Goal: Task Accomplishment & Management: Manage account settings

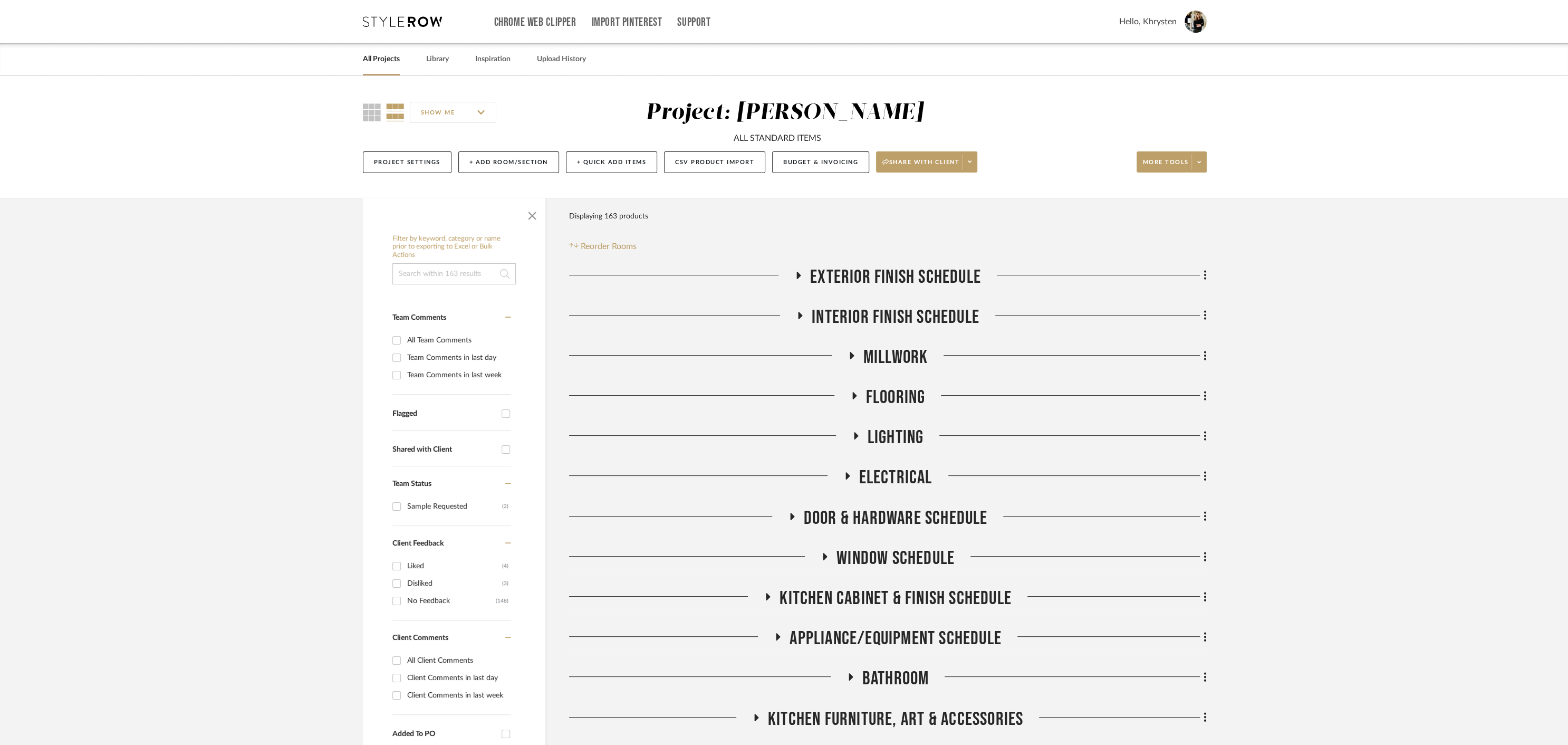
click at [800, 273] on icon at bounding box center [798, 275] width 13 height 8
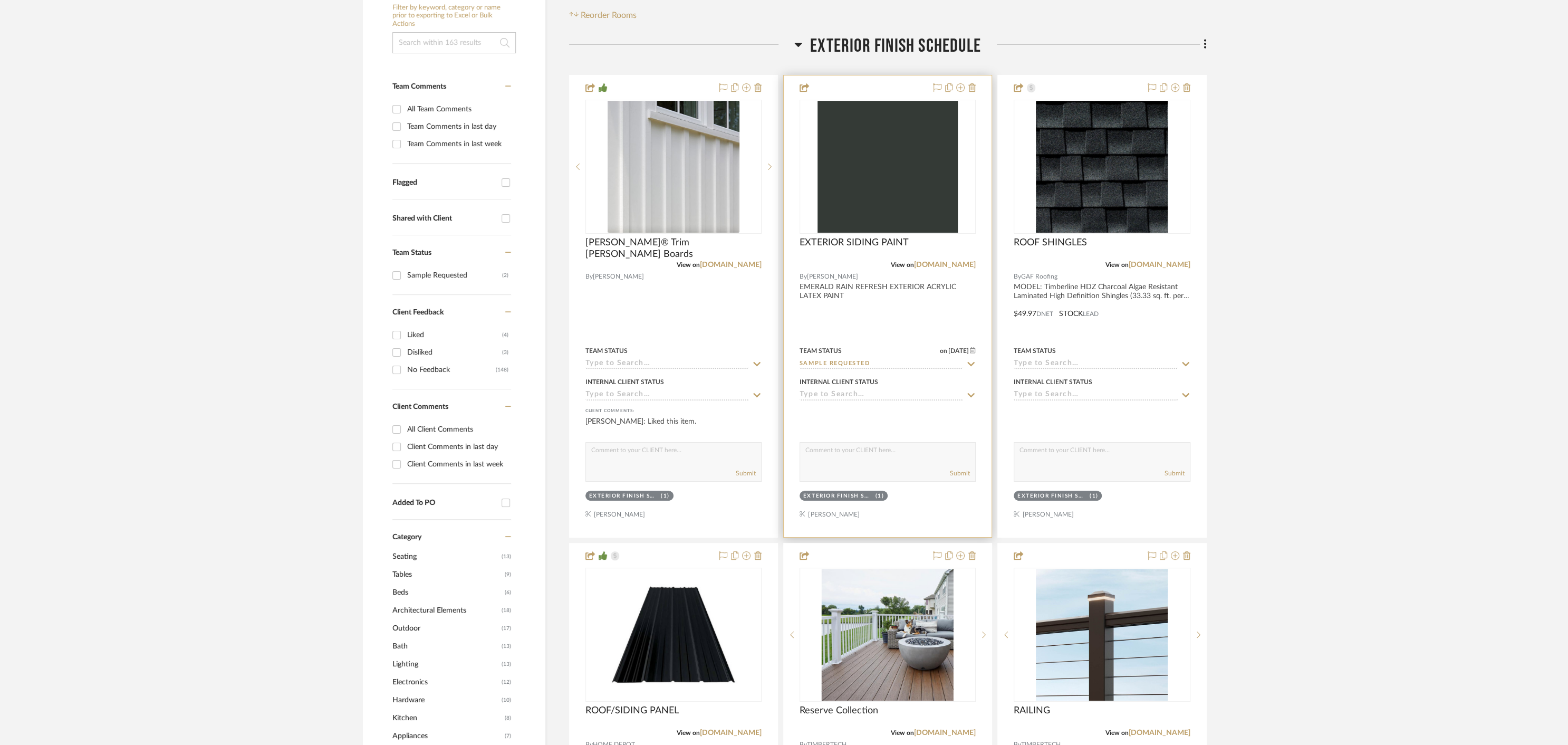
scroll to position [234, 0]
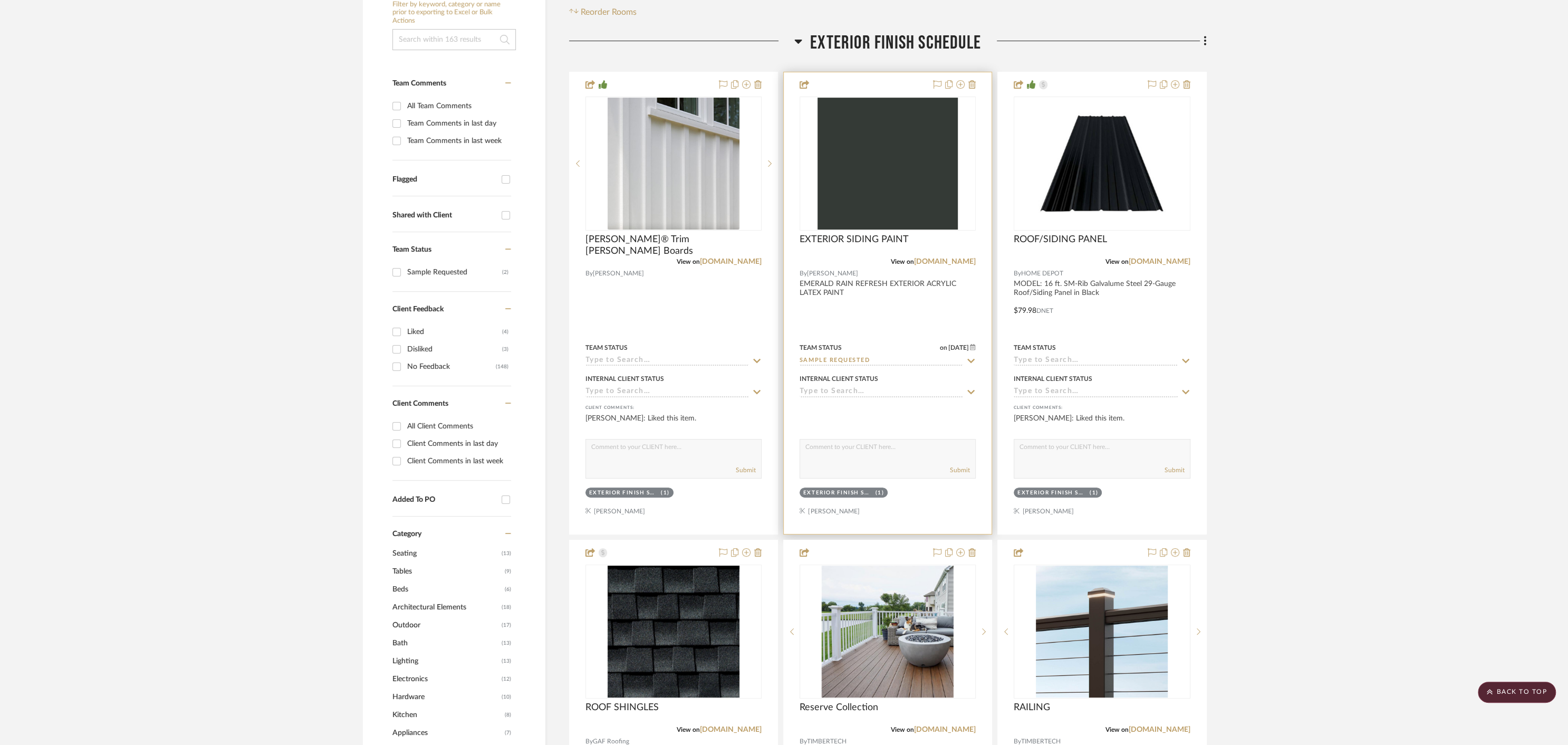
click at [838, 283] on div at bounding box center [888, 303] width 208 height 462
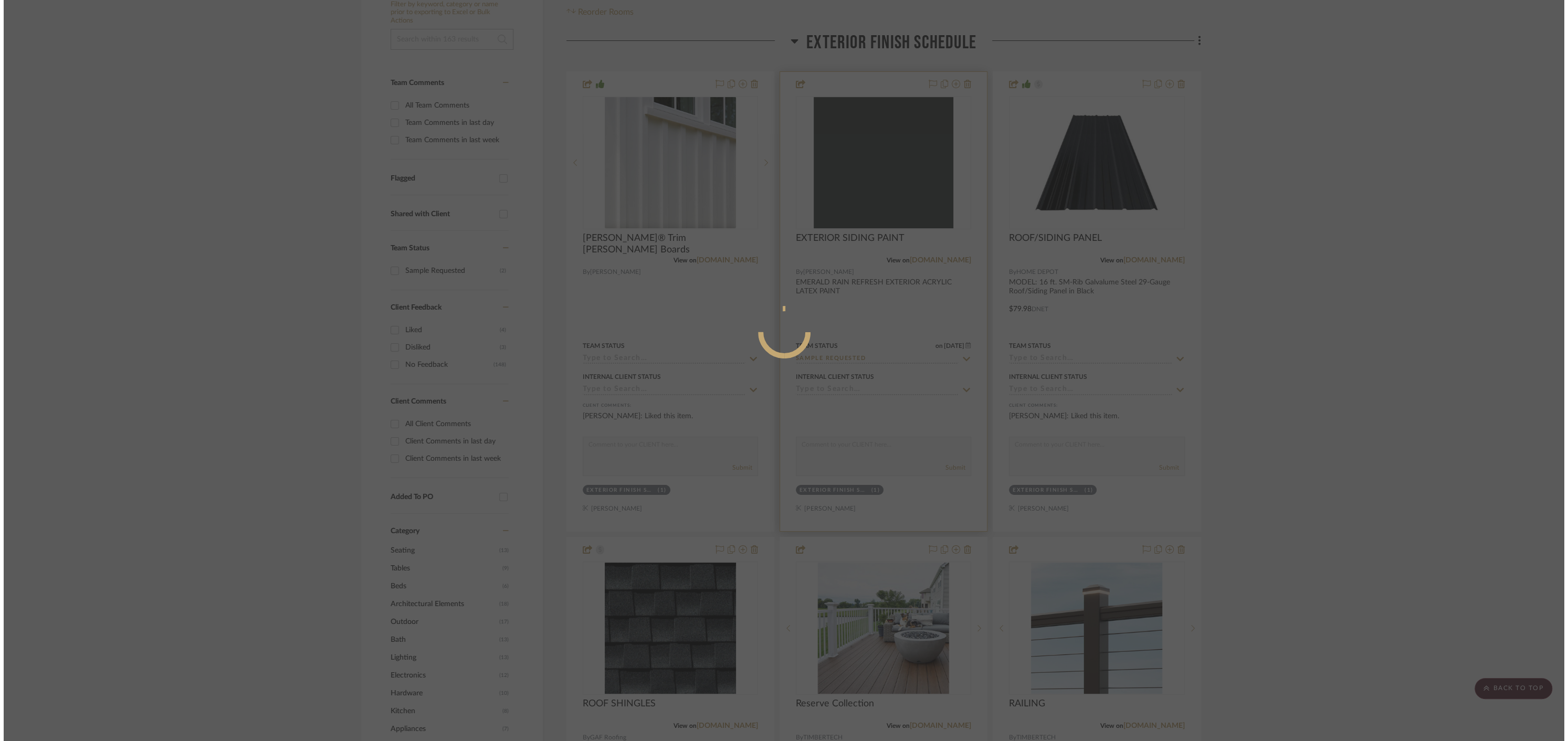
scroll to position [0, 0]
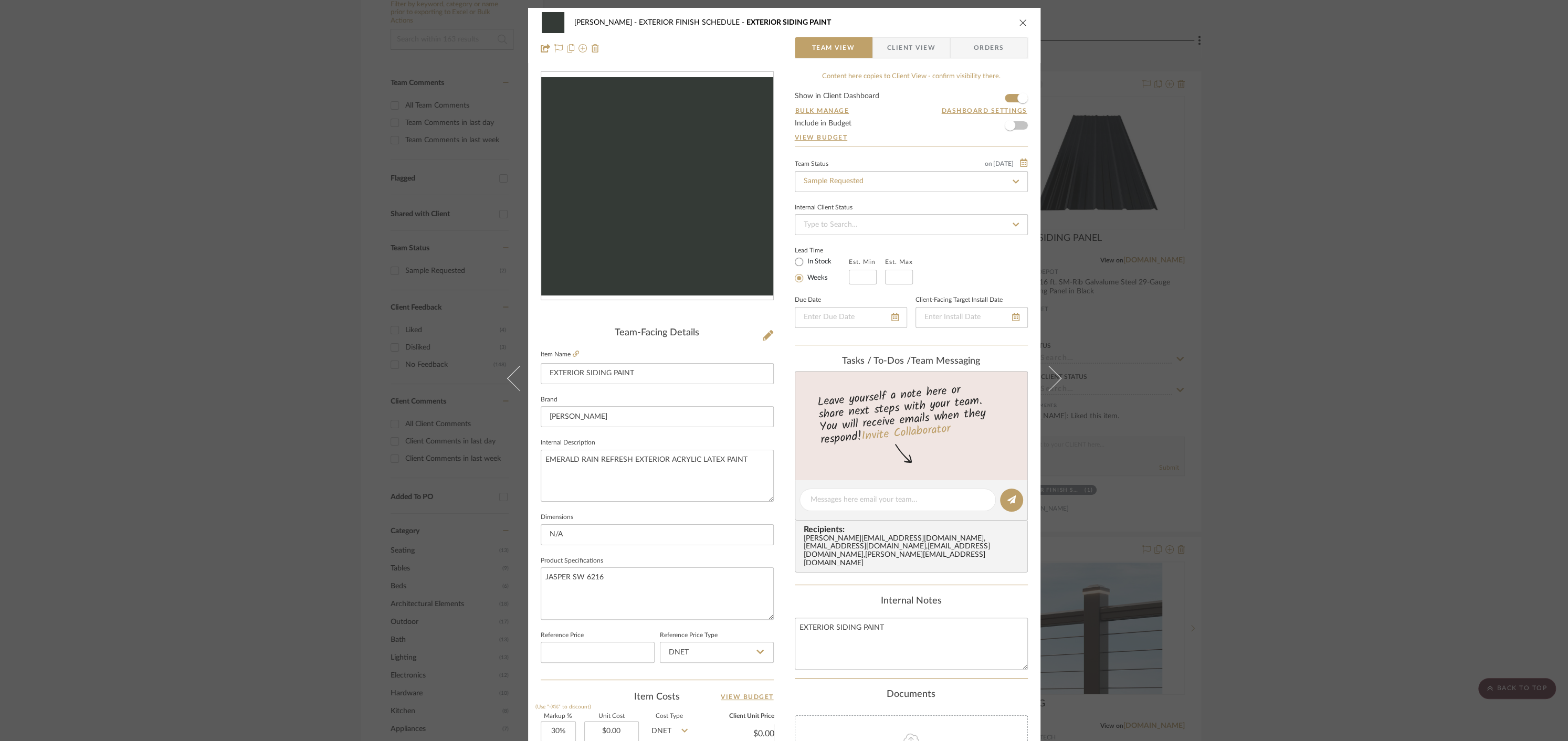
click at [1019, 23] on icon "close" at bounding box center [1023, 23] width 9 height 9
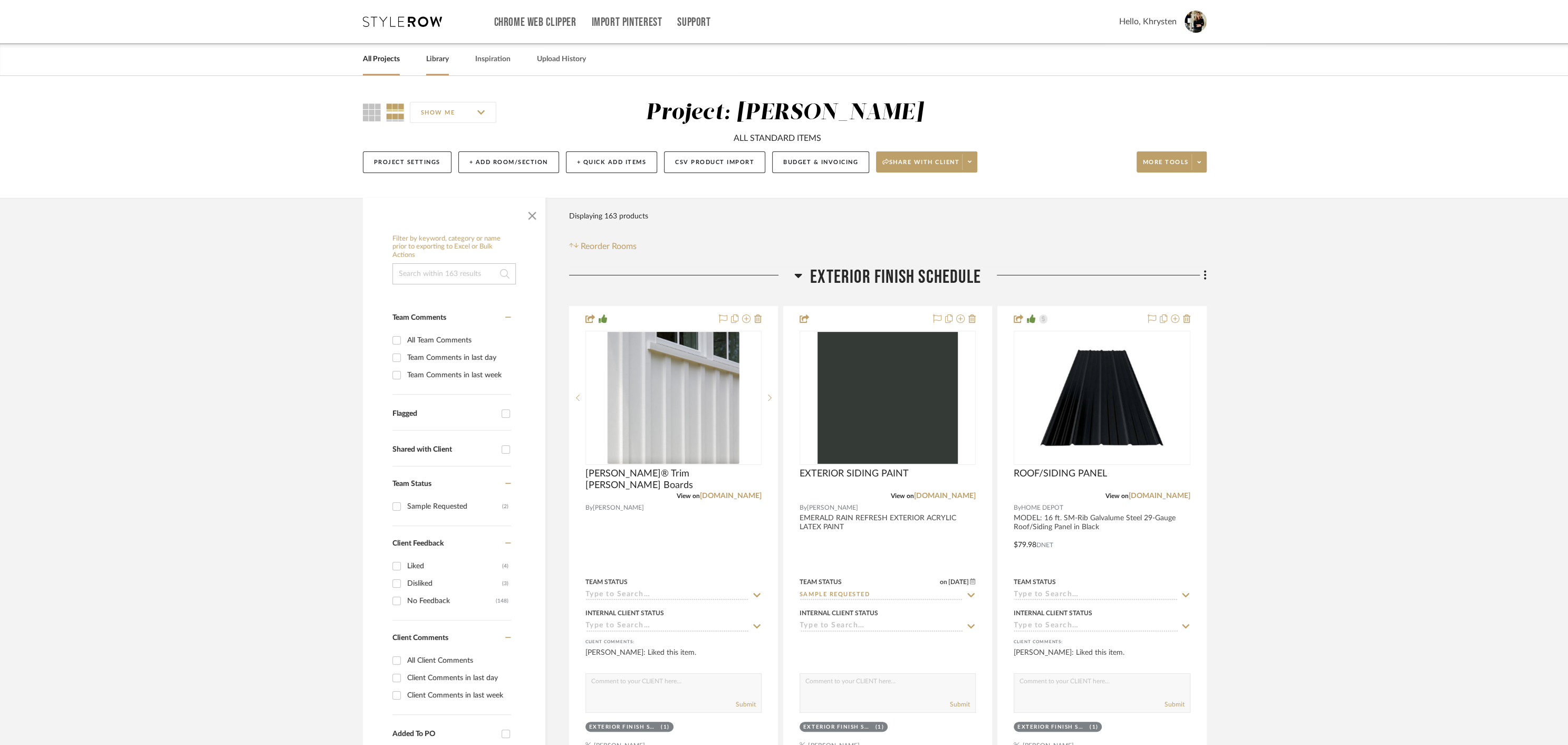
click at [430, 59] on link "Library" at bounding box center [437, 59] width 23 height 14
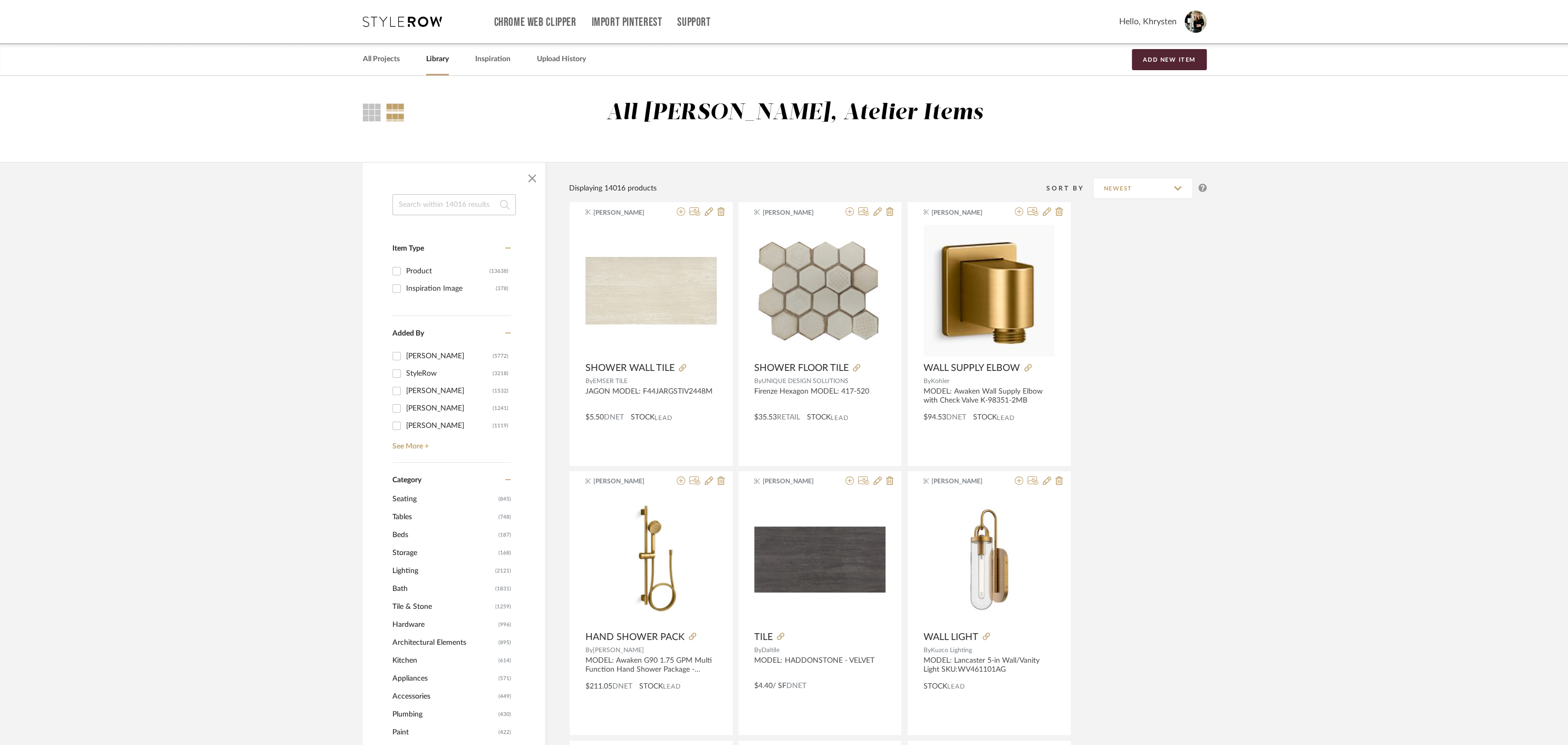
click at [455, 206] on input at bounding box center [454, 204] width 124 height 21
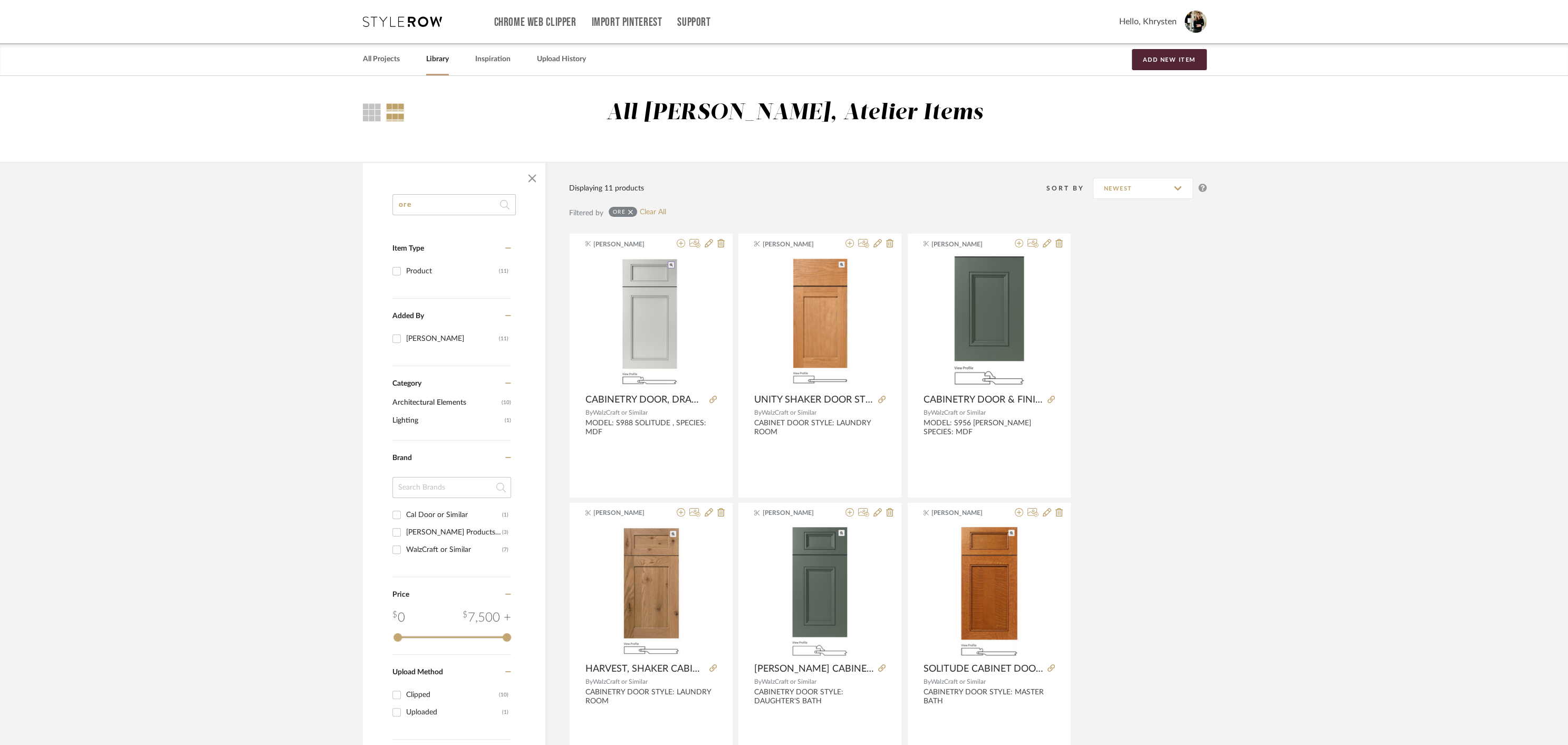
click at [423, 209] on input "ore" at bounding box center [454, 204] width 124 height 21
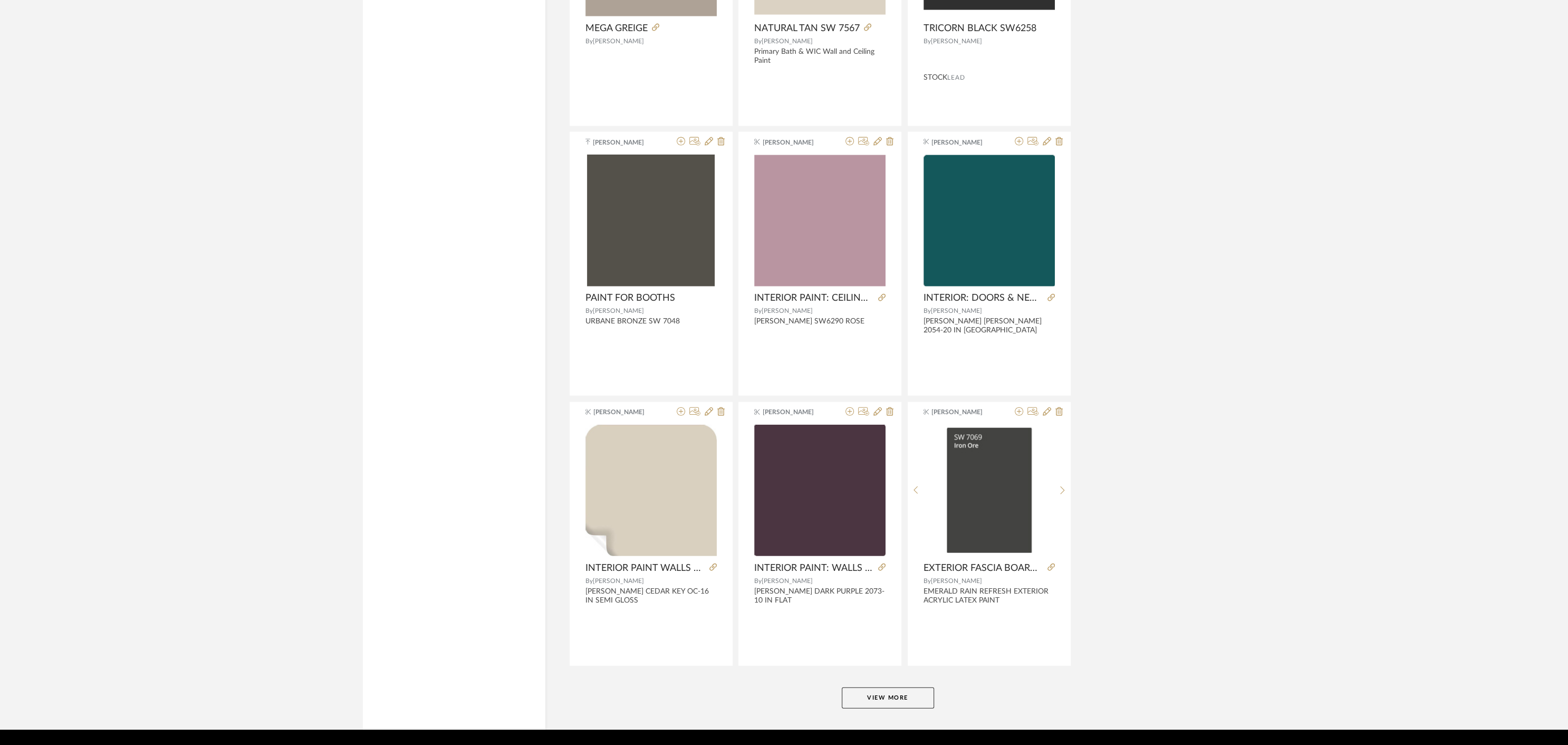
scroll to position [2828, 0]
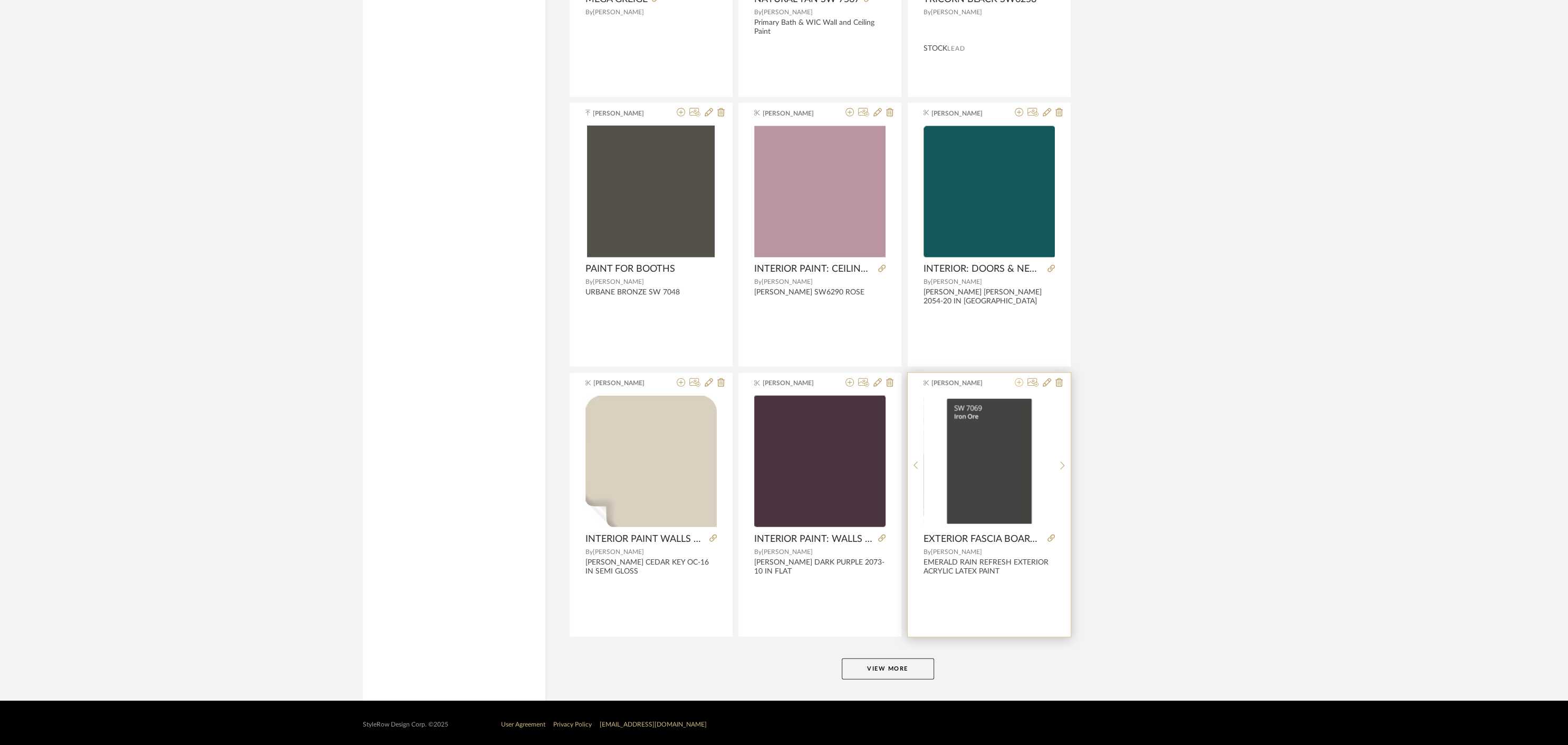
type input "sherwin"
click at [1017, 379] on icon at bounding box center [1019, 382] width 9 height 9
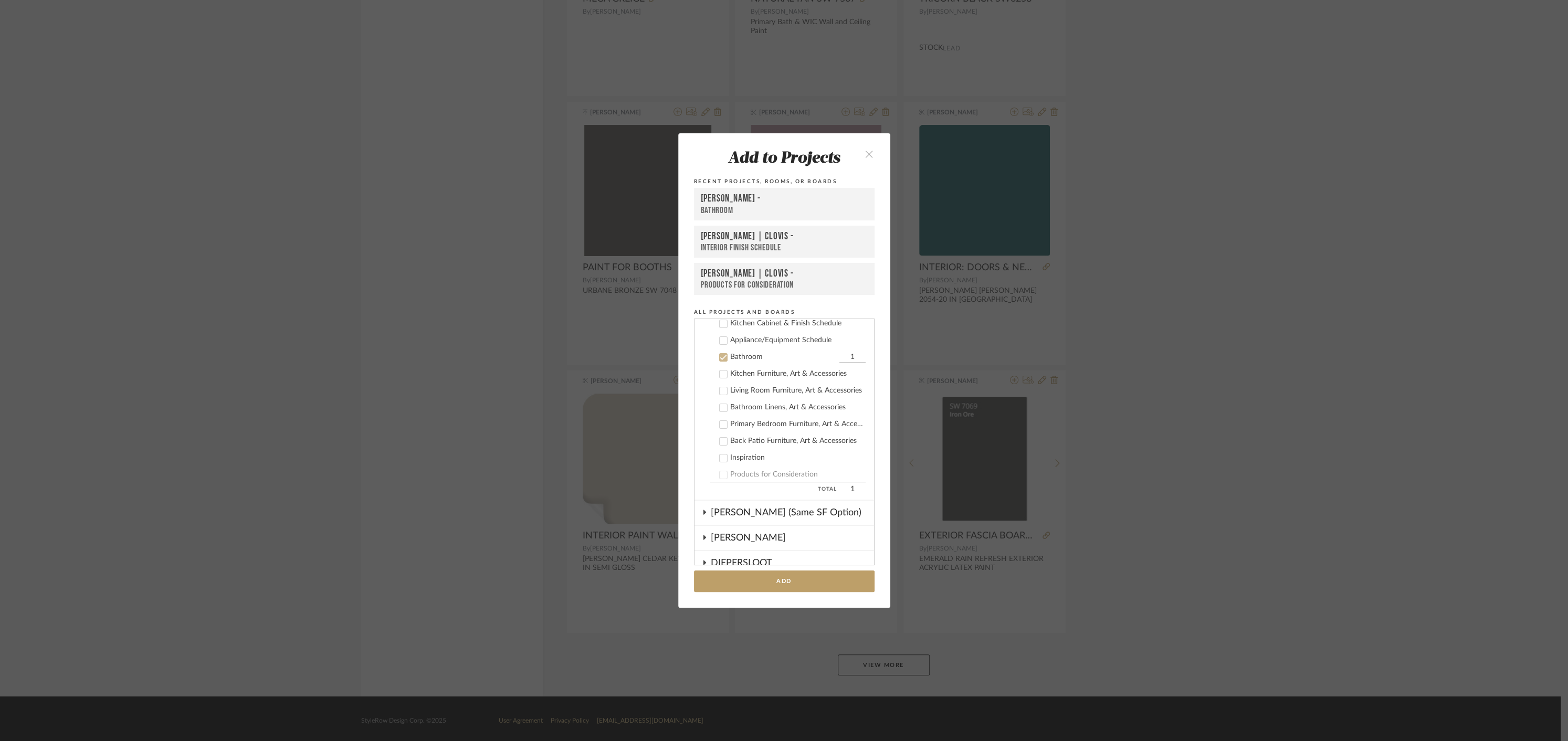
scroll to position [261, 0]
click at [720, 330] on icon at bounding box center [723, 329] width 7 height 7
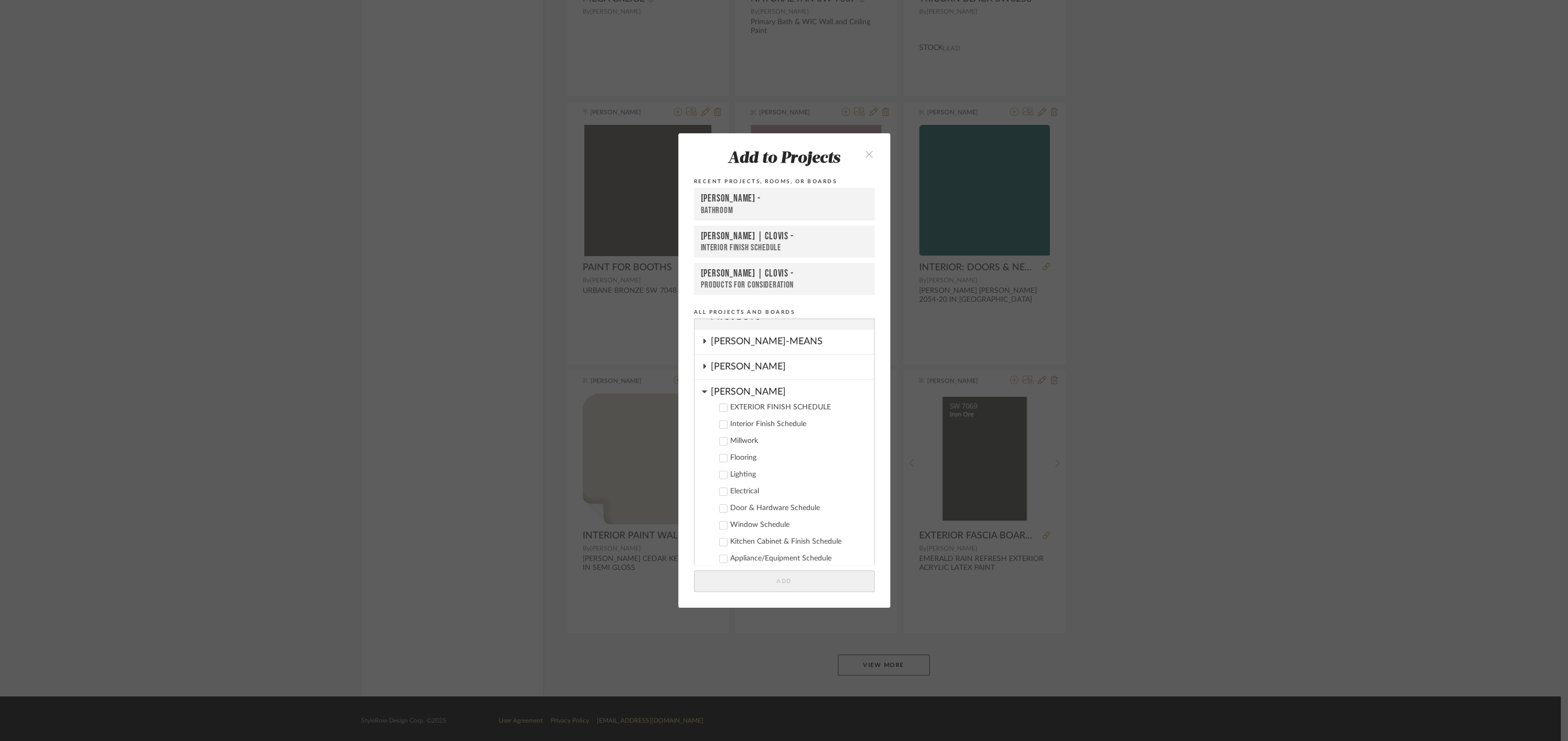
scroll to position [9, 0]
click at [720, 414] on icon at bounding box center [723, 412] width 7 height 7
click at [790, 581] on button "Add" at bounding box center [784, 580] width 181 height 21
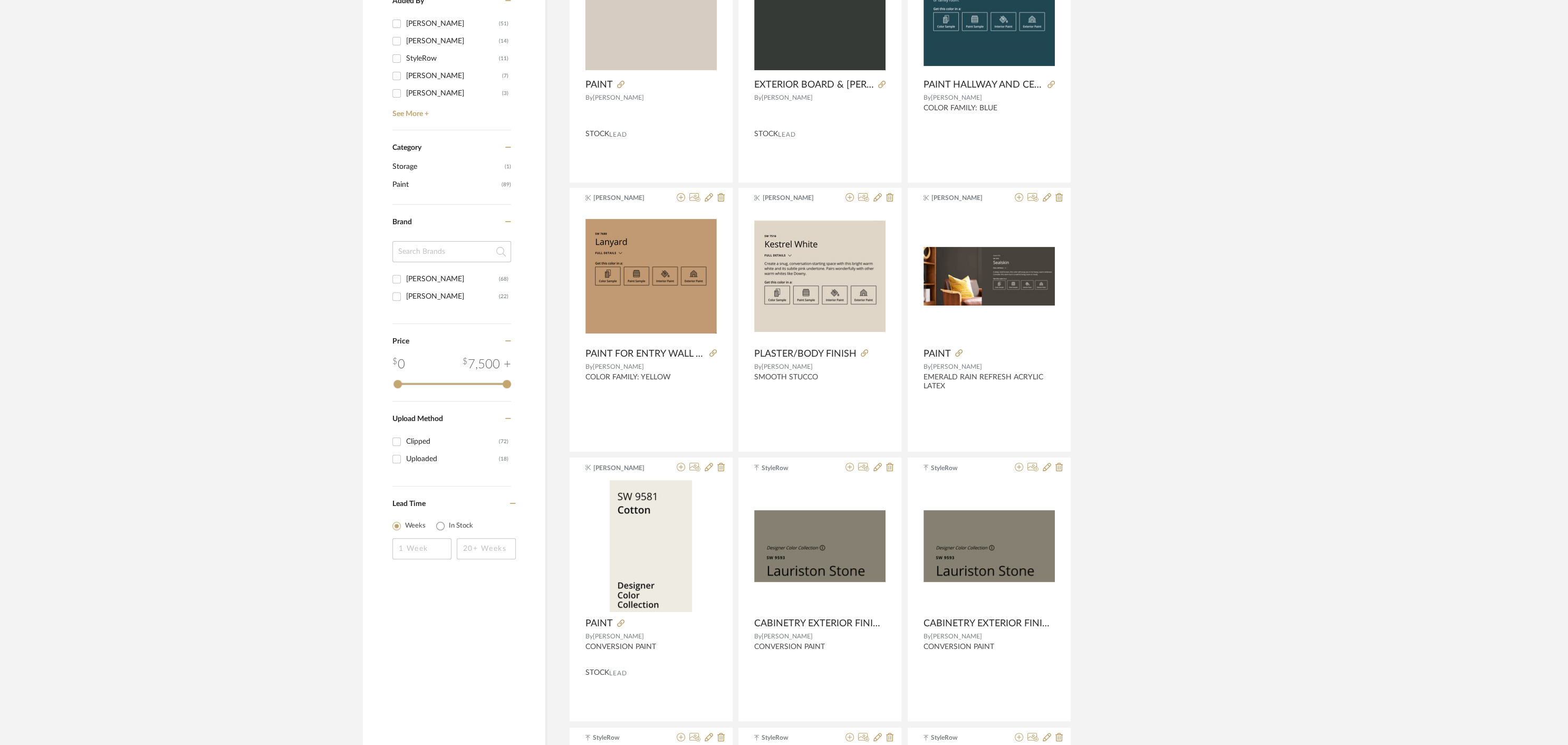
scroll to position [0, 0]
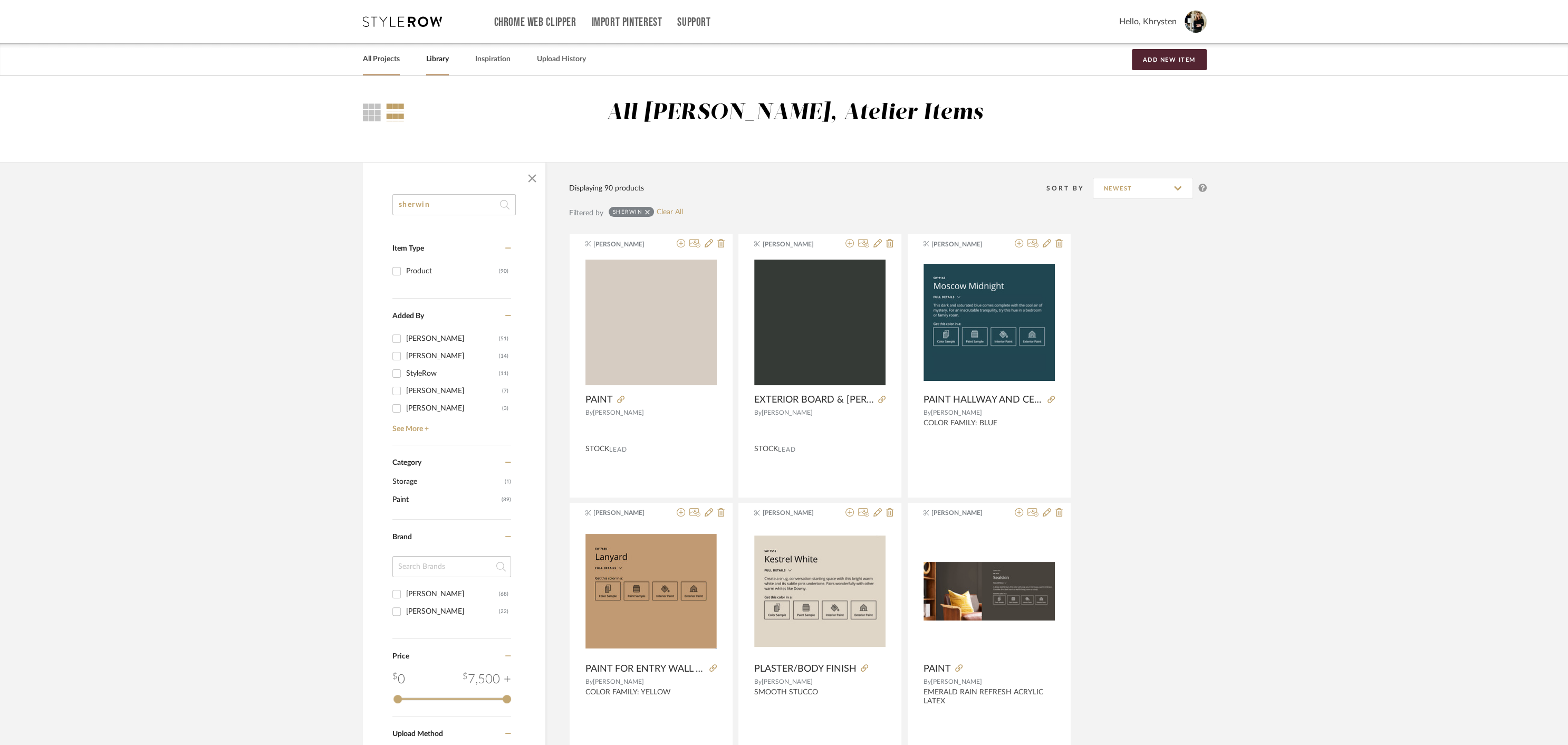
click at [381, 58] on link "All Projects" at bounding box center [381, 59] width 37 height 14
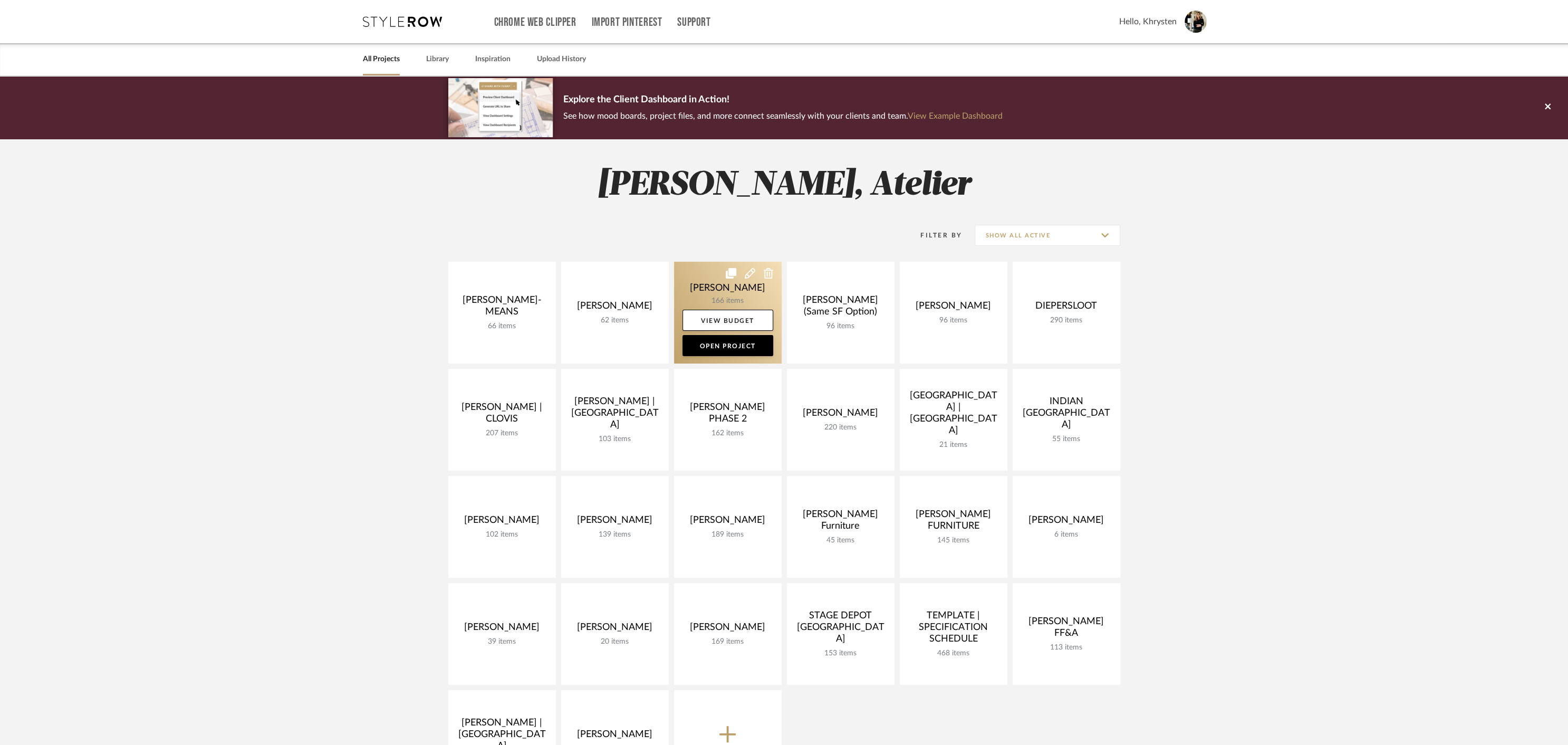
click at [728, 285] on link at bounding box center [728, 313] width 108 height 102
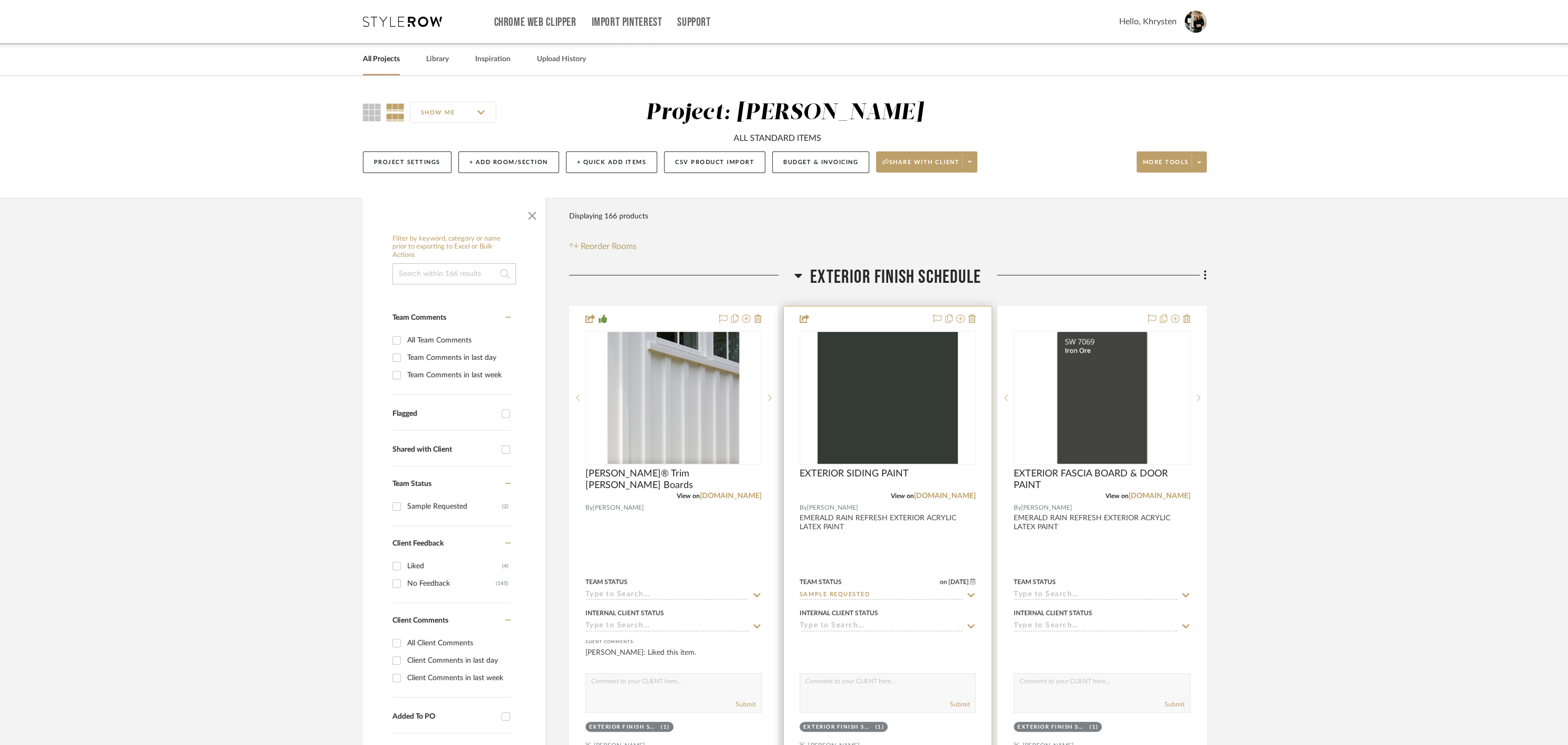
click at [881, 539] on div at bounding box center [888, 537] width 208 height 462
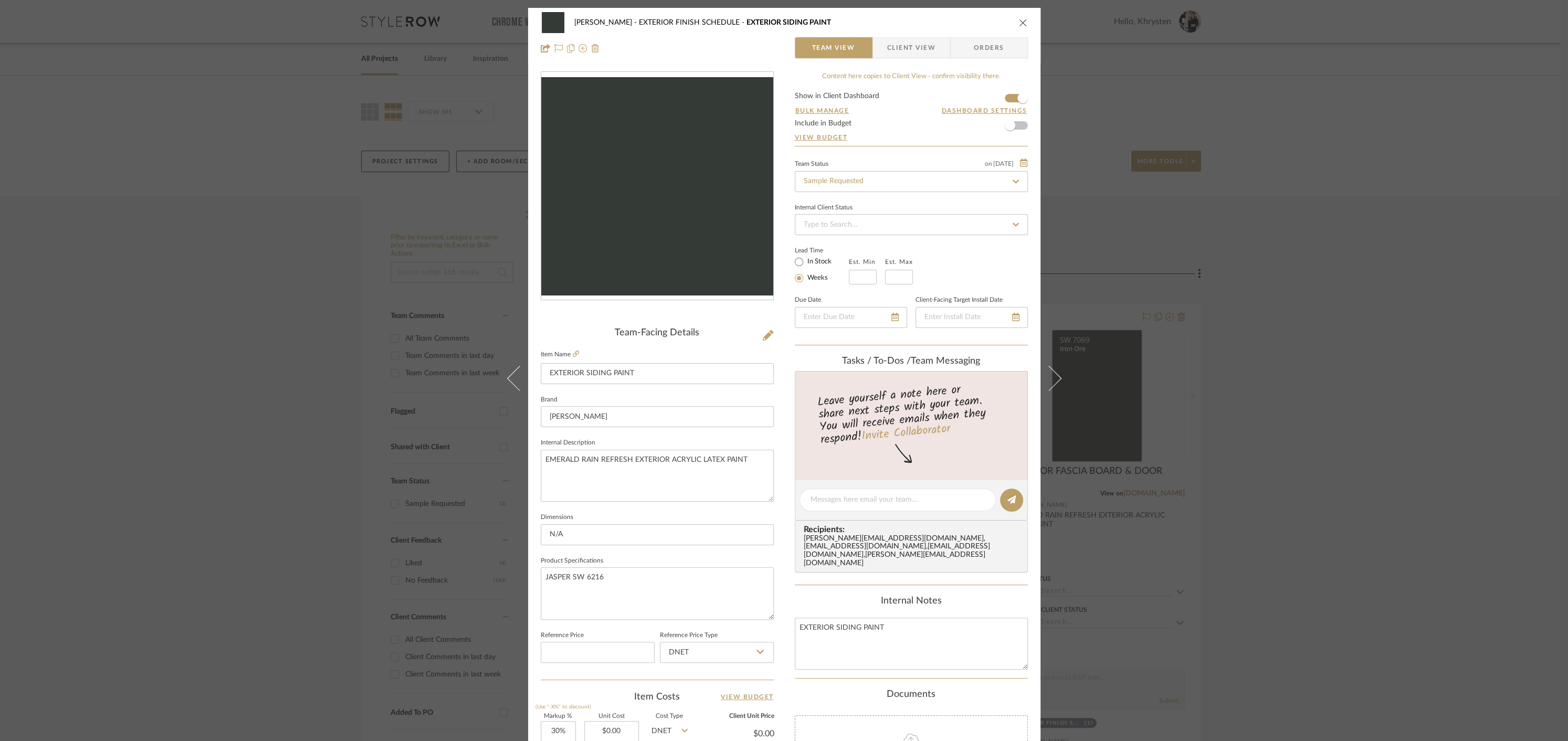
click at [1097, 532] on div "[PERSON_NAME] EXTERIOR FINISH SCHEDULE EXTERIOR SIDING PAINT Team View Client V…" at bounding box center [784, 370] width 1568 height 741
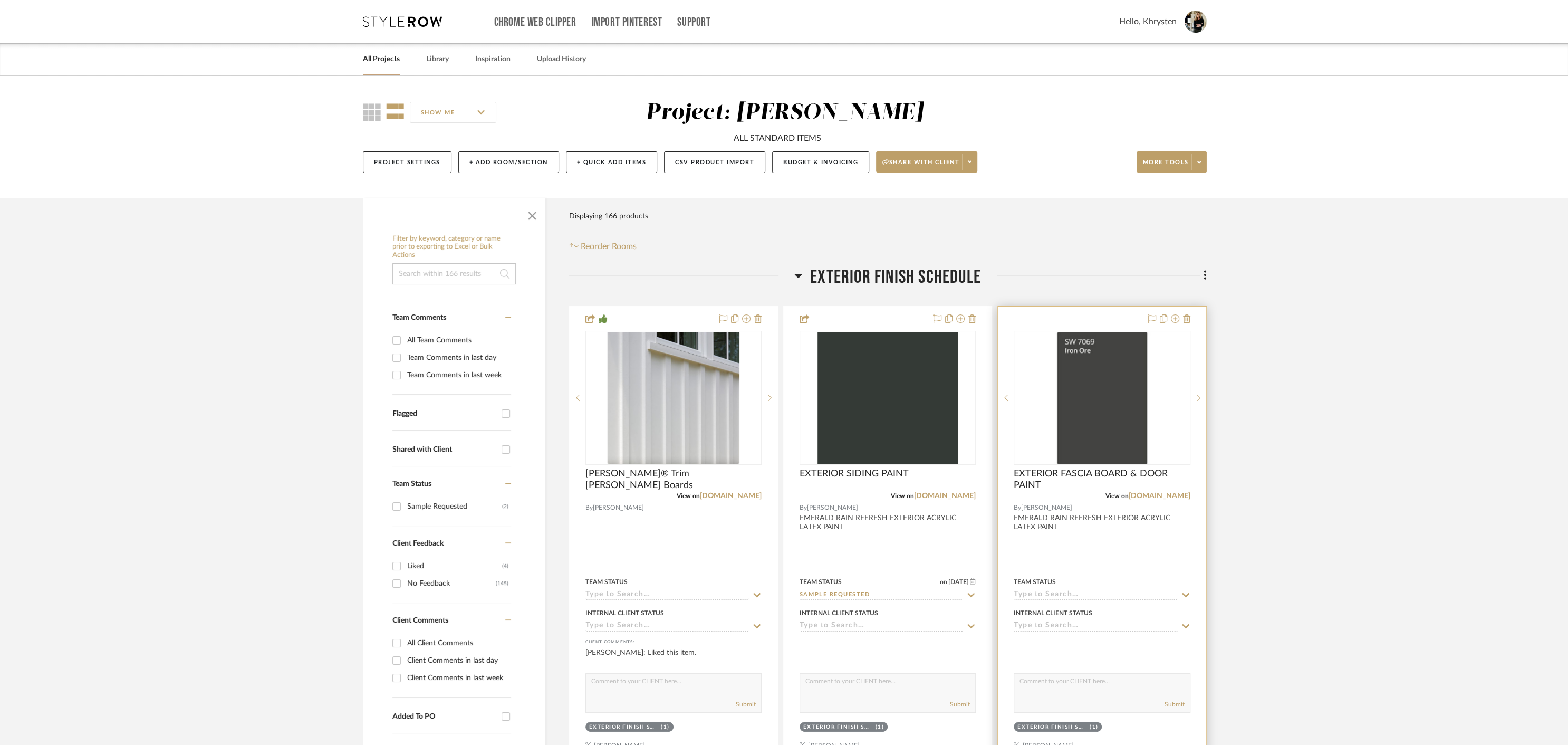
click at [1104, 546] on div at bounding box center [1102, 537] width 208 height 462
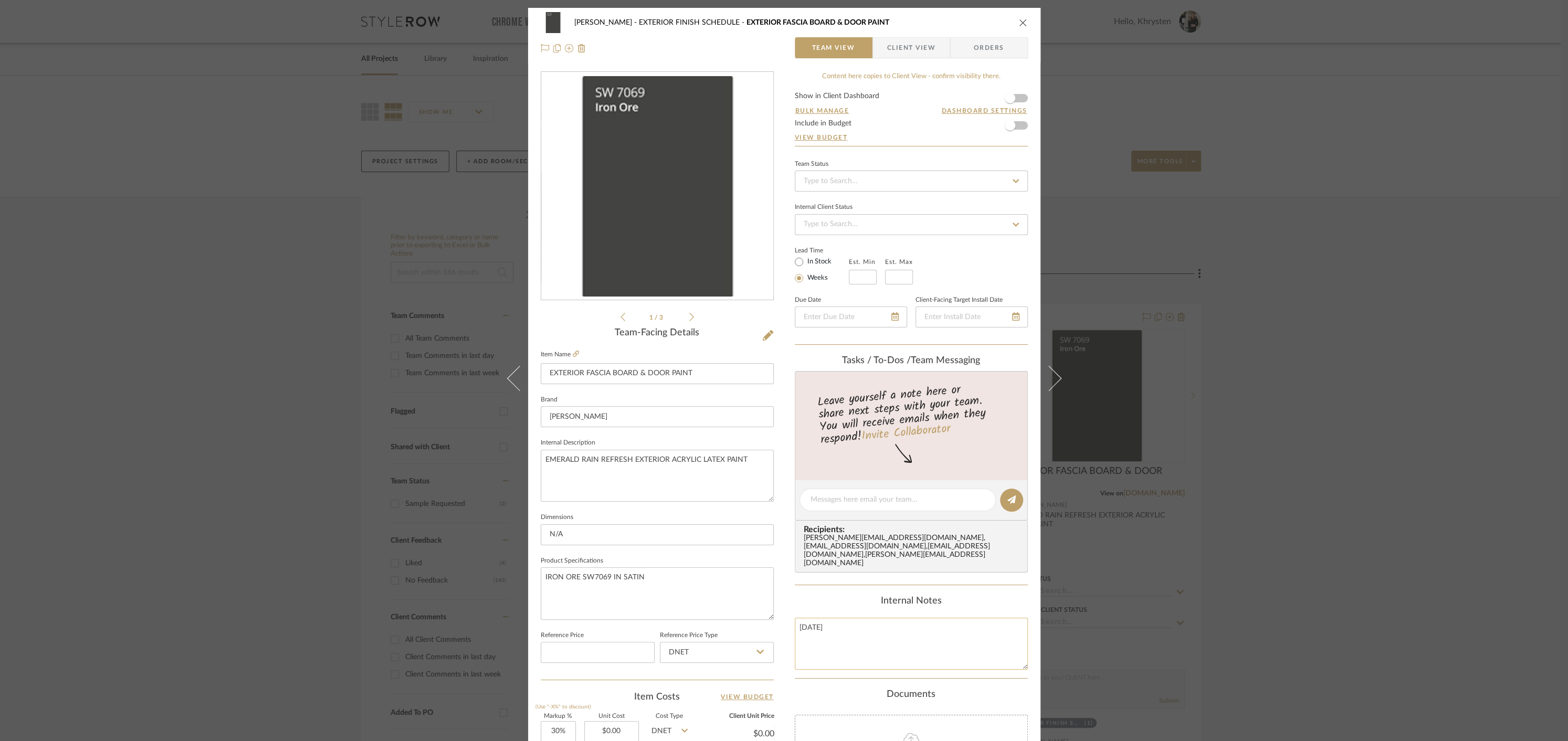
click at [877, 618] on textarea "[DATE]" at bounding box center [911, 643] width 233 height 52
type textarea "EXTERIOR TRIM & DOOR PAINT"
click at [795, 596] on div "Internal Notes" at bounding box center [911, 601] width 233 height 12
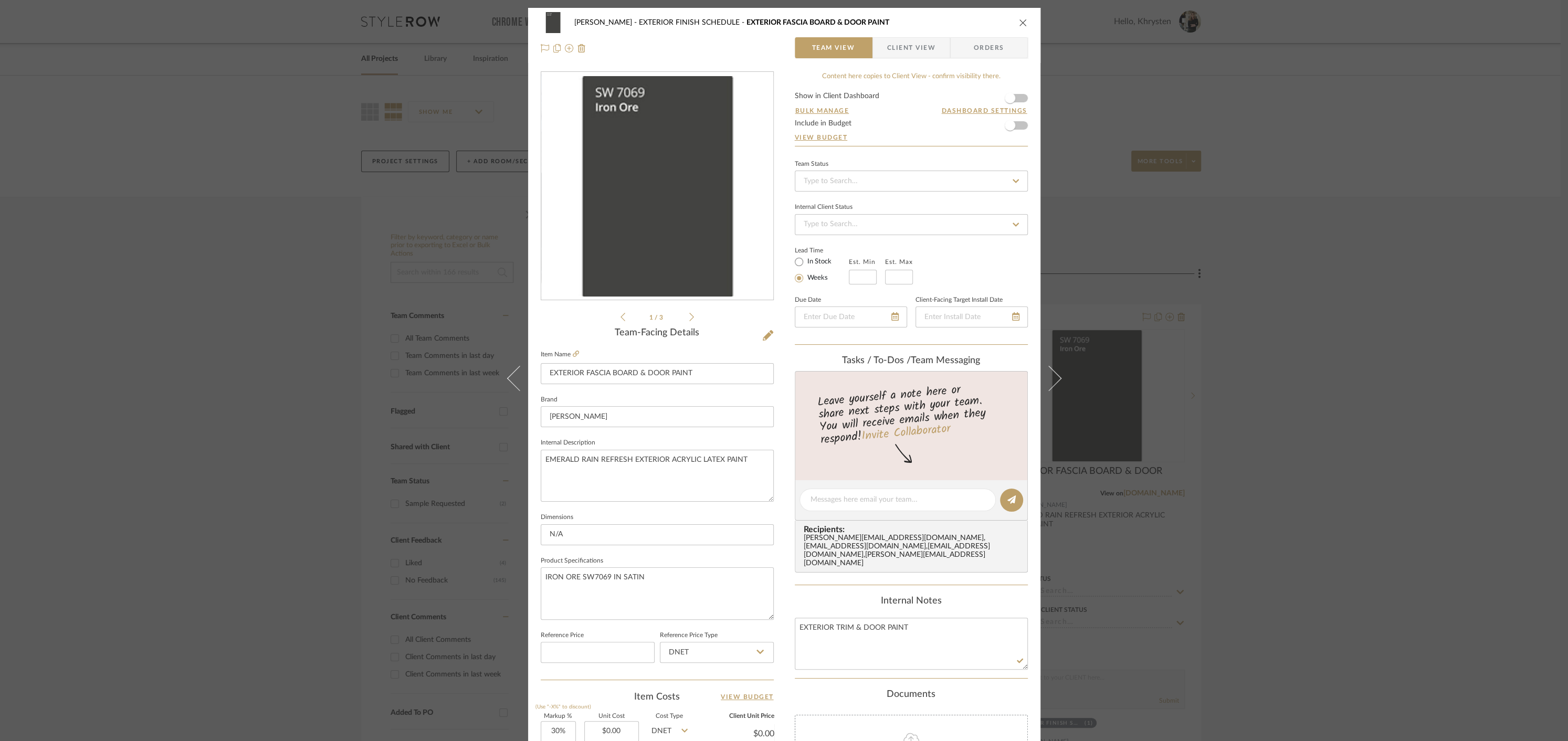
click at [1019, 23] on icon "close" at bounding box center [1023, 23] width 9 height 9
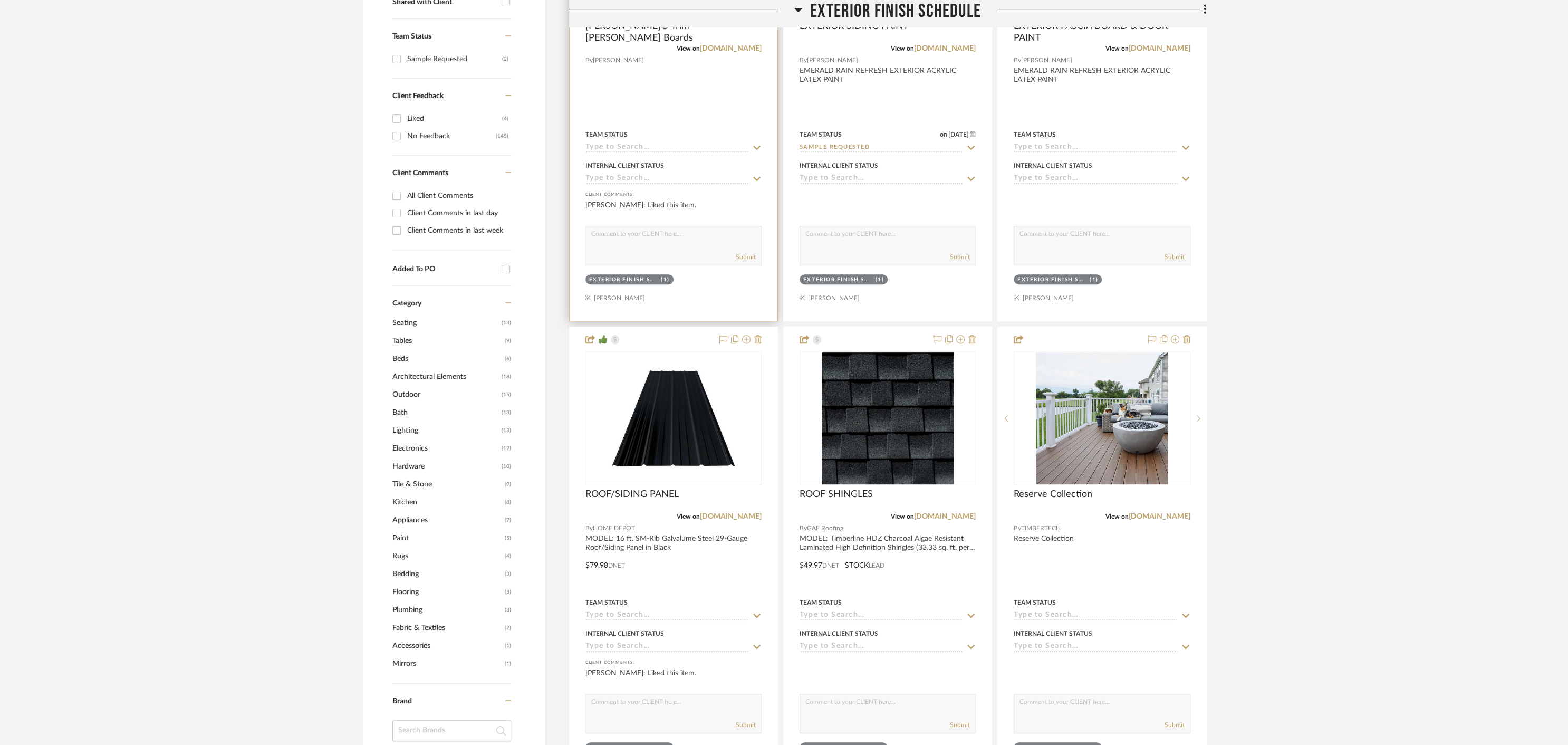
scroll to position [451, 0]
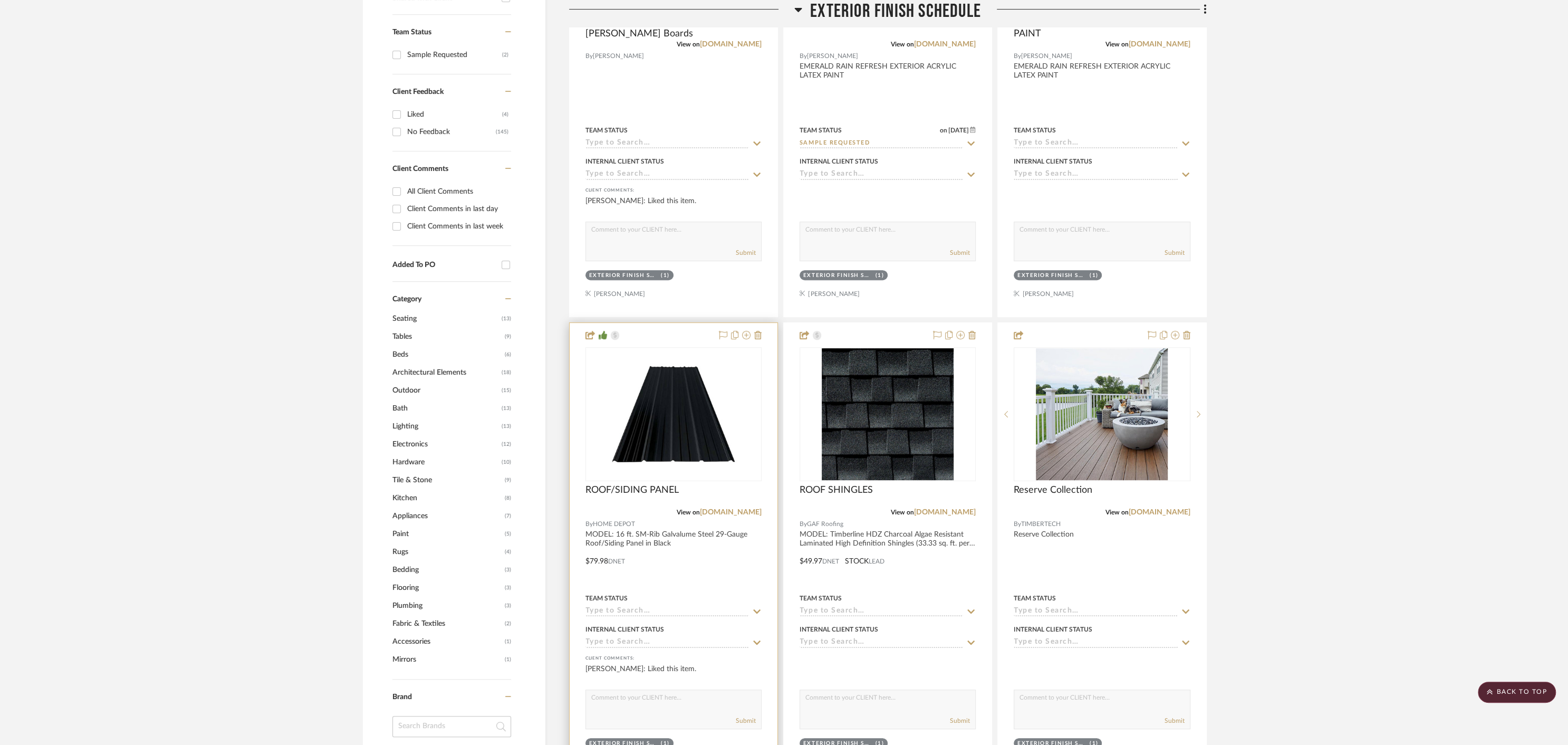
click at [651, 508] on div "View on [DOMAIN_NAME]" at bounding box center [673, 513] width 176 height 10
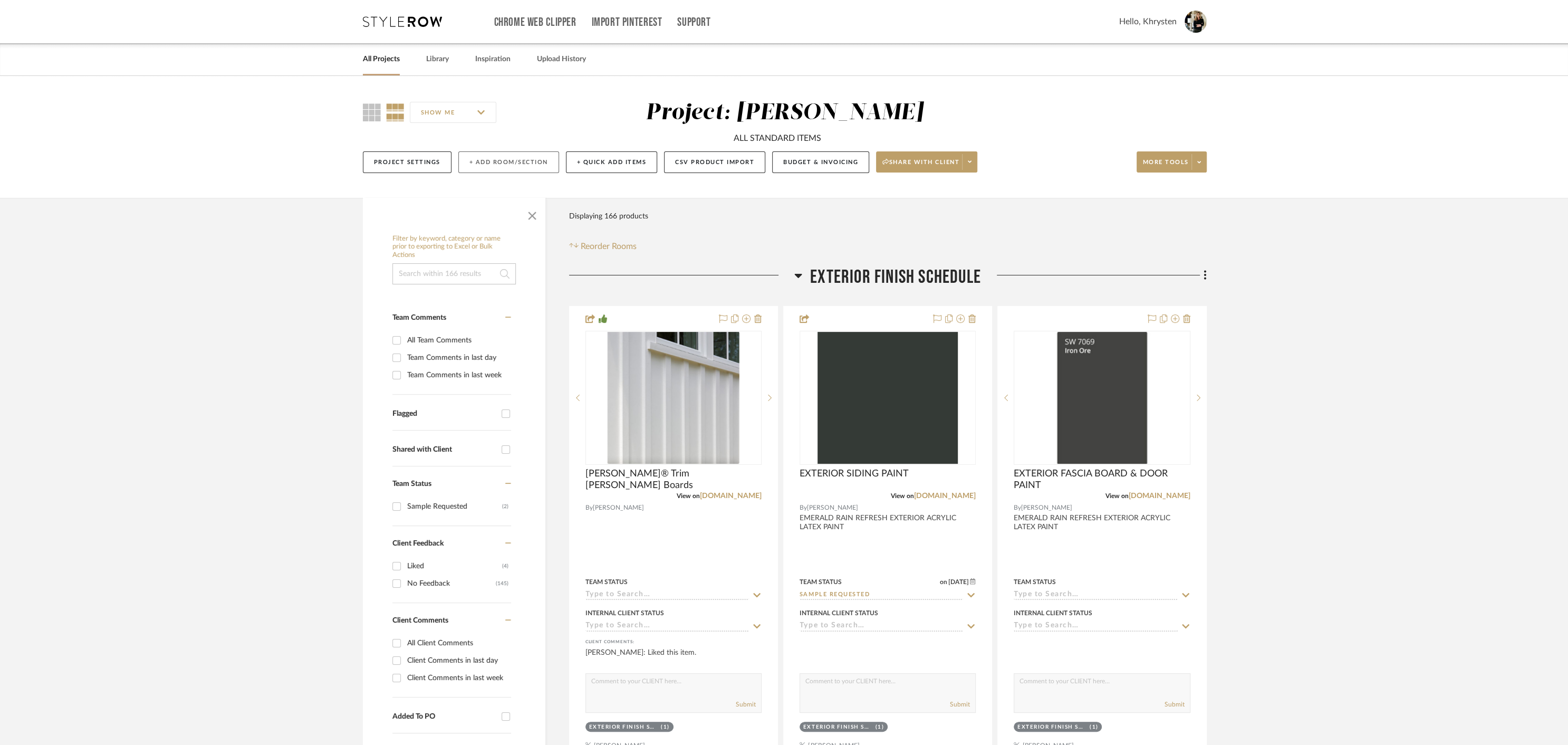
click at [500, 161] on button "+ Add Room/Section" at bounding box center [508, 162] width 101 height 21
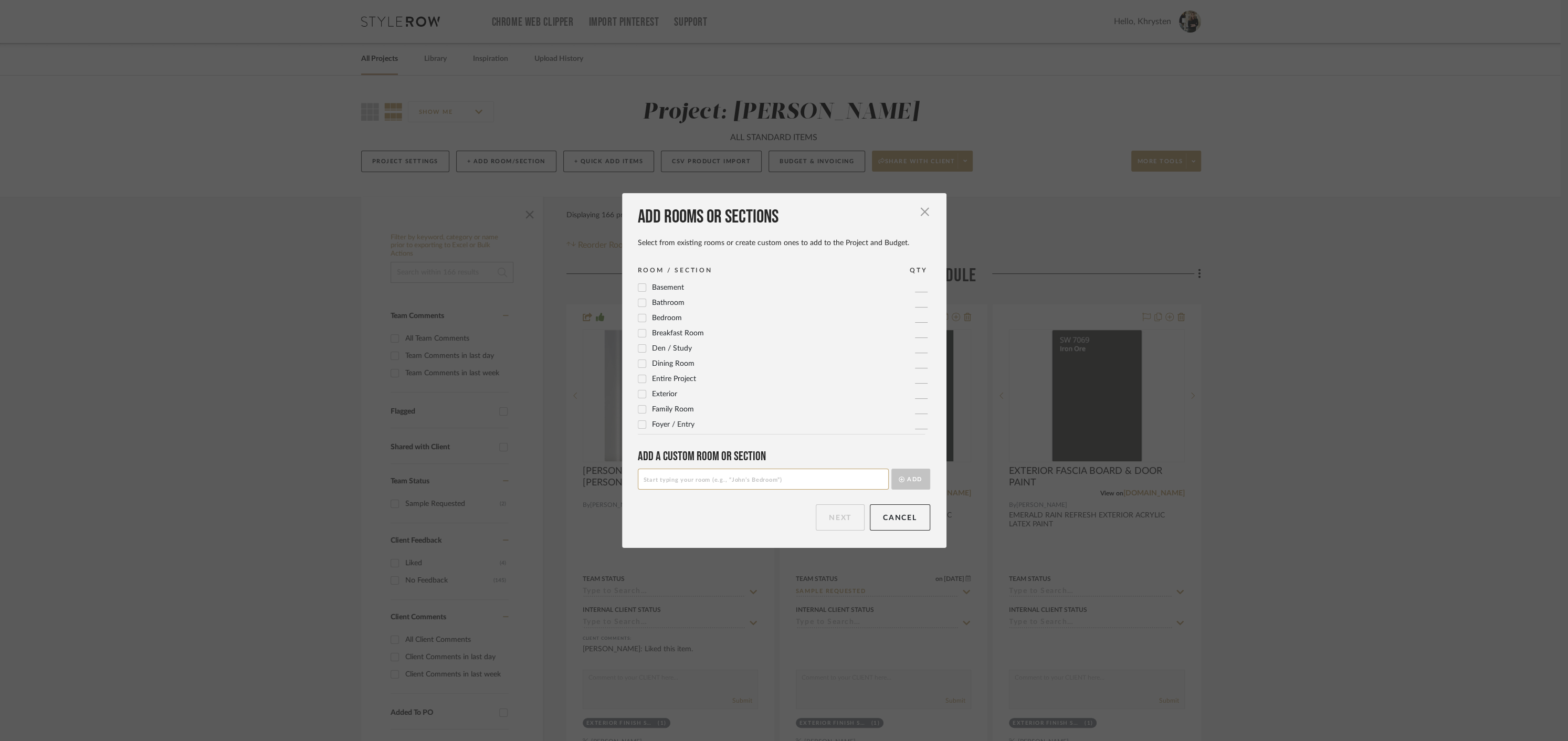
click at [749, 482] on input at bounding box center [763, 479] width 251 height 21
type input "ALTERNATIVE OPTIONS"
click at [909, 479] on button "Add" at bounding box center [911, 479] width 39 height 21
click at [838, 519] on button "Next" at bounding box center [840, 517] width 49 height 26
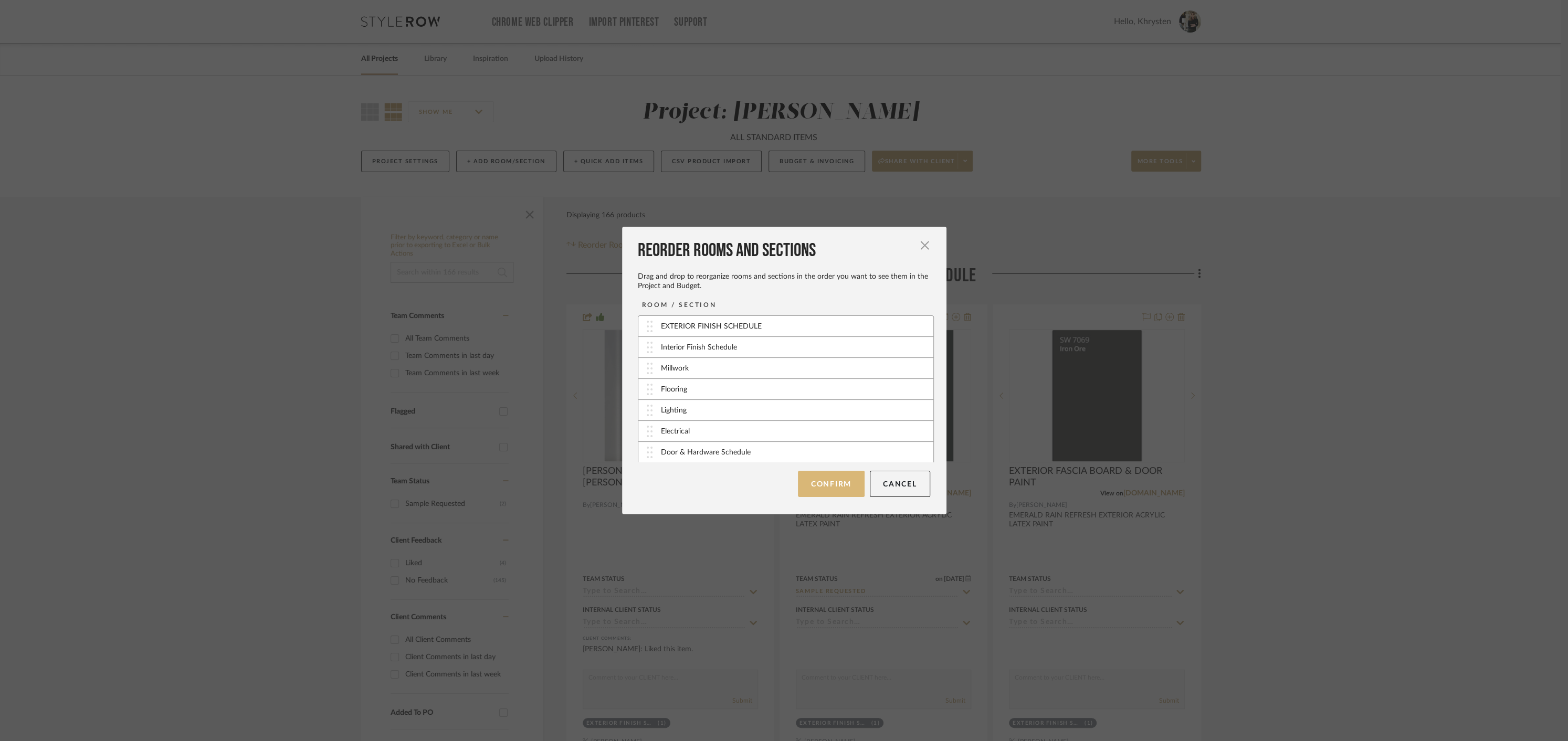
click at [833, 485] on button "Confirm" at bounding box center [831, 484] width 67 height 26
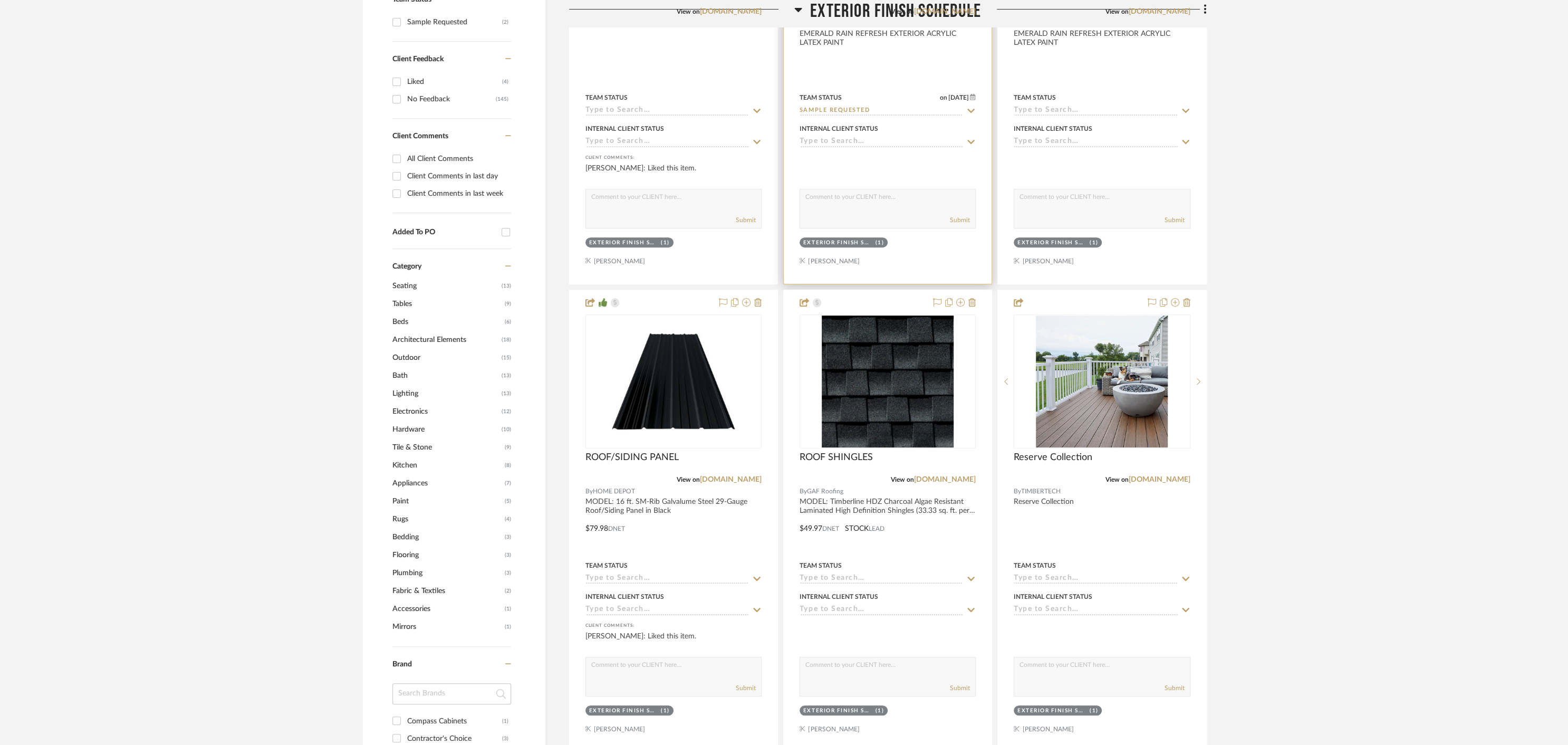
scroll to position [606, 0]
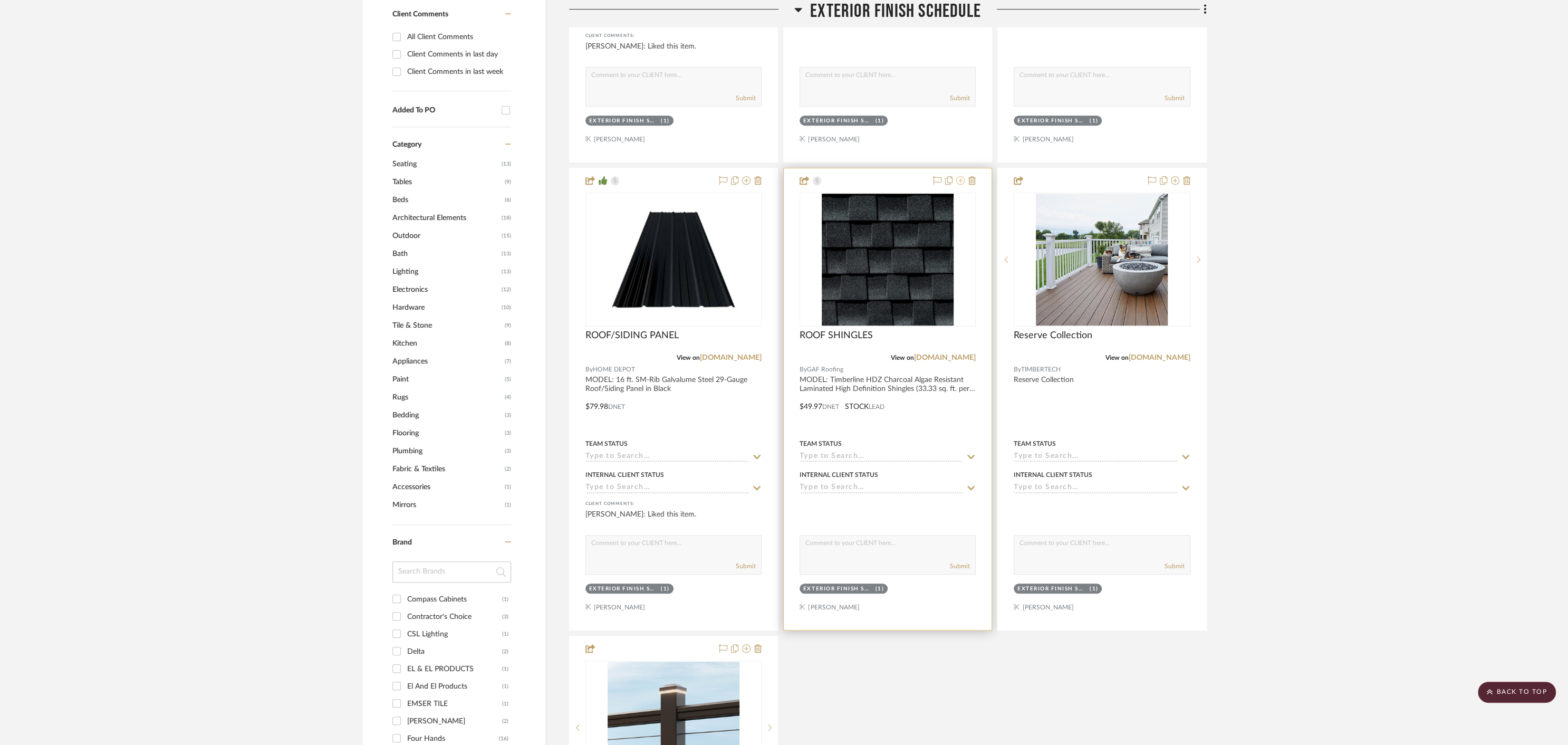
click at [961, 179] on icon at bounding box center [961, 180] width 9 height 9
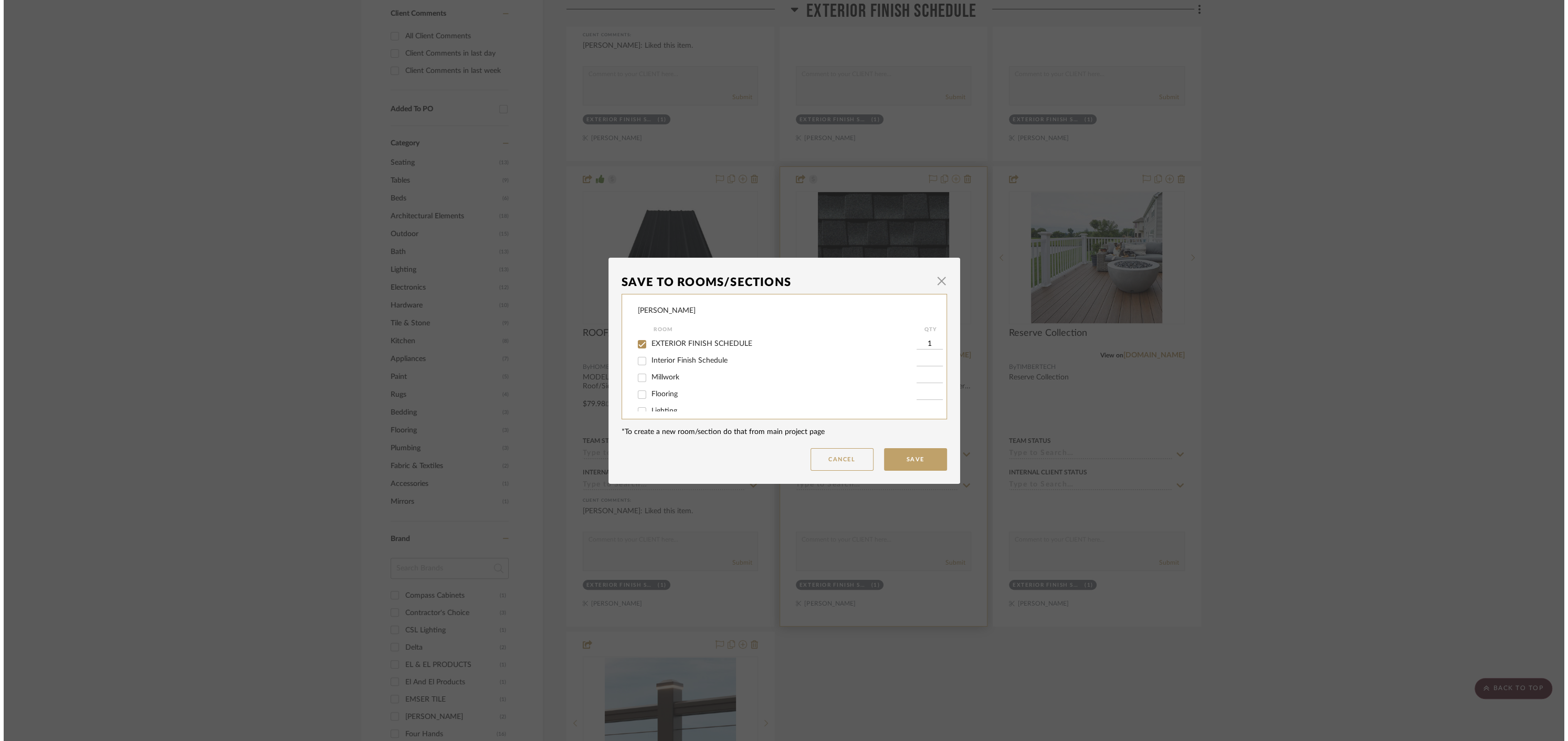
scroll to position [0, 0]
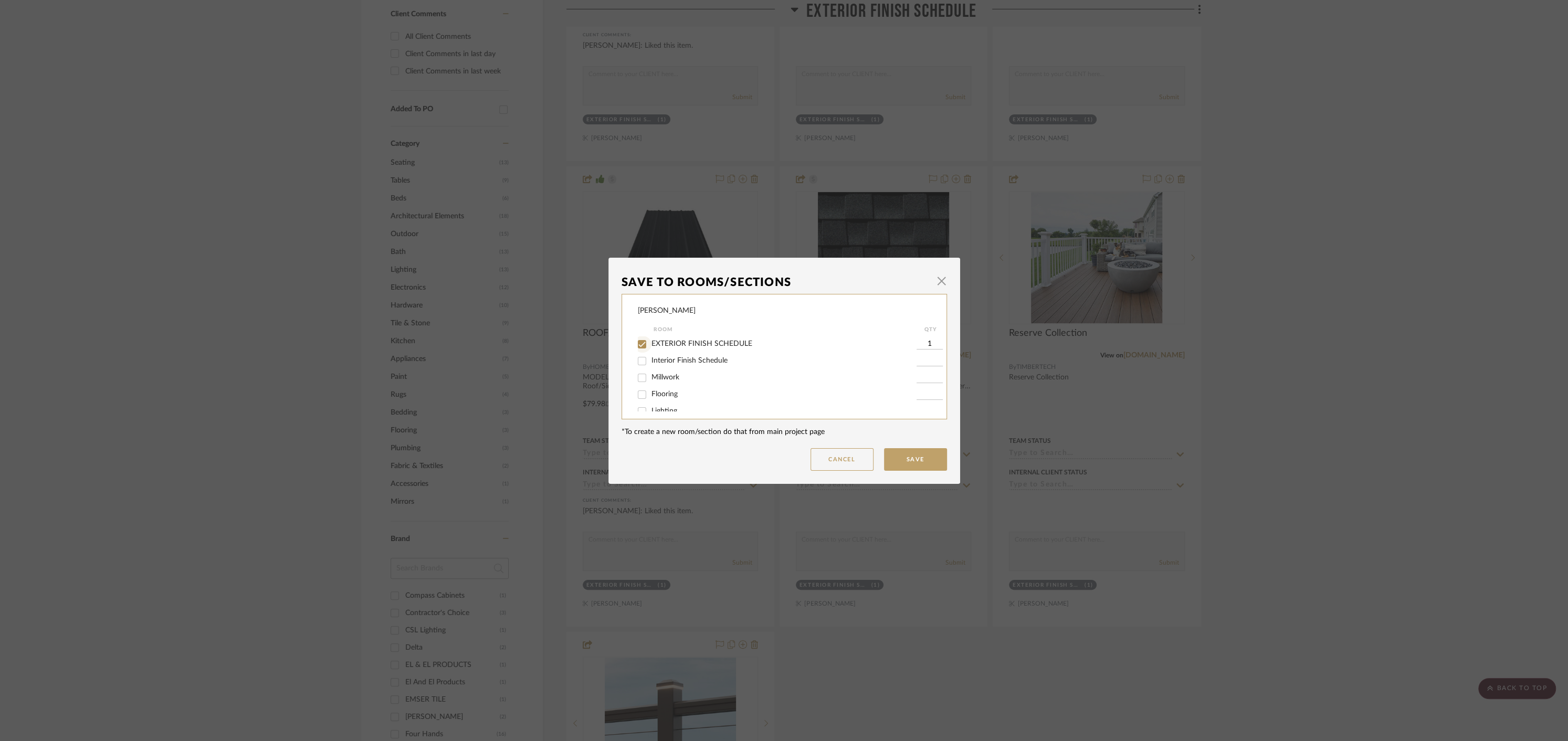
click at [639, 343] on input "EXTERIOR FINISH SCHEDULE" at bounding box center [642, 344] width 17 height 17
checkbox input "false"
click at [637, 402] on input "ALTERNATIVE OPTIONS" at bounding box center [642, 400] width 17 height 17
checkbox input "true"
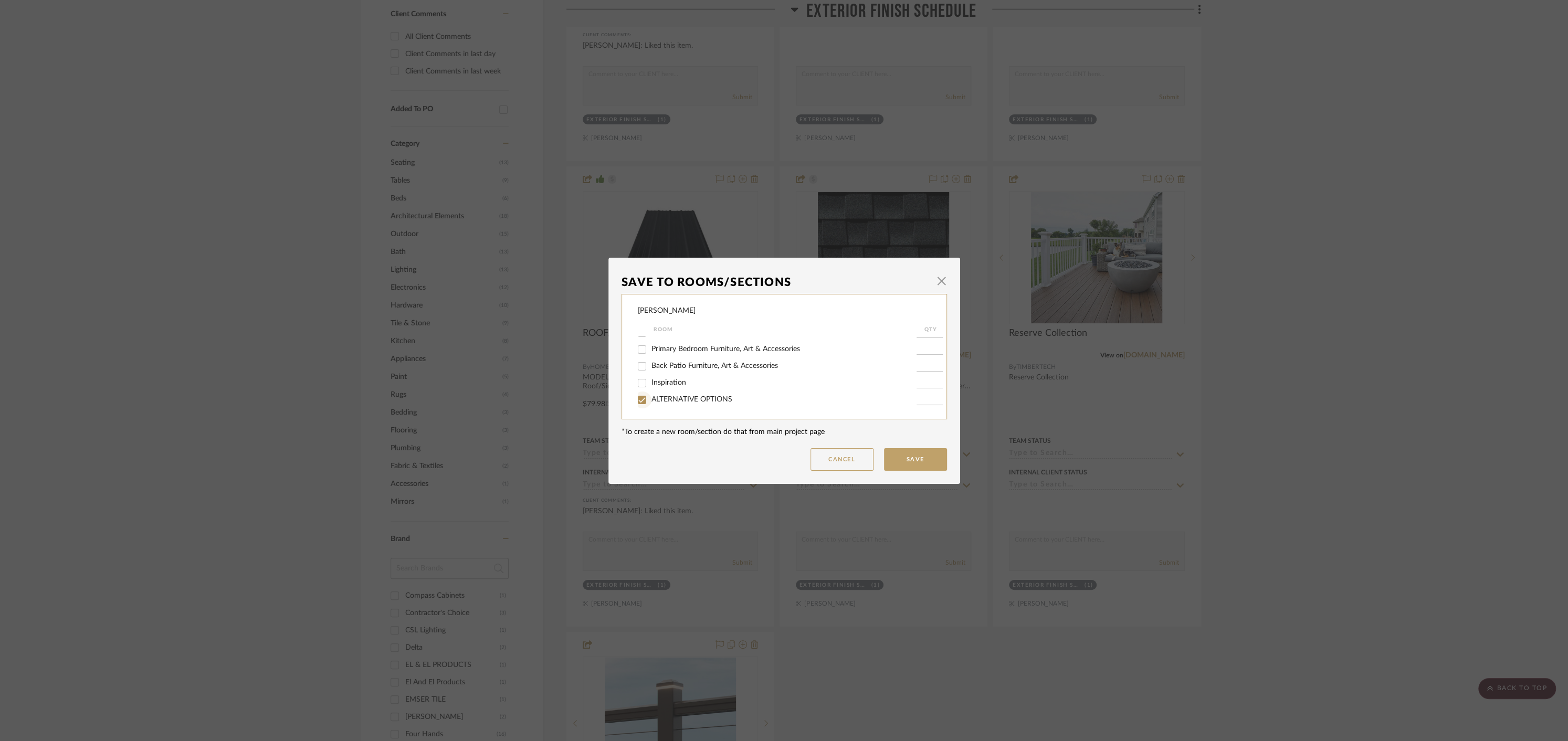
type input "1"
click at [915, 456] on button "Save" at bounding box center [915, 459] width 63 height 23
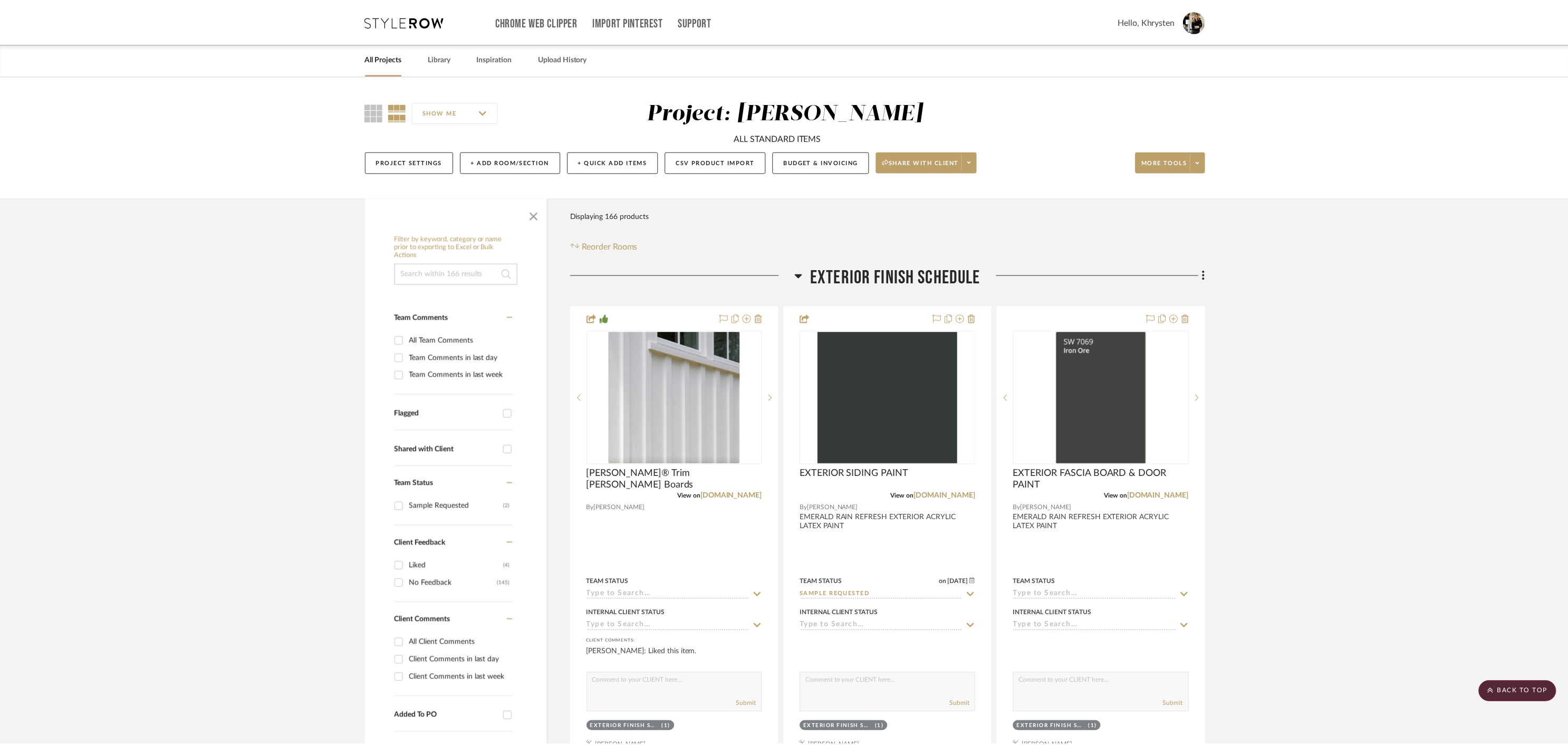
scroll to position [606, 0]
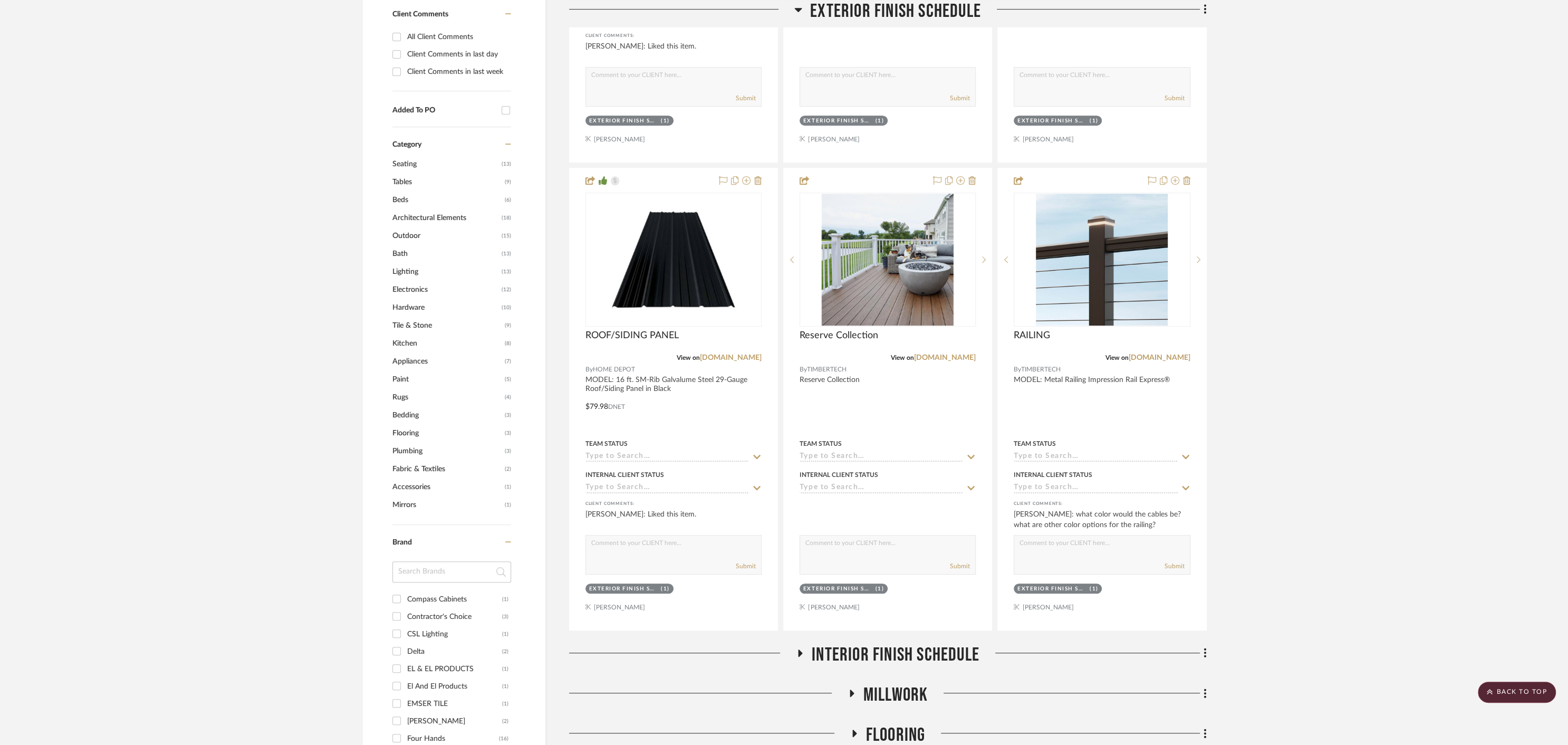
click at [796, 650] on icon at bounding box center [800, 653] width 13 height 8
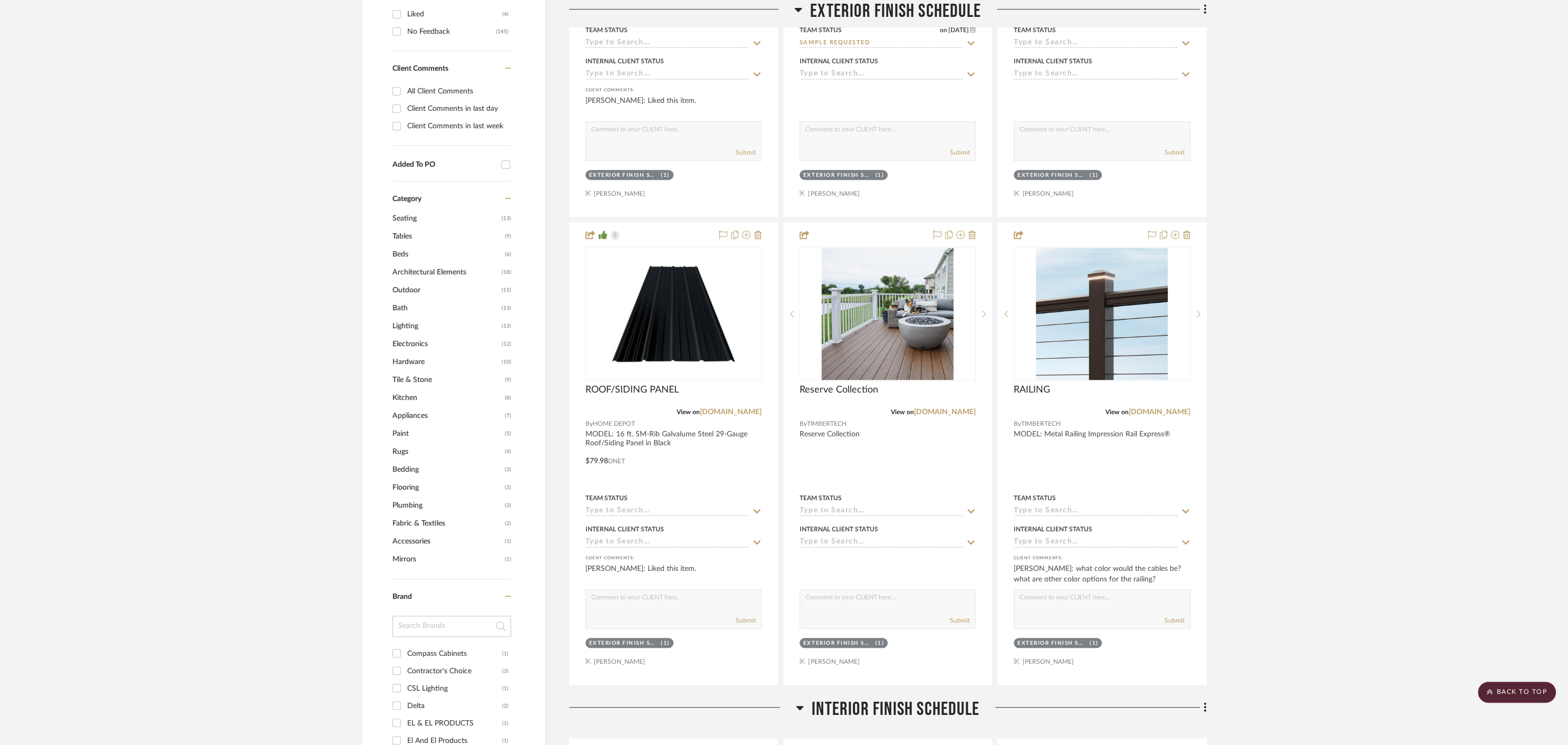
scroll to position [0, 0]
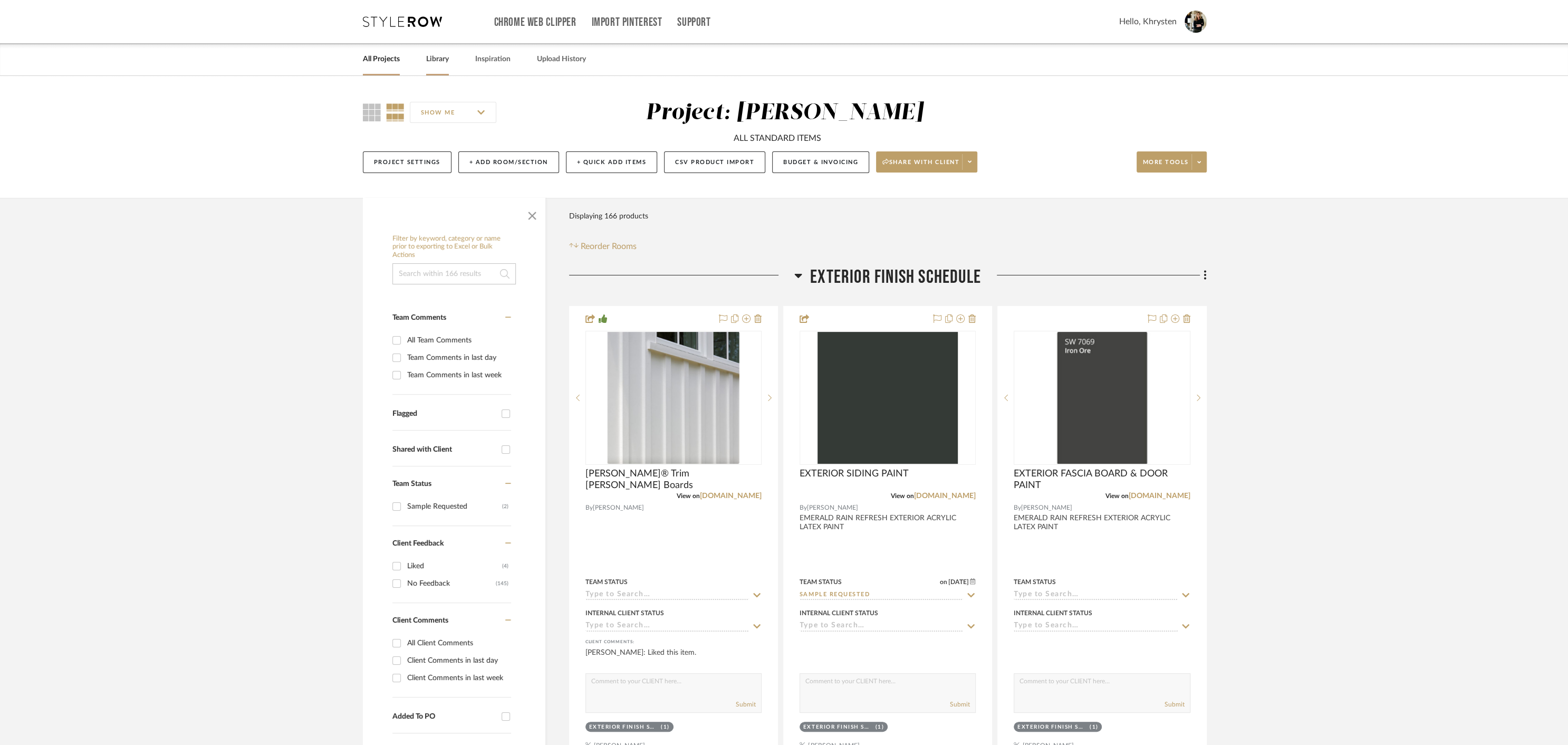
click at [439, 61] on link "Library" at bounding box center [437, 59] width 23 height 14
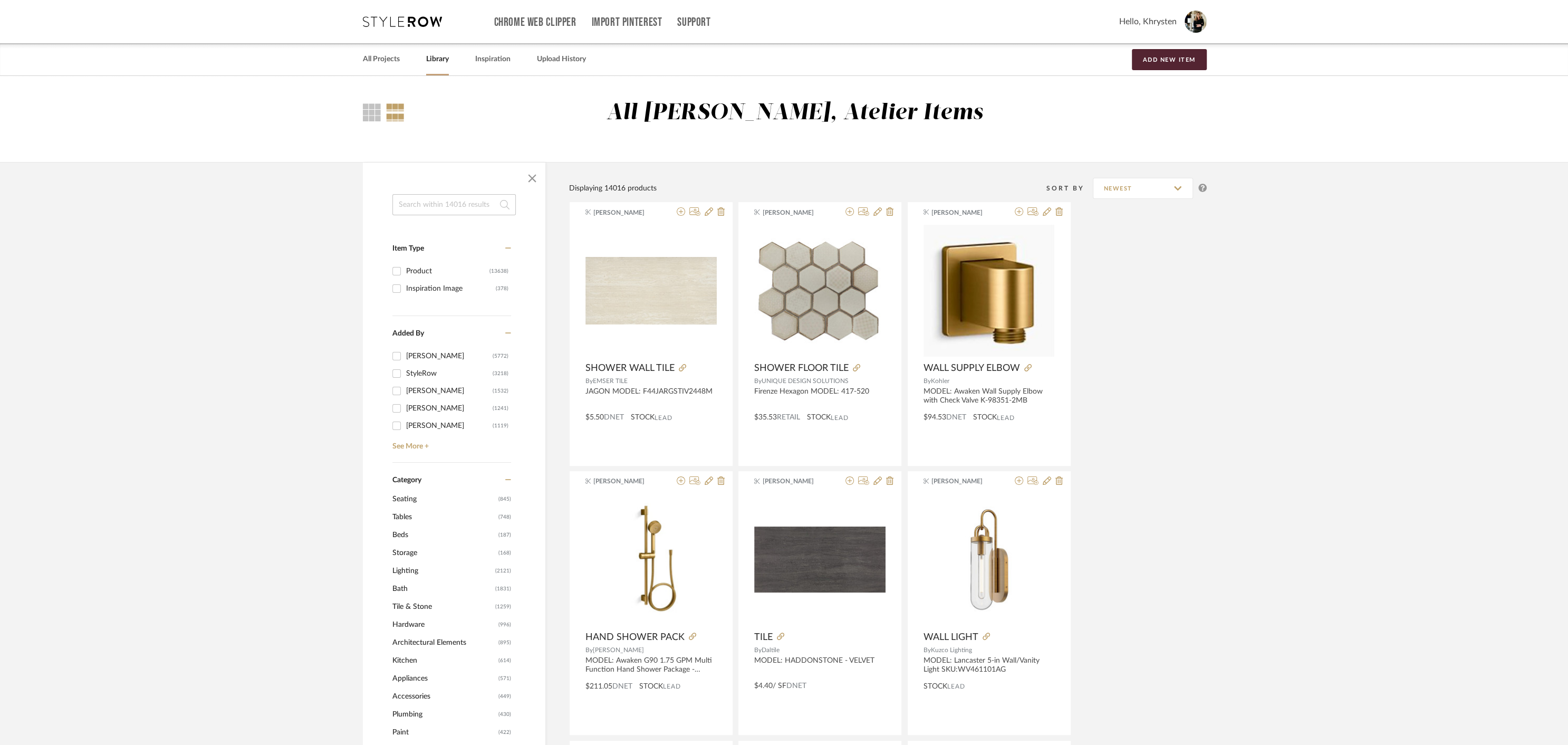
click at [439, 207] on input at bounding box center [454, 204] width 124 height 21
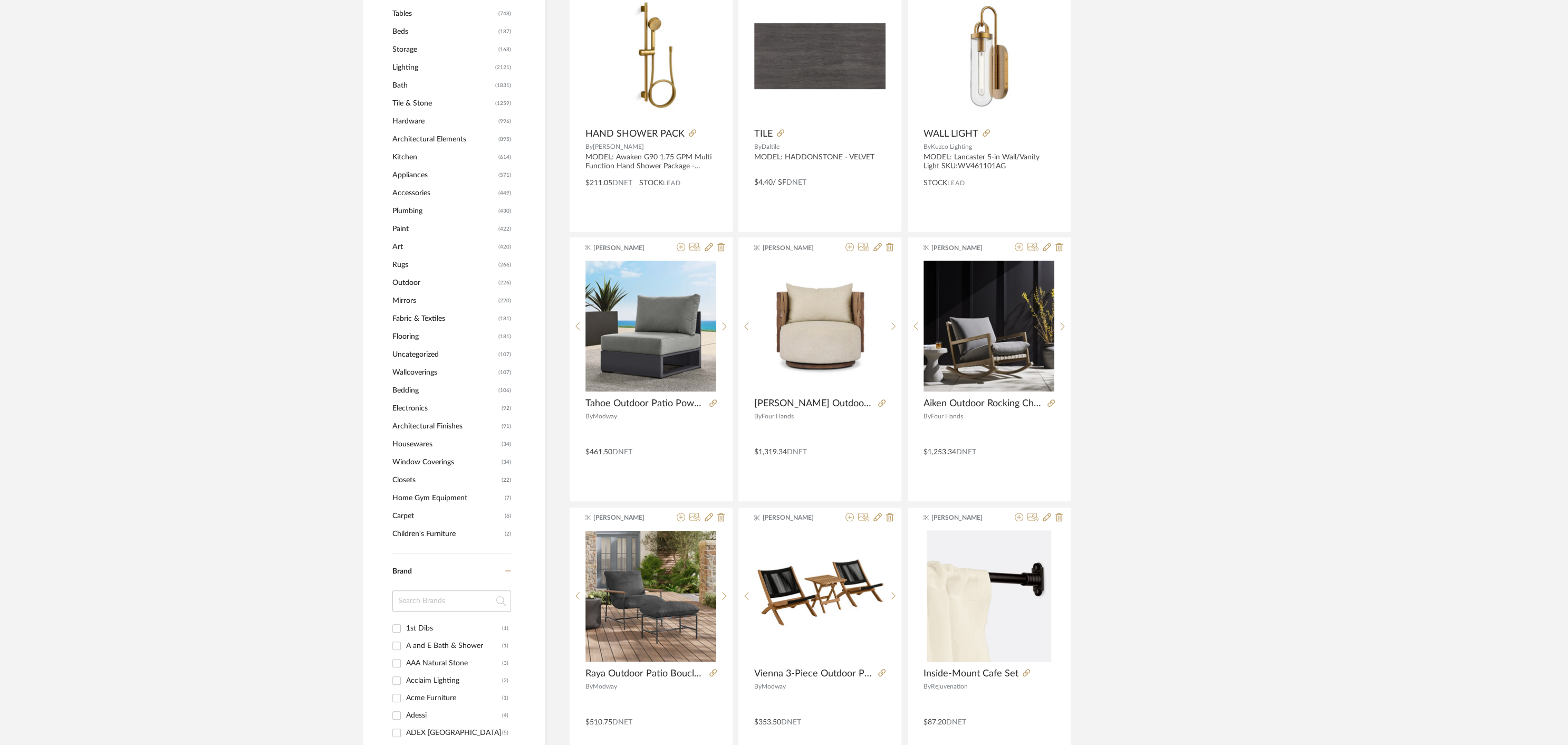
scroll to position [822, 0]
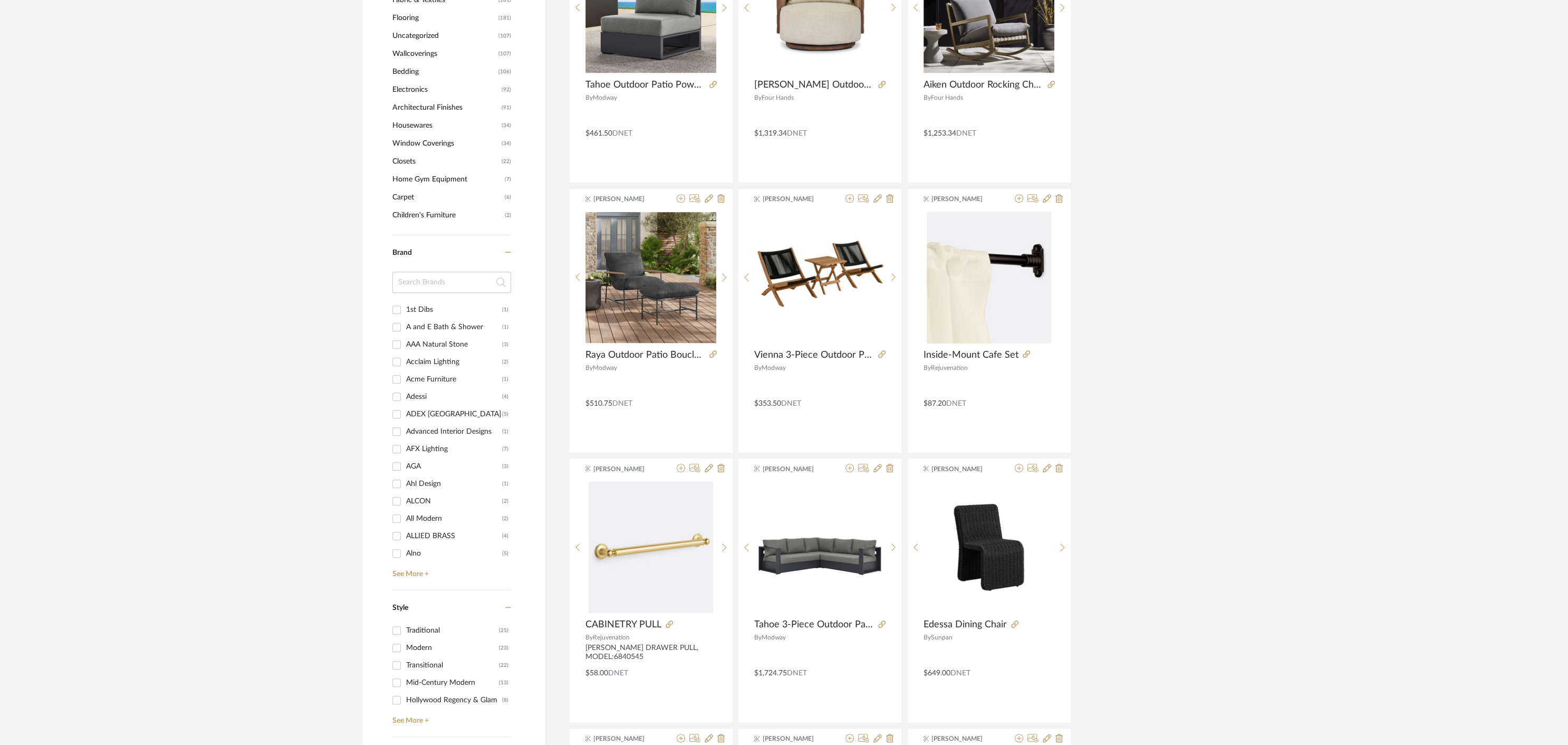
click at [450, 278] on input at bounding box center [452, 282] width 119 height 21
type input "SHERWIN"
click at [450, 307] on div "[PERSON_NAME]" at bounding box center [453, 309] width 93 height 17
click at [405, 307] on input "[PERSON_NAME] (68)" at bounding box center [397, 309] width 17 height 17
checkbox input "true"
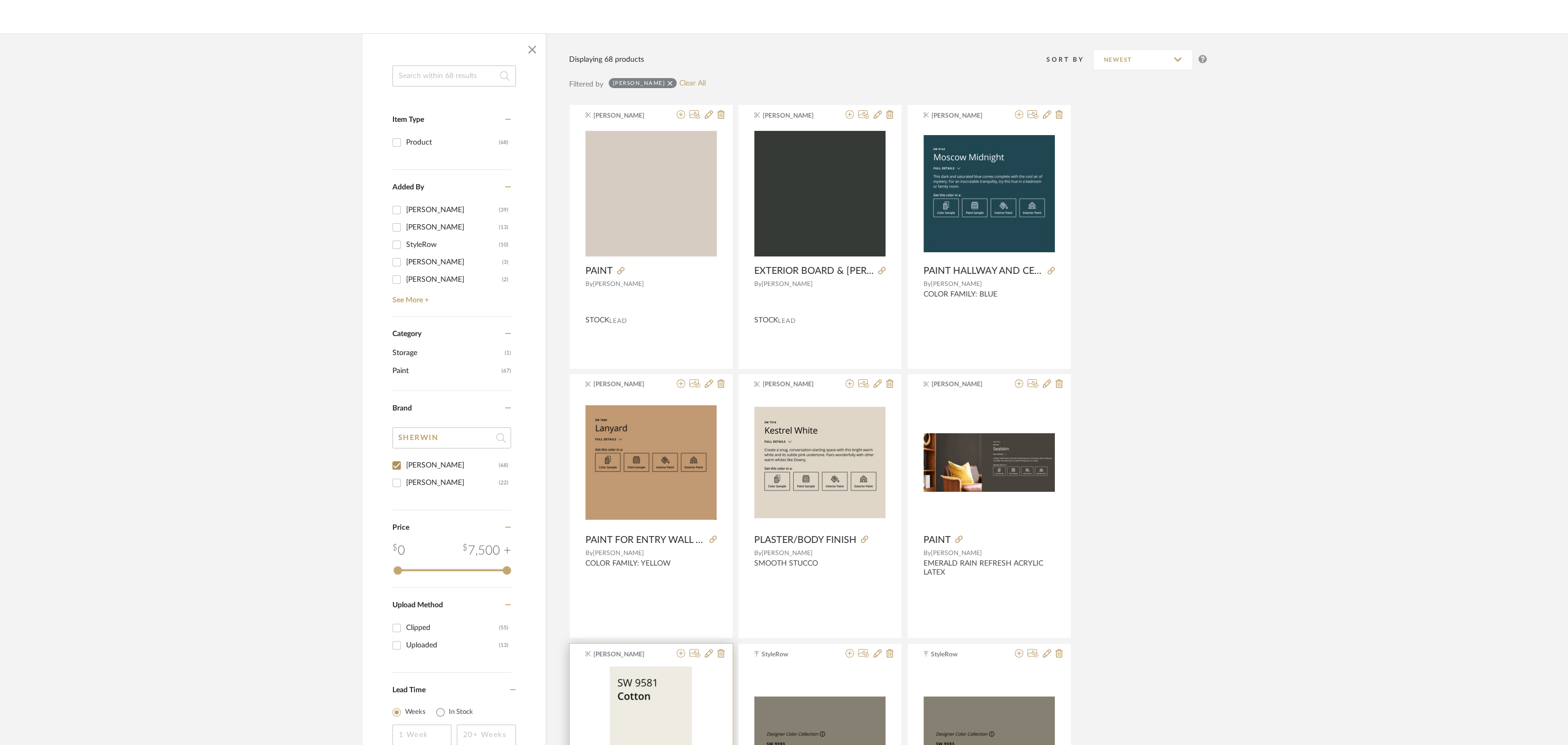
scroll to position [127, 0]
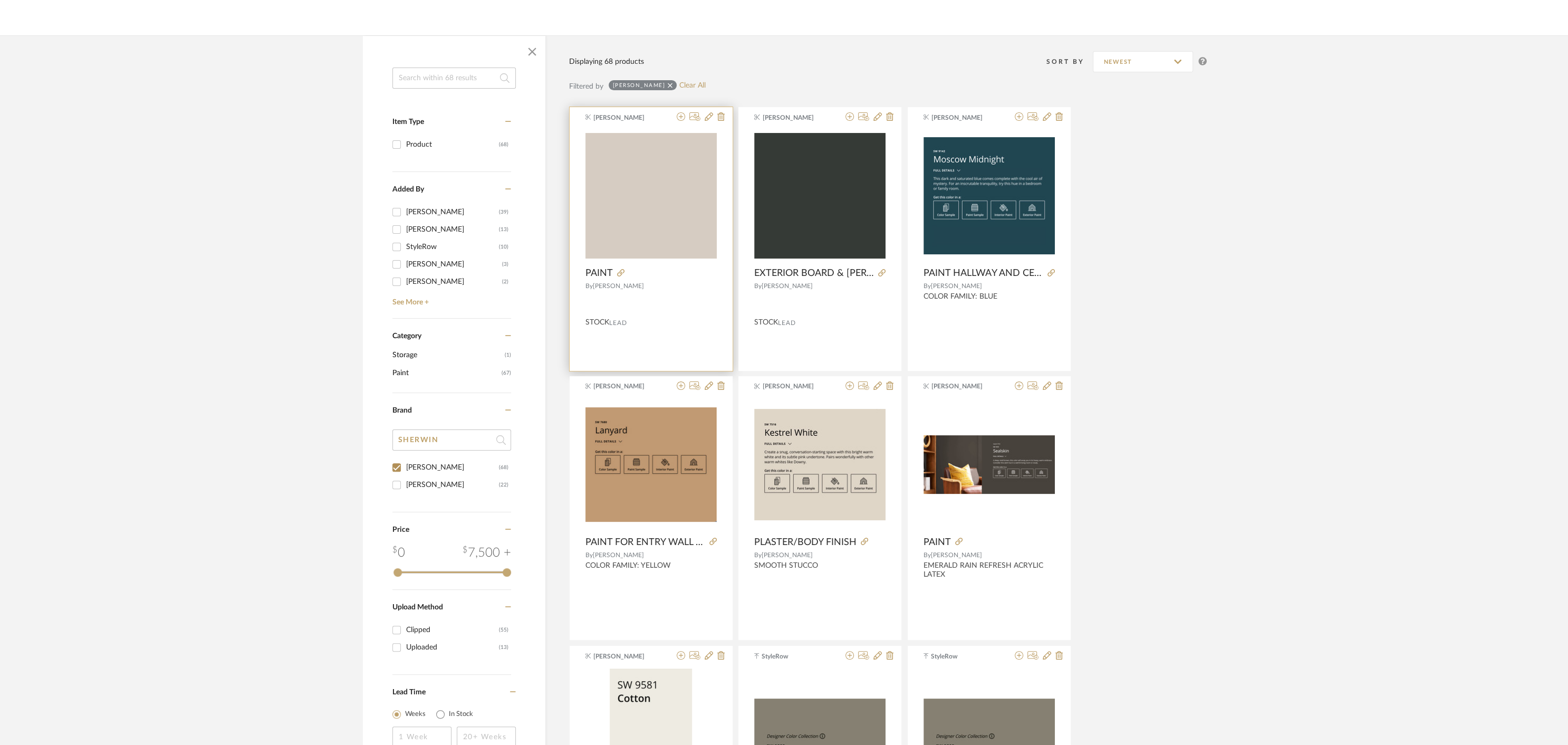
click at [673, 286] on div "By [PERSON_NAME]" at bounding box center [651, 286] width 131 height 7
click at [711, 117] on icon at bounding box center [709, 117] width 9 height 9
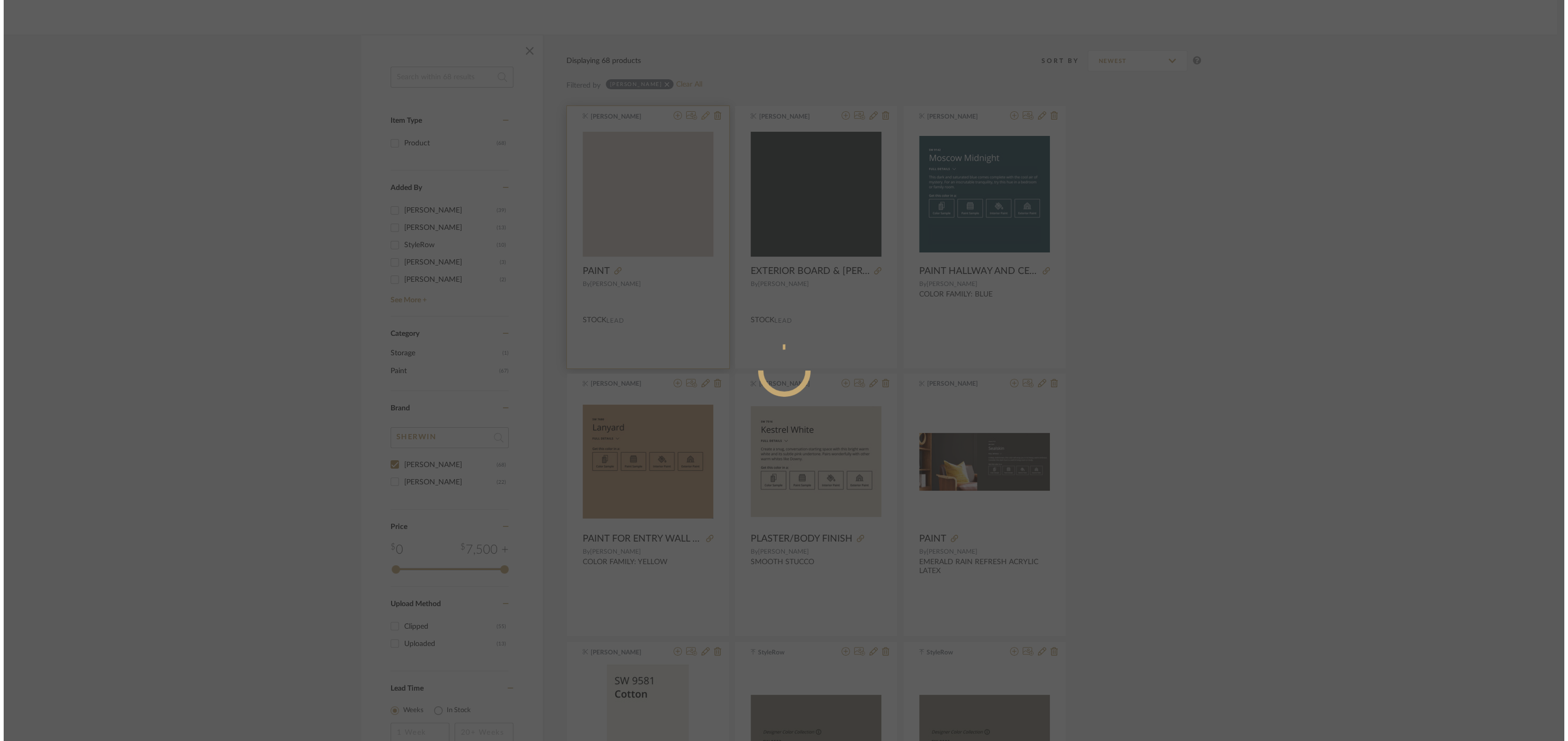
scroll to position [0, 0]
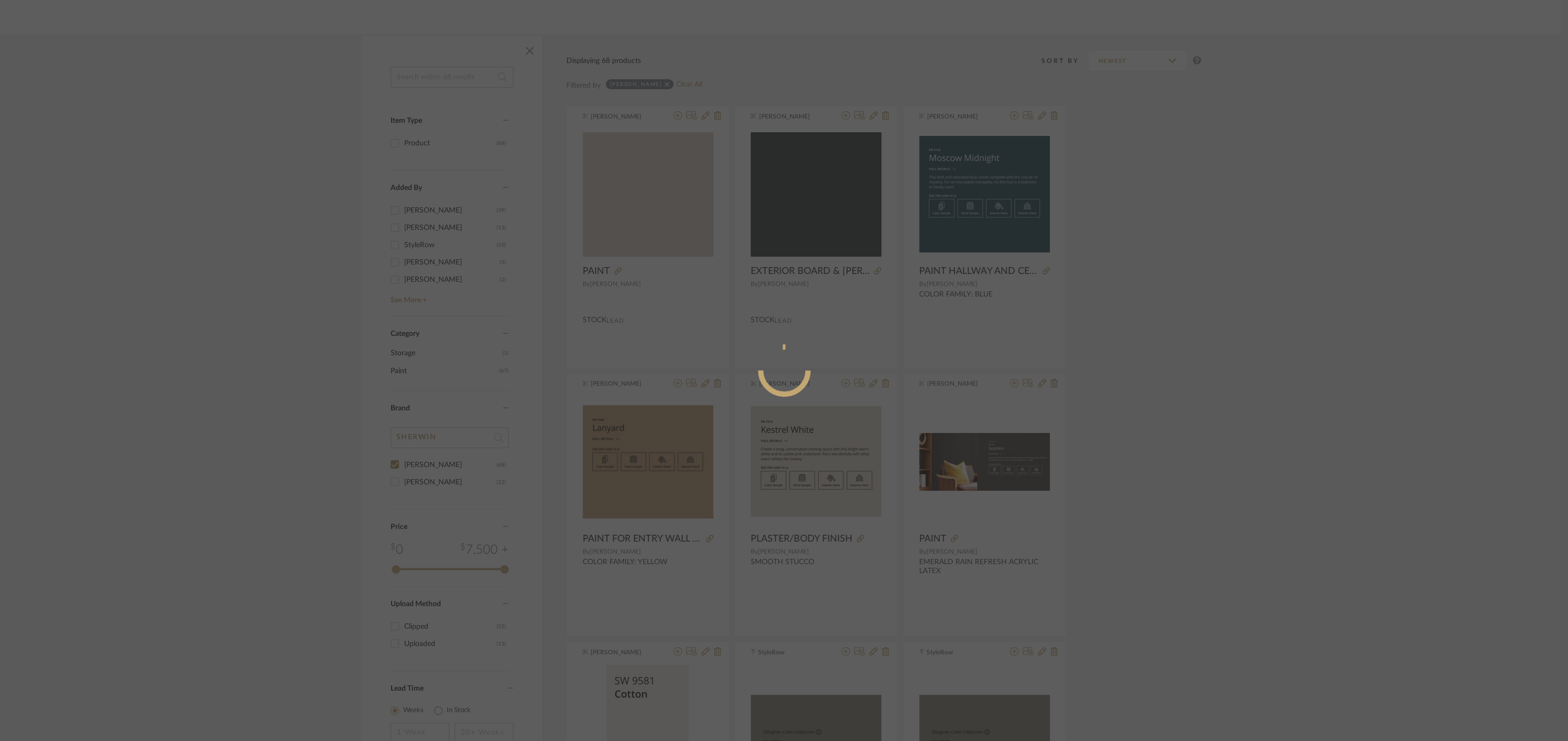
radio input "true"
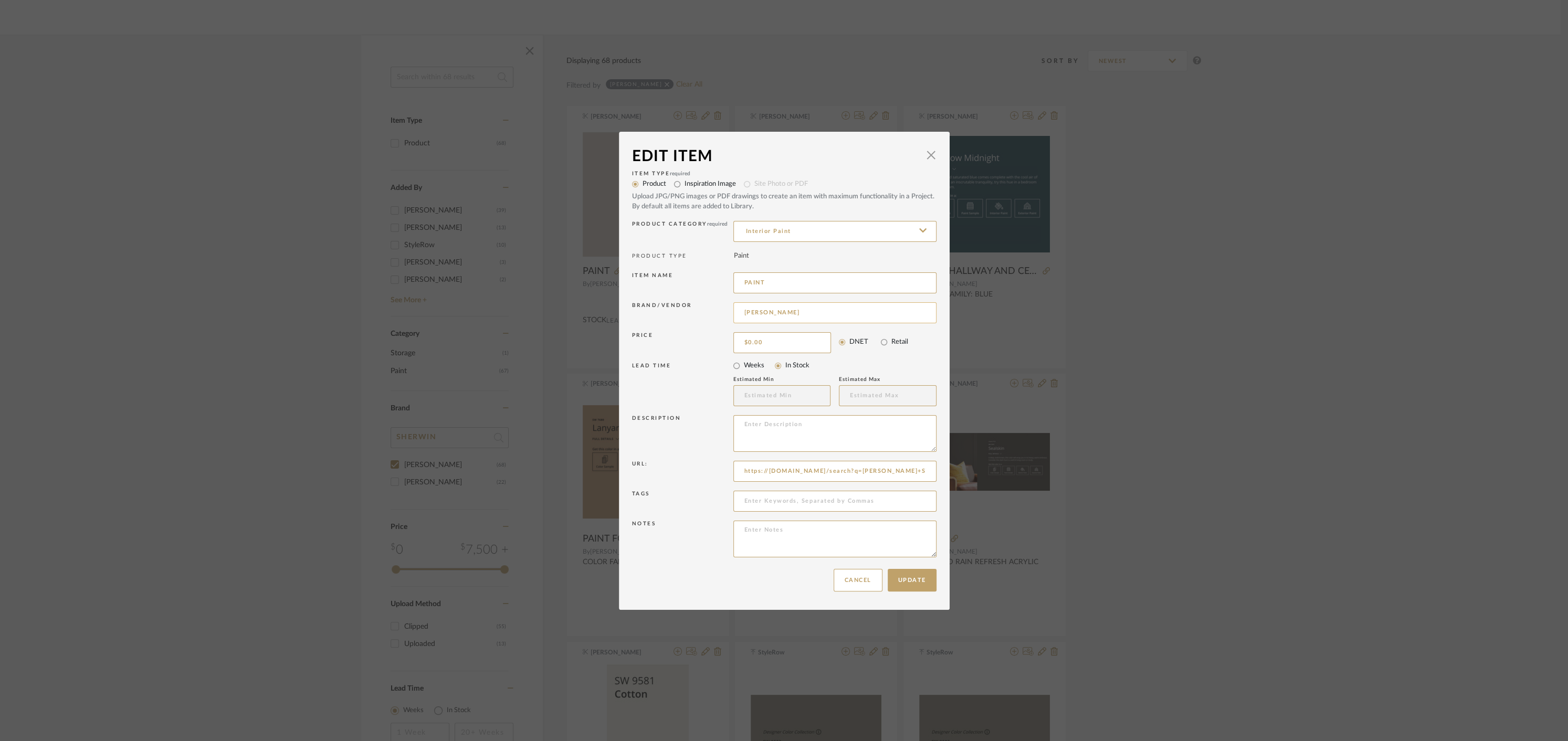
click at [782, 311] on input "[PERSON_NAME]" at bounding box center [835, 313] width 203 height 21
type input "[PERSON_NAME]"
click at [868, 301] on div "Brand/Vendor [PERSON_NAME]" at bounding box center [784, 314] width 304 height 30
click at [809, 311] on input at bounding box center [835, 313] width 203 height 21
click at [803, 446] on span "[PERSON_NAME]" at bounding box center [836, 447] width 172 height 9
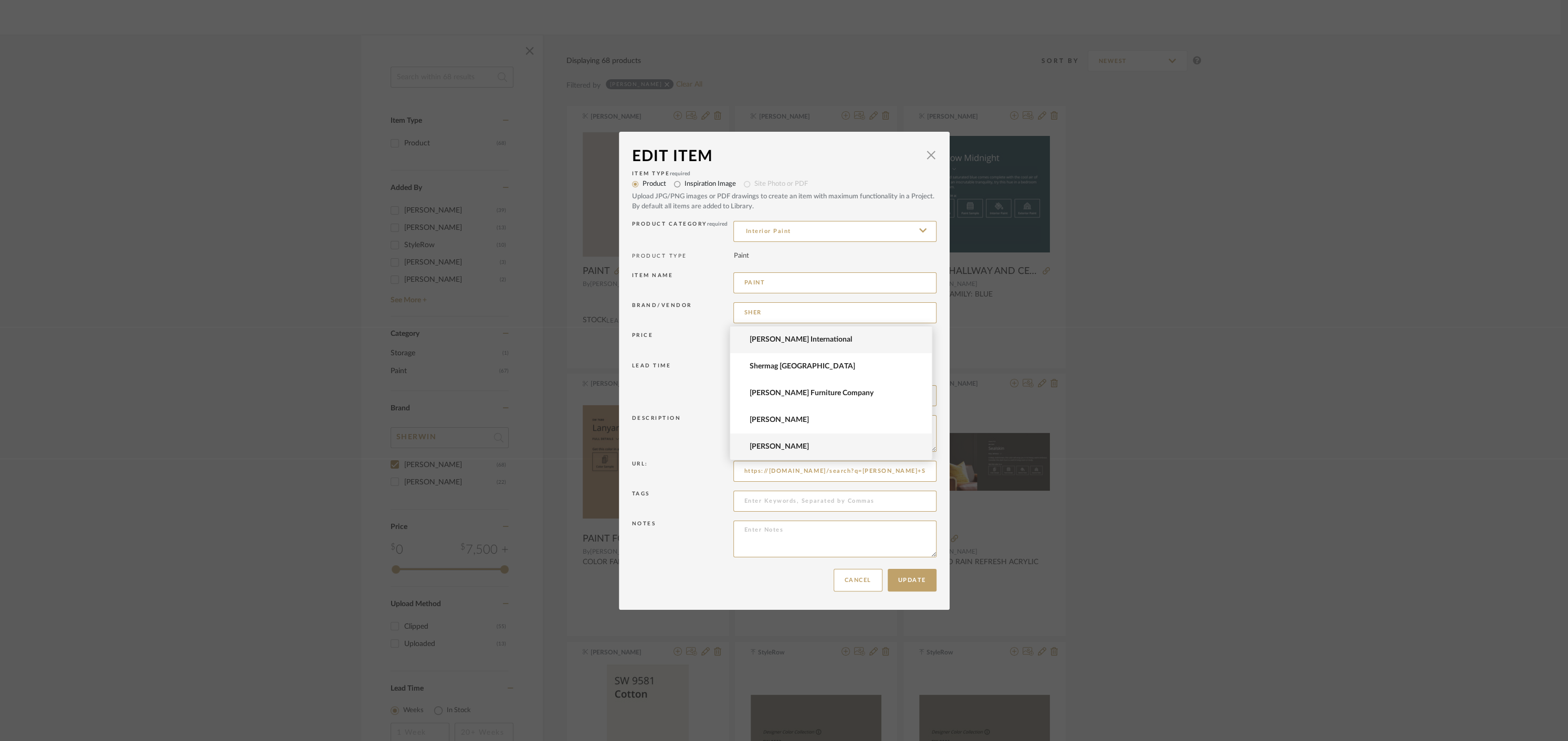
type input "[PERSON_NAME]"
click at [906, 585] on button "Update" at bounding box center [912, 580] width 49 height 23
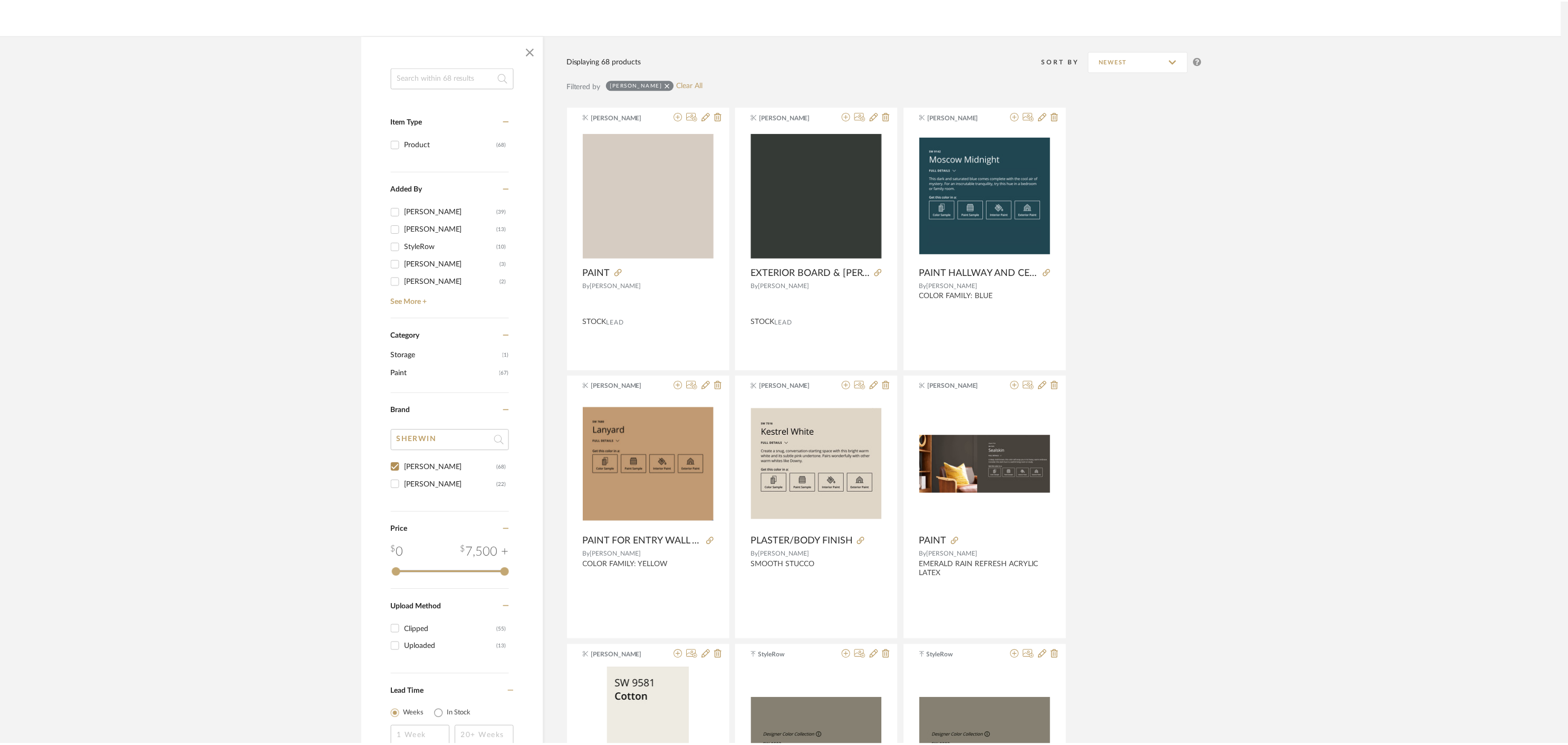
scroll to position [127, 0]
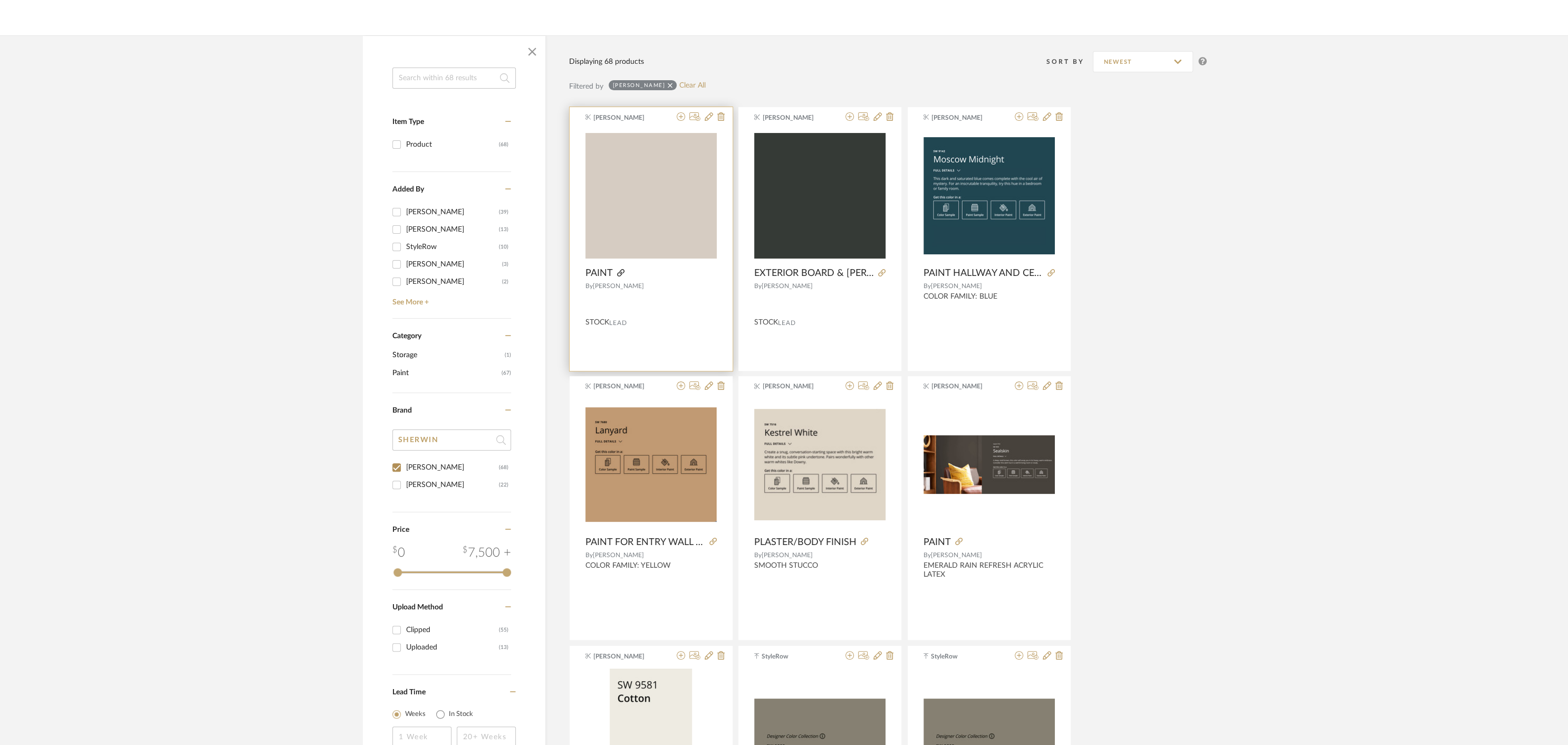
click at [619, 272] on icon at bounding box center [621, 273] width 7 height 7
click at [674, 310] on div at bounding box center [651, 302] width 163 height 20
click at [710, 119] on icon at bounding box center [709, 117] width 9 height 9
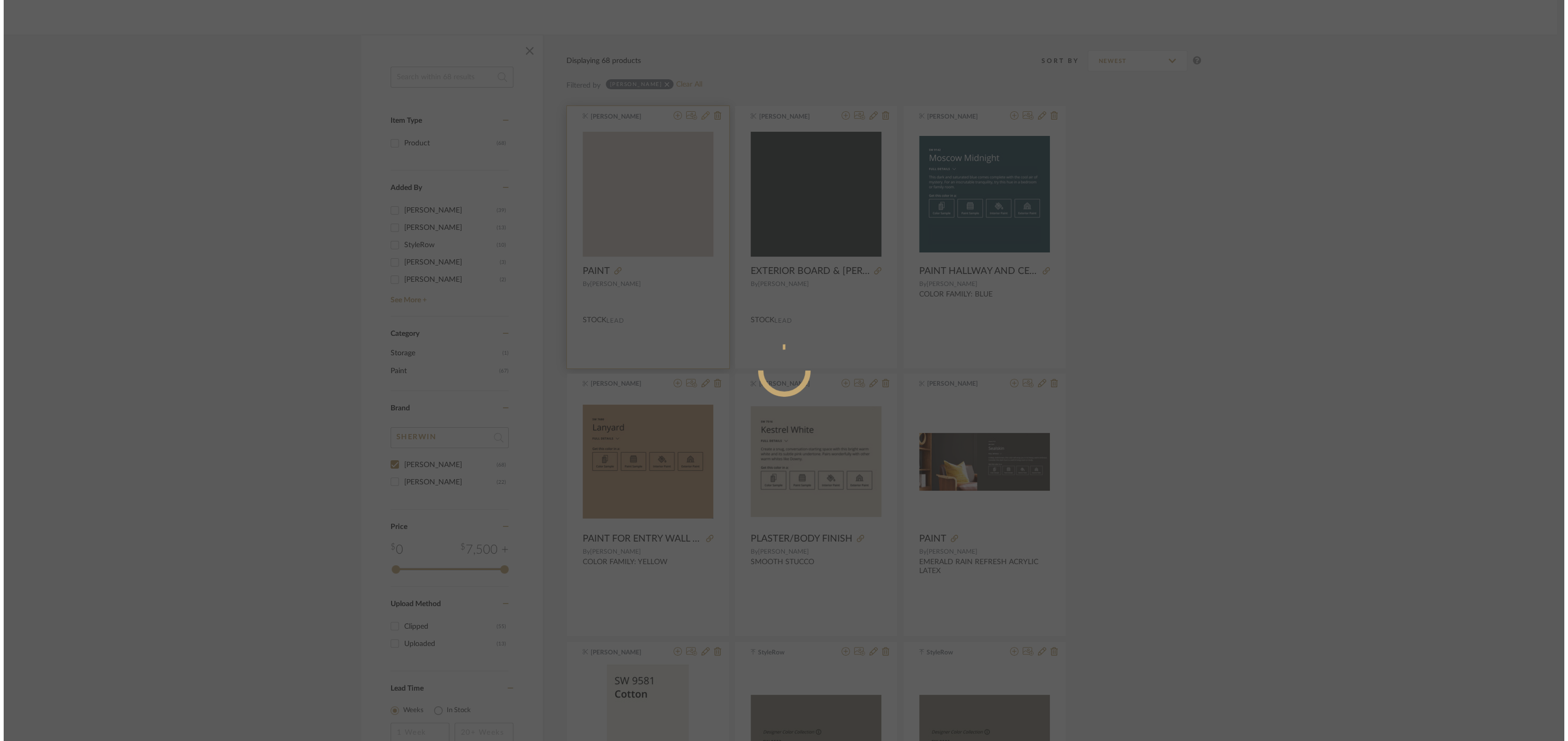
scroll to position [0, 0]
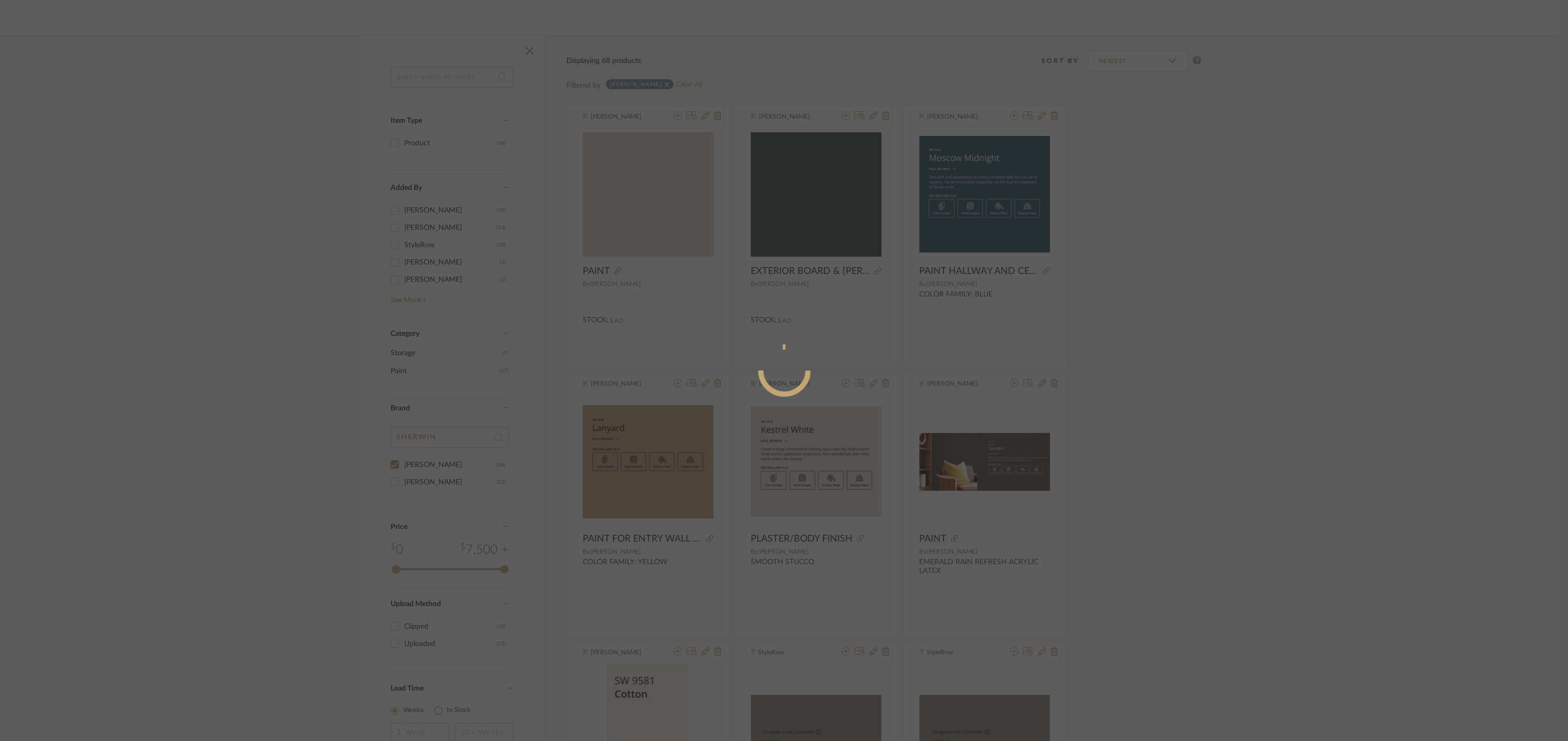
radio input "true"
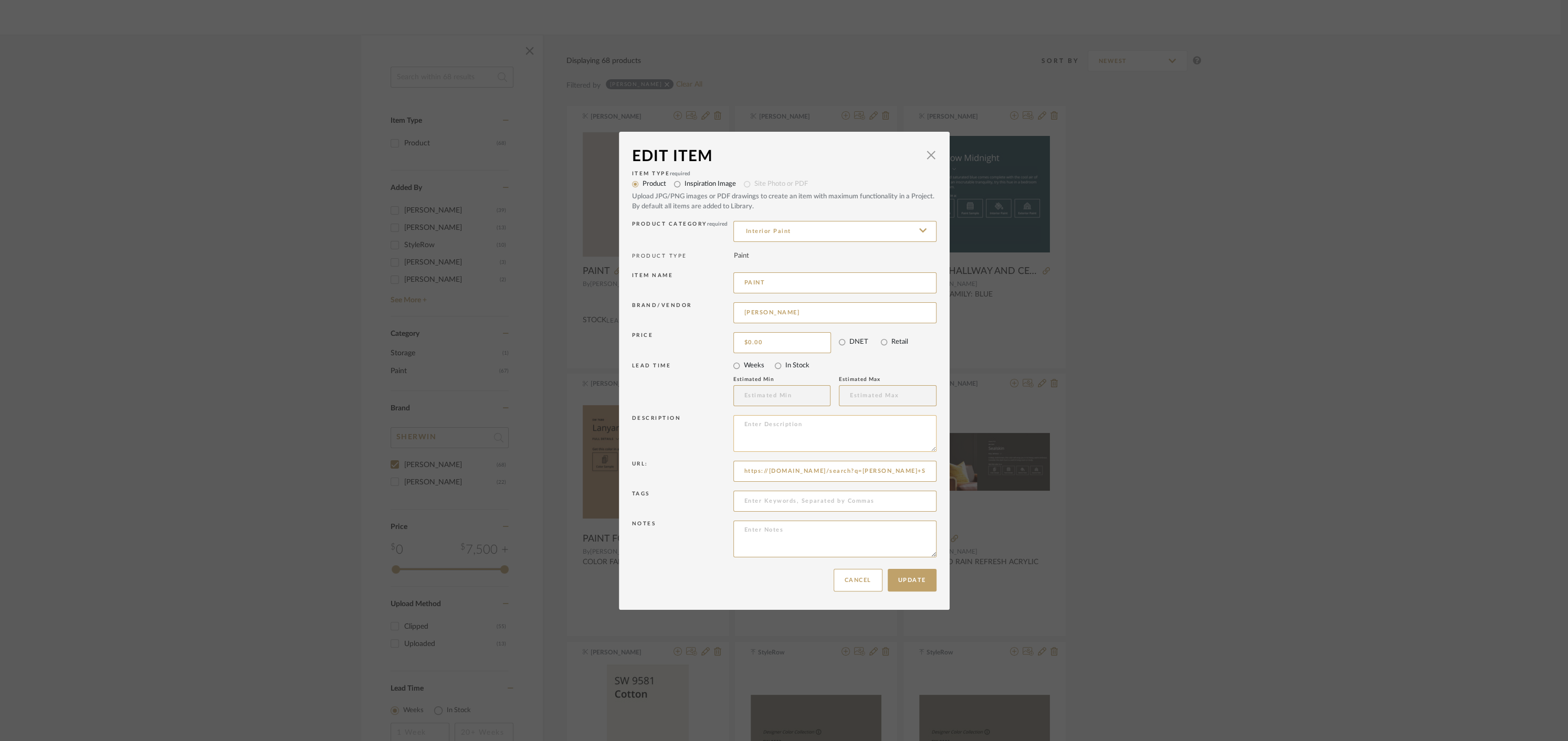
click at [761, 432] on textarea at bounding box center [835, 433] width 203 height 37
type textarea "SYMMETRY SW9601"
click at [904, 582] on button "Update" at bounding box center [912, 580] width 49 height 23
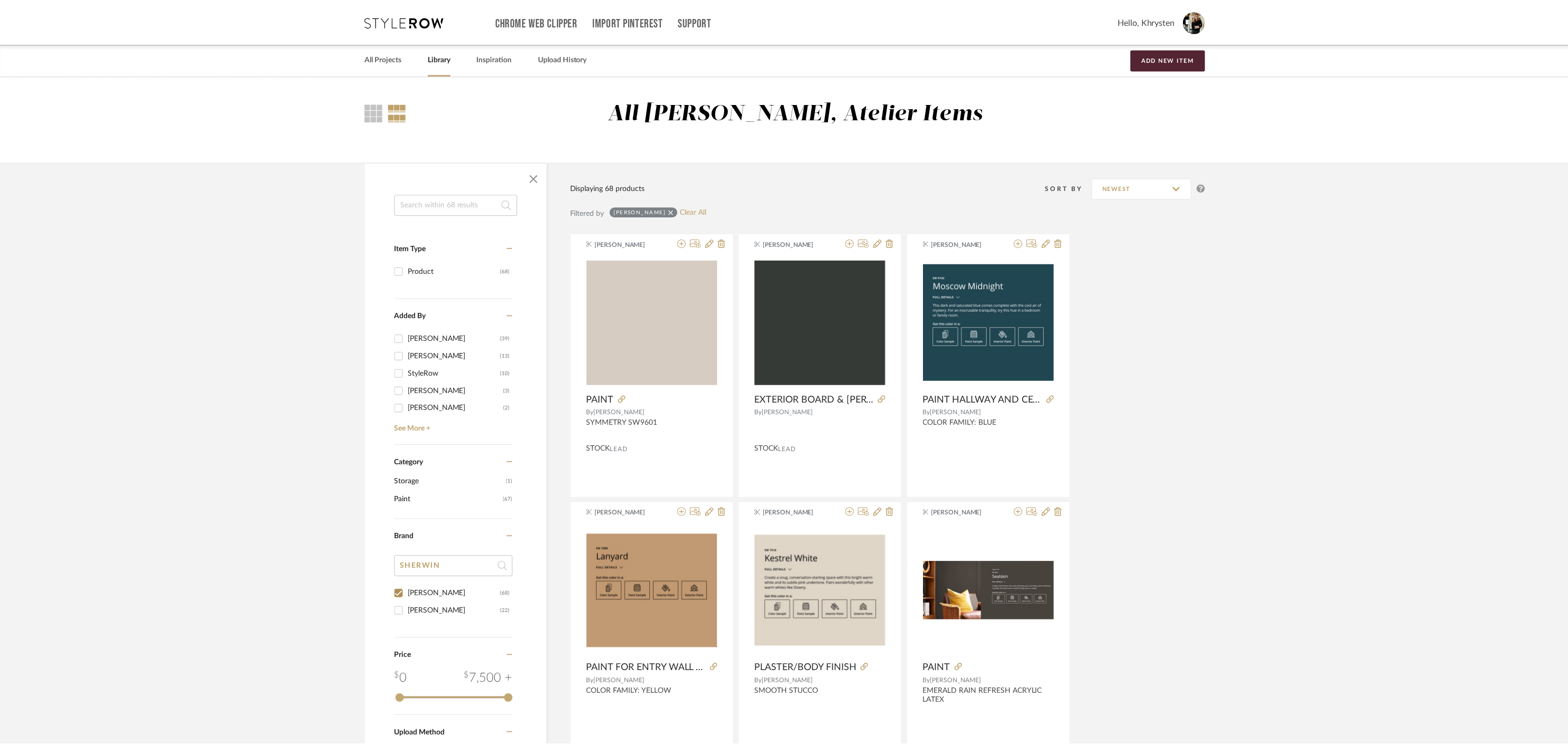
scroll to position [127, 0]
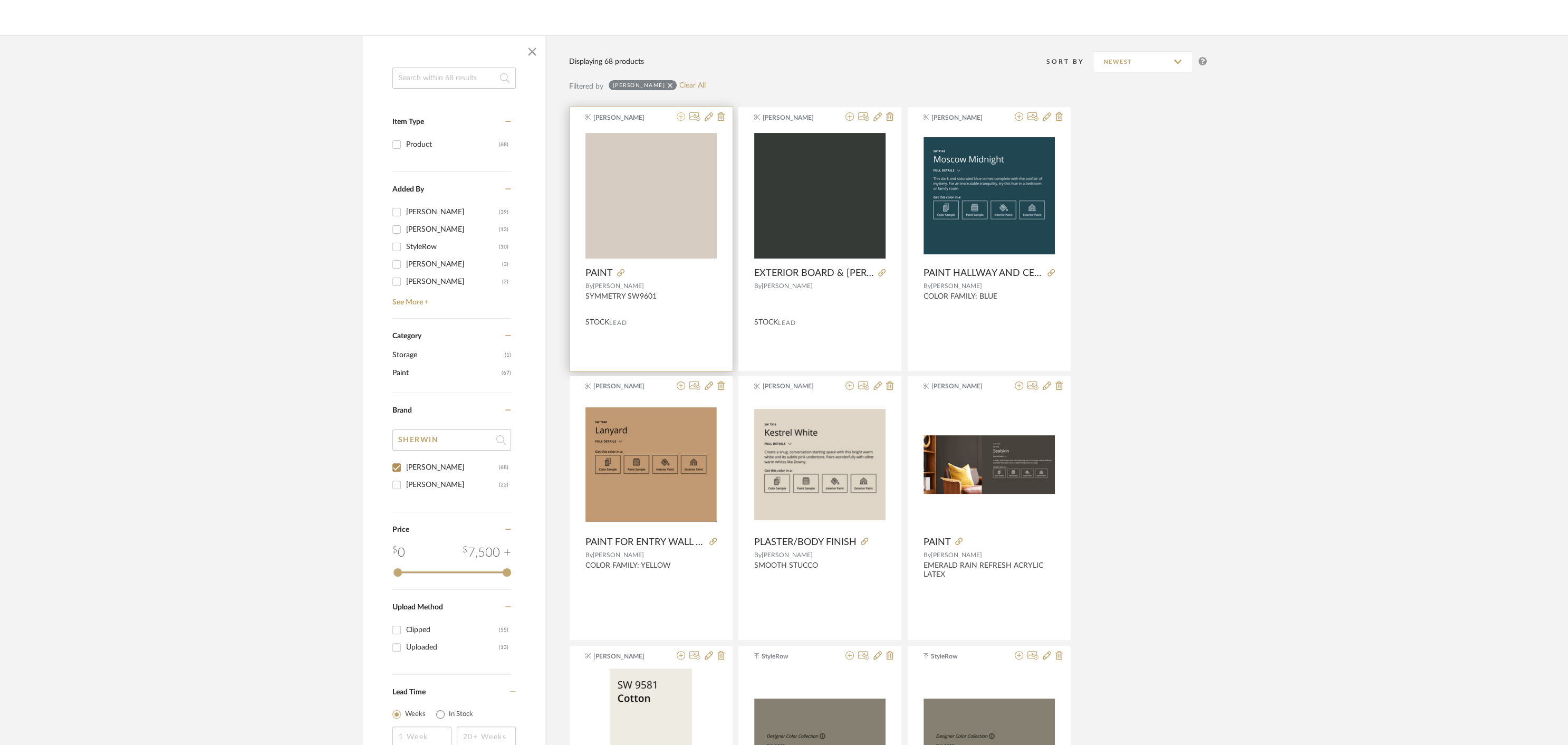
click at [682, 117] on icon at bounding box center [681, 117] width 9 height 9
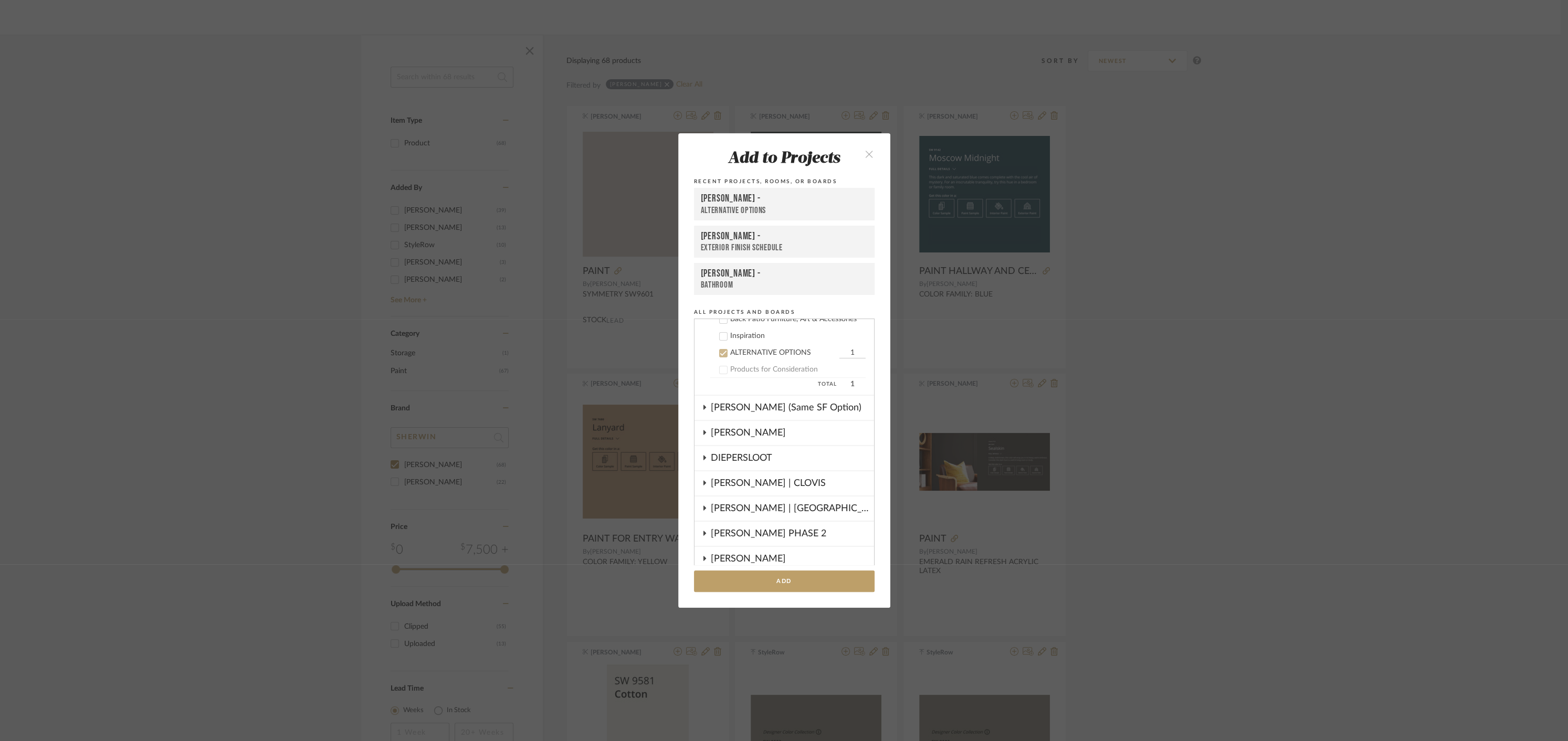
scroll to position [378, 0]
click at [720, 328] on icon at bounding box center [723, 329] width 7 height 5
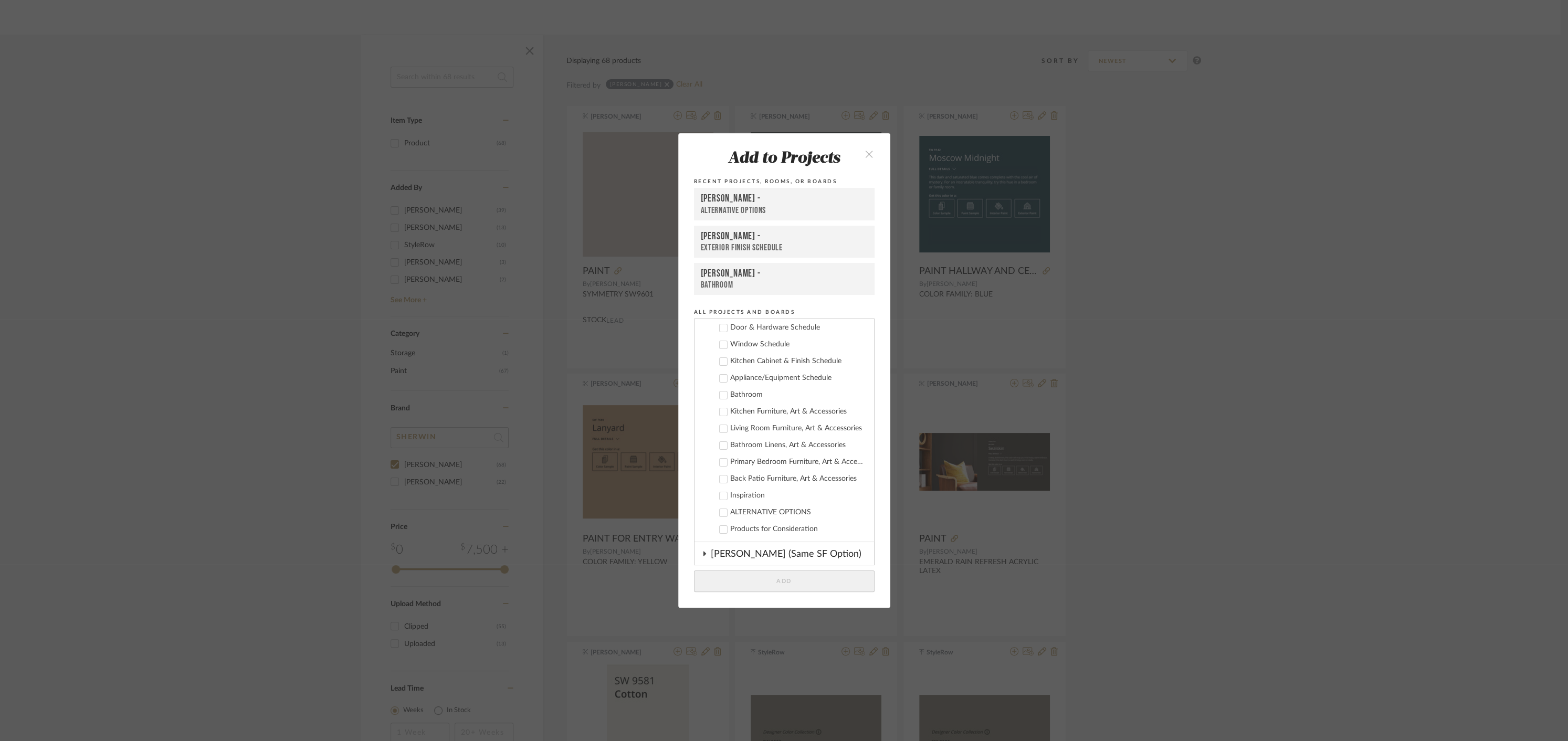
scroll to position [0, 0]
click at [719, 439] on icon at bounding box center [723, 438] width 7 height 5
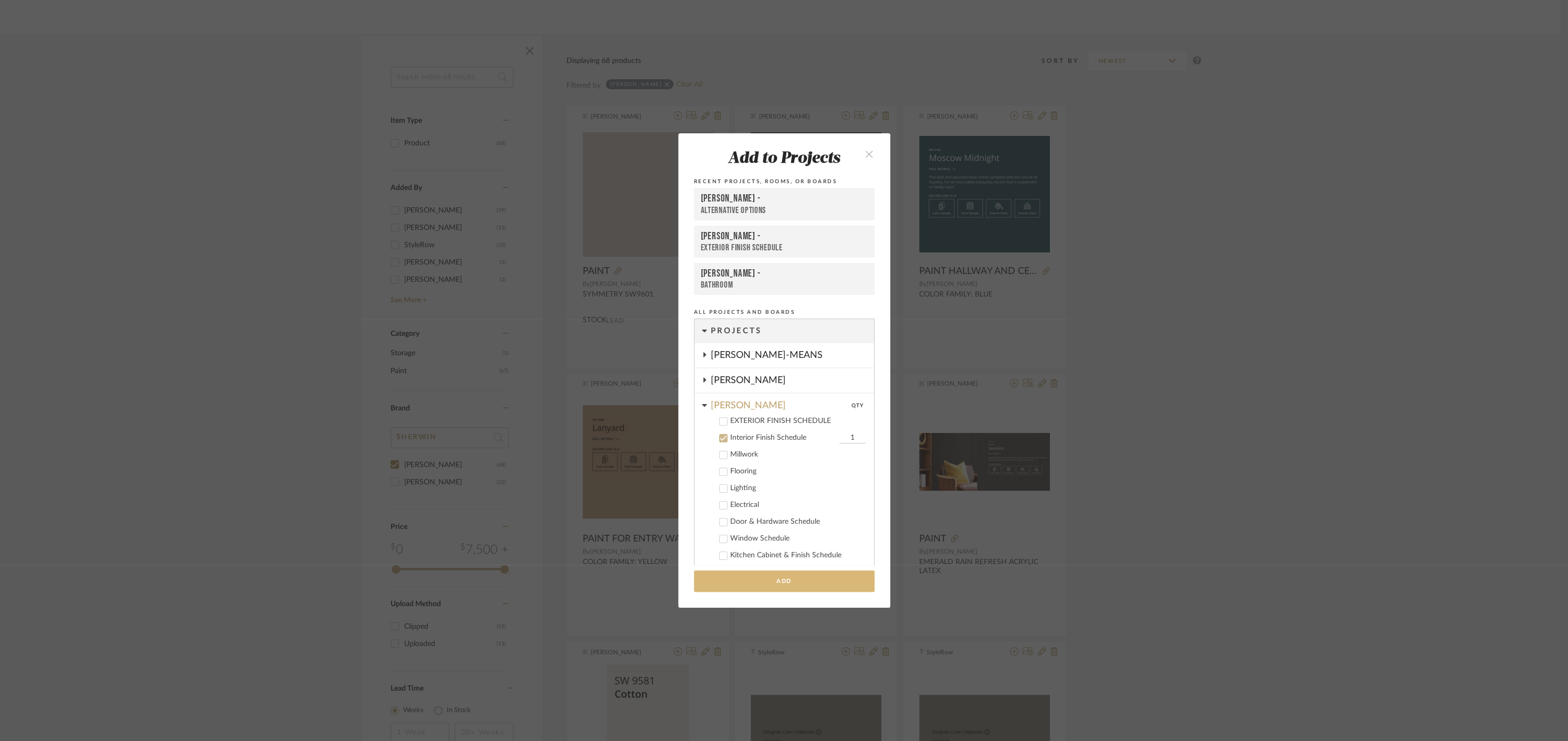
click at [822, 590] on button "Add" at bounding box center [784, 580] width 181 height 21
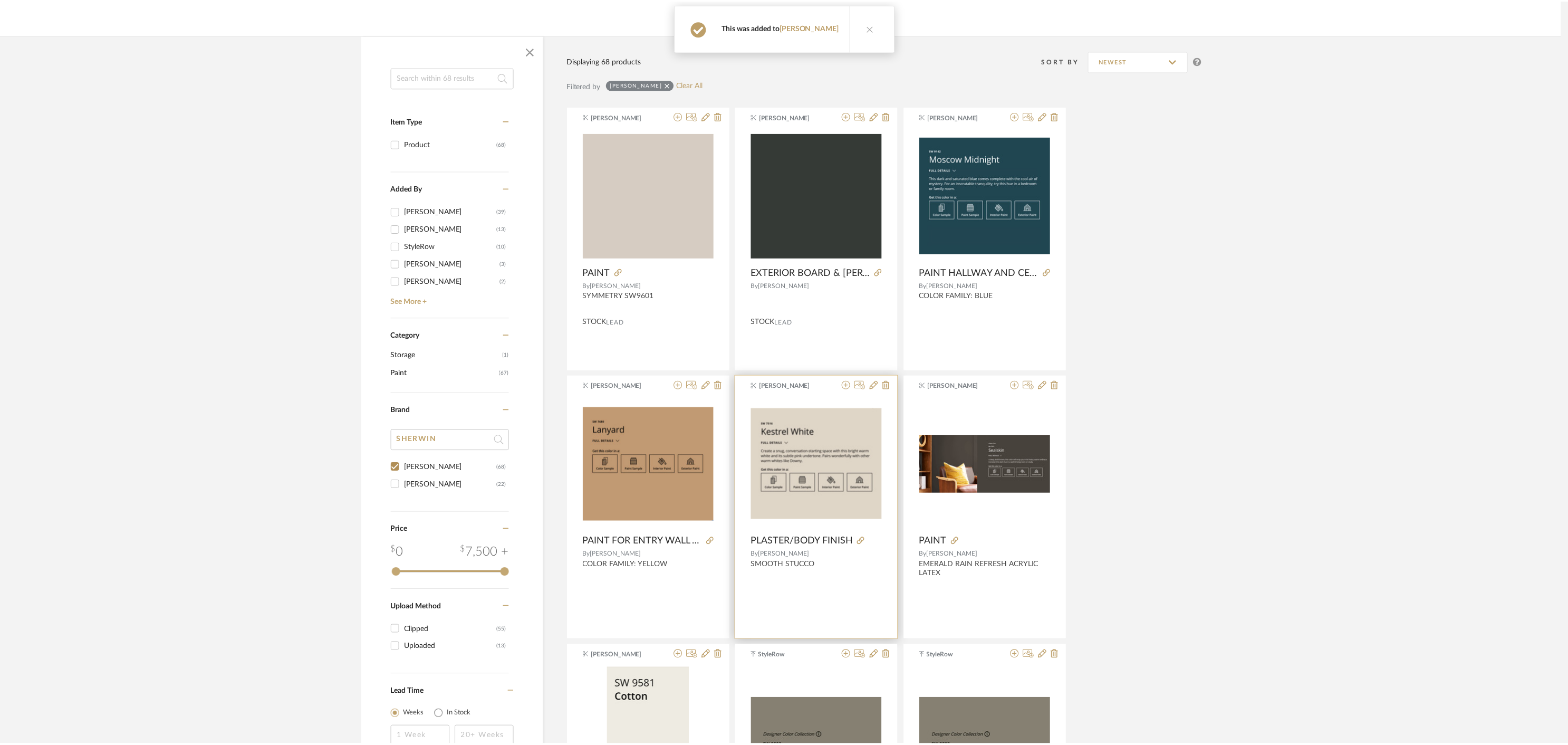
scroll to position [127, 0]
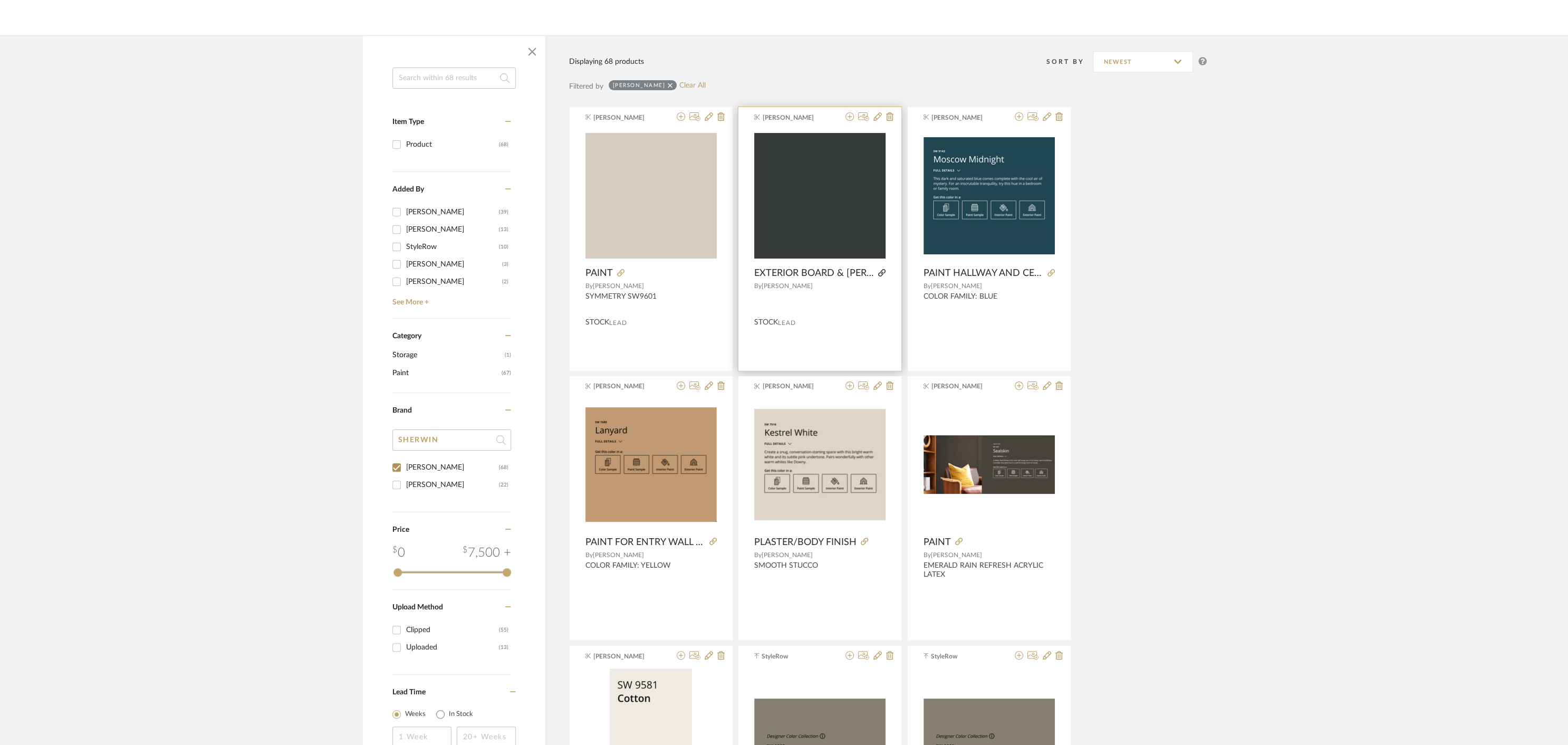
click at [884, 273] on icon at bounding box center [882, 273] width 7 height 7
click at [843, 303] on div at bounding box center [819, 301] width 131 height 18
click at [878, 116] on icon at bounding box center [878, 117] width 9 height 9
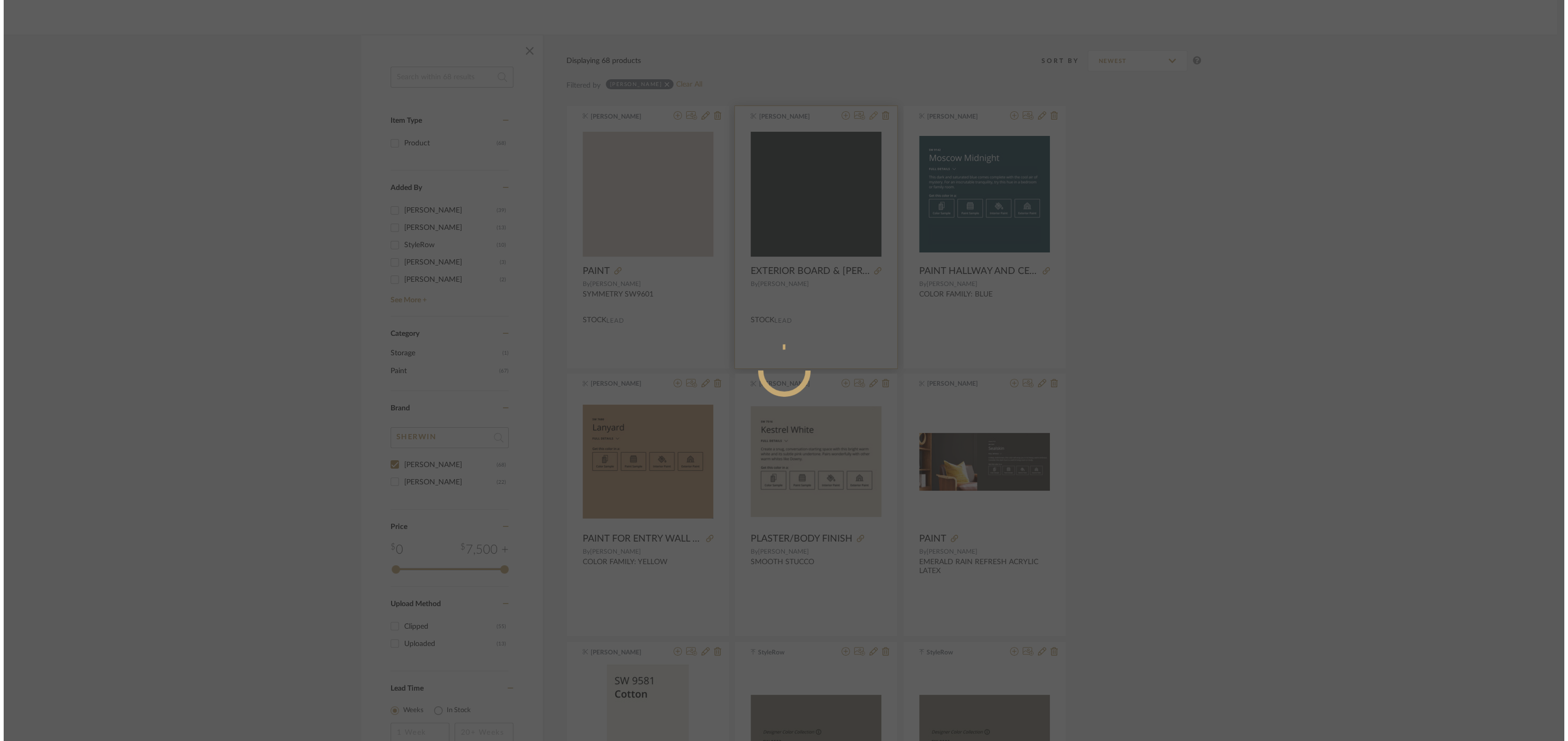
scroll to position [0, 0]
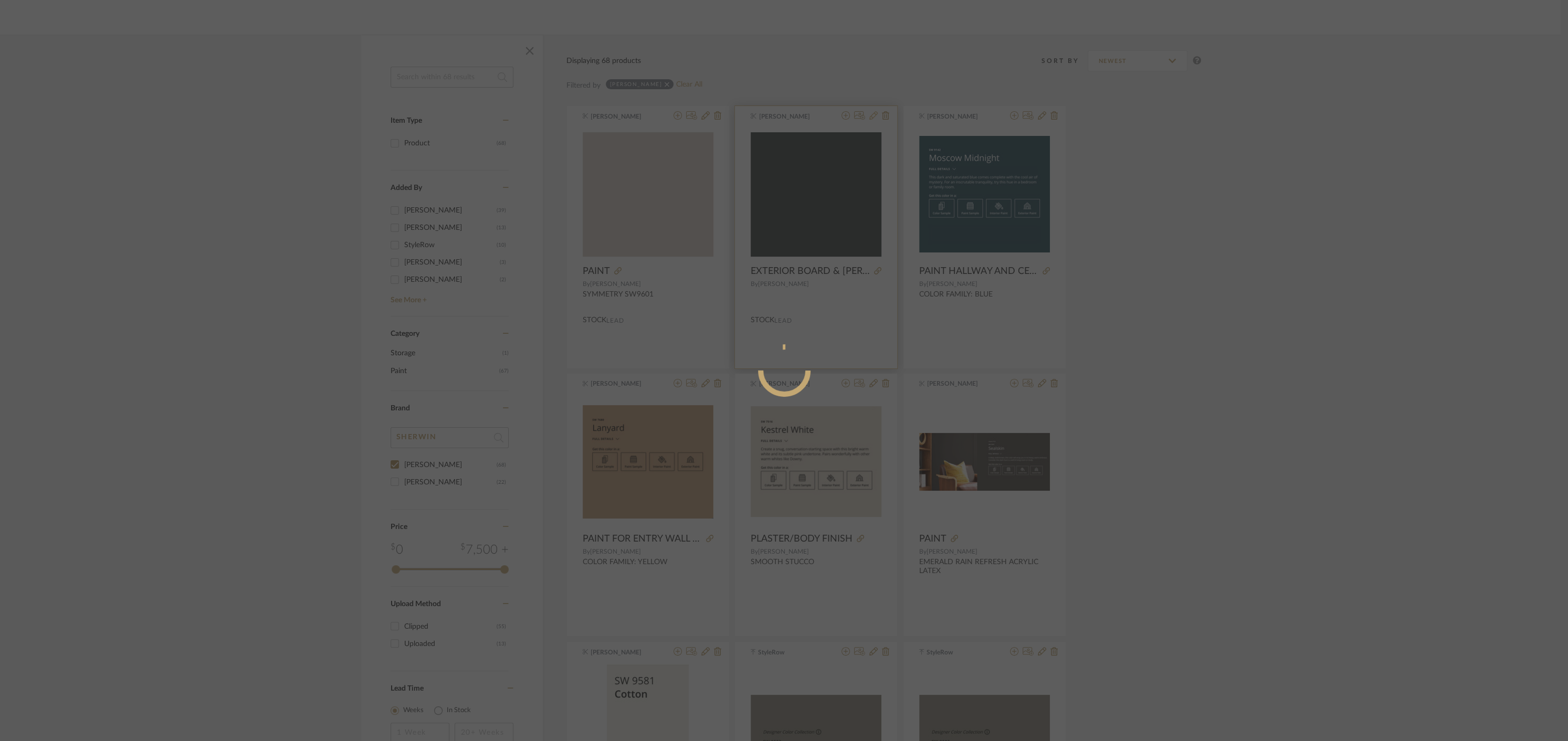
radio input "true"
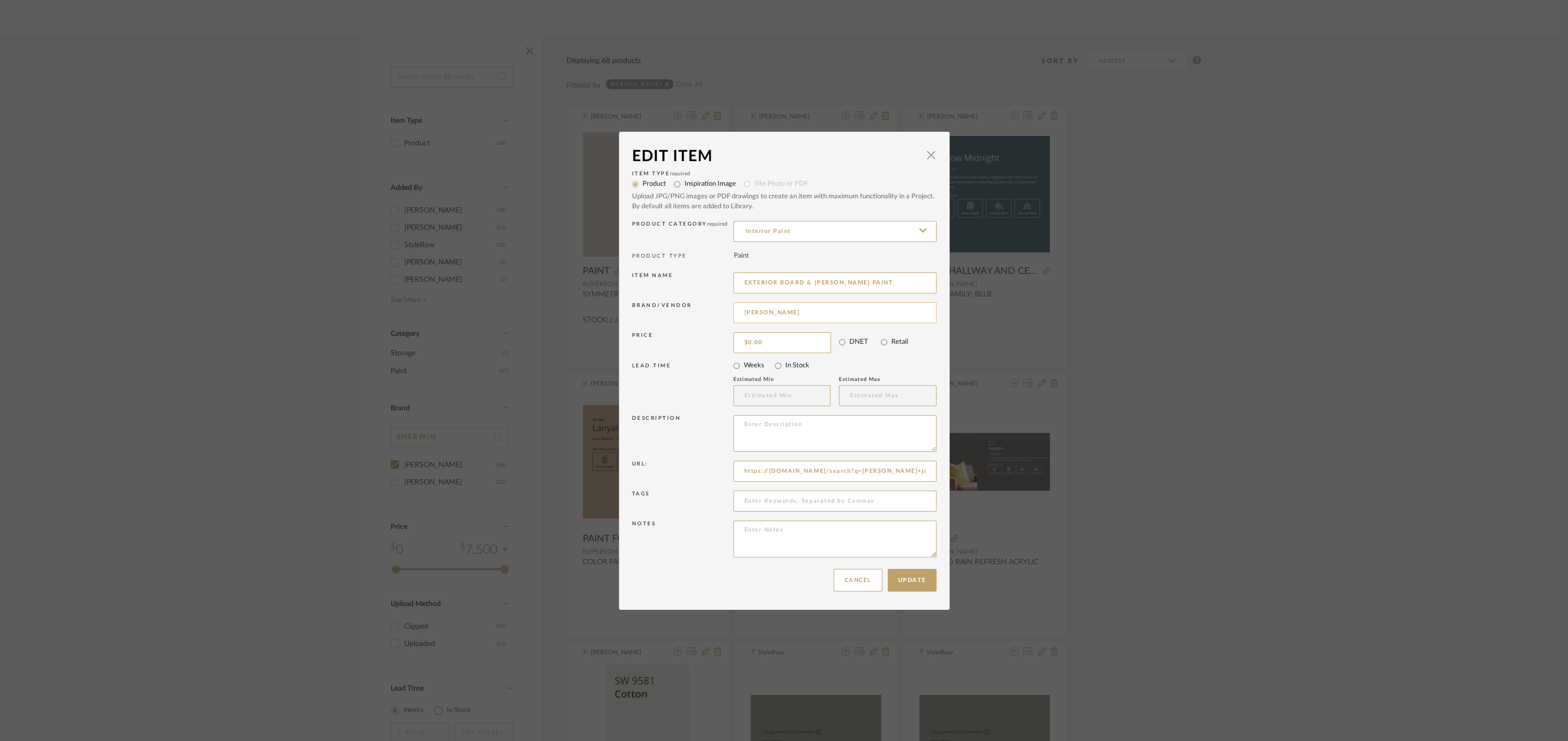
click at [782, 316] on input "[PERSON_NAME]" at bounding box center [835, 313] width 203 height 21
click at [803, 314] on input "[PERSON_NAME]" at bounding box center [835, 313] width 203 height 21
click at [802, 370] on span "[PERSON_NAME]" at bounding box center [836, 366] width 172 height 9
type input "[PERSON_NAME]"
click at [906, 578] on button "Update" at bounding box center [912, 580] width 49 height 23
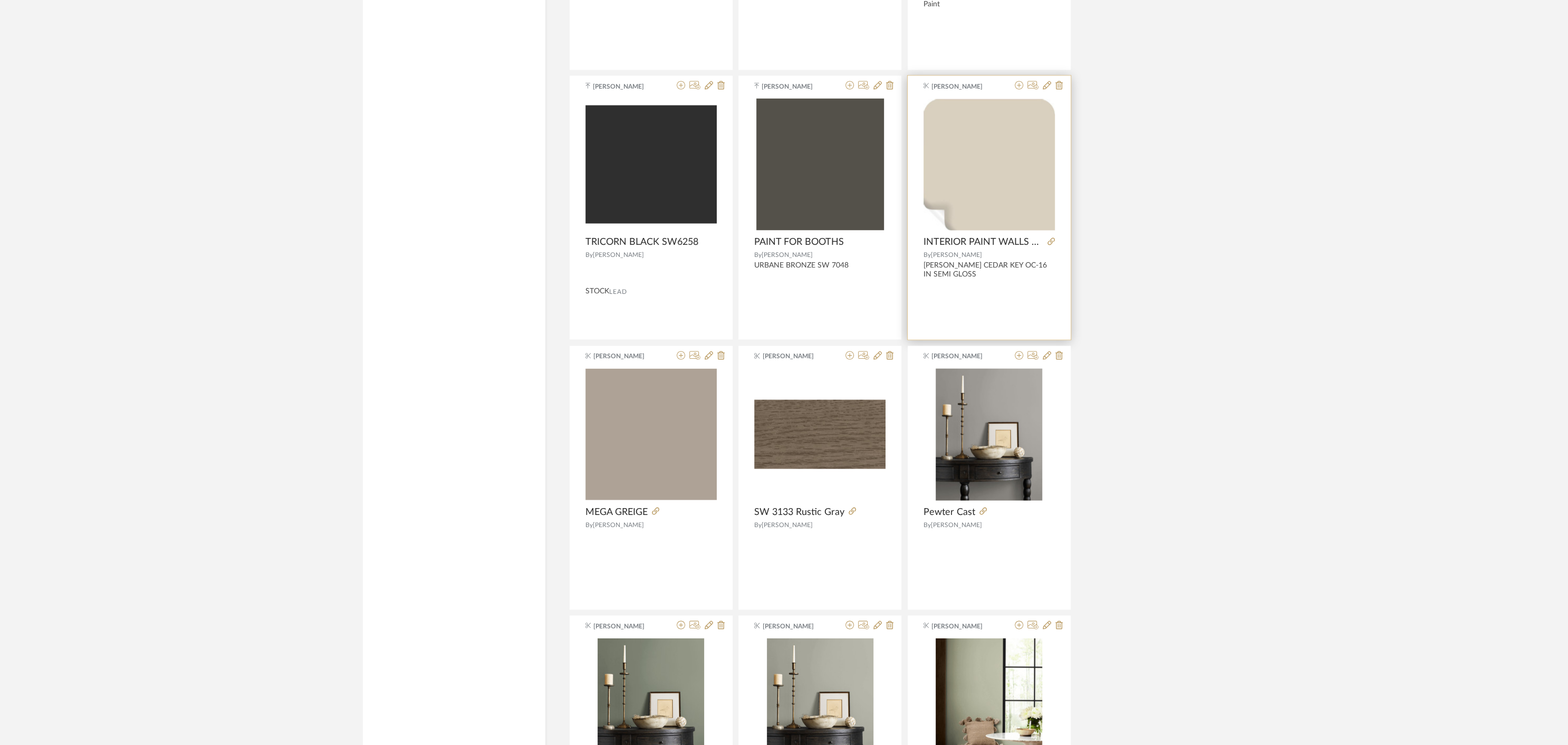
scroll to position [2316, 0]
click at [1046, 82] on icon at bounding box center [1047, 84] width 9 height 9
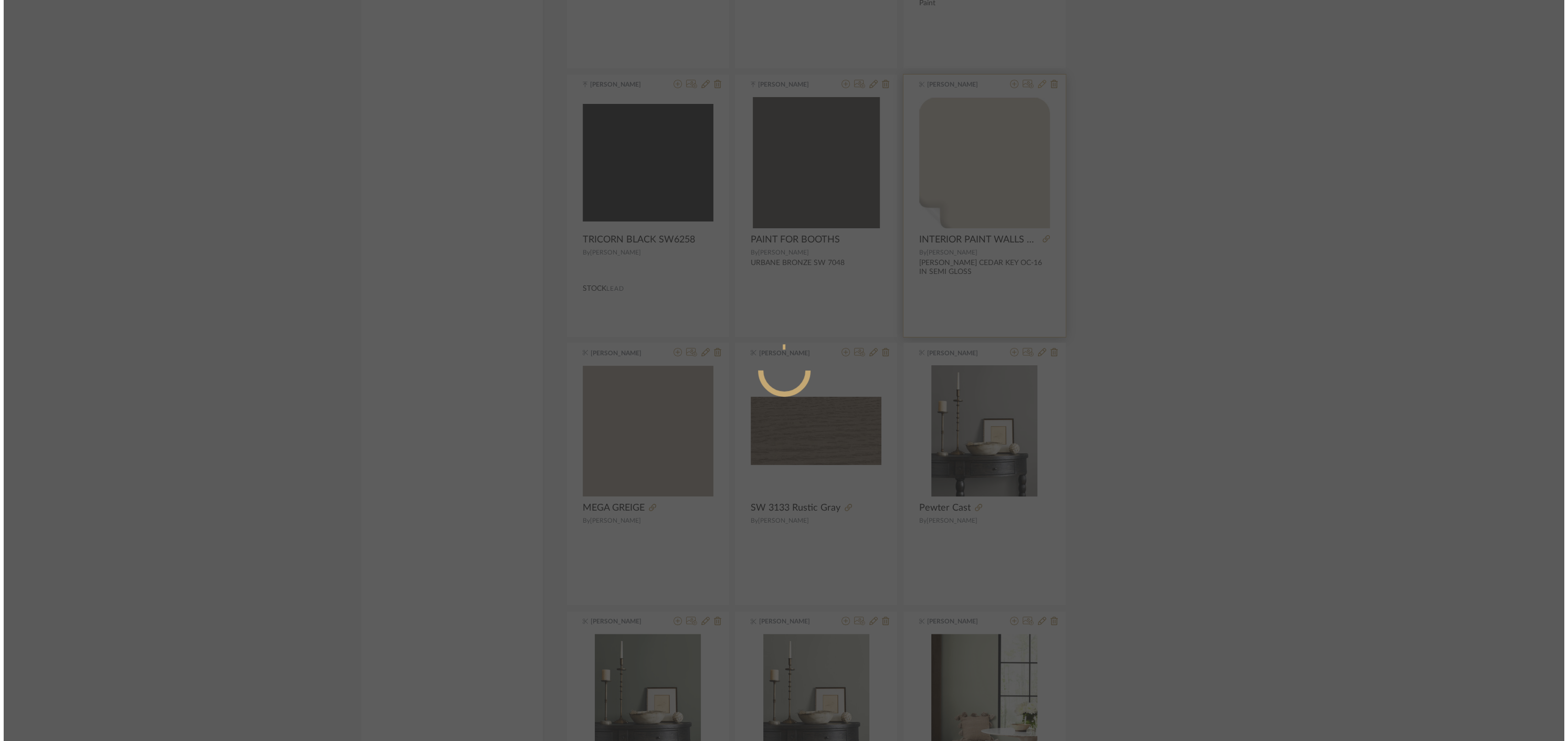
scroll to position [0, 0]
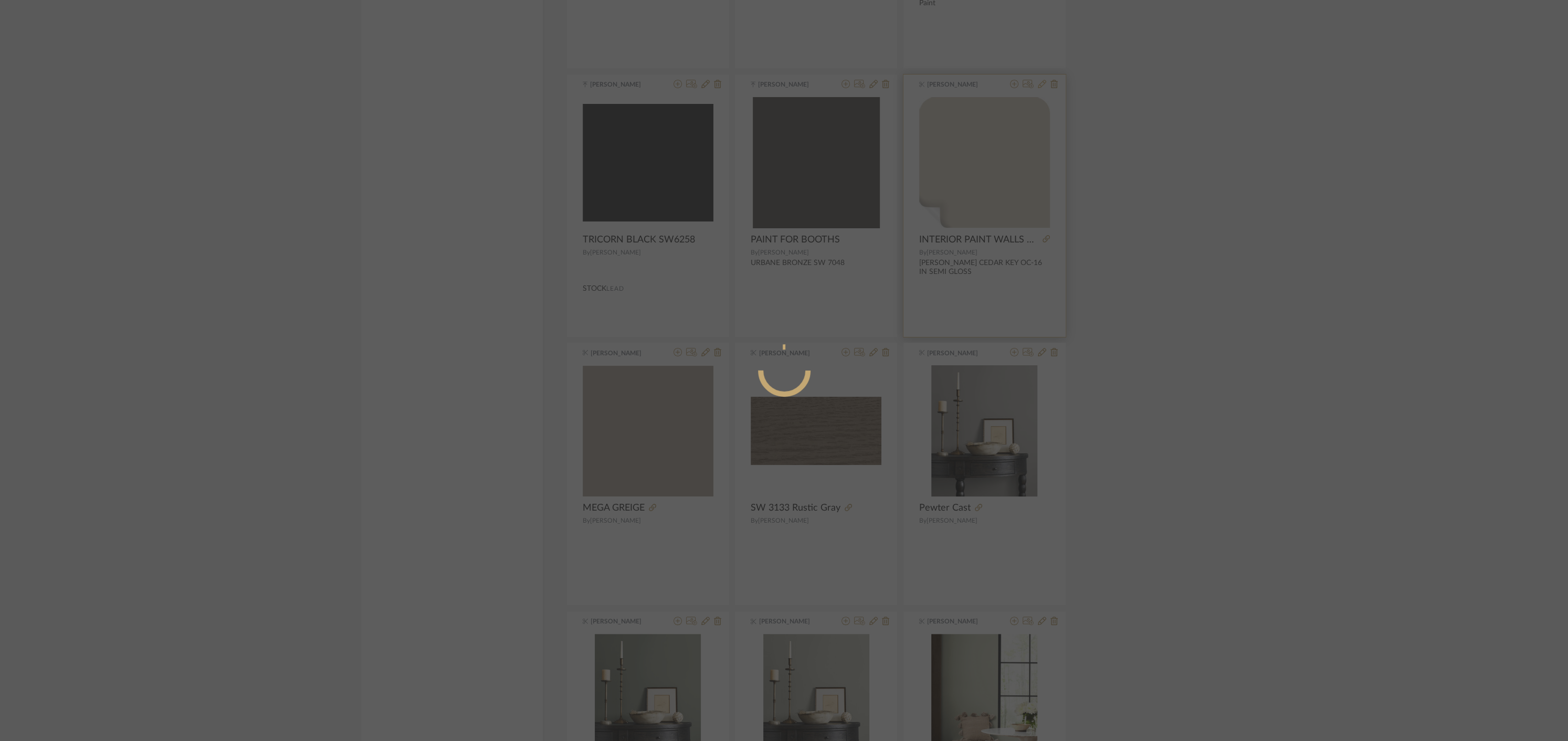
radio input "true"
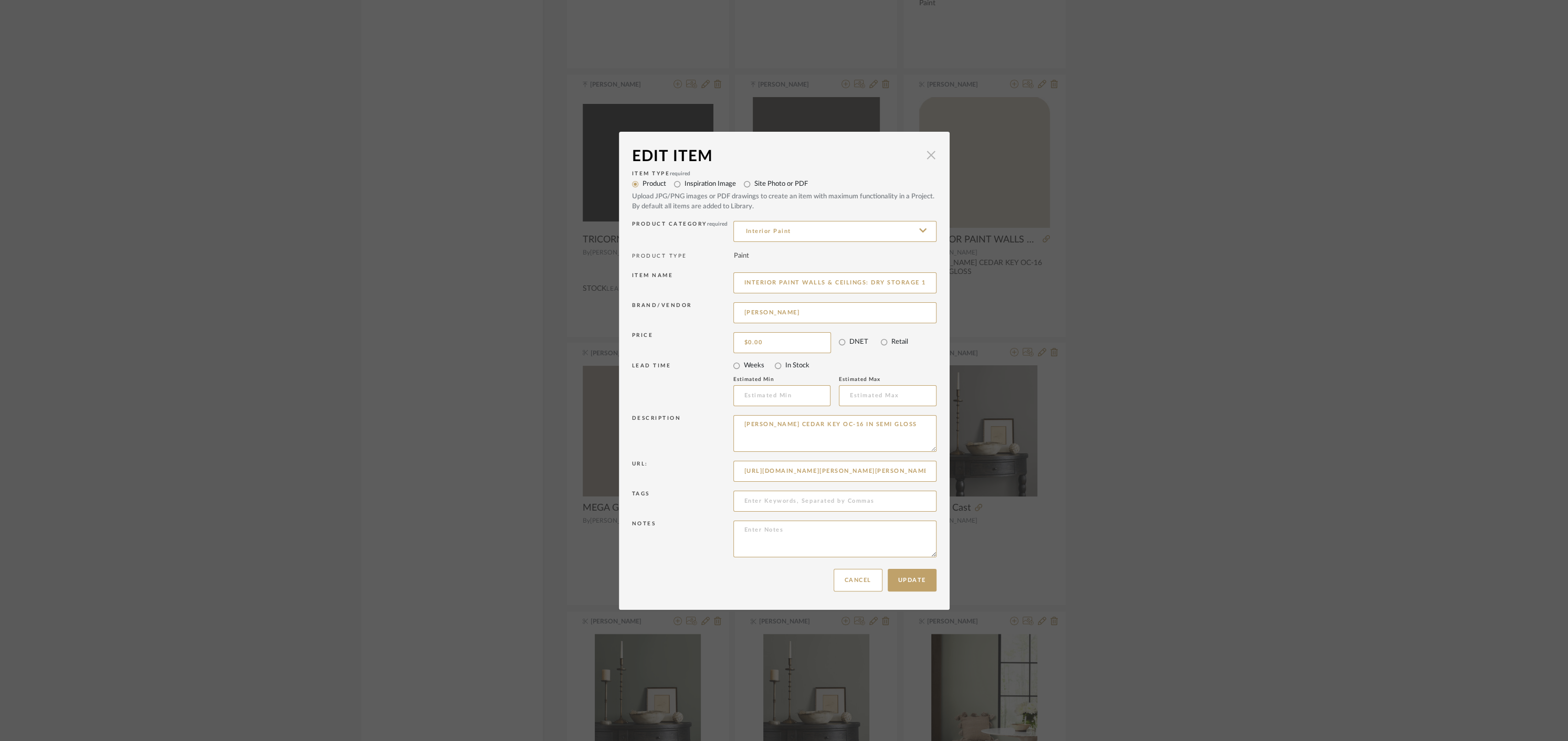
click at [926, 155] on span "button" at bounding box center [931, 155] width 21 height 21
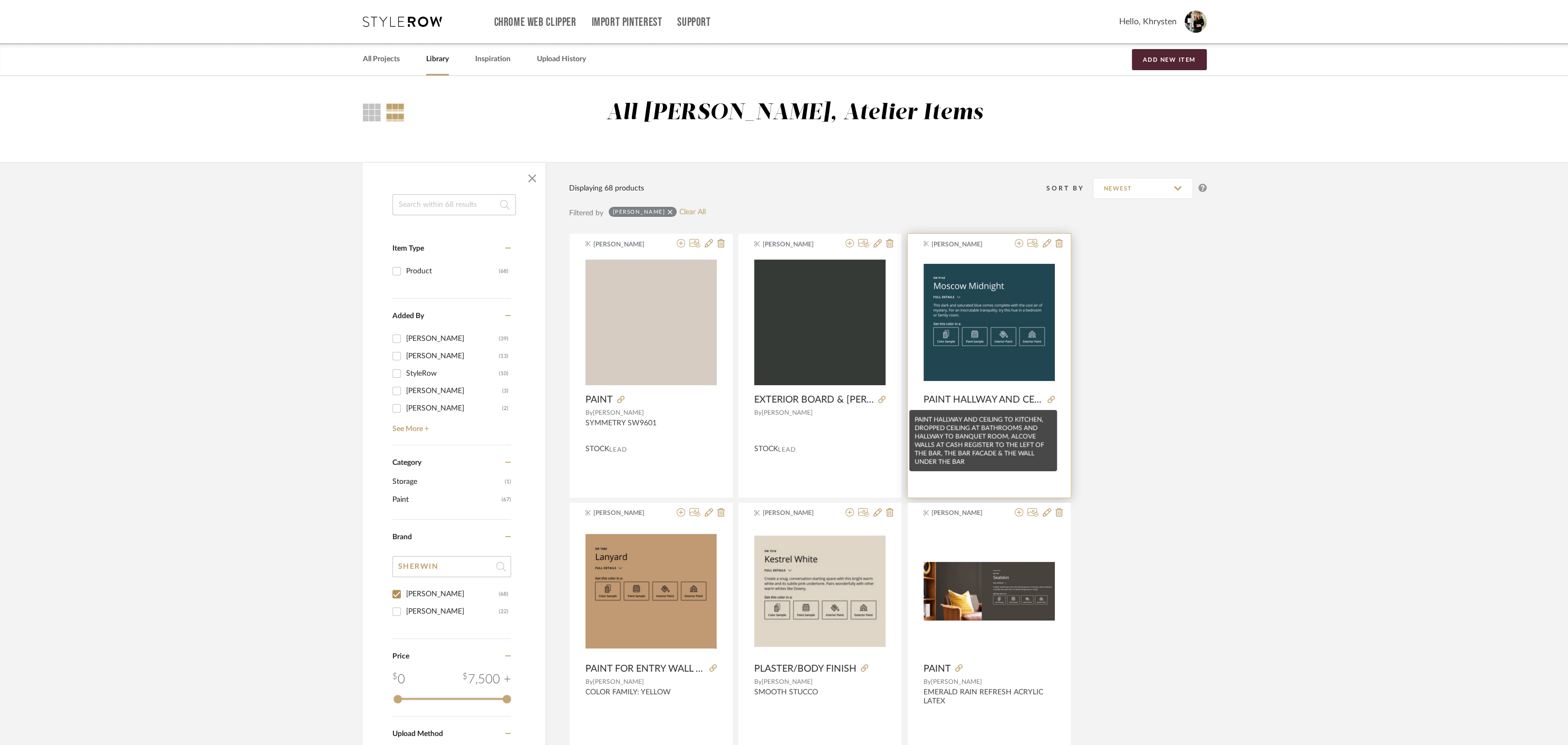
scroll to position [4, 0]
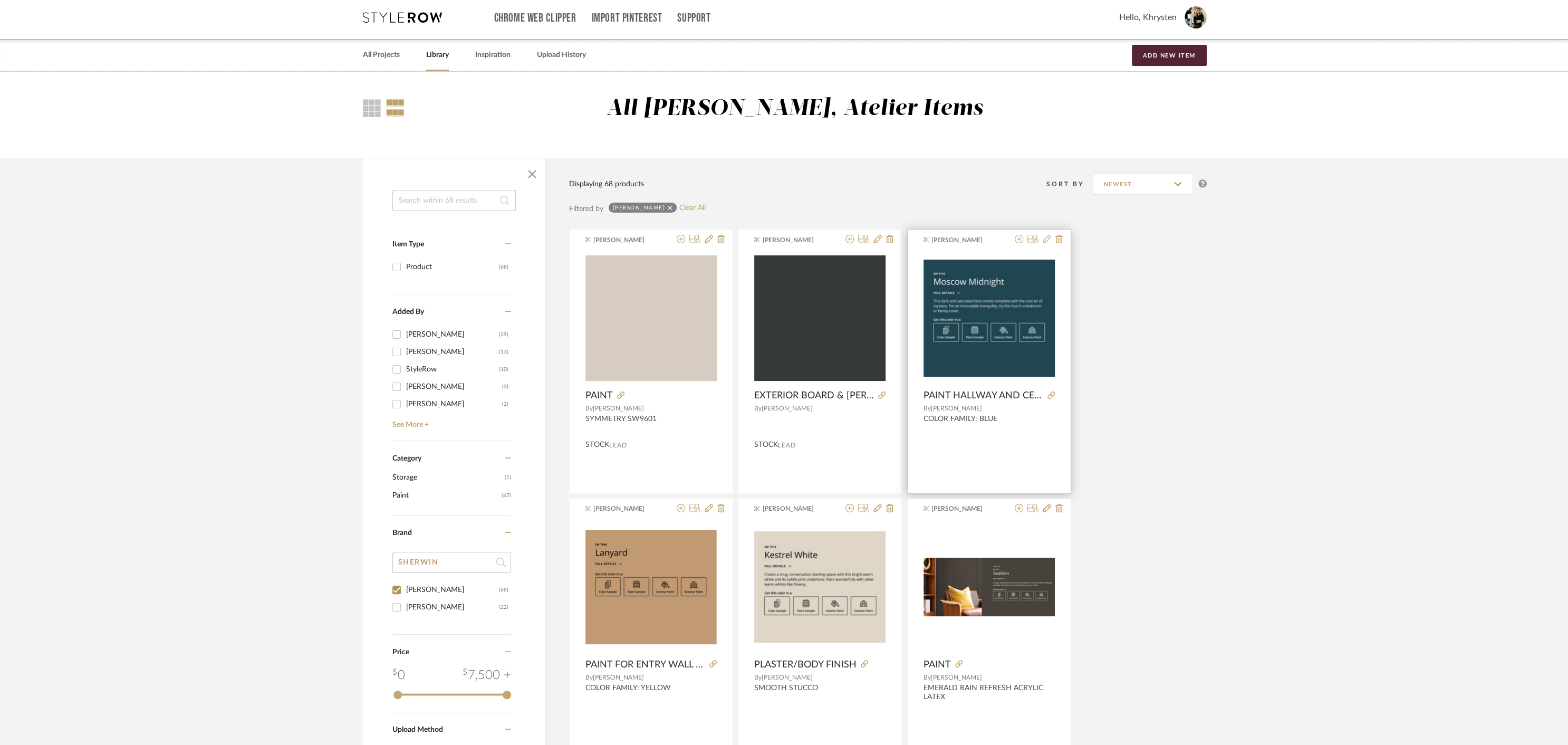
click at [1046, 238] on icon at bounding box center [1047, 239] width 9 height 9
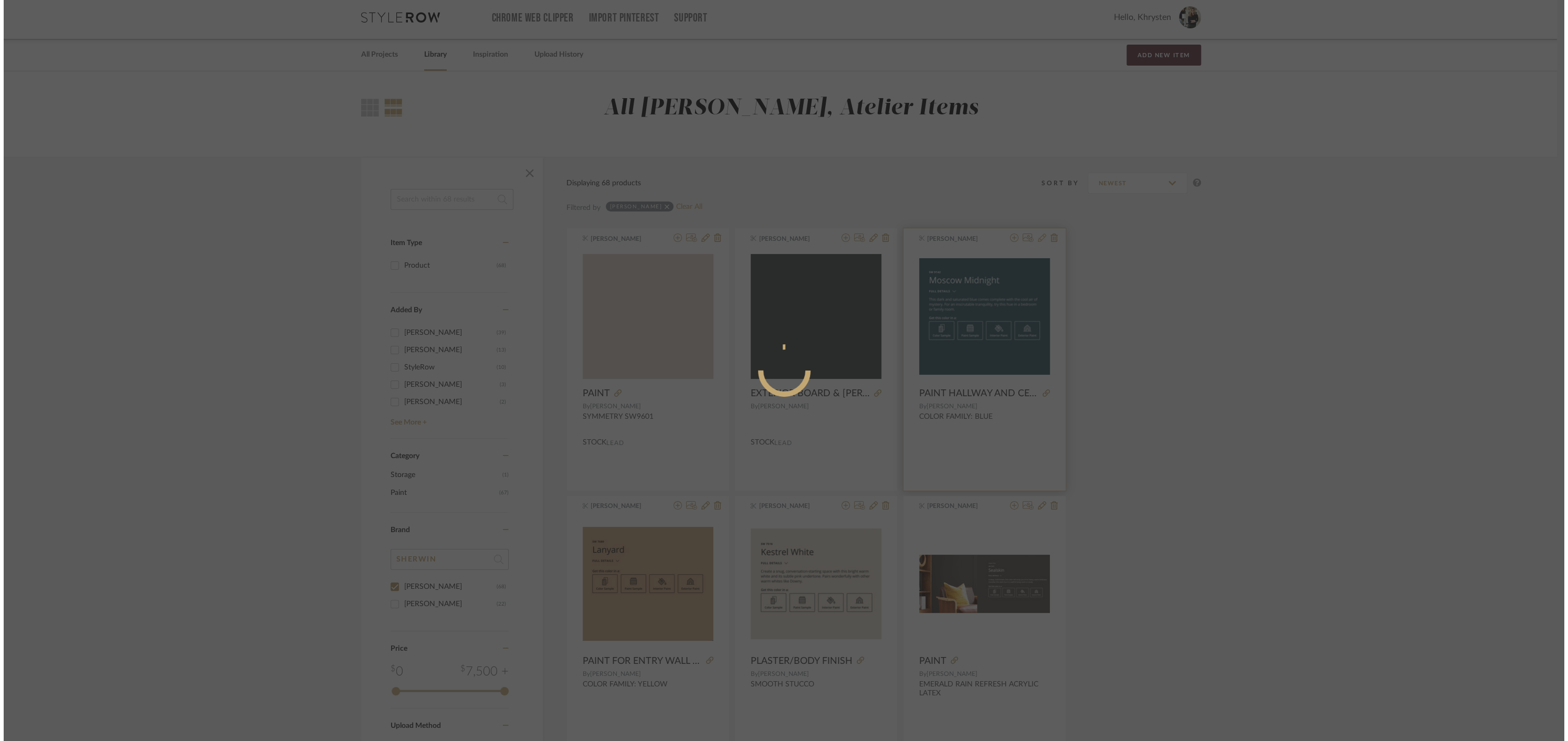
scroll to position [0, 0]
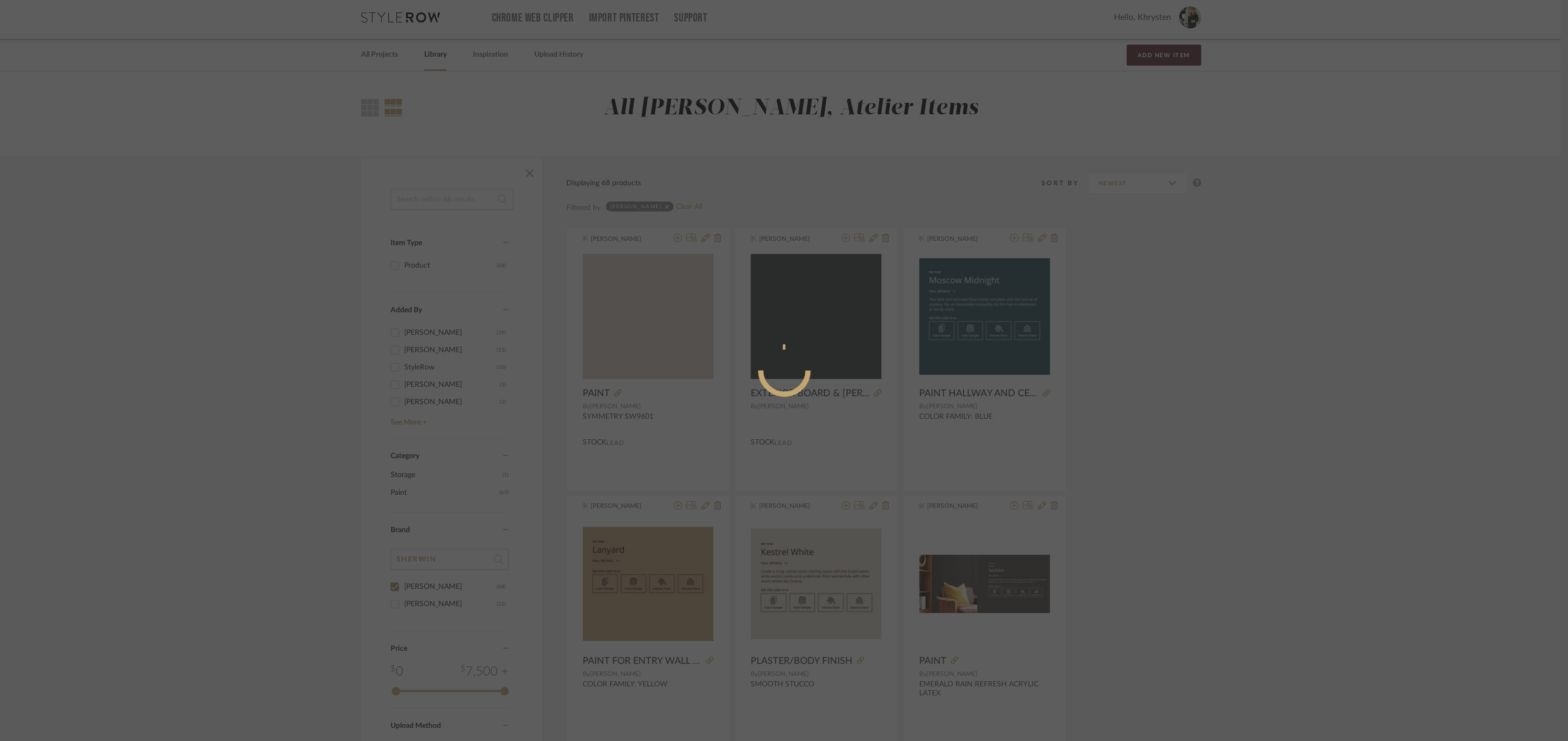
radio input "true"
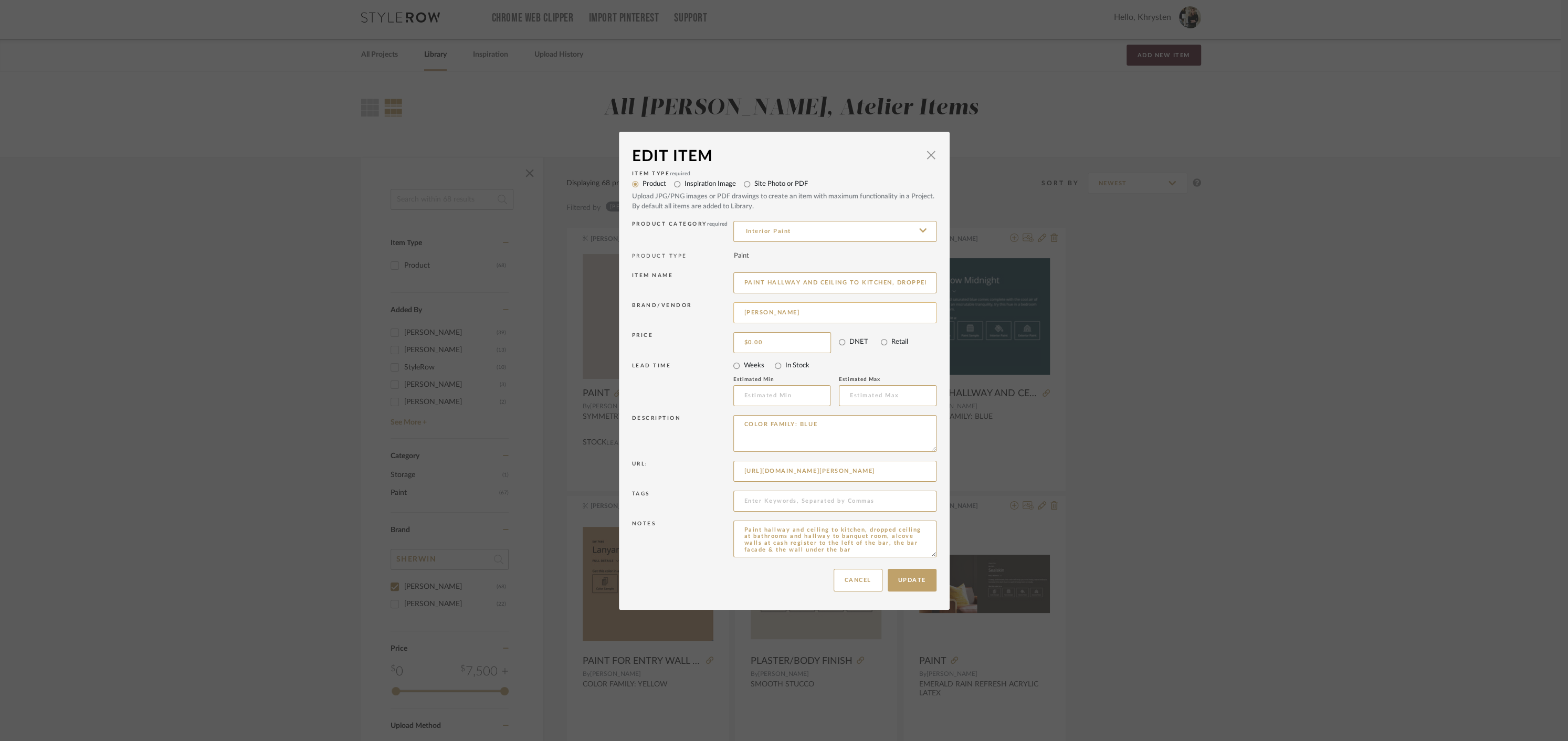
click at [813, 316] on input "[PERSON_NAME]" at bounding box center [835, 313] width 203 height 21
click at [796, 366] on span "[PERSON_NAME]" at bounding box center [836, 366] width 172 height 9
type input "[PERSON_NAME]"
click at [906, 586] on button "Update" at bounding box center [912, 580] width 49 height 23
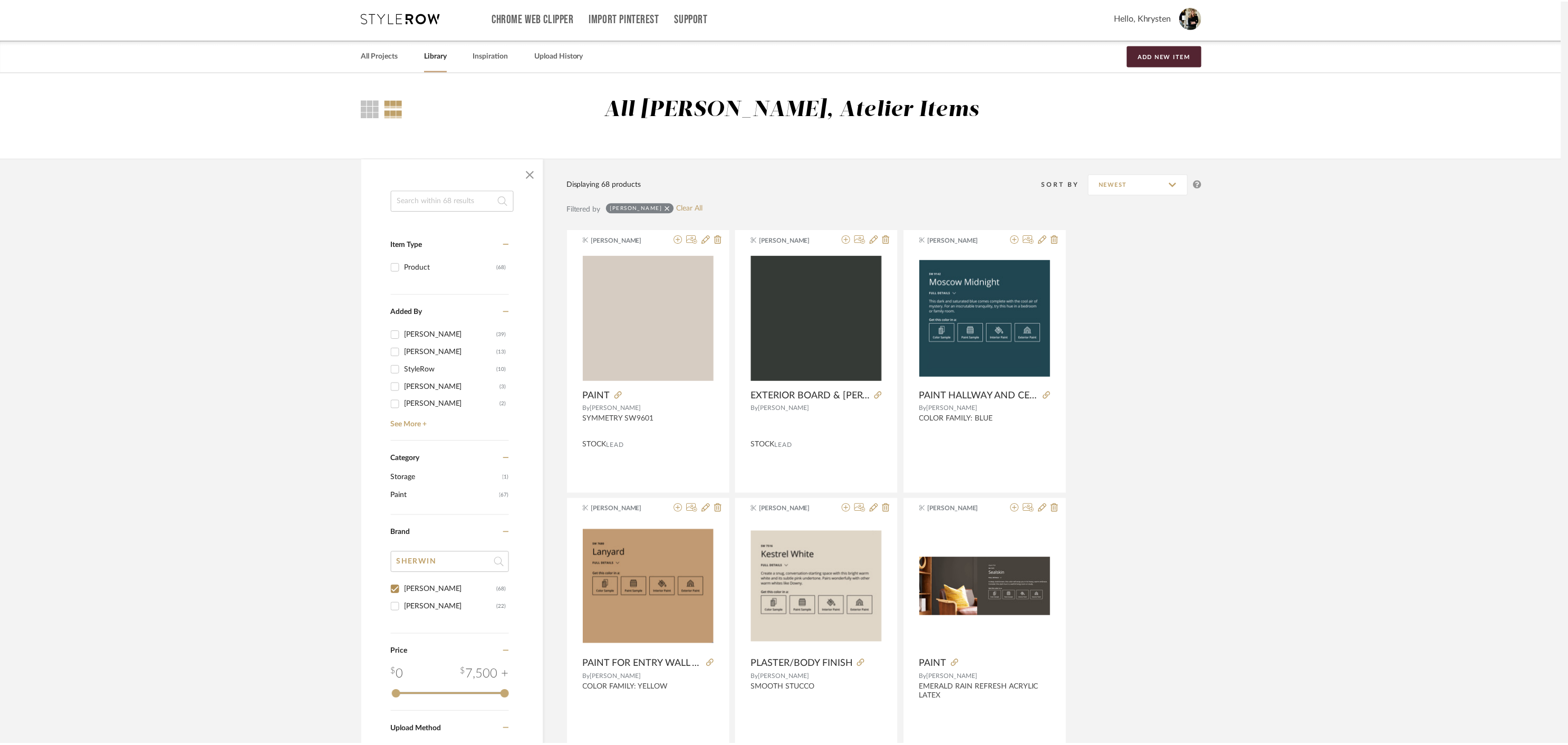
scroll to position [4, 0]
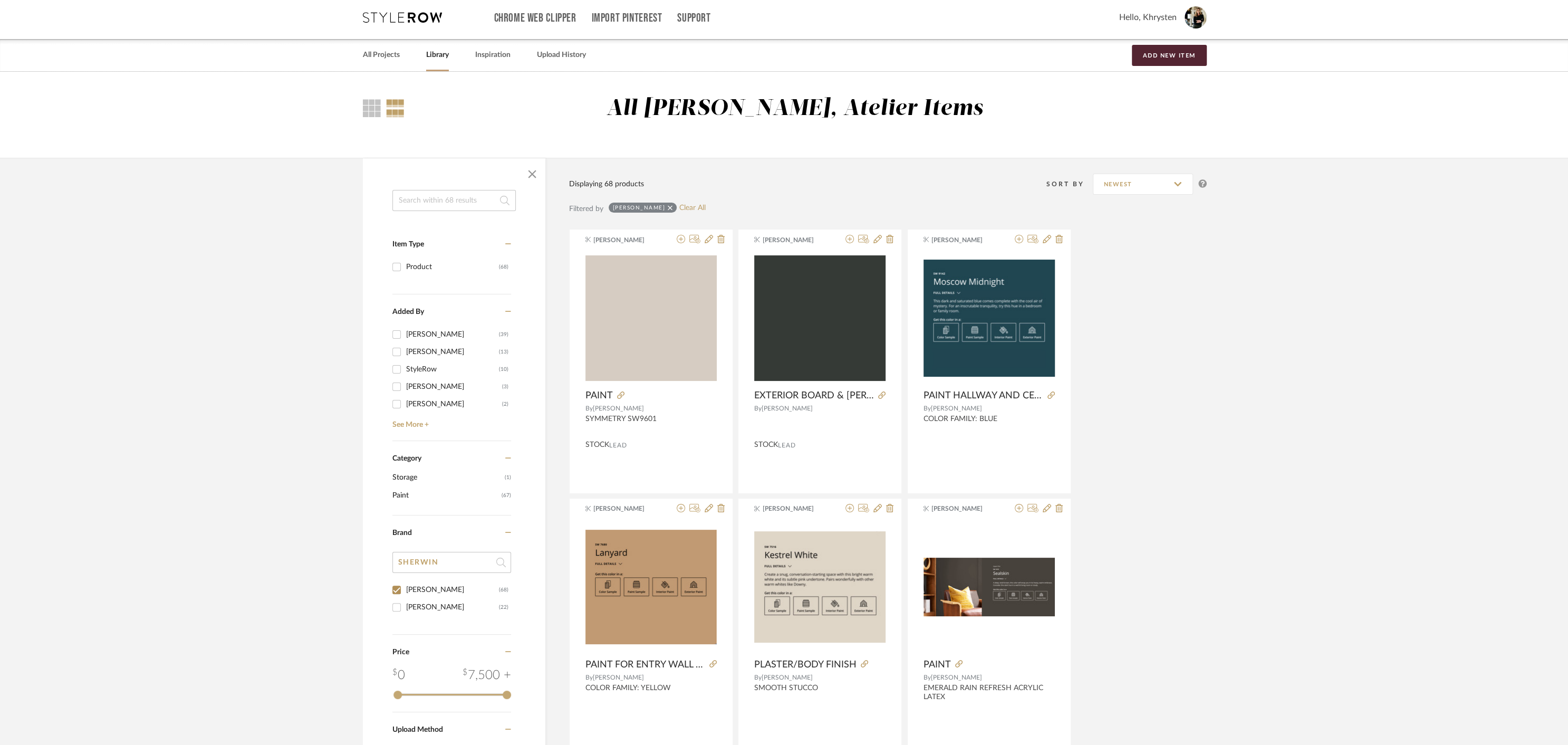
click at [397, 609] on input "[PERSON_NAME] (22)" at bounding box center [397, 607] width 17 height 17
checkbox input "true"
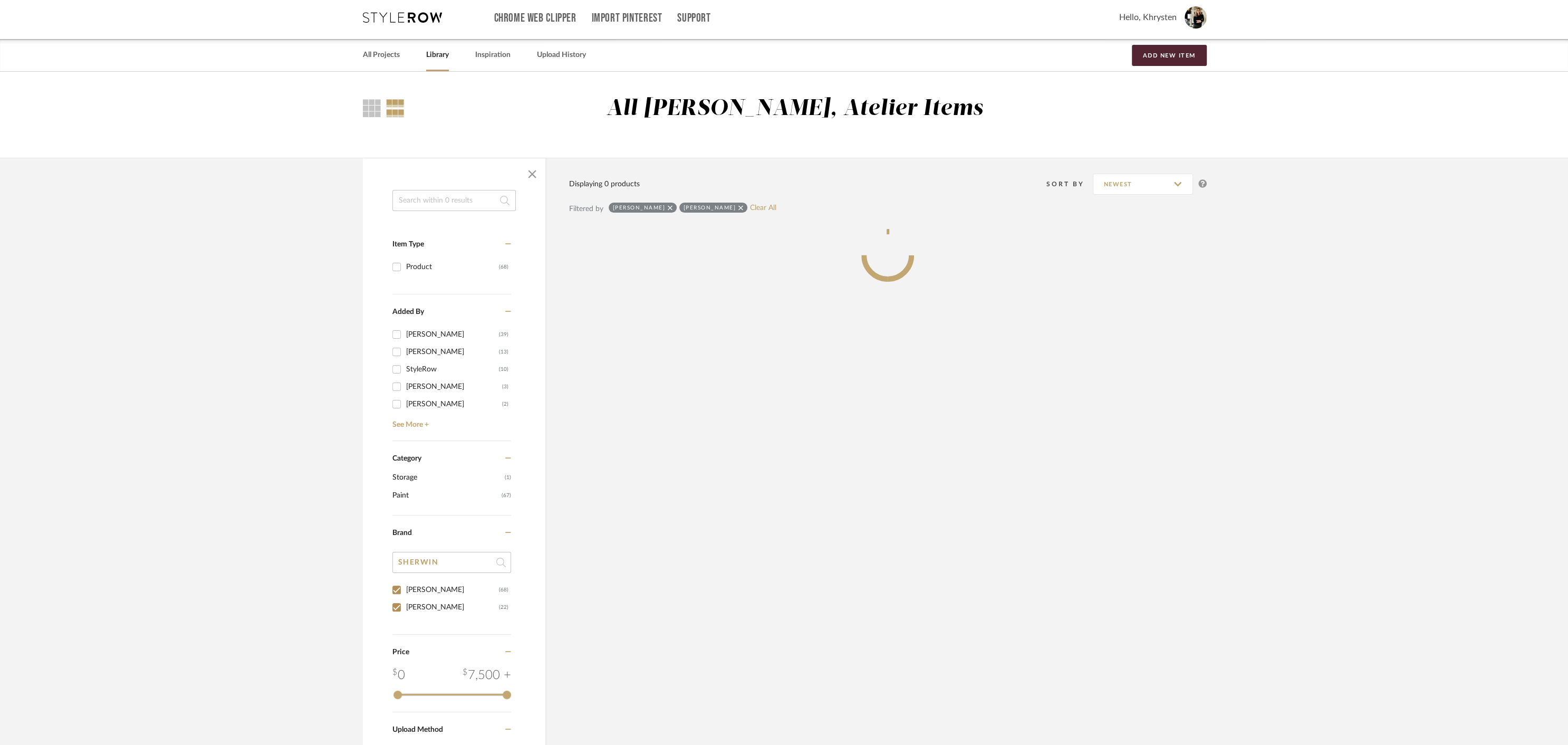
click at [397, 591] on input "[PERSON_NAME] (68)" at bounding box center [397, 590] width 17 height 17
checkbox input "false"
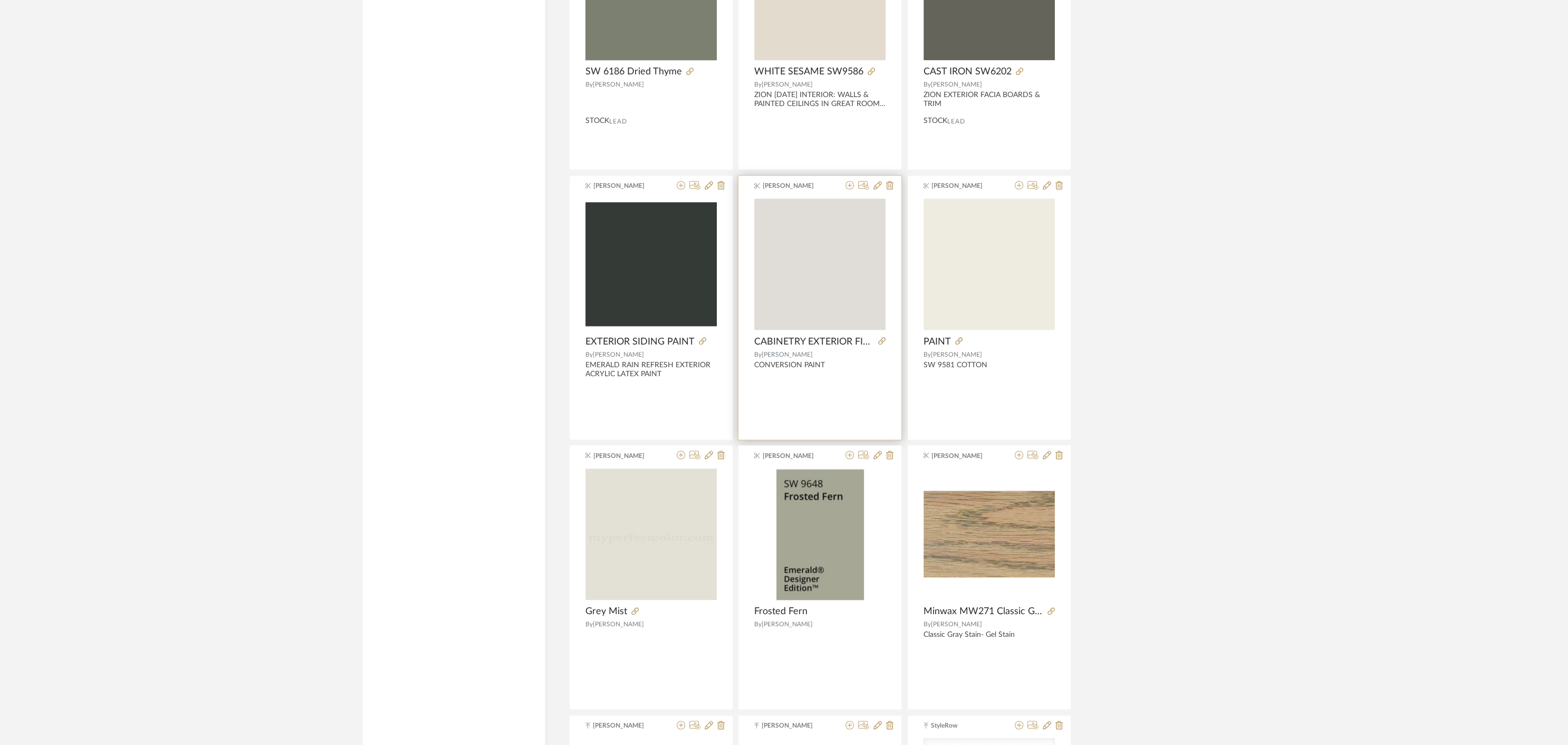
scroll to position [1406, 0]
click at [830, 294] on img "0" at bounding box center [819, 264] width 131 height 132
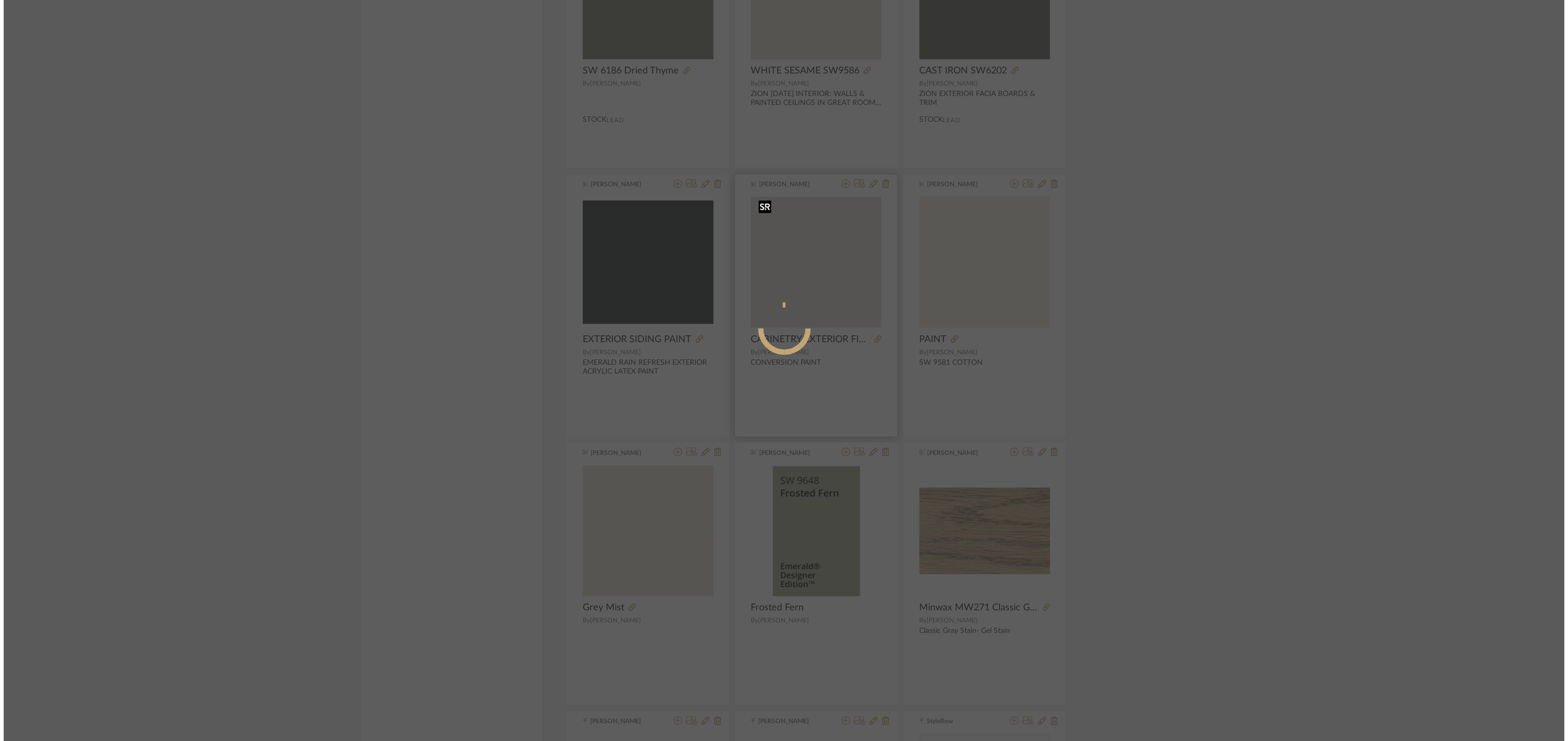
scroll to position [0, 0]
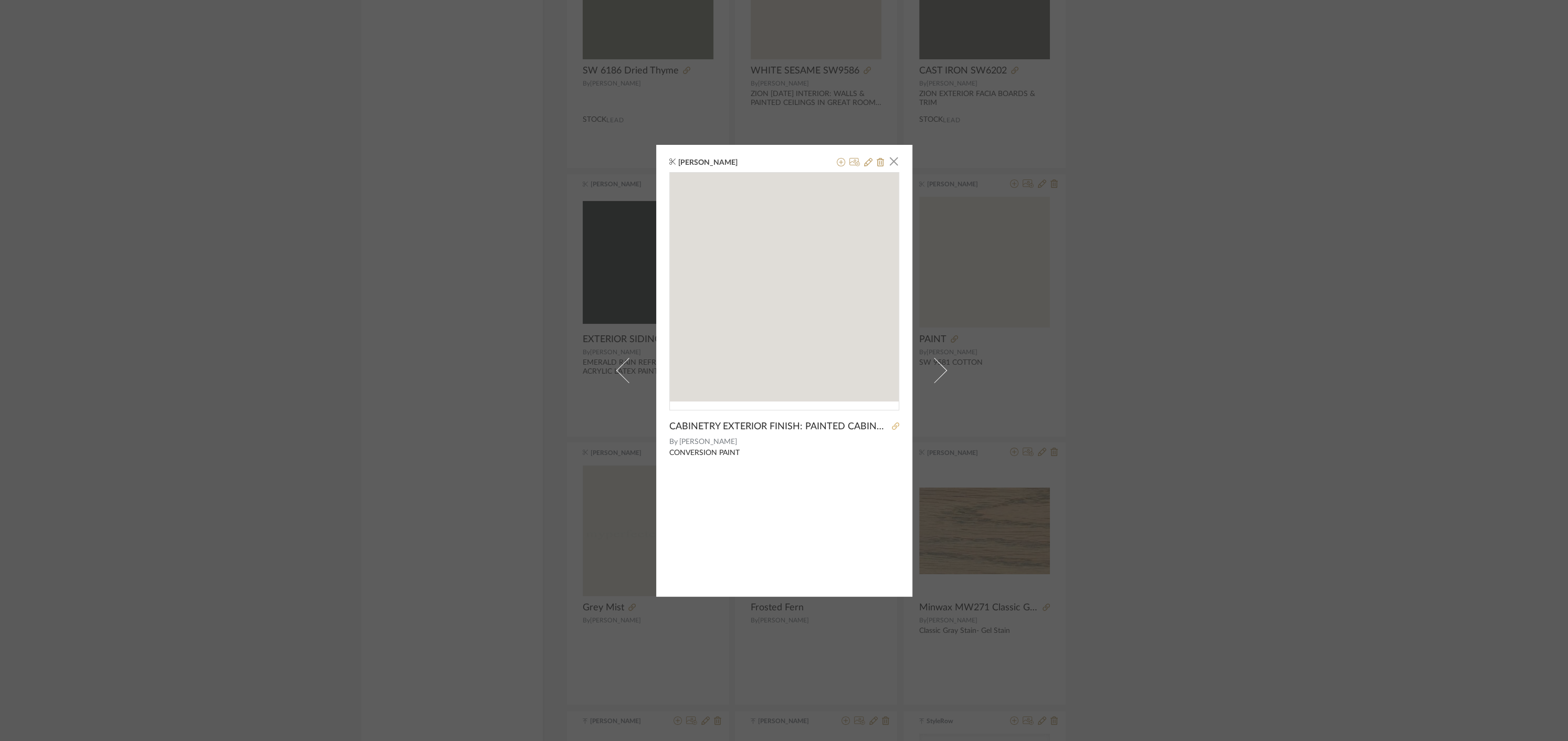
click at [892, 426] on icon at bounding box center [895, 426] width 7 height 7
click at [866, 163] on icon at bounding box center [869, 162] width 9 height 9
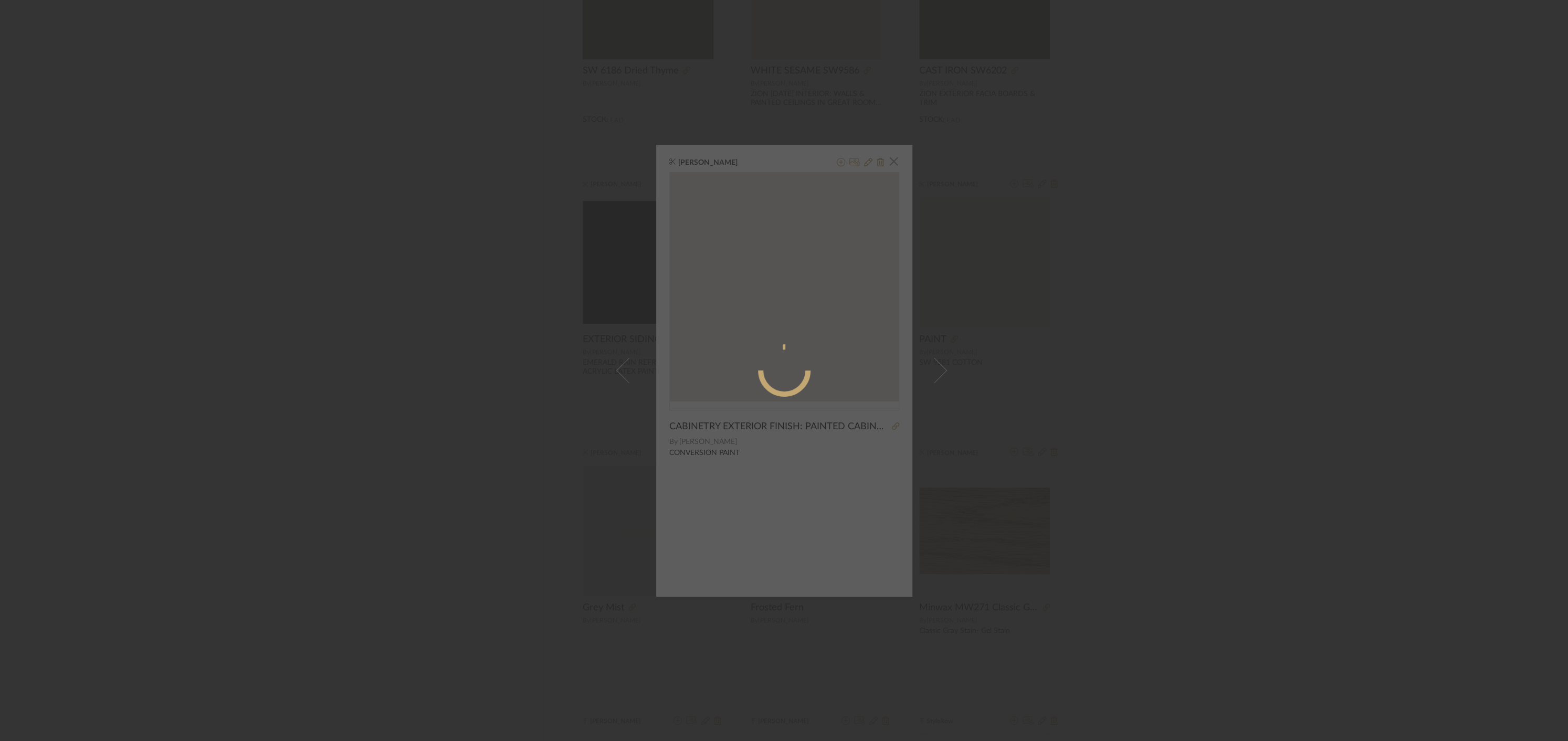
radio input "true"
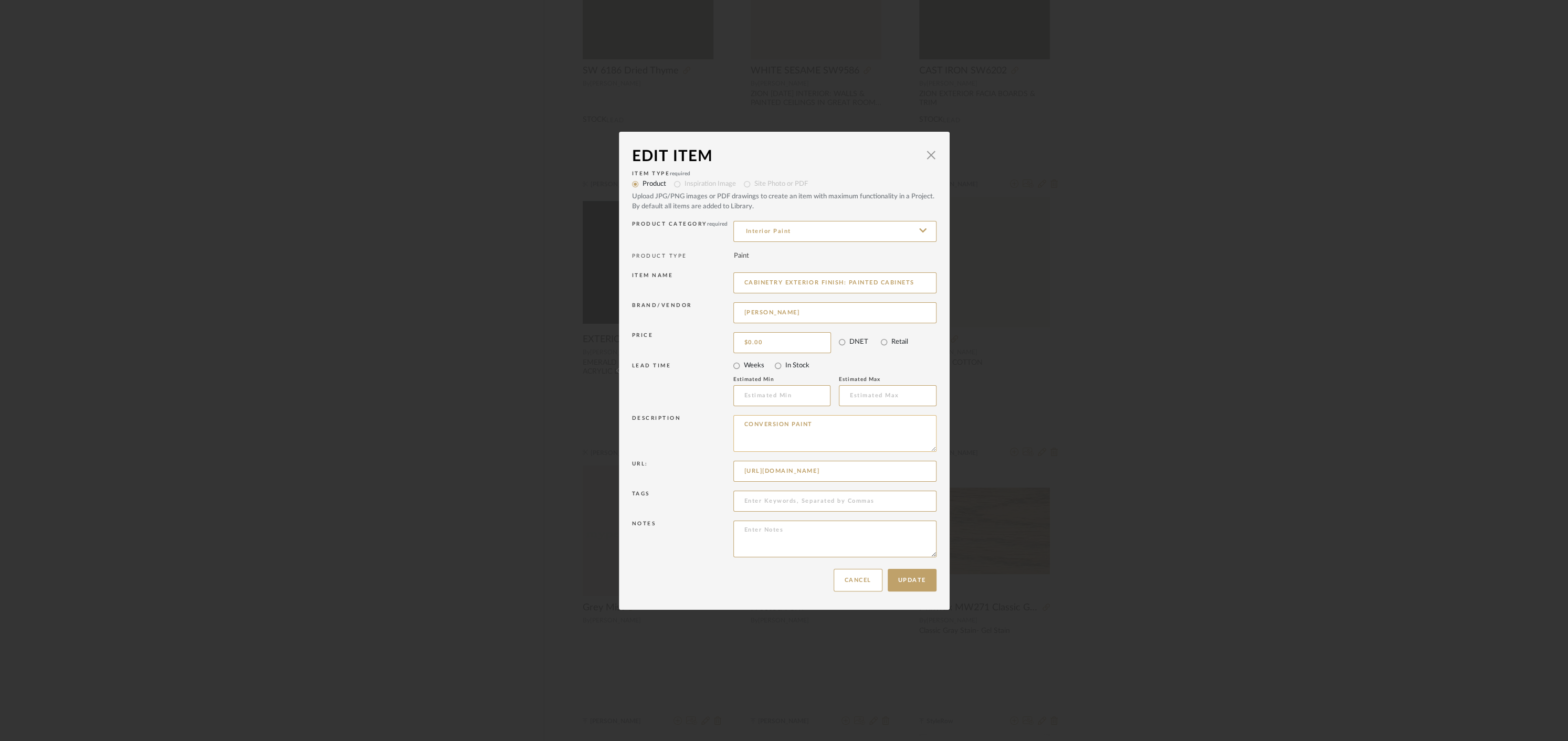
click at [805, 444] on textarea "CONVERSION PAINT" at bounding box center [835, 433] width 203 height 37
paste textarea "LUNAR LITE SW 9581"
type textarea "CONVERSION PAINT LUNAR LITE SW 9581"
click at [910, 585] on button "Update" at bounding box center [912, 580] width 49 height 23
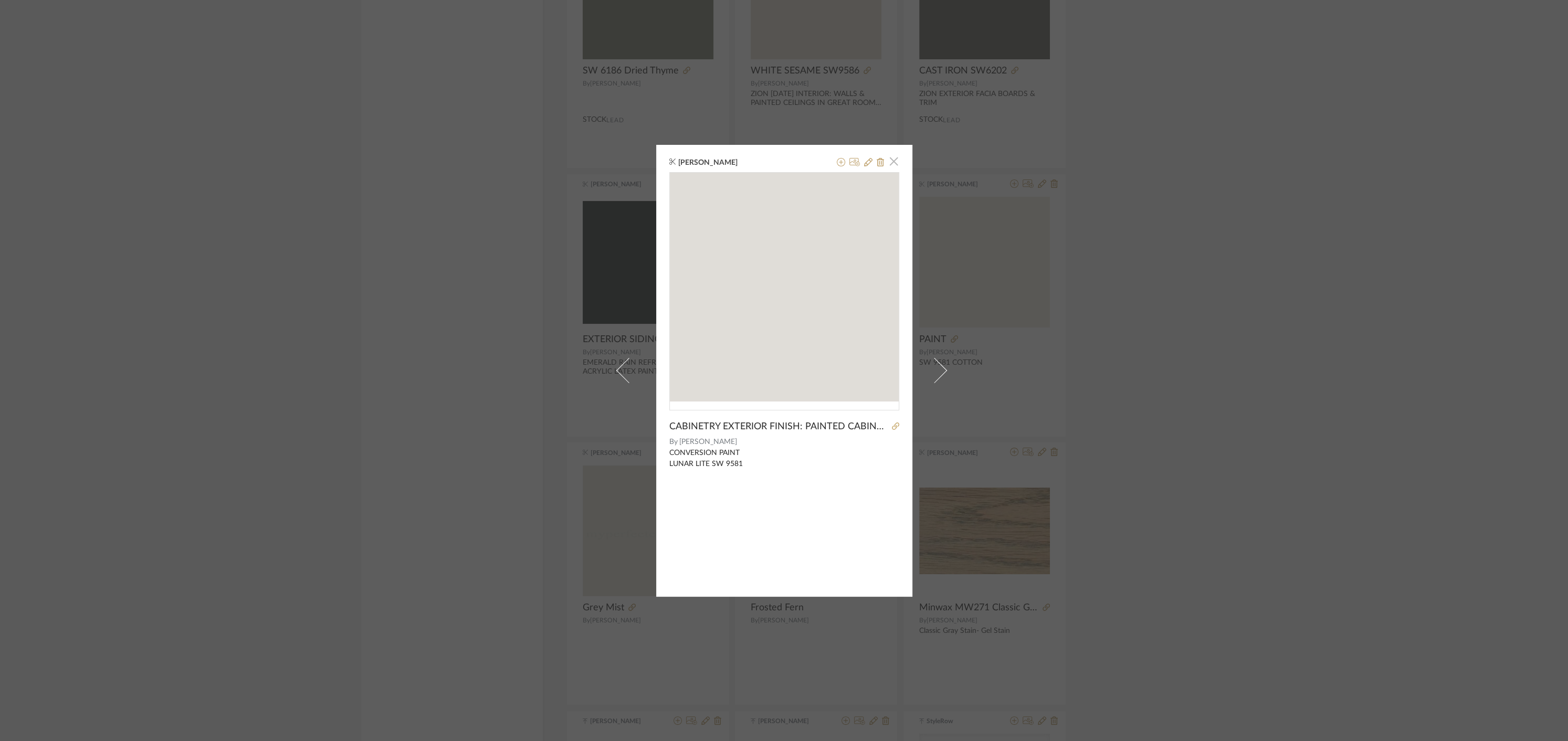
click at [892, 161] on span "button" at bounding box center [894, 161] width 21 height 21
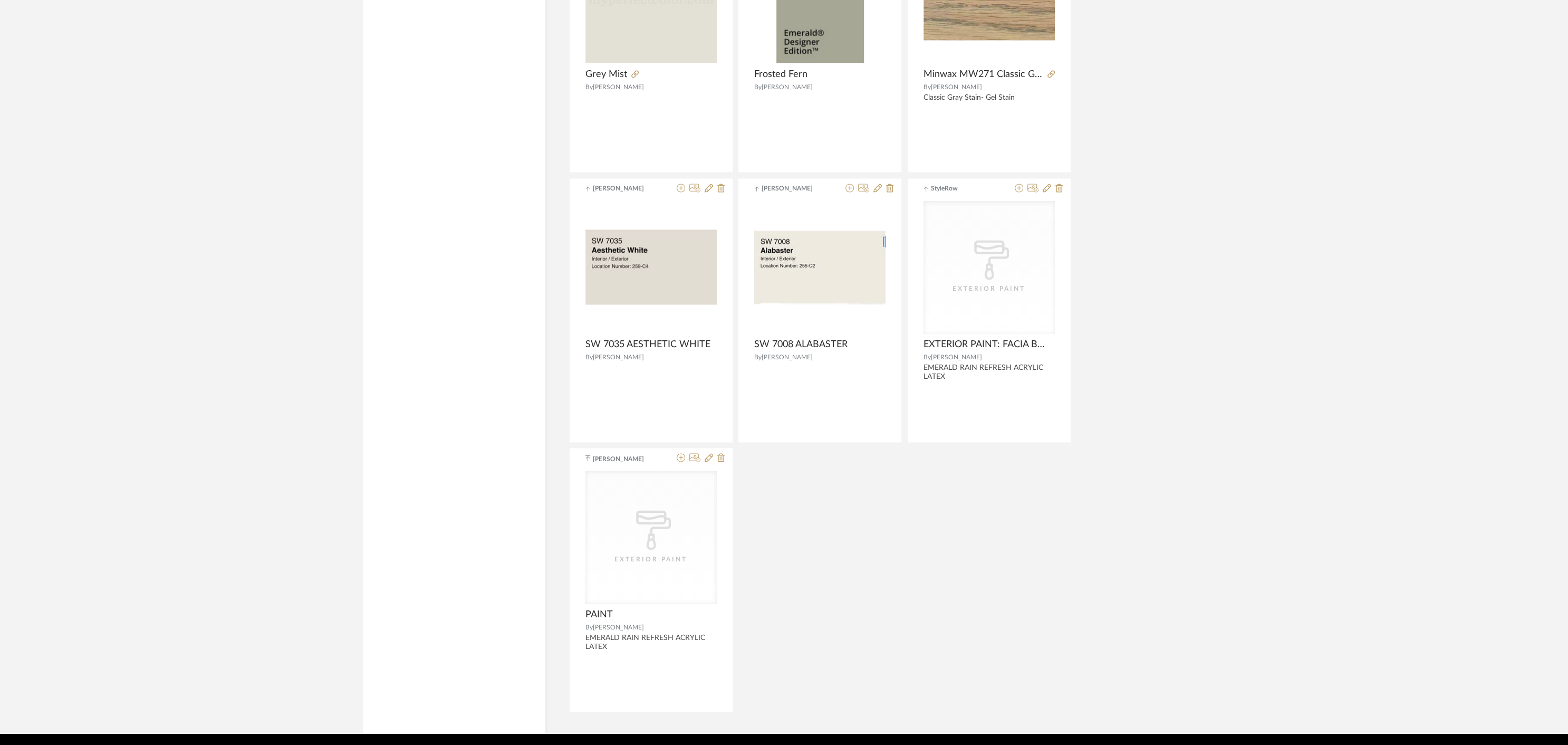
scroll to position [1977, 0]
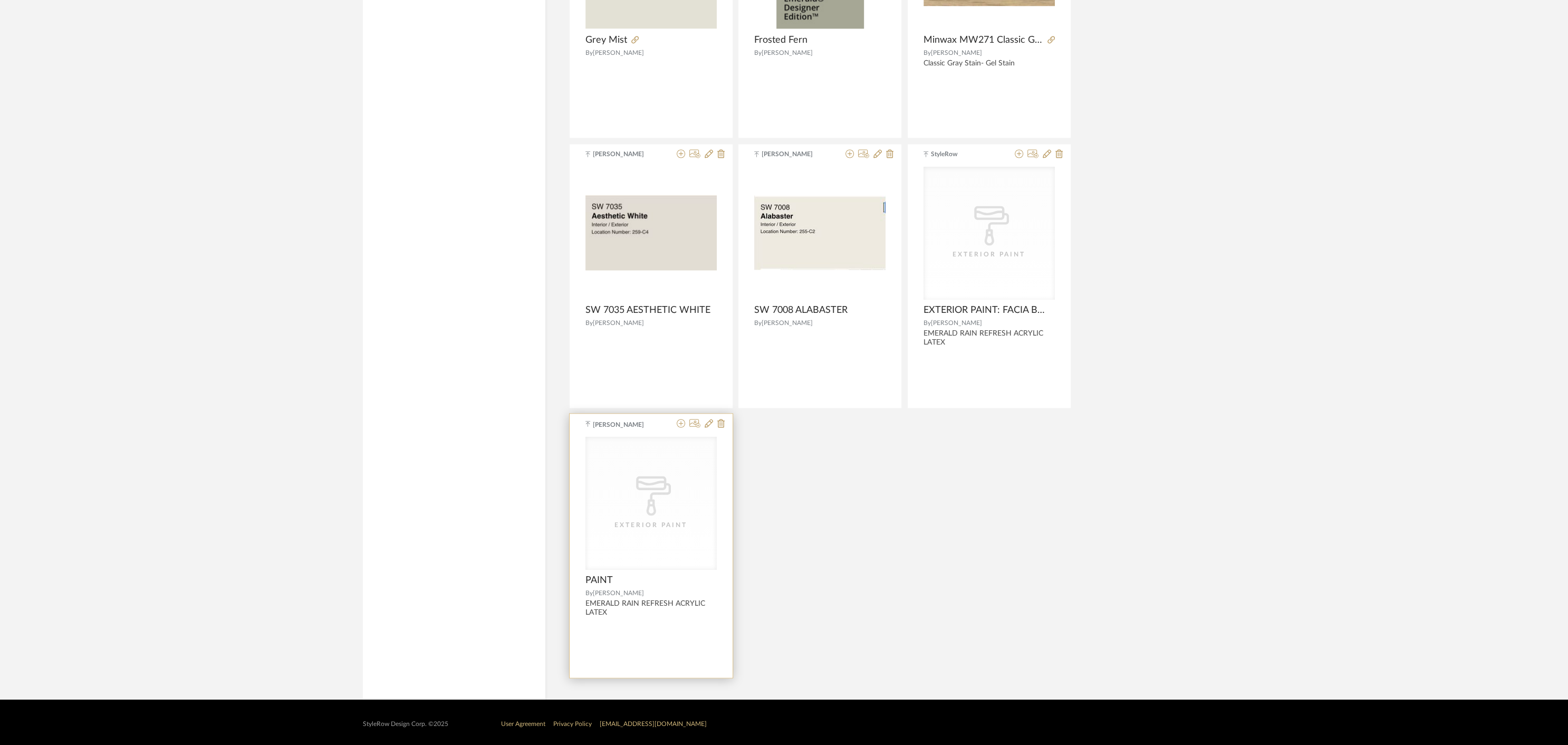
click at [646, 622] on div "[PERSON_NAME] CategoryIconPaint Created with Sketch. Exterior Paint PAINT By [P…" at bounding box center [651, 545] width 163 height 264
click at [656, 422] on span "[PERSON_NAME]" at bounding box center [626, 424] width 67 height 10
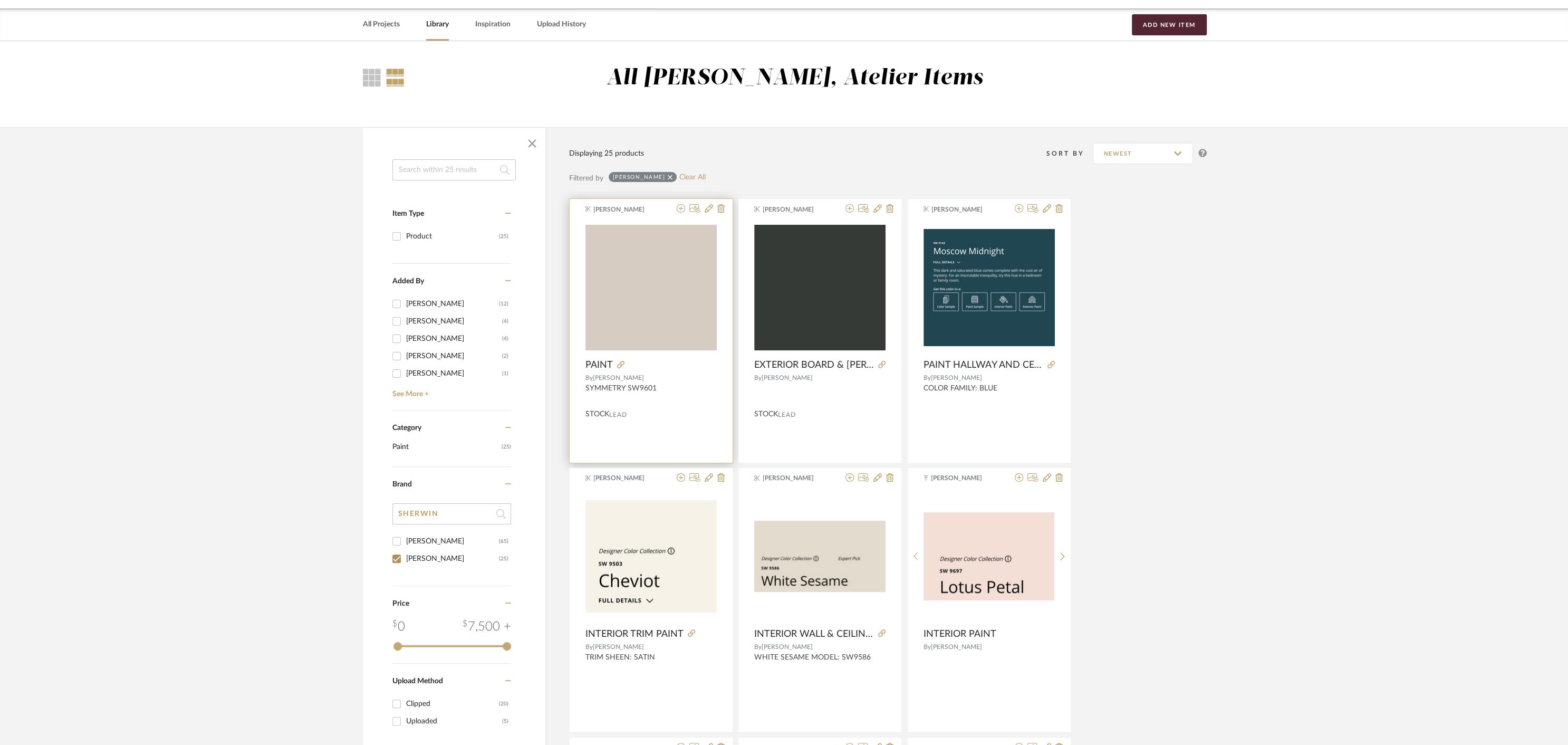
scroll to position [0, 0]
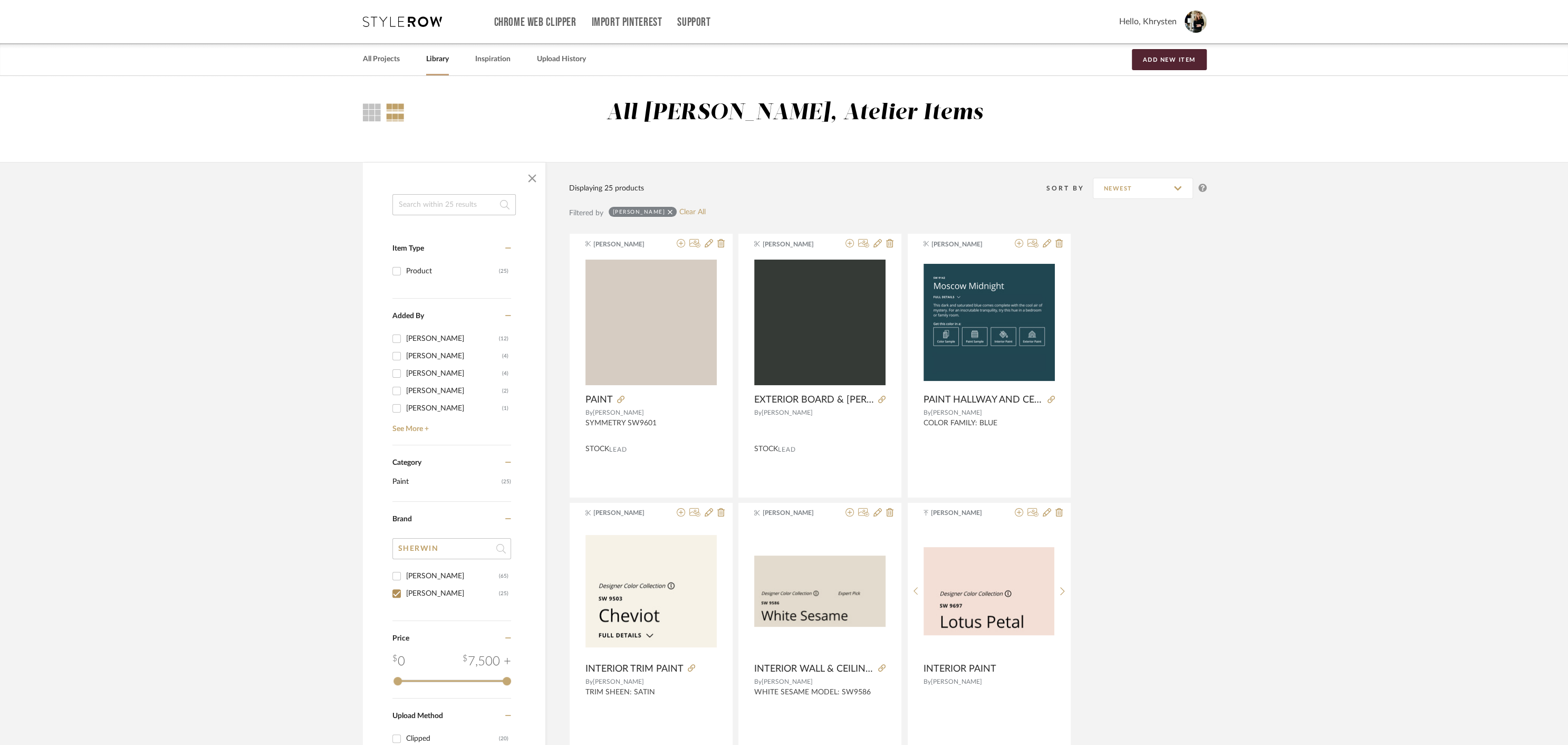
click at [460, 201] on input at bounding box center [454, 204] width 124 height 21
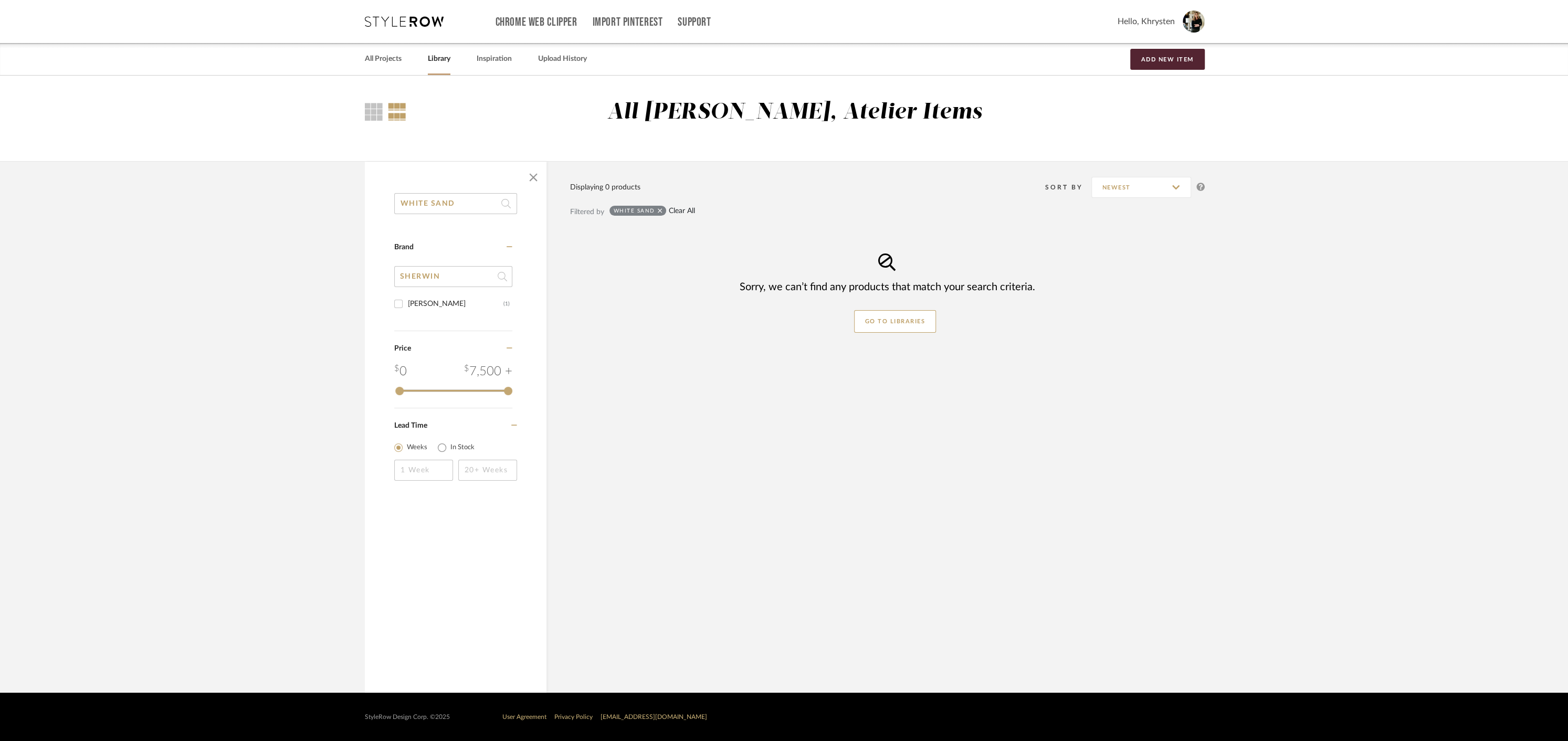
type input "WHITE SAND"
click at [682, 210] on link "Clear All" at bounding box center [682, 211] width 26 height 9
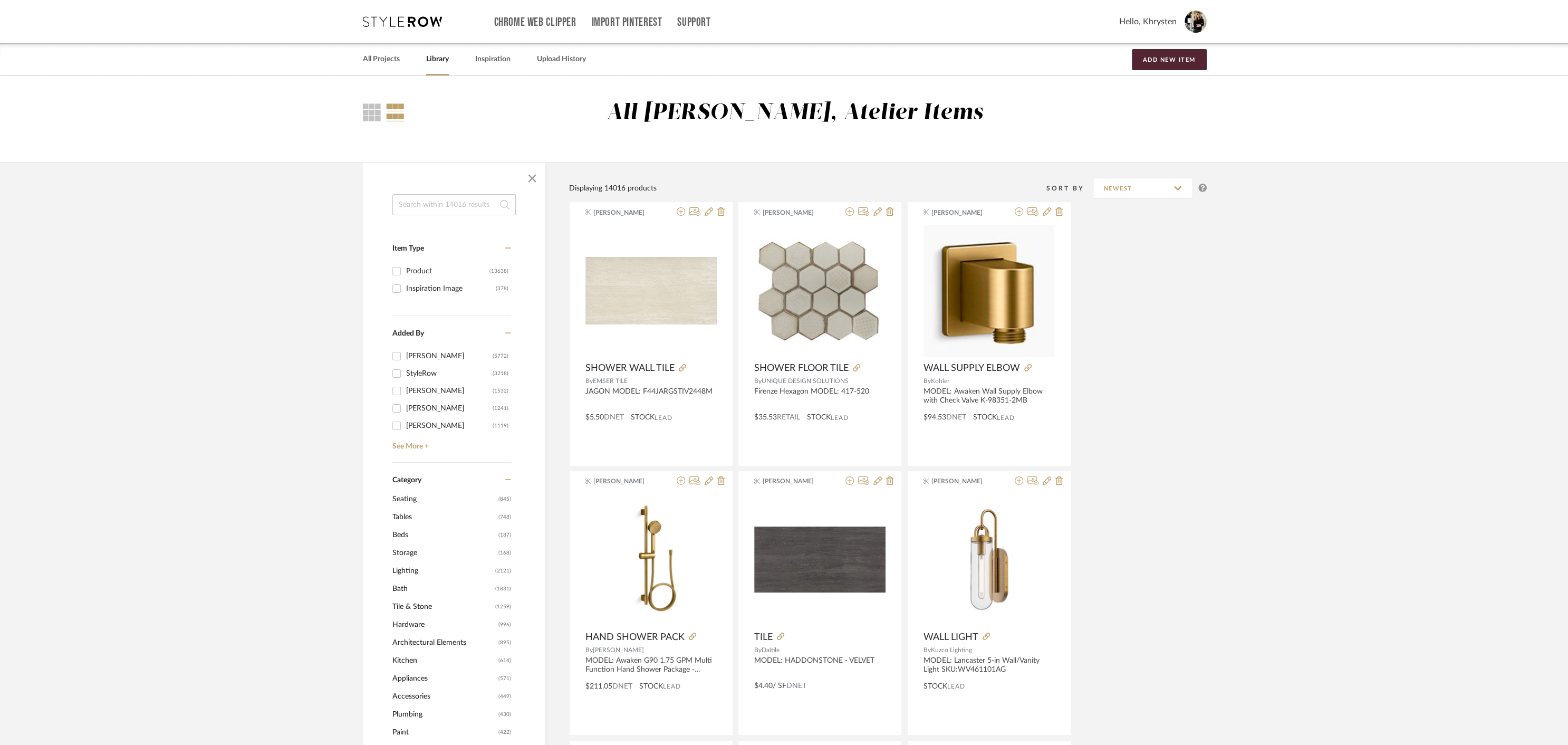
click at [447, 206] on input at bounding box center [454, 204] width 124 height 21
type input "WHITE SAND"
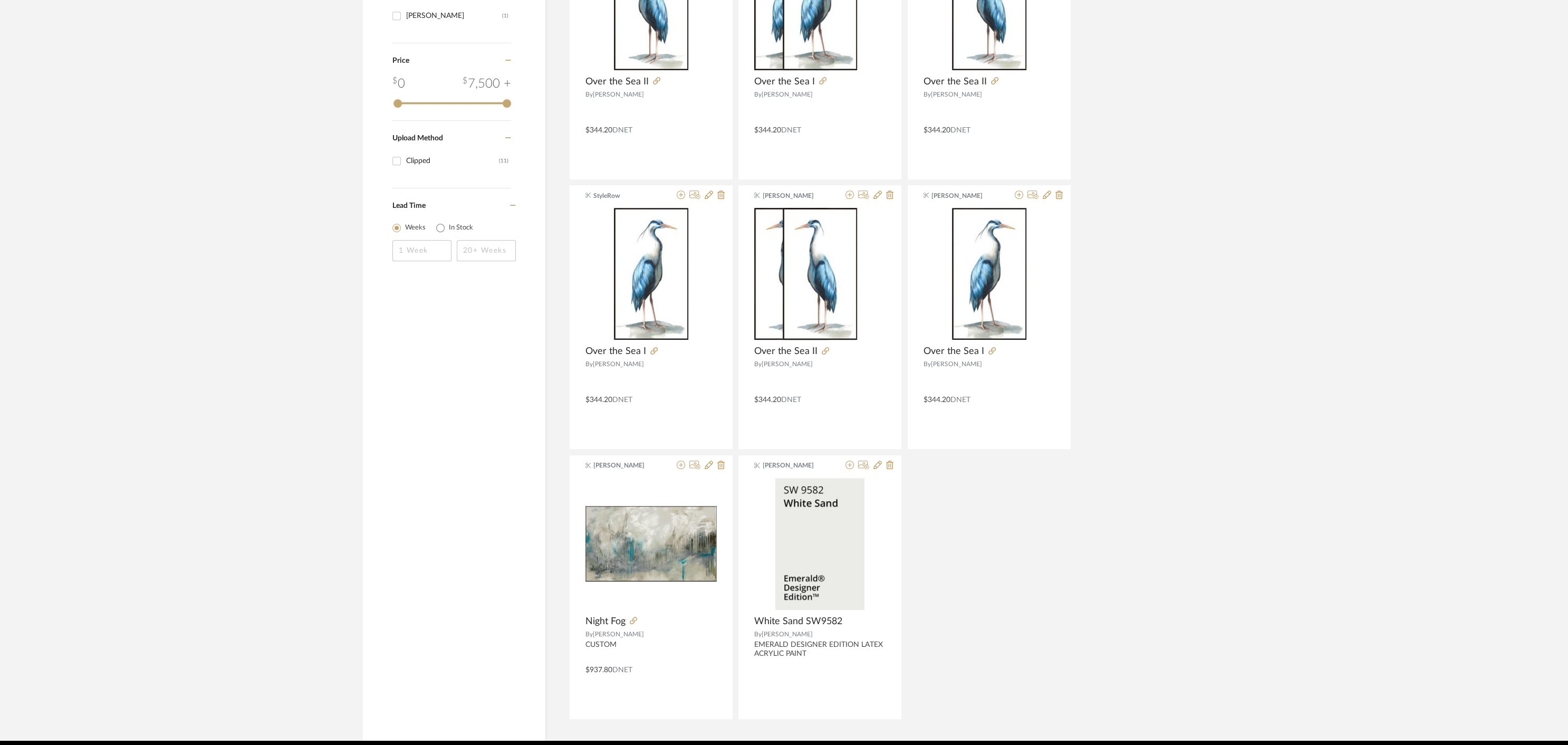
scroll to position [630, 0]
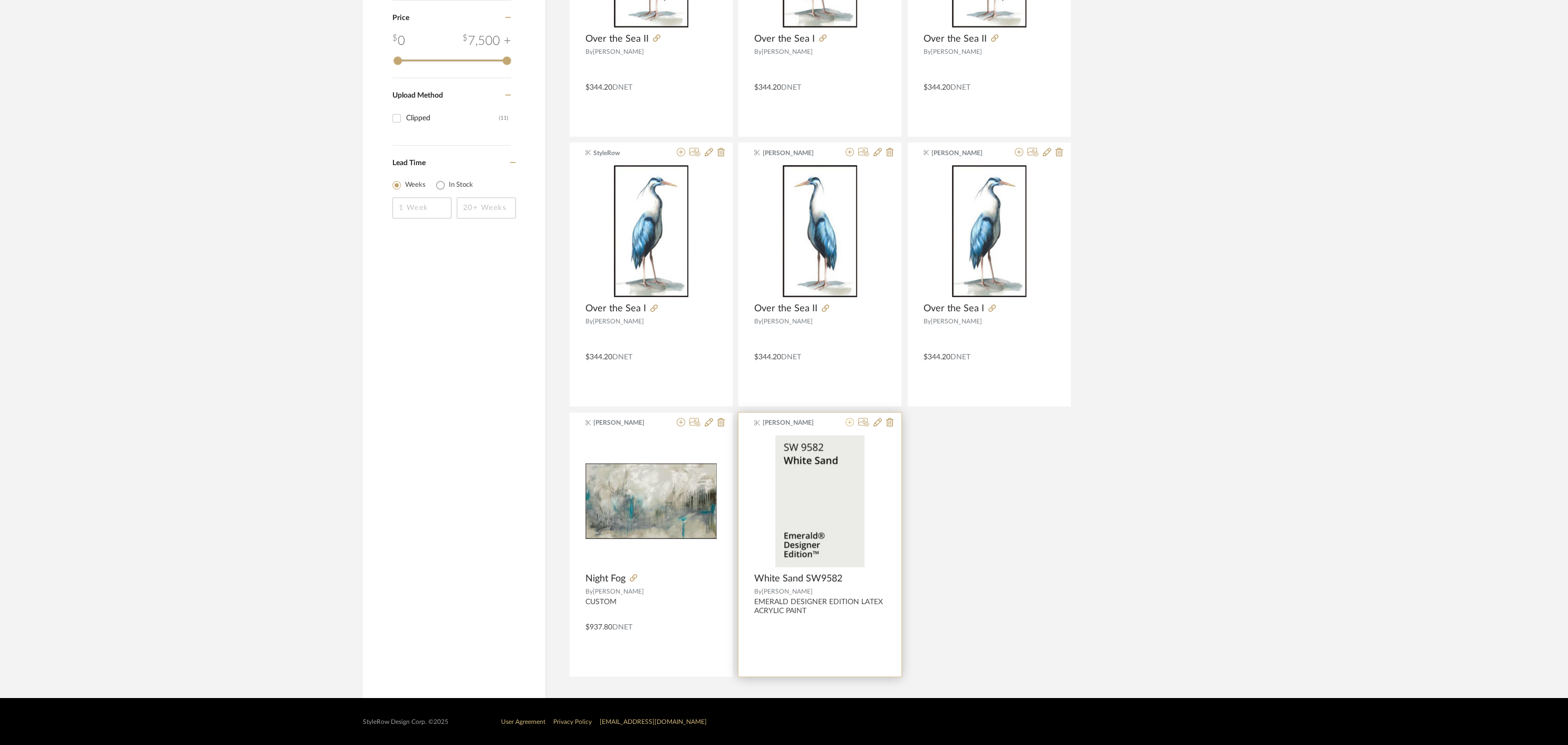
click at [851, 421] on icon at bounding box center [849, 422] width 9 height 9
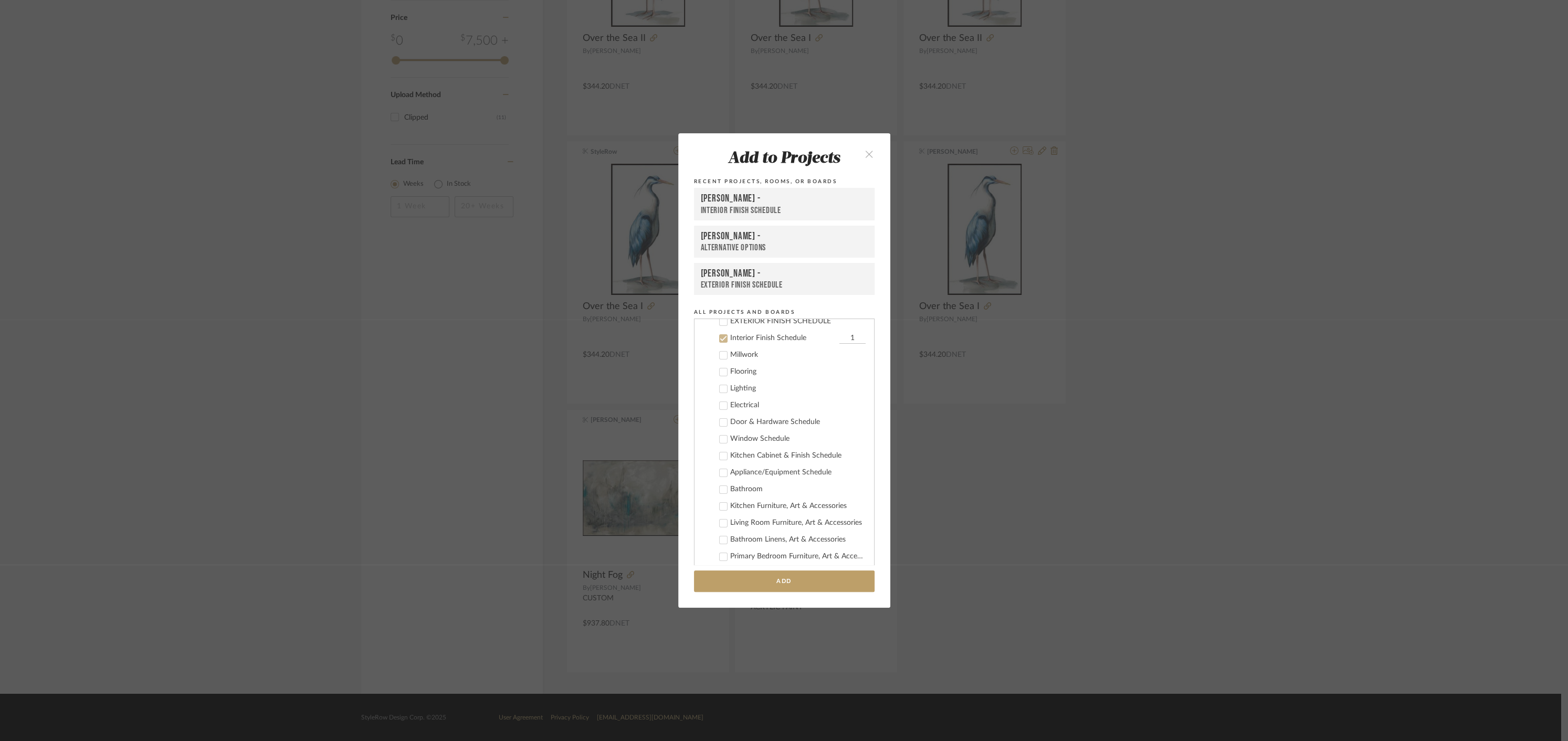
scroll to position [110, 0]
click at [723, 205] on div "Interior Finish Schedule" at bounding box center [784, 210] width 167 height 11
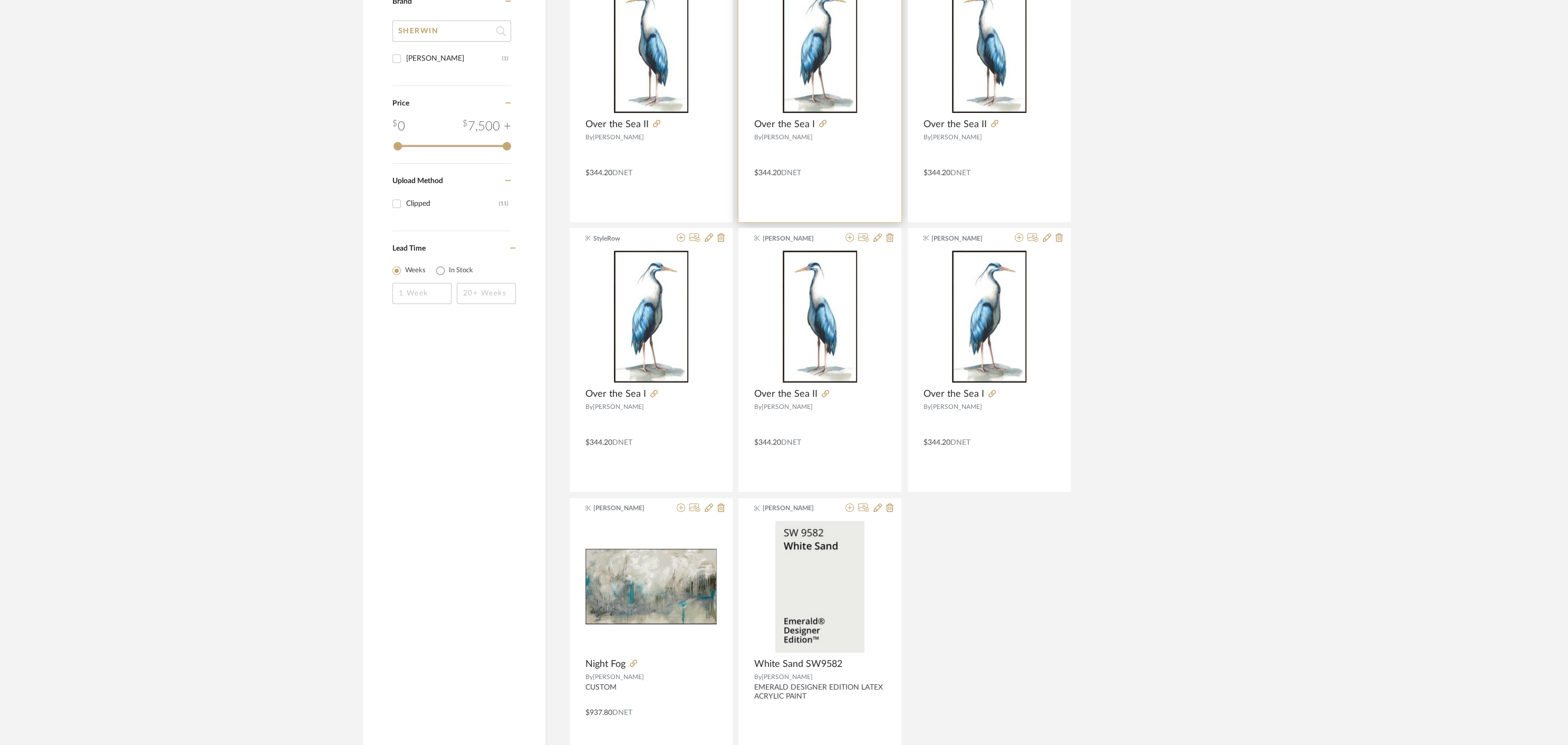
scroll to position [630, 0]
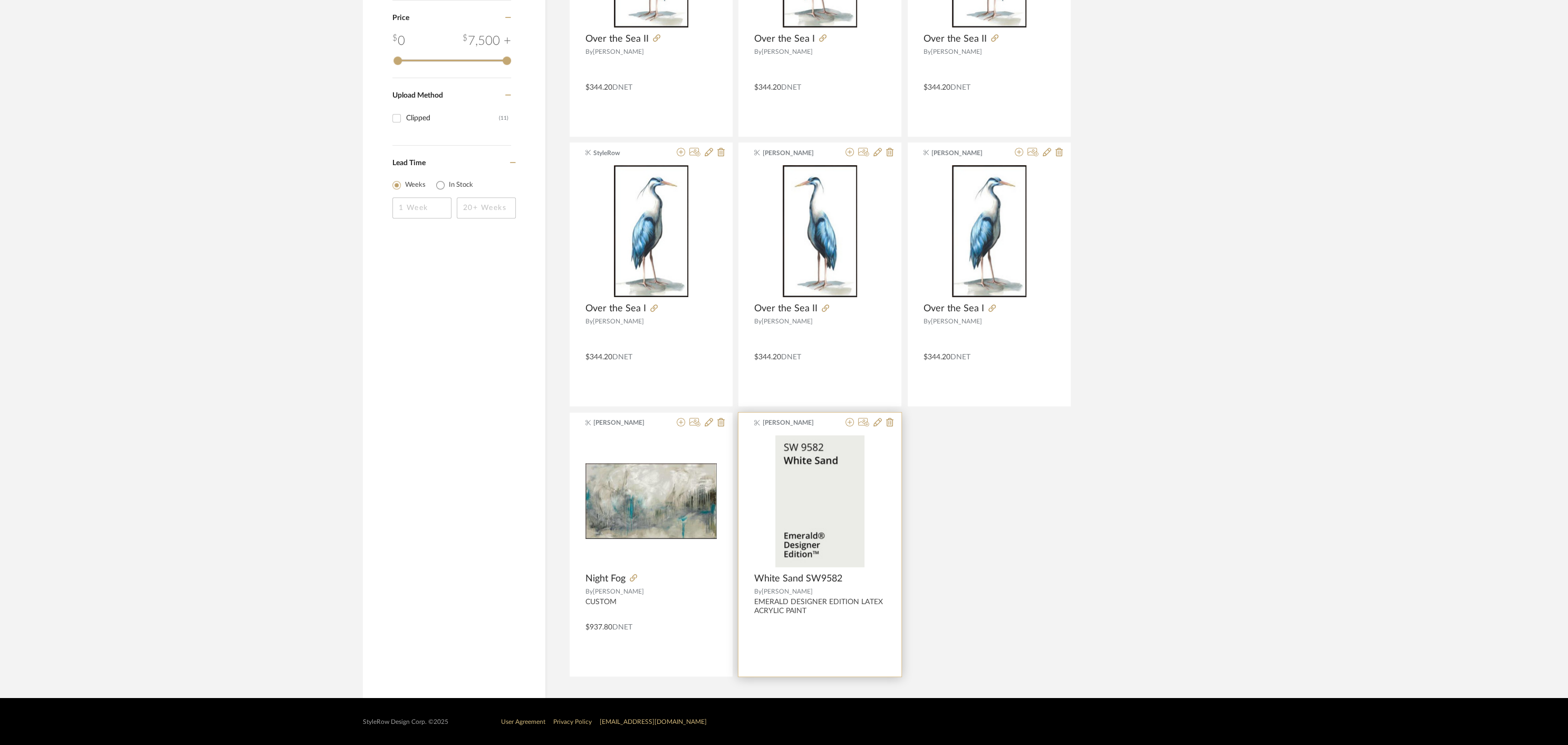
click at [872, 511] on div "0" at bounding box center [819, 501] width 131 height 132
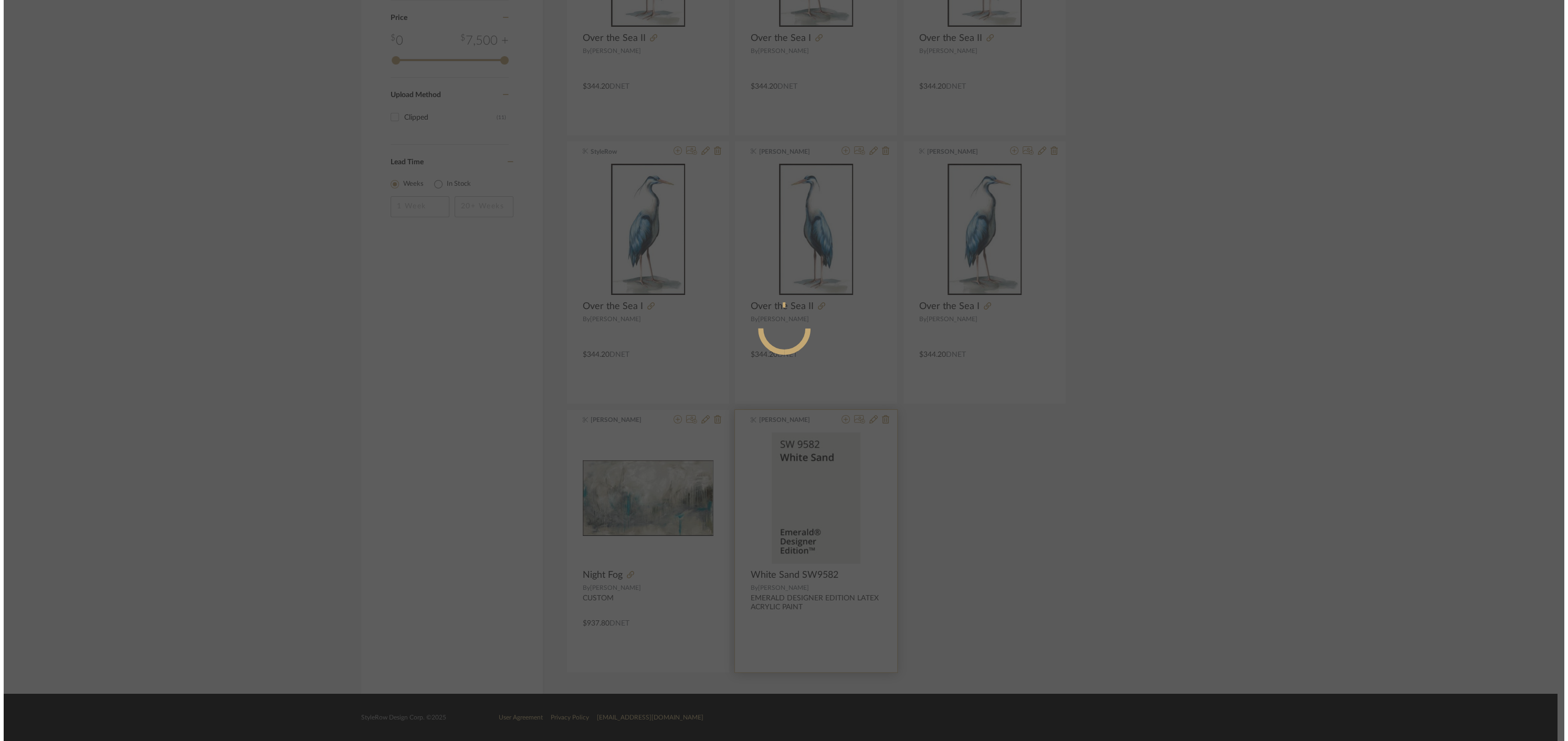
scroll to position [0, 0]
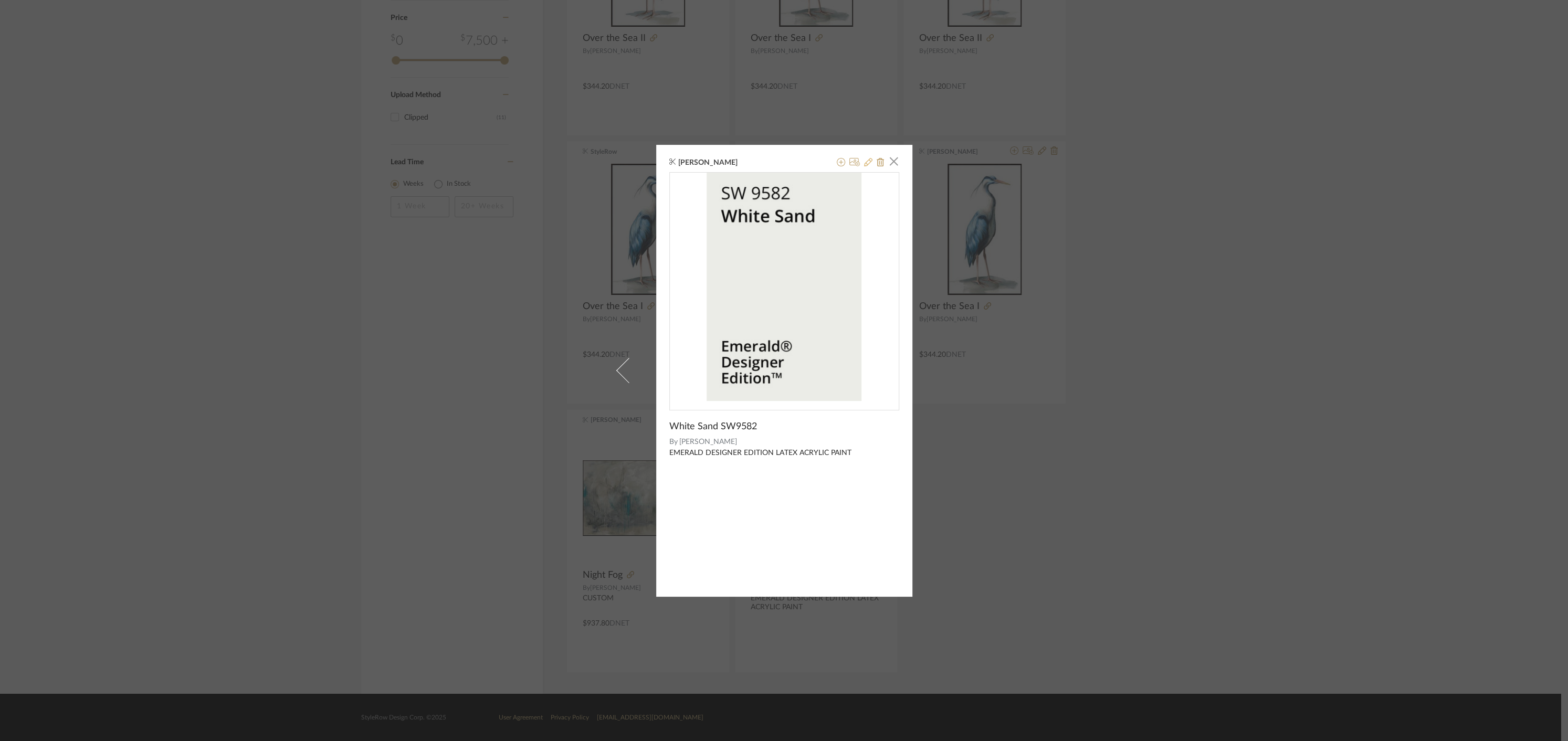
click at [864, 162] on icon at bounding box center [869, 162] width 9 height 9
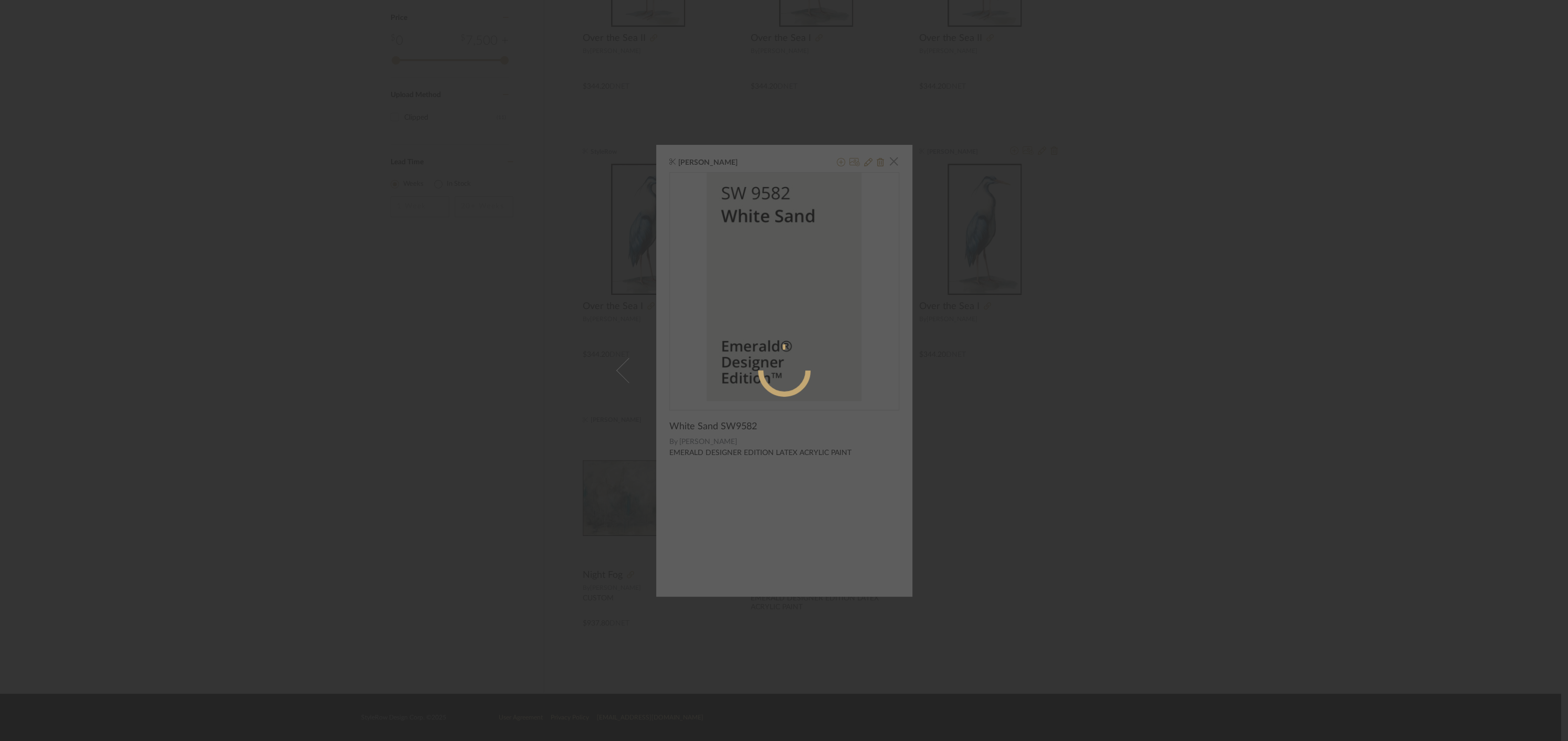
radio input "true"
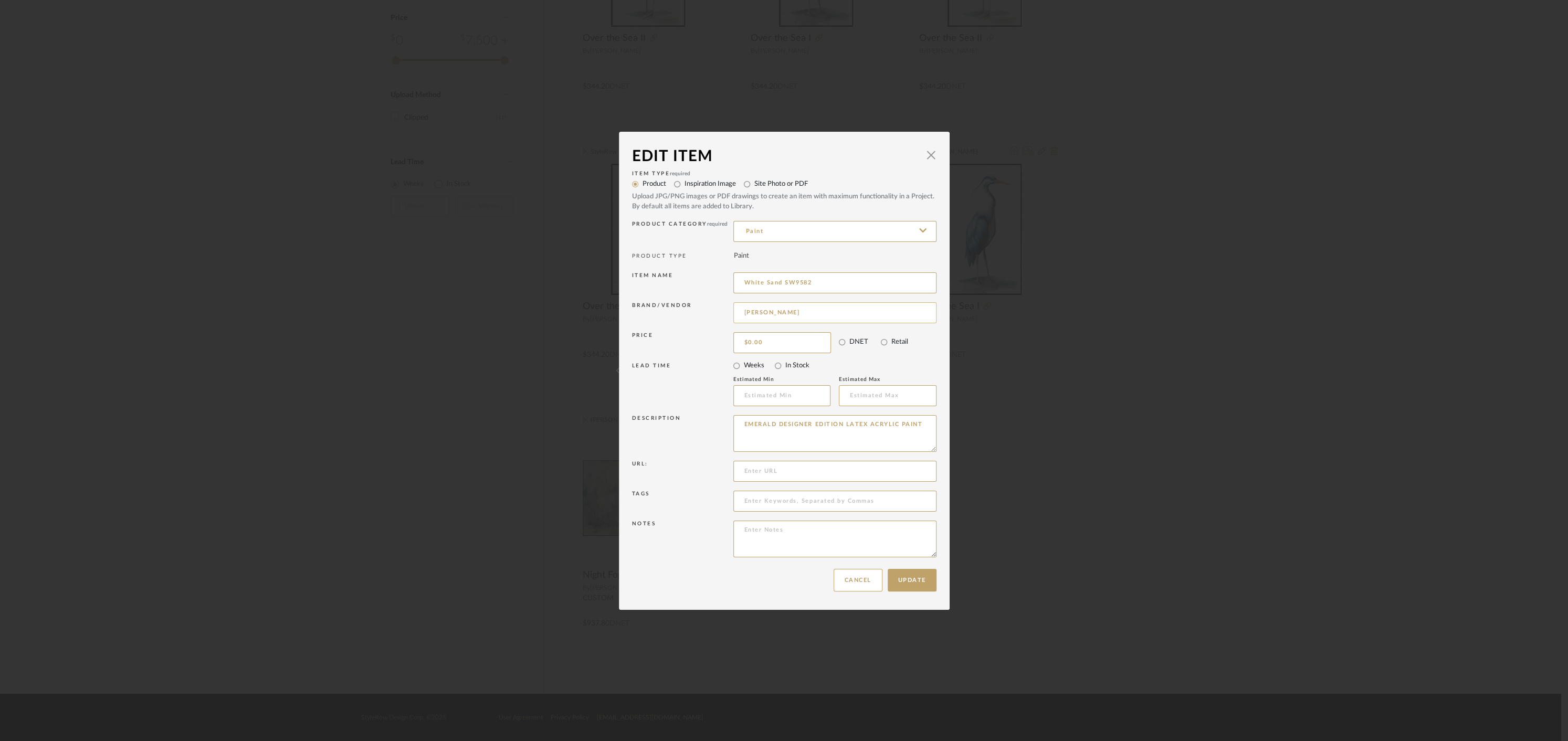
click at [782, 313] on input "[PERSON_NAME]" at bounding box center [835, 313] width 203 height 21
click at [797, 338] on span "[PERSON_NAME]" at bounding box center [836, 339] width 172 height 9
type input "[PERSON_NAME]"
click at [917, 576] on button "Update" at bounding box center [912, 580] width 49 height 23
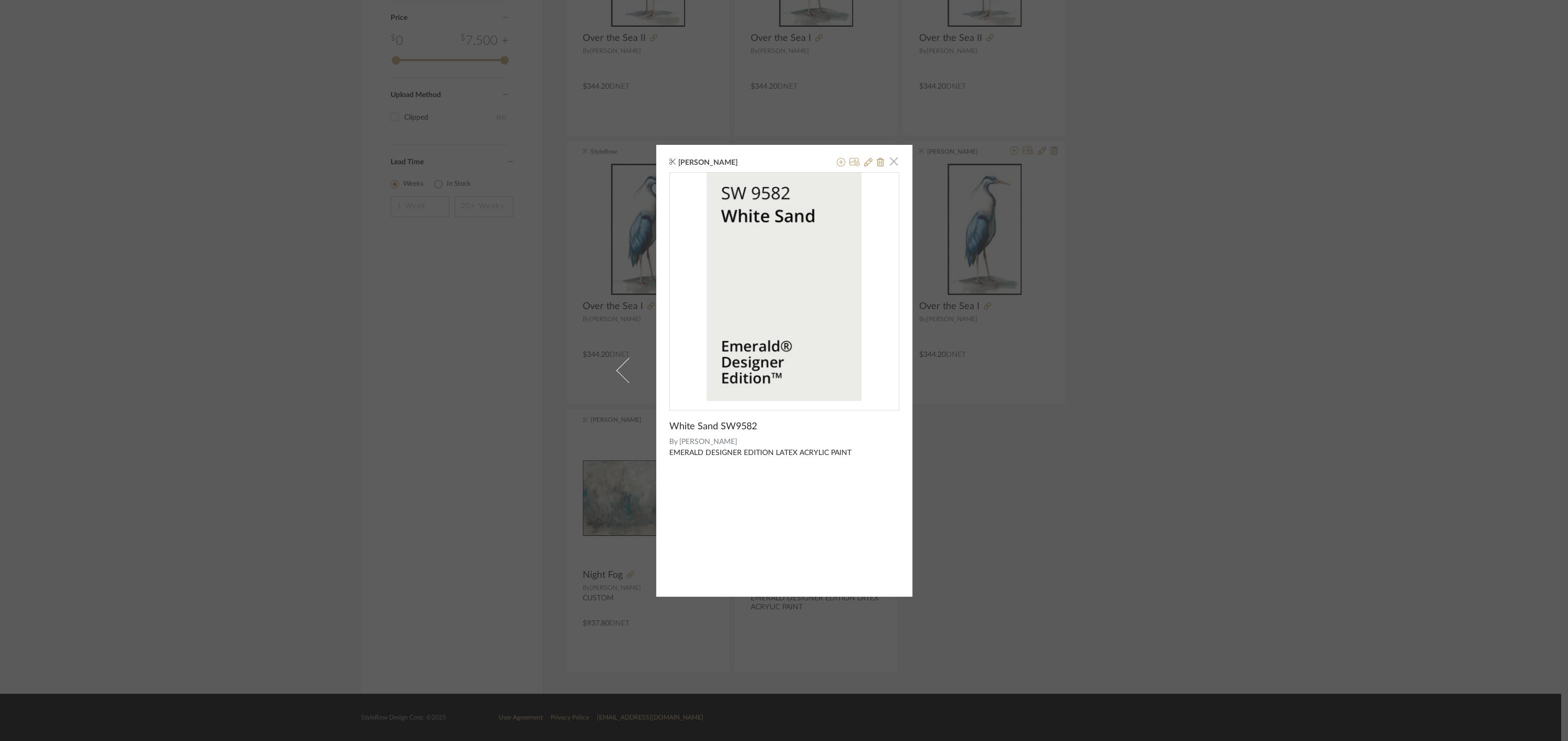
click at [892, 164] on span "button" at bounding box center [894, 161] width 21 height 21
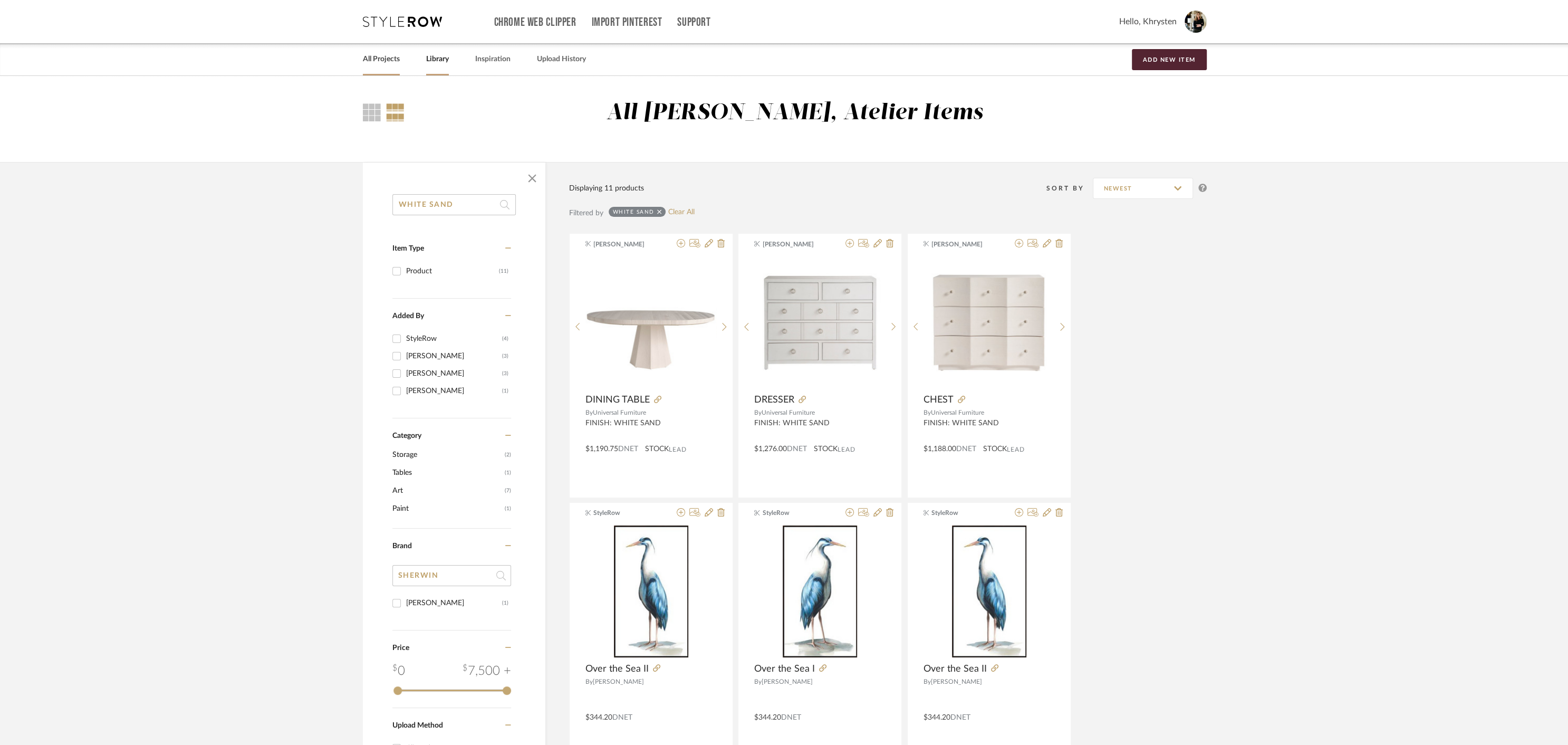
click at [372, 59] on link "All Projects" at bounding box center [381, 59] width 37 height 14
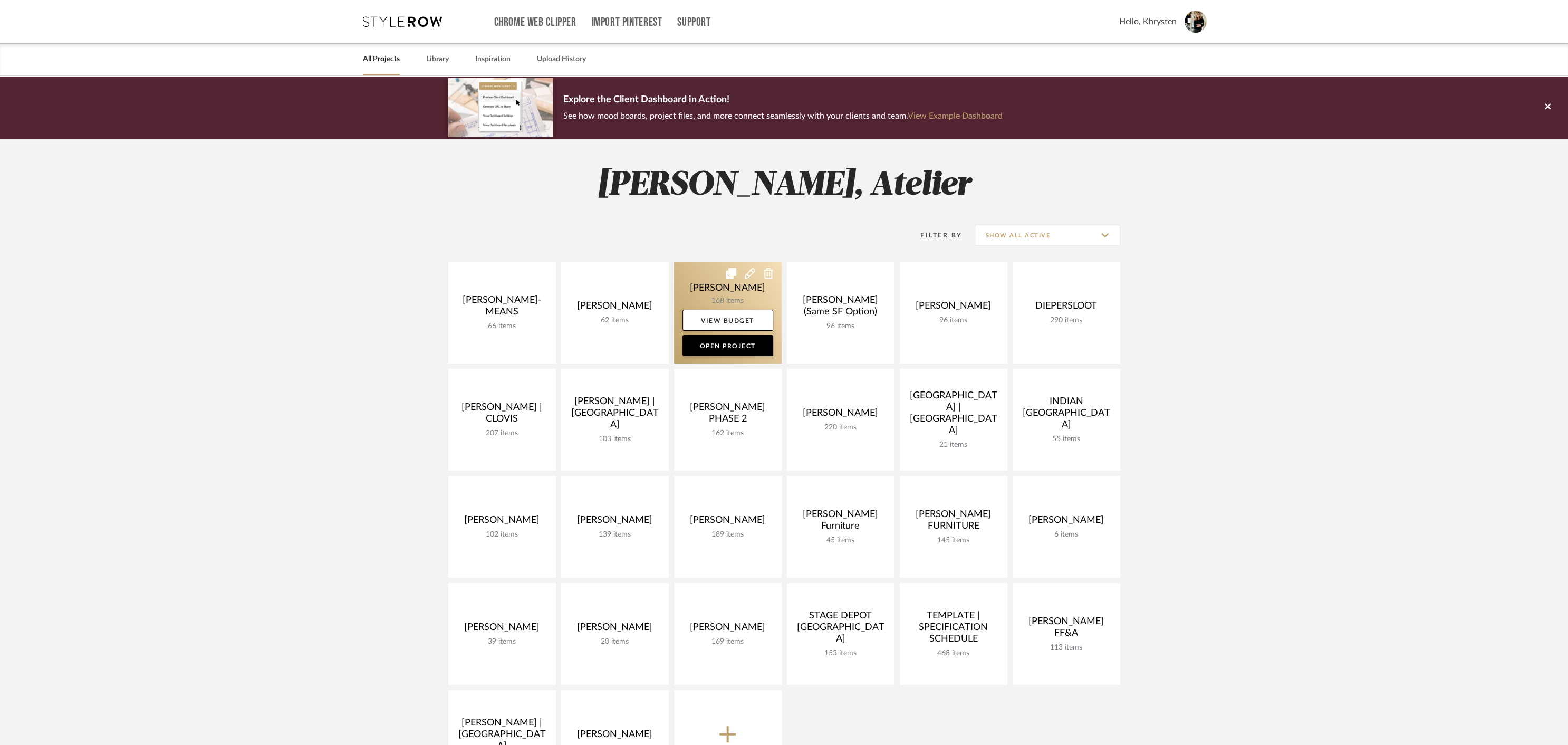
click at [727, 292] on link at bounding box center [728, 313] width 108 height 102
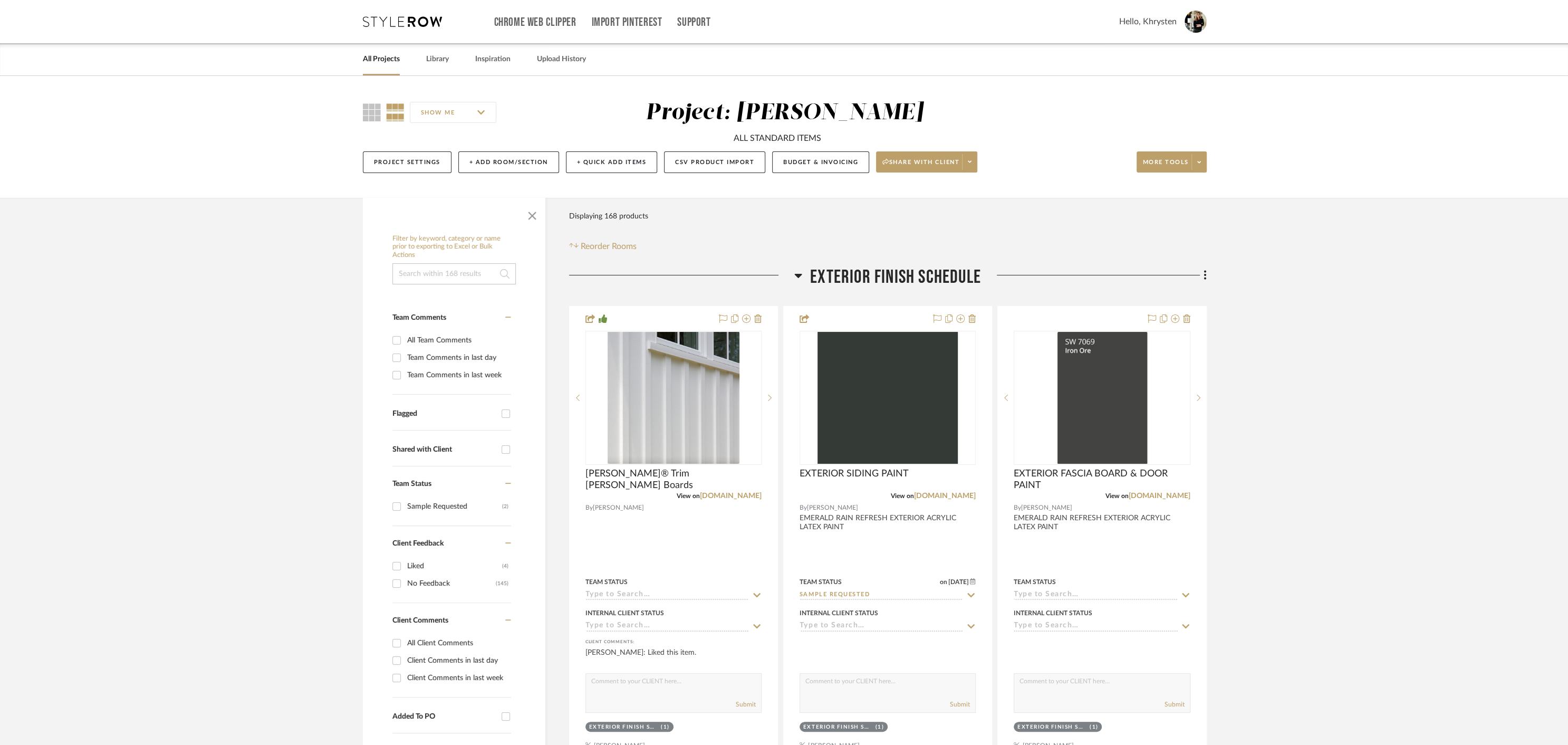
click at [799, 275] on icon at bounding box center [799, 276] width 7 height 4
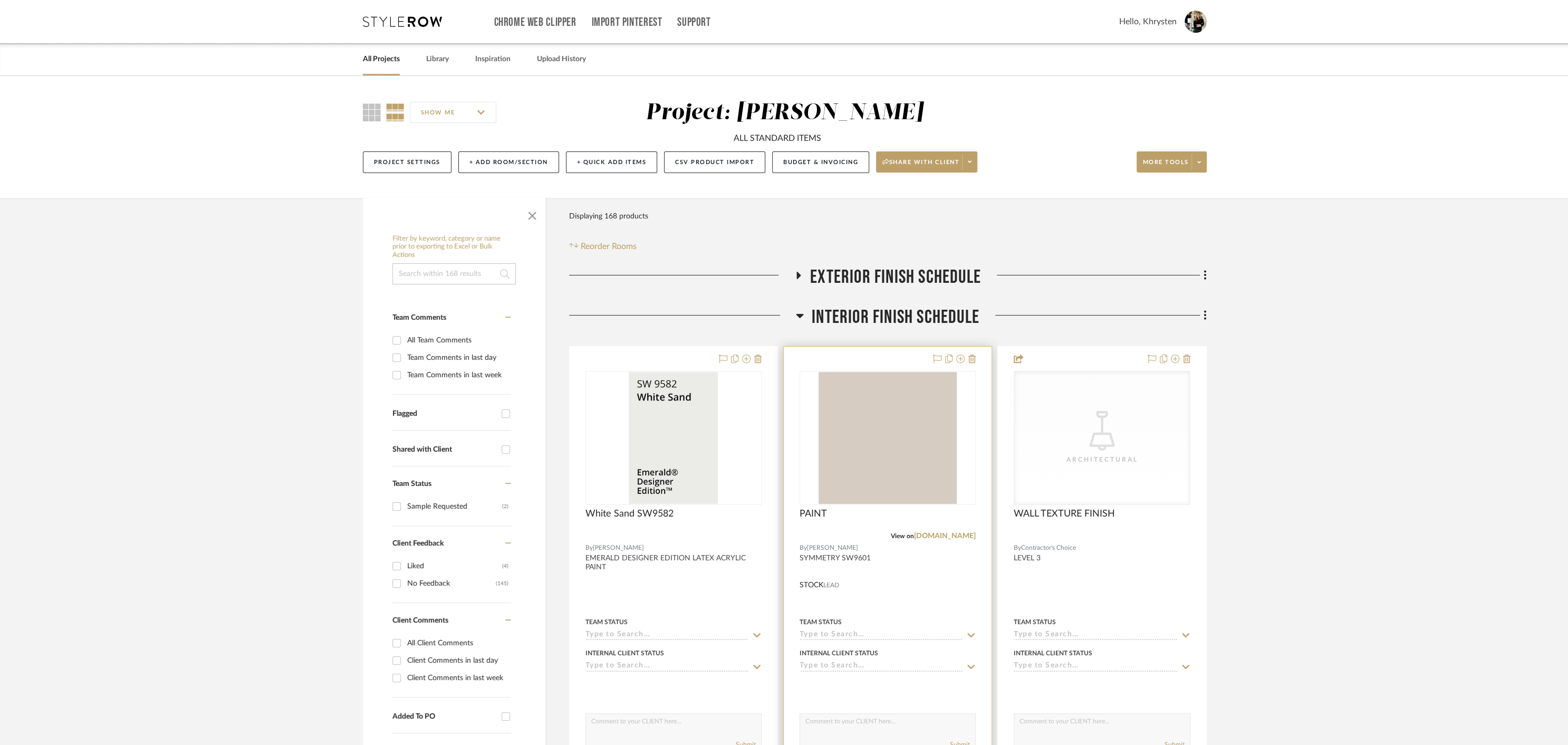
click at [873, 356] on div at bounding box center [888, 577] width 208 height 462
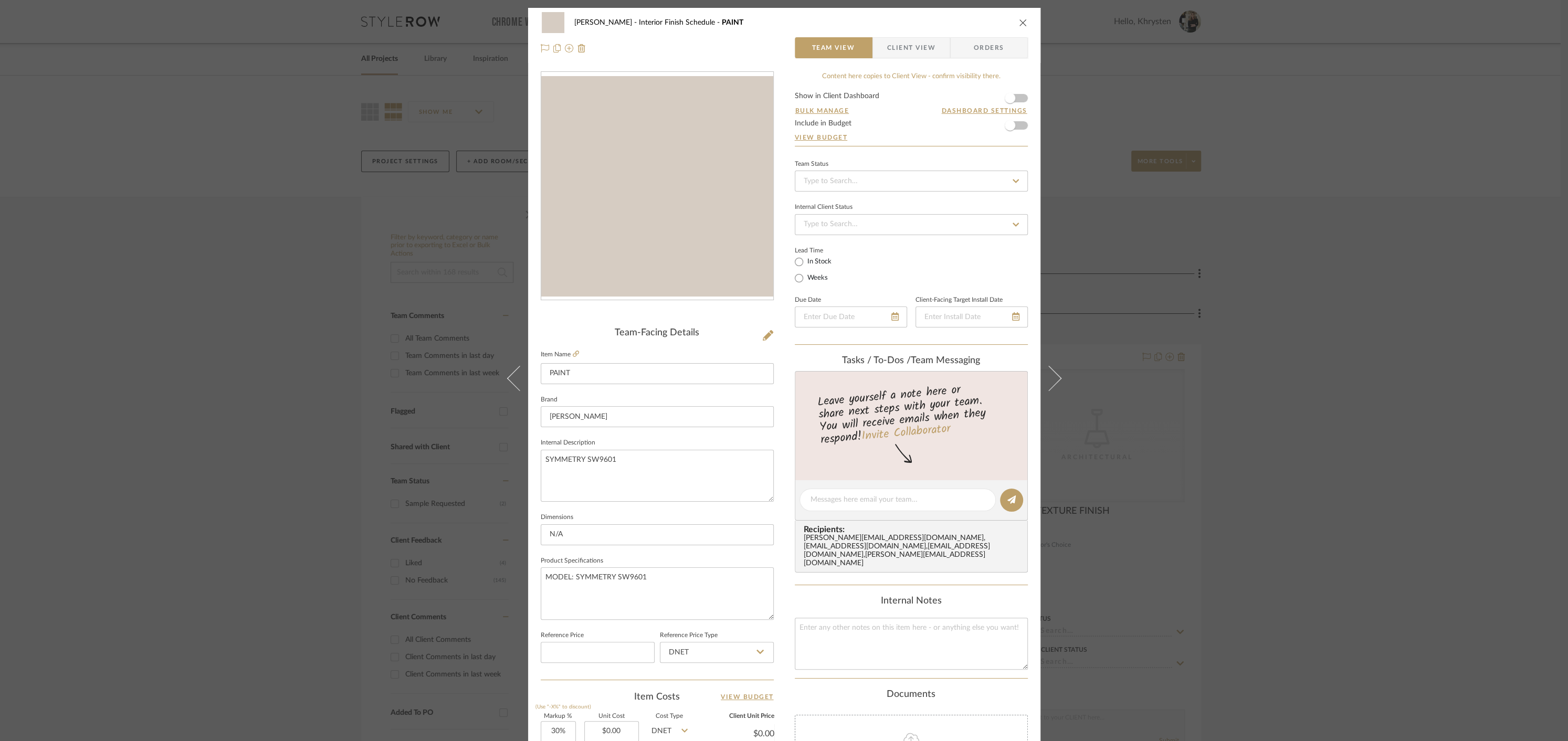
click at [1013, 19] on div "[PERSON_NAME] Interior Finish Schedule PAINT" at bounding box center [784, 23] width 487 height 21
click at [1020, 23] on icon "close" at bounding box center [1023, 23] width 9 height 9
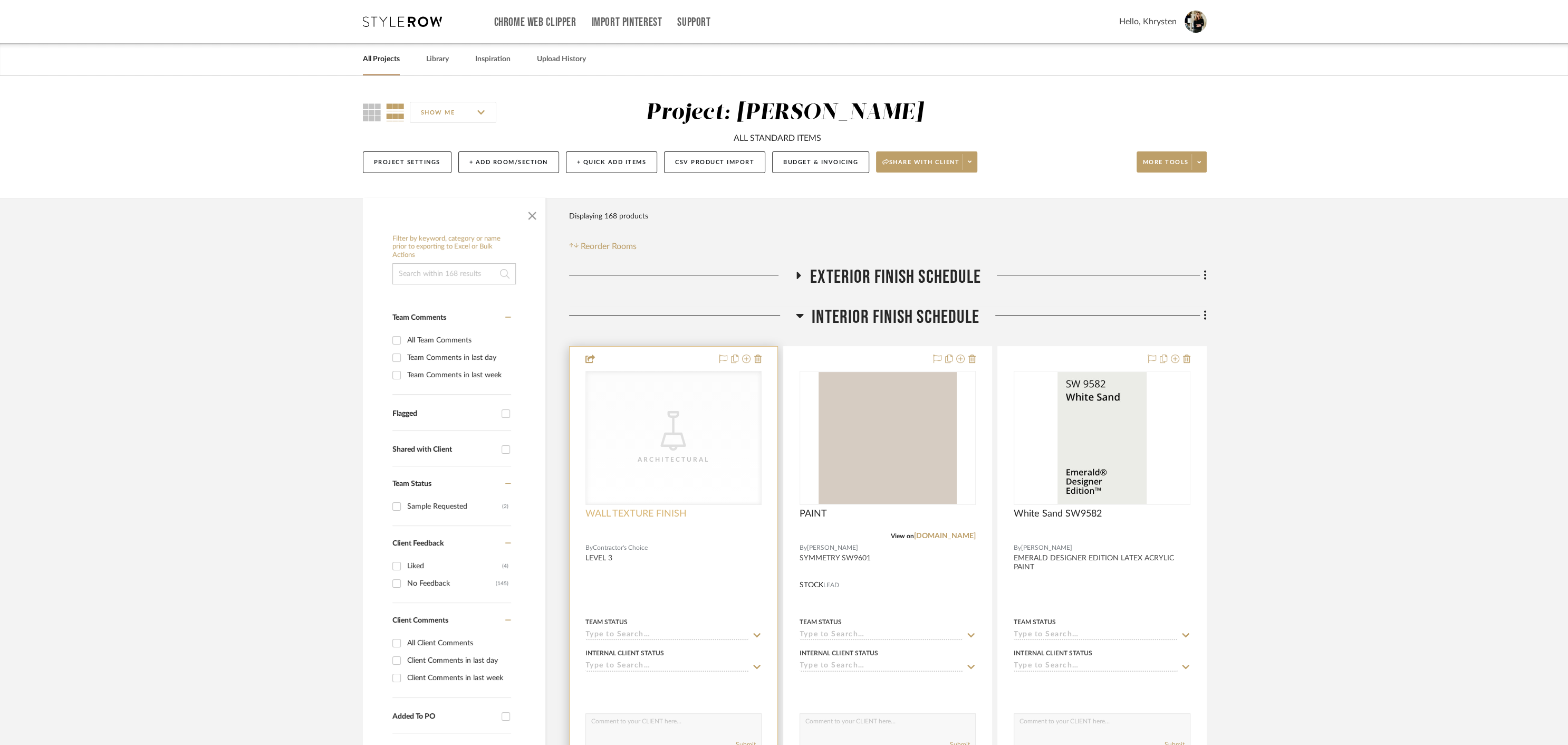
click at [609, 514] on span "WALL TEXTURE FINISH" at bounding box center [636, 513] width 102 height 12
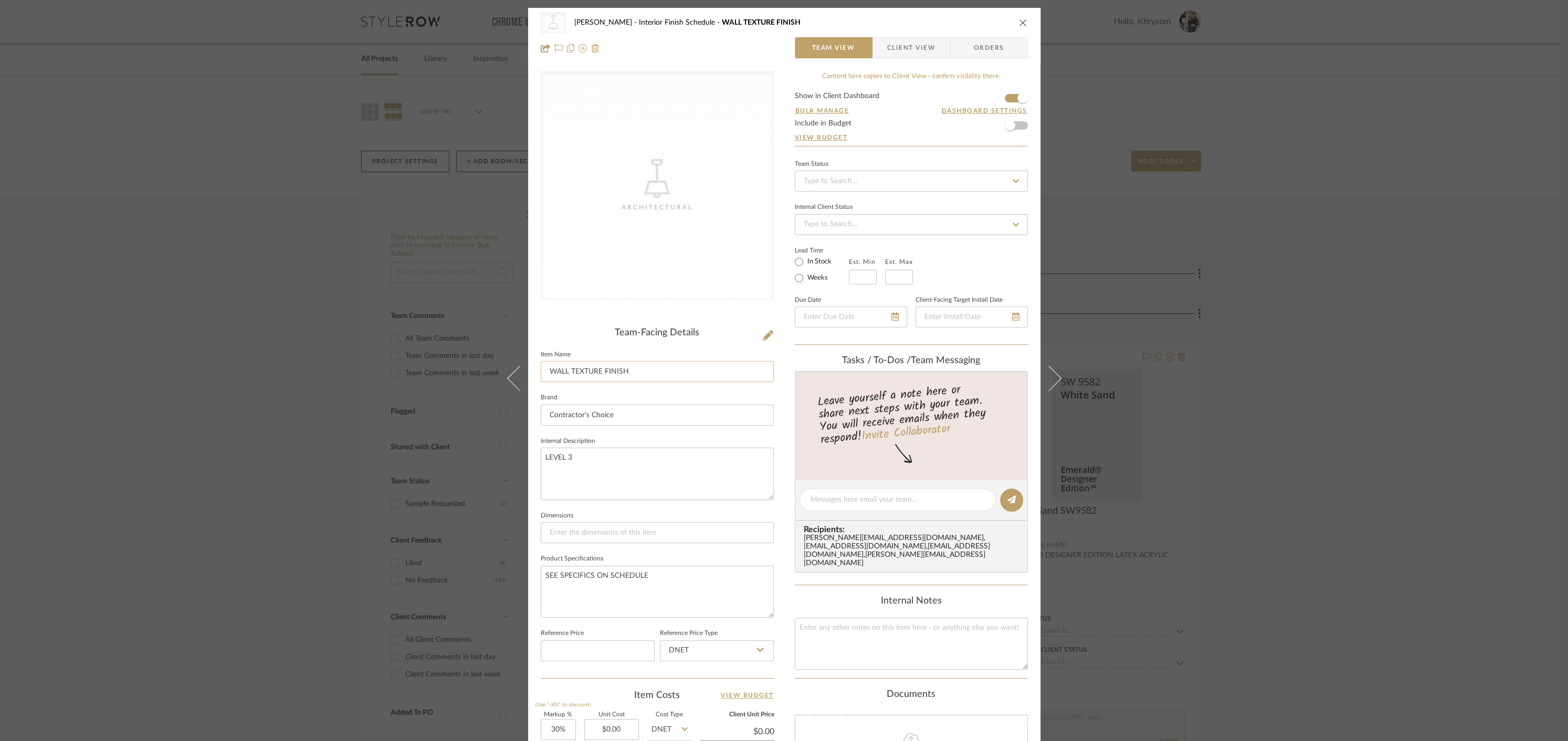
click at [566, 372] on input "WALL TEXTURE FINISH" at bounding box center [657, 371] width 233 height 21
type input "WALL & CEILING TEXTURE FINISH"
click at [904, 117] on div "Bulk Manage Dashboard Settings" at bounding box center [911, 116] width 233 height 6
click at [1021, 24] on icon "close" at bounding box center [1023, 23] width 9 height 9
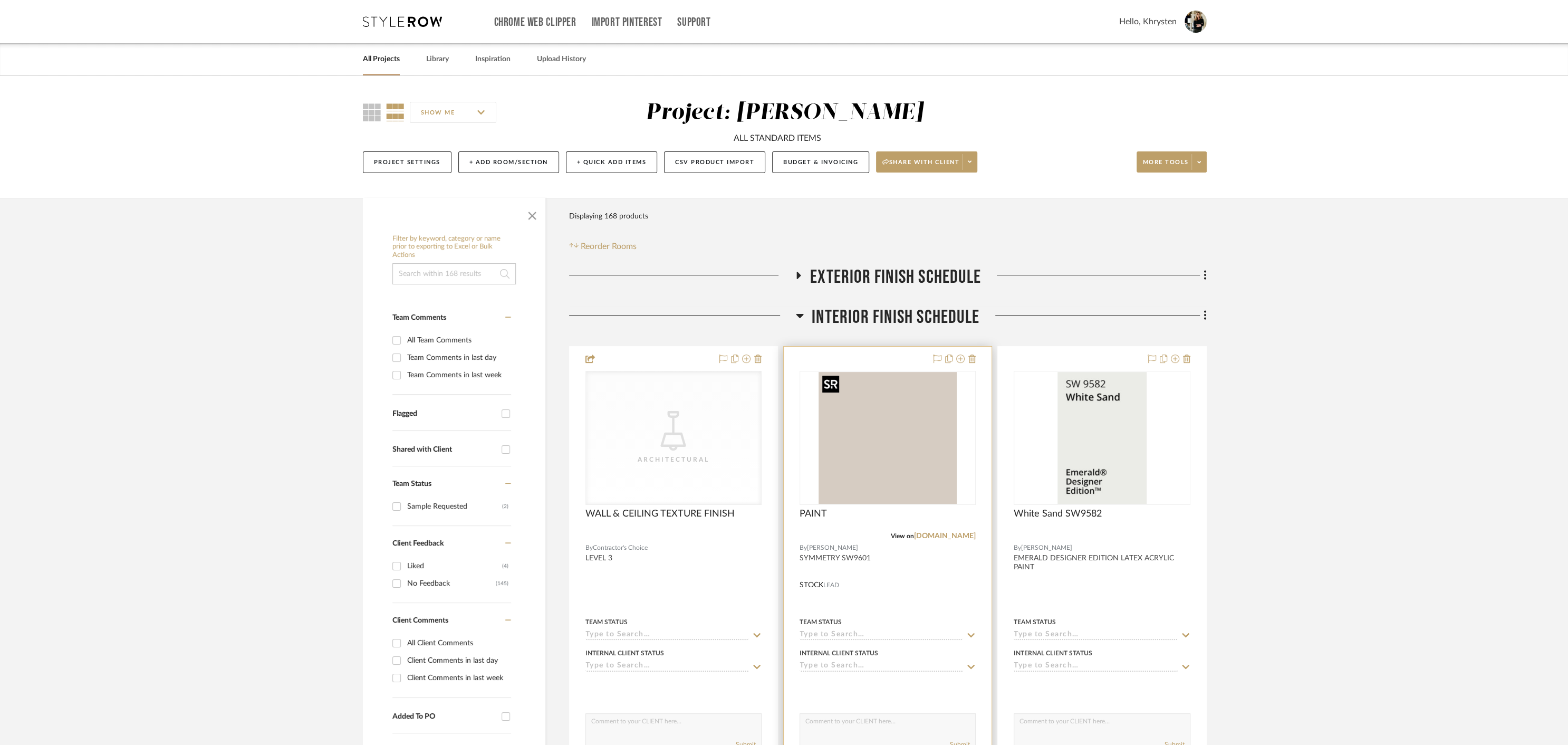
click at [857, 436] on img "0" at bounding box center [887, 438] width 139 height 132
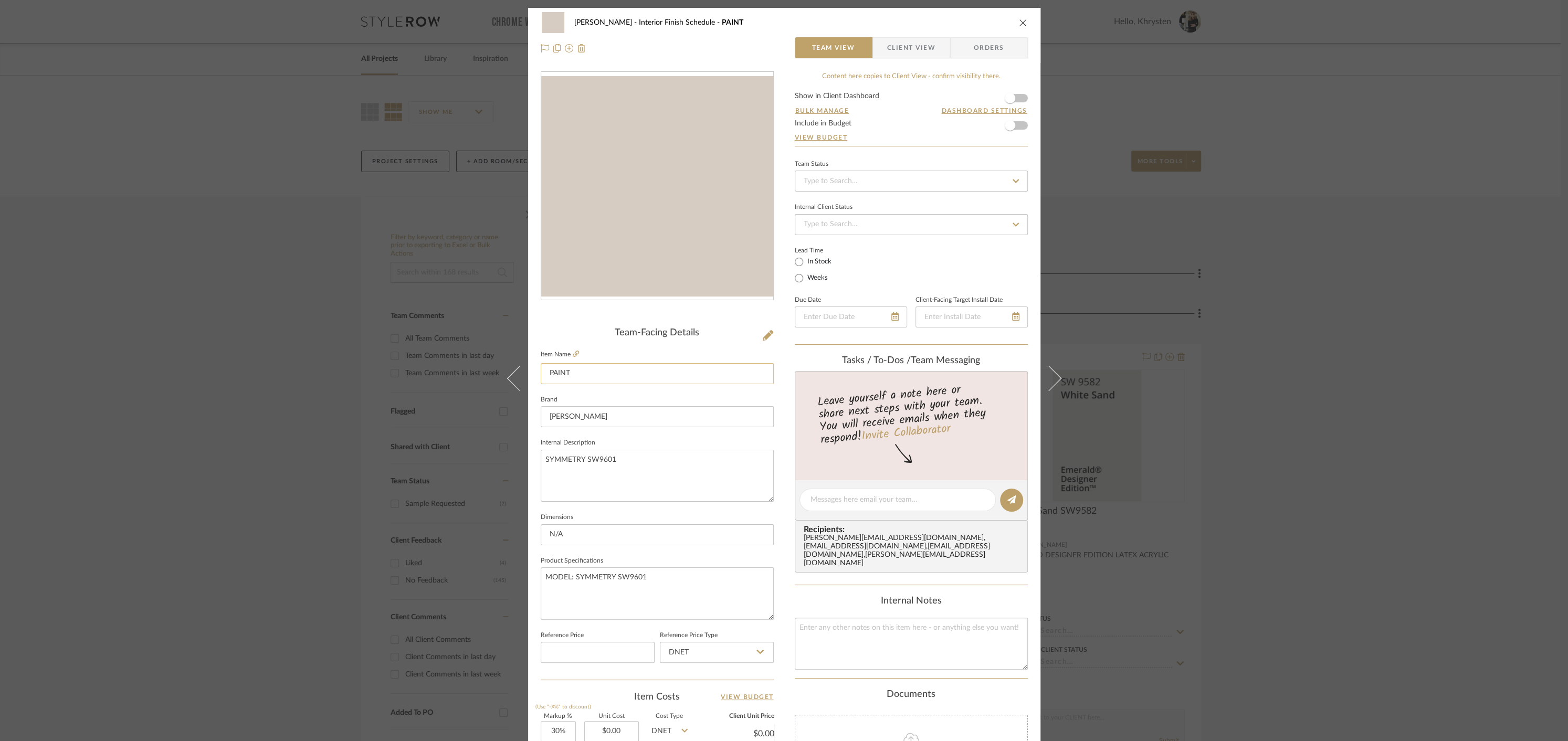
click at [575, 377] on input "PAINT" at bounding box center [657, 374] width 233 height 21
click at [541, 372] on input "PAINT" at bounding box center [657, 374] width 233 height 21
type input "WALL & CEILING PAINT"
click at [662, 454] on textarea "SYMMETRY SW9601" at bounding box center [657, 475] width 233 height 52
click at [542, 459] on textarea "SYMMETRY SW9601 IN FLAT" at bounding box center [657, 475] width 233 height 52
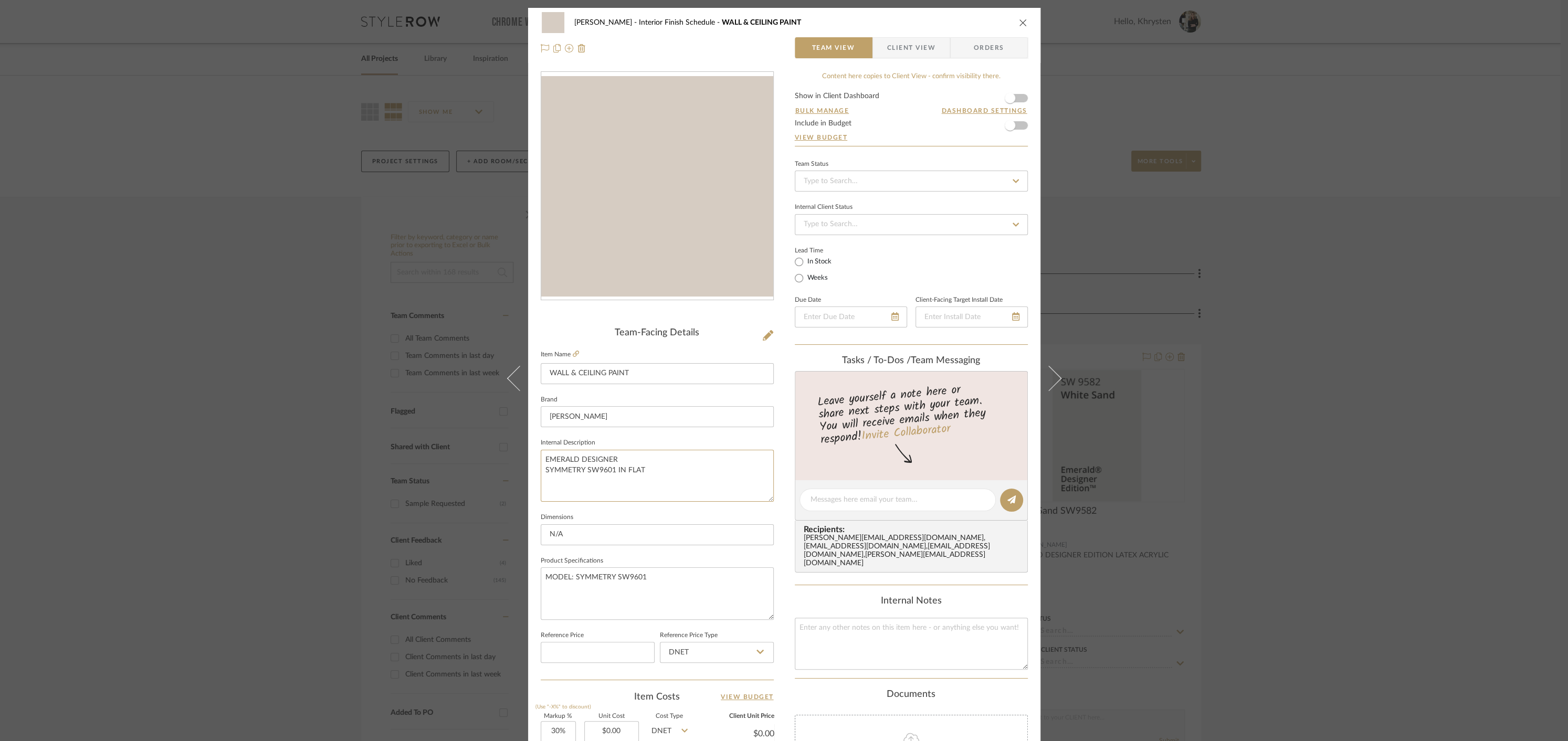
type textarea "EMERALD DESIGNER SYMMETRY SW9601 IN FLAT"
click at [734, 459] on textarea "EMERALD DESIGNER INTERIOR ACRYLIC LATEX PAINT SYMMETRY SW9601 IN FLAT" at bounding box center [657, 475] width 233 height 52
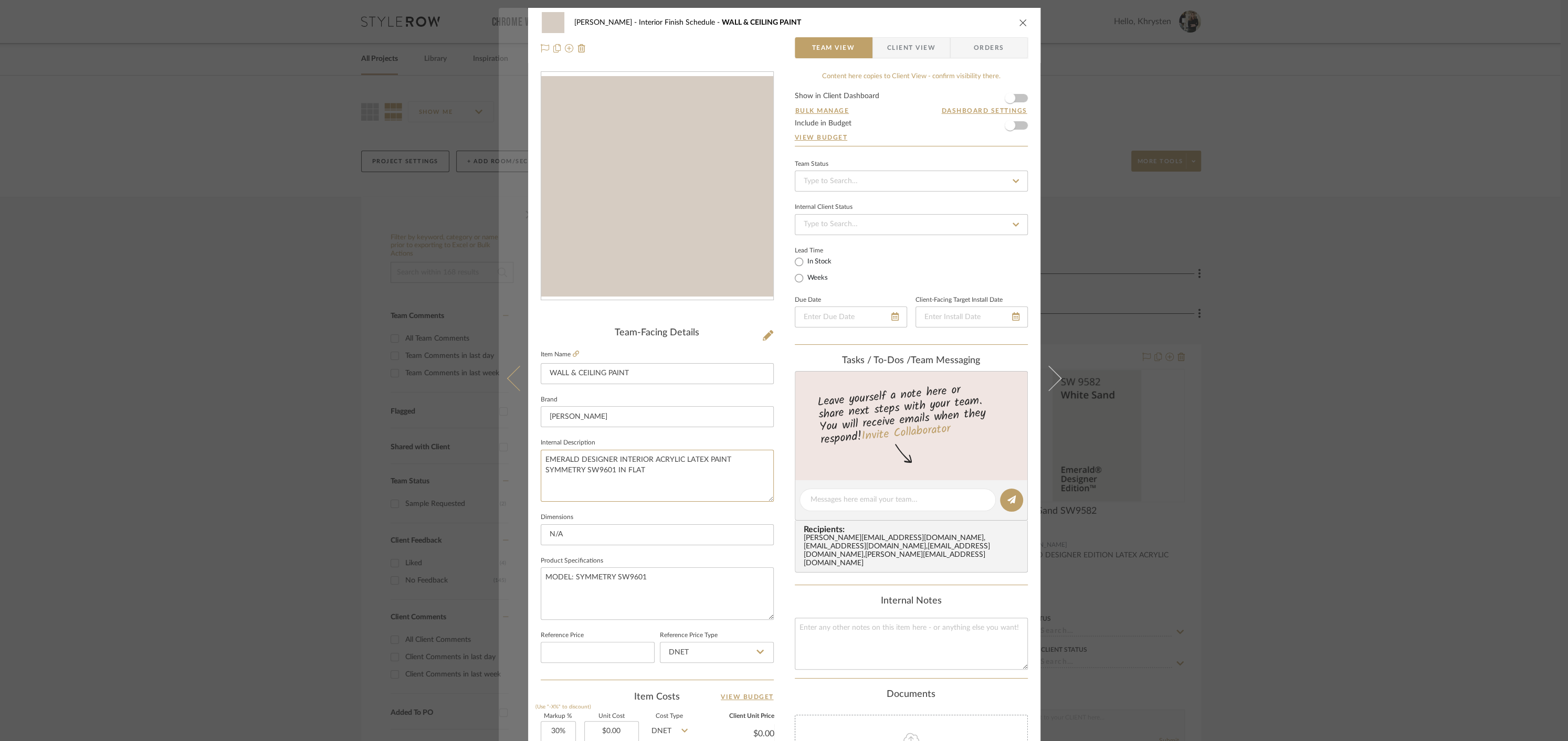
drag, startPoint x: 737, startPoint y: 458, endPoint x: 513, endPoint y: 453, distance: 224.1
click at [513, 453] on mat-dialog-content "[PERSON_NAME] Interior Finish Schedule WALL & CEILING PAINT Team View Client Vi…" at bounding box center [784, 492] width 571 height 969
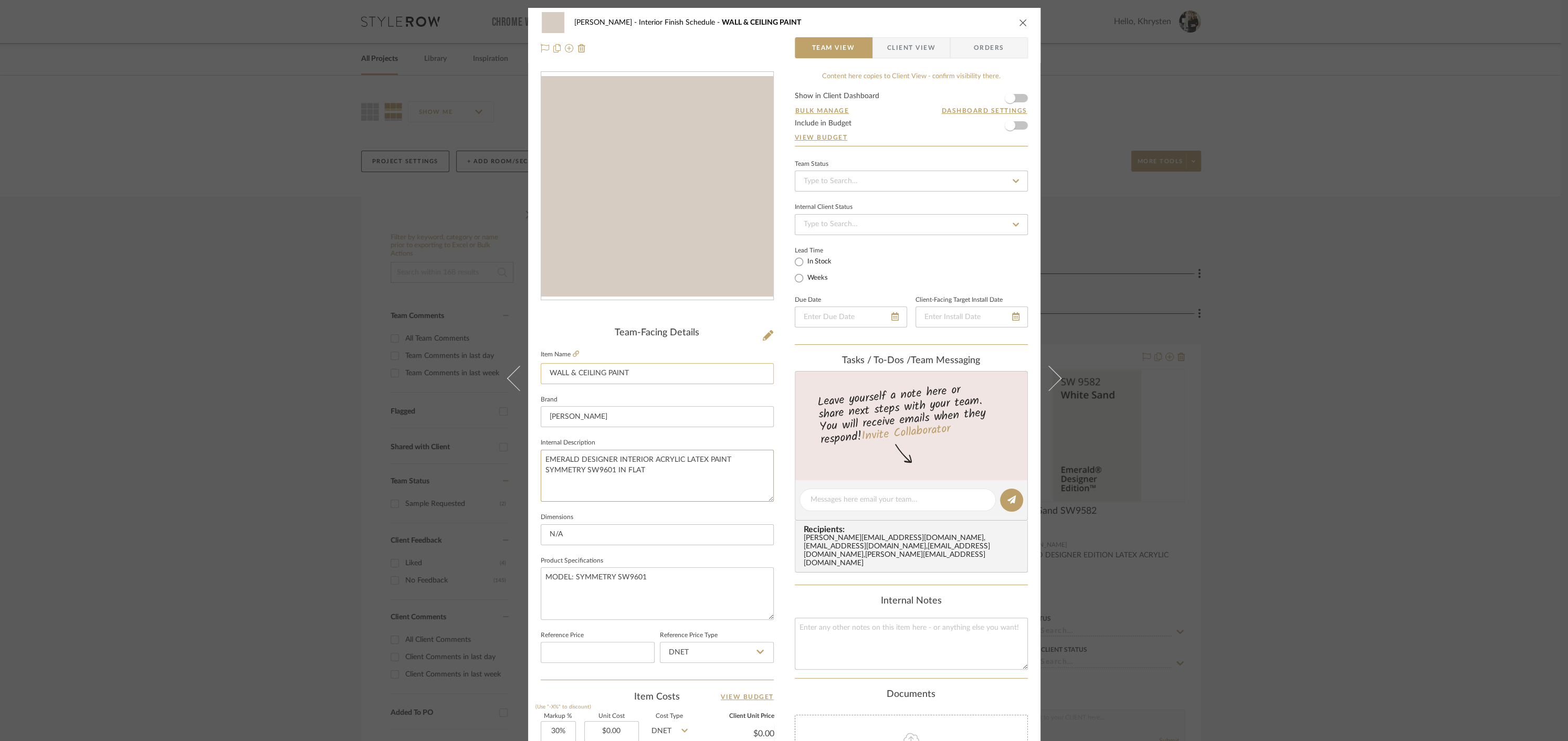
type textarea "EMERALD DESIGNER INTERIOR ACRYLIC LATEX PAINT SYMMETRY SW9601 IN FLAT"
click at [604, 372] on input "WALL & CEILING PAINT" at bounding box center [657, 374] width 233 height 21
type input "PAINT"
click at [845, 619] on textarea at bounding box center [911, 643] width 233 height 52
type textarea "WALL & CEILING PAINT"
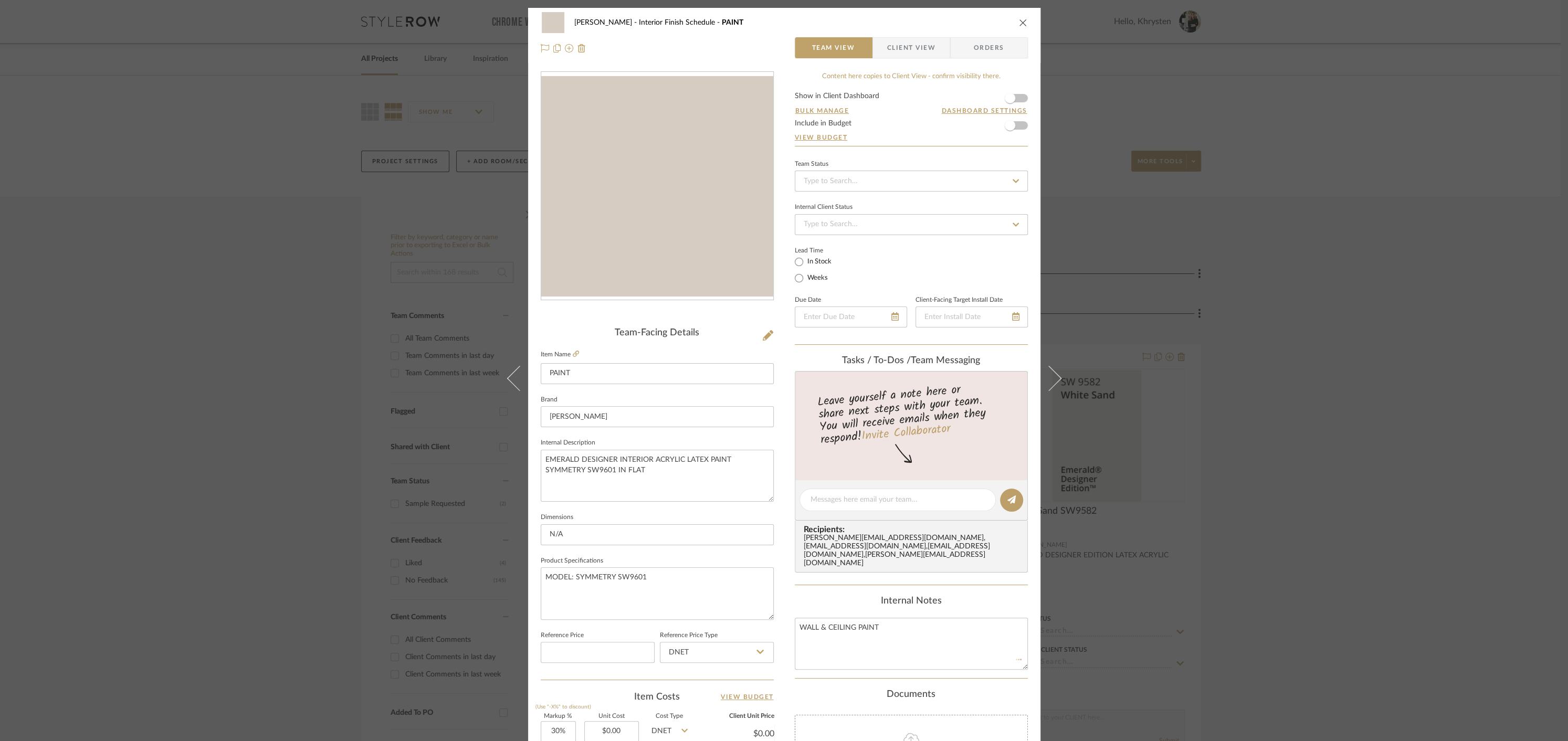
click at [1009, 71] on div "[PERSON_NAME] Interior Finish Schedule PAINT Team View Client View Orders Team-…" at bounding box center [785, 492] width 513 height 969
click at [1020, 22] on icon "close" at bounding box center [1023, 23] width 9 height 9
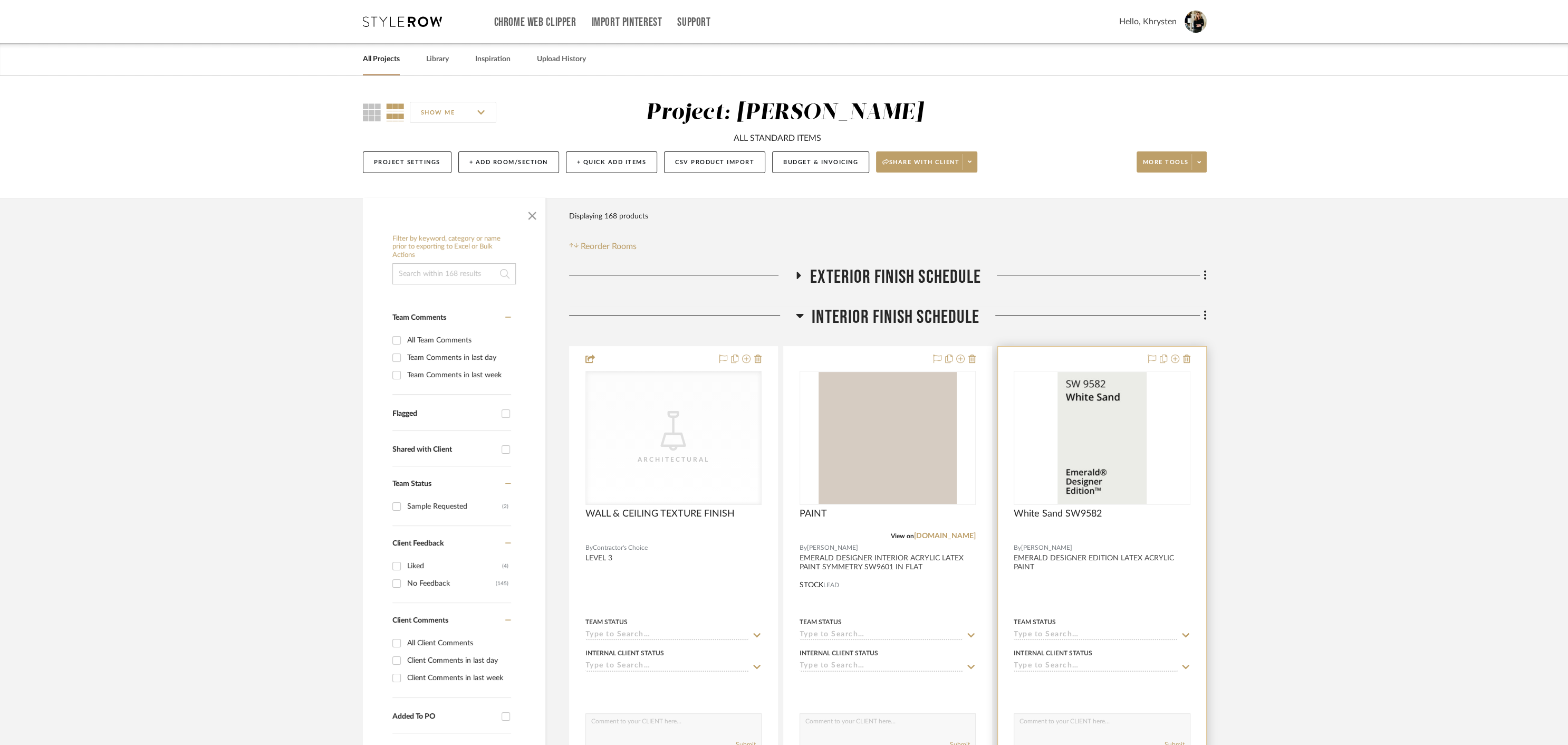
click at [1105, 588] on div at bounding box center [1102, 577] width 208 height 462
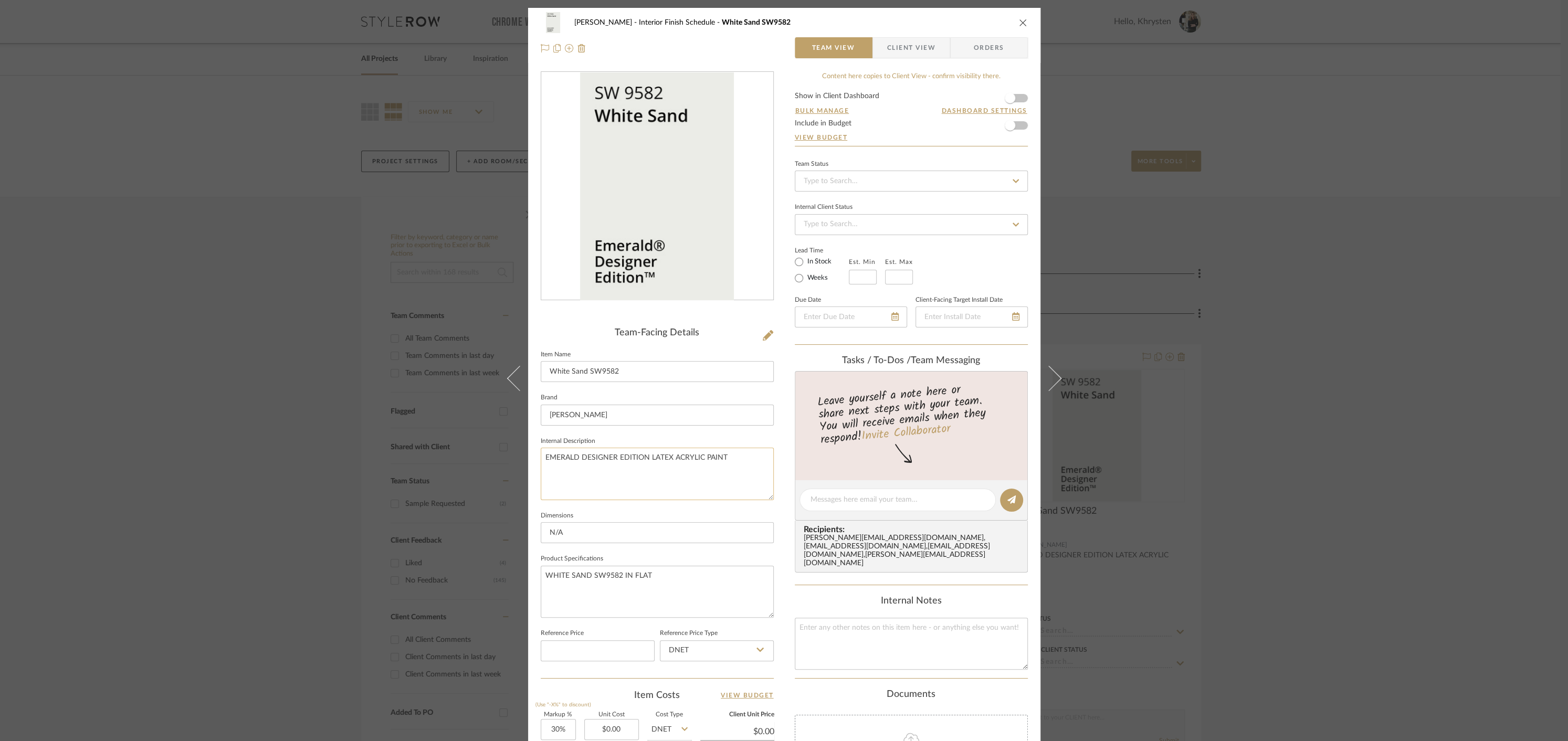
click at [623, 454] on textarea "EMERALD DESIGNER EDITION LATEX ACRYLIC PAINT" at bounding box center [657, 473] width 233 height 52
drag, startPoint x: 547, startPoint y: 369, endPoint x: 662, endPoint y: 380, distance: 115.5
click at [662, 380] on input "White Sand SW9582" at bounding box center [657, 371] width 233 height 21
click at [569, 476] on textarea "EMERALD DESIGNER EDITION LATEX ACRYLIC PAINT" at bounding box center [657, 473] width 233 height 52
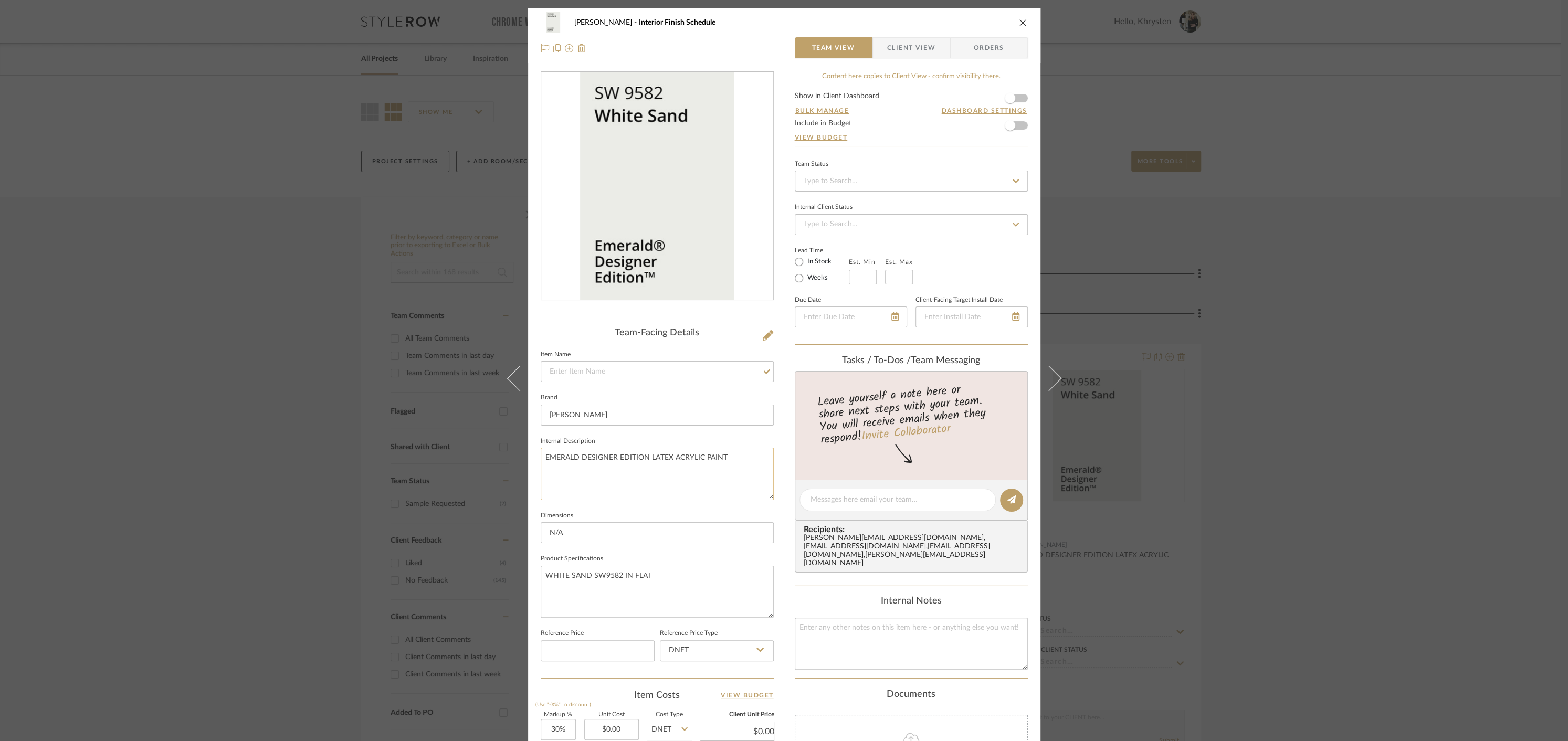
paste textarea "White Sand SW9582"
type textarea "EMERALD DESIGNER EDITION LATEX ACRYLIC PAINT White Sand SW9582 IN SATIN"
click at [569, 372] on input at bounding box center [657, 371] width 233 height 21
click at [548, 370] on input "PINT" at bounding box center [657, 371] width 233 height 21
type input "PAINT"
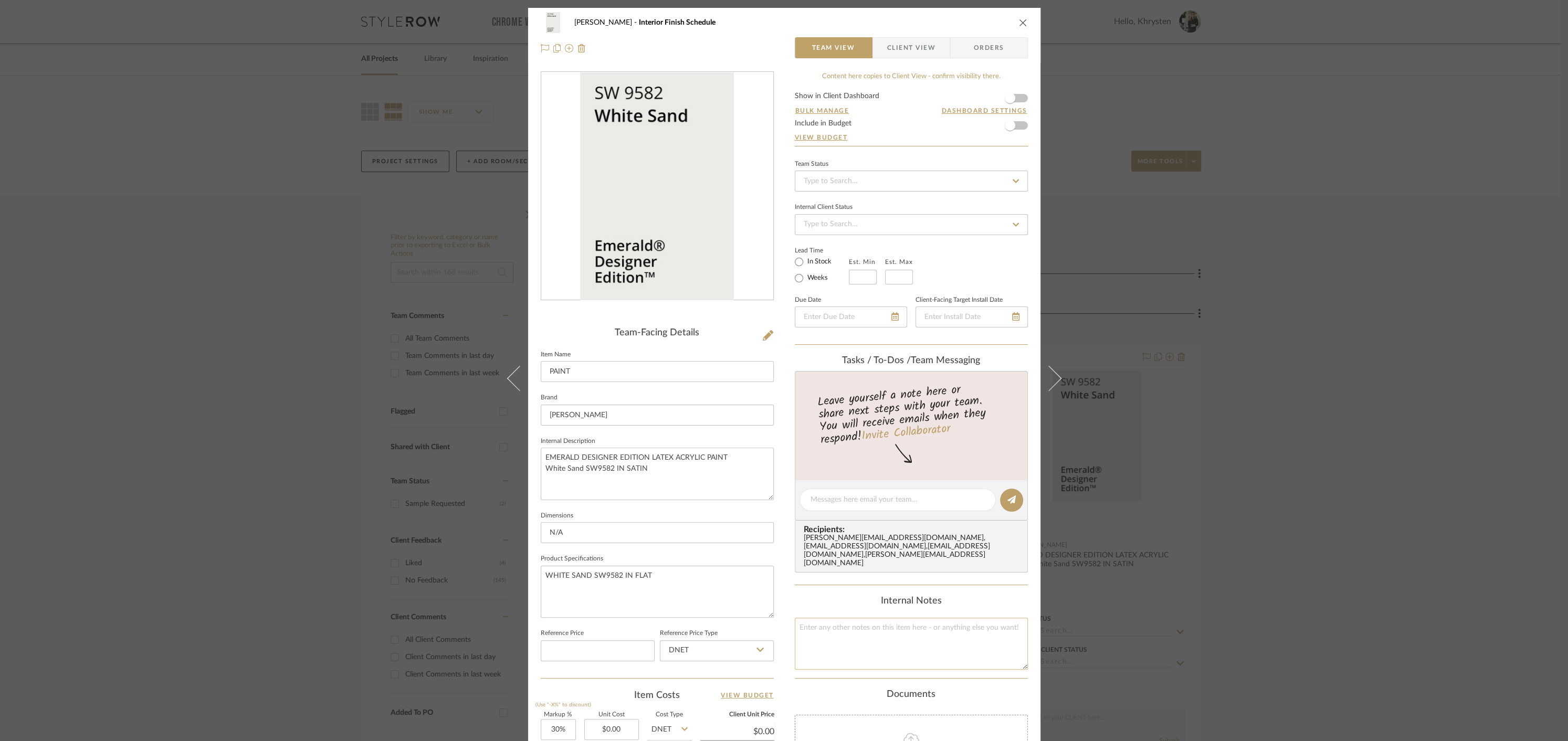
click at [843, 618] on textarea at bounding box center [911, 643] width 233 height 52
type textarea "INTERIOR TRIM PAINT"
click at [783, 656] on div "[PERSON_NAME] Interior Finish Schedule PAINT Team View Client View Orders Team-…" at bounding box center [785, 491] width 513 height 967
click at [1009, 100] on span "button" at bounding box center [1010, 98] width 10 height 10
click at [1019, 21] on icon "close" at bounding box center [1023, 23] width 9 height 9
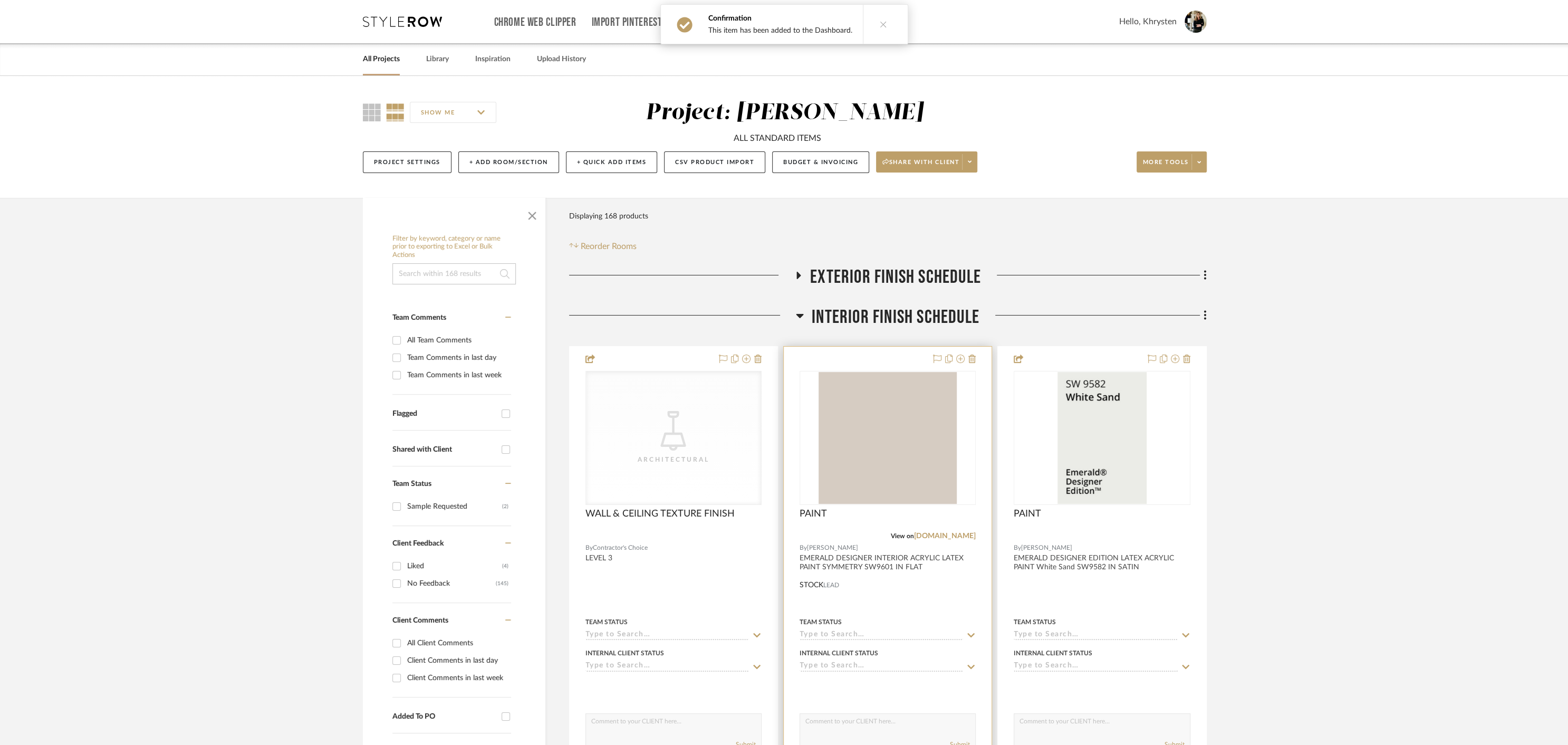
click at [860, 358] on div at bounding box center [888, 577] width 208 height 462
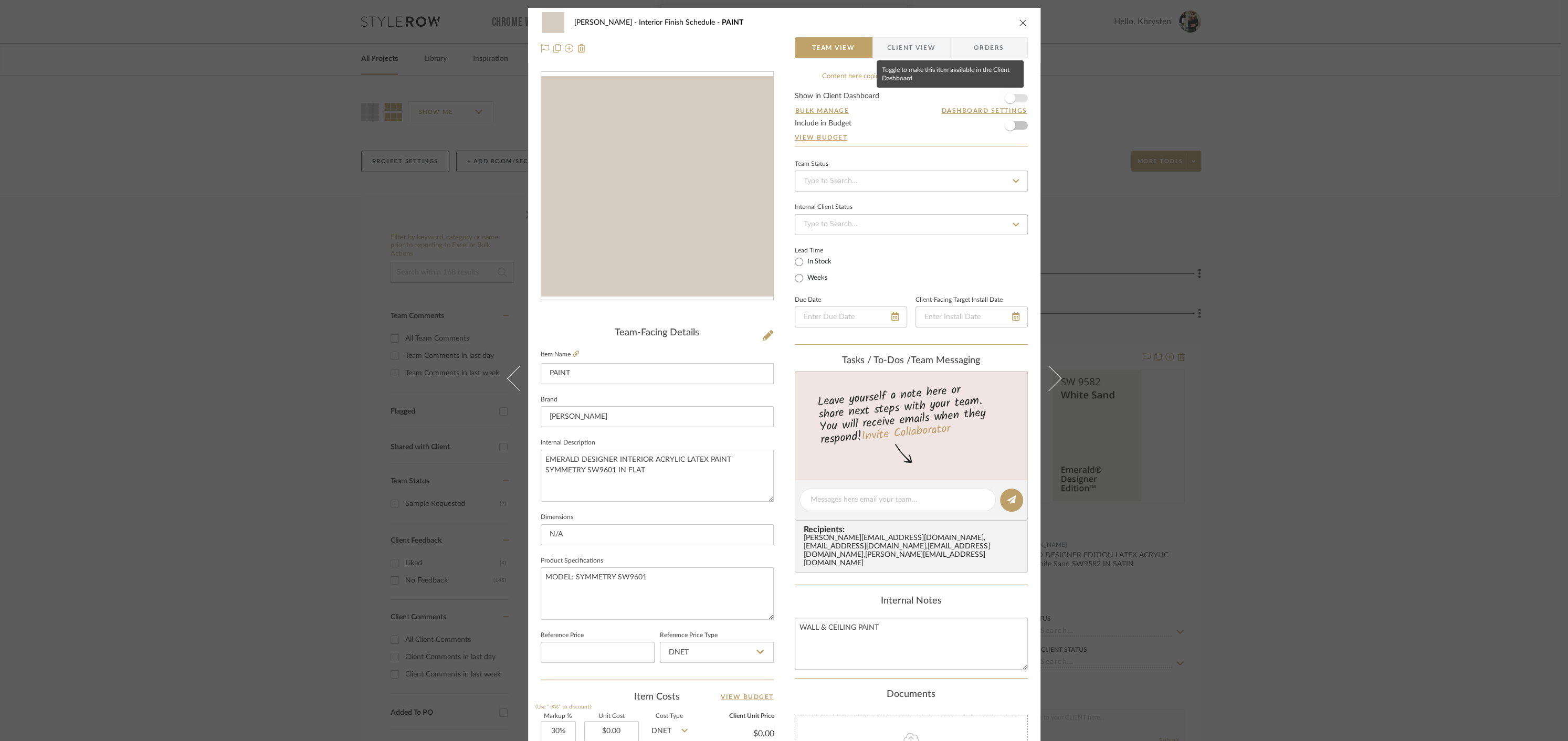
click at [1009, 100] on span "button" at bounding box center [1010, 98] width 10 height 10
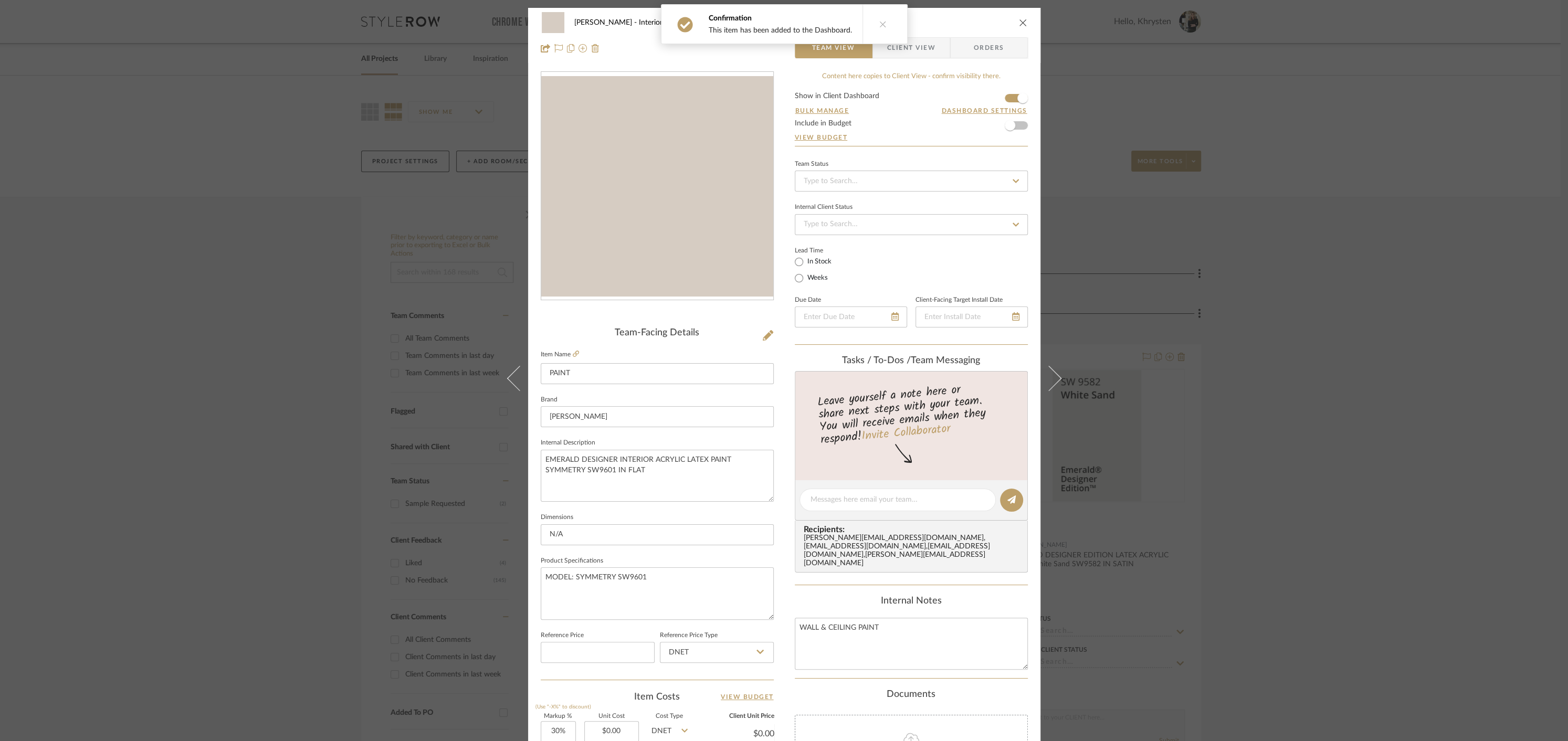
click at [1021, 21] on icon "close" at bounding box center [1023, 23] width 9 height 9
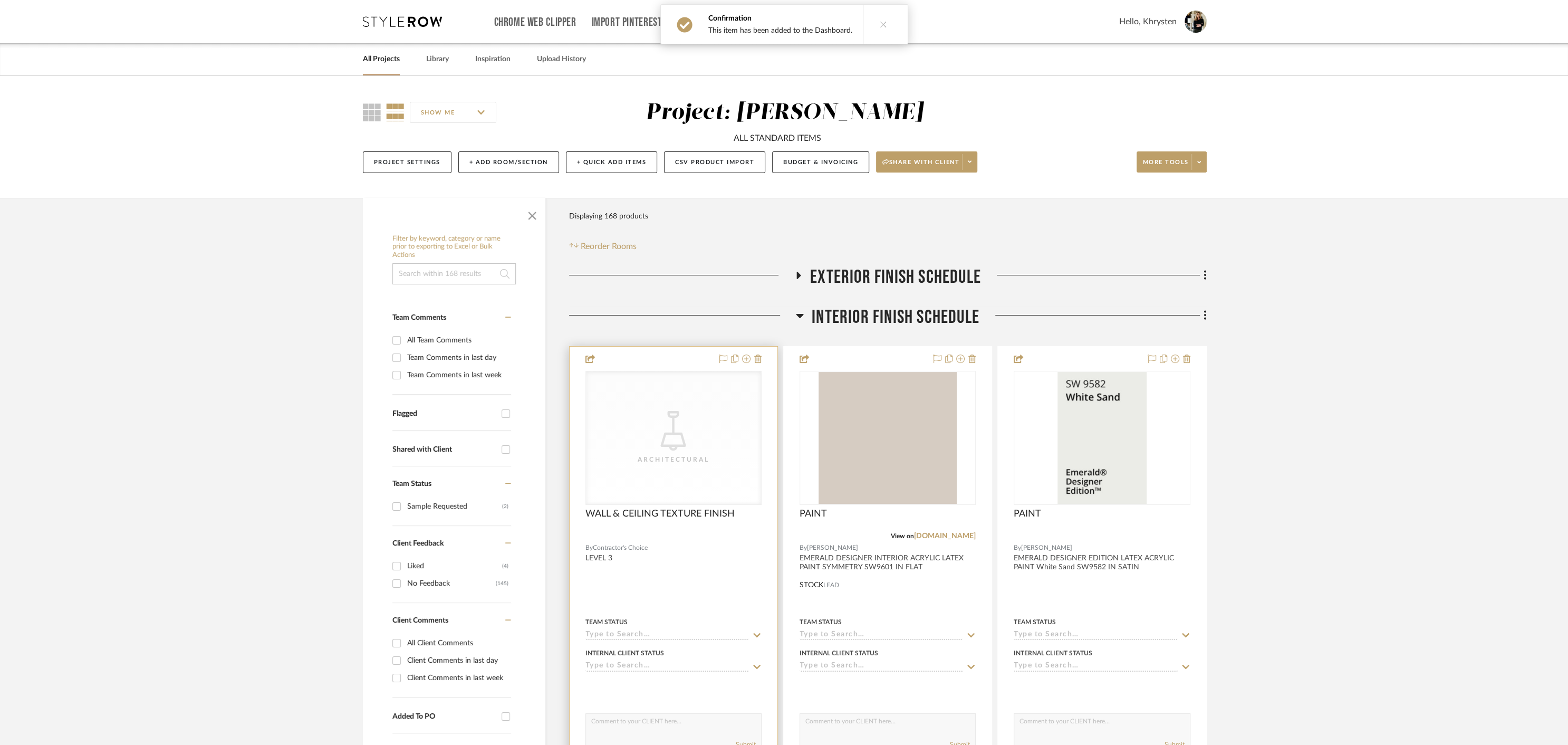
click at [668, 358] on div at bounding box center [673, 577] width 208 height 462
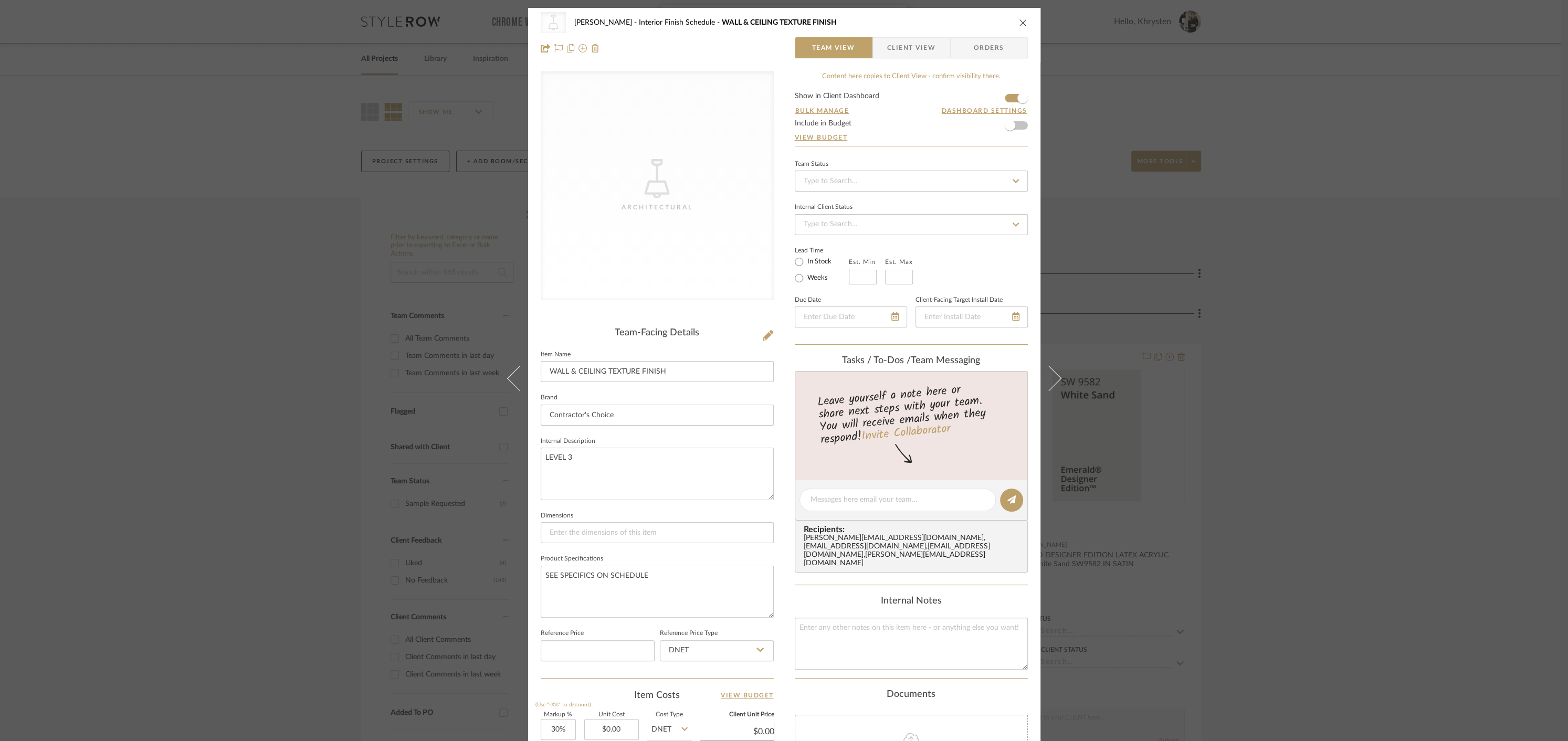
click at [1021, 24] on icon "close" at bounding box center [1023, 23] width 9 height 9
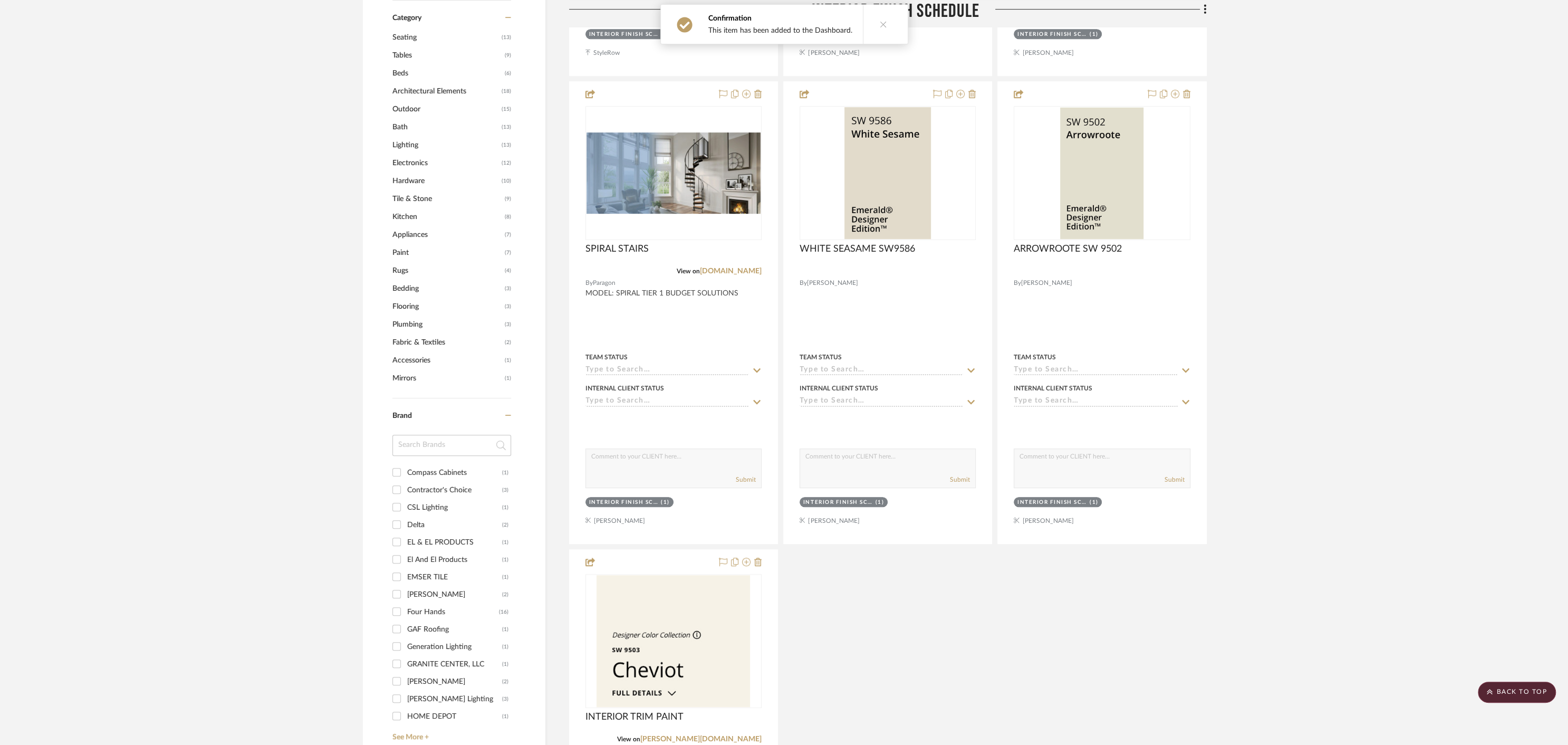
scroll to position [631, 0]
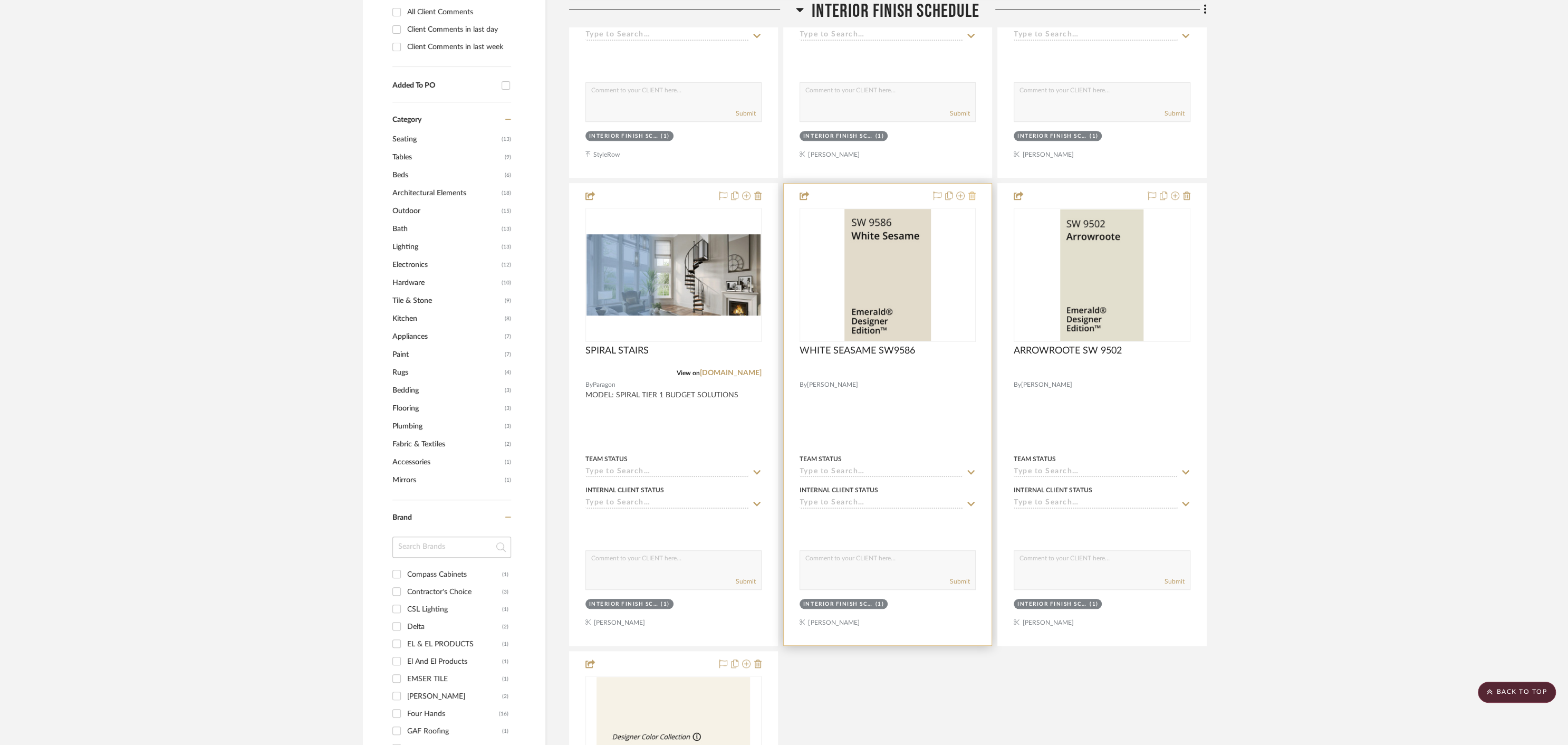
click at [973, 196] on icon at bounding box center [972, 196] width 7 height 9
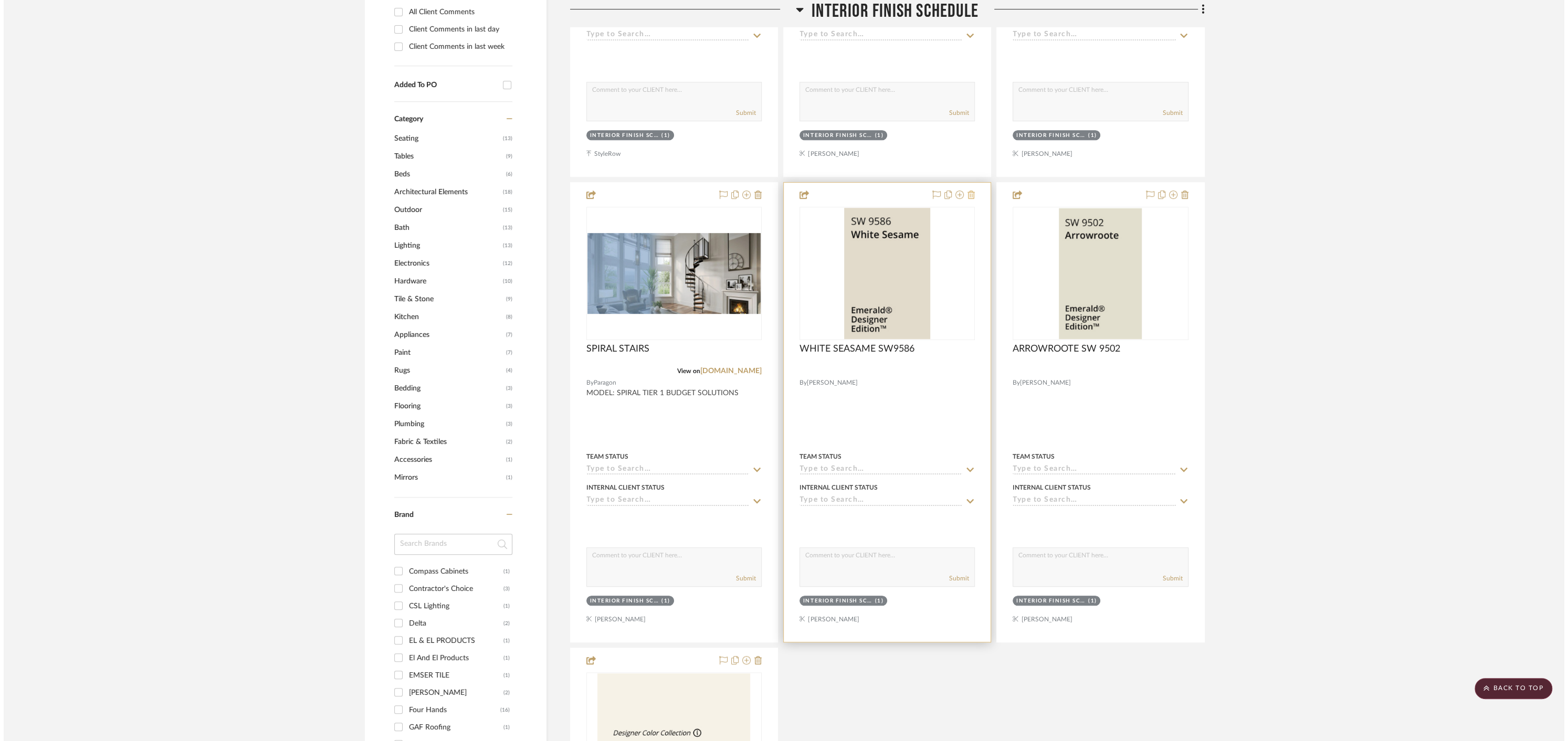
scroll to position [0, 0]
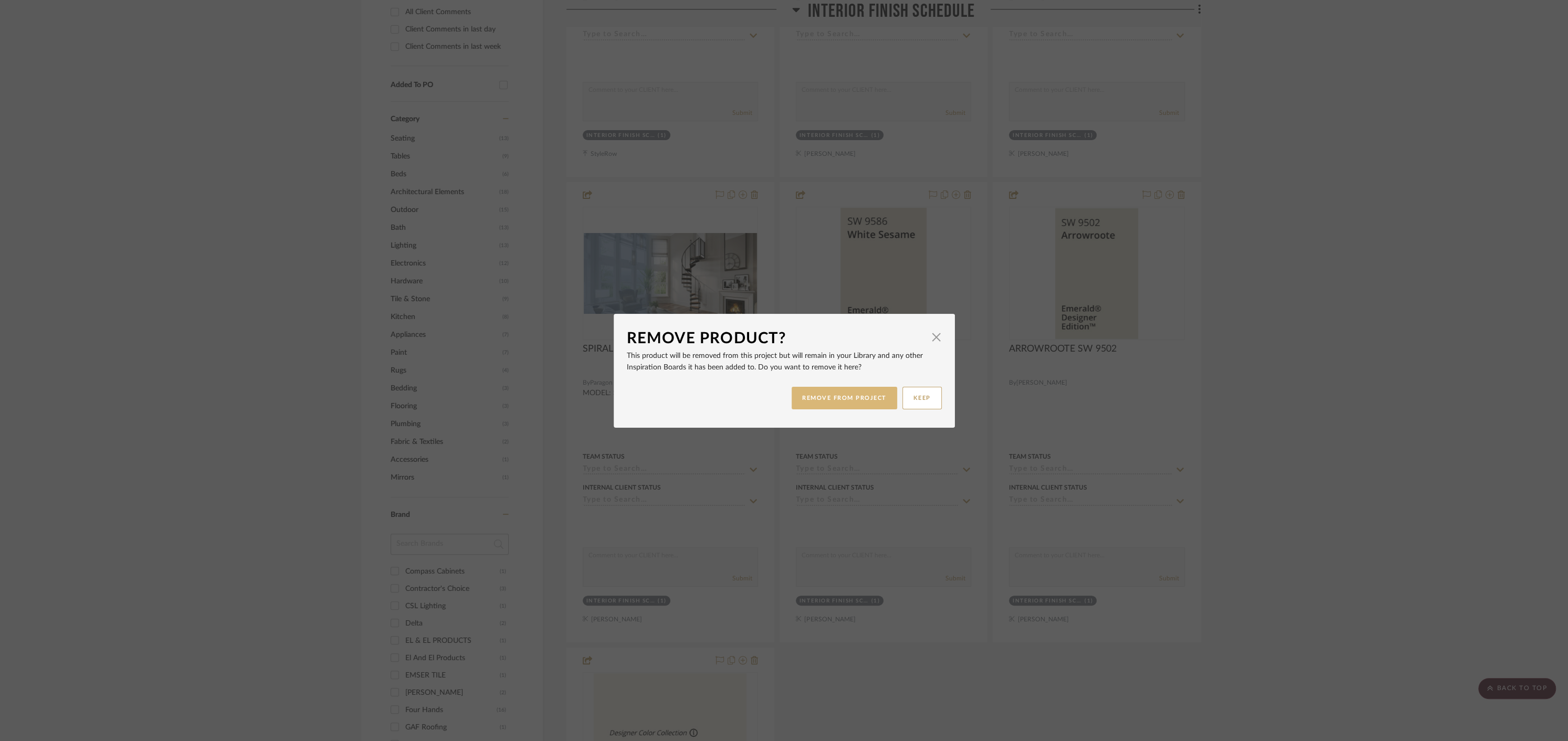
click at [865, 402] on button "REMOVE FROM PROJECT" at bounding box center [844, 398] width 105 height 23
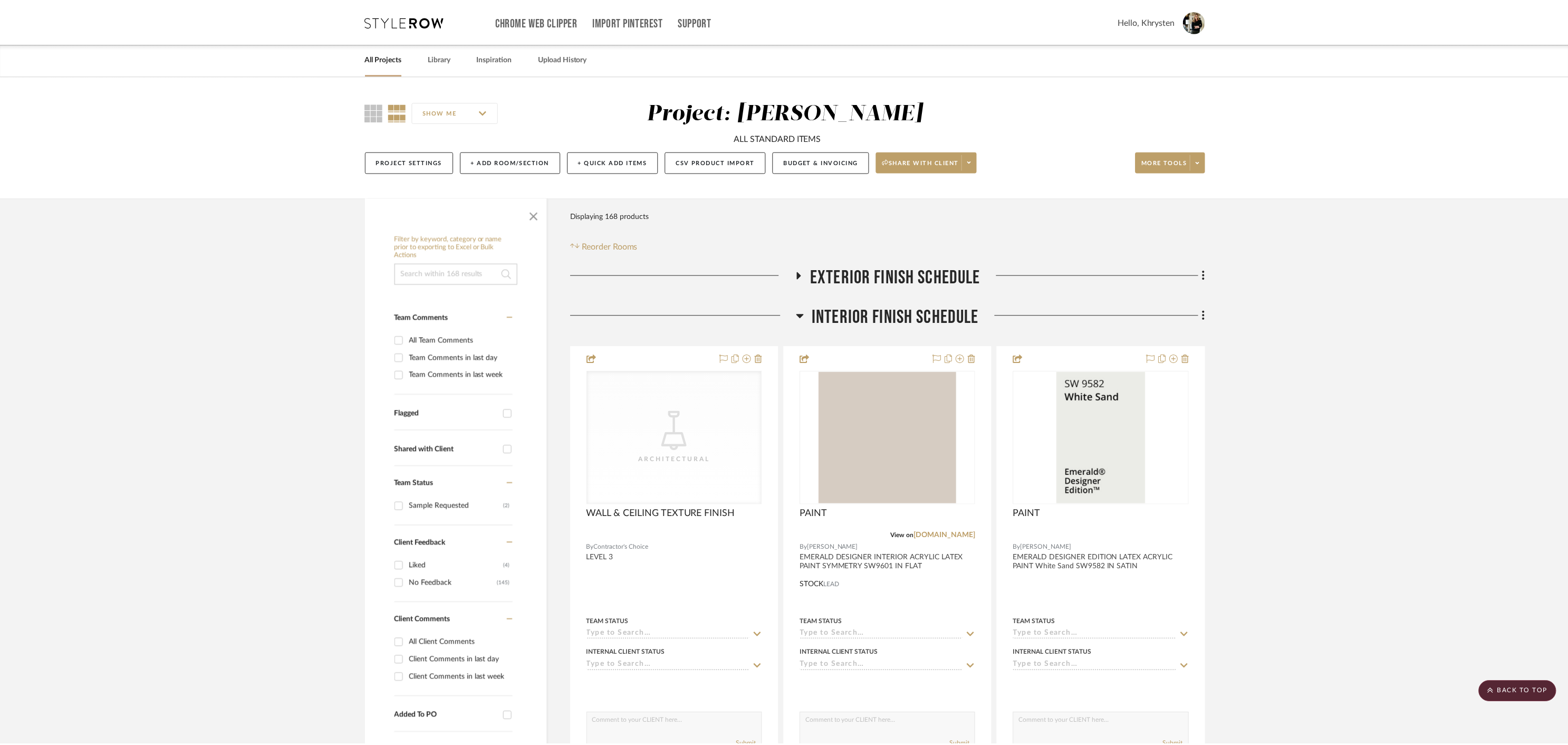
scroll to position [631, 0]
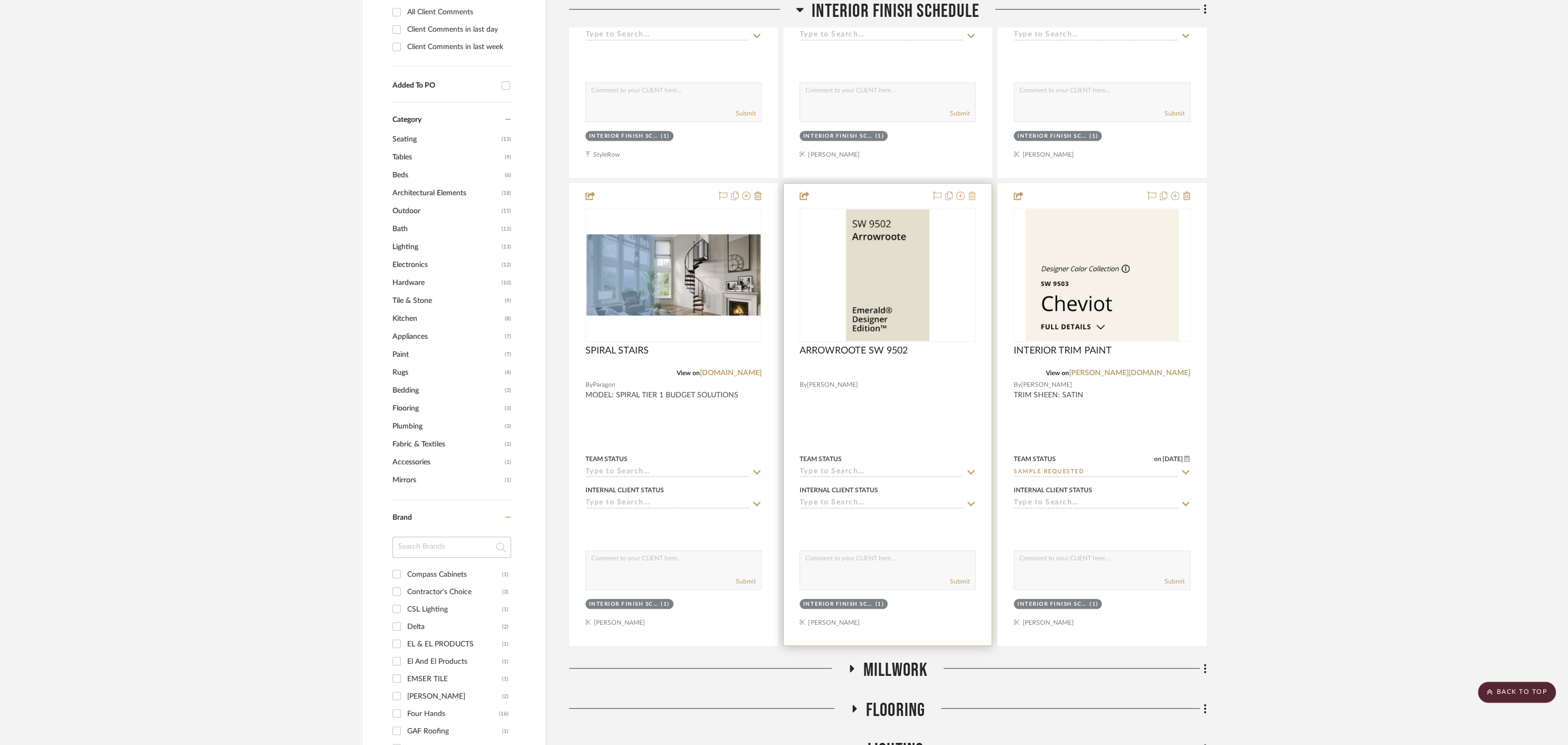
click at [974, 196] on icon at bounding box center [972, 196] width 7 height 9
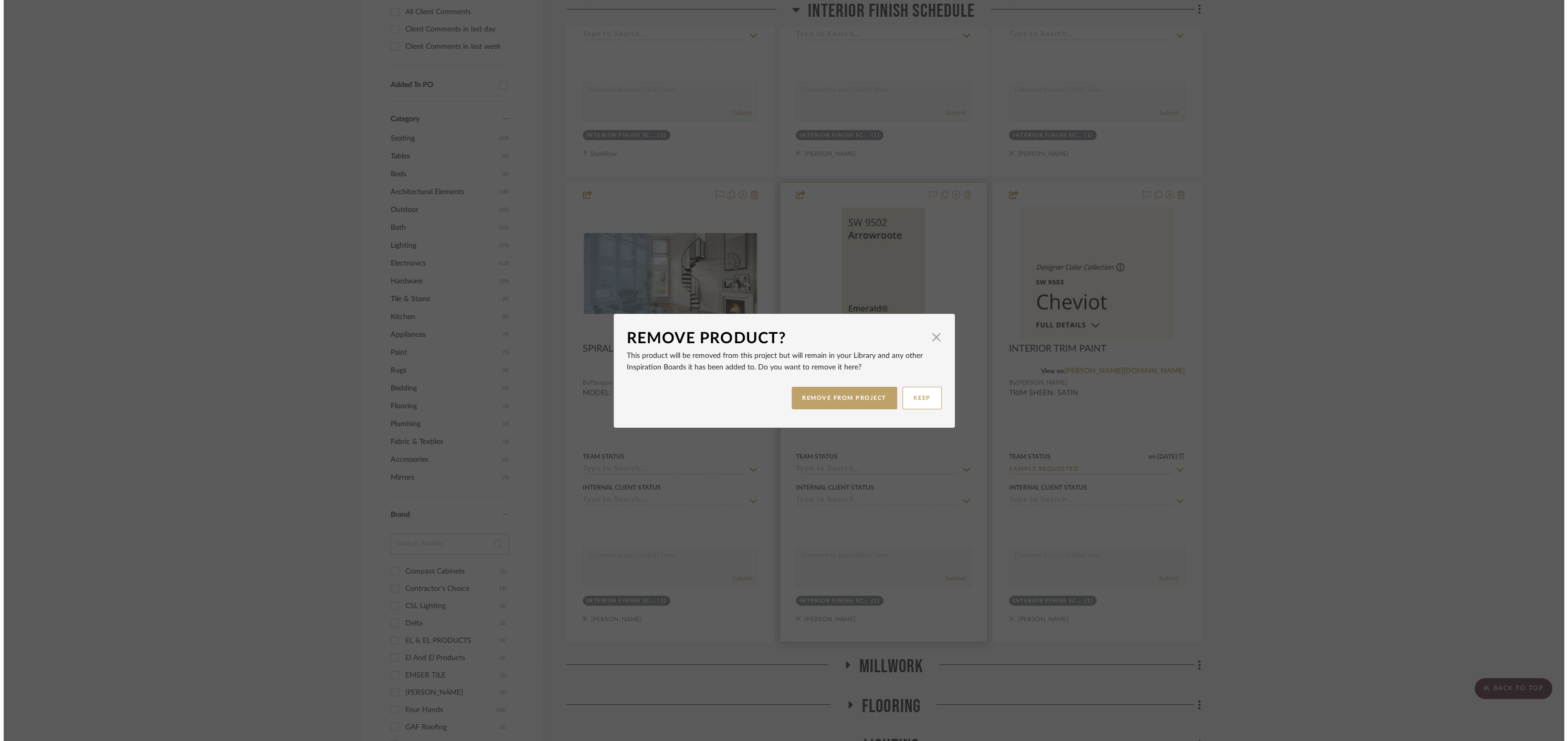
scroll to position [0, 0]
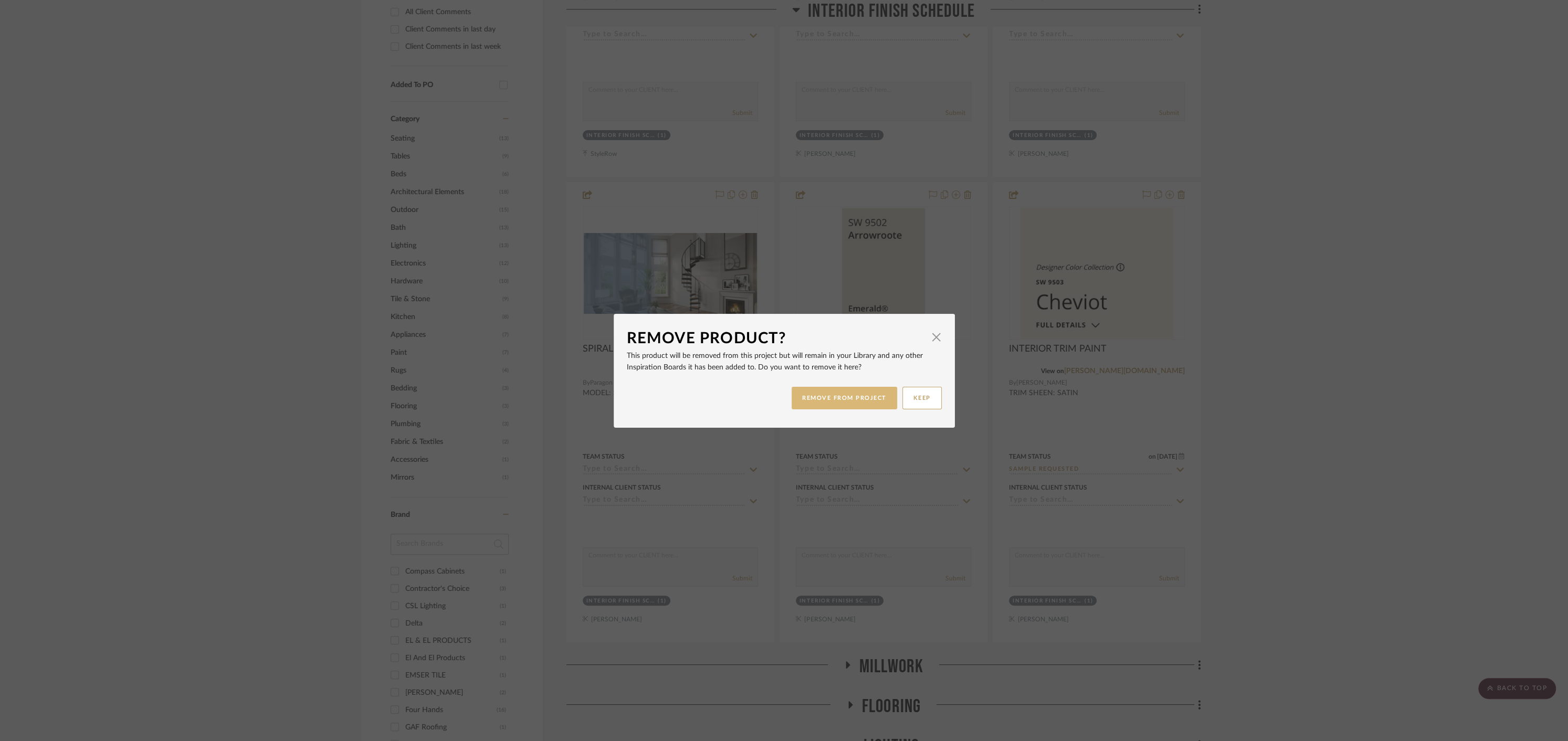
click at [837, 398] on button "REMOVE FROM PROJECT" at bounding box center [844, 398] width 105 height 23
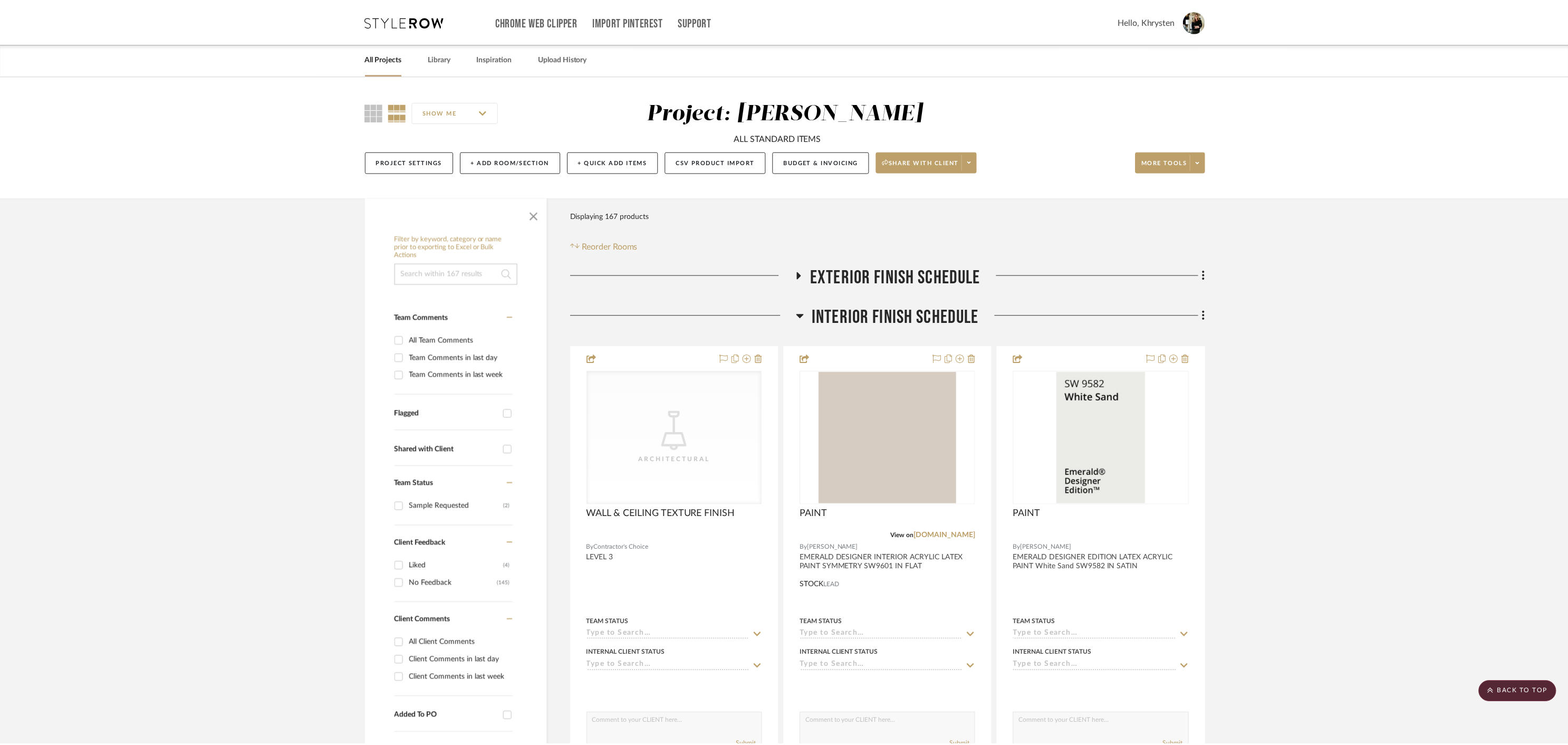
scroll to position [631, 0]
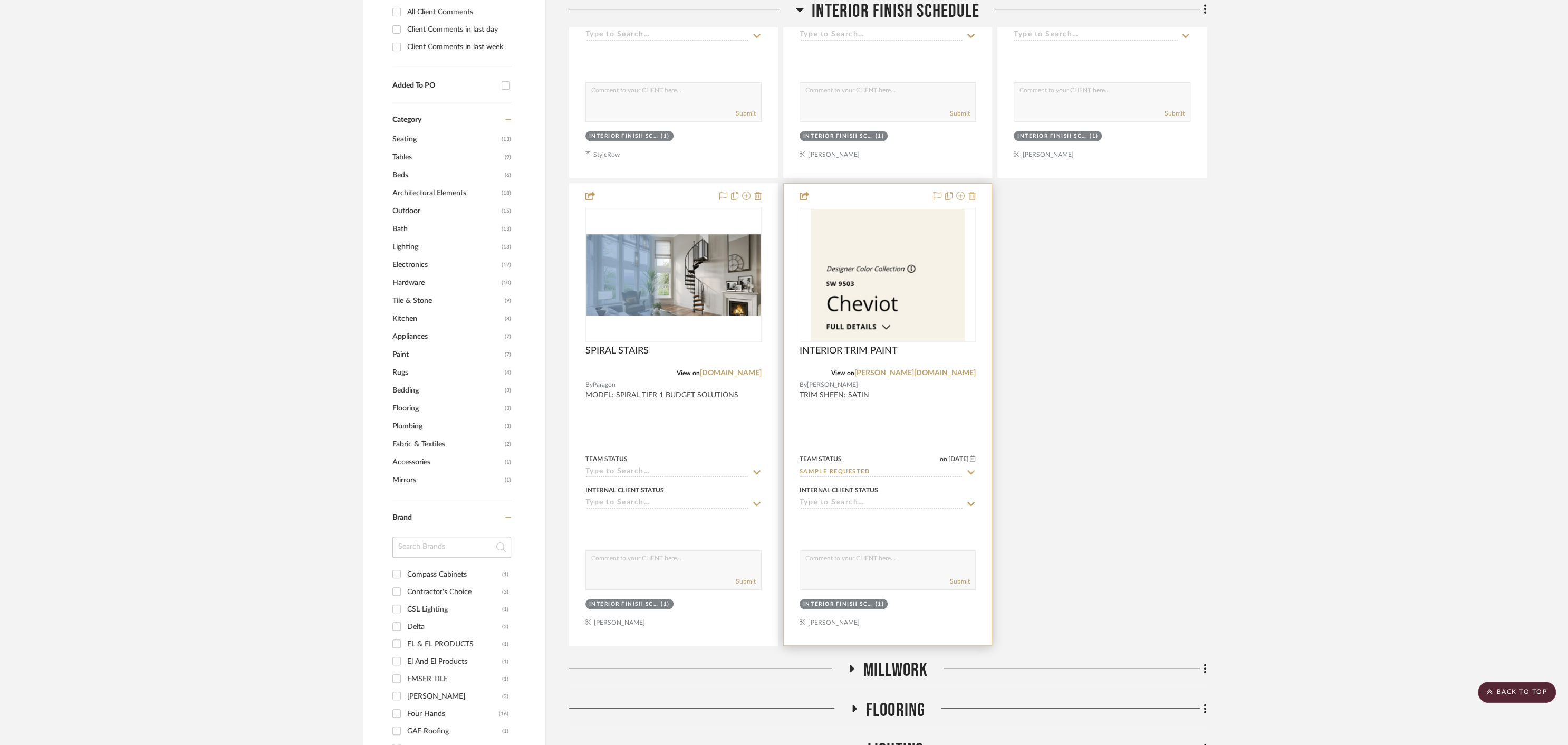
click at [974, 196] on icon at bounding box center [972, 196] width 7 height 9
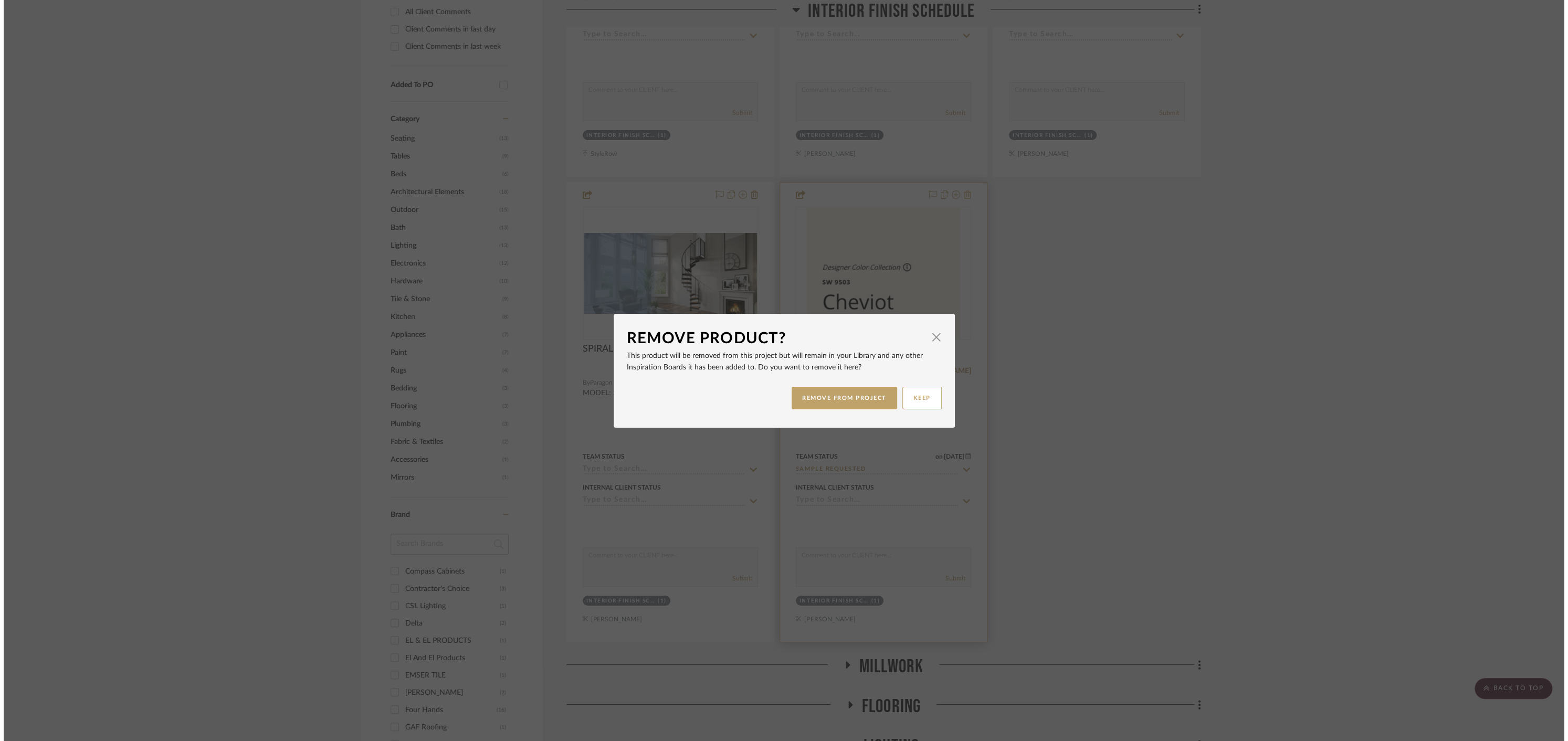
scroll to position [0, 0]
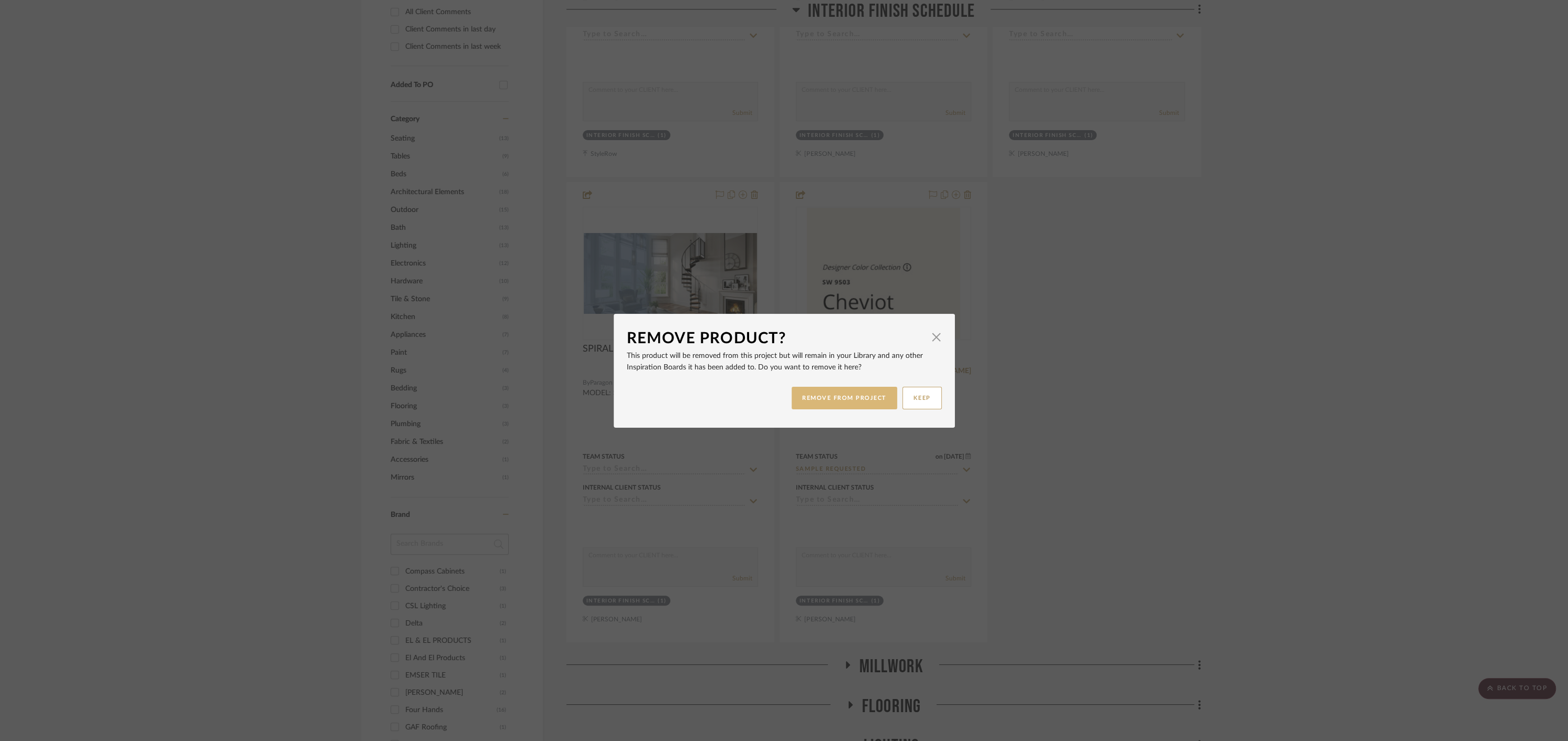
click at [863, 395] on button "REMOVE FROM PROJECT" at bounding box center [844, 398] width 105 height 23
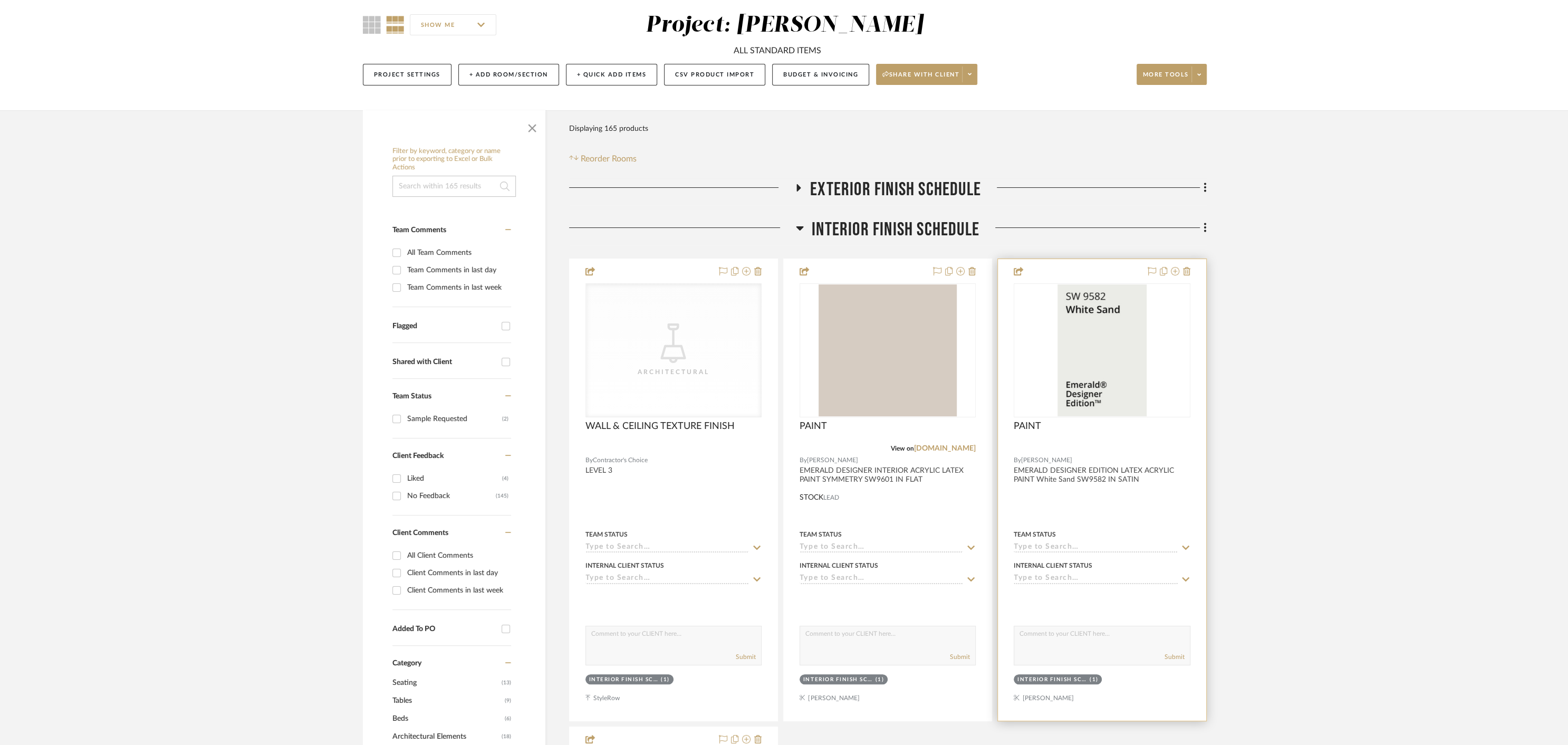
scroll to position [166, 0]
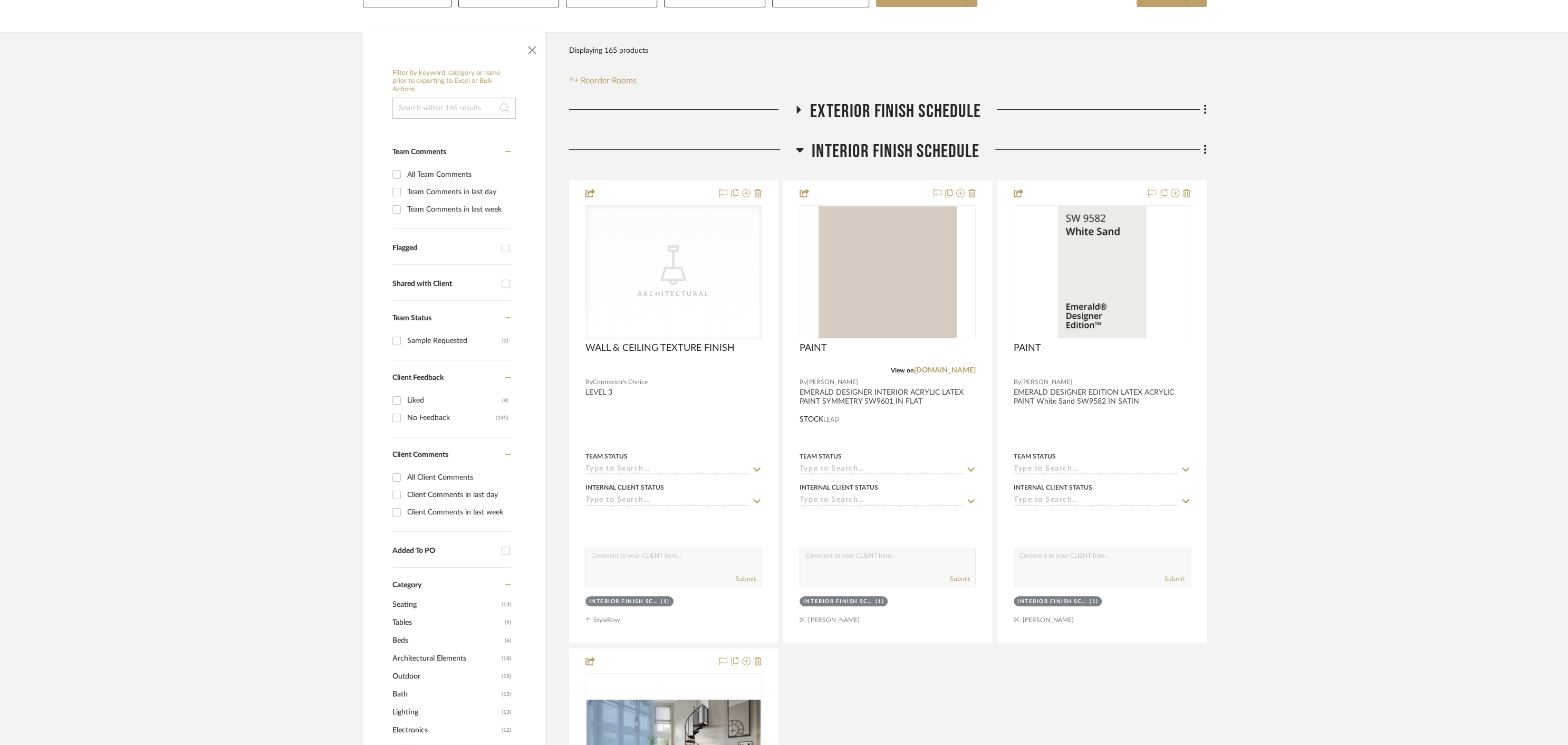
click at [797, 147] on icon at bounding box center [799, 150] width 8 height 13
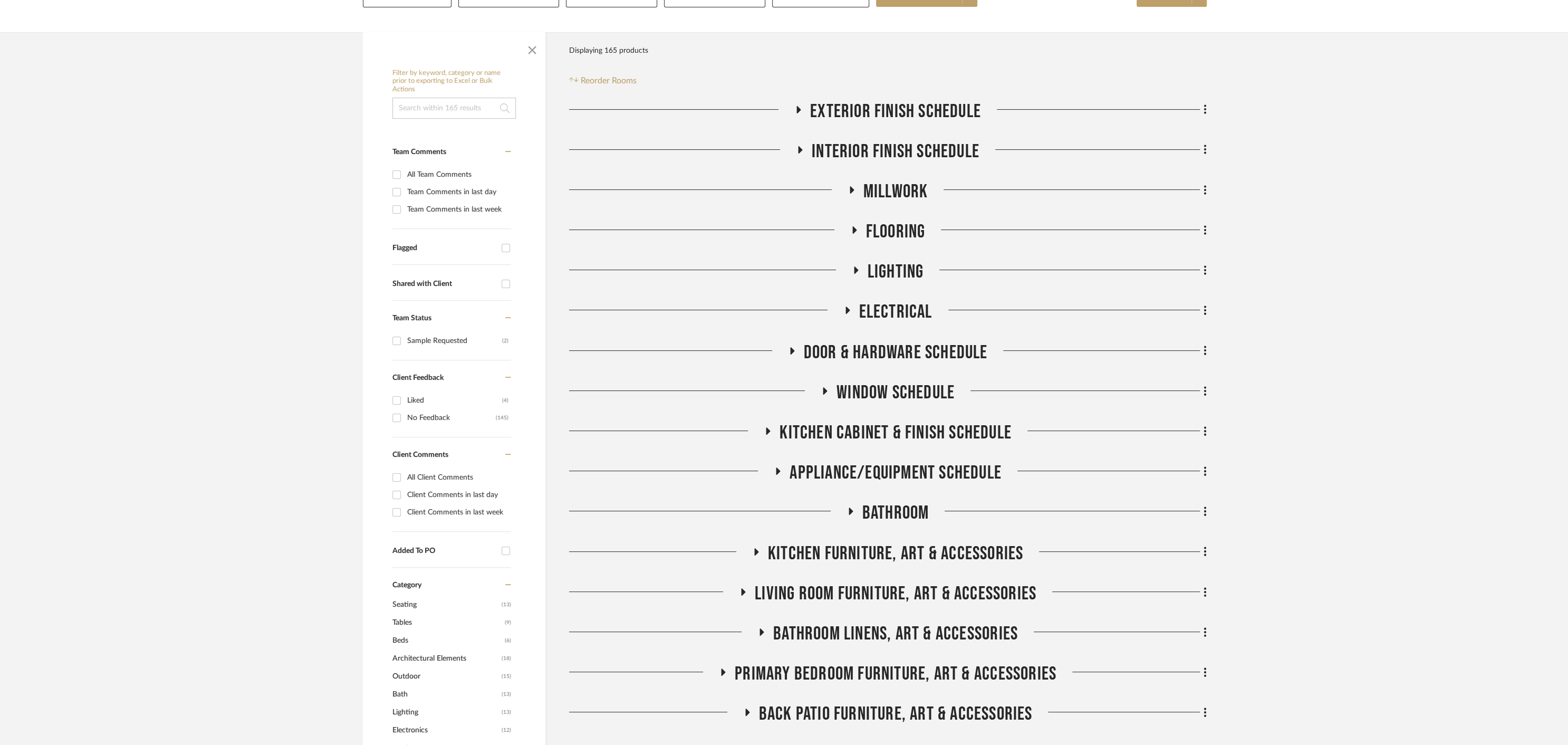
click at [851, 188] on icon at bounding box center [851, 190] width 4 height 7
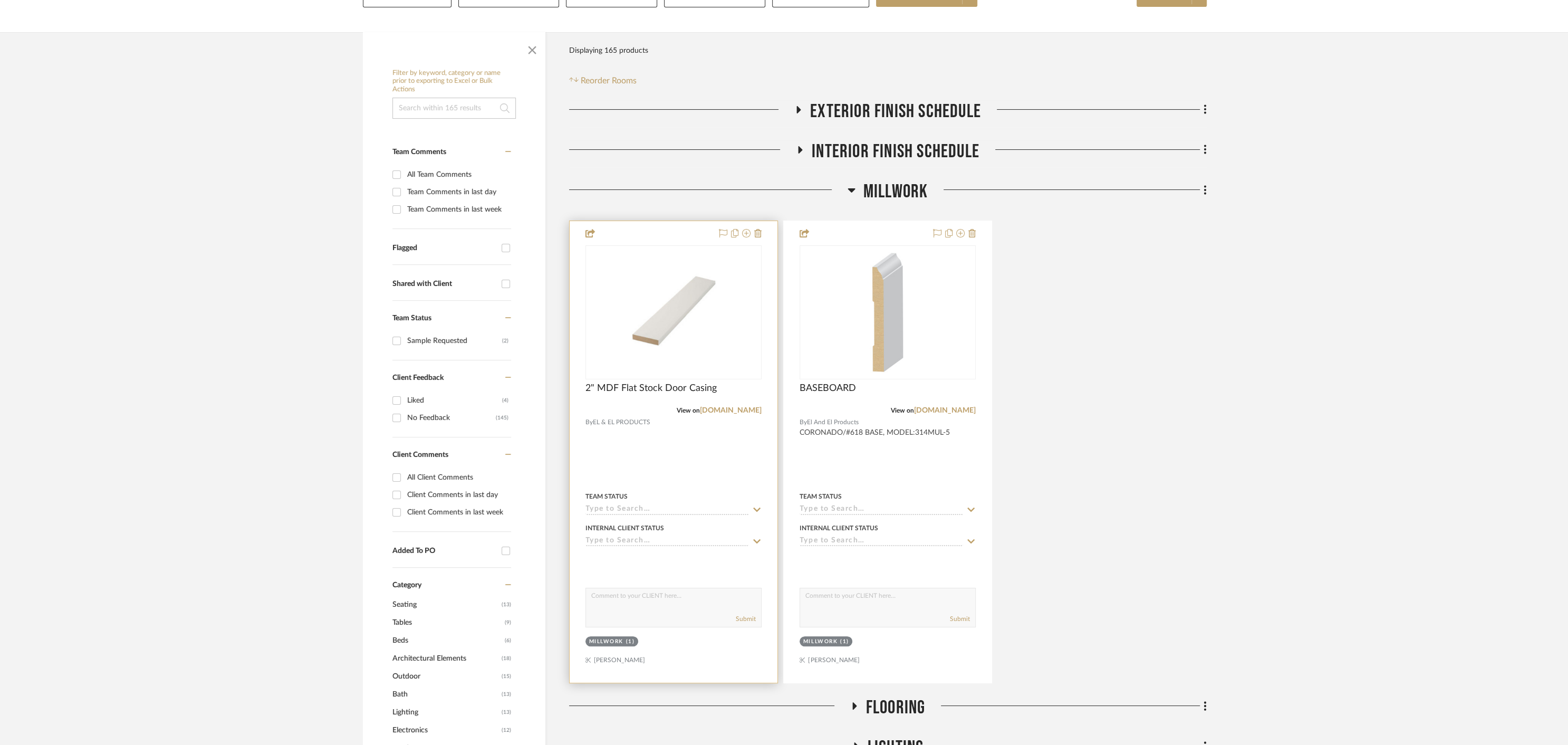
click at [664, 327] on img "0" at bounding box center [673, 313] width 132 height 132
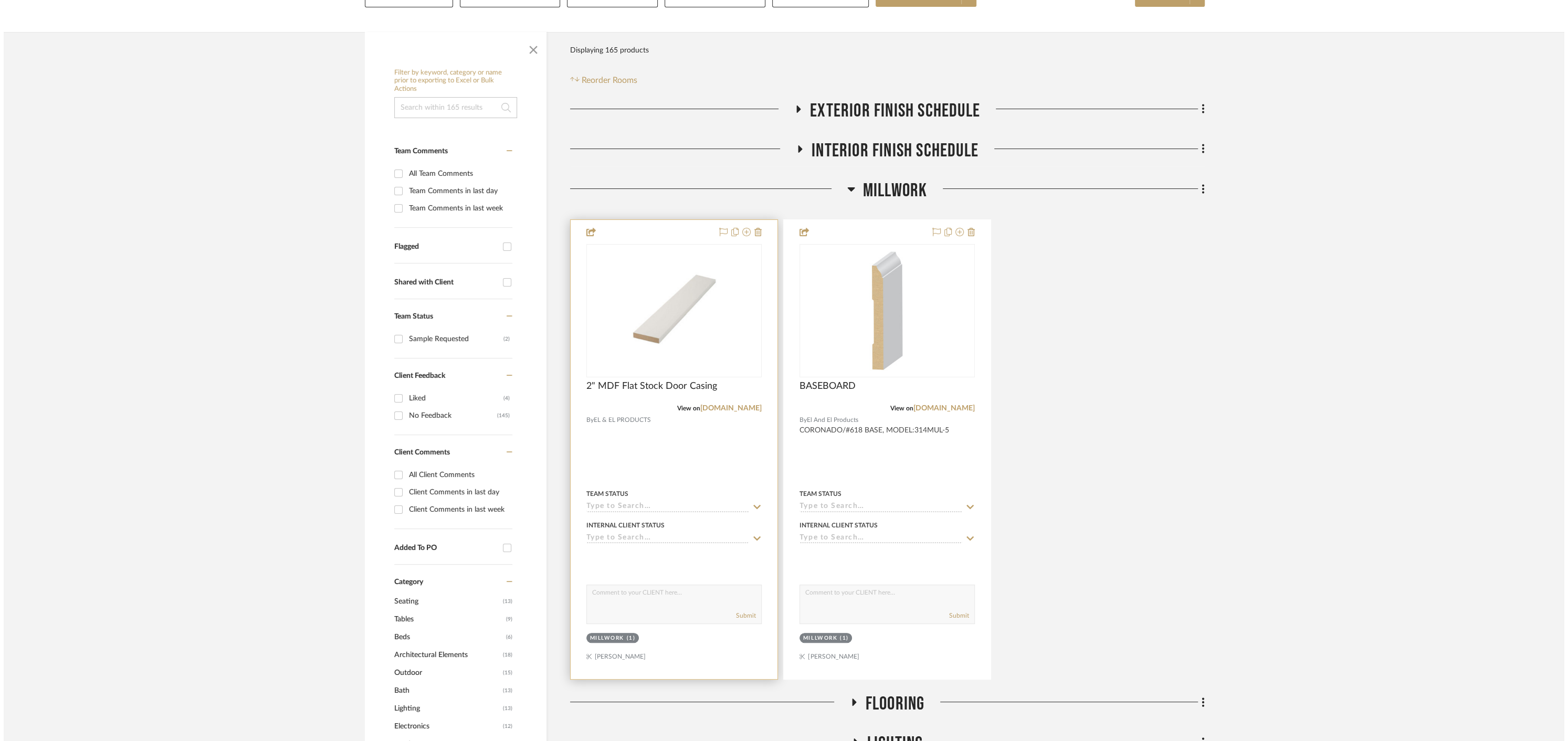
scroll to position [0, 0]
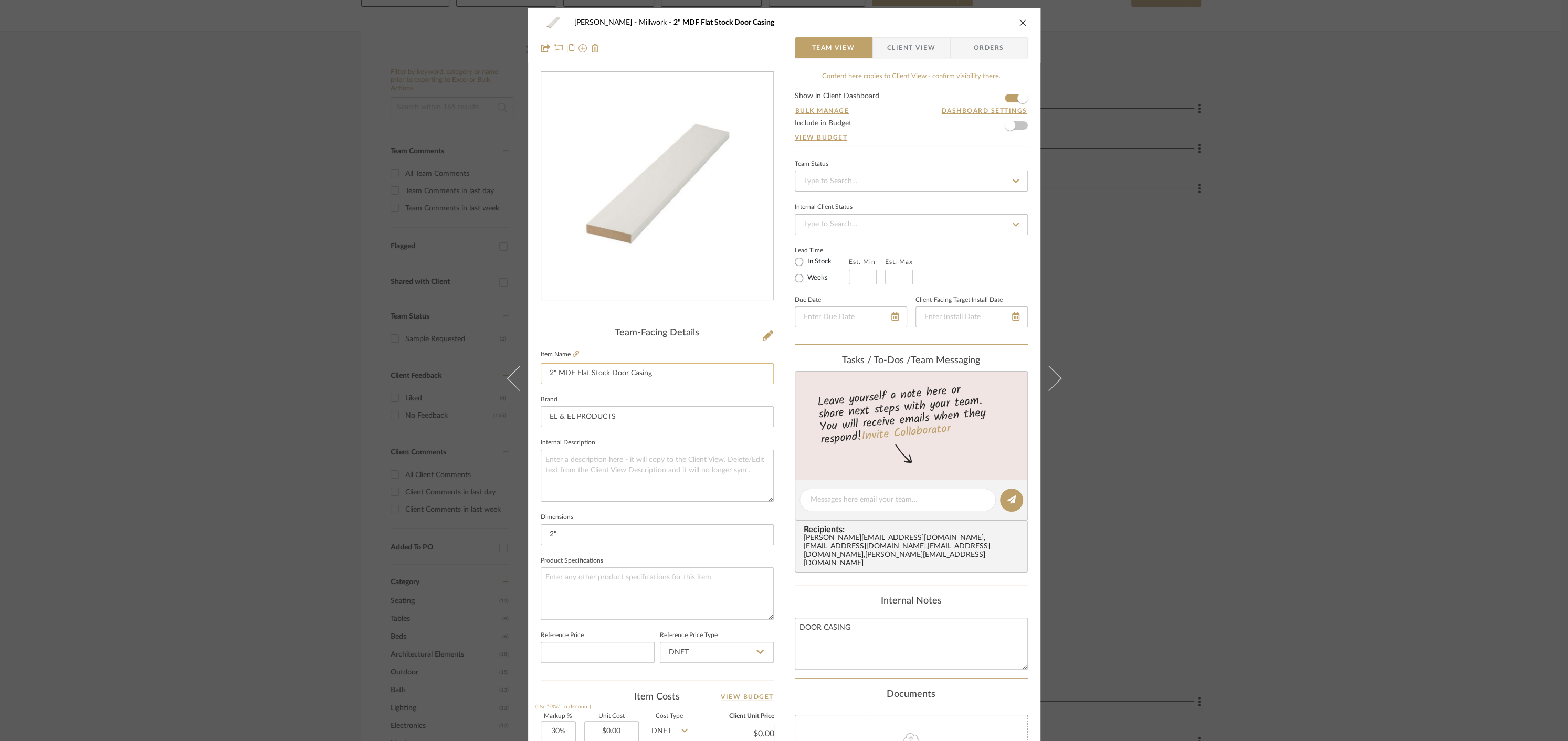
drag, startPoint x: 546, startPoint y: 374, endPoint x: 605, endPoint y: 370, distance: 59.1
click at [605, 370] on input "2" MDF Flat Stock Door Casing" at bounding box center [657, 374] width 233 height 21
type input "Door Casing"
click at [578, 467] on textarea at bounding box center [657, 475] width 233 height 52
paste textarea "2" MDF Flat Stock"
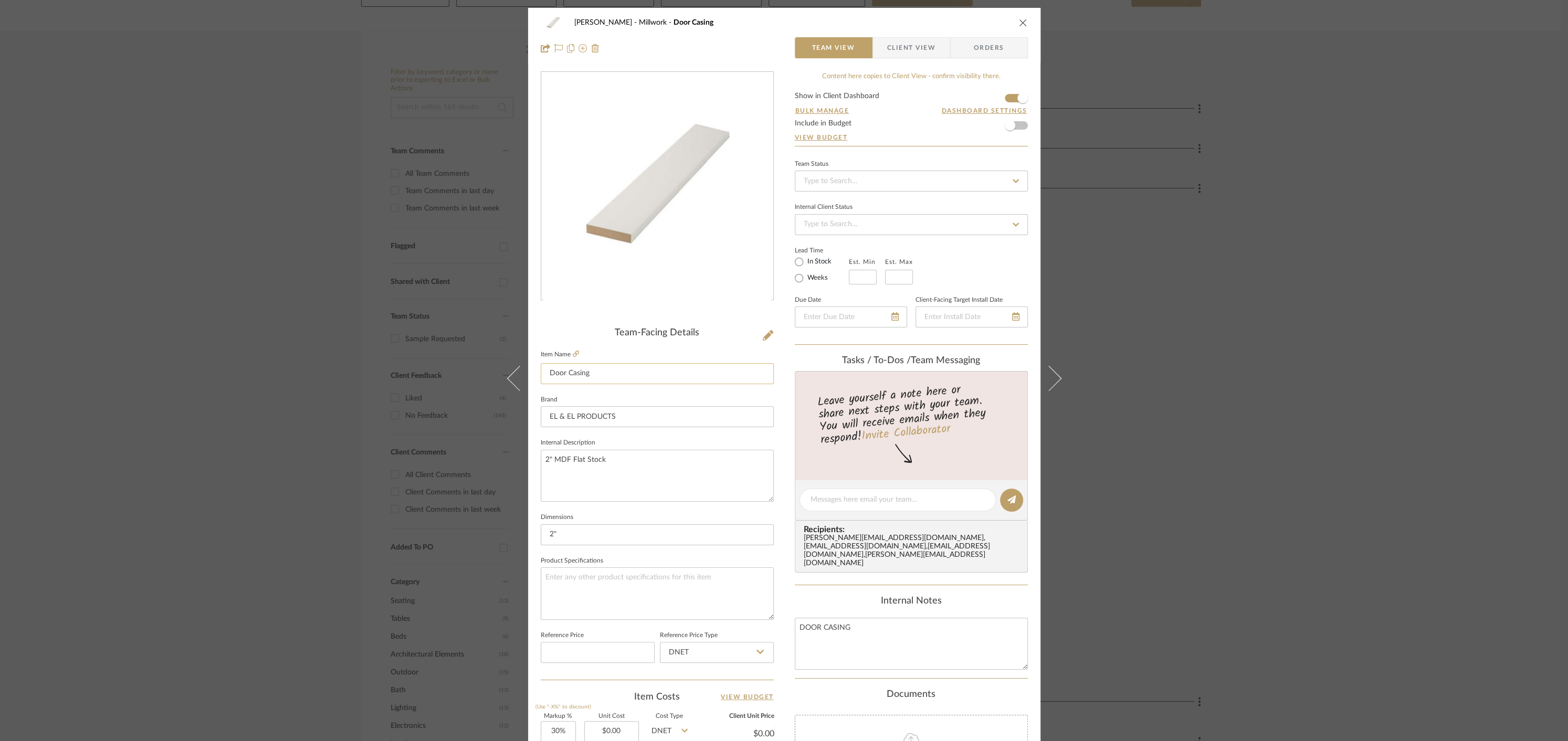
type textarea "2" MDF Flat Stock"
drag, startPoint x: 592, startPoint y: 374, endPoint x: 415, endPoint y: 355, distance: 178.0
click at [415, 355] on div "[PERSON_NAME] Millwork Door Casing Team View Client View Orders Team-Facing Det…" at bounding box center [784, 370] width 1568 height 741
type input "DOOR CASING"
click at [611, 459] on textarea "2" MDF Flat Stock" at bounding box center [657, 475] width 233 height 52
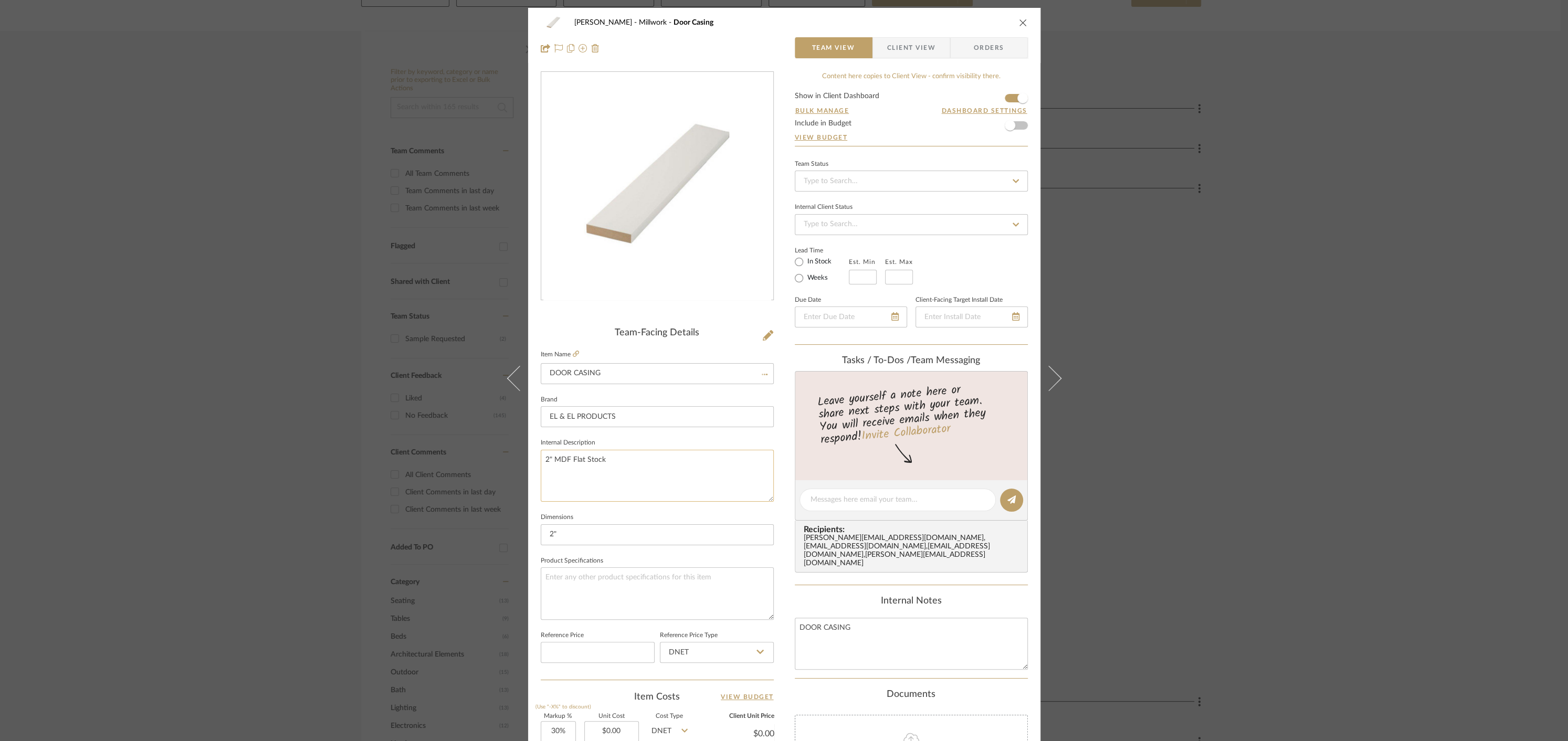
click at [611, 459] on textarea "2" MDF Flat Stock" at bounding box center [657, 475] width 233 height 52
type textarea "2" MDF FLAT STOCK"
click at [1019, 21] on icon "close" at bounding box center [1023, 23] width 9 height 9
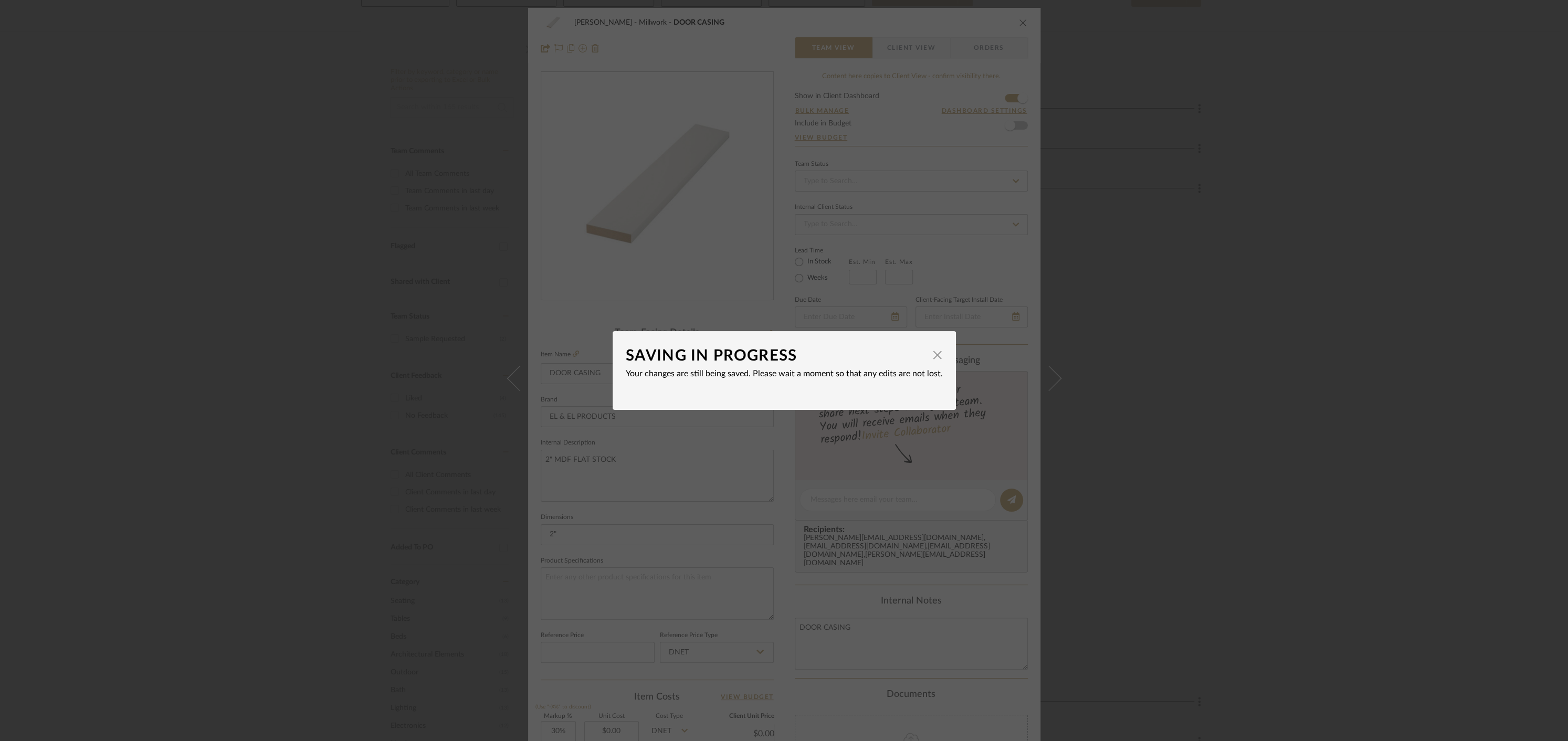
click at [967, 319] on div "SAVING IN PROGRESS × Your changes are still being saved. Please wait a moment s…" at bounding box center [784, 370] width 1568 height 741
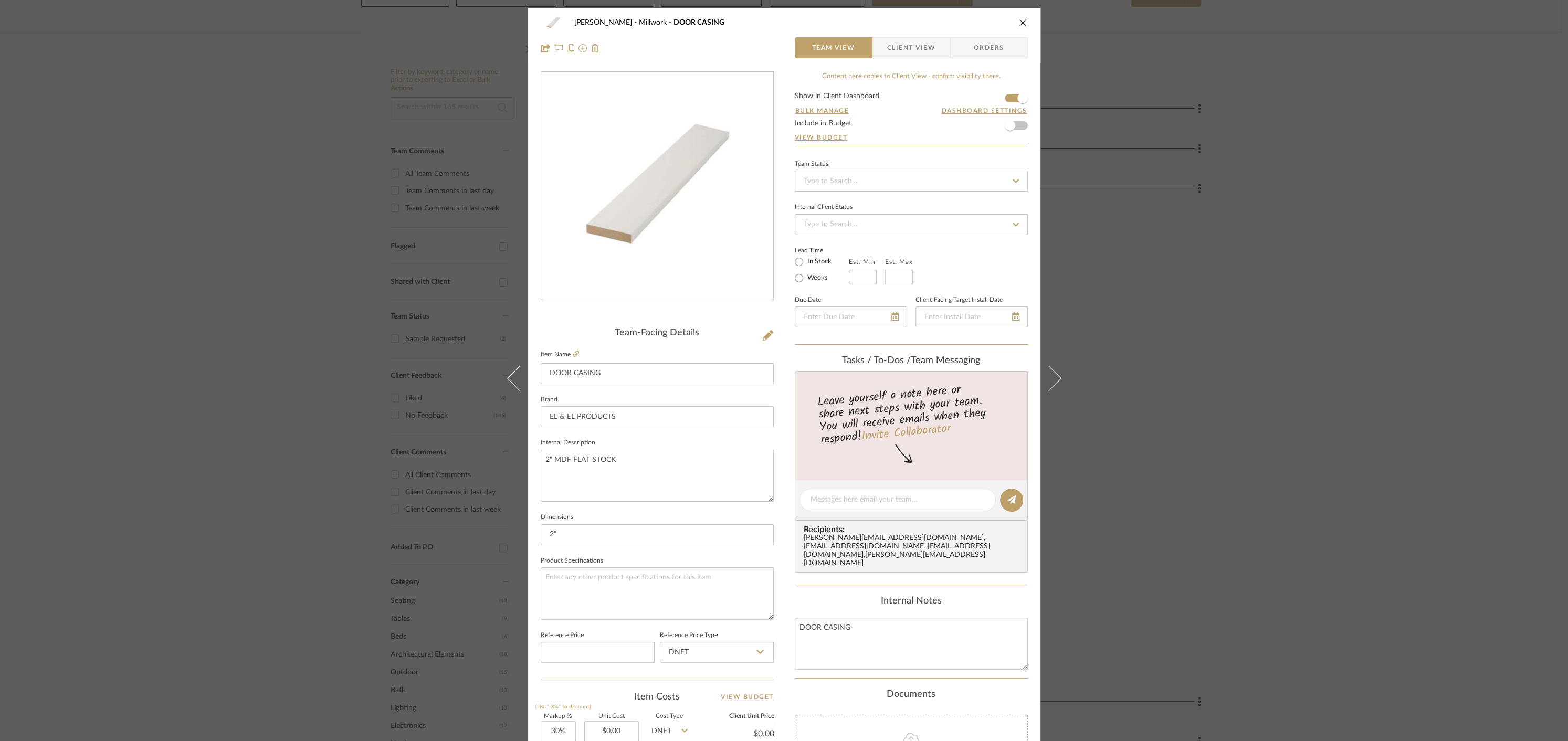
click at [1012, 24] on div "[PERSON_NAME] Millwork DOOR CASING" at bounding box center [784, 23] width 487 height 21
click at [1021, 23] on icon "close" at bounding box center [1023, 23] width 9 height 9
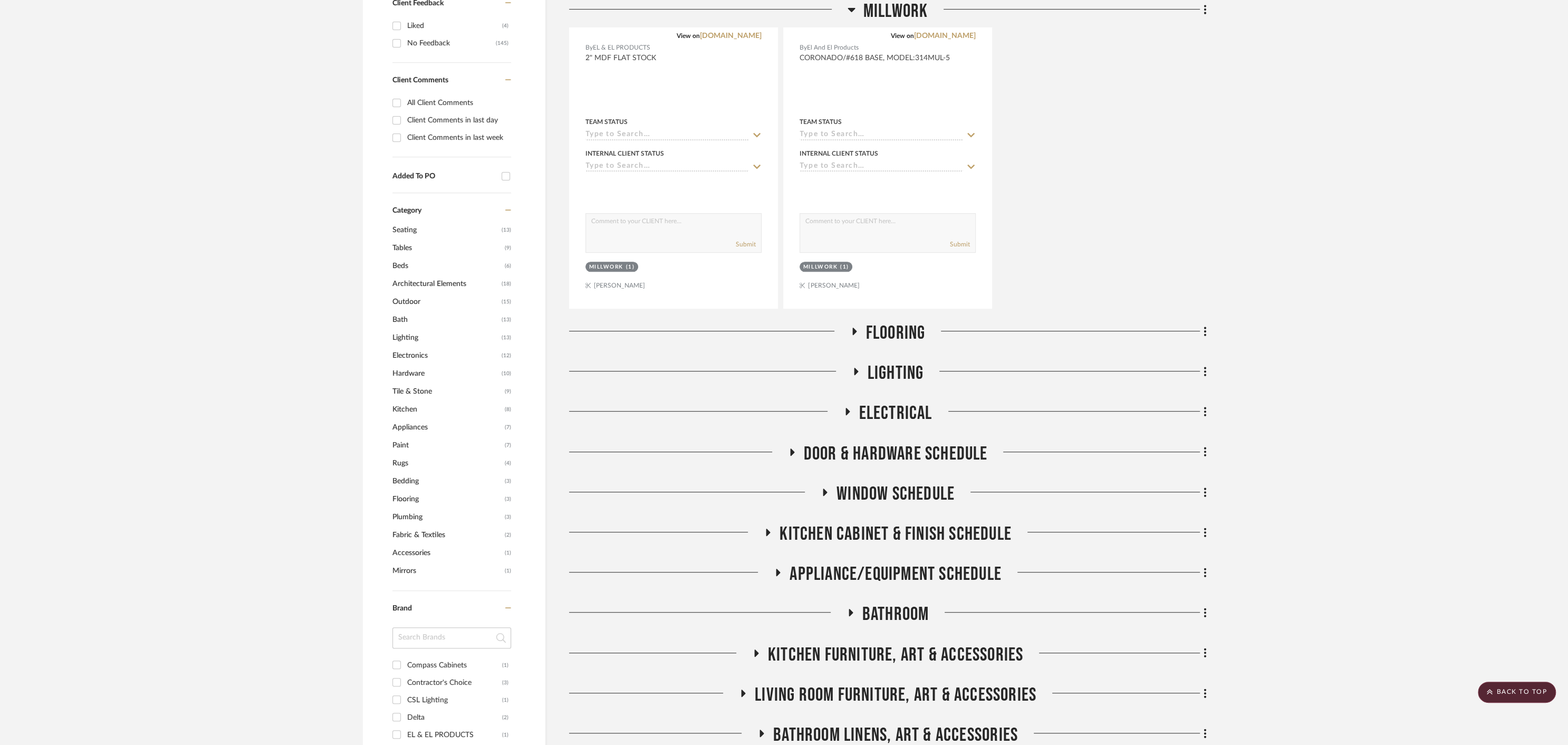
scroll to position [541, 0]
click at [850, 329] on icon at bounding box center [854, 331] width 13 height 8
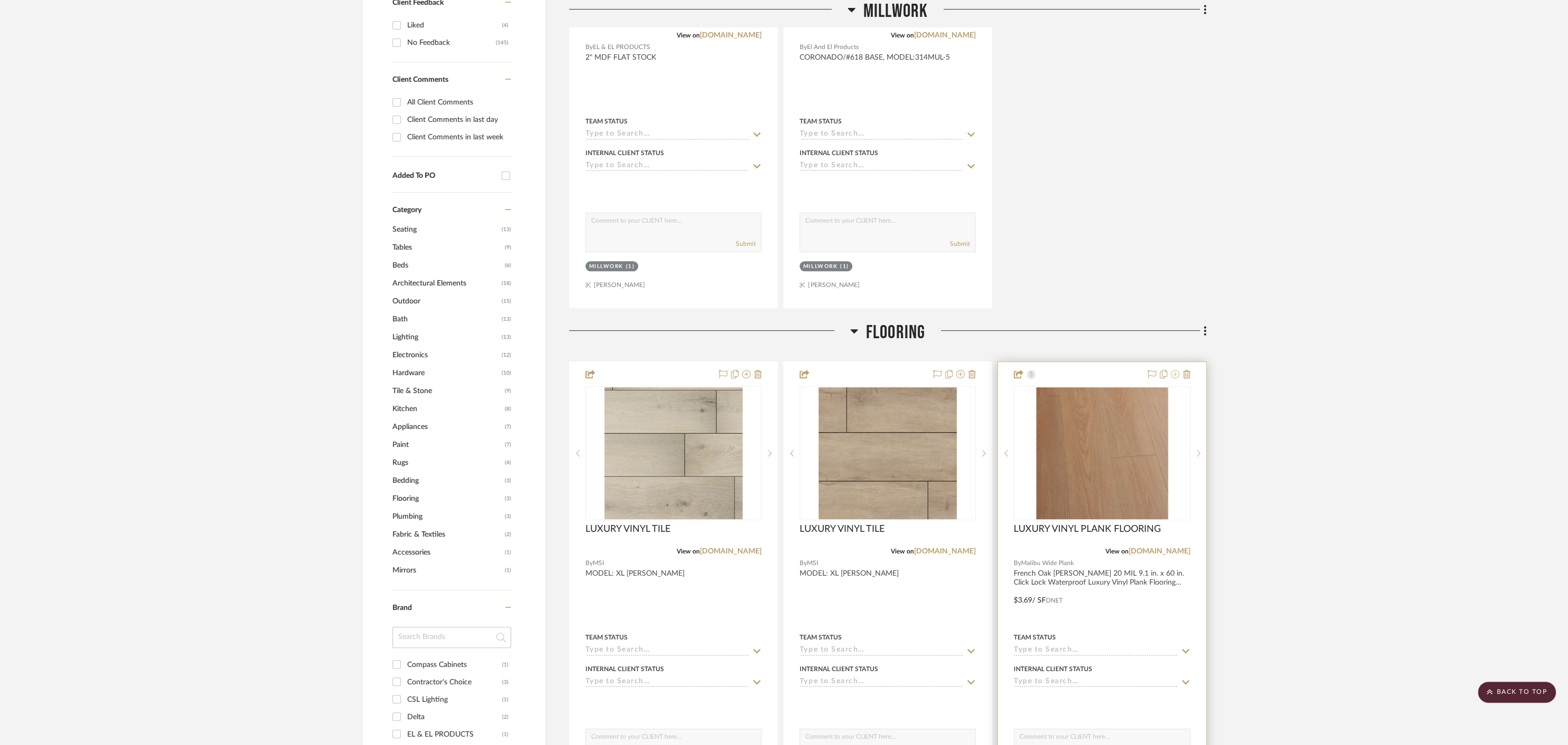
click at [1174, 374] on icon at bounding box center [1175, 374] width 9 height 9
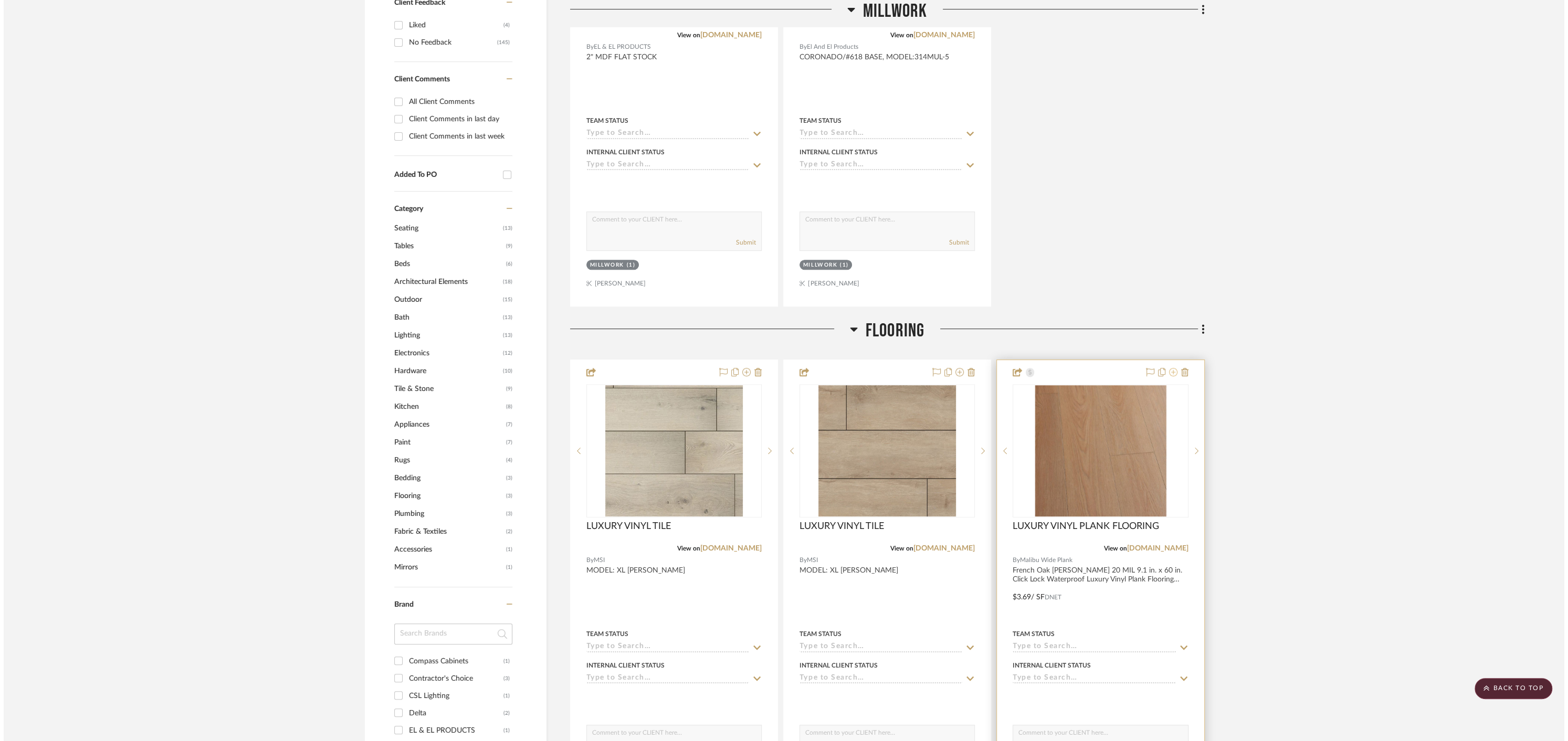
scroll to position [0, 0]
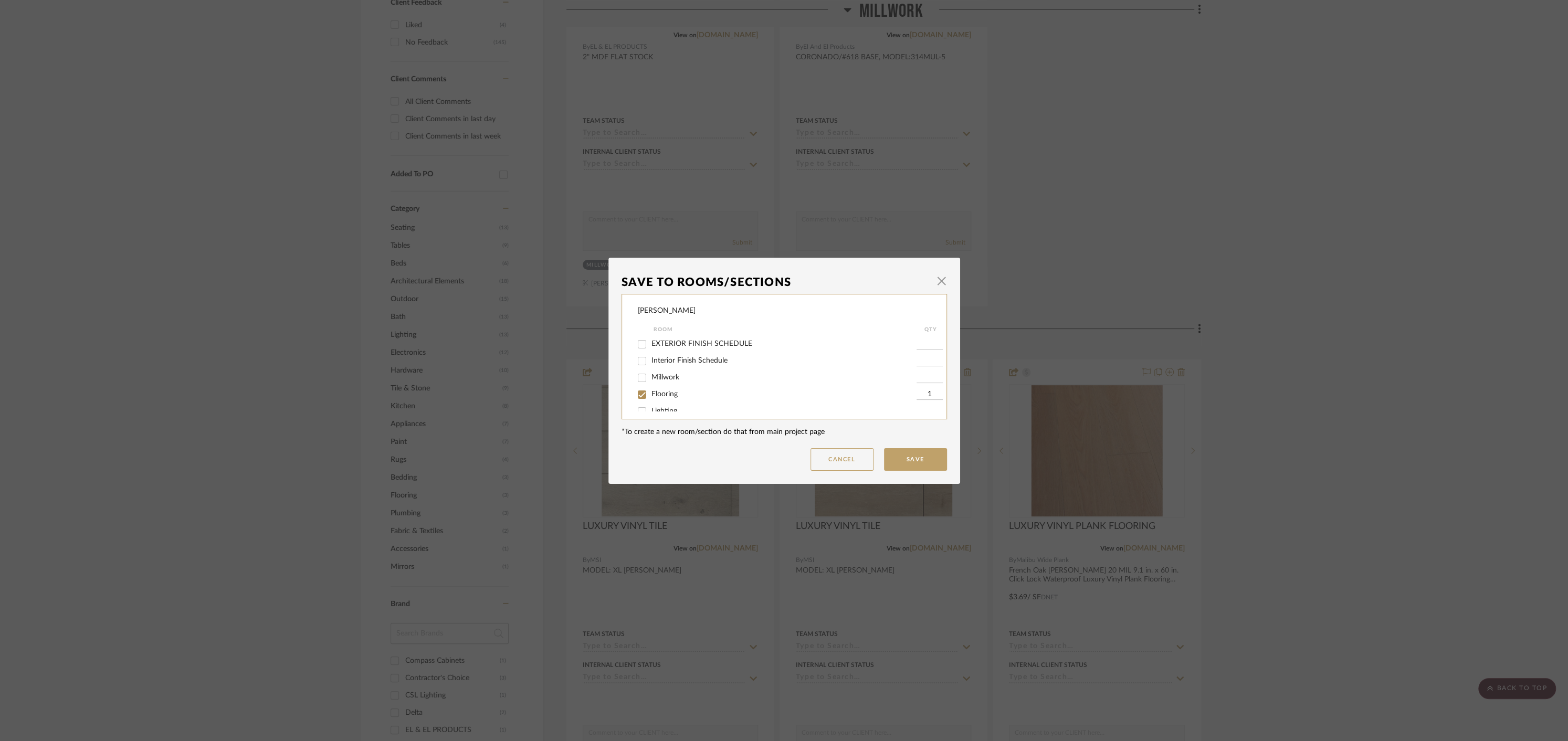
click at [639, 398] on input "Flooring" at bounding box center [642, 395] width 17 height 17
checkbox input "false"
click at [640, 401] on input "ALTERNATIVE OPTIONS" at bounding box center [642, 400] width 17 height 17
checkbox input "true"
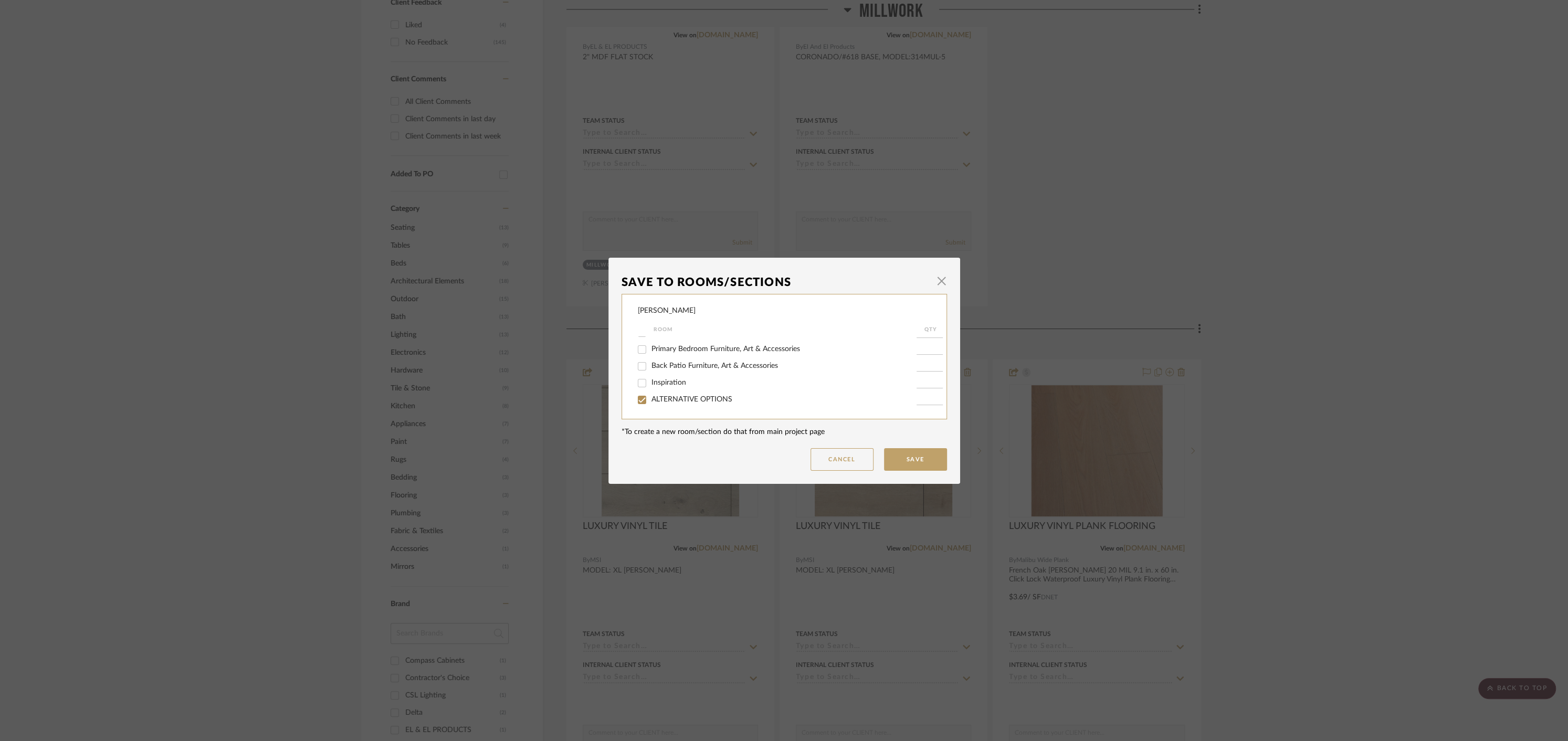
type input "1"
click at [920, 464] on button "Save" at bounding box center [915, 459] width 63 height 23
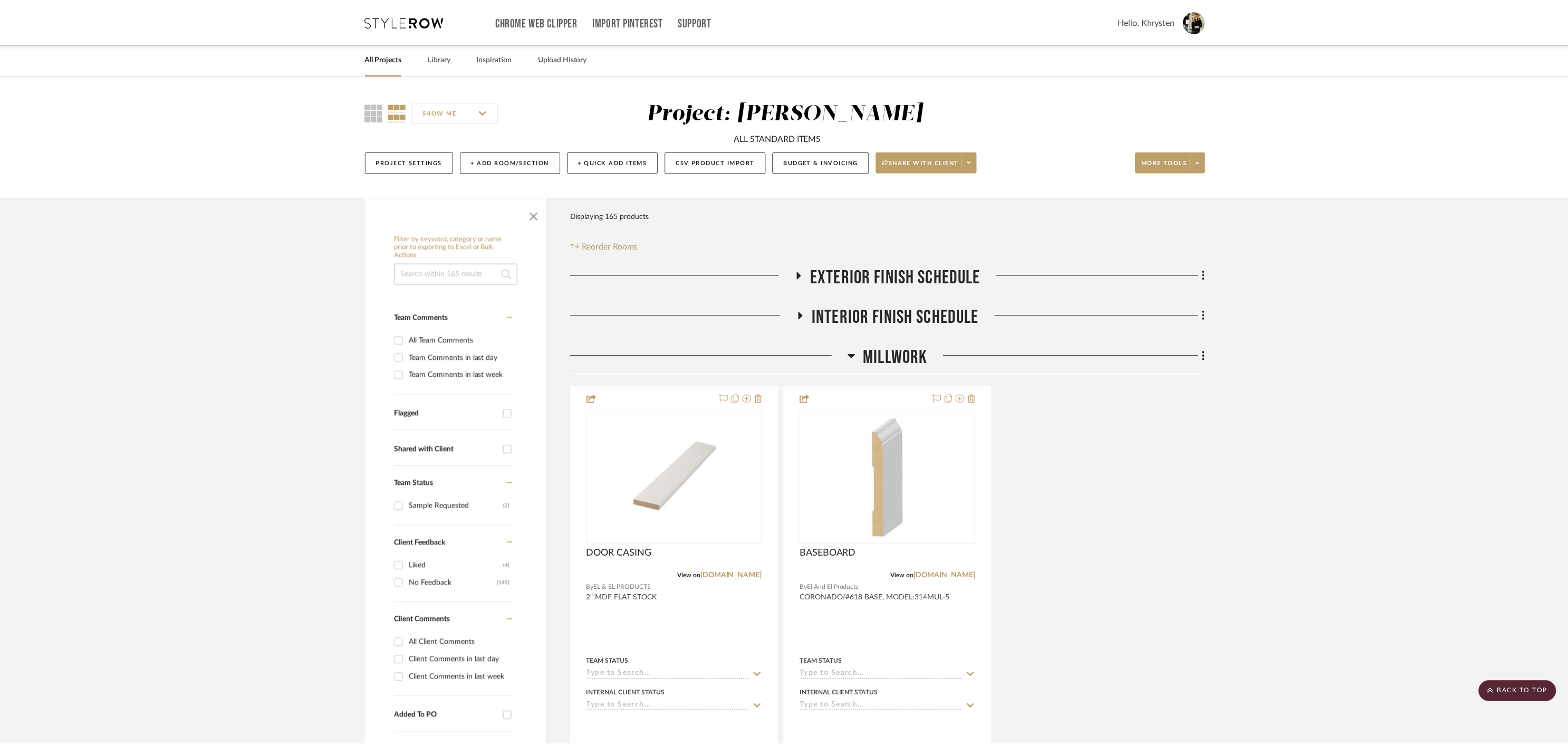
scroll to position [541, 0]
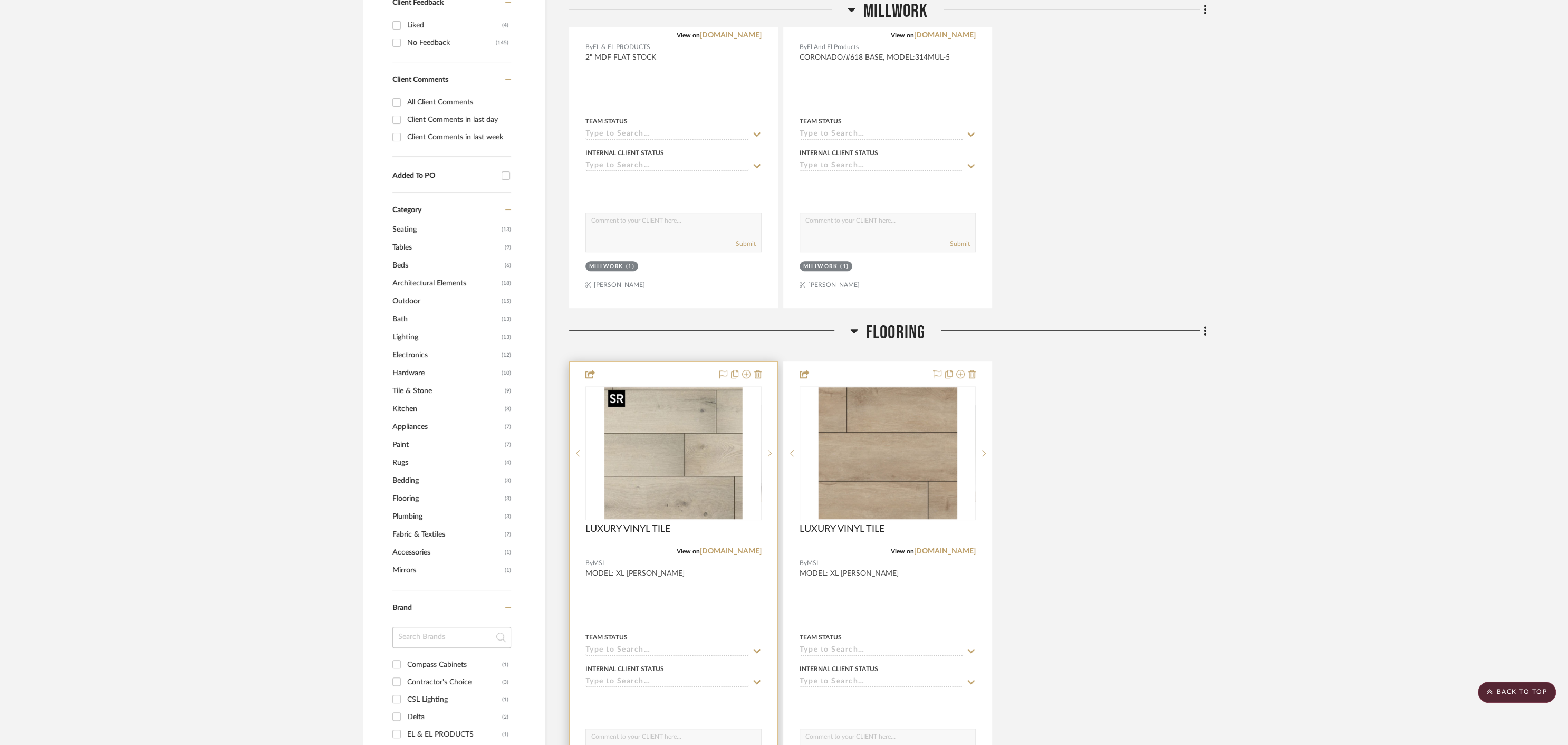
click at [687, 445] on img "0" at bounding box center [673, 453] width 138 height 132
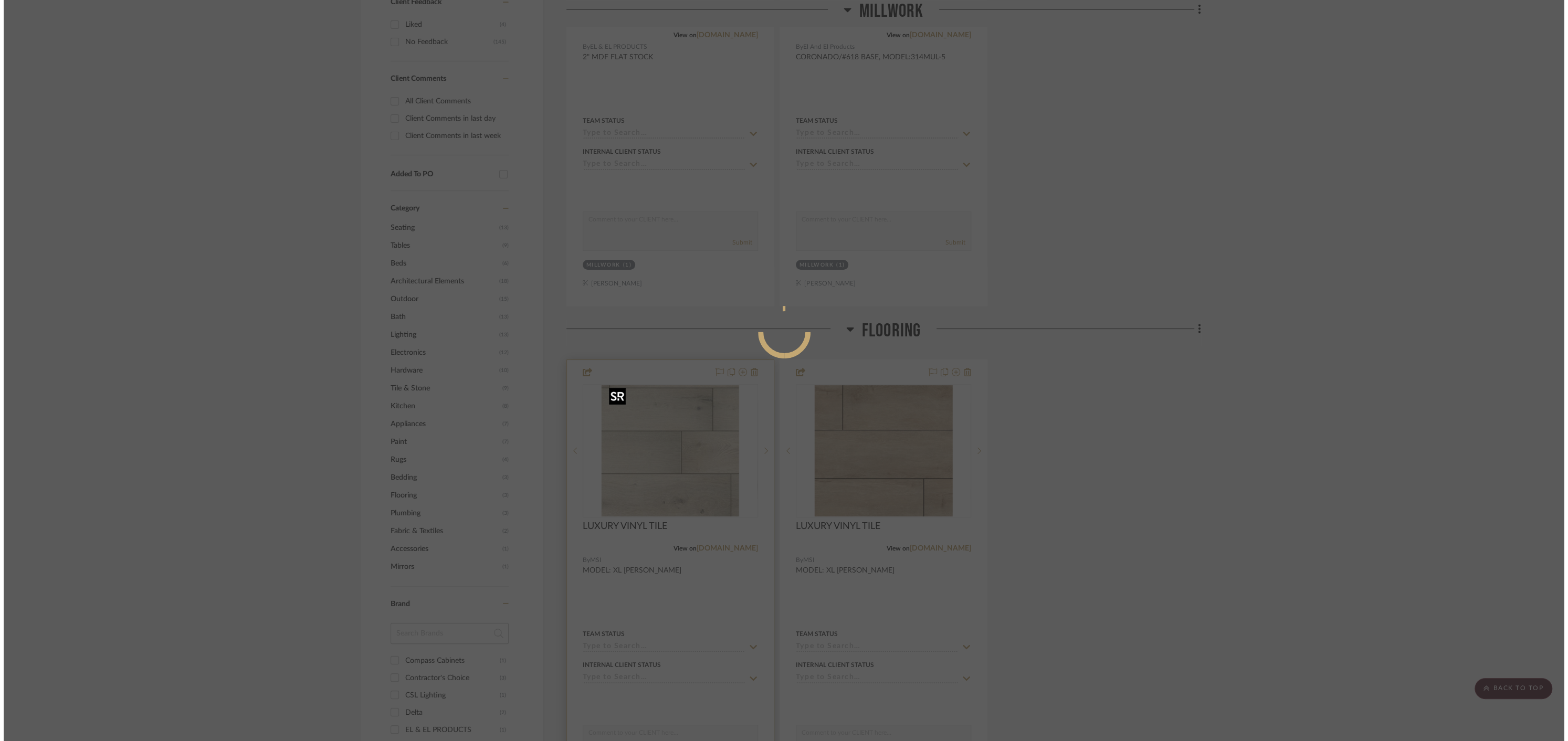
scroll to position [0, 0]
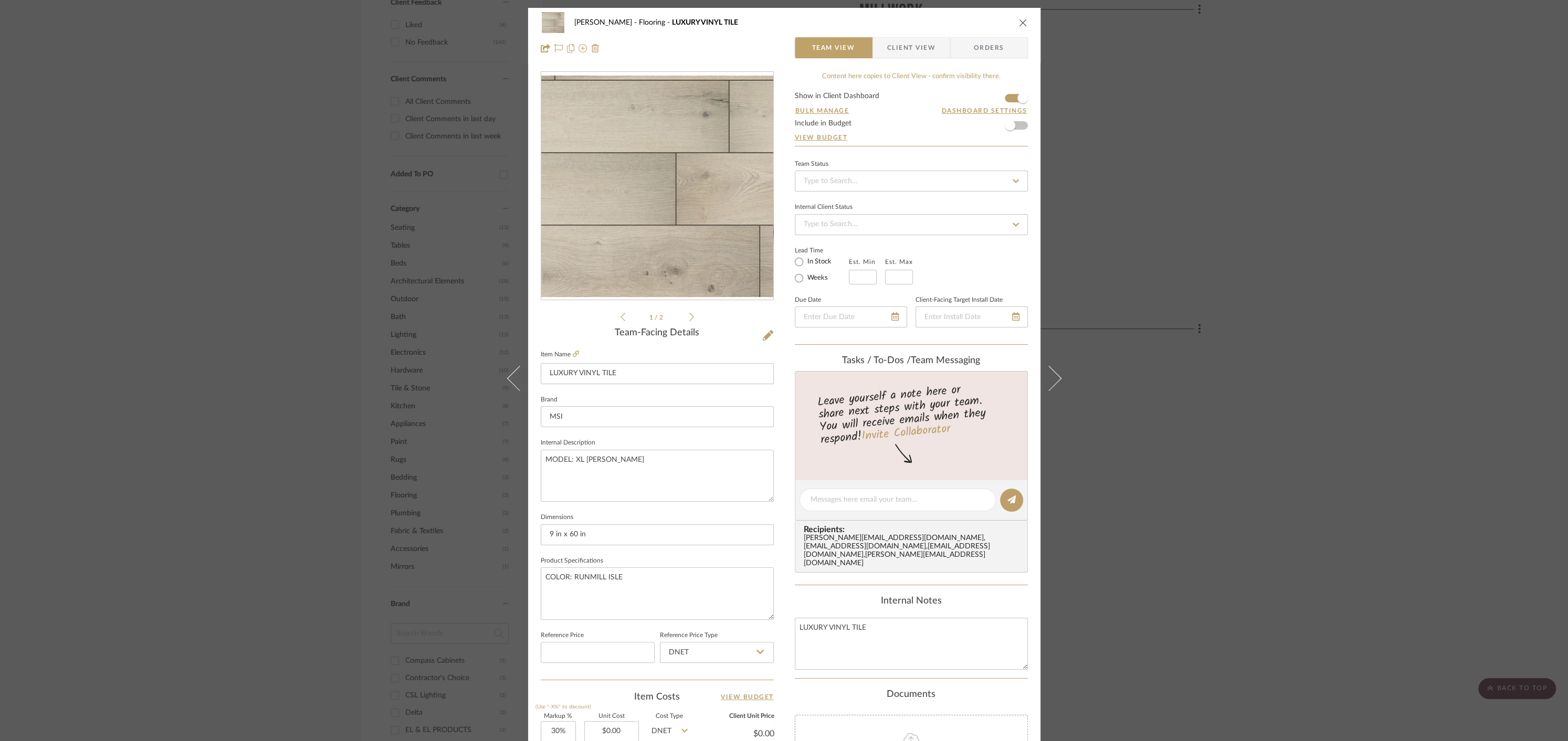
click at [1019, 23] on icon "close" at bounding box center [1023, 23] width 9 height 9
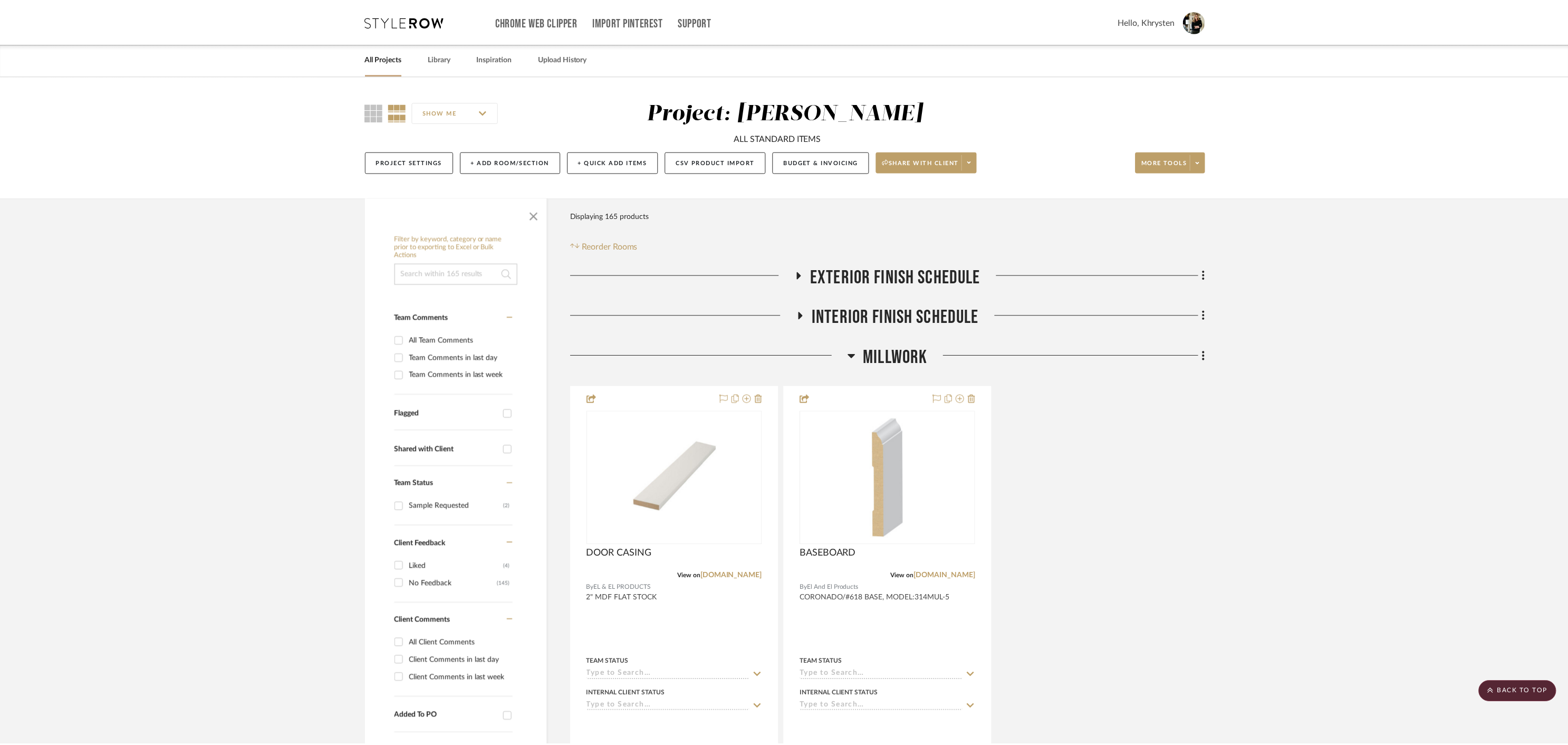
scroll to position [541, 0]
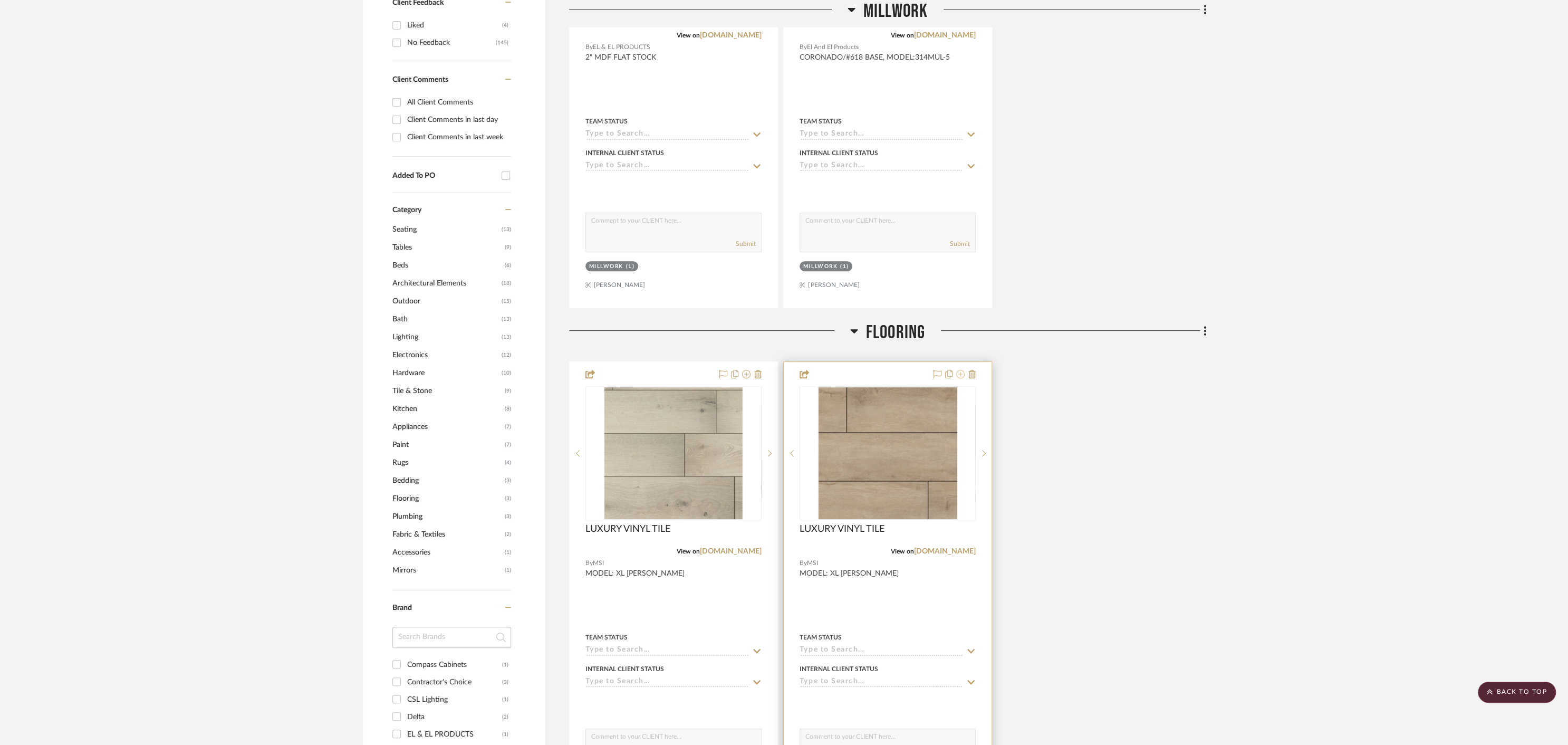
click at [962, 374] on icon at bounding box center [961, 374] width 9 height 9
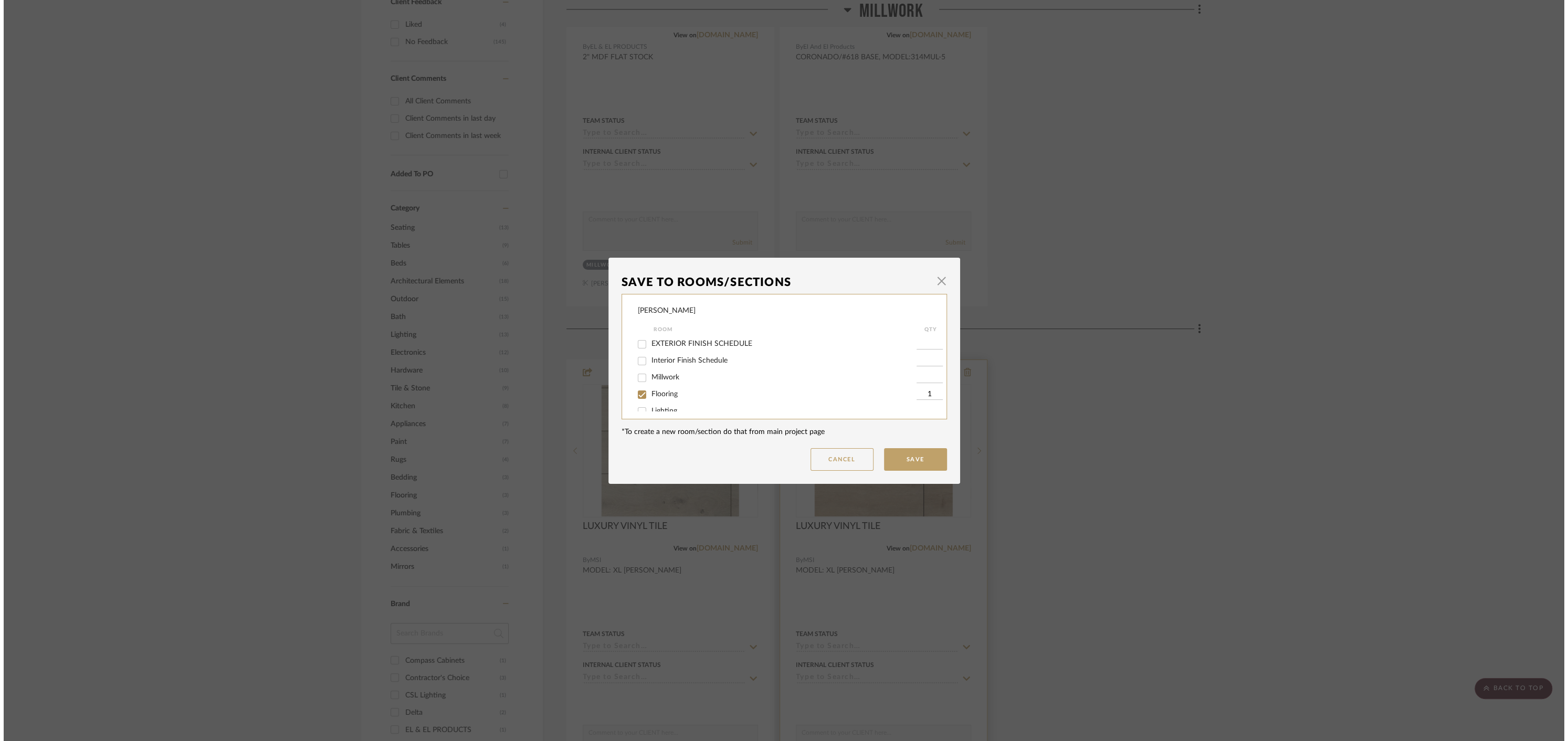
scroll to position [0, 0]
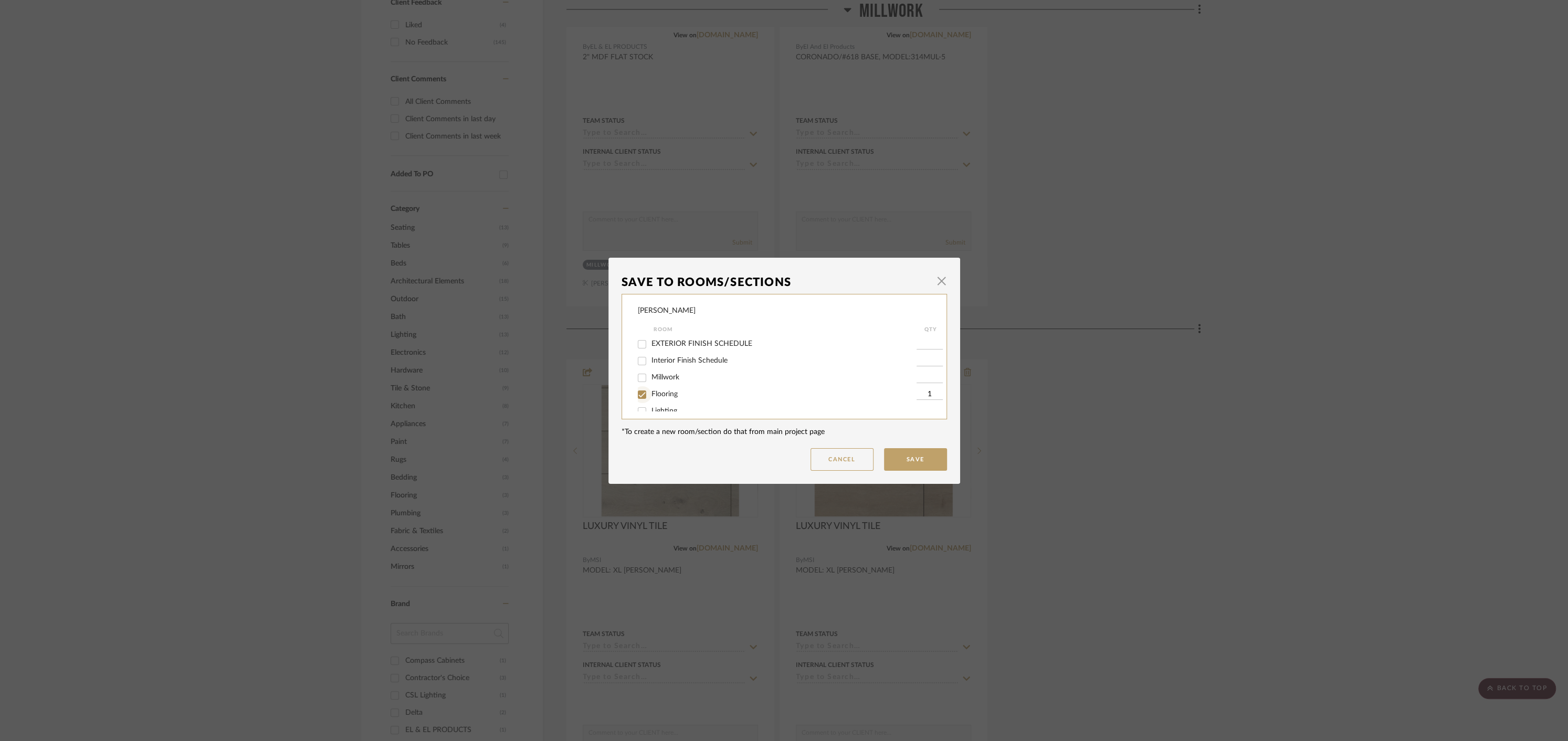
click at [637, 398] on input "Flooring" at bounding box center [642, 395] width 17 height 17
checkbox input "false"
click at [635, 400] on input "ALTERNATIVE OPTIONS" at bounding box center [642, 400] width 17 height 17
checkbox input "true"
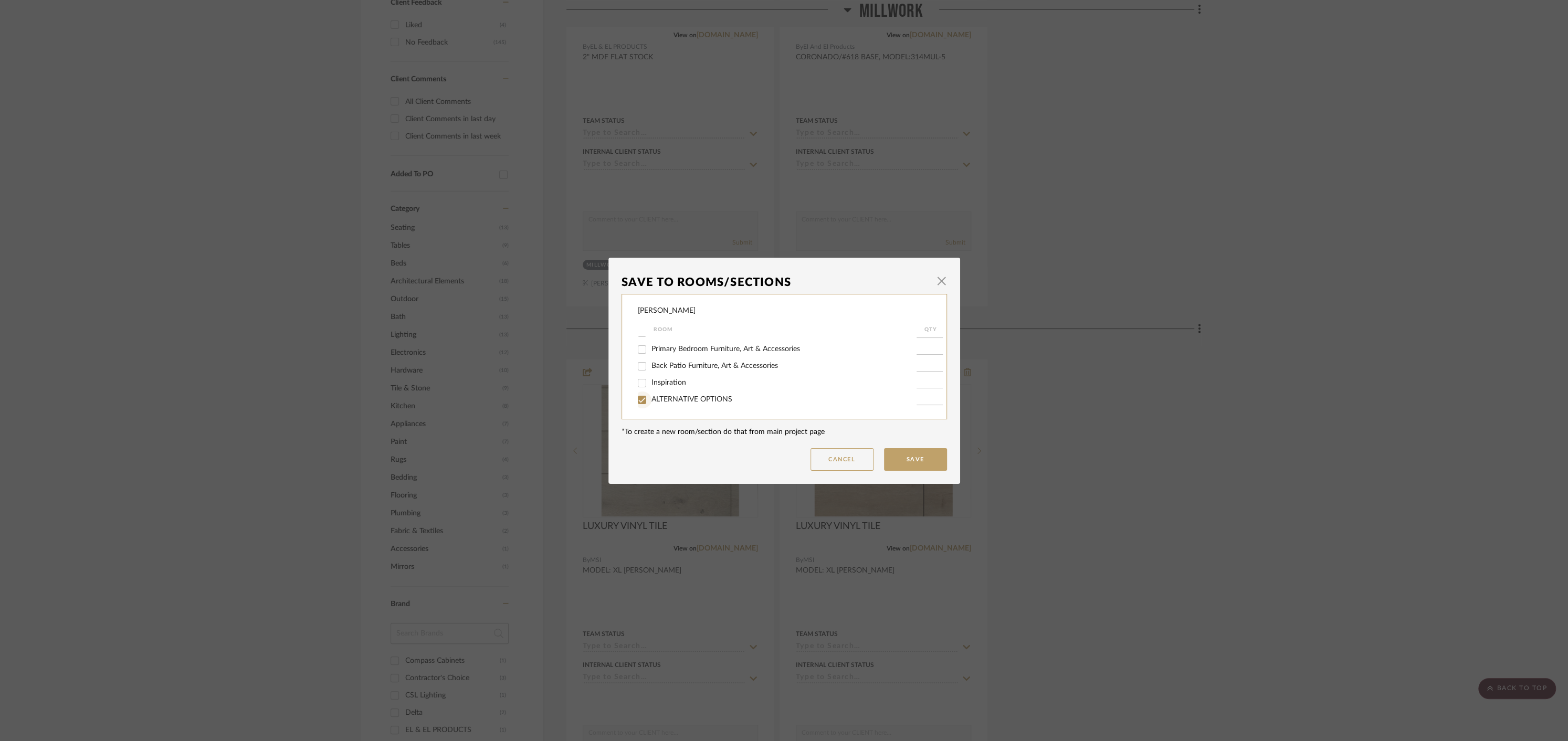
type input "1"
click at [914, 461] on button "Save" at bounding box center [915, 459] width 63 height 23
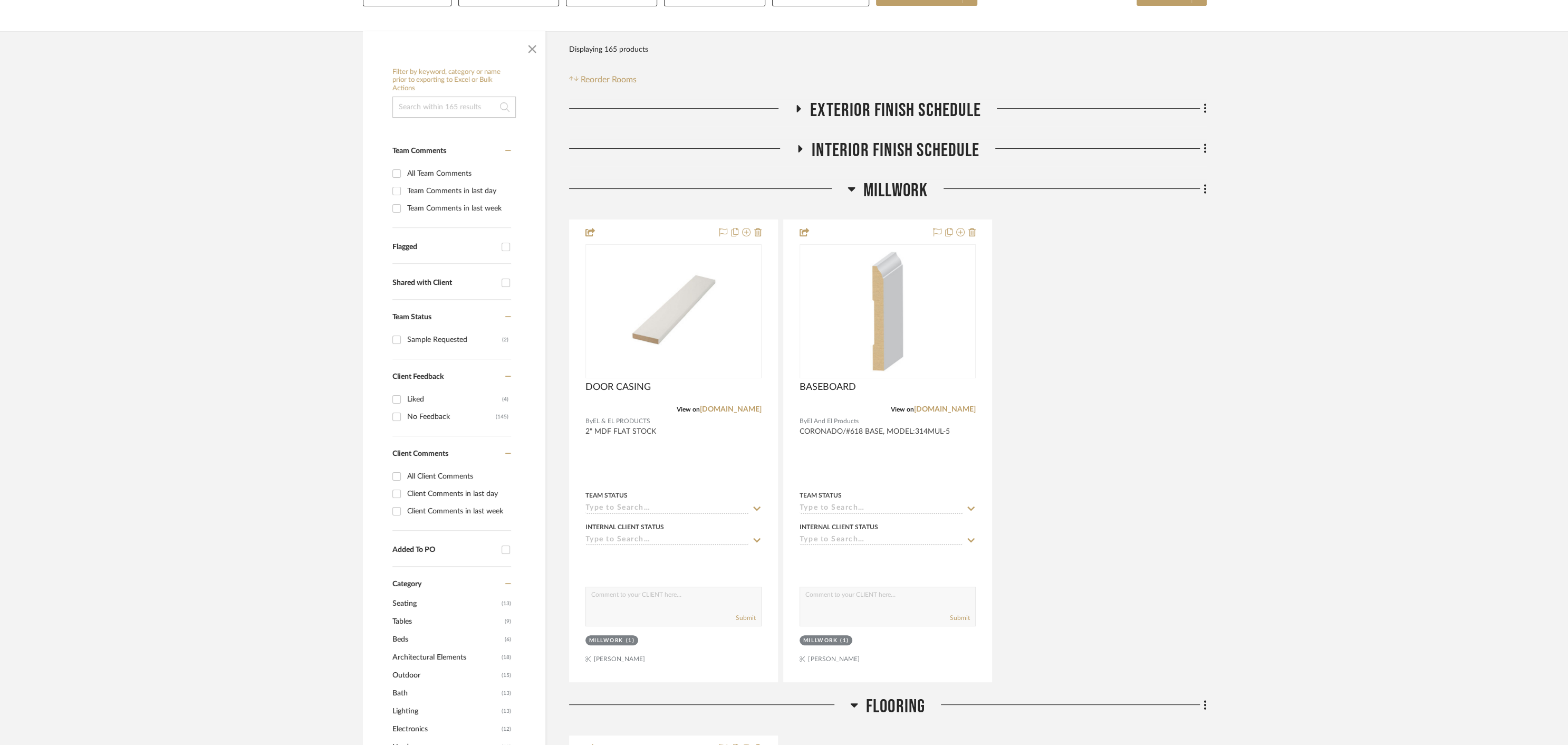
scroll to position [166, 0]
click at [1205, 191] on icon at bounding box center [1205, 190] width 3 height 12
click at [1163, 294] on span "Rename Room" at bounding box center [1152, 291] width 48 height 9
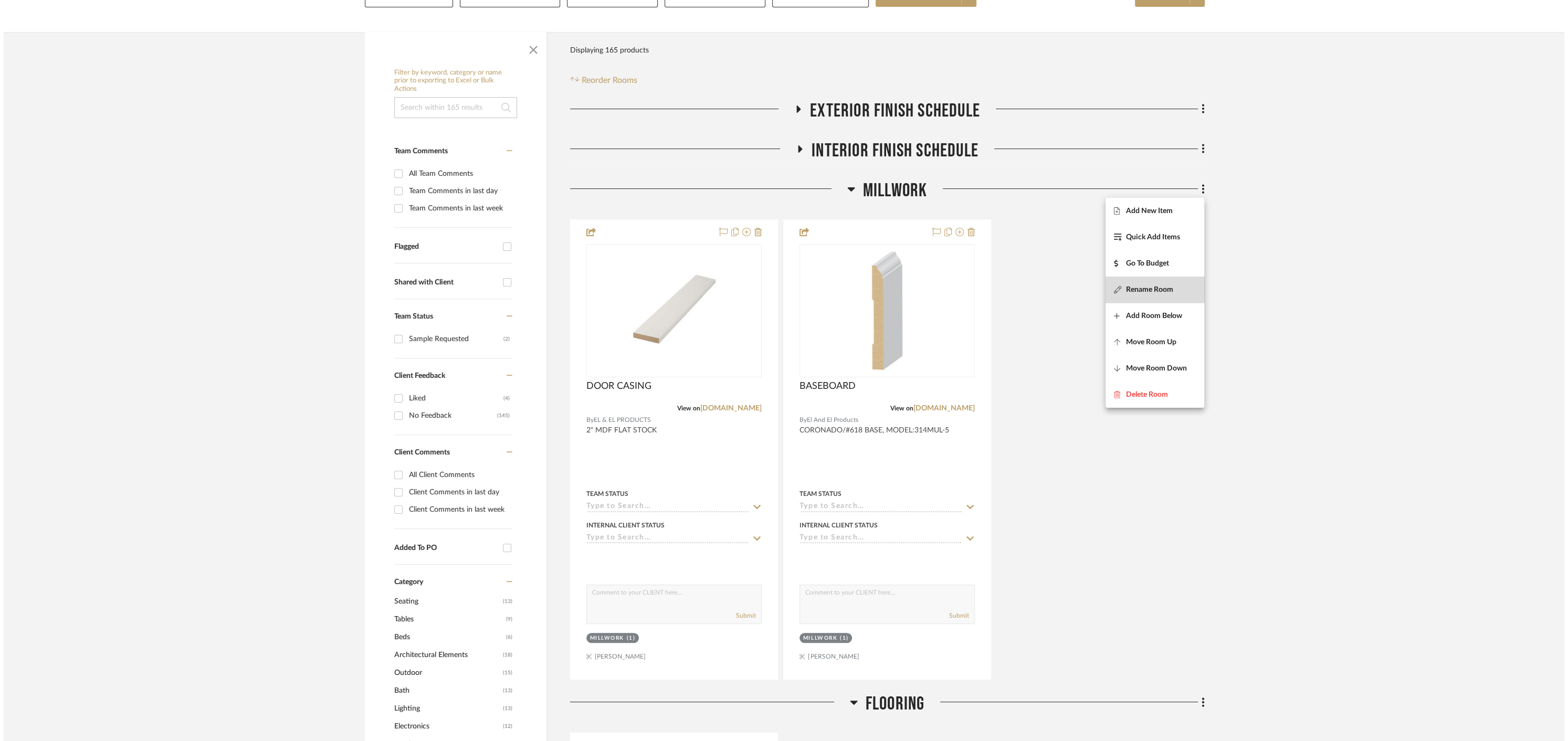
scroll to position [0, 0]
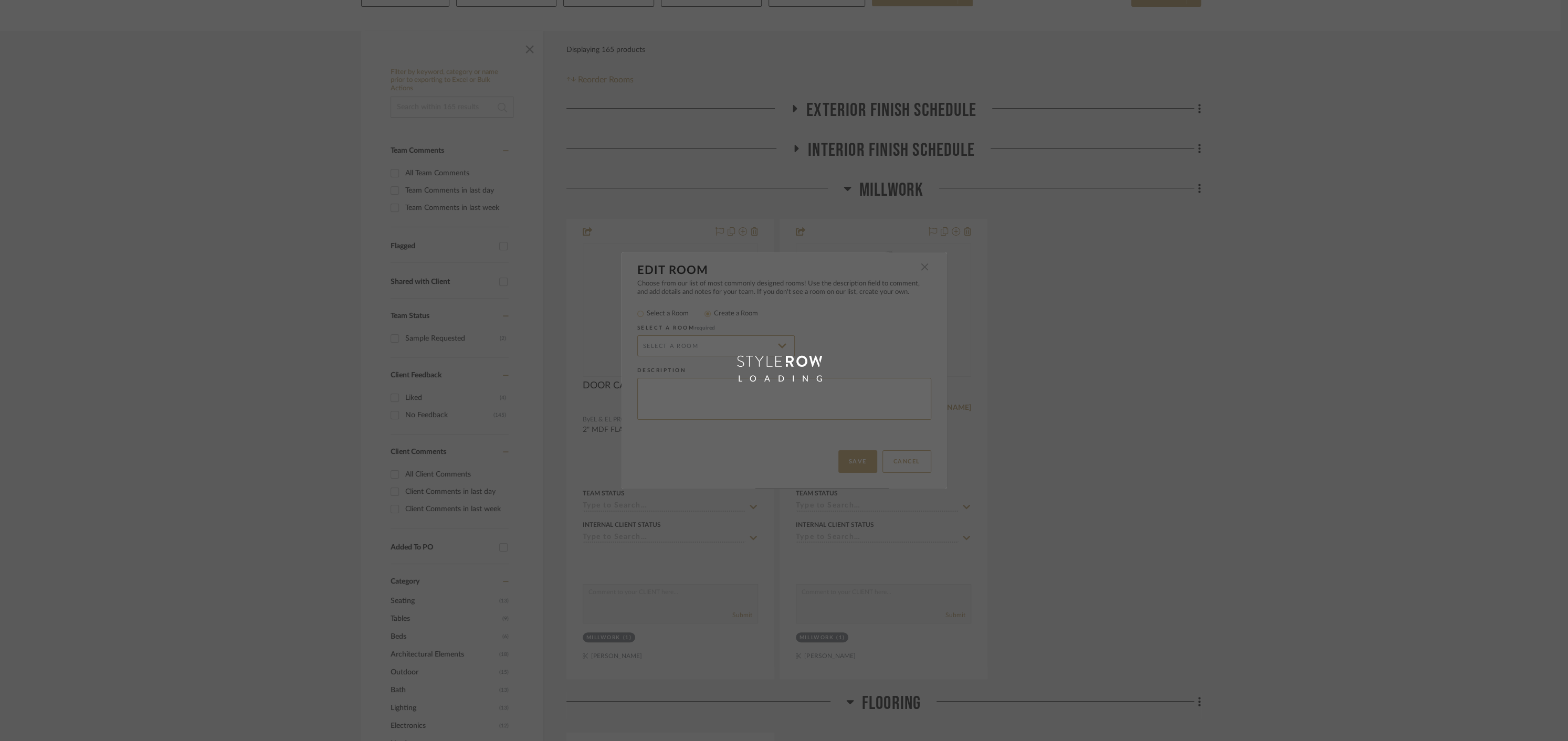
radio input "false"
radio input "true"
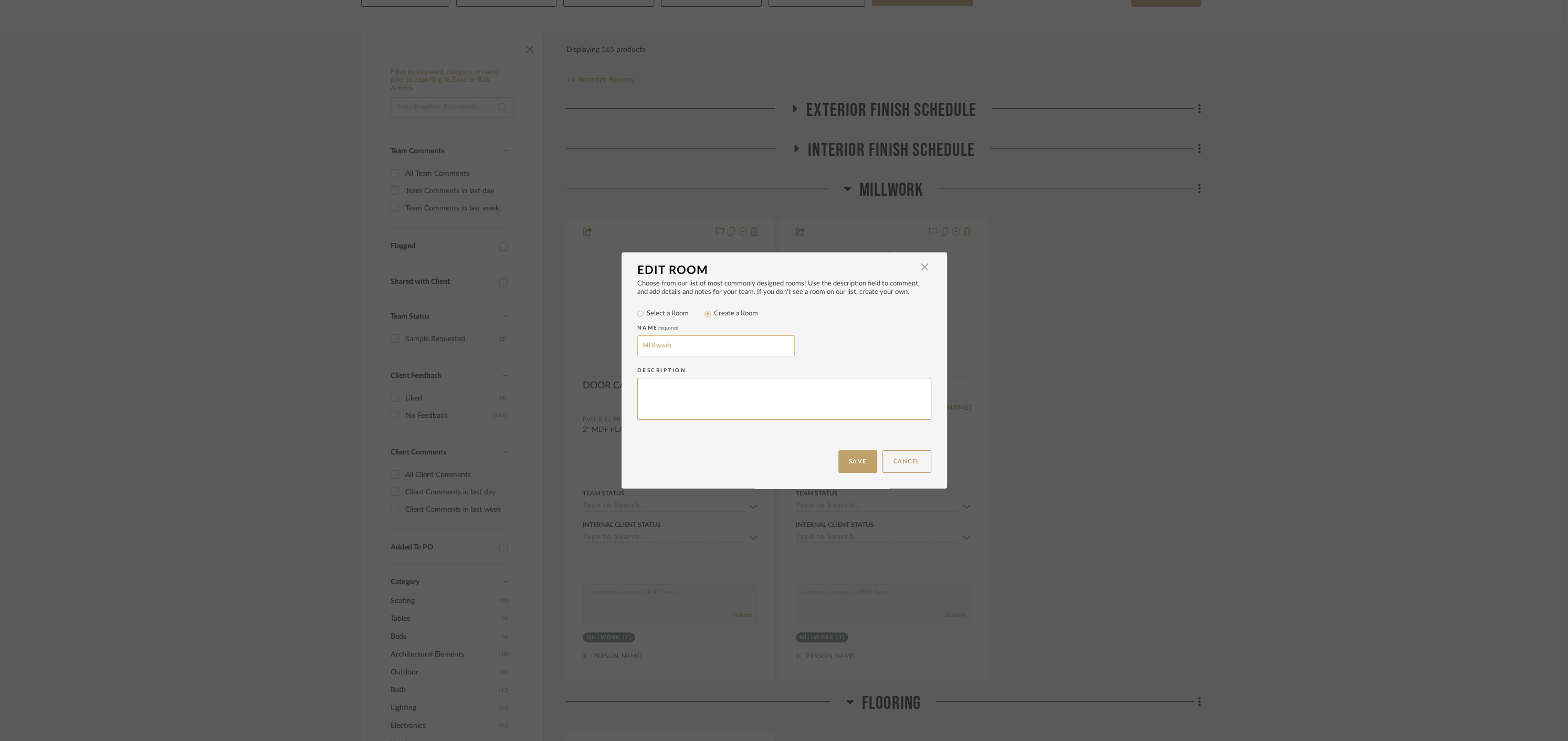
click at [699, 346] on input "Millwork" at bounding box center [716, 346] width 158 height 21
type input "Millwork & Flooring"
click at [862, 459] on button "Save" at bounding box center [858, 461] width 39 height 23
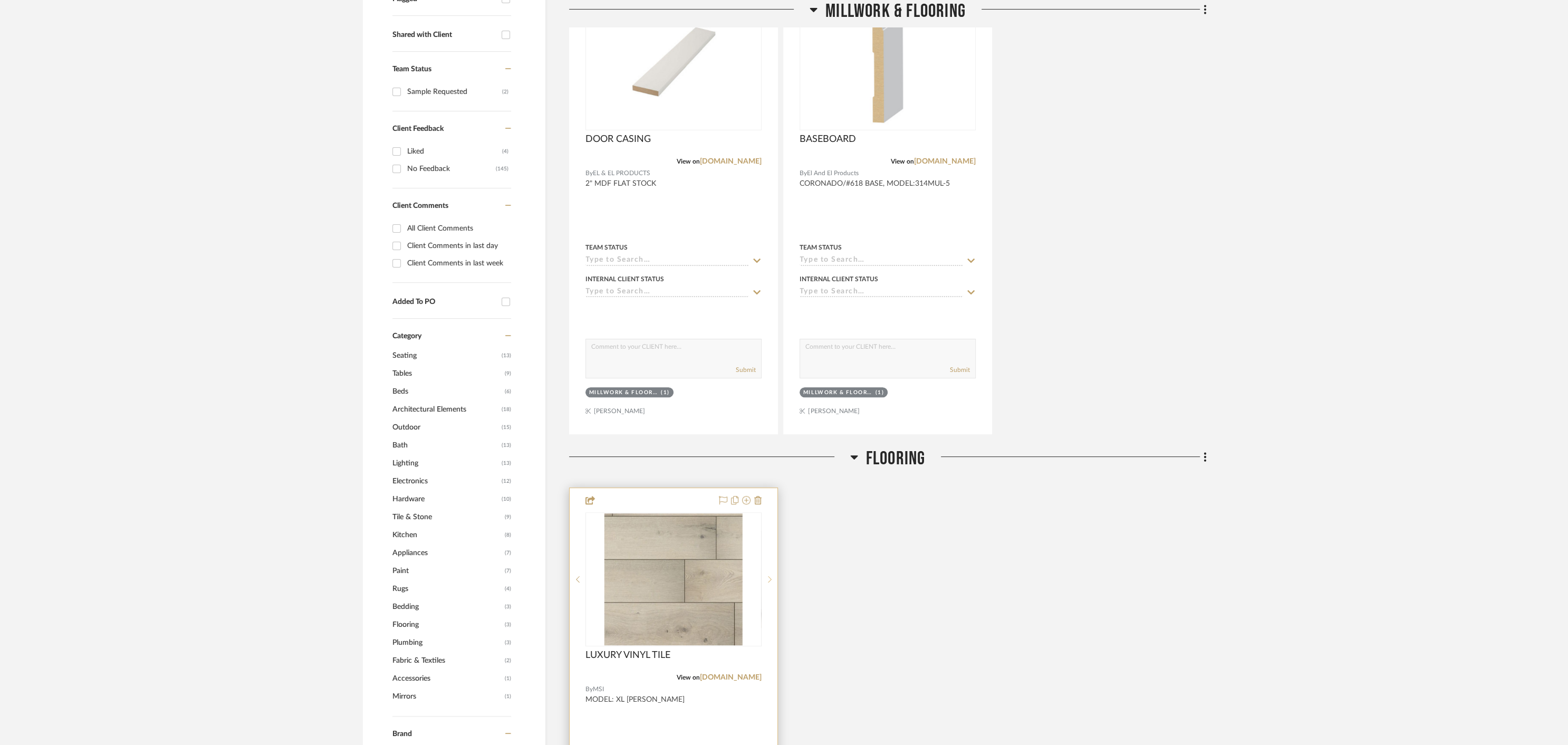
scroll to position [429, 0]
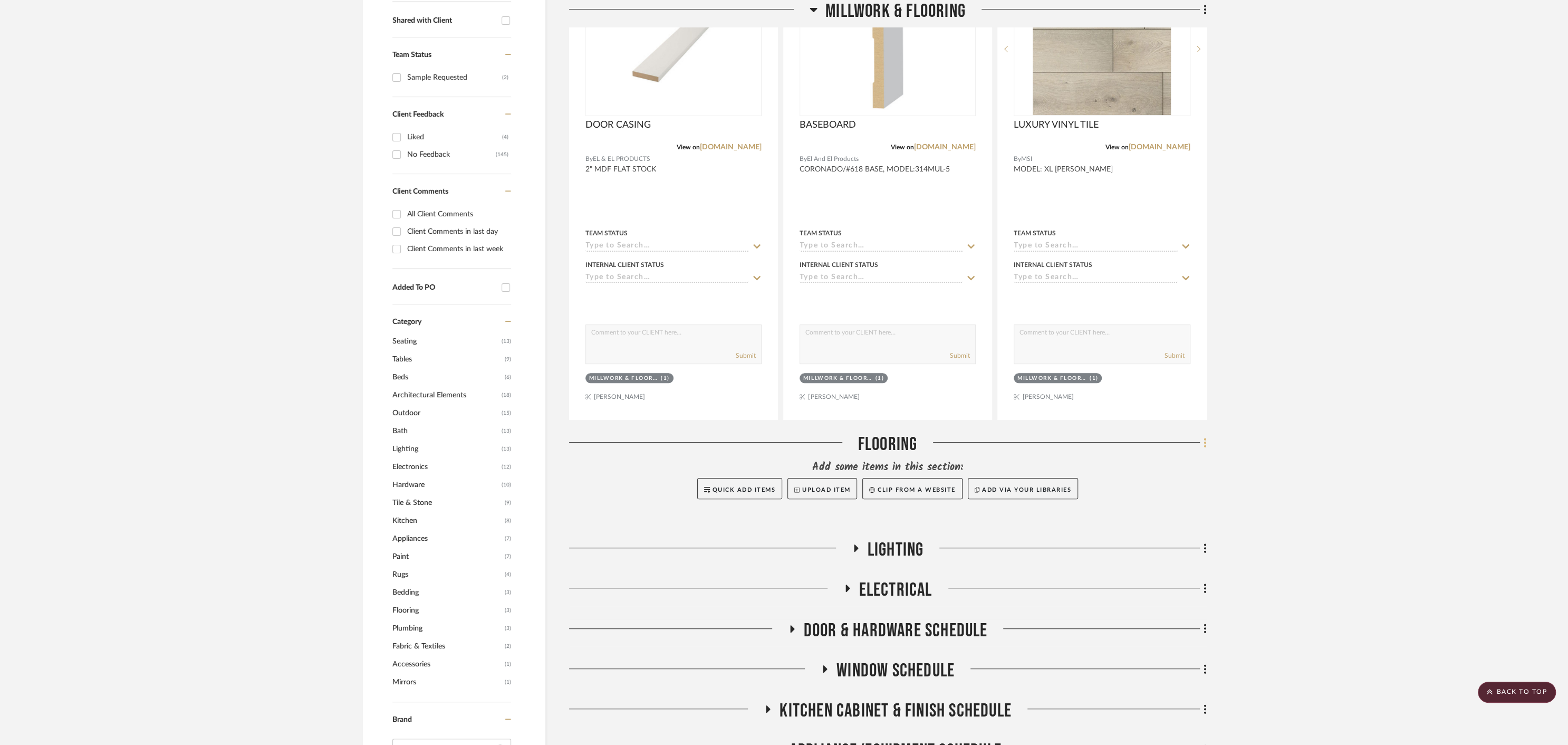
click at [1205, 443] on icon at bounding box center [1205, 442] width 3 height 12
click at [1166, 650] on span "Delete Room" at bounding box center [1148, 648] width 42 height 9
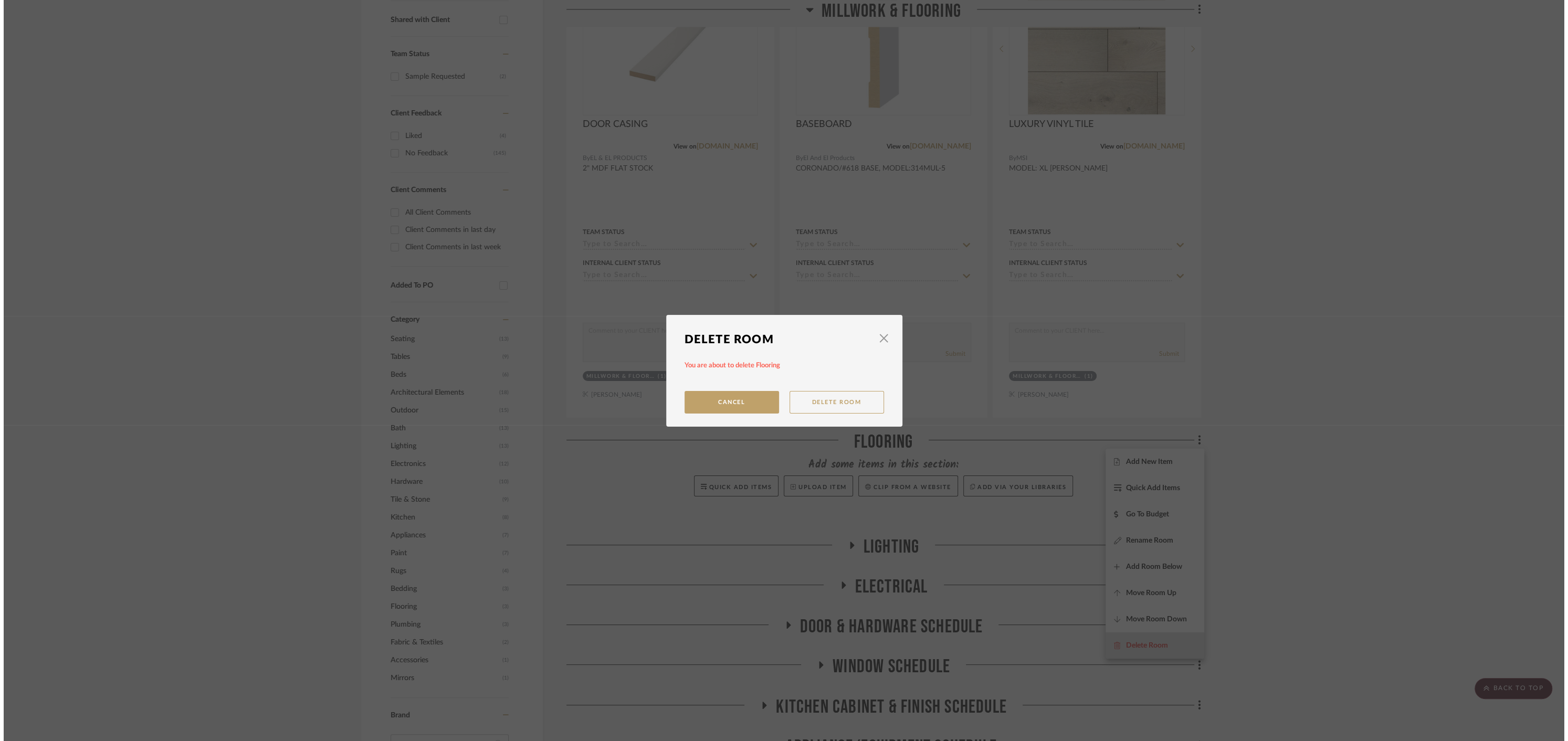
scroll to position [0, 0]
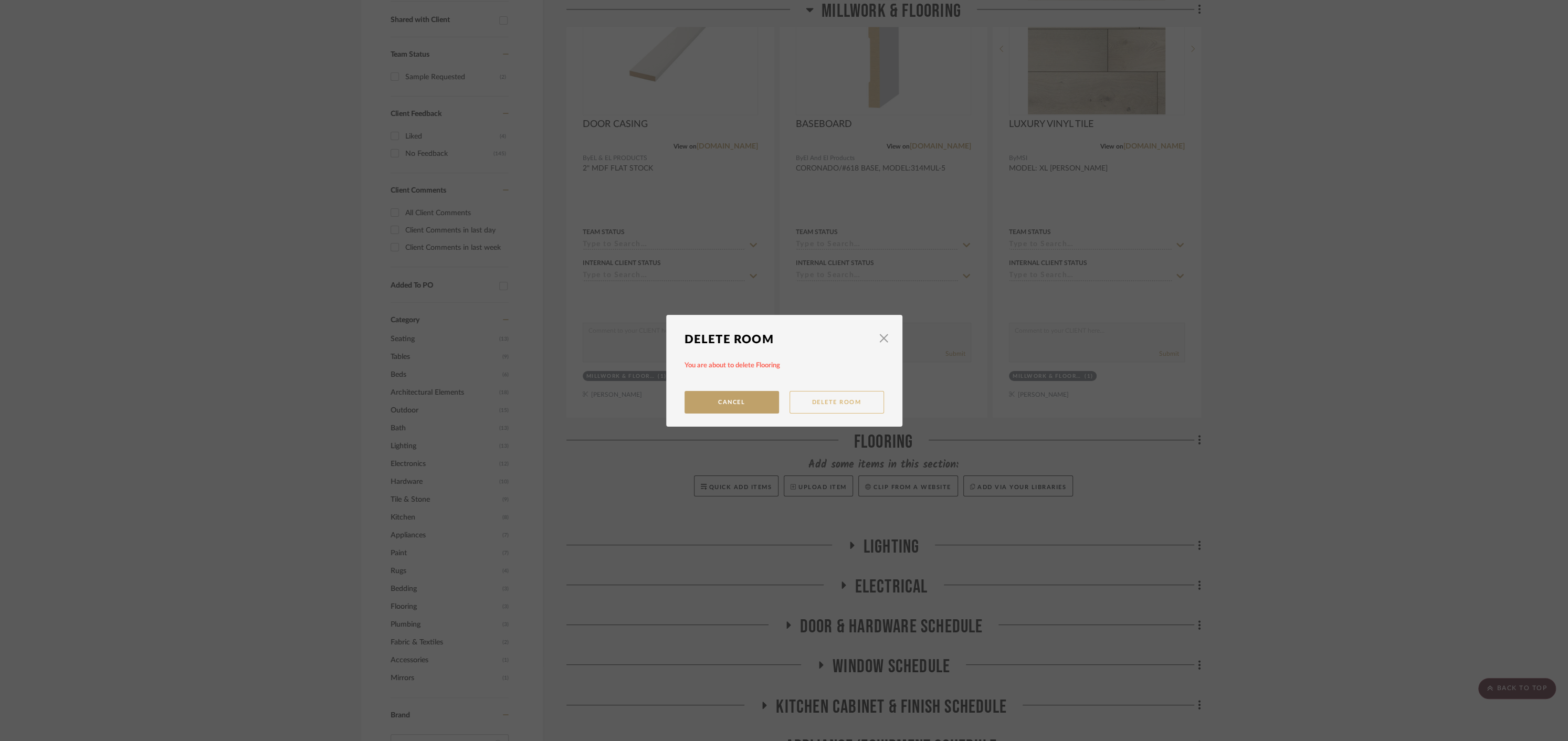
click at [813, 401] on button "Delete Room" at bounding box center [836, 402] width 94 height 23
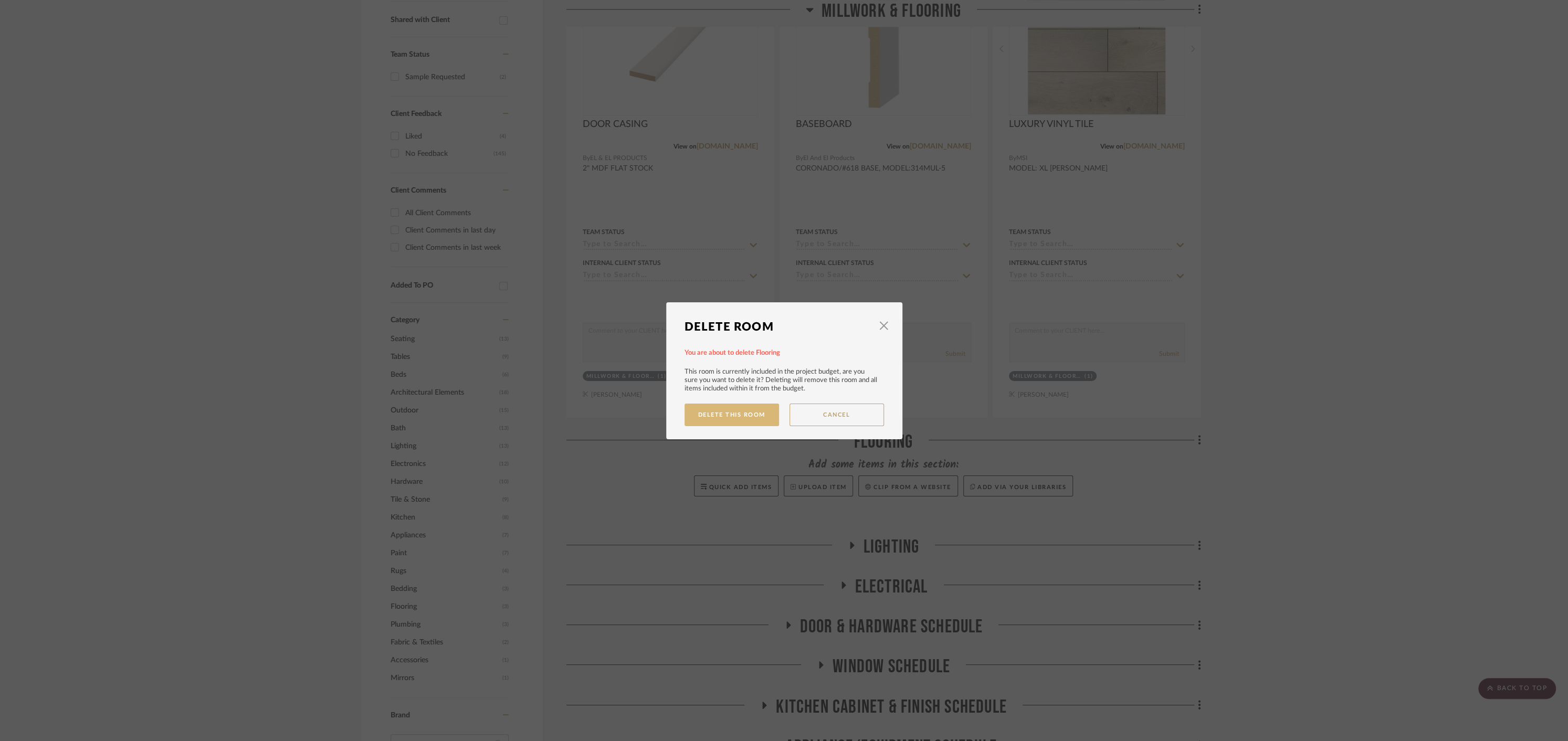
click at [721, 414] on button "Delete This Room" at bounding box center [732, 414] width 94 height 23
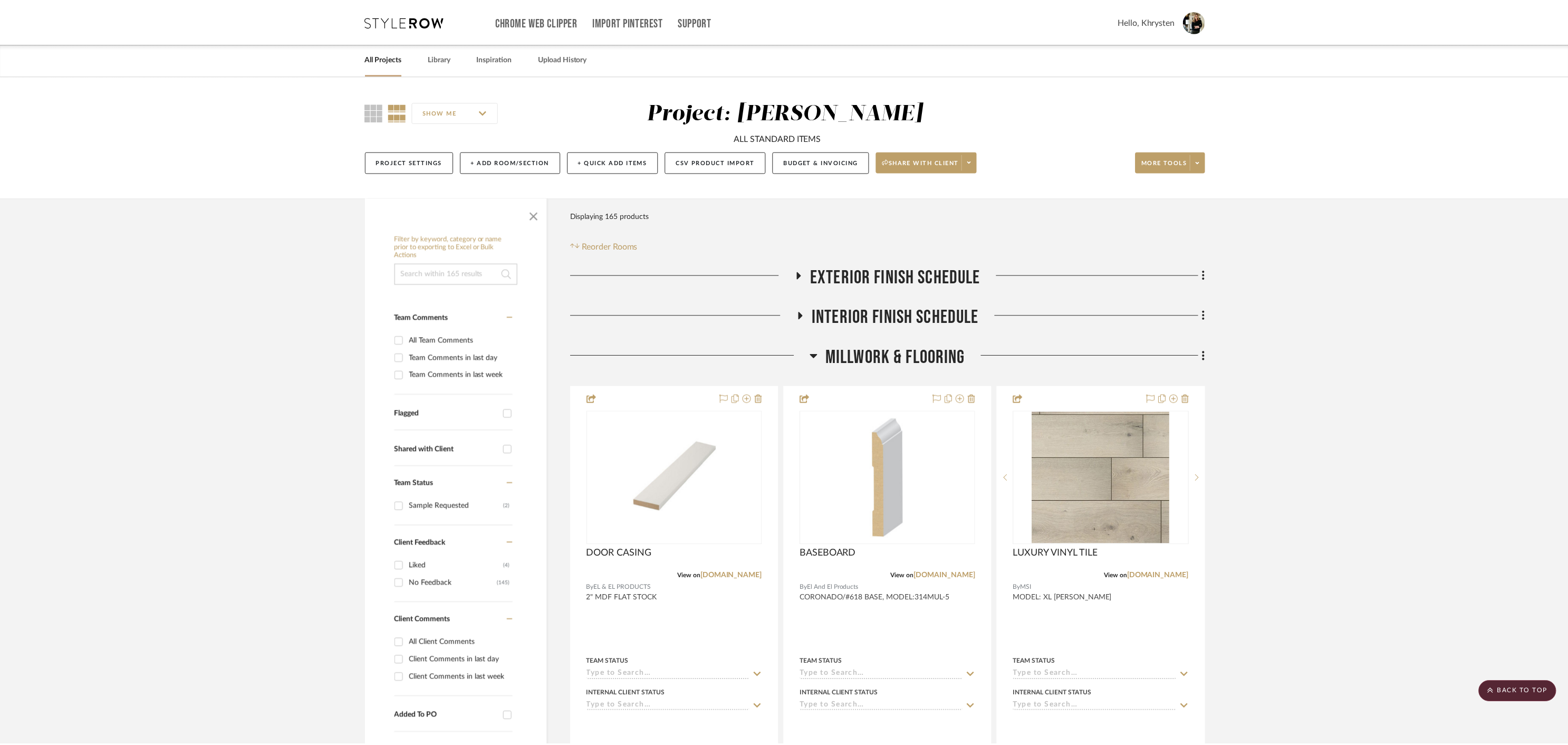
scroll to position [429, 0]
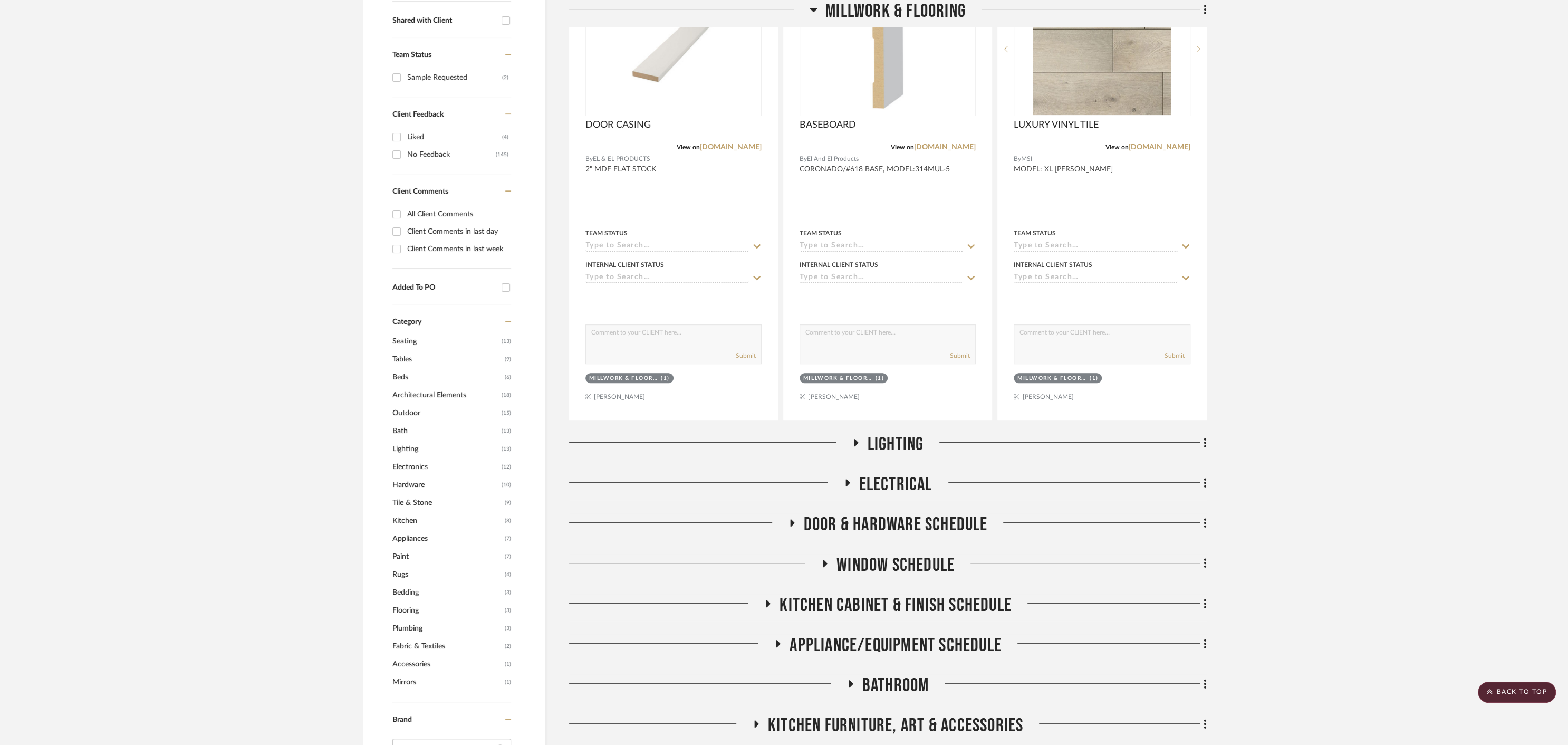
click at [854, 442] on icon at bounding box center [856, 443] width 4 height 7
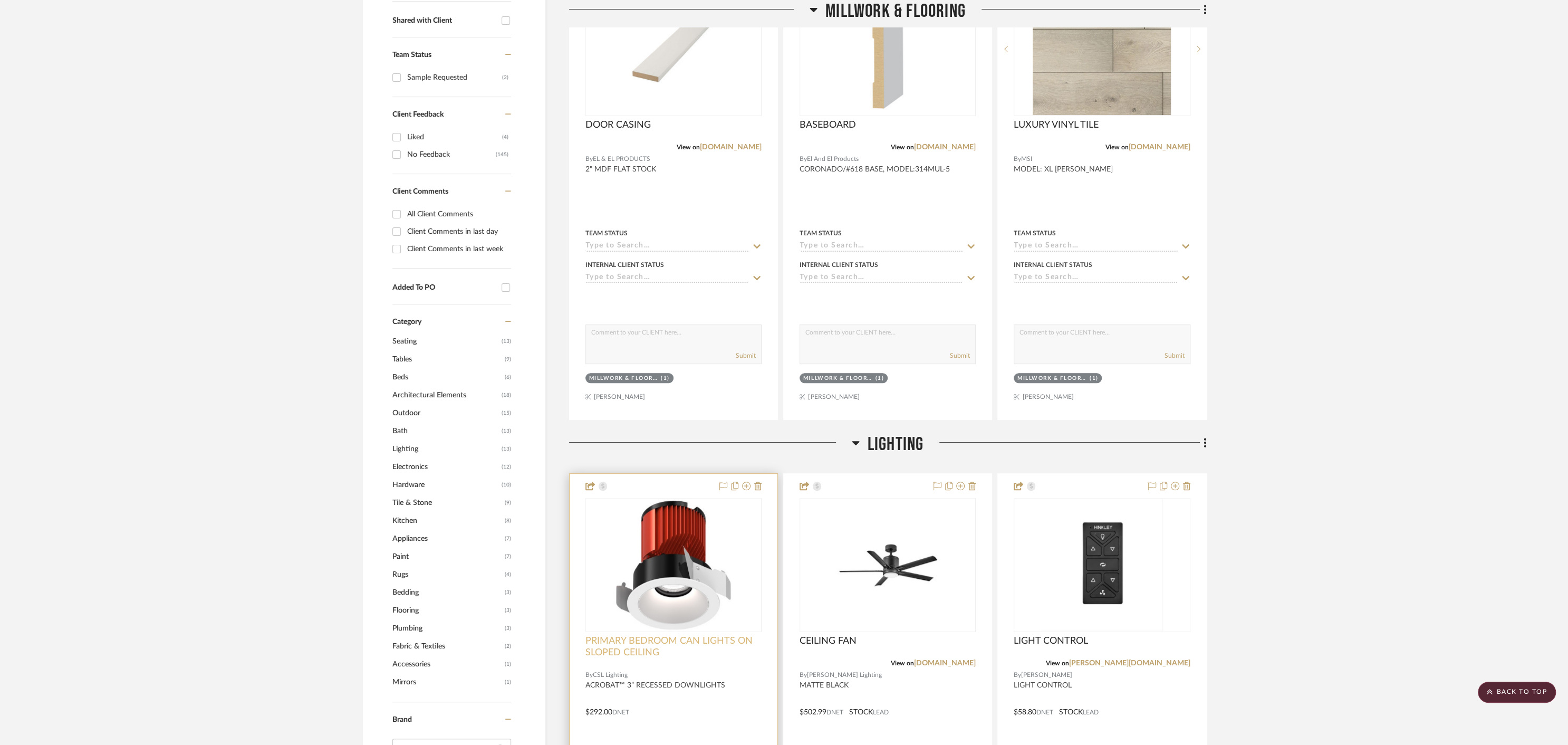
click at [690, 654] on span "PRIMARY BEDROOM CAN LIGHTS ON SLOPED CEILING" at bounding box center [673, 647] width 176 height 23
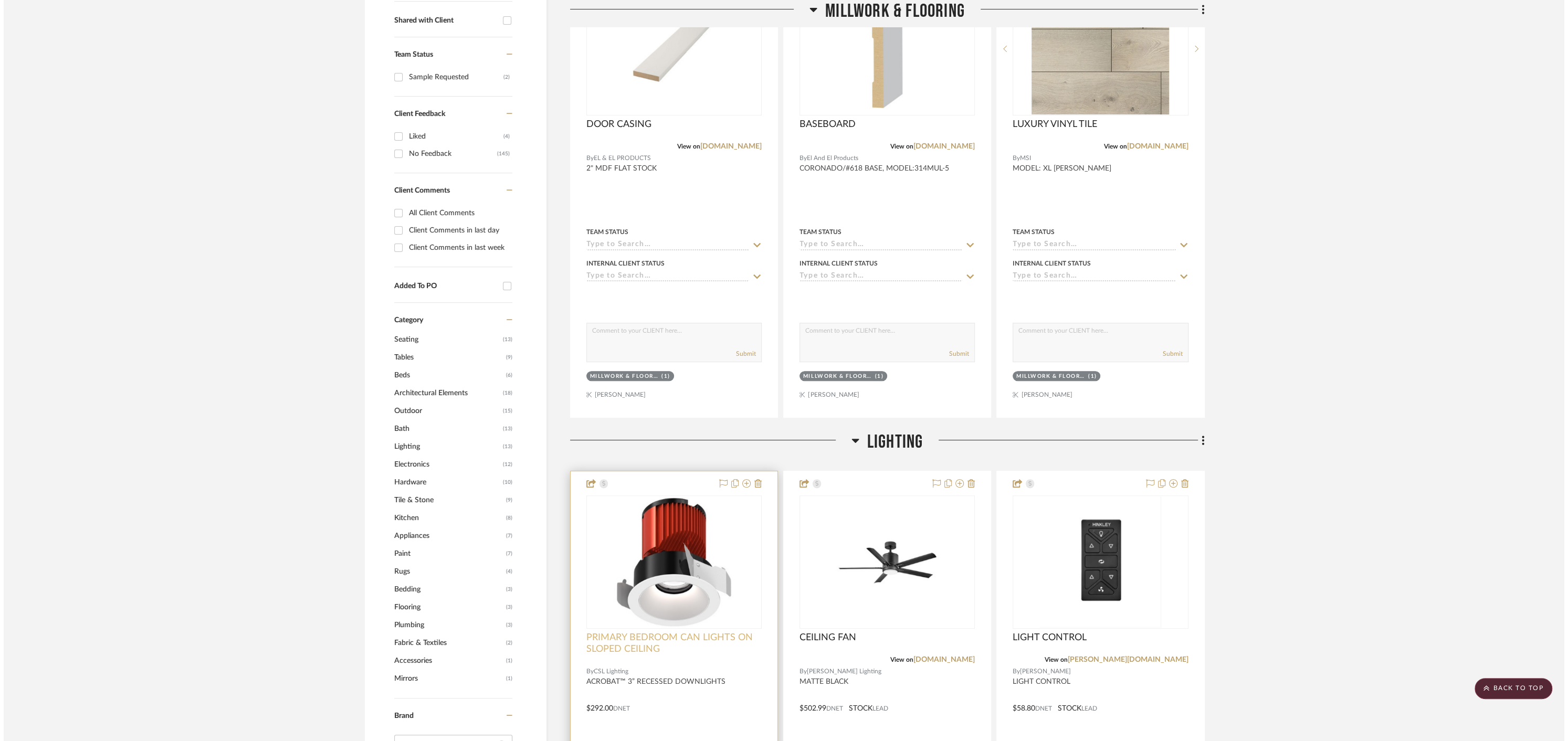
scroll to position [0, 0]
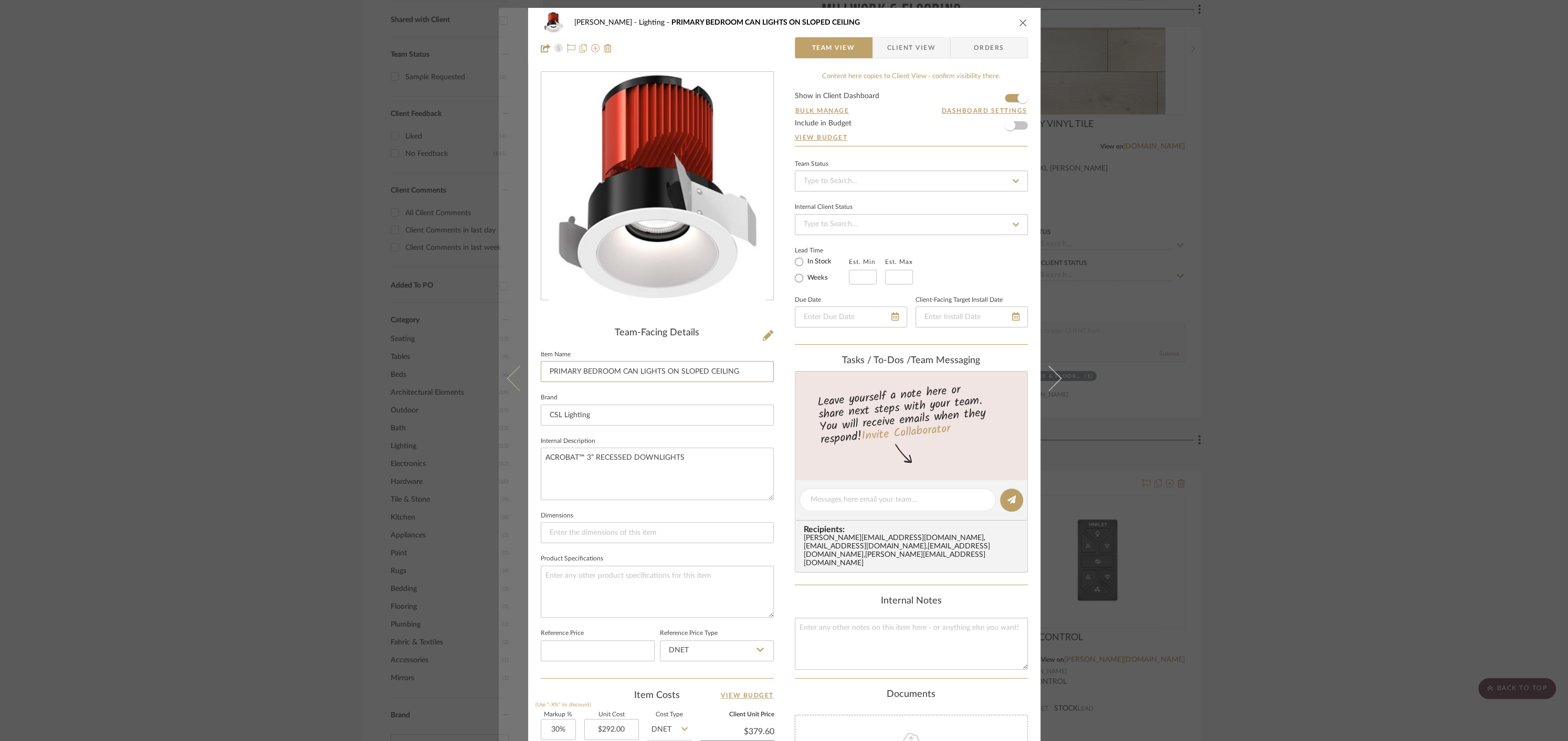
drag, startPoint x: 742, startPoint y: 376, endPoint x: 502, endPoint y: 369, distance: 240.1
click at [502, 368] on mat-dialog-content "[PERSON_NAME] Lighting PRIMARY BEDROOM CAN LIGHTS ON SLOPED CEILING Team View C…" at bounding box center [784, 491] width 571 height 967
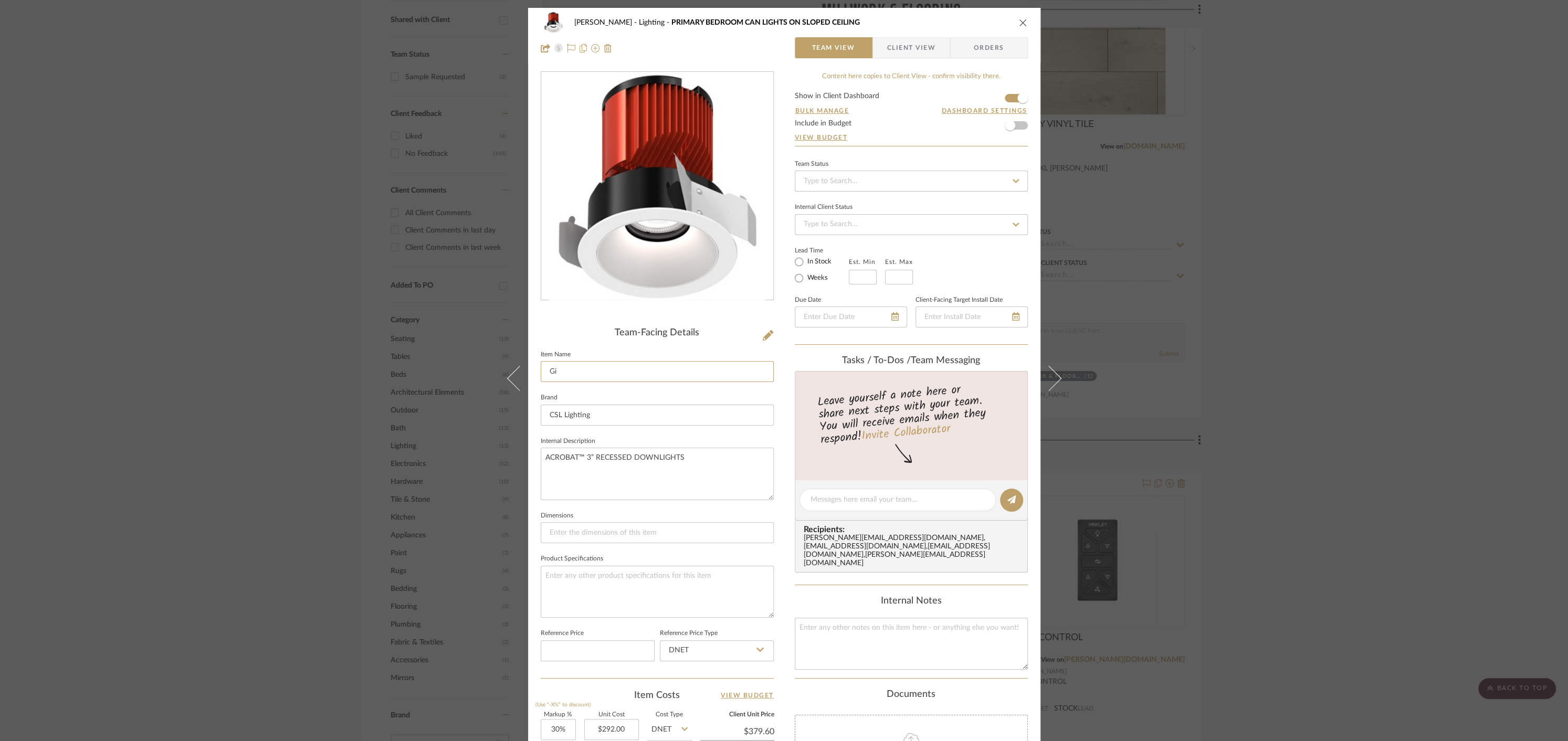
type input "G"
type input "GIMBLE RECESSED CAN LIGHTS"
click at [811, 618] on textarea at bounding box center [911, 643] width 233 height 52
click at [824, 618] on textarea "EXTERIO EAVE REGRESSED CAN LIGHTS" at bounding box center [911, 643] width 233 height 52
click at [853, 618] on textarea "EXTERIOR EAVE REGRESSED CAN LIGHTS" at bounding box center [911, 643] width 233 height 52
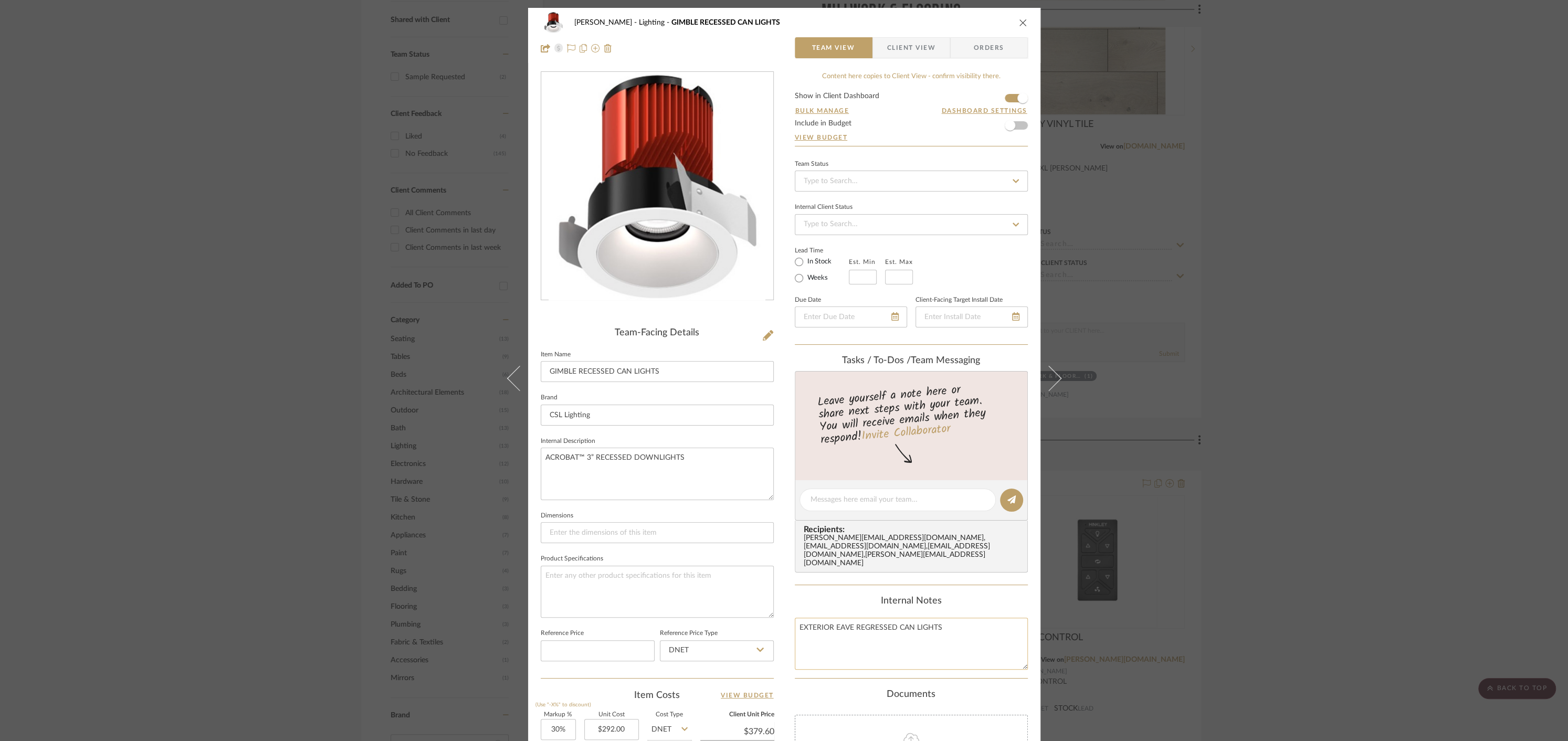
drag, startPoint x: 894, startPoint y: 609, endPoint x: 878, endPoint y: 627, distance: 24.1
click at [894, 618] on textarea "EXTERIOR EAVE REGRESSED CAN LIGHTS" at bounding box center [911, 643] width 233 height 52
type textarea "EXTERIOR EAVE REGRESSED GIMBLE CAN LIGHTS"
click at [766, 509] on fieldset "Dimensions" at bounding box center [657, 526] width 233 height 35
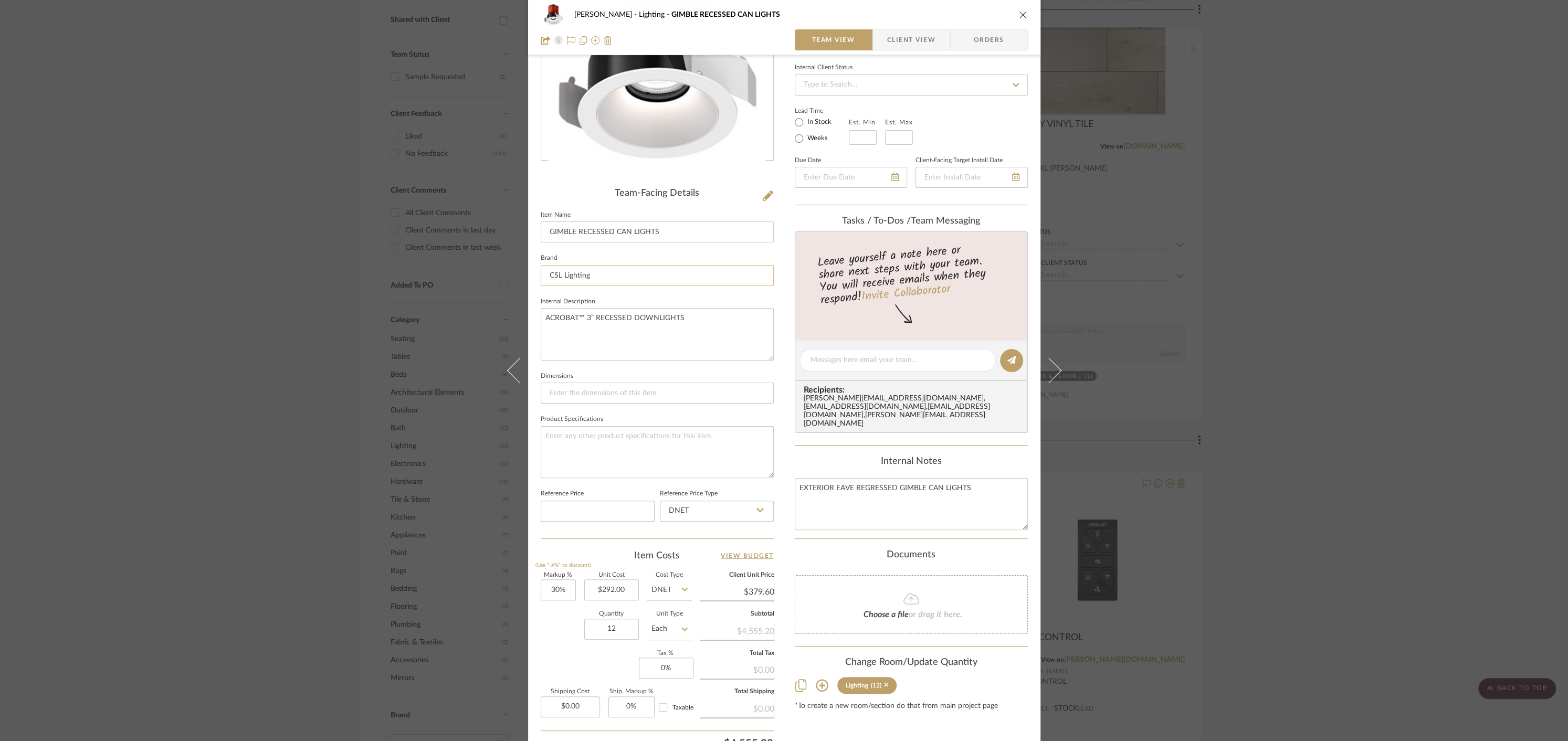
scroll to position [232, 0]
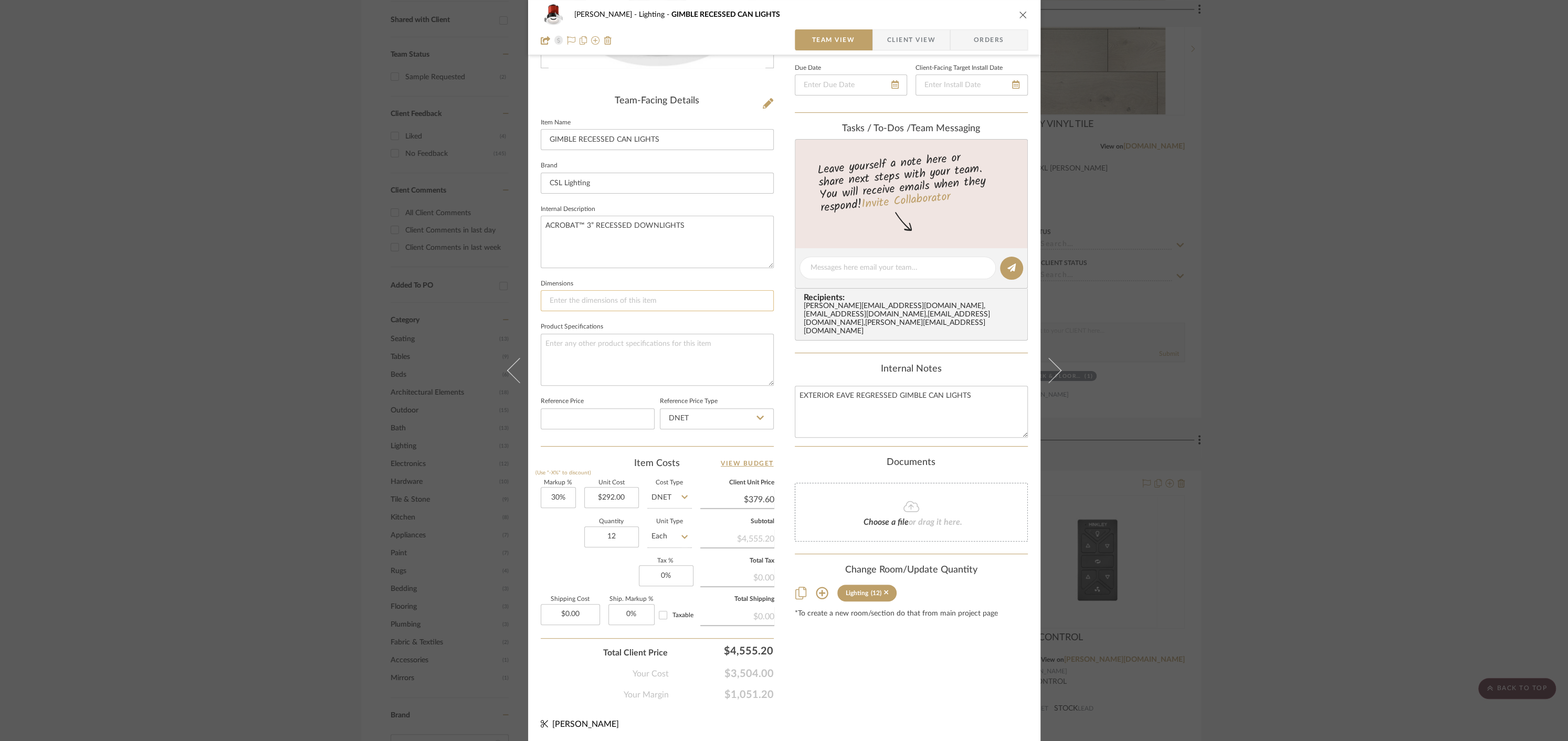
click at [578, 301] on input at bounding box center [657, 301] width 233 height 21
type input "3" D"
click at [784, 412] on div "[PERSON_NAME] Lighting GIMBLE RECESSED CAN LIGHTS Team View Client View Orders …" at bounding box center [785, 259] width 513 height 967
click at [855, 660] on div "Content here copies to Client View - confirm visibility there. Show in Client D…" at bounding box center [911, 270] width 233 height 861
click at [1019, 14] on icon "close" at bounding box center [1023, 15] width 9 height 9
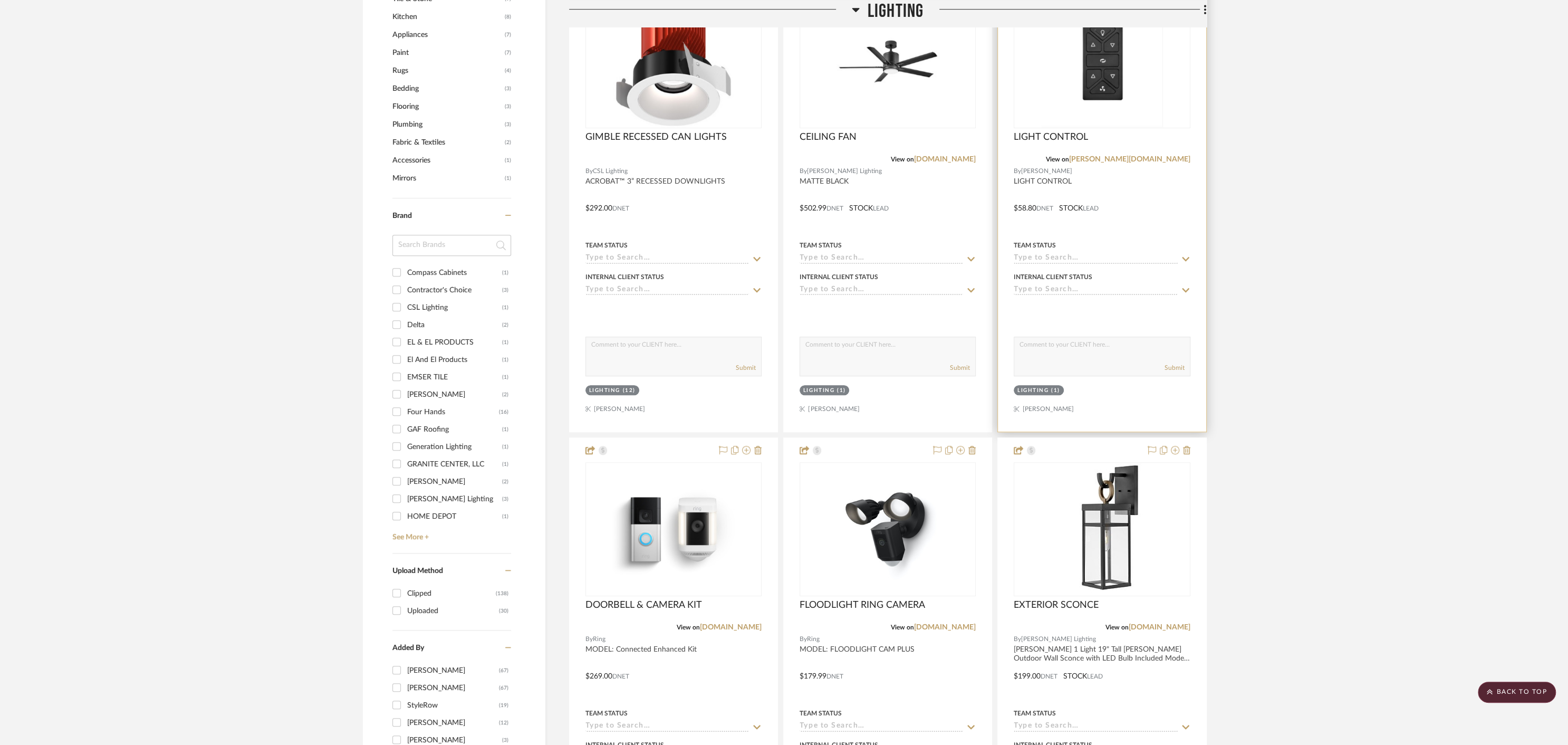
scroll to position [930, 0]
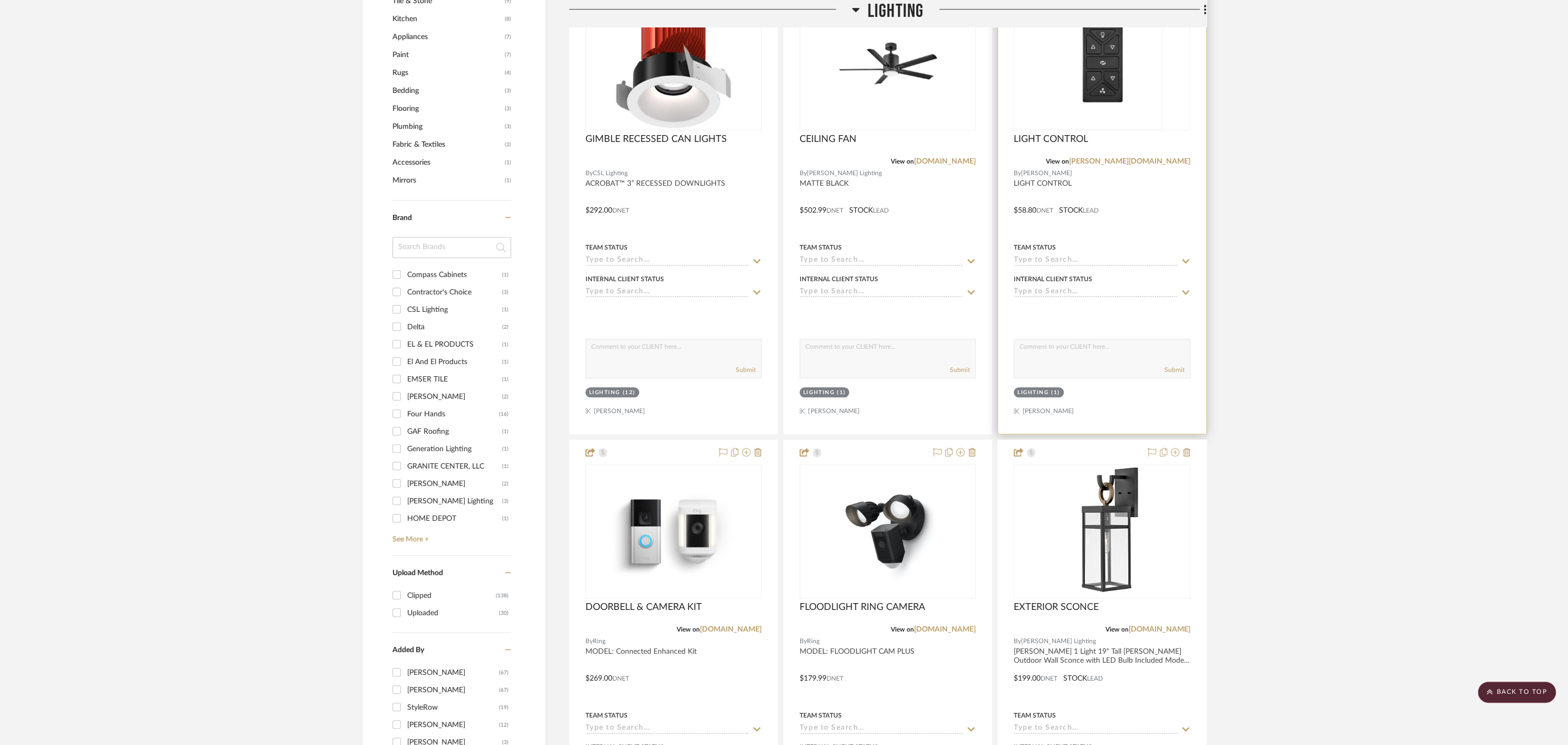
click at [1079, 157] on div "View on [PERSON_NAME][DOMAIN_NAME]" at bounding box center [1102, 161] width 176 height 10
click at [1135, 142] on div "LIGHT CONTROL" at bounding box center [1102, 145] width 176 height 23
click at [1079, 136] on span "LIGHT CONTROL" at bounding box center [1051, 139] width 75 height 12
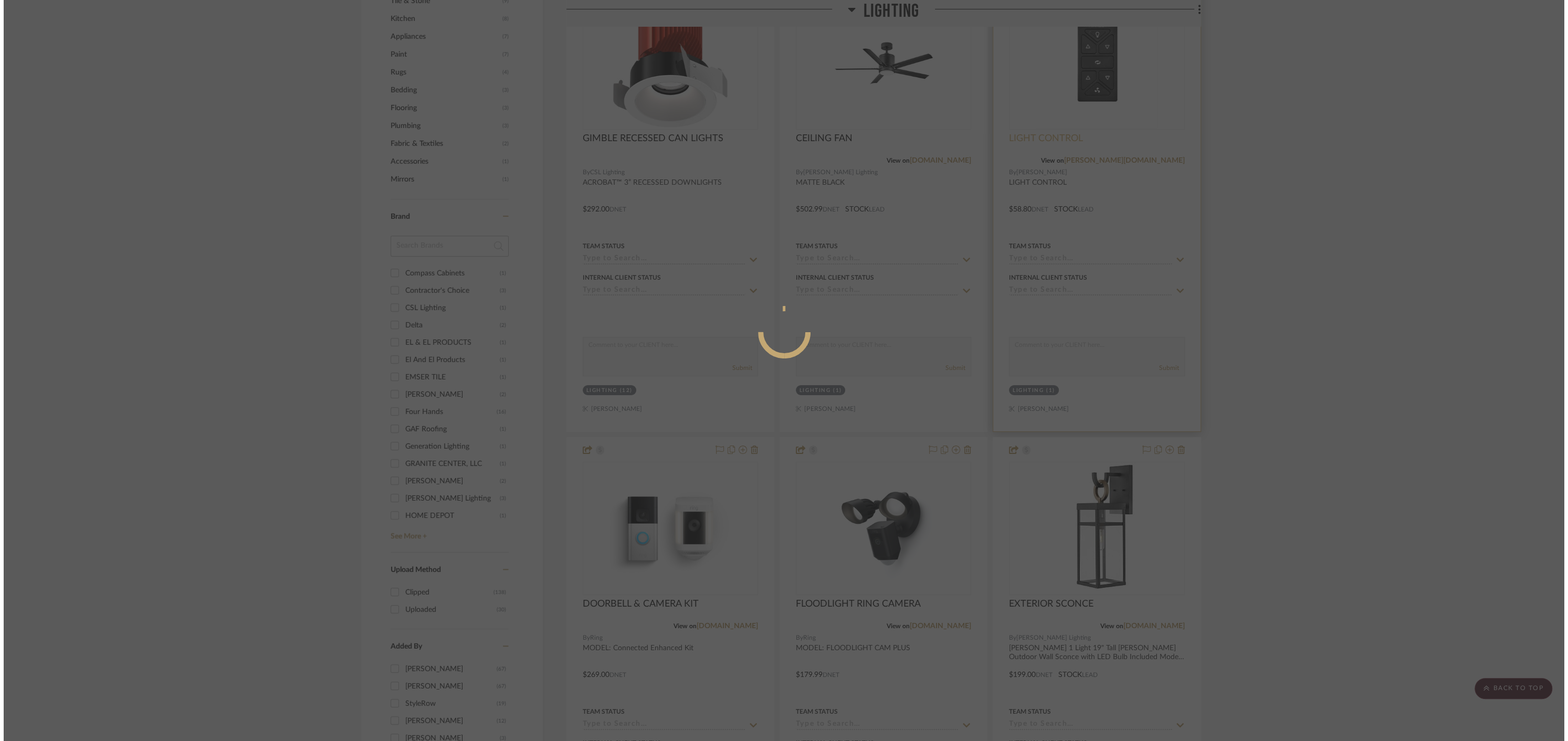
scroll to position [0, 0]
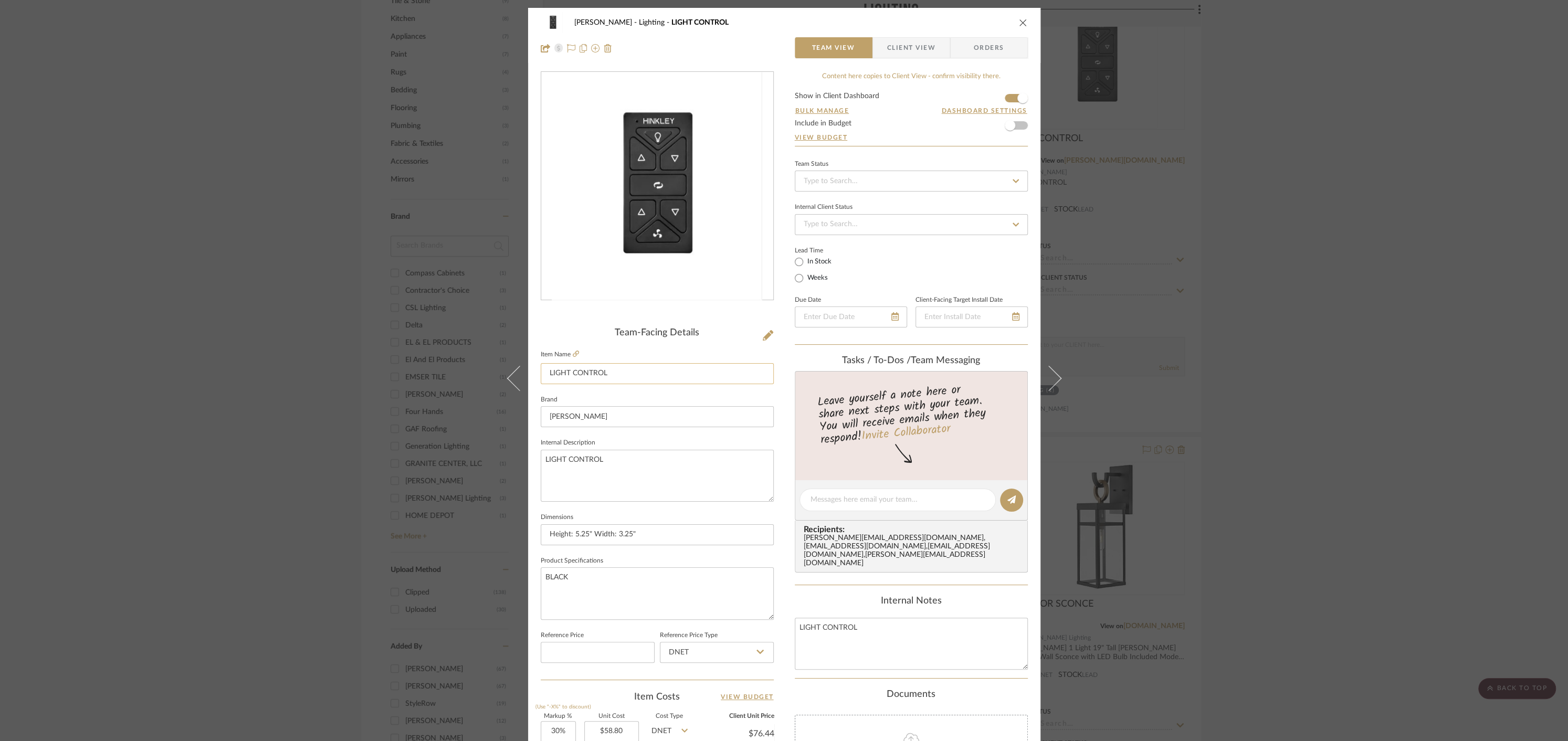
click at [617, 370] on input "LIGHT CONTROL" at bounding box center [657, 374] width 233 height 21
click at [888, 618] on textarea "LIGHT CONTROL" at bounding box center [911, 643] width 233 height 52
click at [991, 629] on textarea "LIGHT CONTROL FOR CEILING FAN" at bounding box center [911, 643] width 233 height 52
type textarea "LIGHT CONTROL FOR CEILING FAN"
click at [1019, 21] on icon "close" at bounding box center [1023, 23] width 9 height 9
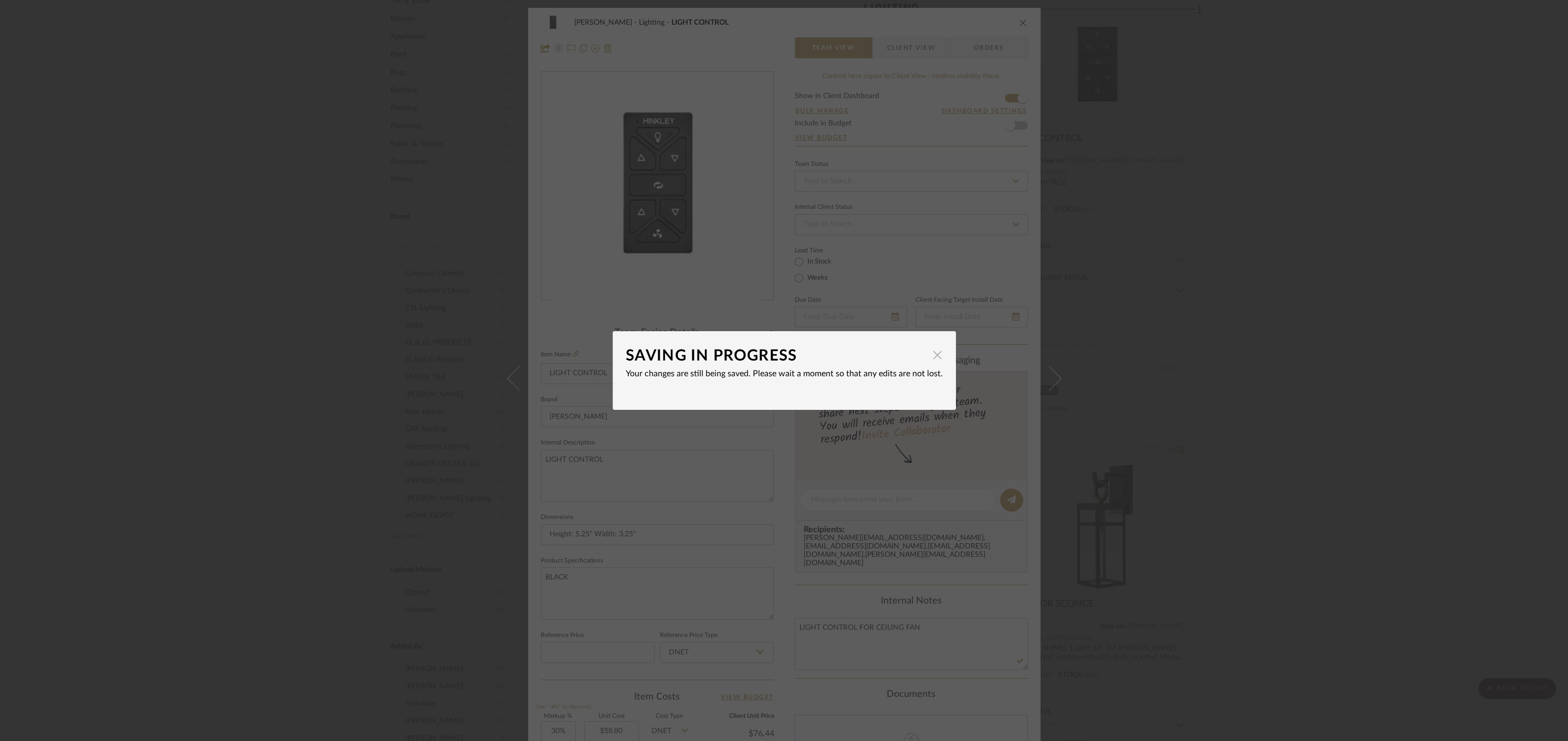
click at [933, 356] on span "button" at bounding box center [937, 355] width 21 height 21
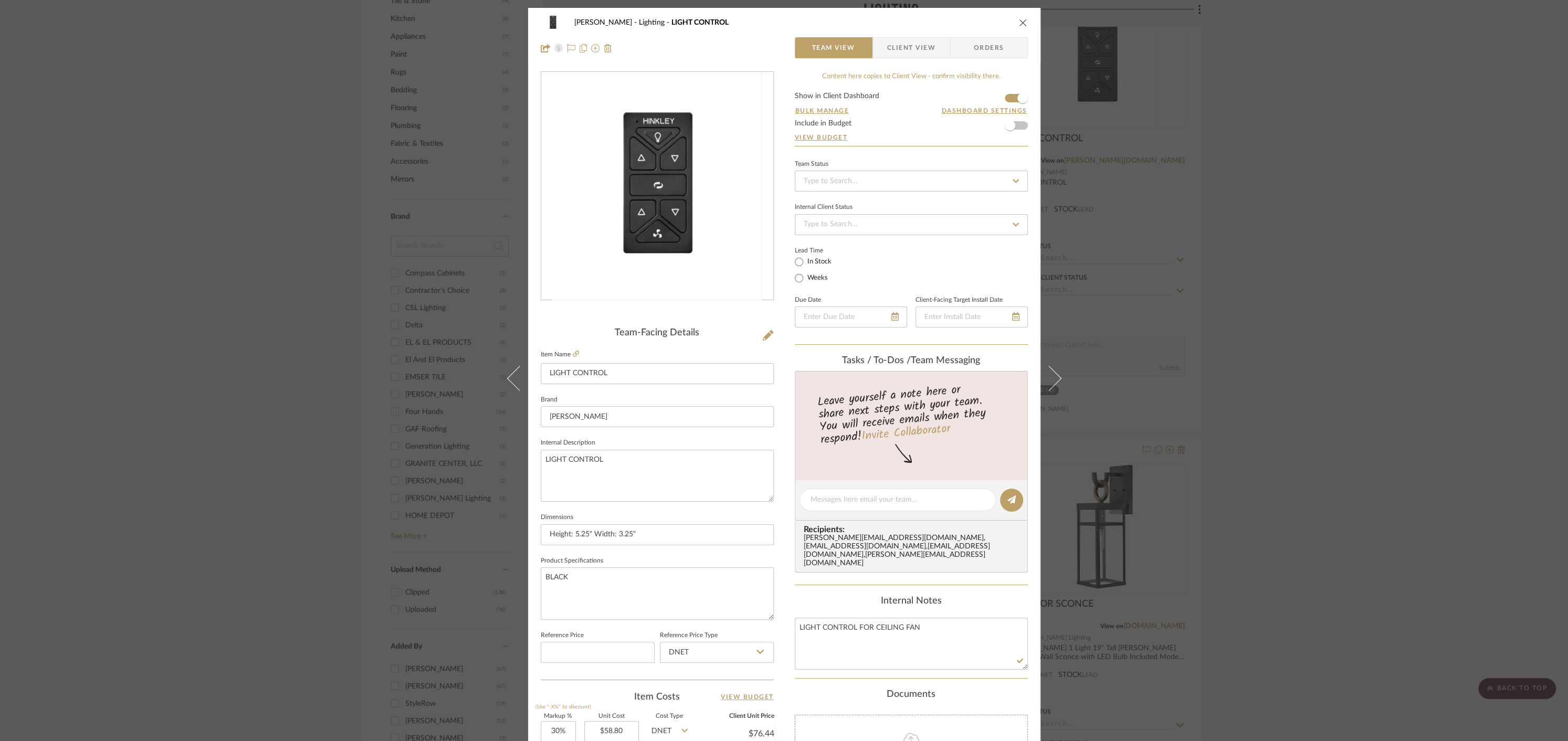
click at [937, 268] on div "Lead Time In Stock Weeks" at bounding box center [911, 263] width 233 height 41
click at [1021, 23] on icon "close" at bounding box center [1023, 23] width 9 height 9
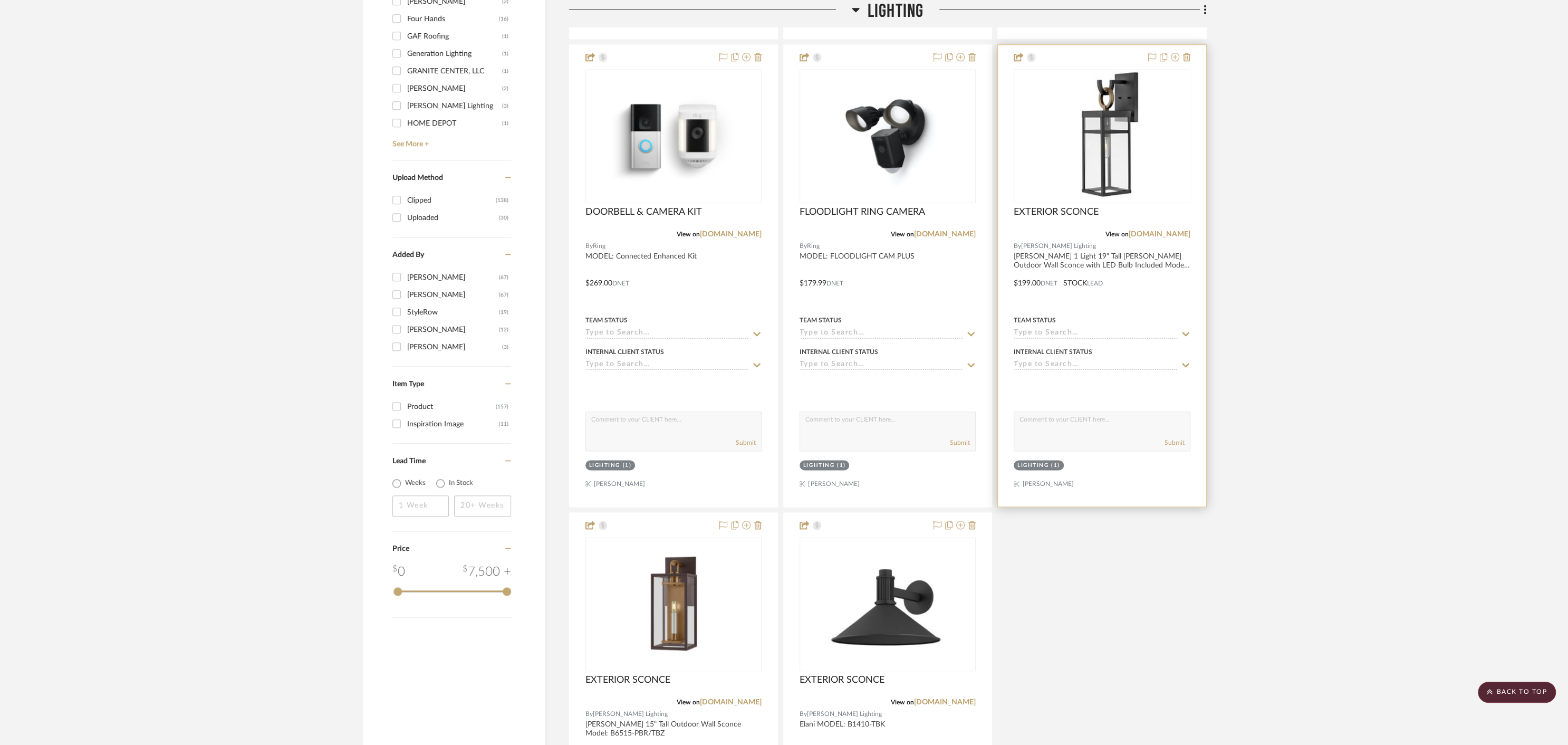
scroll to position [1313, 0]
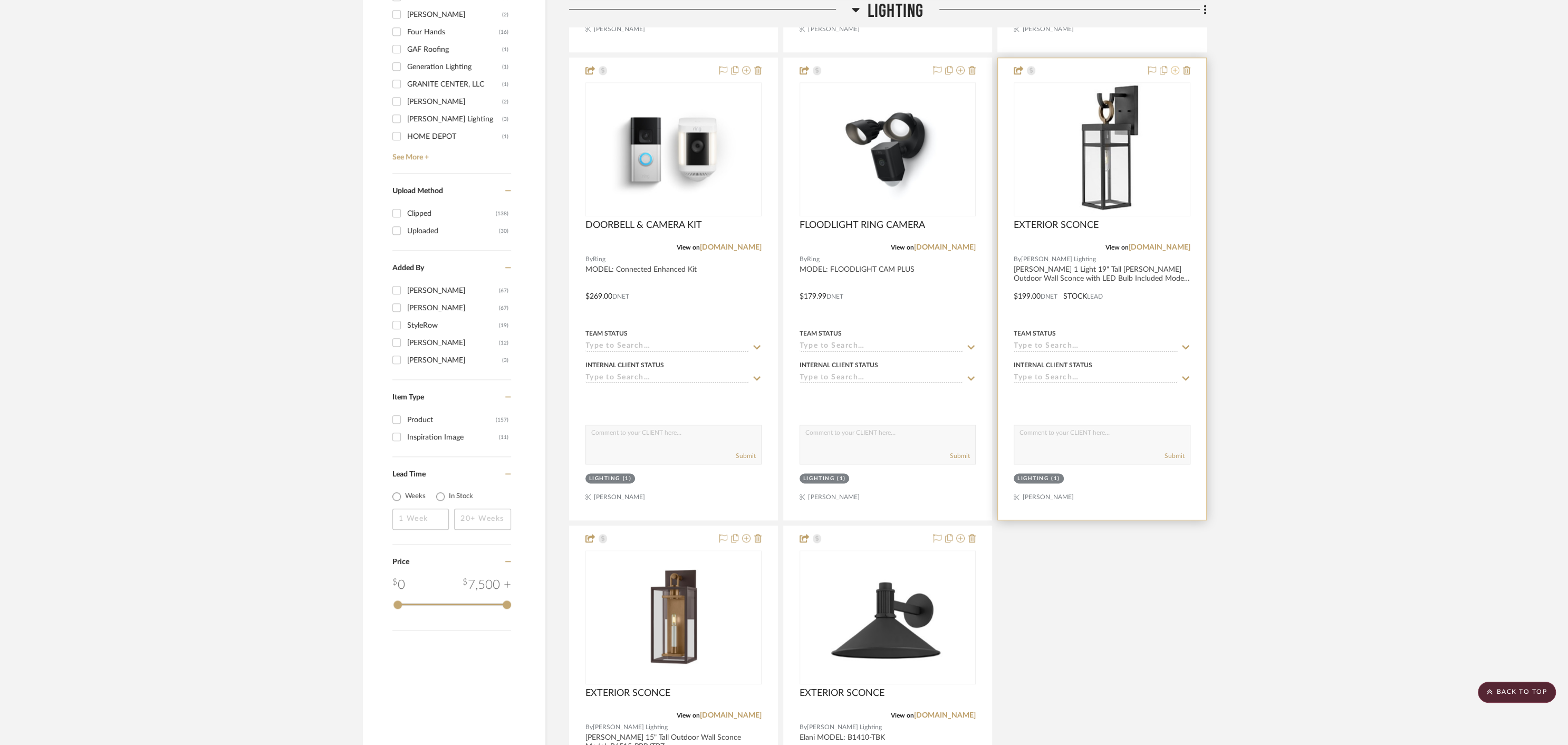
click at [1175, 68] on icon at bounding box center [1175, 70] width 9 height 9
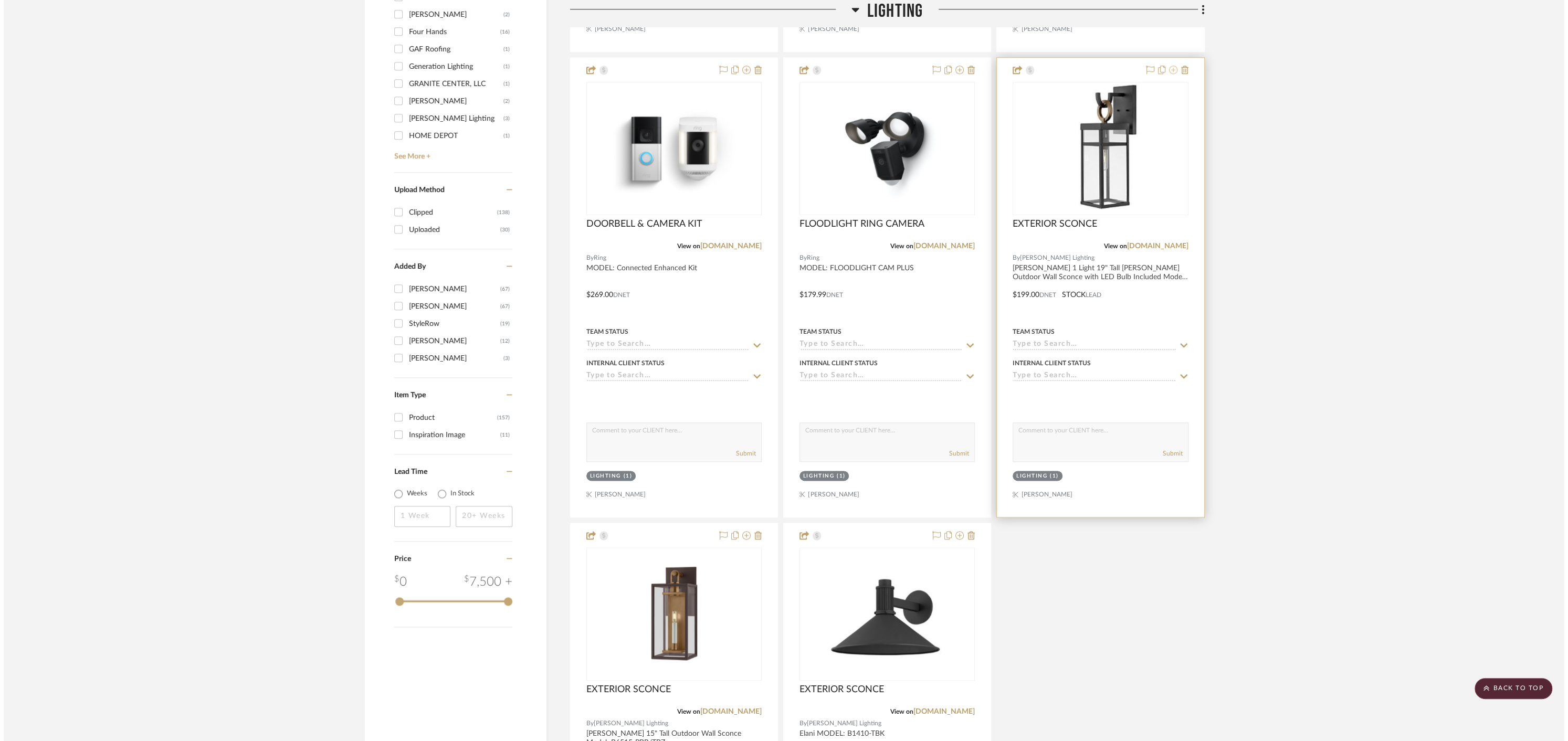
scroll to position [0, 0]
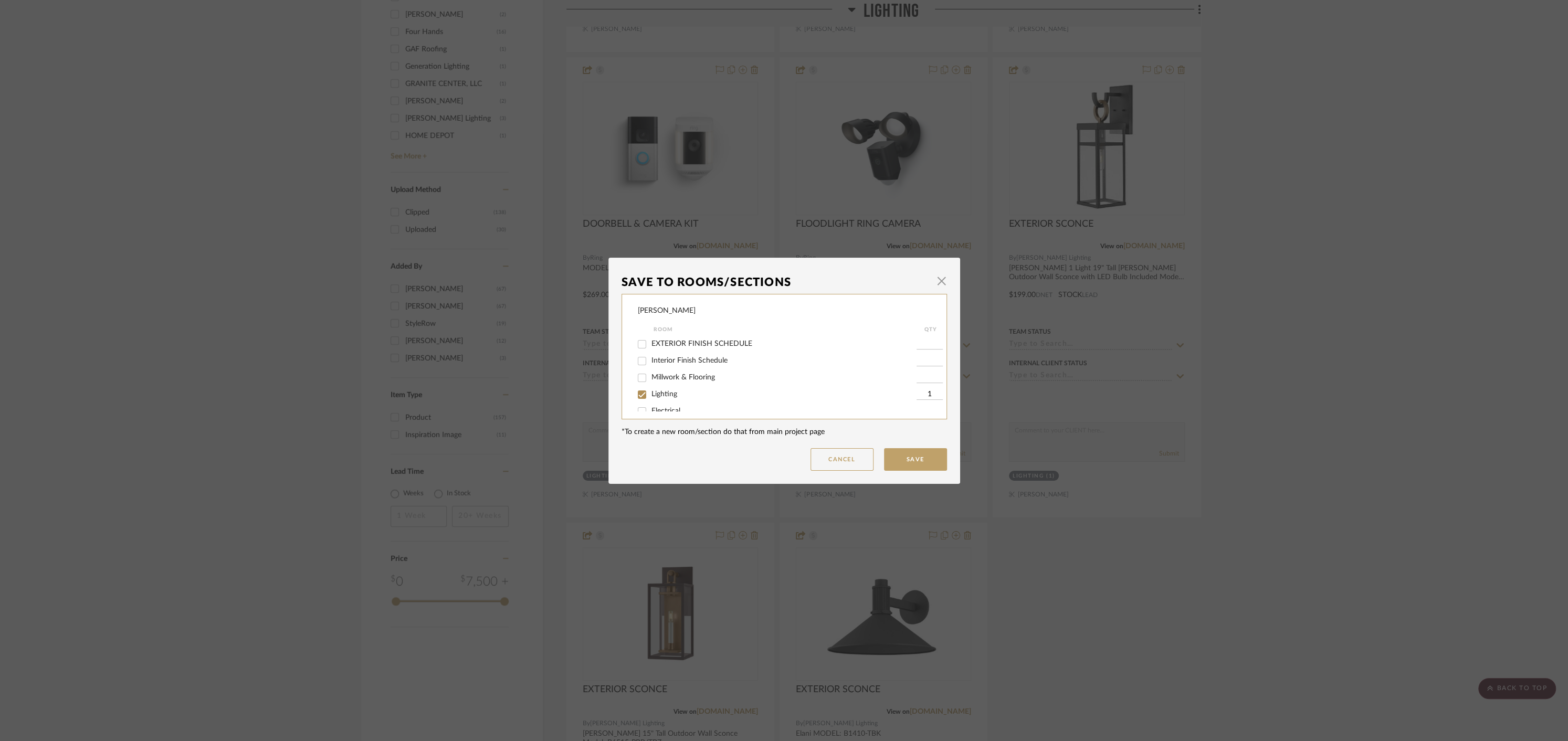
click at [636, 398] on input "Lighting" at bounding box center [642, 395] width 17 height 17
checkbox input "false"
click at [637, 397] on input "ALTERNATIVE OPTIONS" at bounding box center [642, 400] width 17 height 17
checkbox input "true"
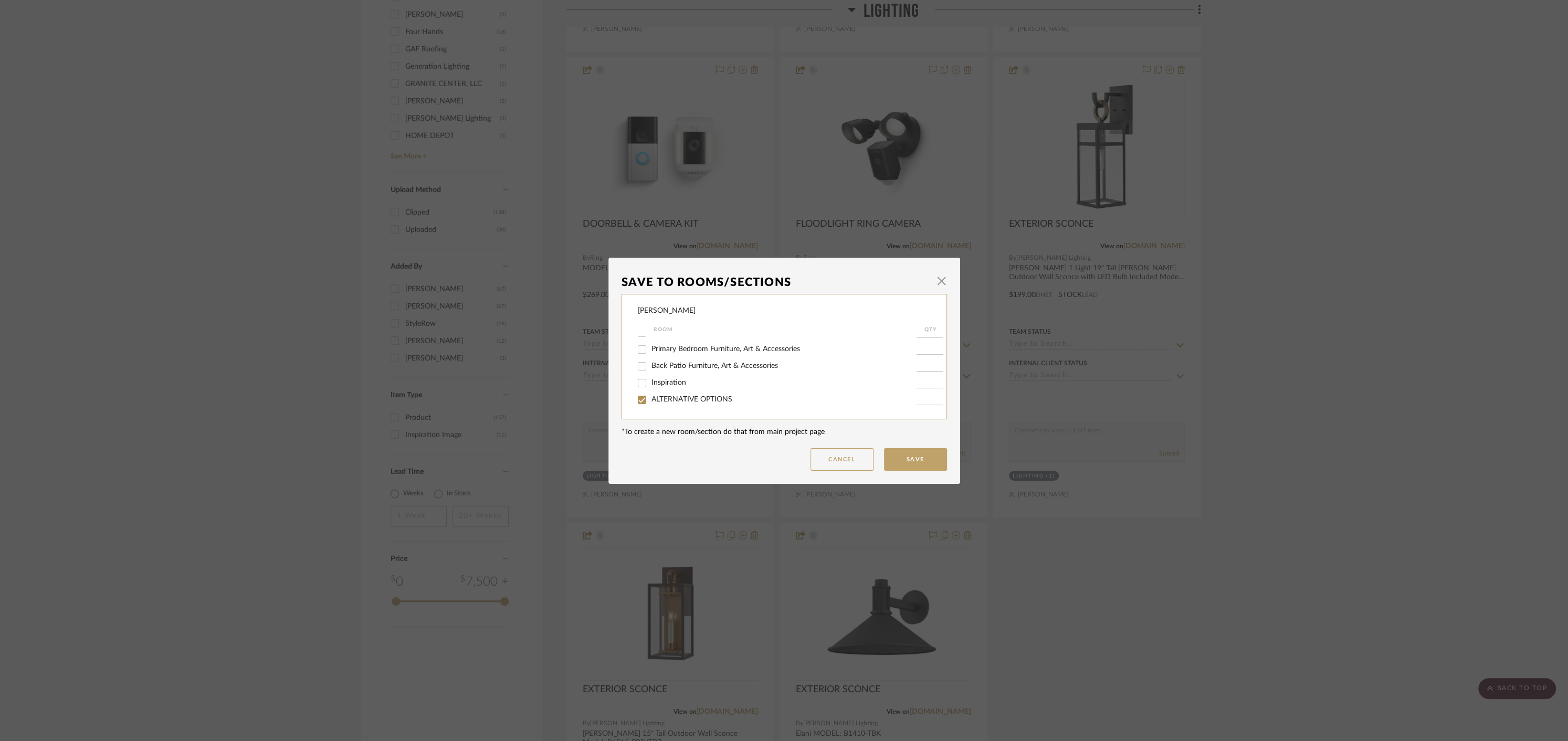
type input "1"
click at [919, 462] on button "Save" at bounding box center [915, 459] width 63 height 23
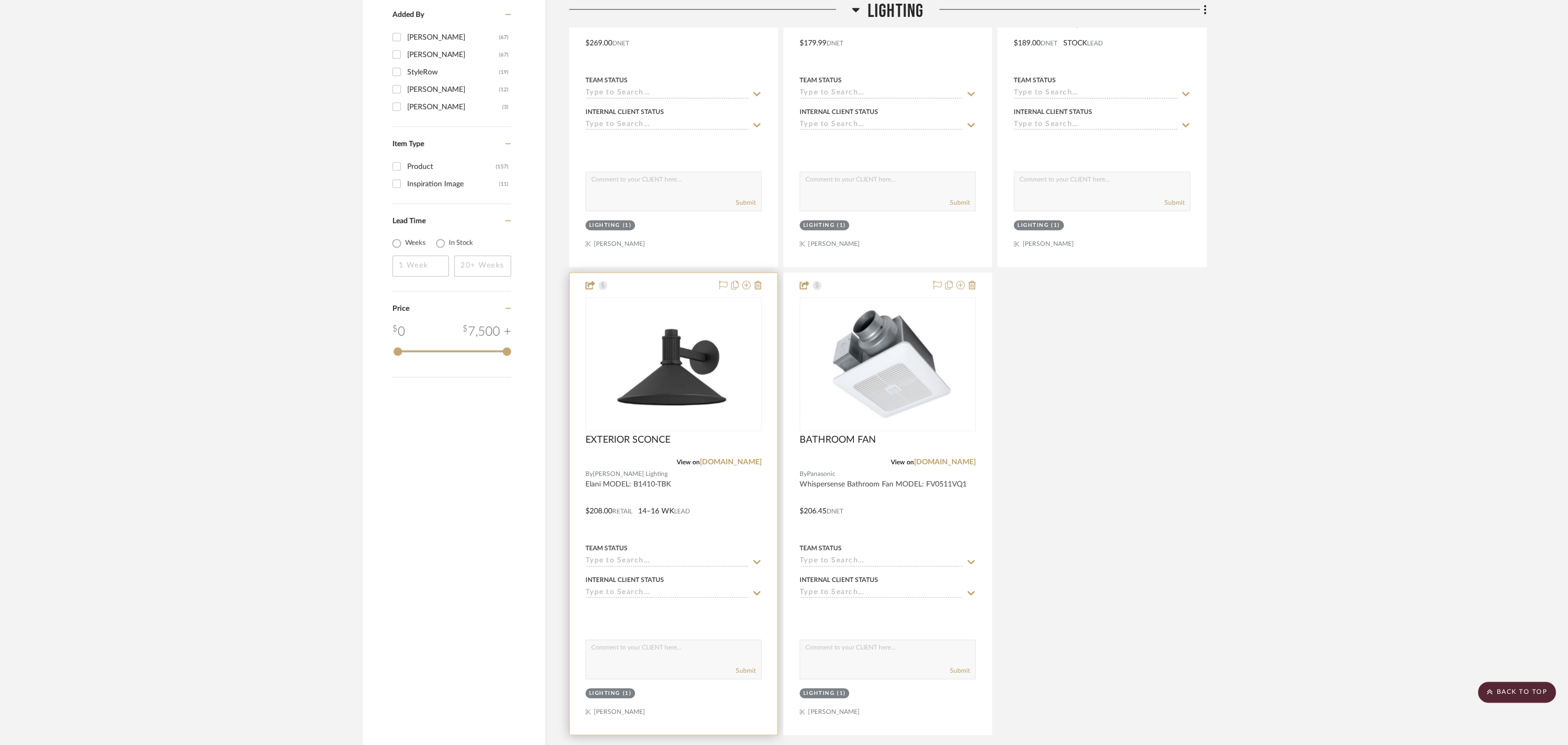
scroll to position [1568, 0]
click at [733, 491] on div at bounding box center [673, 501] width 208 height 462
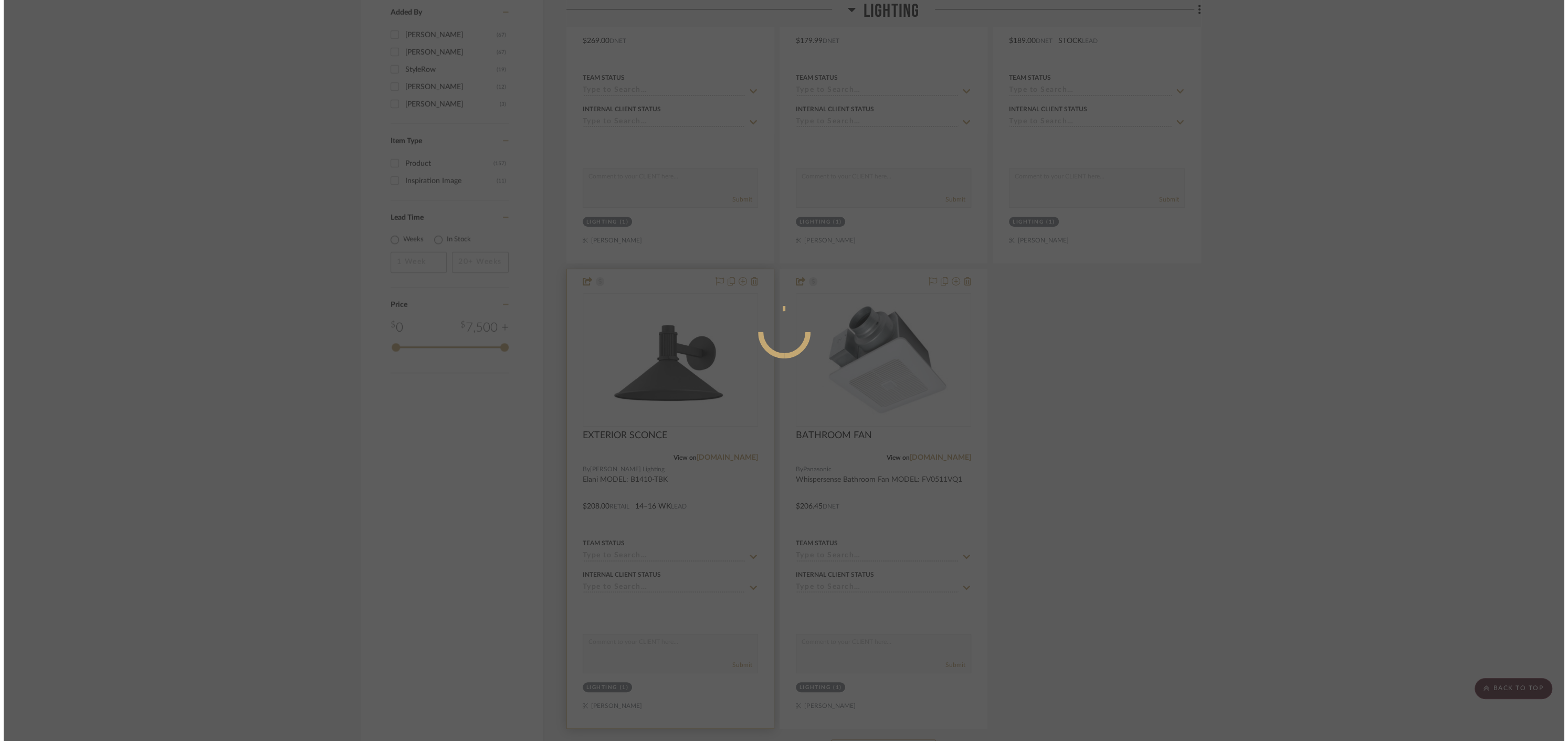
scroll to position [0, 0]
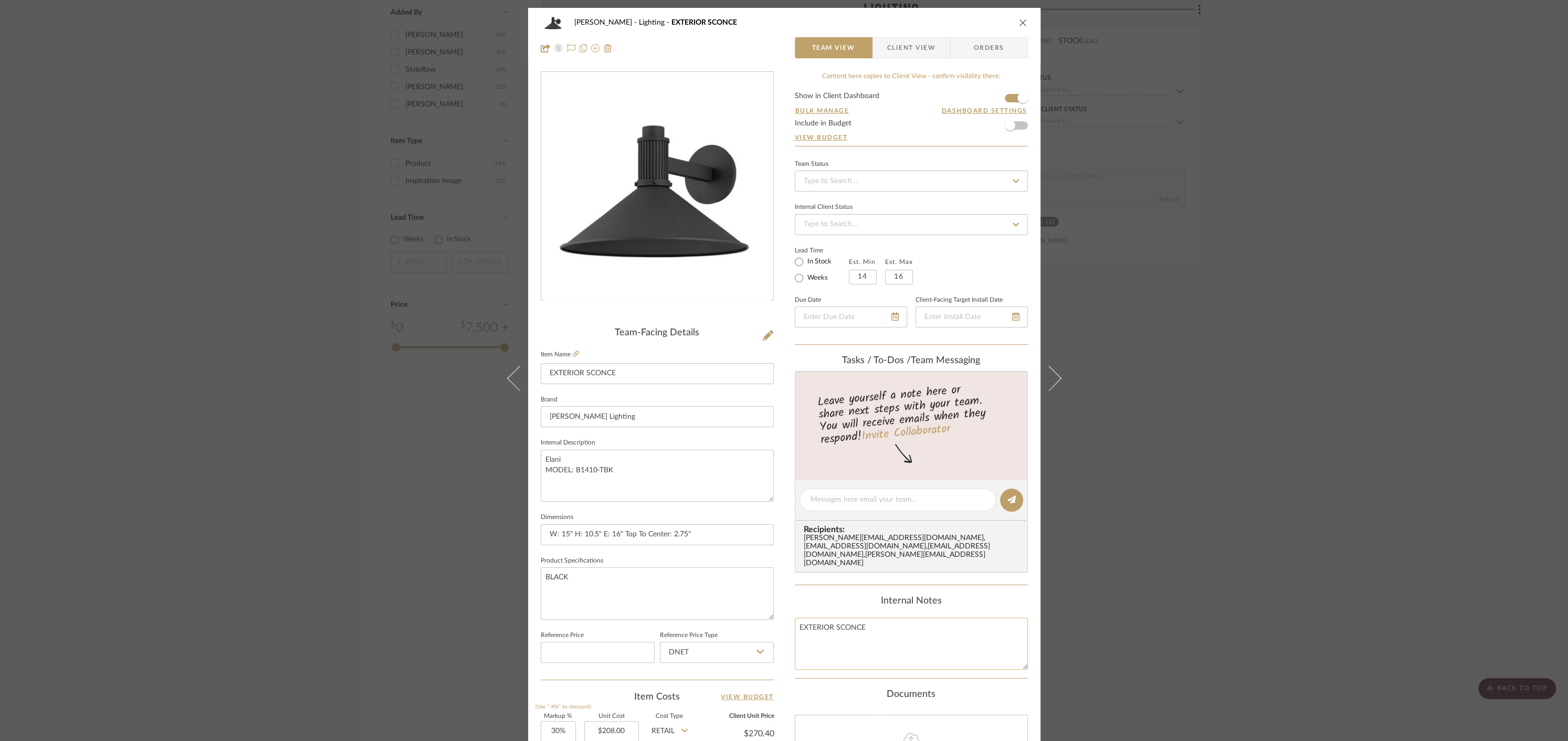
click at [885, 618] on textarea "EXTERIOR SCONCE" at bounding box center [911, 643] width 233 height 52
type textarea "EXTERIOR SCONCE AT SIDE PORCH"
click at [963, 596] on div "Internal Notes EXTERIOR SCONCE AT SIDE PORCH" at bounding box center [911, 633] width 233 height 74
click at [1020, 25] on icon "close" at bounding box center [1023, 23] width 9 height 9
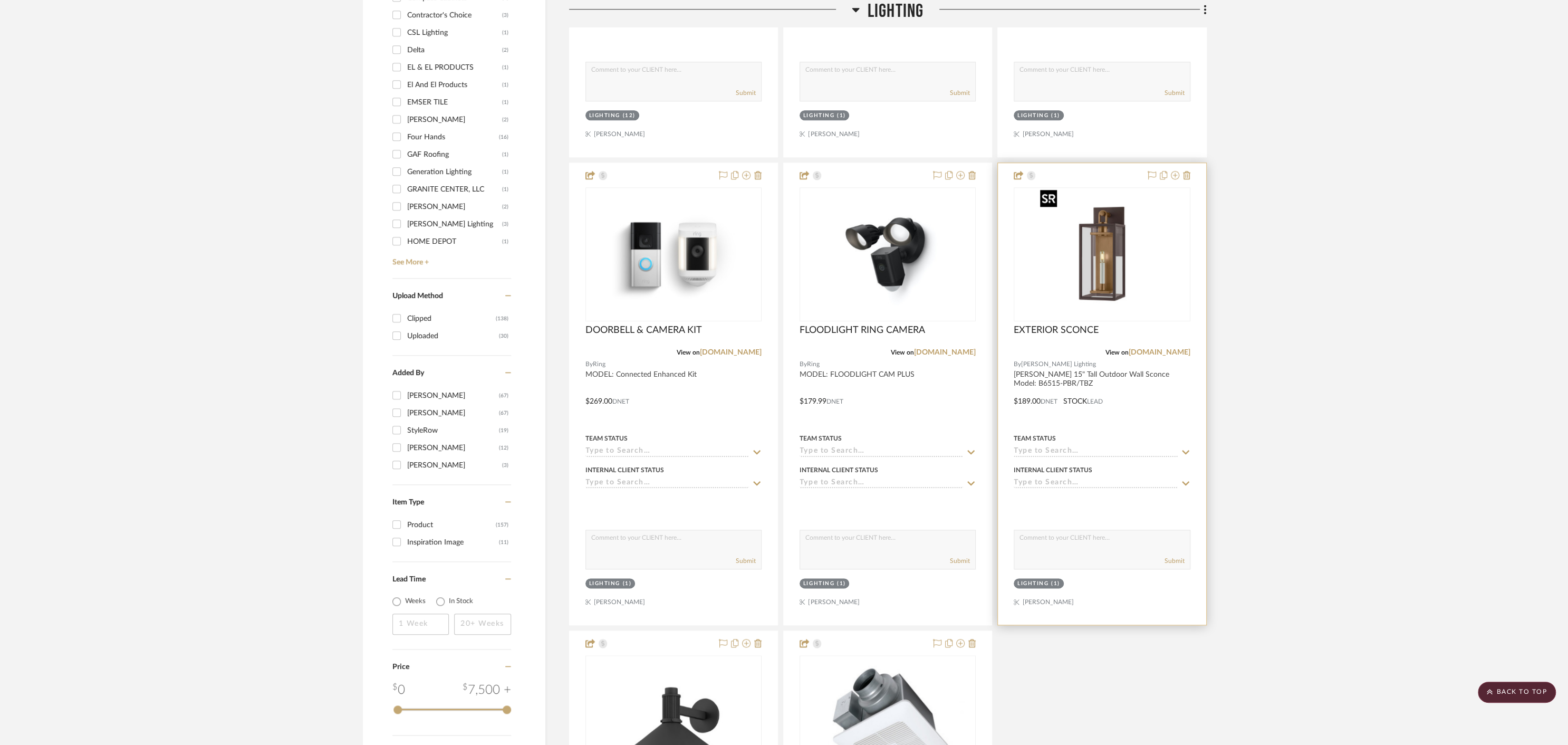
scroll to position [1210, 0]
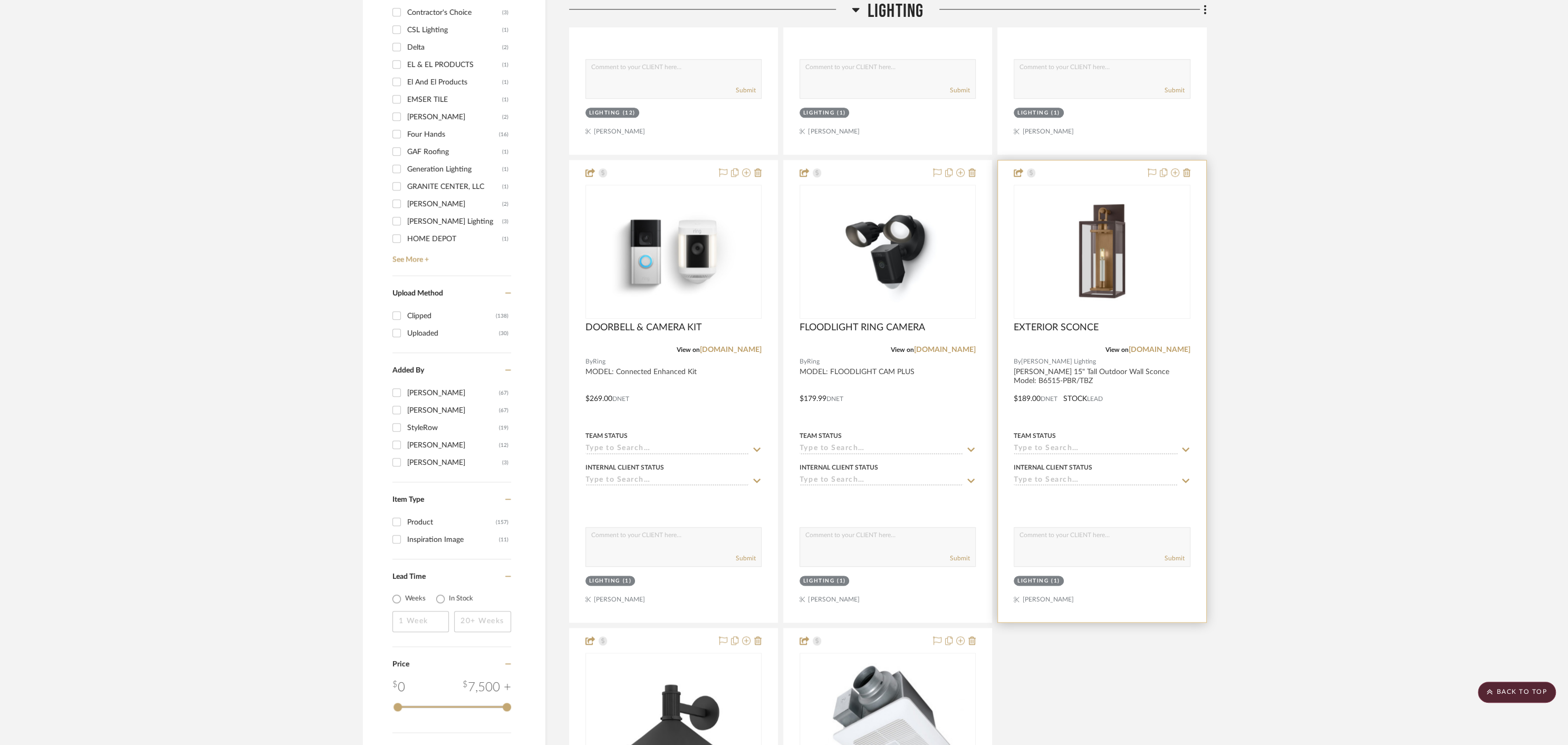
click at [1103, 584] on div "Lighting (1)" at bounding box center [1101, 582] width 178 height 15
click at [1106, 600] on div at bounding box center [1102, 391] width 208 height 462
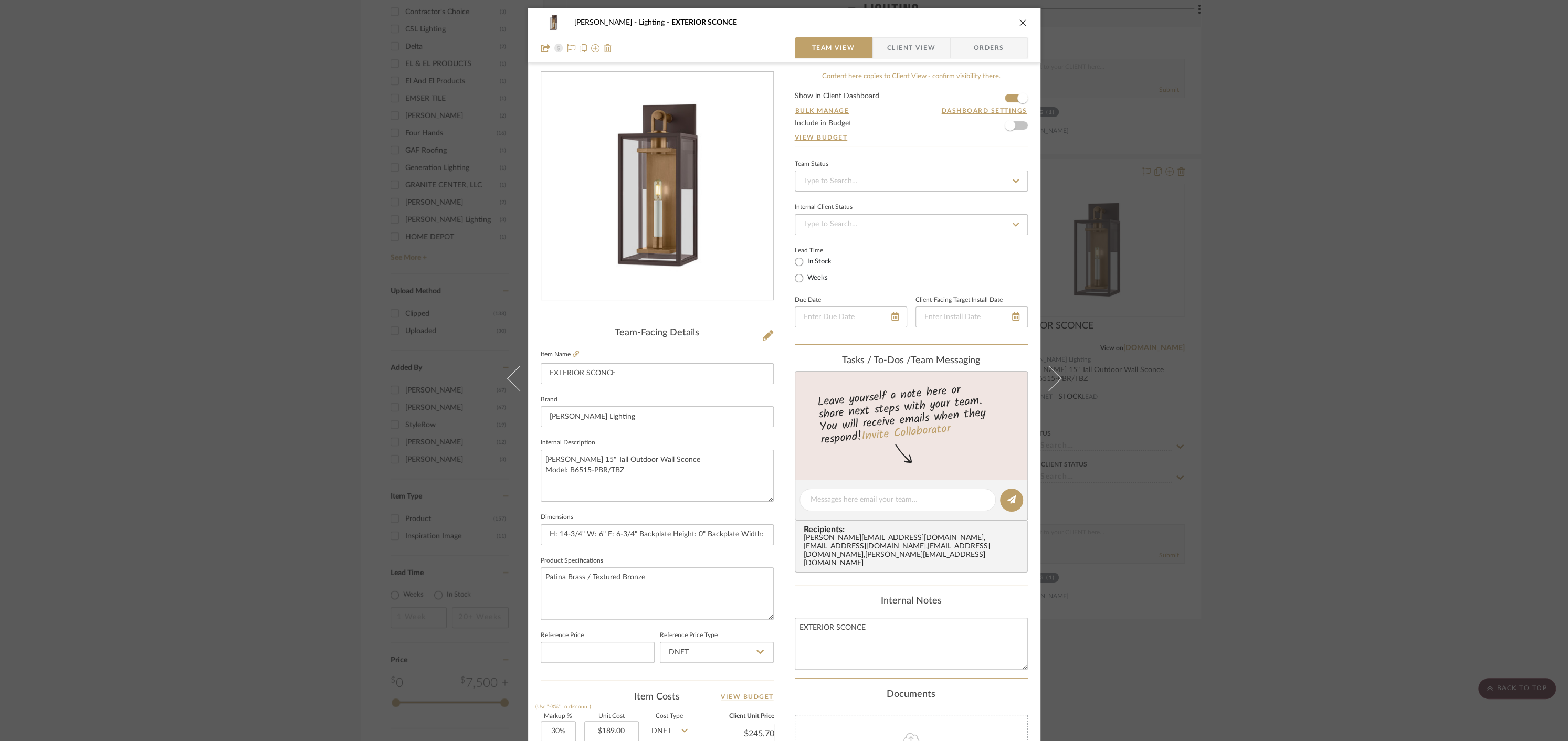
scroll to position [234, 0]
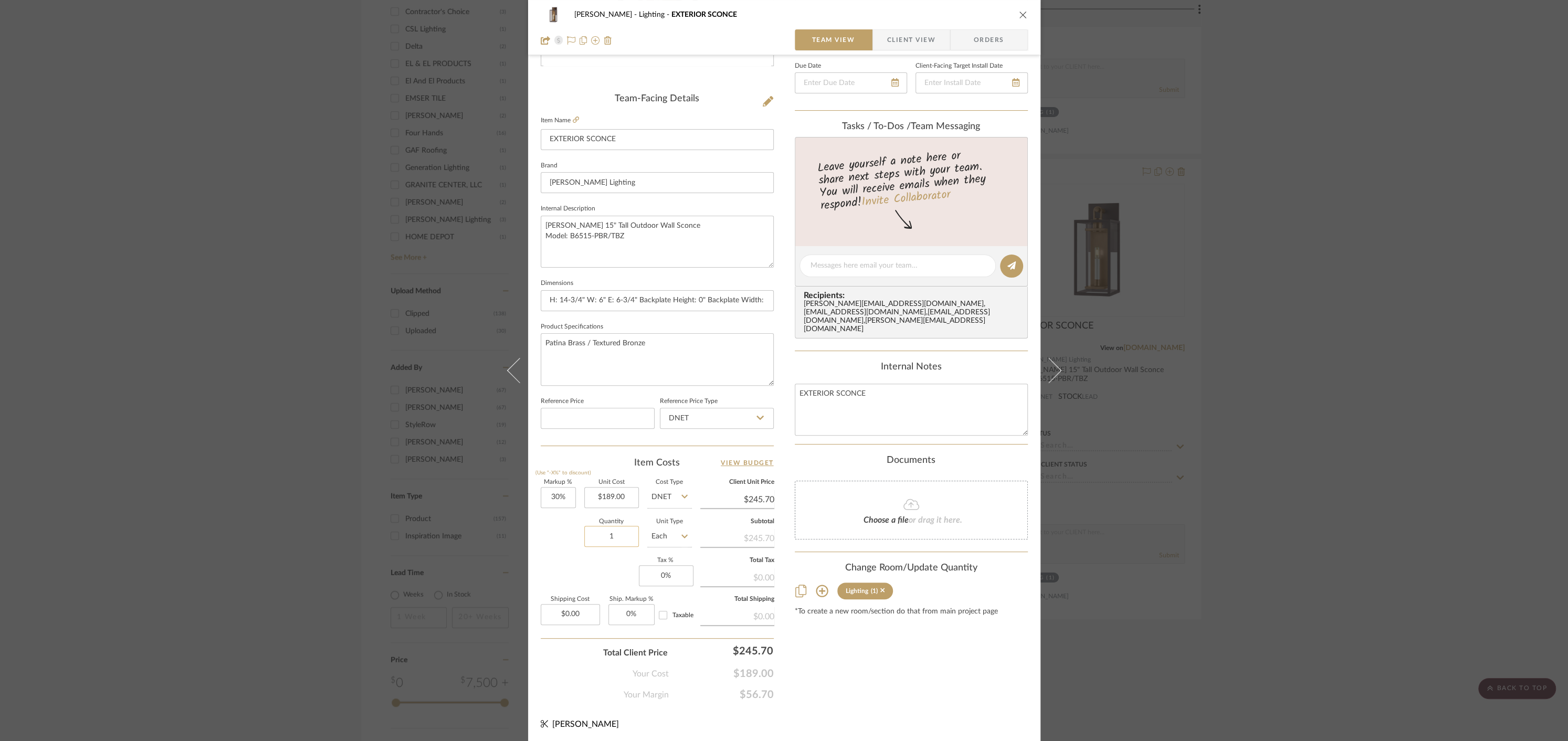
click at [621, 538] on input "1" at bounding box center [612, 536] width 55 height 21
type input "2"
click at [849, 666] on div "Content here copies to Client View - confirm visibility there. Show in Client D…" at bounding box center [911, 270] width 233 height 864
click at [1022, 14] on icon "close" at bounding box center [1023, 15] width 9 height 9
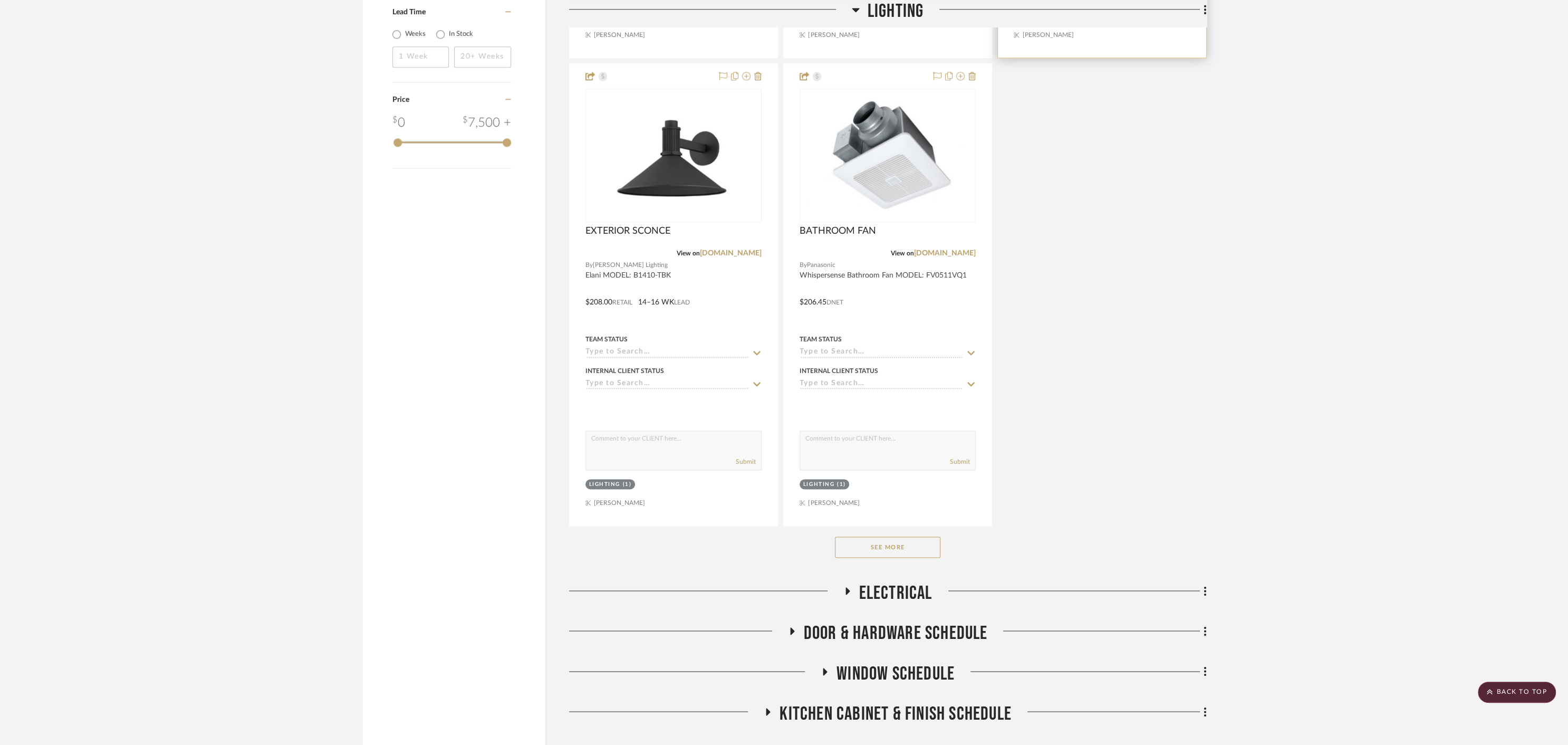
scroll to position [1814, 0]
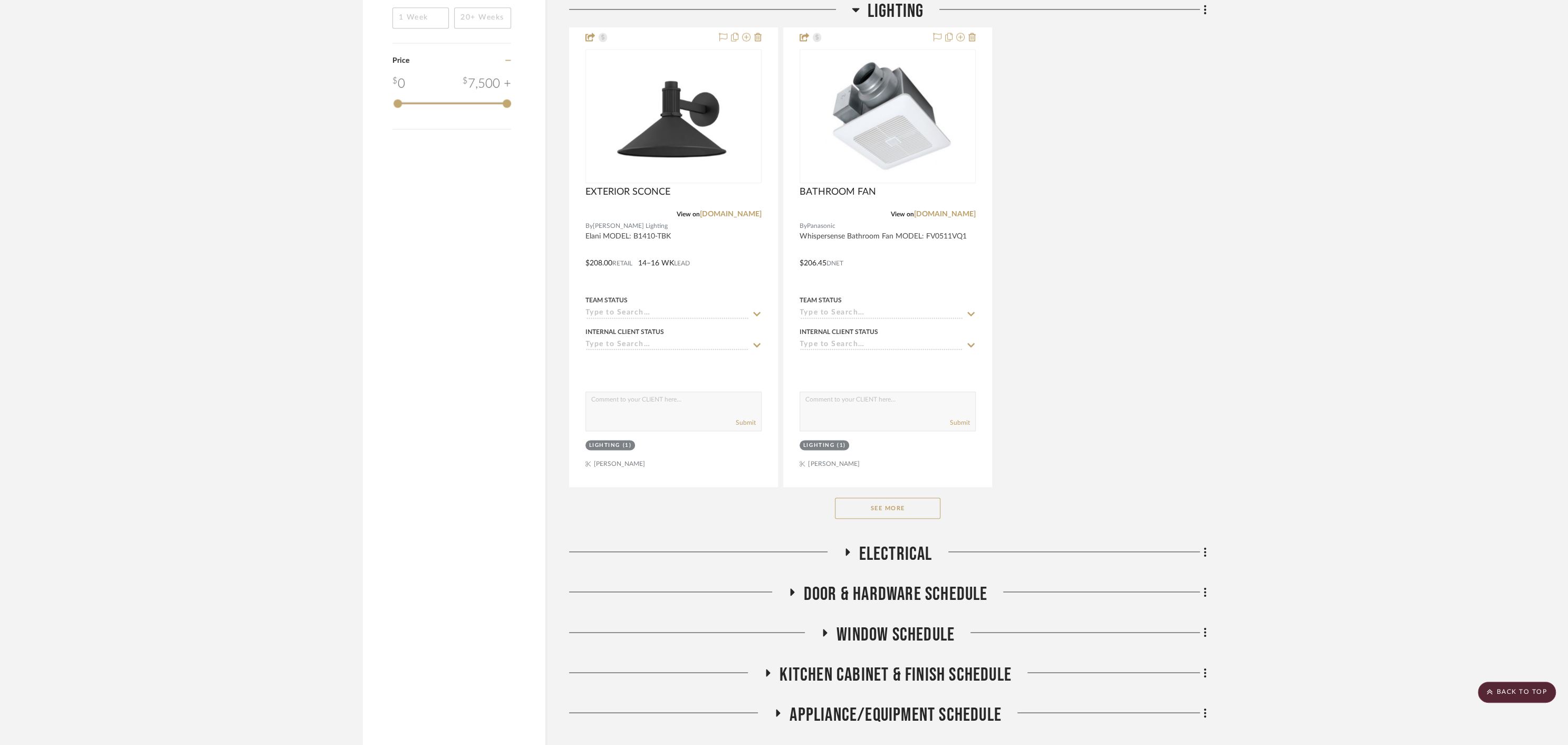
click at [887, 508] on button "See More" at bounding box center [887, 508] width 105 height 21
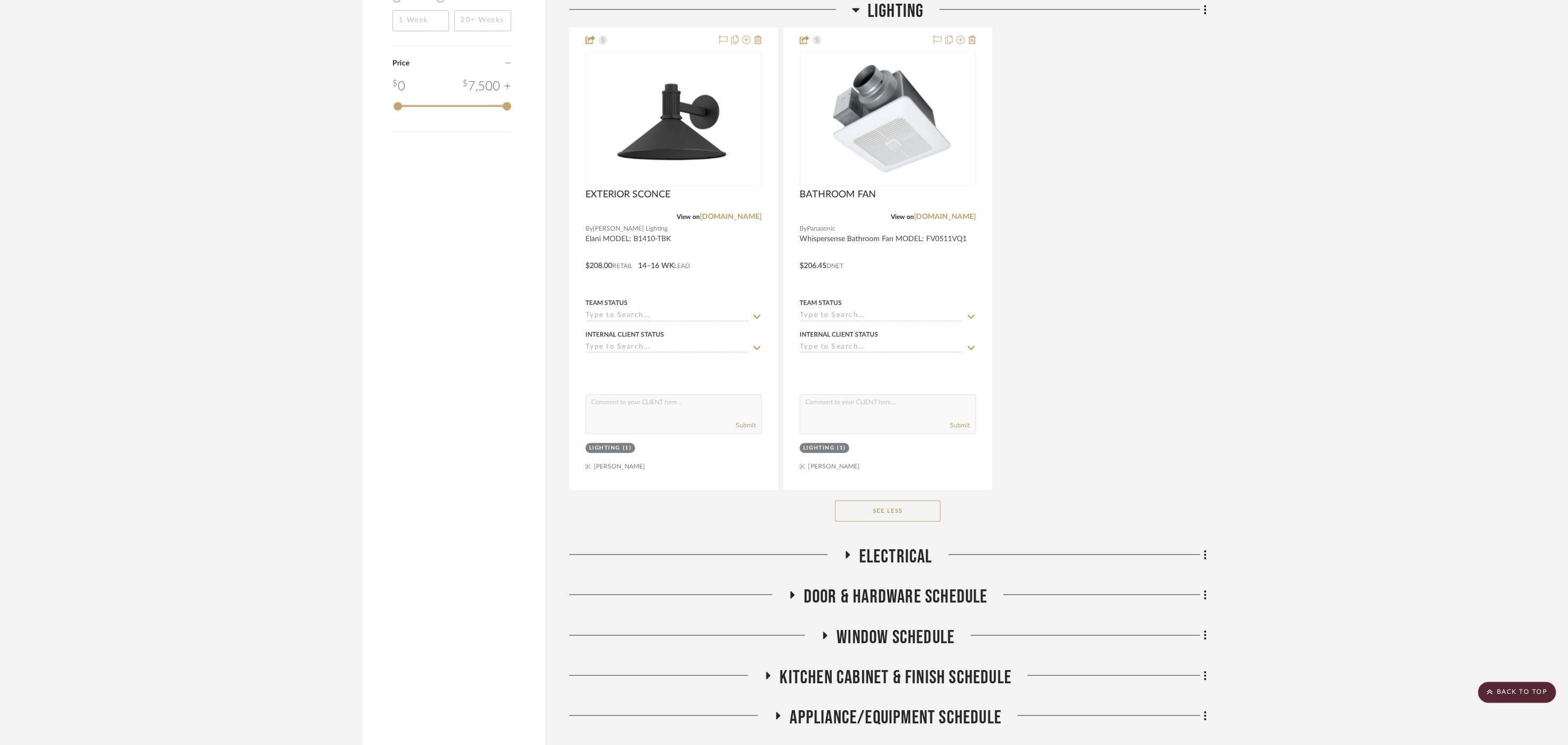
click at [846, 550] on icon at bounding box center [847, 554] width 4 height 7
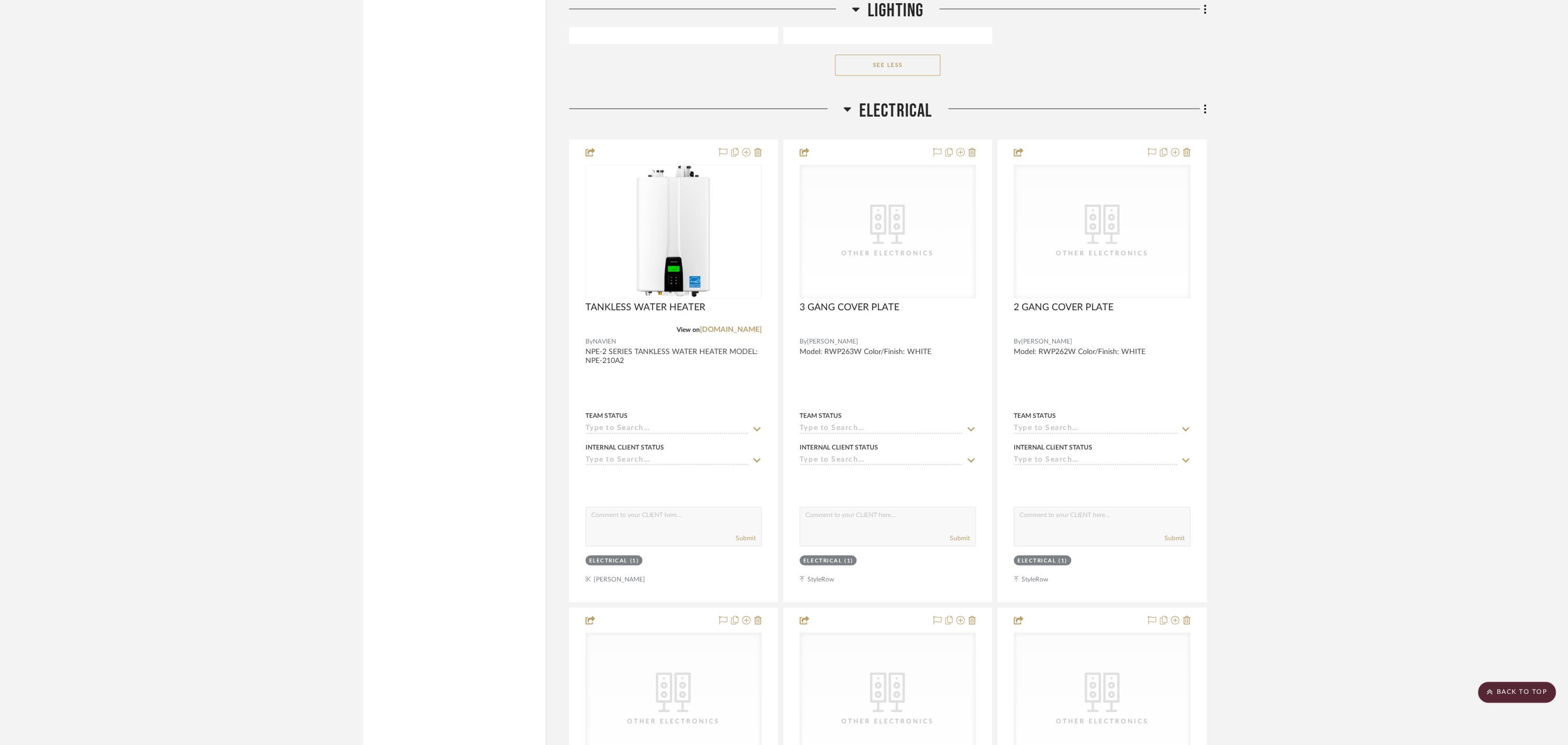
scroll to position [2263, 0]
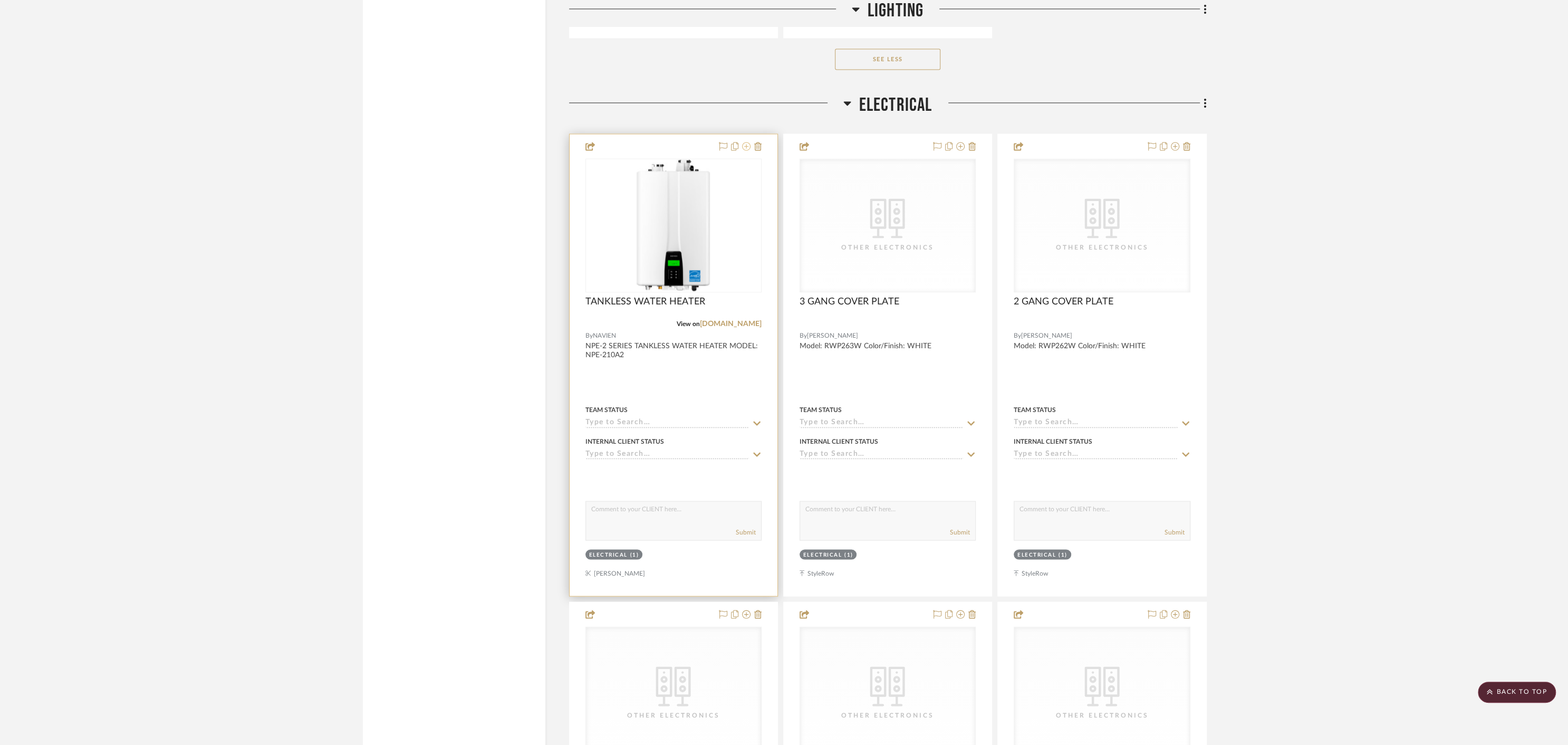
click at [747, 143] on icon at bounding box center [746, 146] width 9 height 9
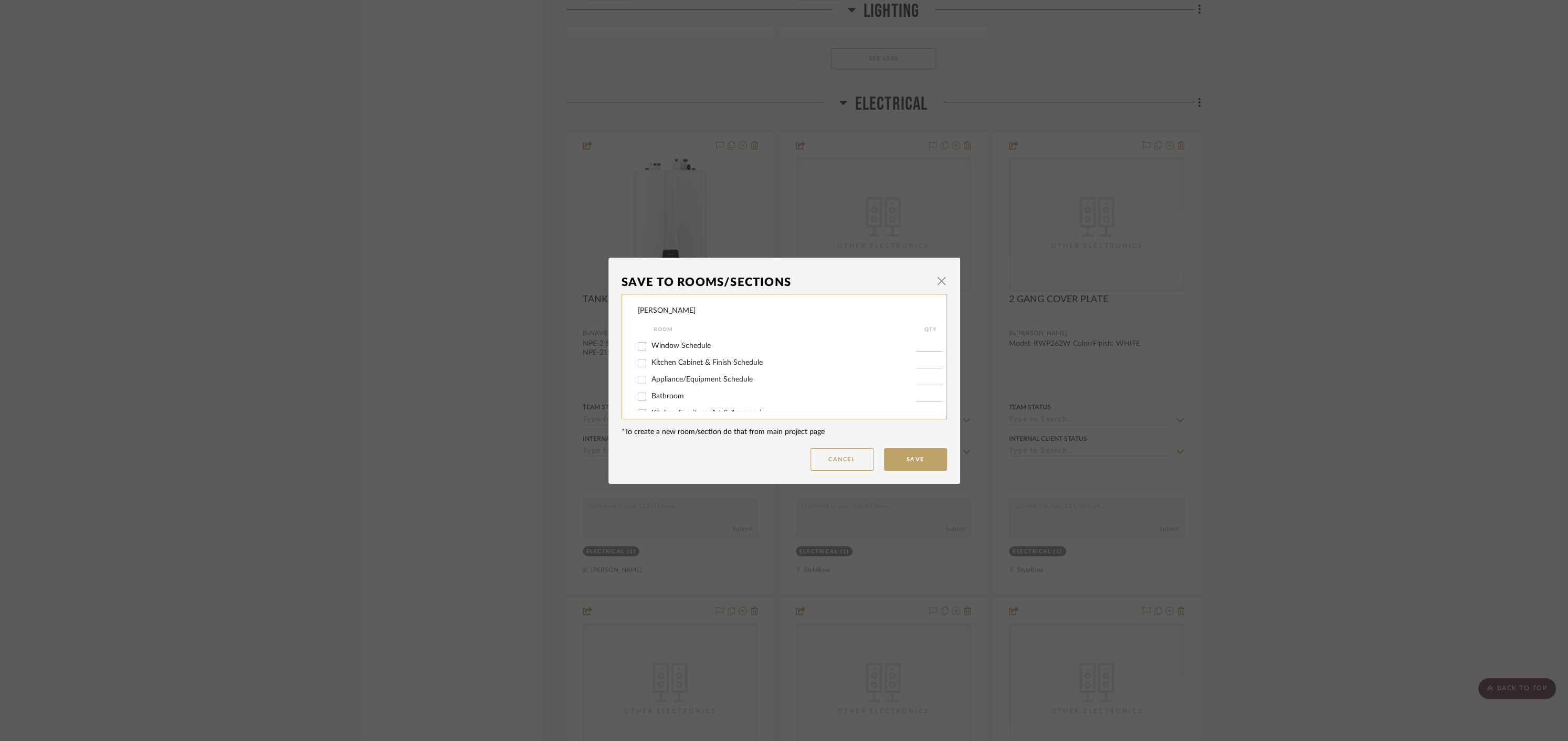
scroll to position [97, 0]
click at [640, 386] on input "Appliance/Equipment Schedule" at bounding box center [642, 381] width 17 height 17
checkbox input "true"
type input "1"
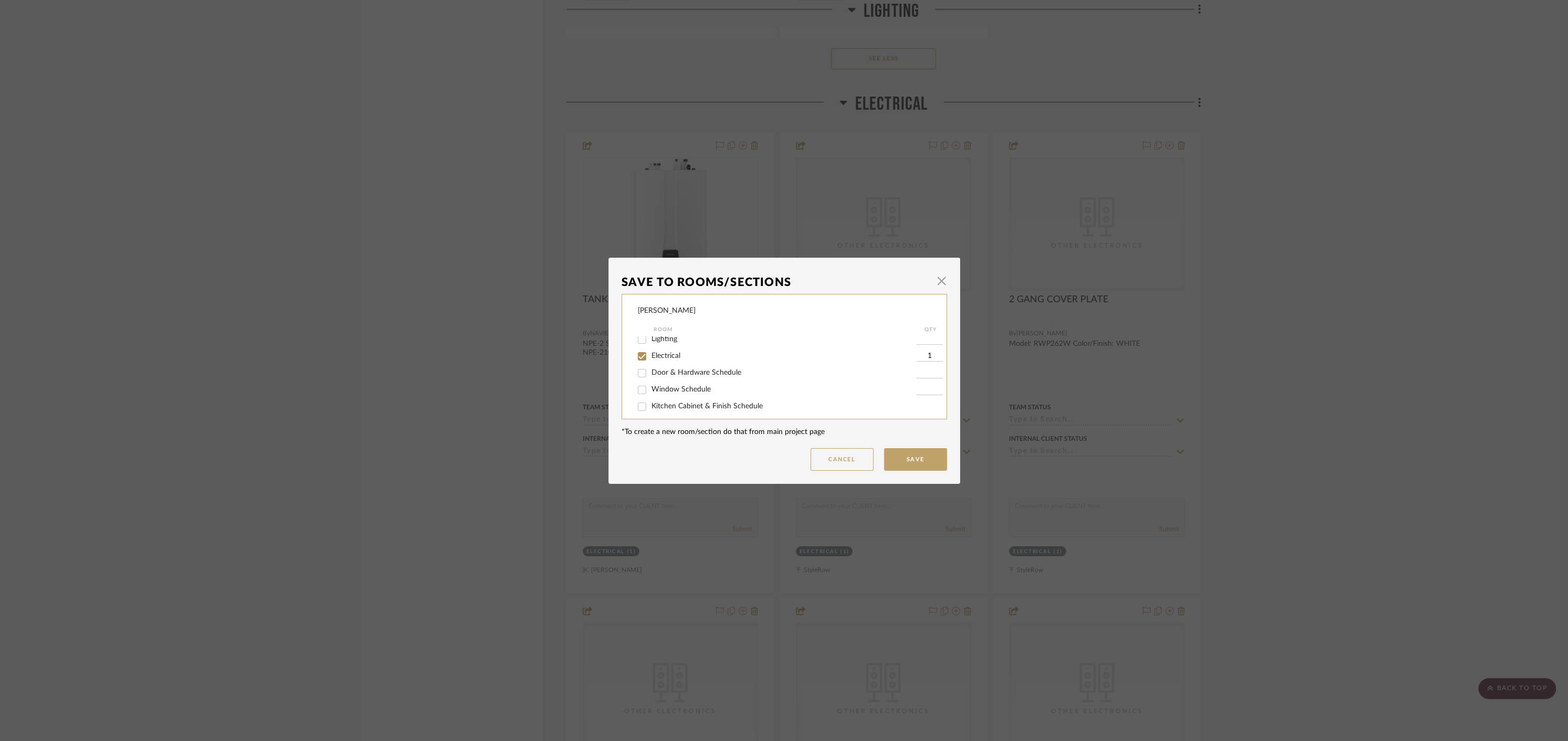
click at [635, 358] on input "Electrical" at bounding box center [642, 357] width 17 height 17
checkbox input "false"
click at [911, 459] on button "Save" at bounding box center [915, 459] width 63 height 23
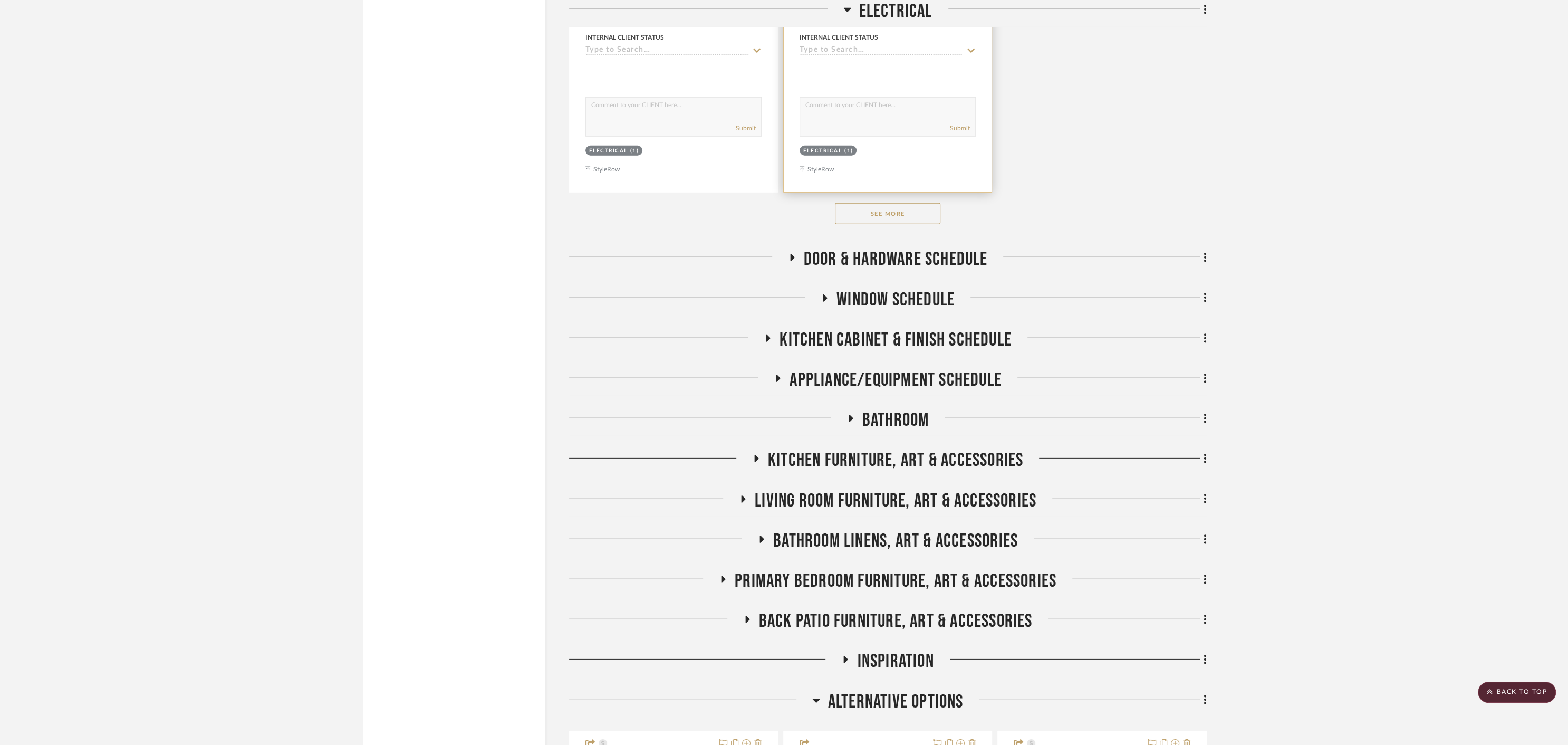
scroll to position [3602, 0]
click at [871, 214] on button "See More" at bounding box center [887, 213] width 105 height 21
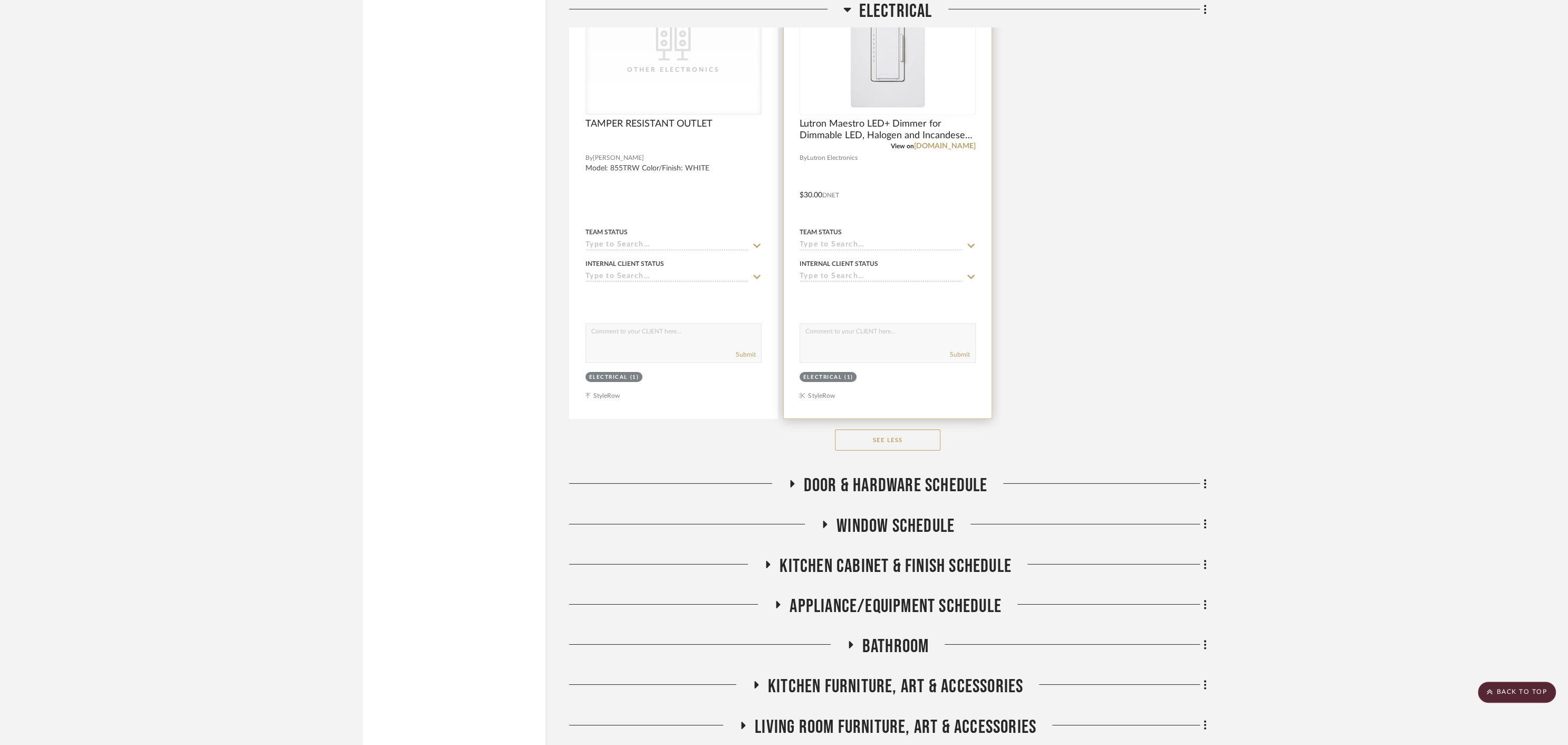
scroll to position [3845, 0]
click at [794, 478] on icon at bounding box center [791, 481] width 13 height 8
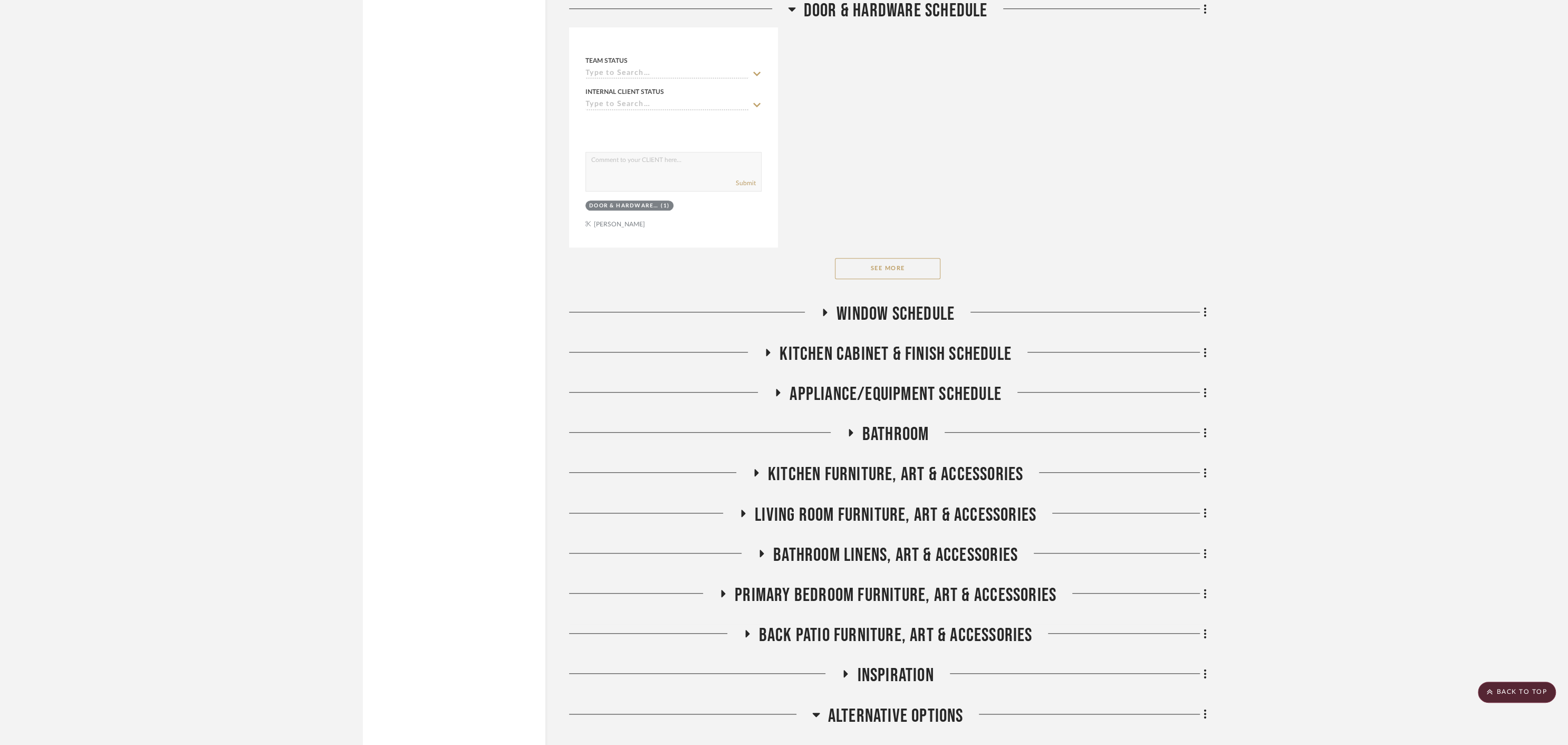
scroll to position [5488, 0]
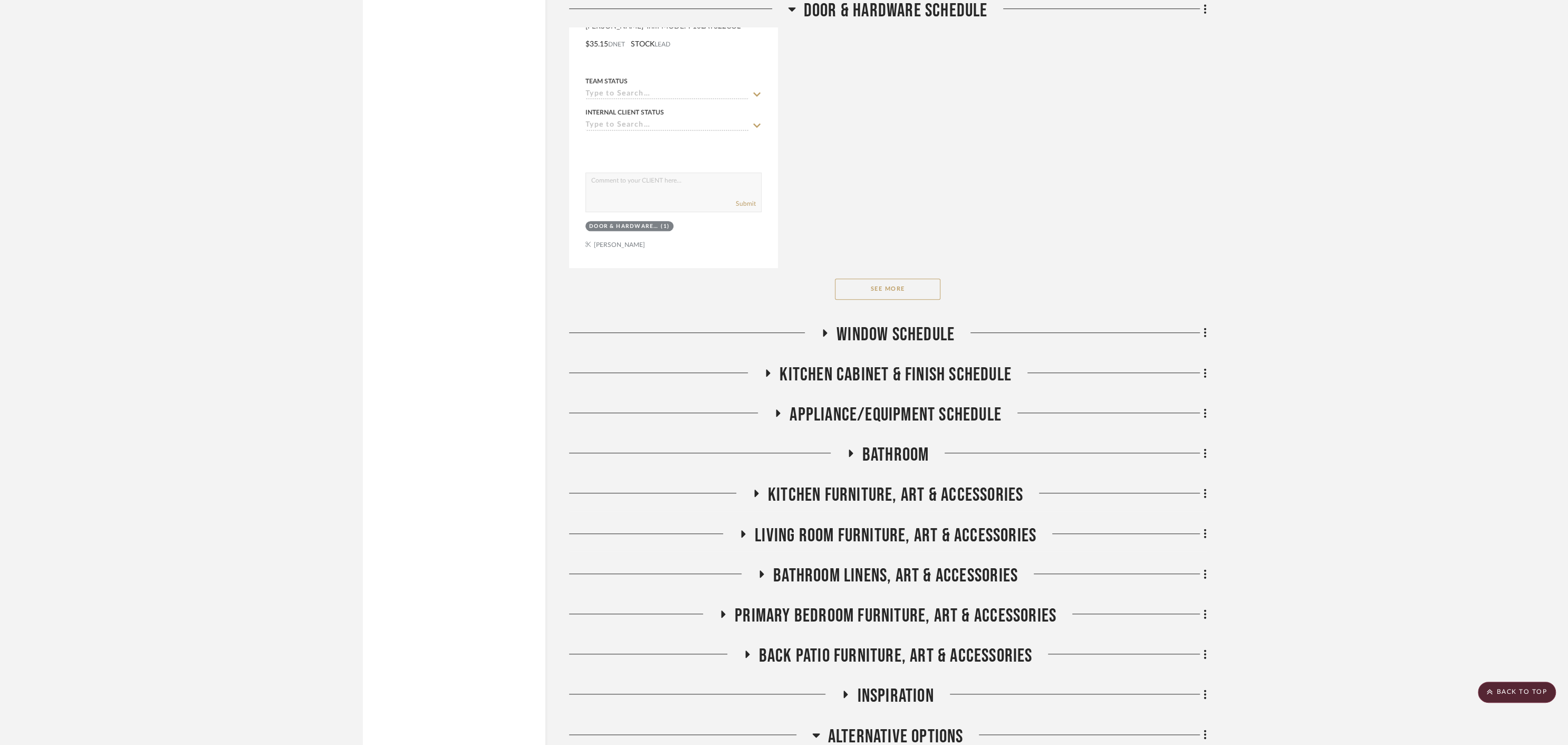
click at [823, 329] on icon at bounding box center [825, 333] width 4 height 7
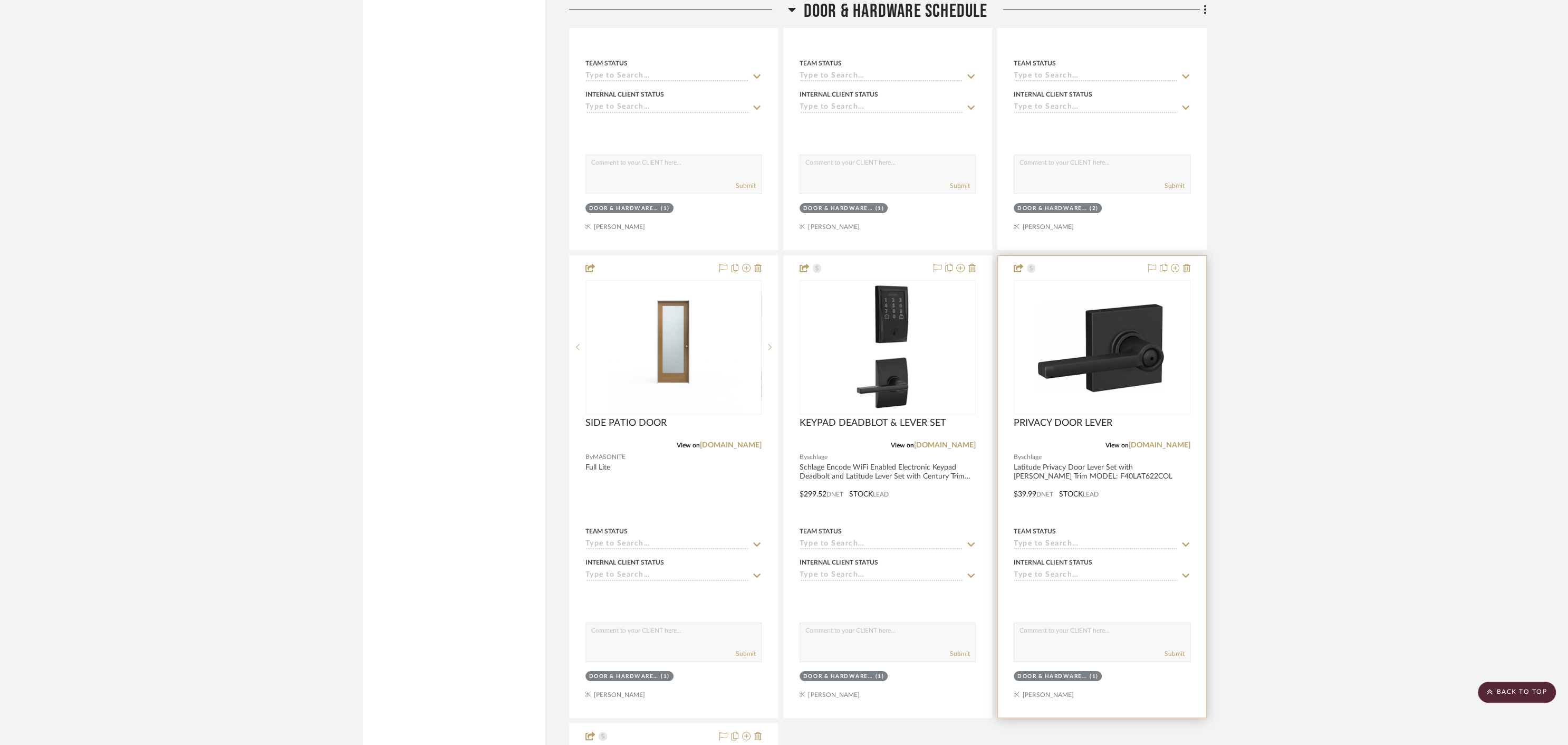
scroll to position [4570, 0]
click at [911, 487] on div at bounding box center [888, 487] width 208 height 462
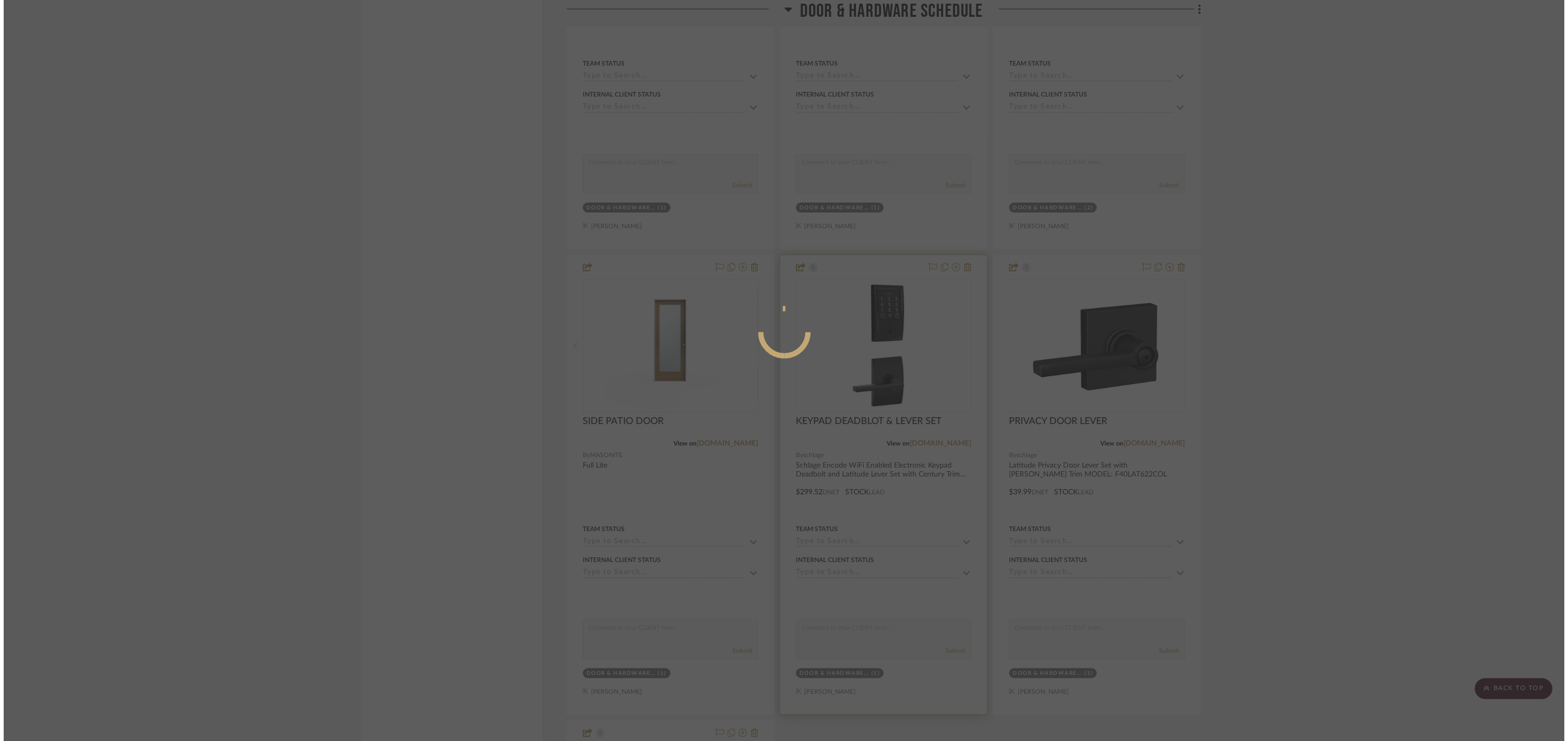
scroll to position [0, 0]
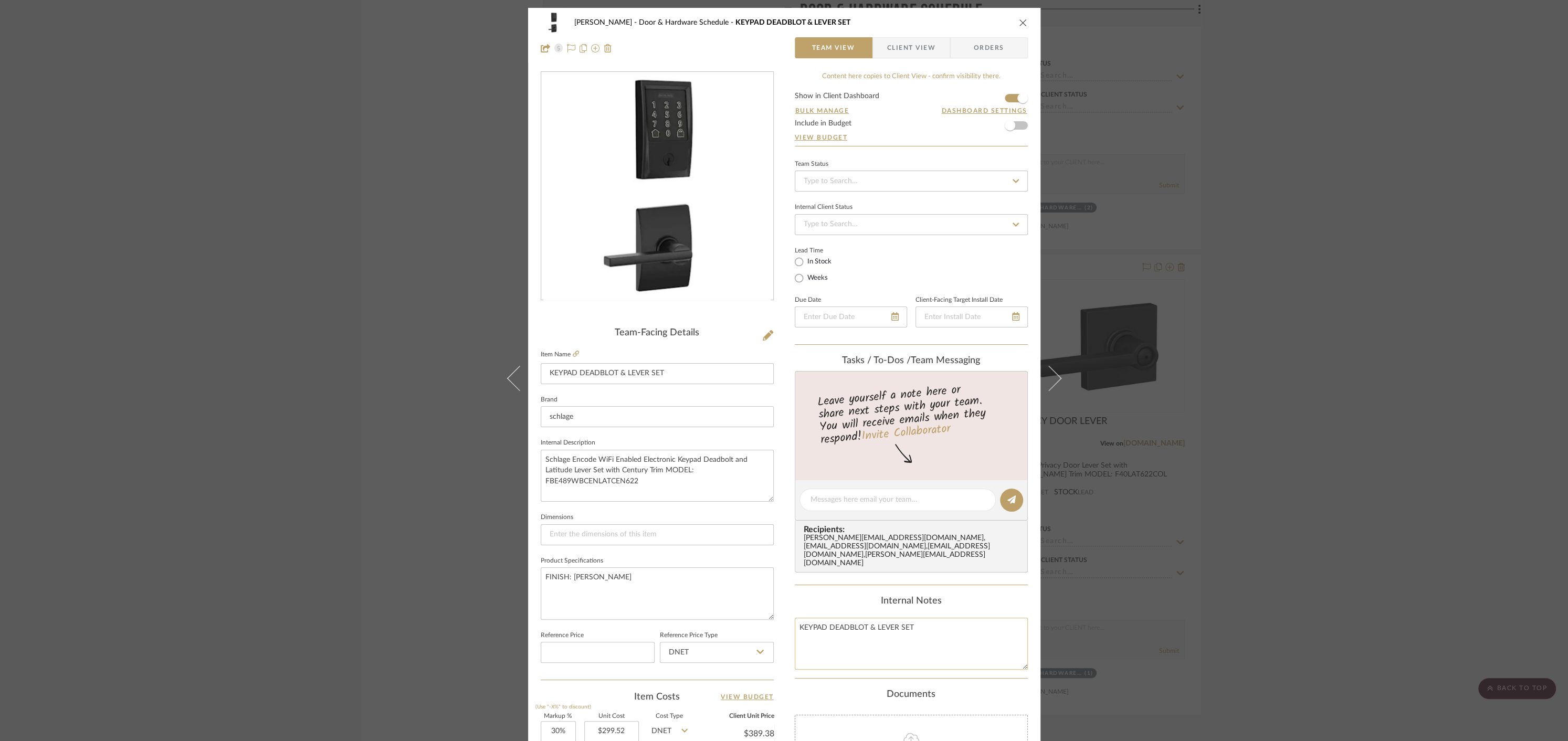
click at [795, 618] on textarea "KEYPAD DEADBLOT & LEVER SET" at bounding box center [911, 643] width 233 height 52
click at [889, 618] on textarea "EXTERIOR KEYPAD DEADBLOT & LEVER SET" at bounding box center [911, 643] width 233 height 52
click at [830, 618] on textarea "EXTERIOR KEYPAD DEADBOLT & LEVER SET" at bounding box center [911, 643] width 233 height 52
type textarea "EXTERIOR SIDE DOOR KEYPAD DEADBOLT & LEVER SET"
click at [1209, 620] on div "[PERSON_NAME] Door & Hardware Schedule KEYPAD DEADBLOT & LEVER SET Team View Cl…" at bounding box center [784, 370] width 1568 height 741
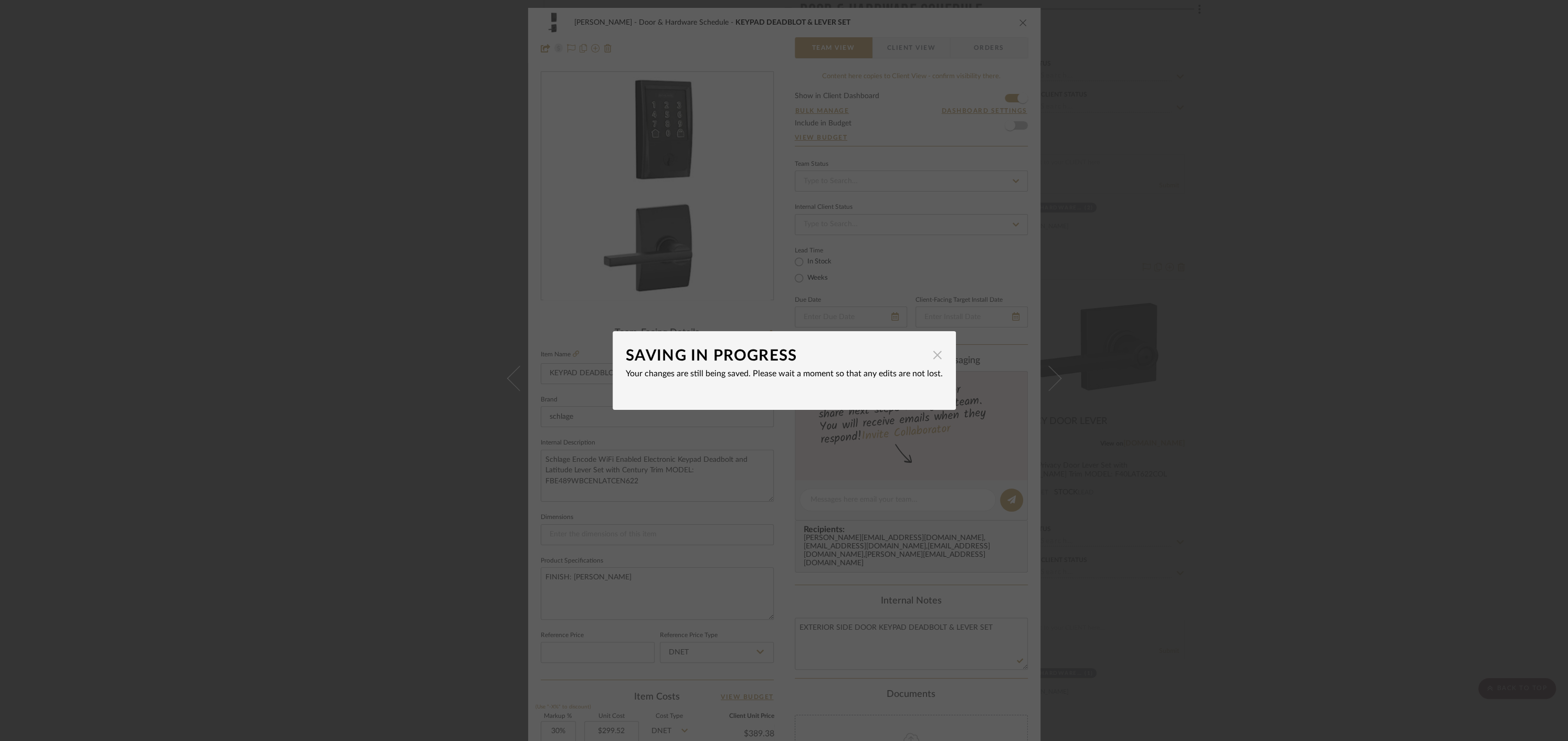
click at [929, 353] on span "button" at bounding box center [937, 355] width 21 height 21
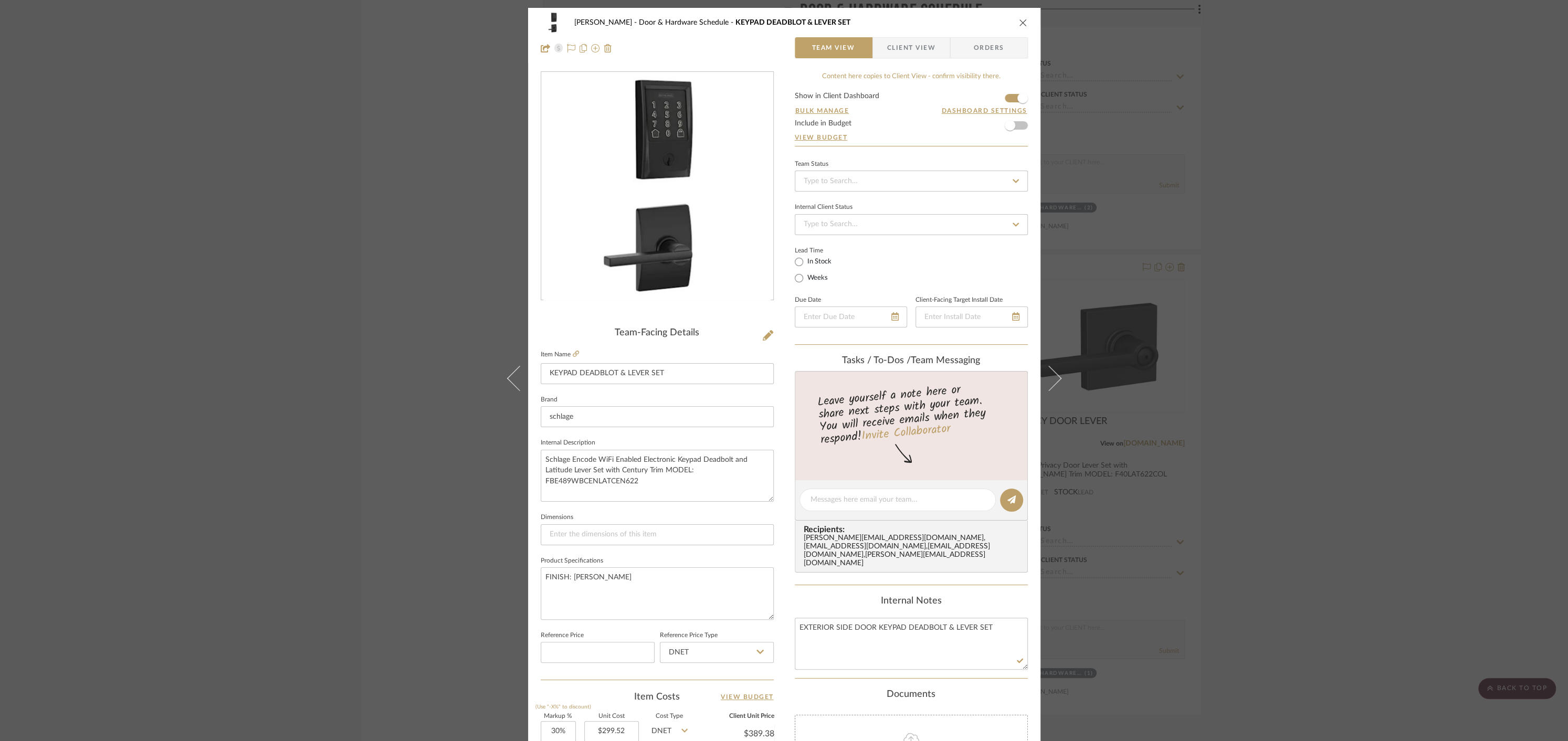
click at [795, 596] on div "Internal Notes" at bounding box center [911, 601] width 233 height 12
click at [1021, 23] on icon "close" at bounding box center [1023, 23] width 9 height 9
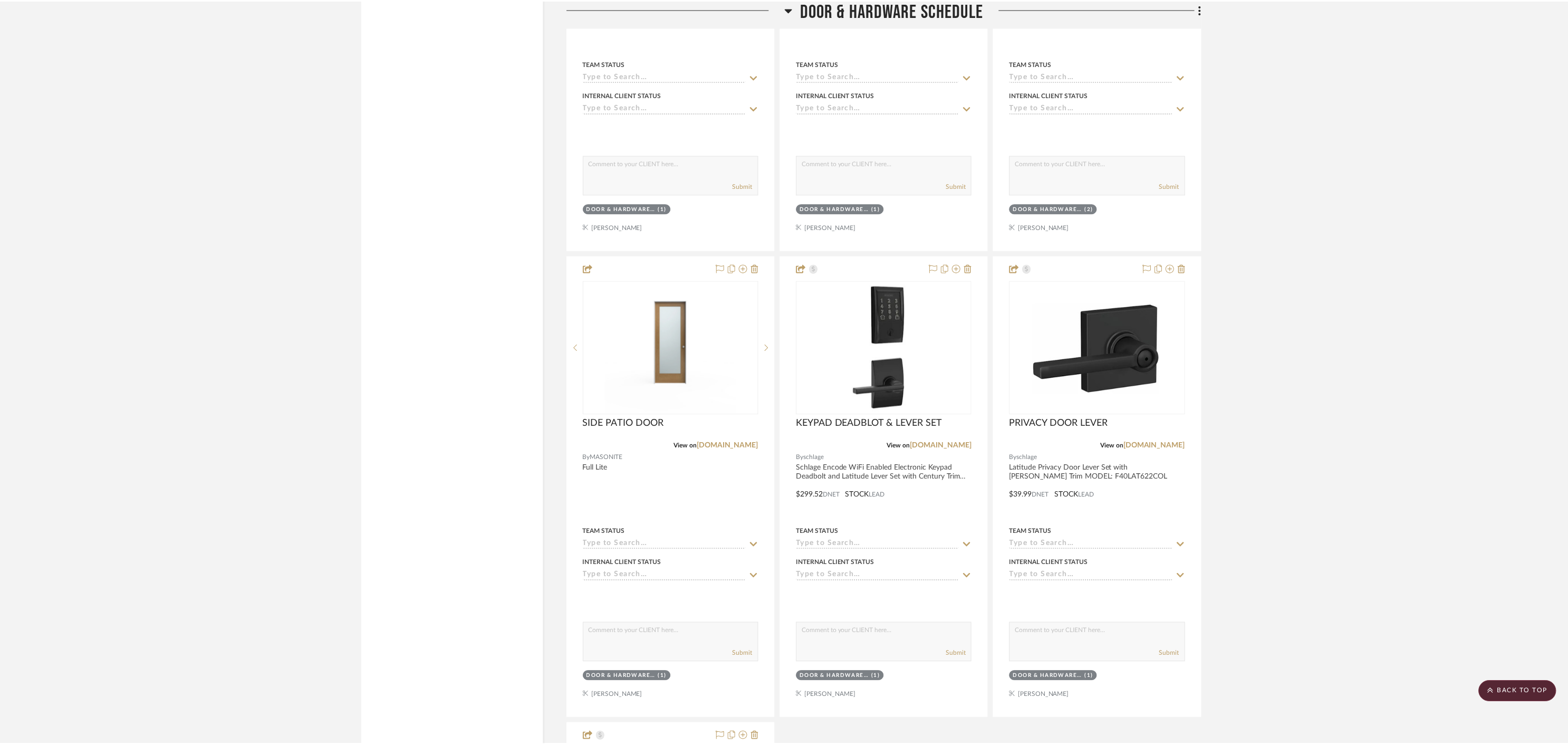
scroll to position [4570, 0]
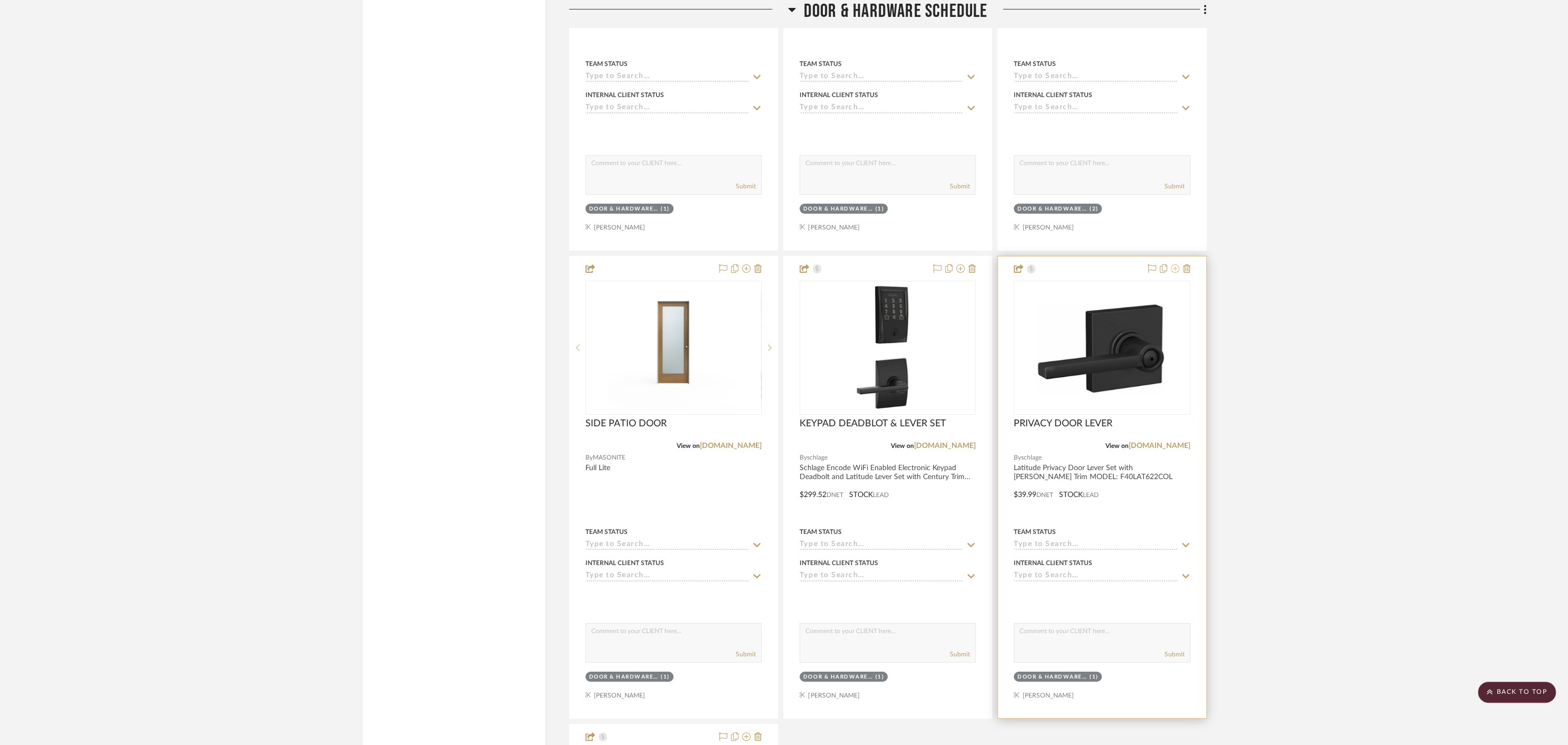
click at [1175, 264] on icon at bounding box center [1175, 269] width 9 height 9
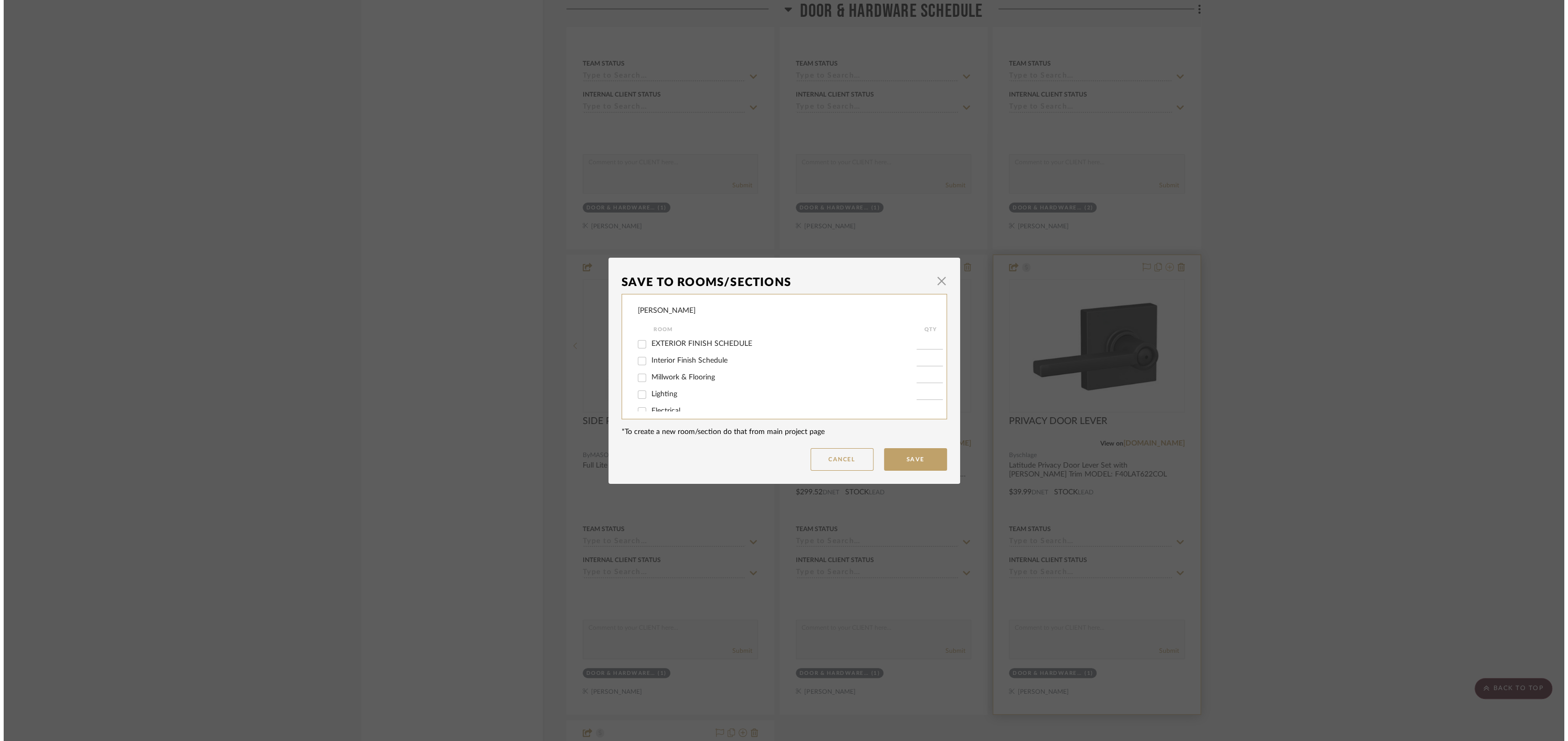
scroll to position [0, 0]
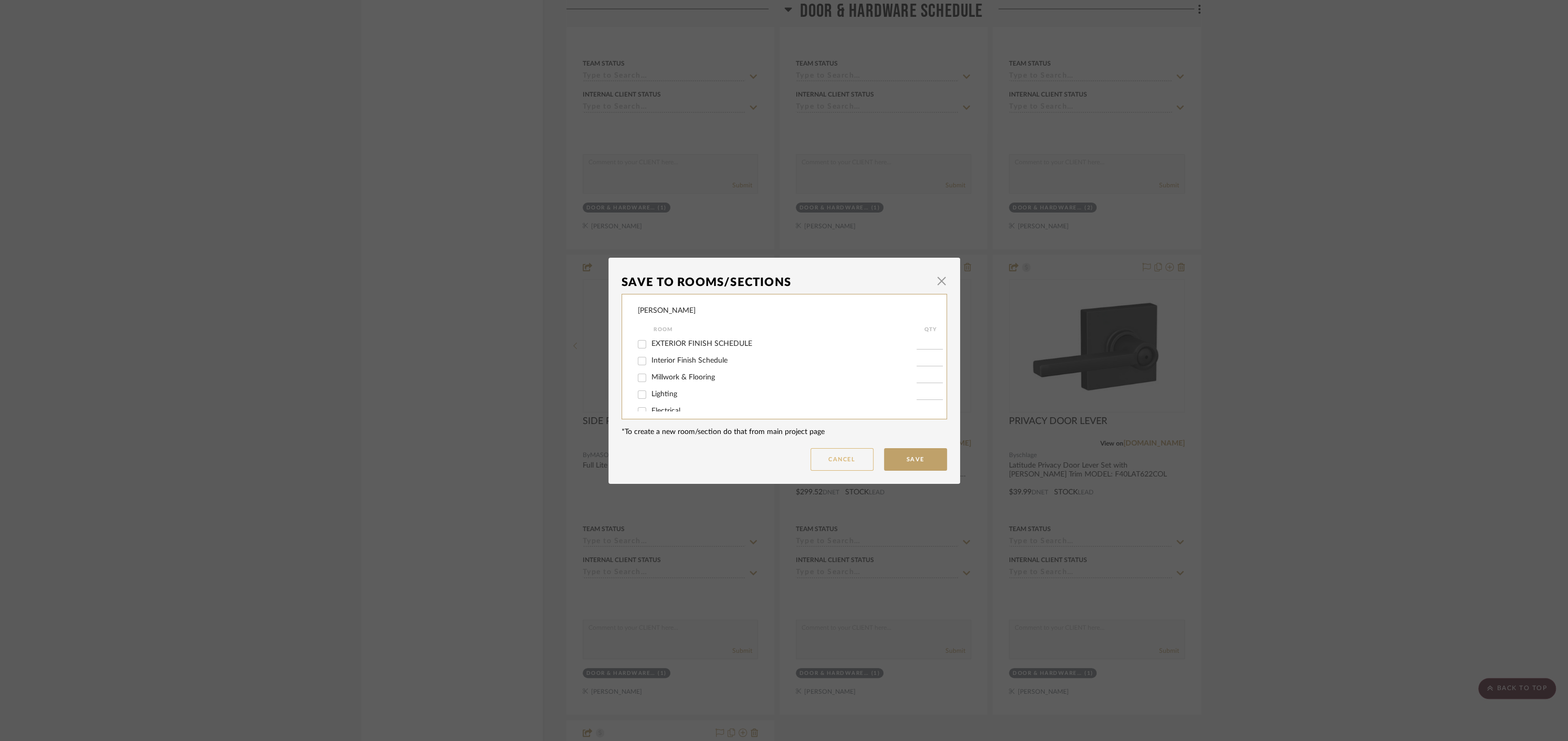
click at [855, 456] on button "Cancel" at bounding box center [842, 459] width 63 height 23
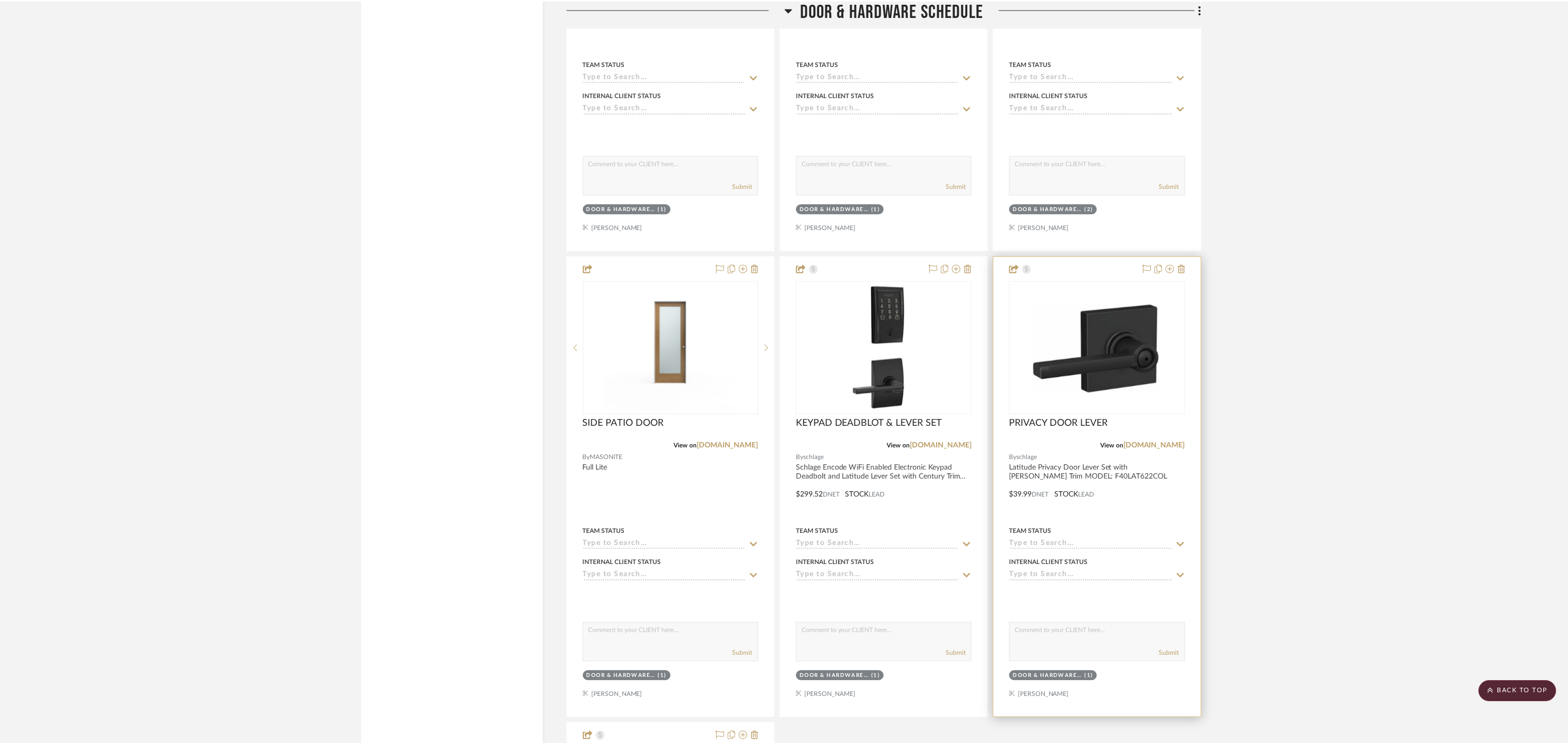
scroll to position [4570, 0]
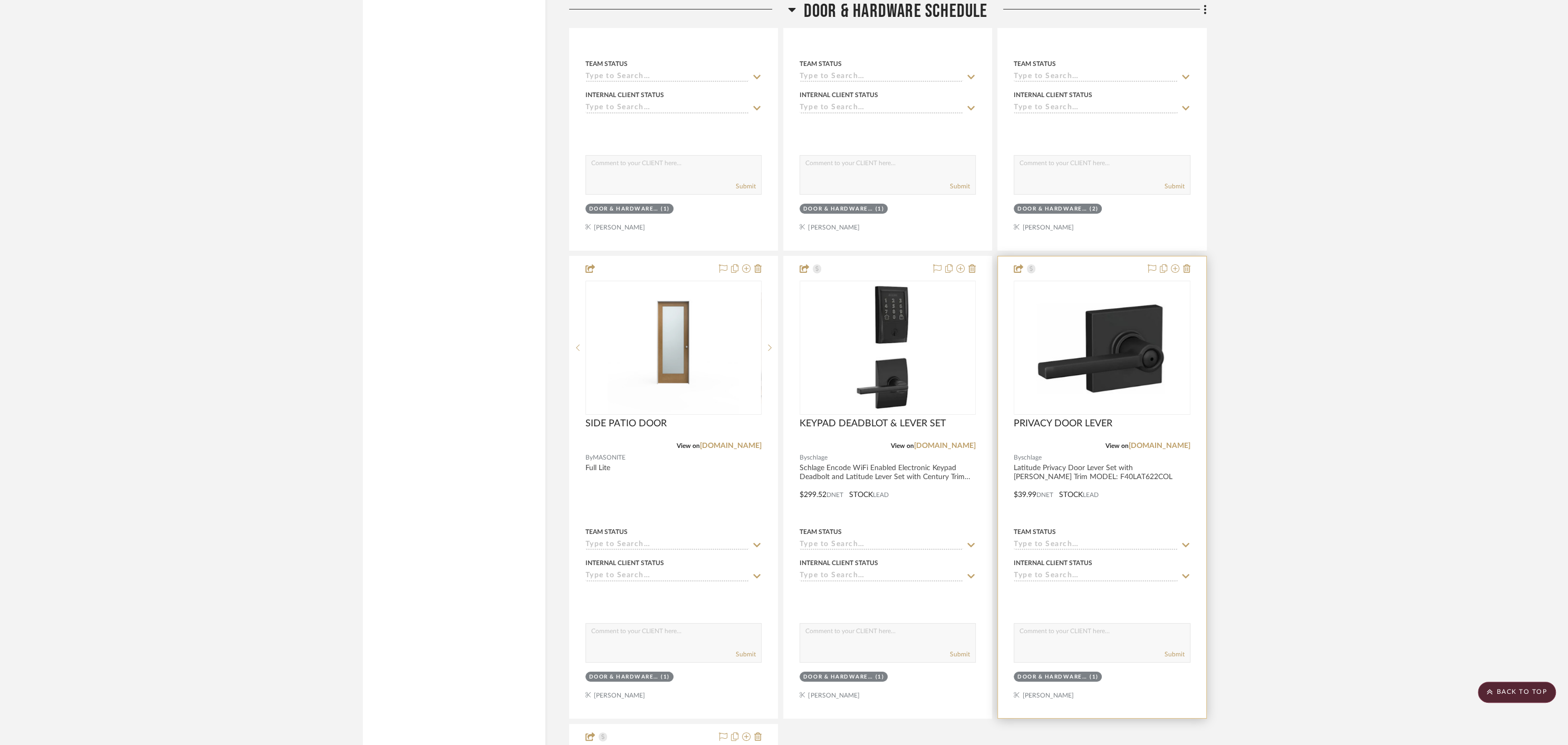
click at [1147, 418] on div "PRIVACY DOOR LEVER" at bounding box center [1102, 429] width 176 height 23
click at [1090, 258] on div at bounding box center [1102, 487] width 208 height 462
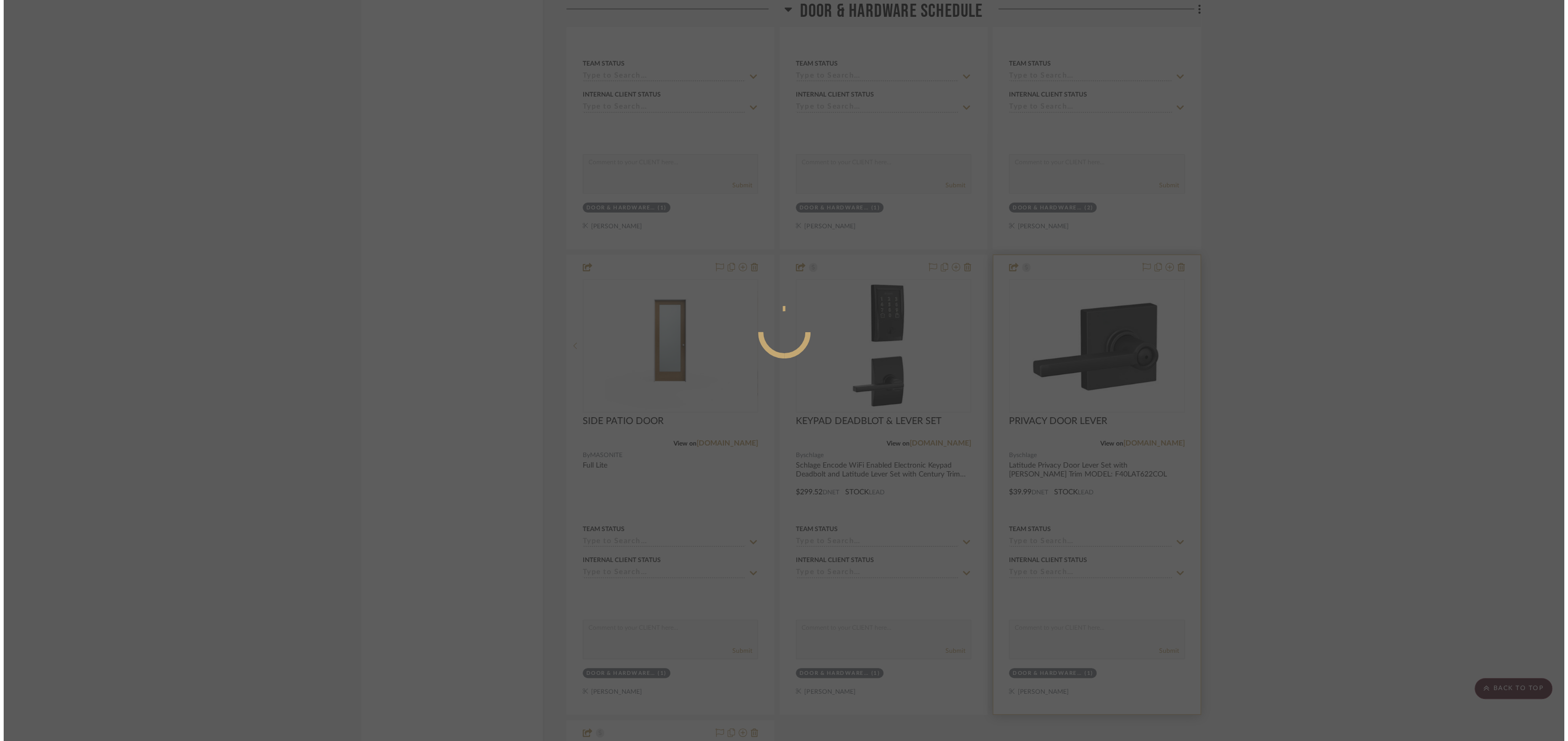
scroll to position [0, 0]
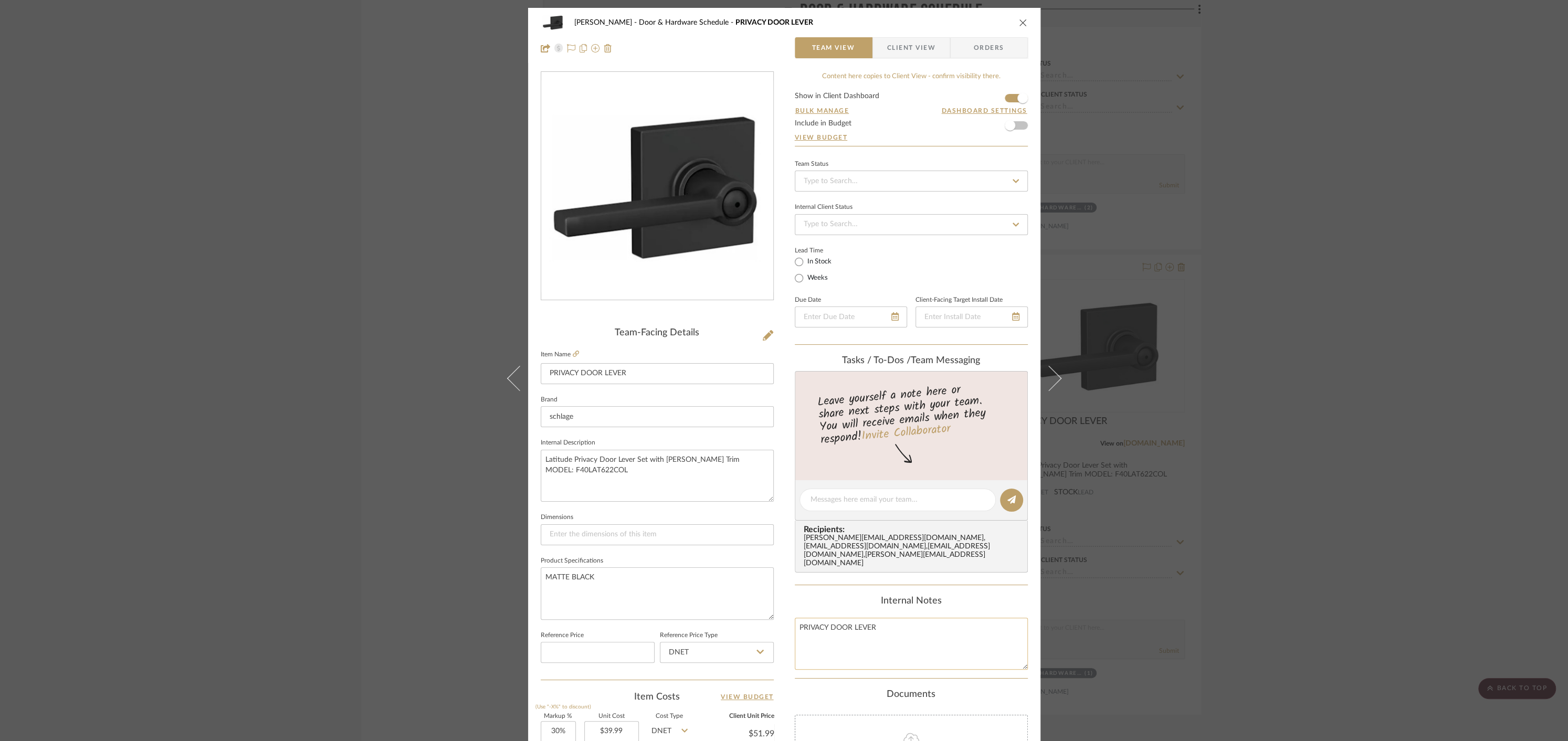
click at [797, 618] on textarea "PRIVACY DOOR LEVER" at bounding box center [911, 643] width 233 height 52
type textarea "BATHROOM PRIVACY DOOR LEVER"
click at [807, 596] on div "Internal Notes" at bounding box center [911, 601] width 233 height 12
click at [1019, 21] on icon "close" at bounding box center [1023, 23] width 9 height 9
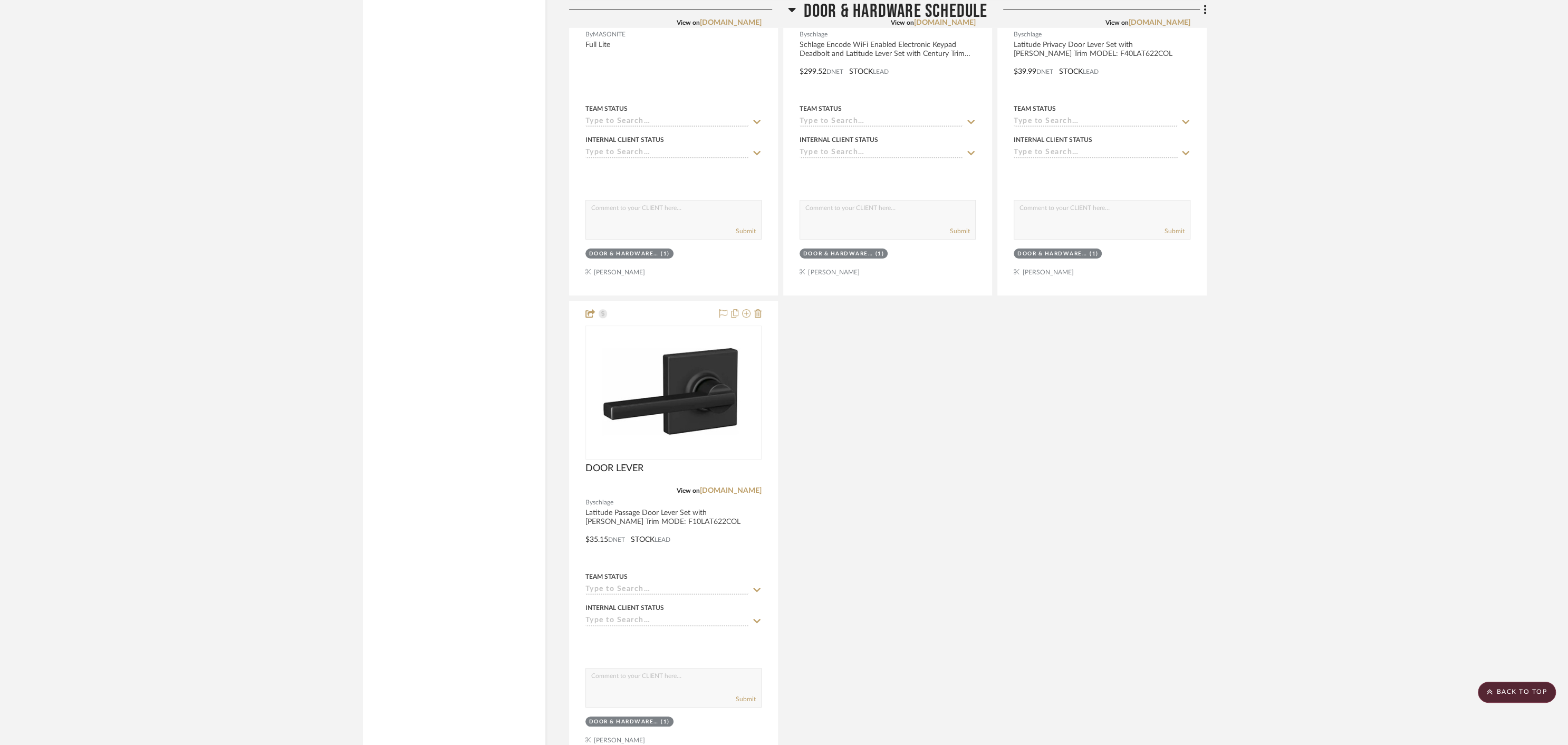
scroll to position [5037, 0]
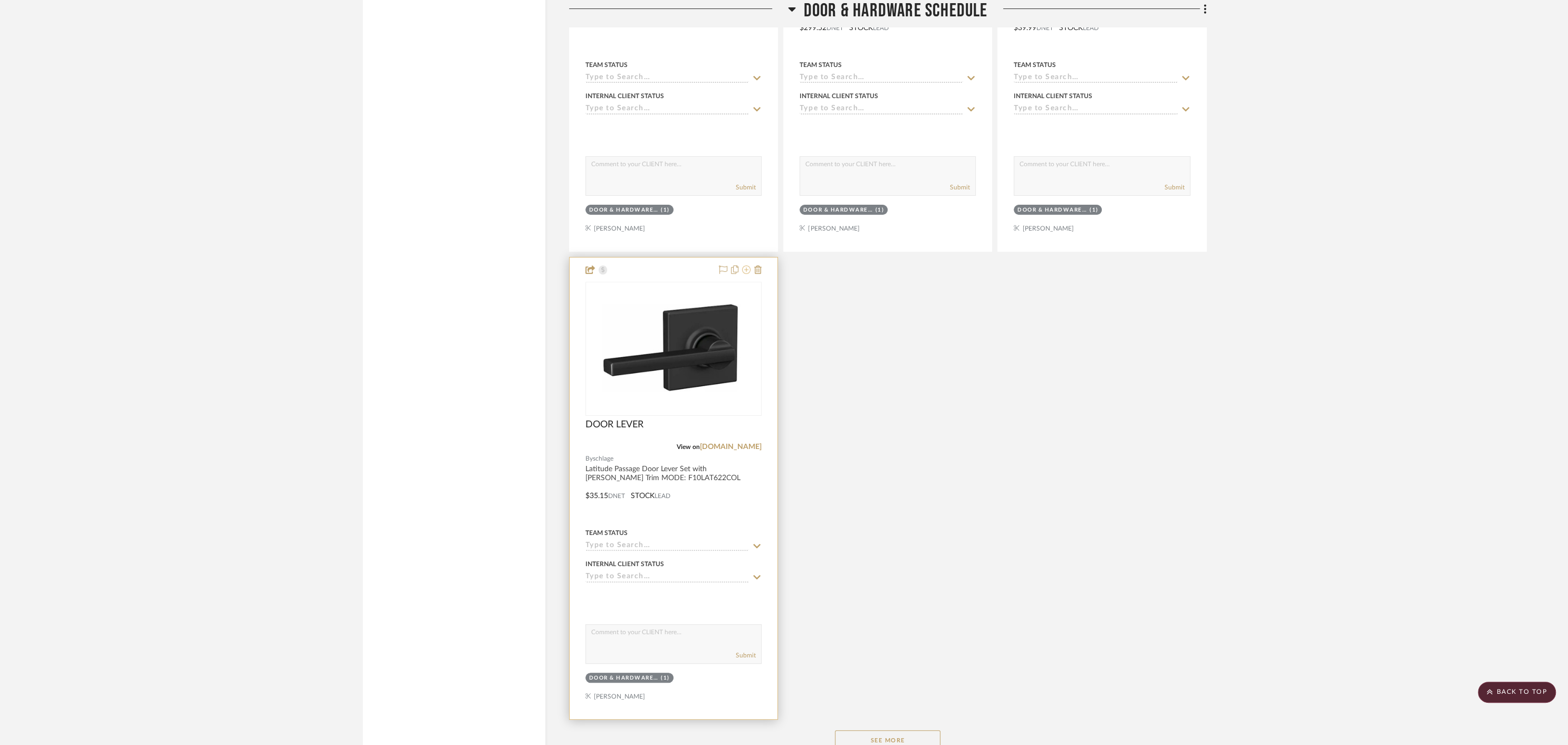
click at [748, 265] on icon at bounding box center [746, 270] width 9 height 9
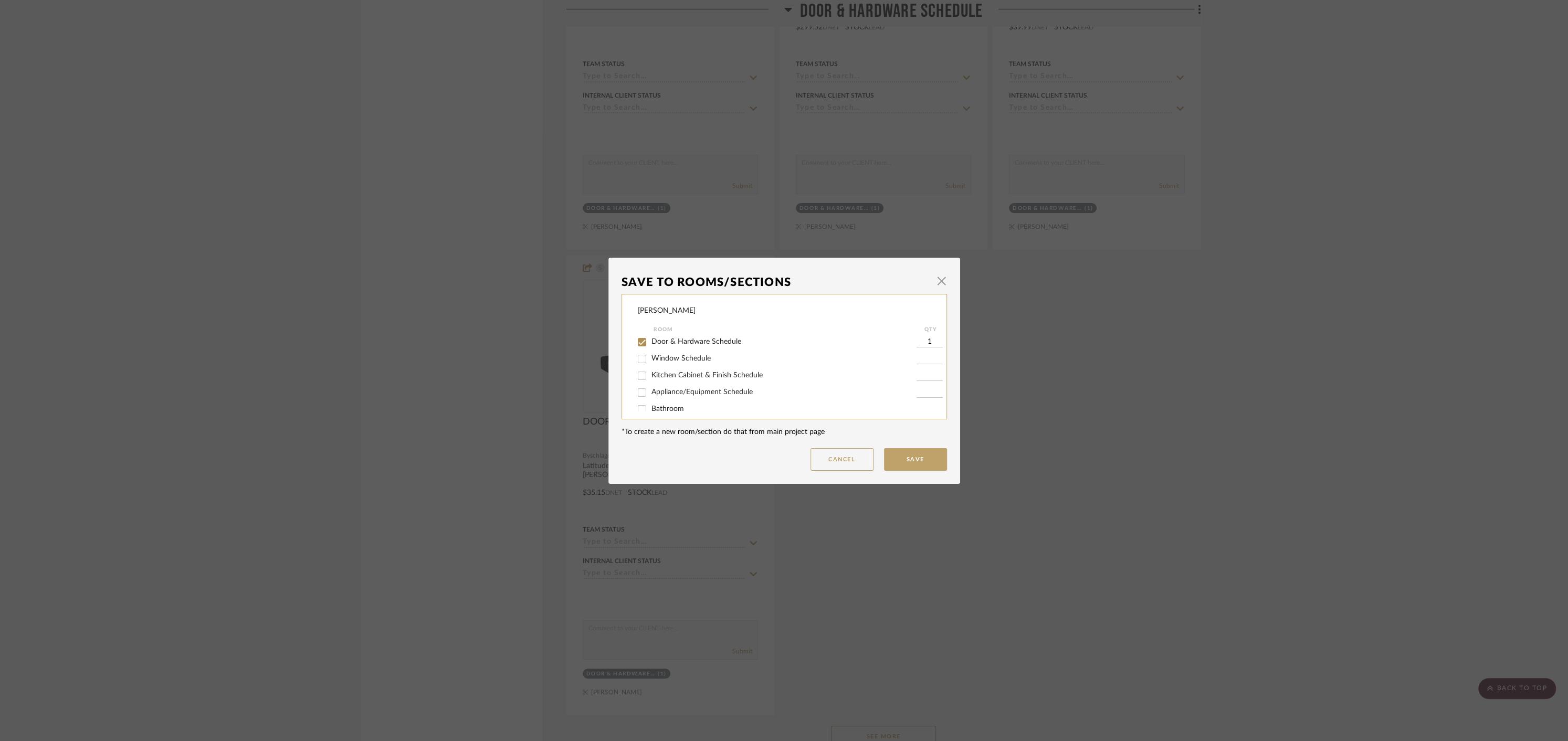
scroll to position [78, 0]
click at [918, 354] on input "1" at bounding box center [929, 350] width 26 height 10
type input "2"
click at [902, 457] on button "Save" at bounding box center [915, 459] width 63 height 23
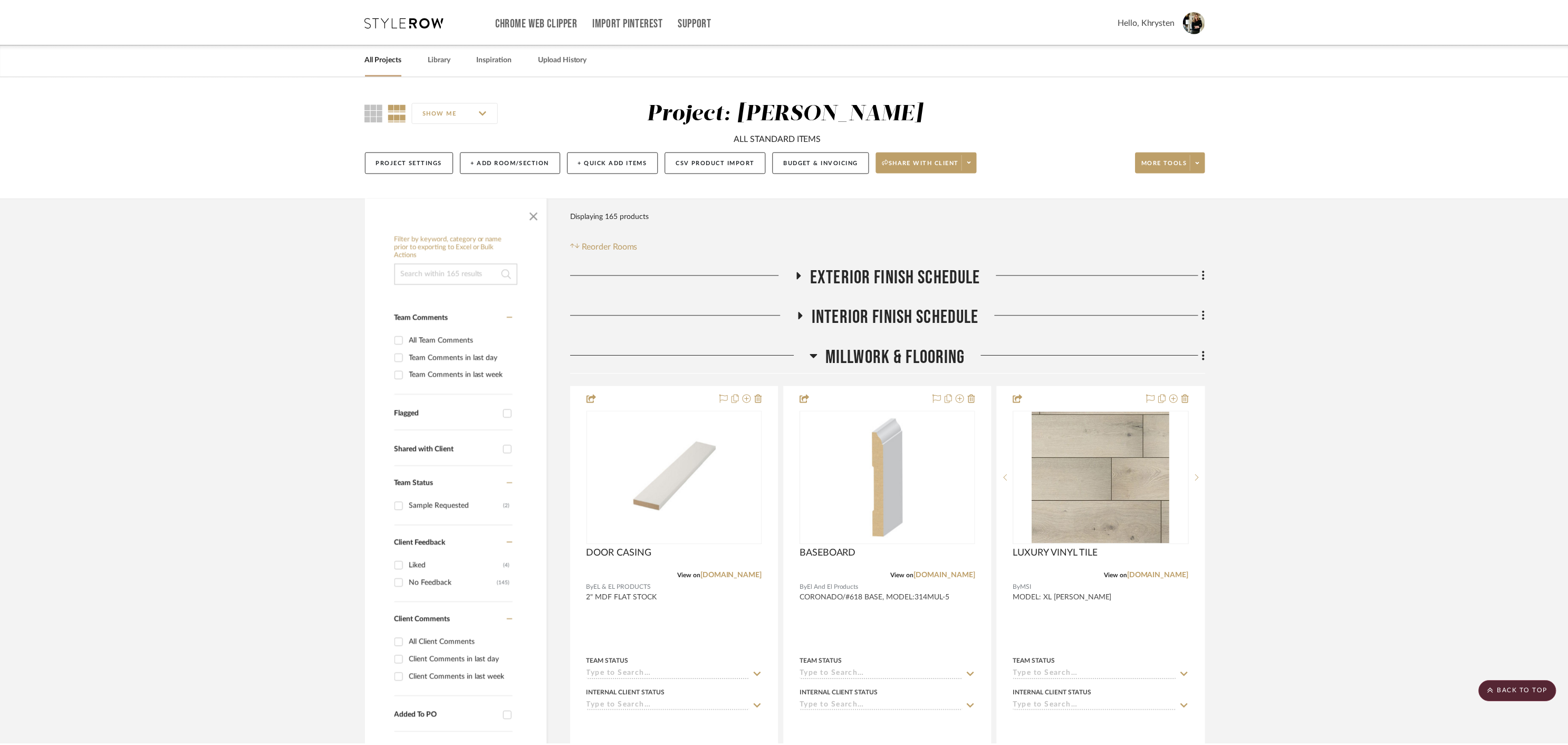
scroll to position [5037, 0]
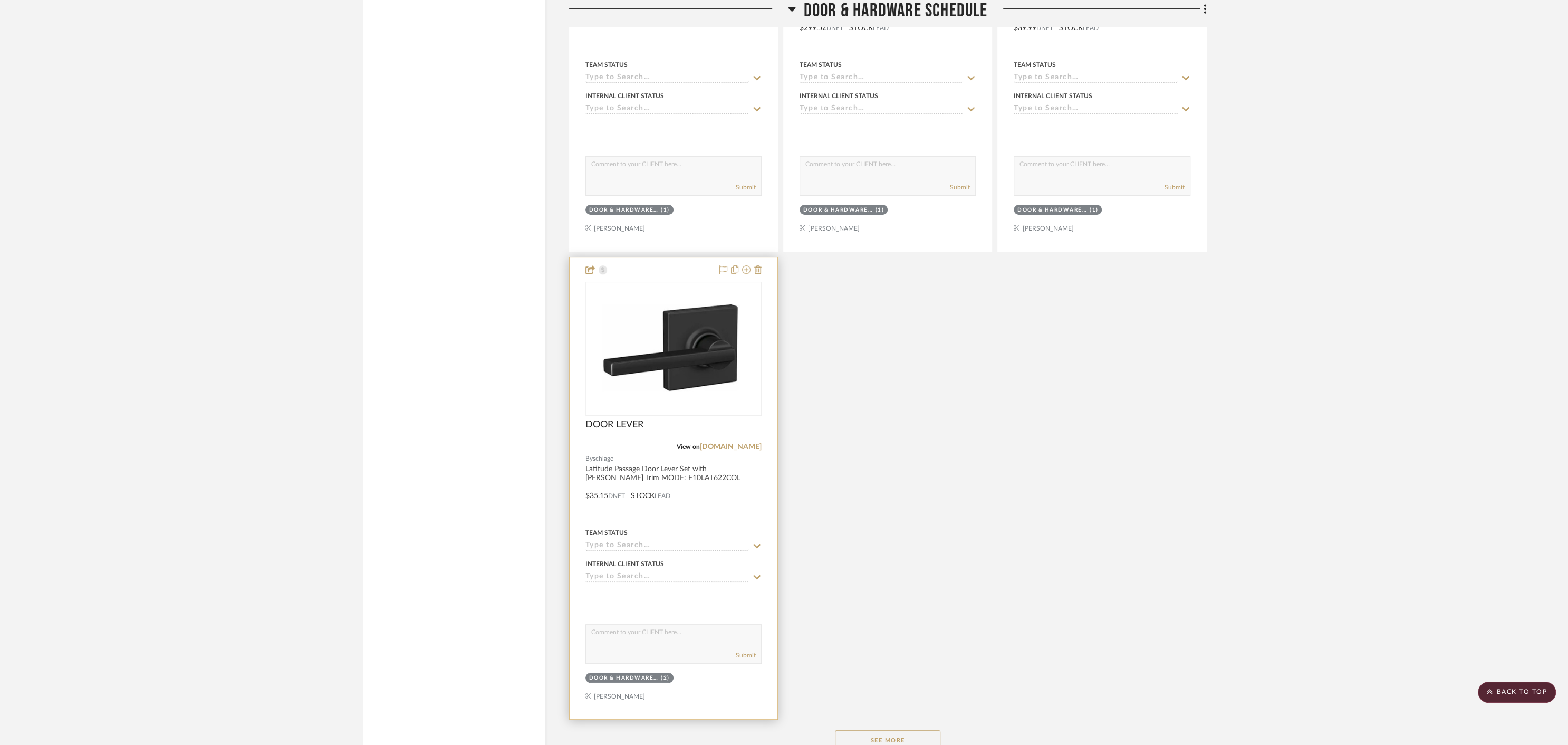
click at [711, 526] on div "Team Status" at bounding box center [673, 538] width 176 height 25
click at [712, 335] on img at bounding box center [673, 349] width 154 height 132
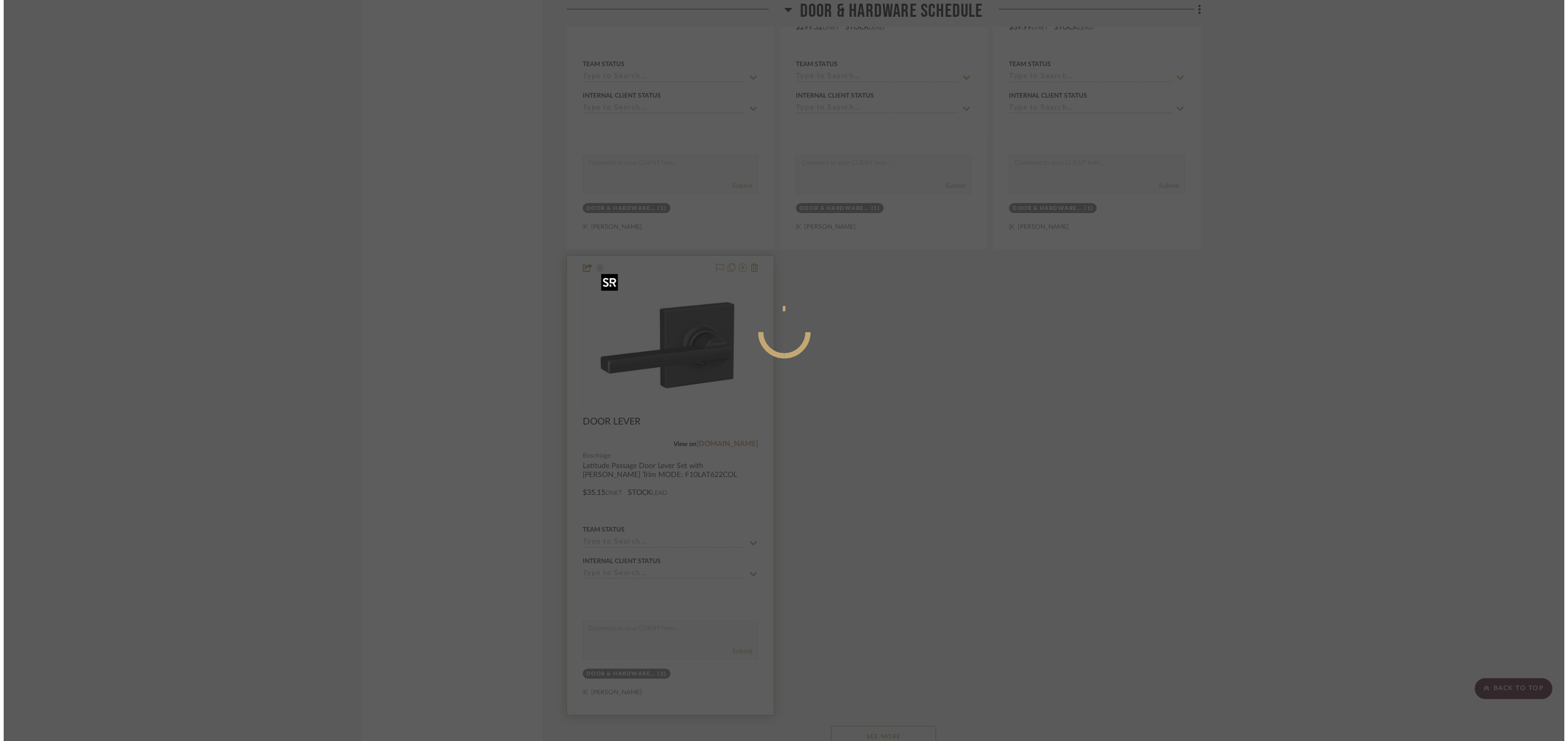
scroll to position [0, 0]
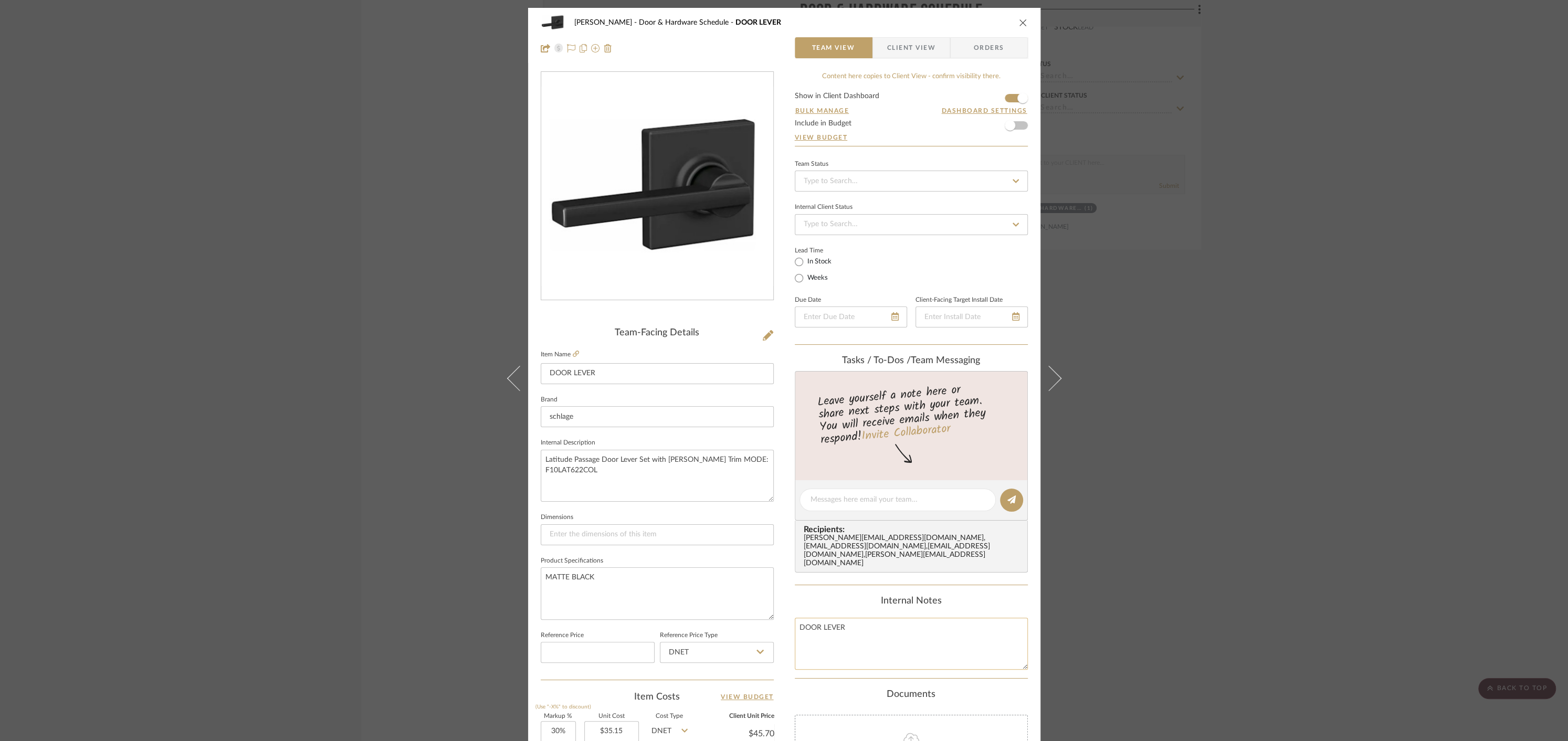
click at [795, 618] on textarea "DOOR LEVER" at bounding box center [911, 643] width 233 height 52
type textarea "LAUNDRY & CLOSET DOOR [PERSON_NAME]"
click at [788, 563] on div "[PERSON_NAME] Door & Hardware Schedule DOOR LEVER Team View Client View Orders …" at bounding box center [785, 492] width 513 height 969
click at [1021, 23] on icon "close" at bounding box center [1023, 23] width 9 height 9
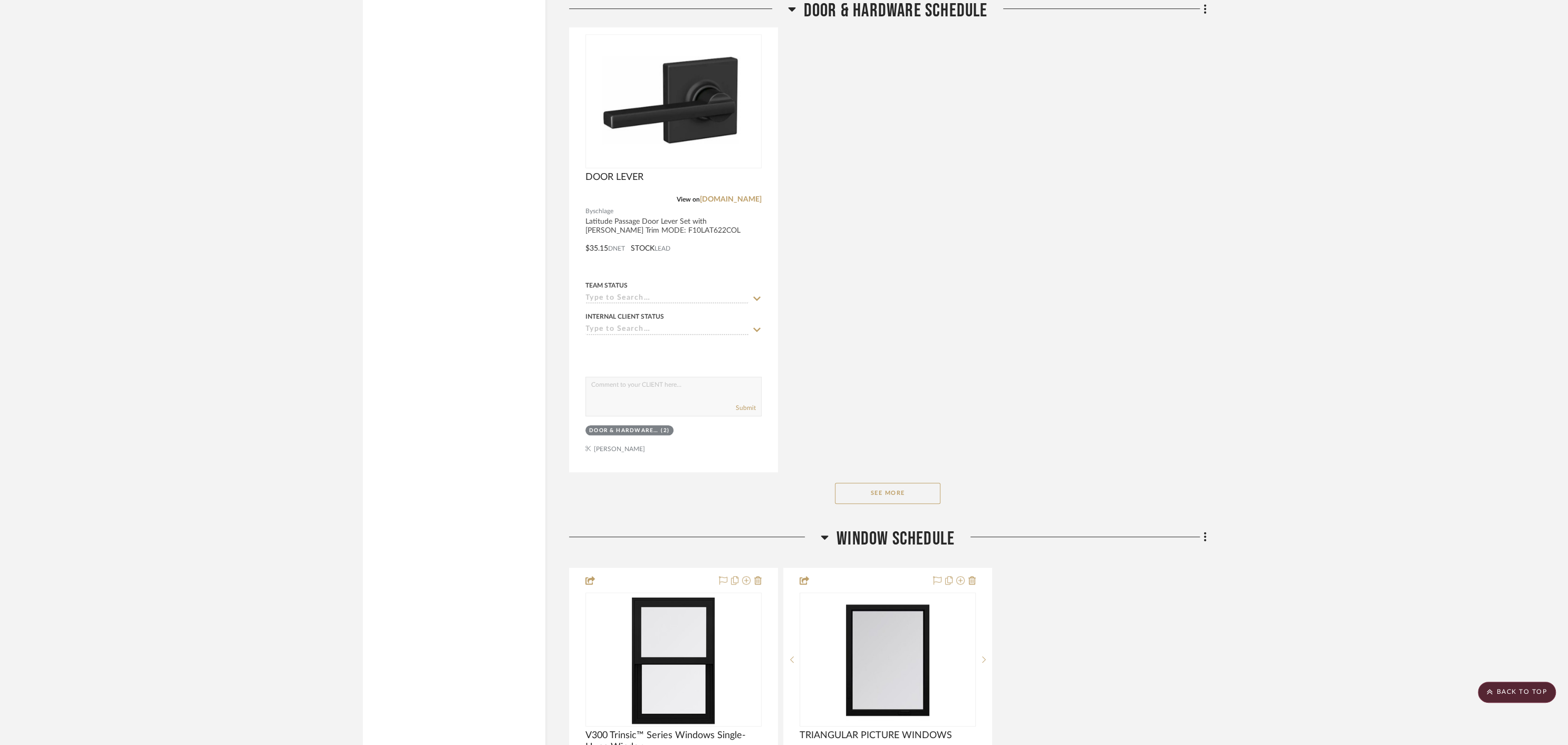
scroll to position [5309, 0]
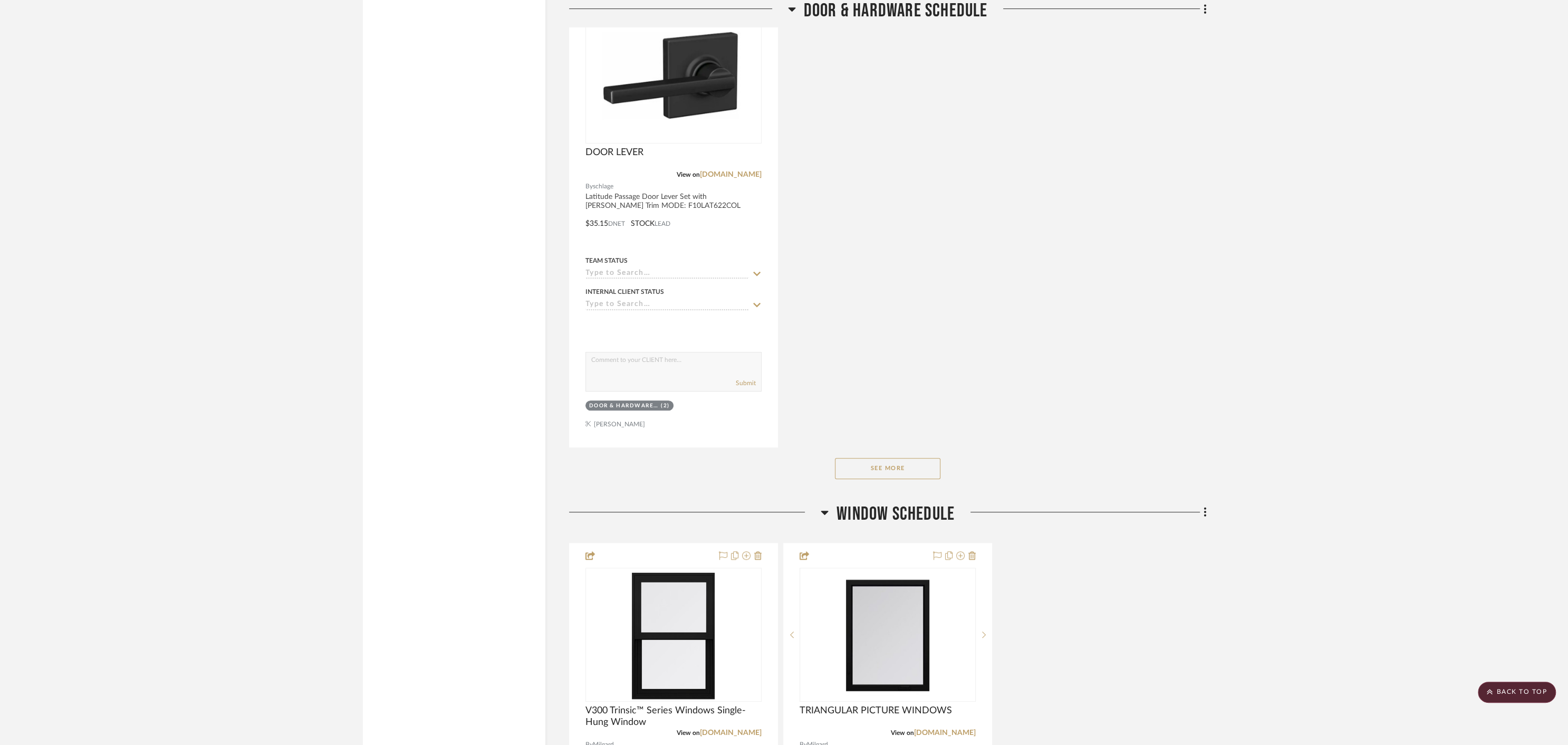
click at [887, 458] on button "See More" at bounding box center [887, 469] width 105 height 21
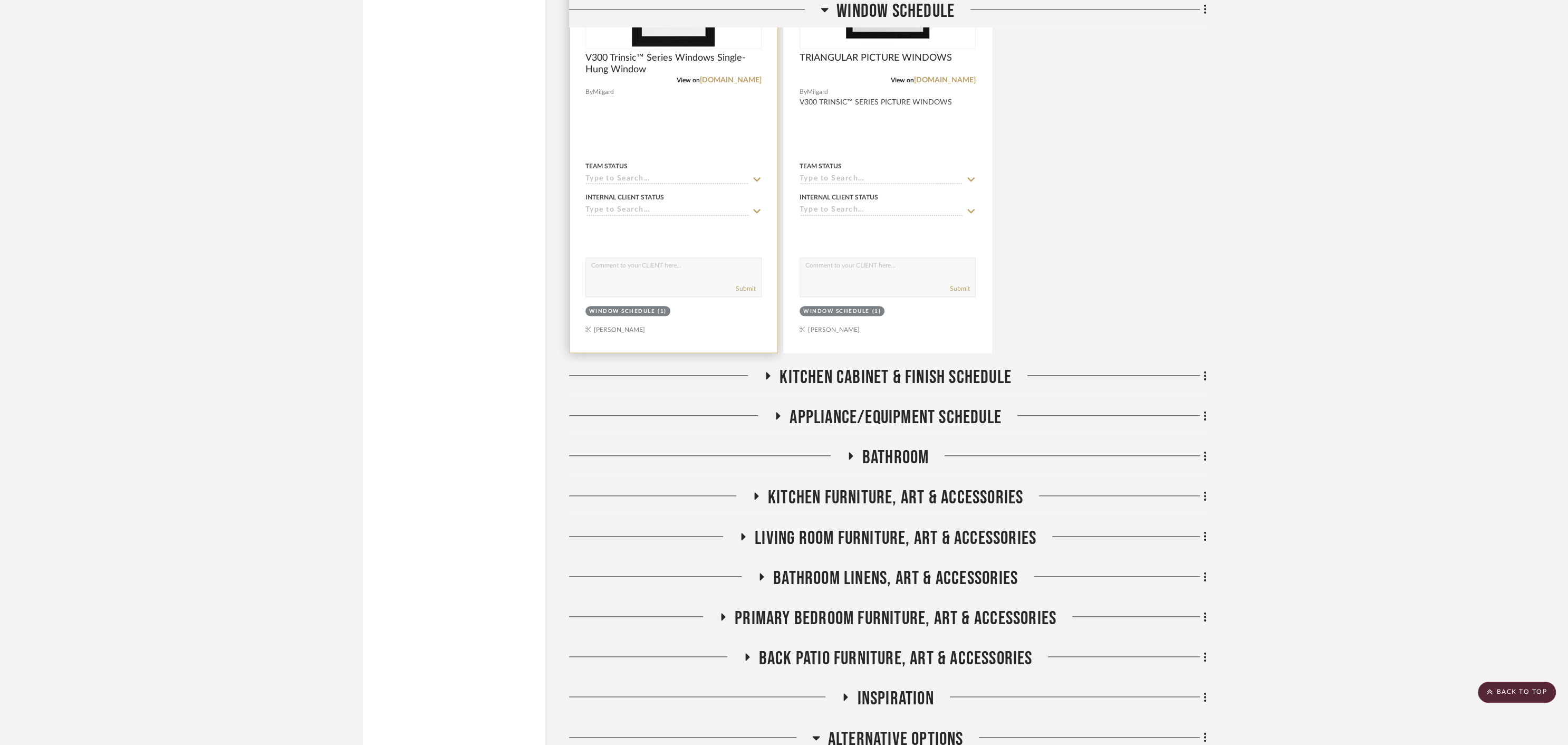
scroll to position [5954, 0]
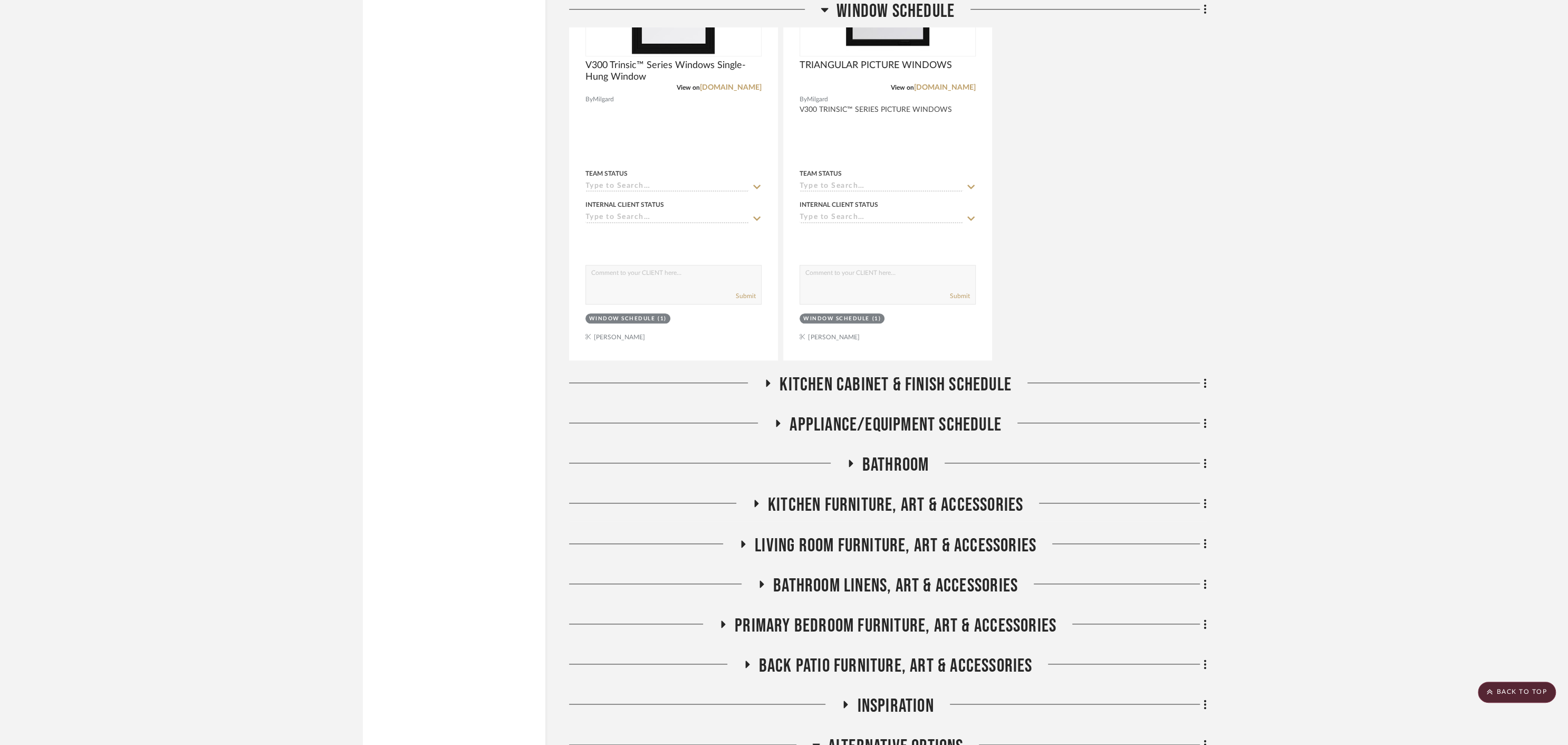
click at [767, 379] on icon at bounding box center [768, 383] width 4 height 7
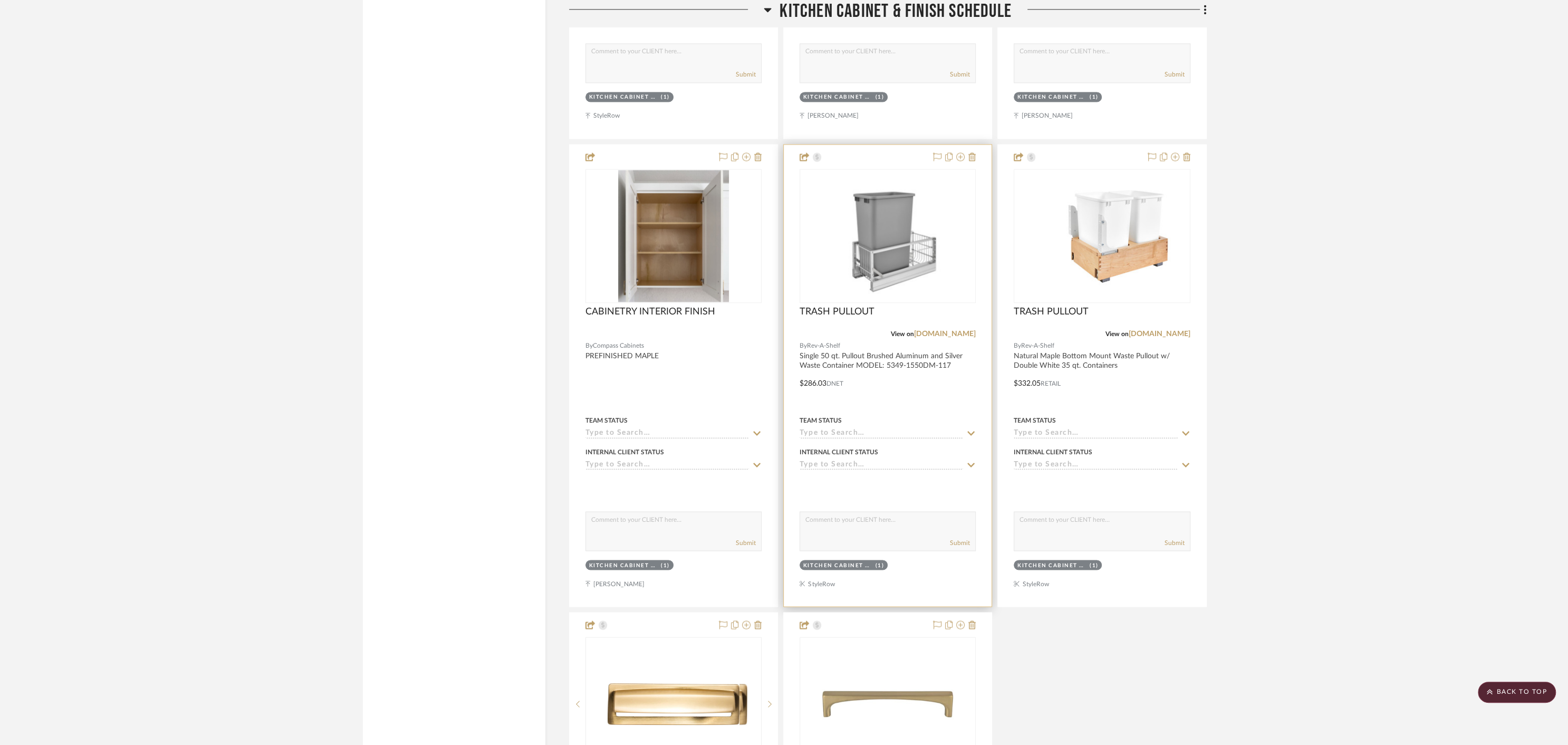
scroll to position [6693, 0]
click at [972, 152] on icon at bounding box center [972, 156] width 7 height 9
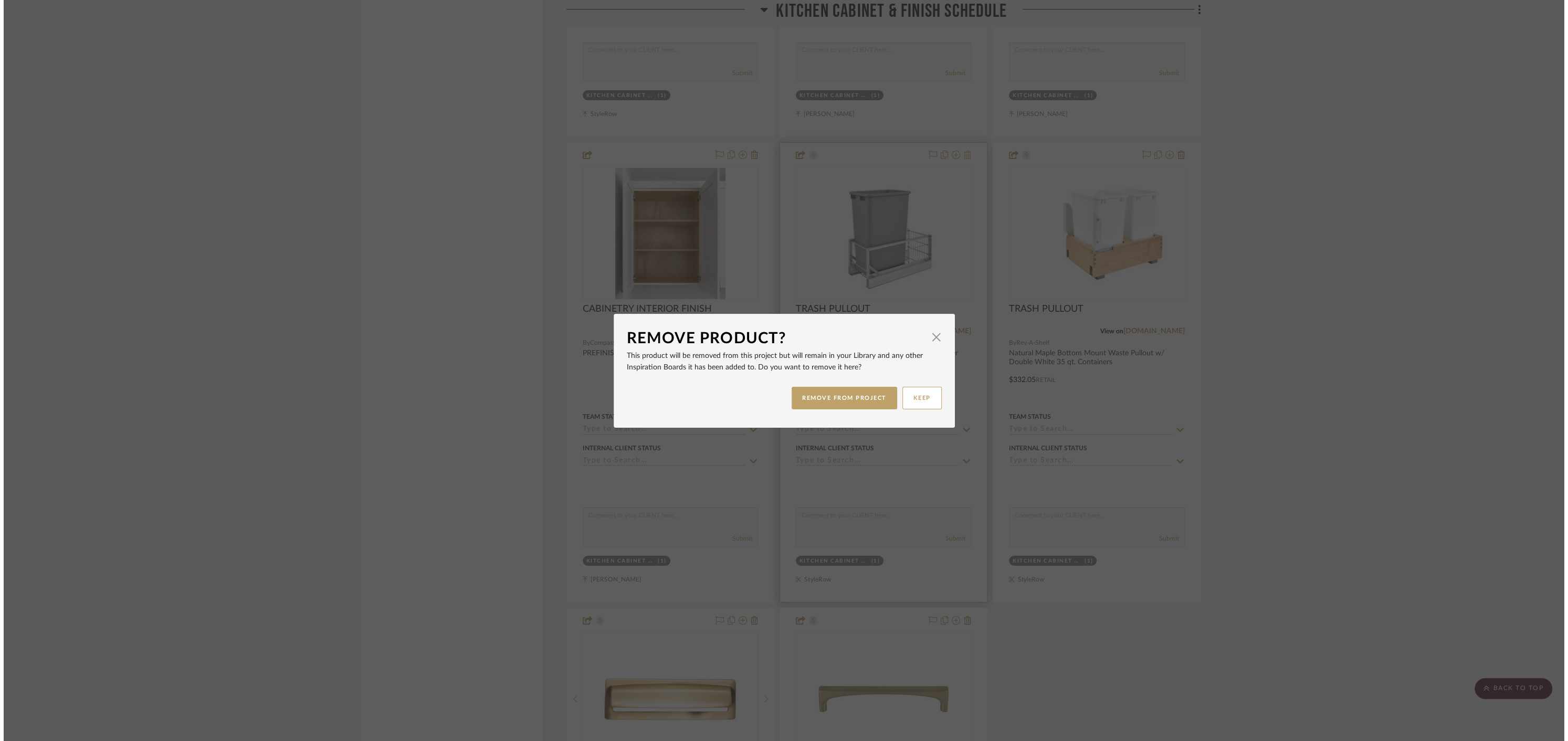
scroll to position [0, 0]
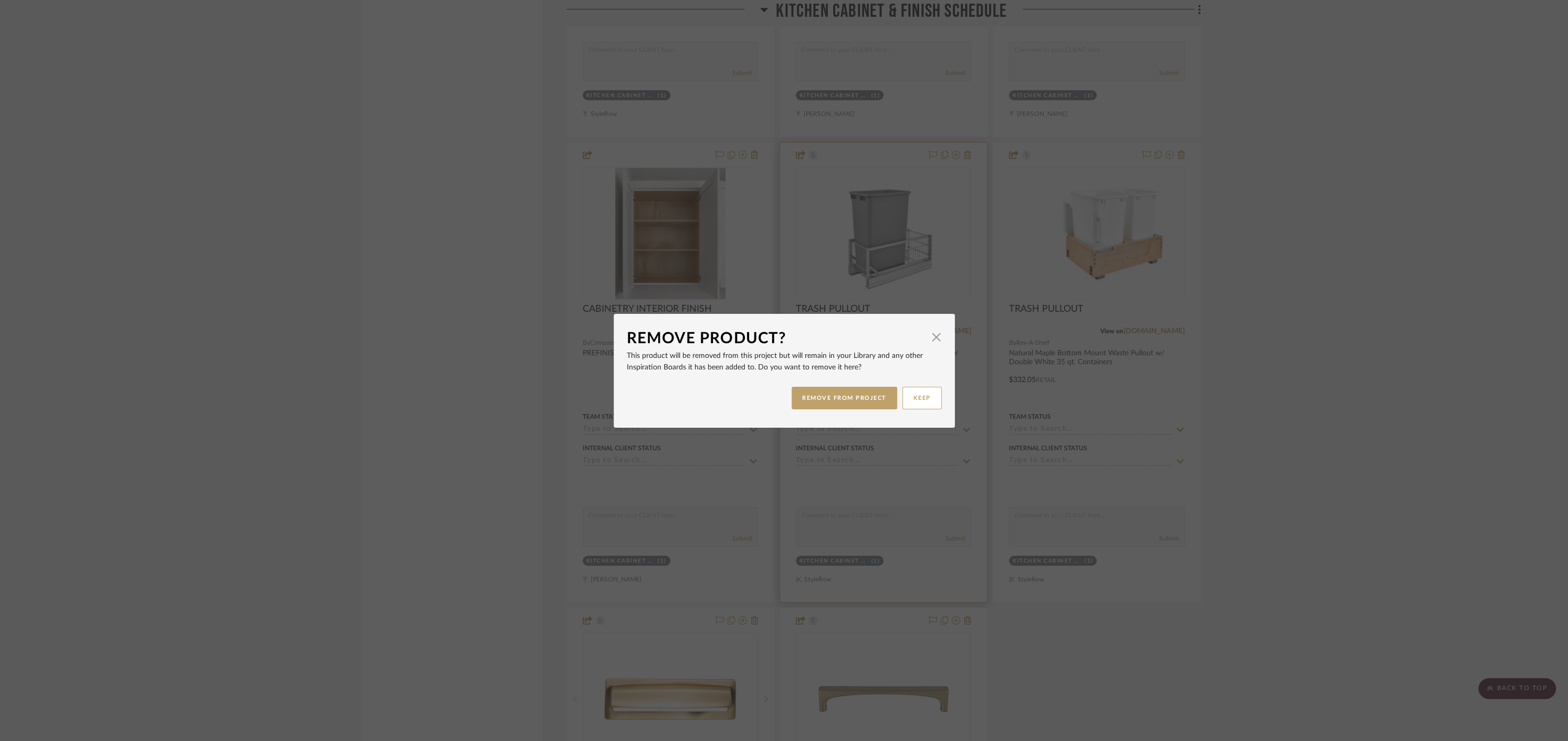
click at [934, 339] on span "button" at bounding box center [936, 337] width 21 height 21
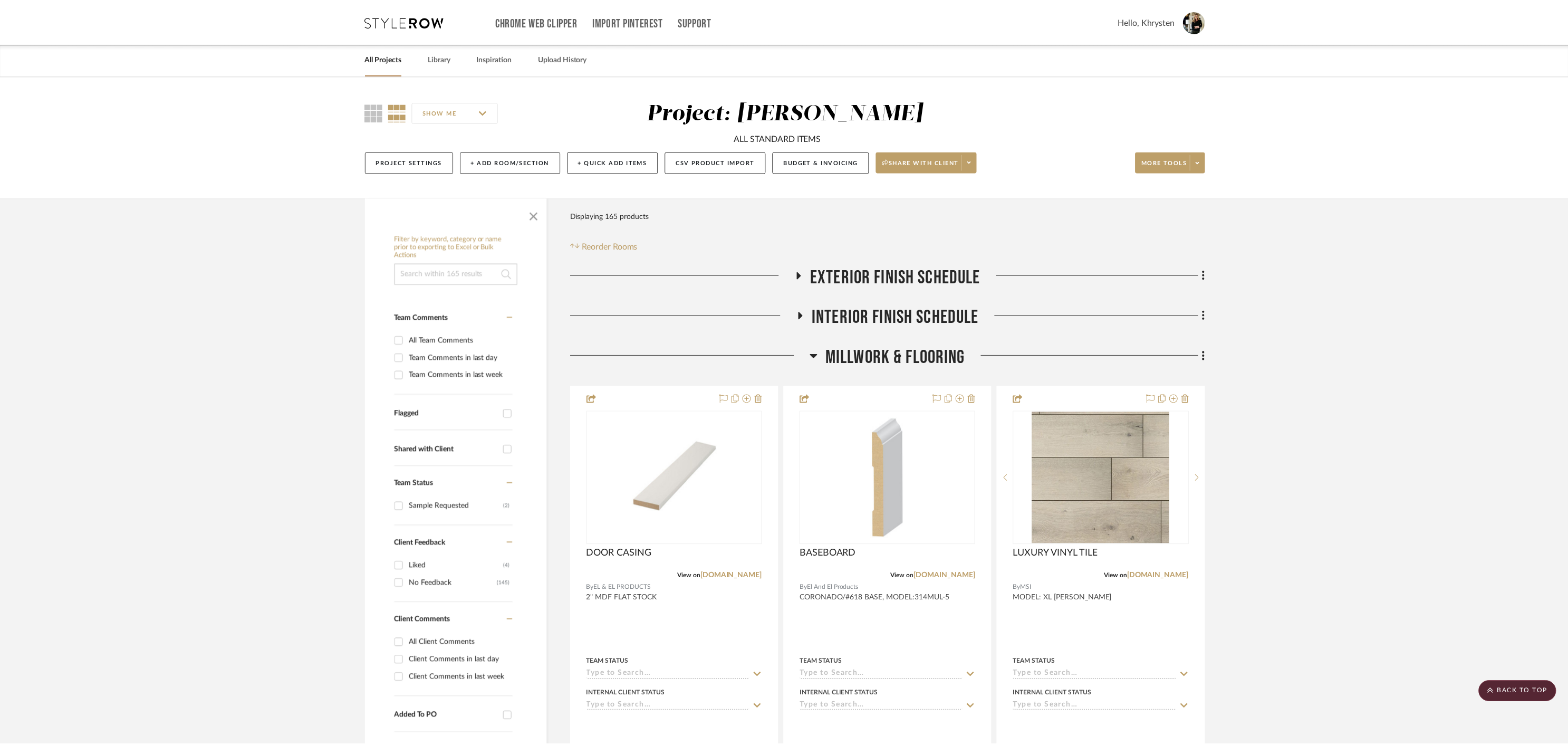
scroll to position [6693, 0]
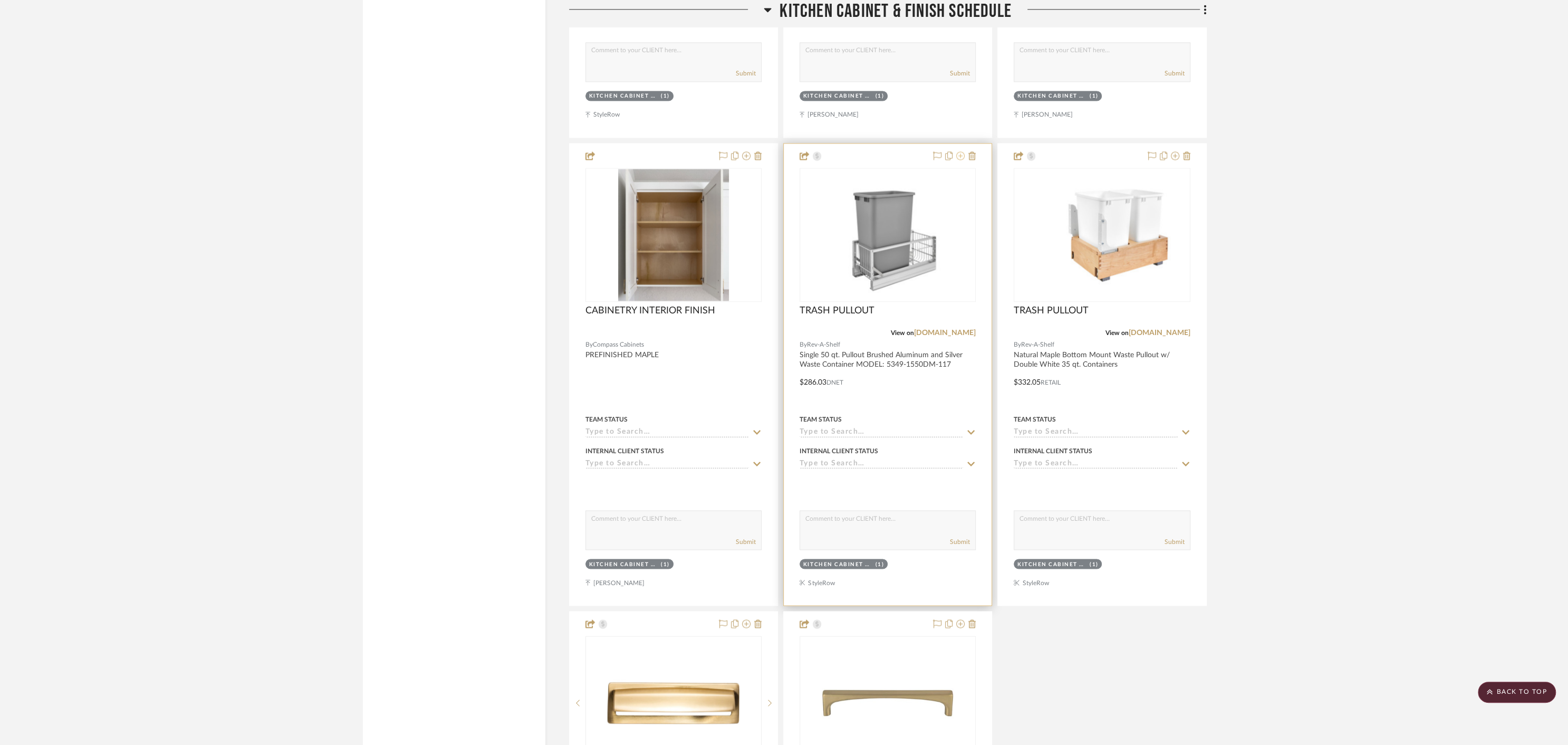
click at [961, 152] on icon at bounding box center [961, 156] width 9 height 9
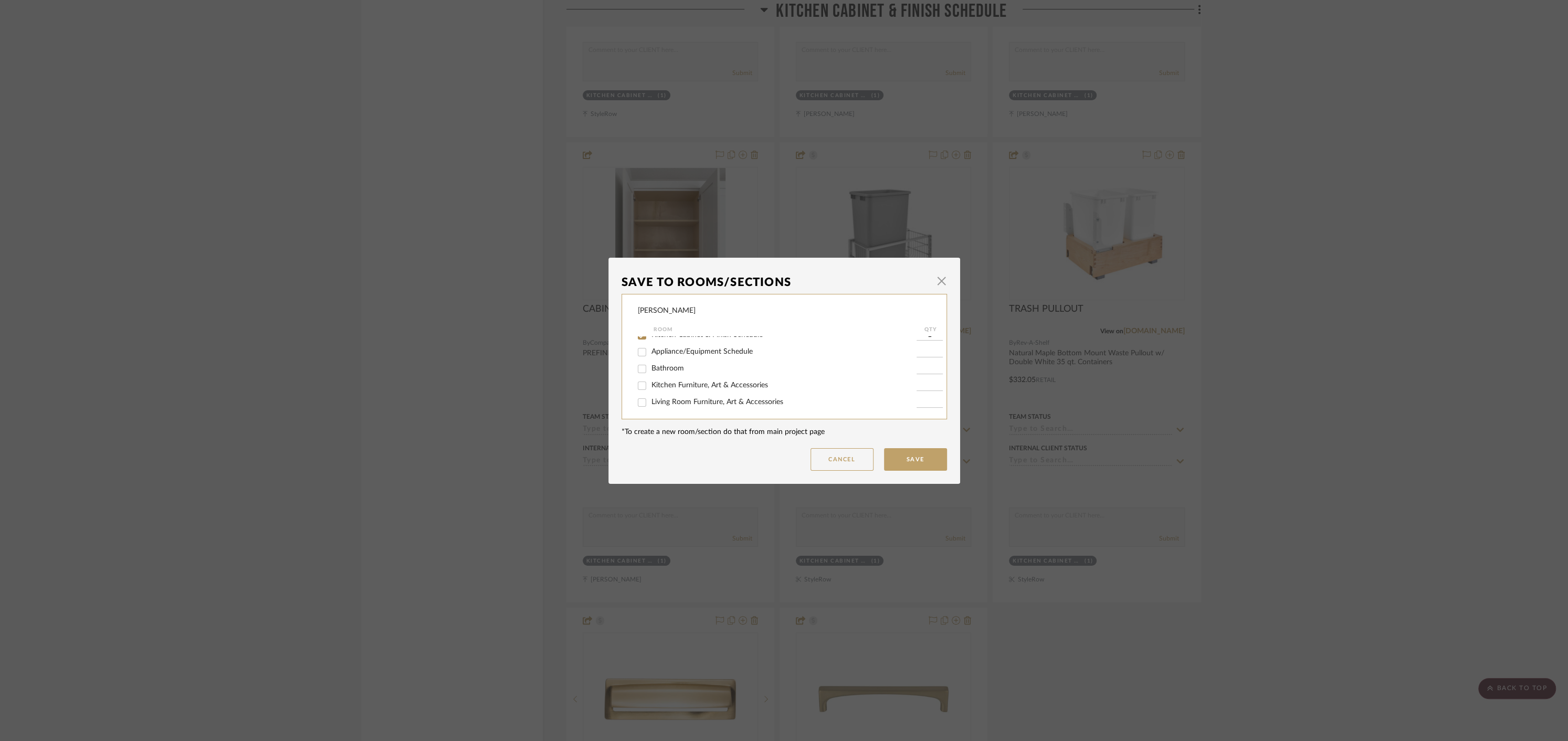
scroll to position [129, 0]
click at [642, 339] on input "Kitchen Cabinet & Finish Schedule" at bounding box center [642, 333] width 17 height 17
checkbox input "false"
drag, startPoint x: 639, startPoint y: 398, endPoint x: 813, endPoint y: 441, distance: 179.2
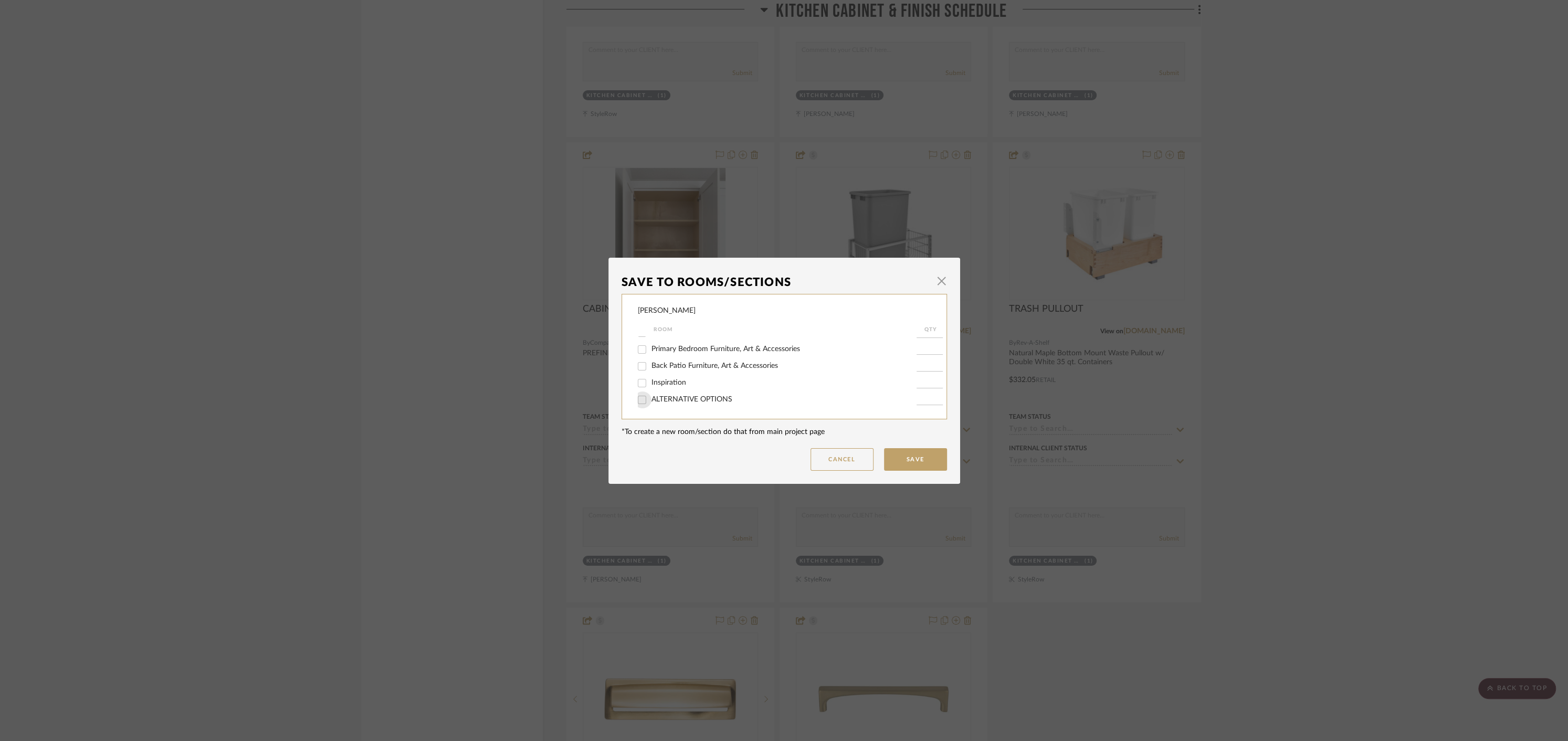
click at [639, 398] on input "ALTERNATIVE OPTIONS" at bounding box center [642, 400] width 17 height 17
checkbox input "true"
type input "1"
click at [922, 464] on button "Save" at bounding box center [915, 459] width 63 height 23
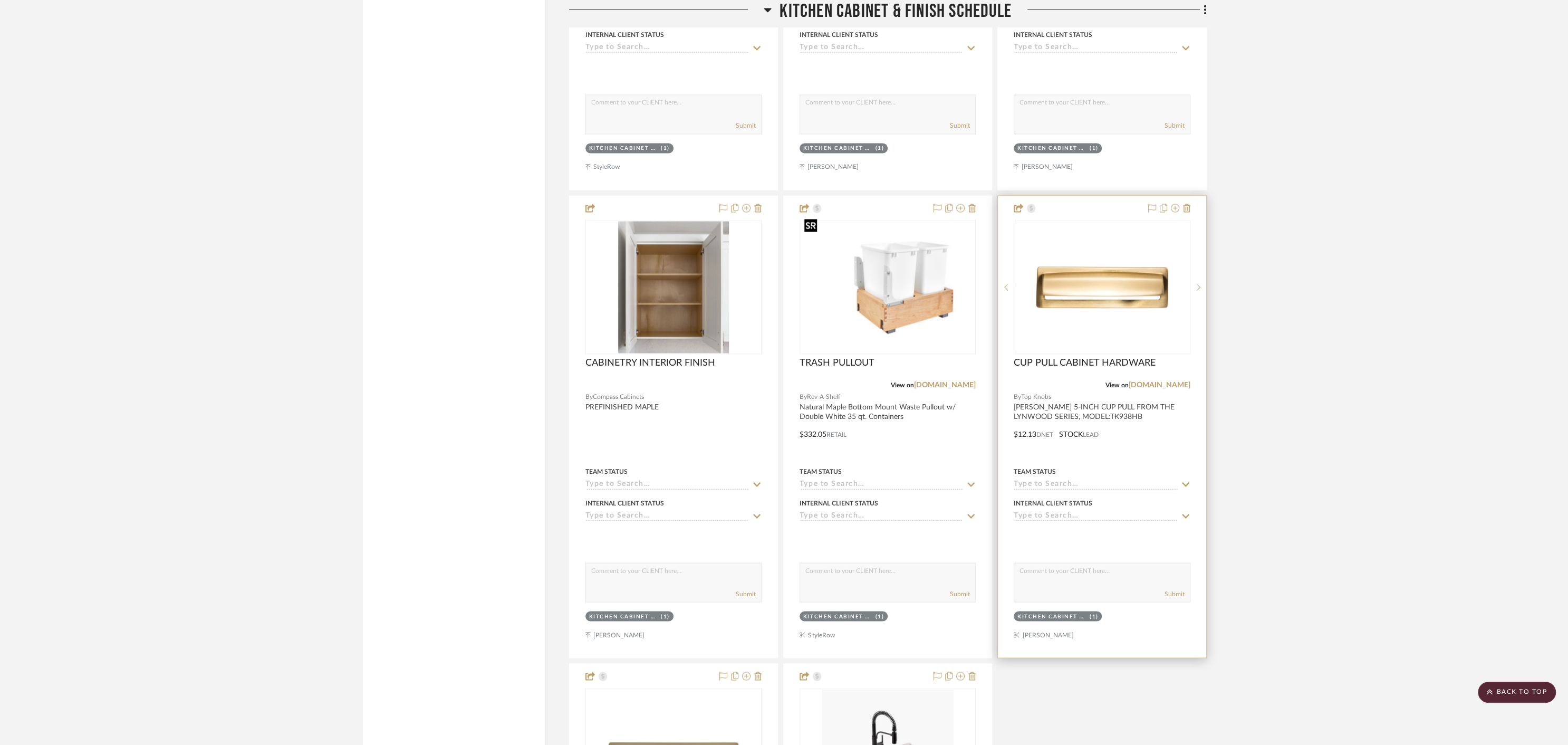
scroll to position [6652, 0]
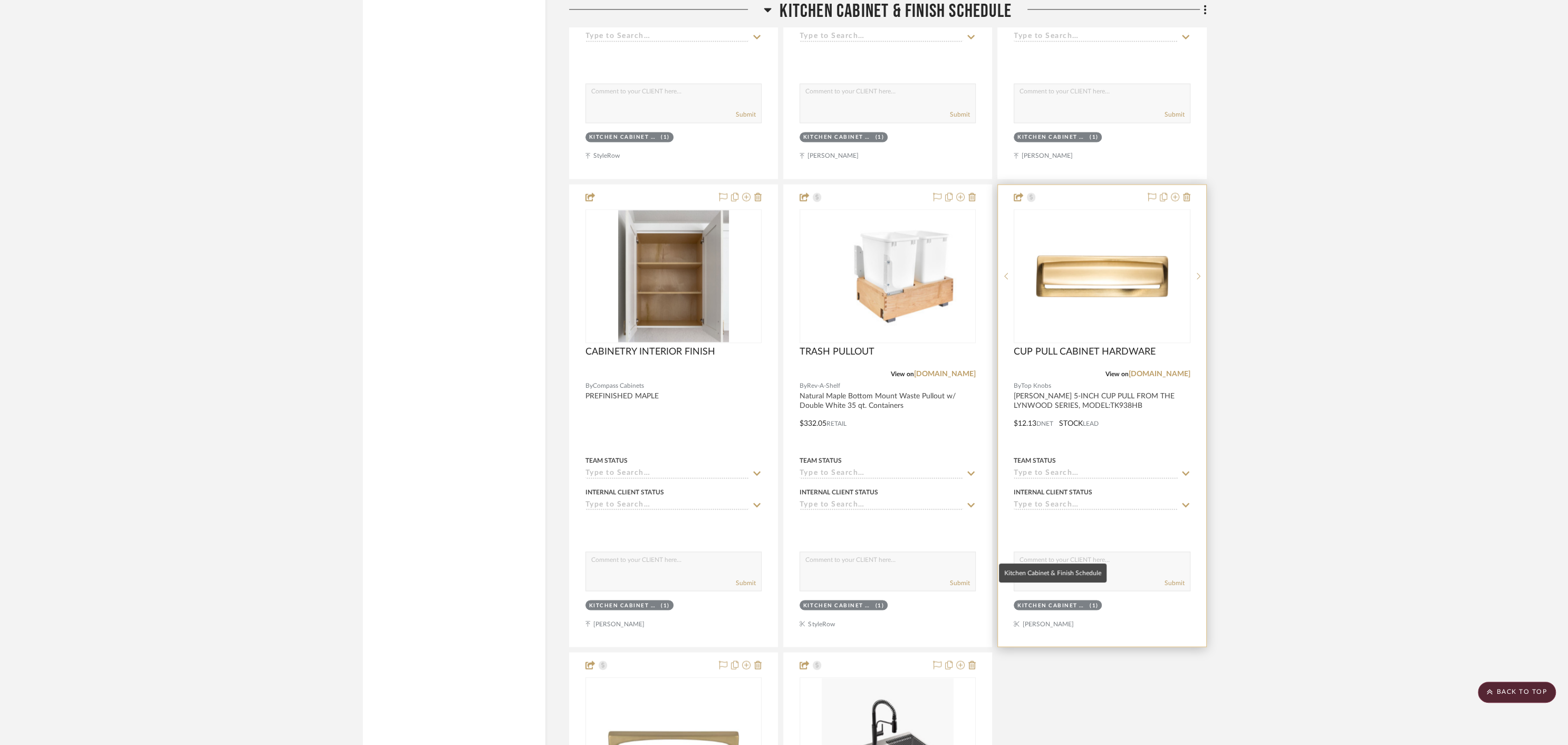
click at [1074, 601] on div "Kitchen Cabinet & Finish Schedule" at bounding box center [1052, 605] width 70 height 8
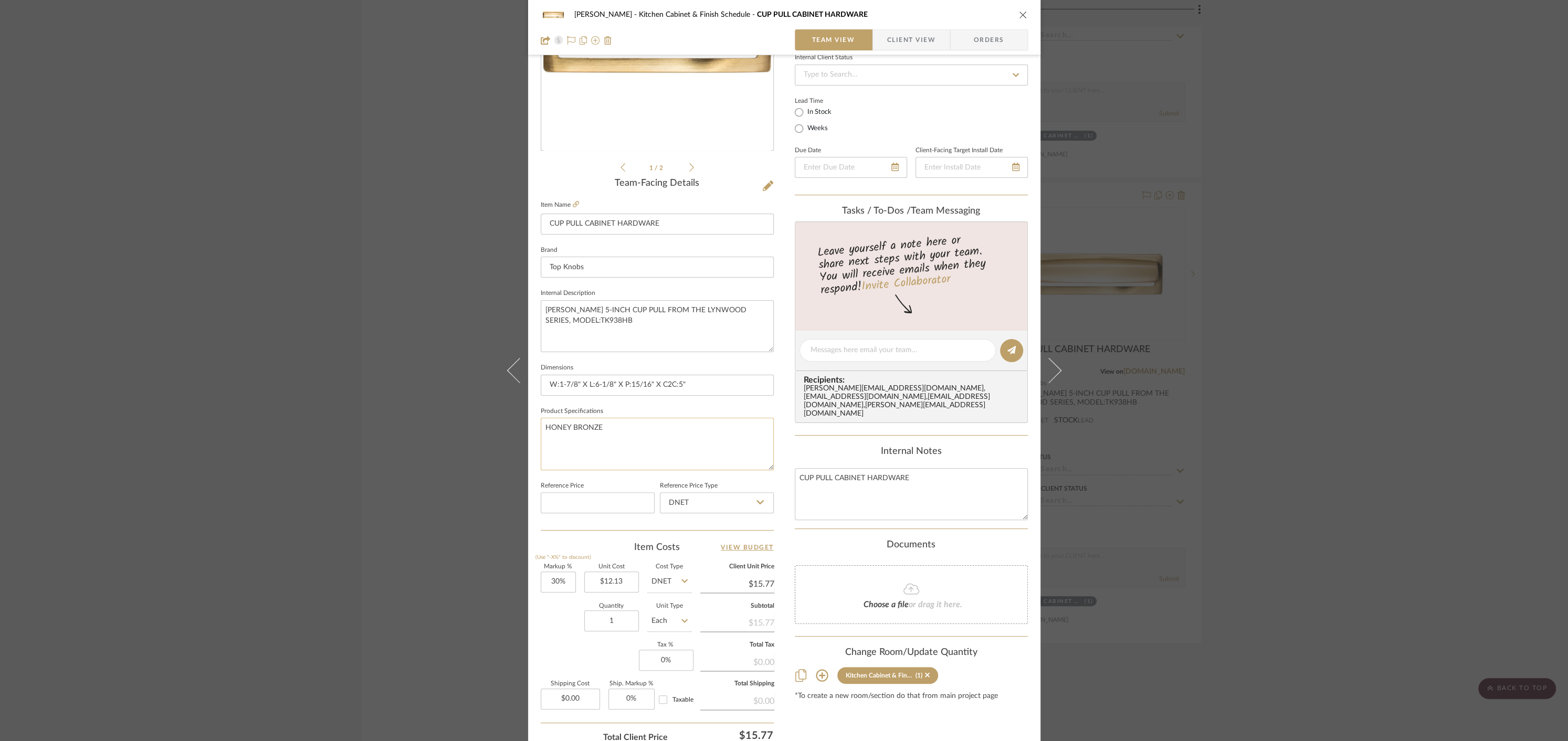
scroll to position [151, 0]
click at [624, 618] on input "1" at bounding box center [612, 619] width 55 height 21
type input "12"
click at [580, 655] on div "Markup % (Use "-X%" to discount) 30% Unit Cost $12.13 Cost Type DNET Client Uni…" at bounding box center [657, 639] width 233 height 153
click at [1019, 13] on icon "close" at bounding box center [1023, 15] width 9 height 9
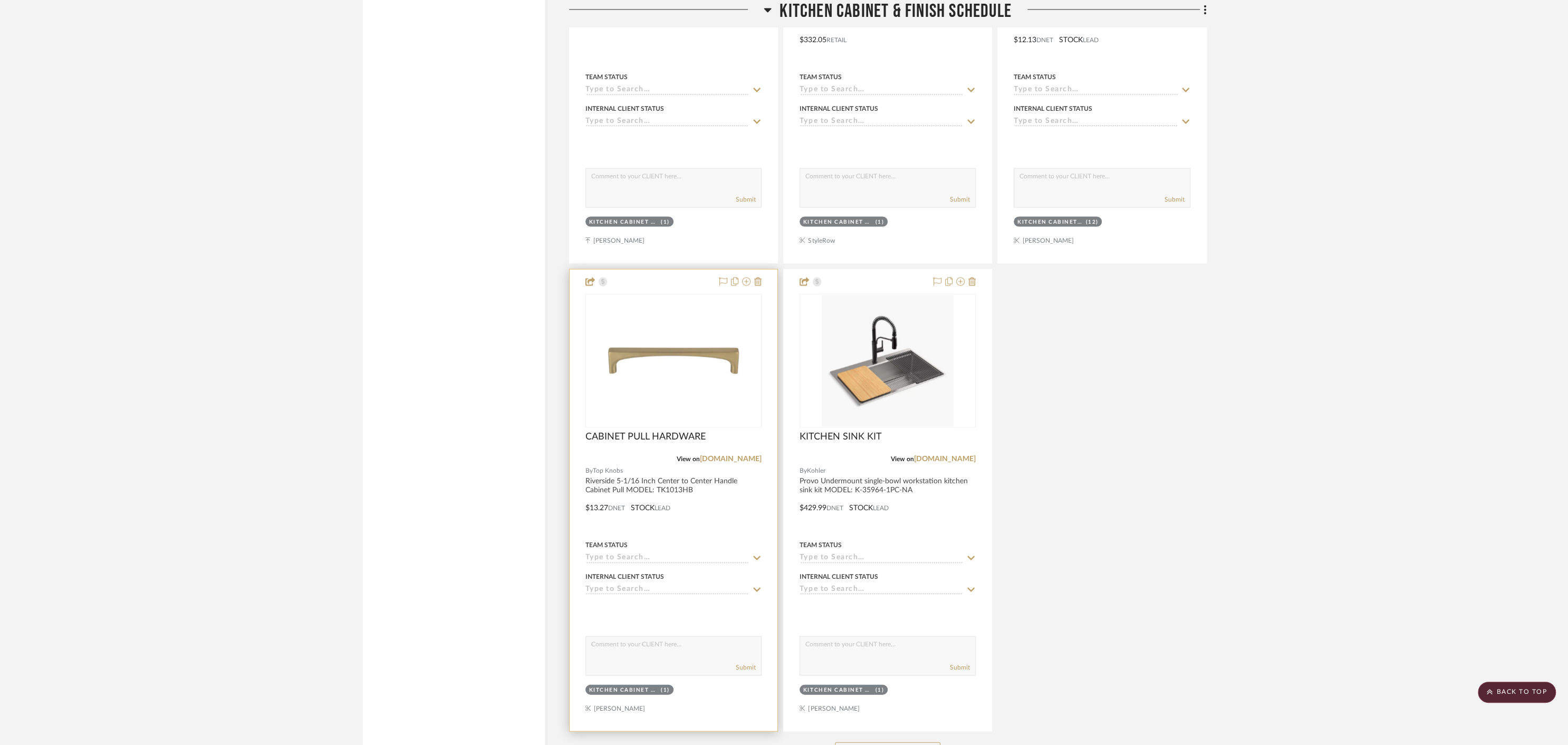
scroll to position [7037, 0]
click at [638, 684] on div "Kitchen Cabinet & Finish Schedule" at bounding box center [624, 688] width 70 height 8
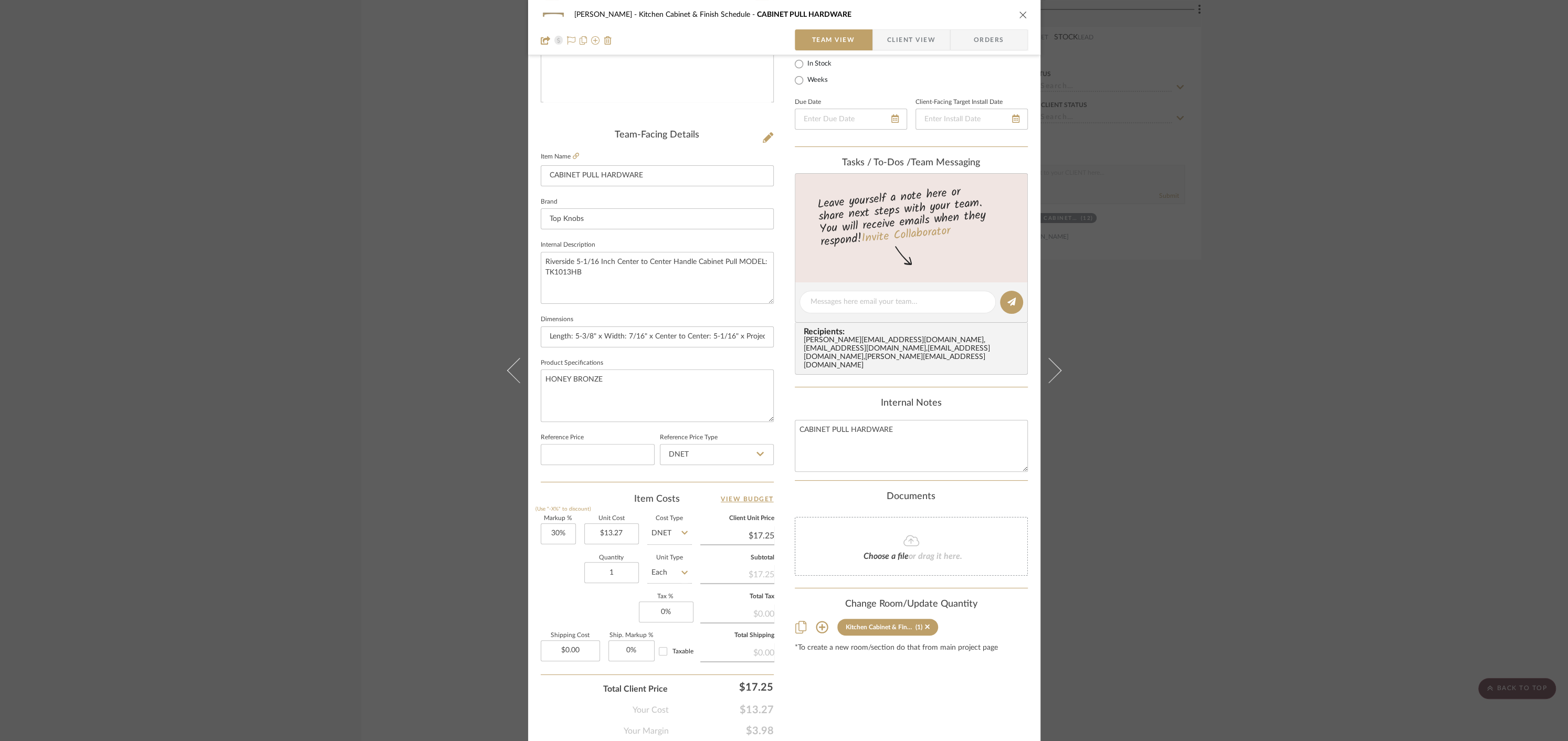
scroll to position [234, 0]
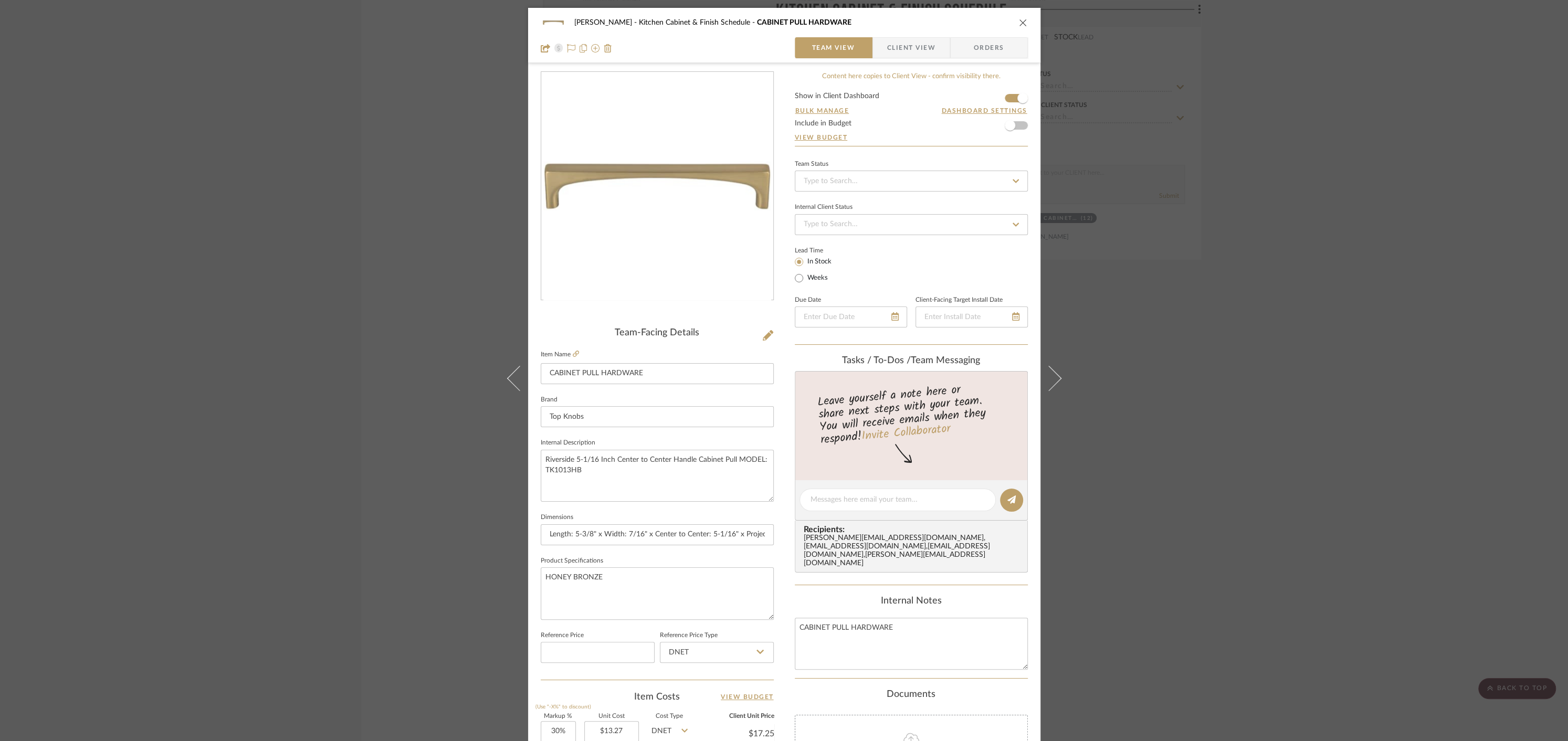
scroll to position [234, 0]
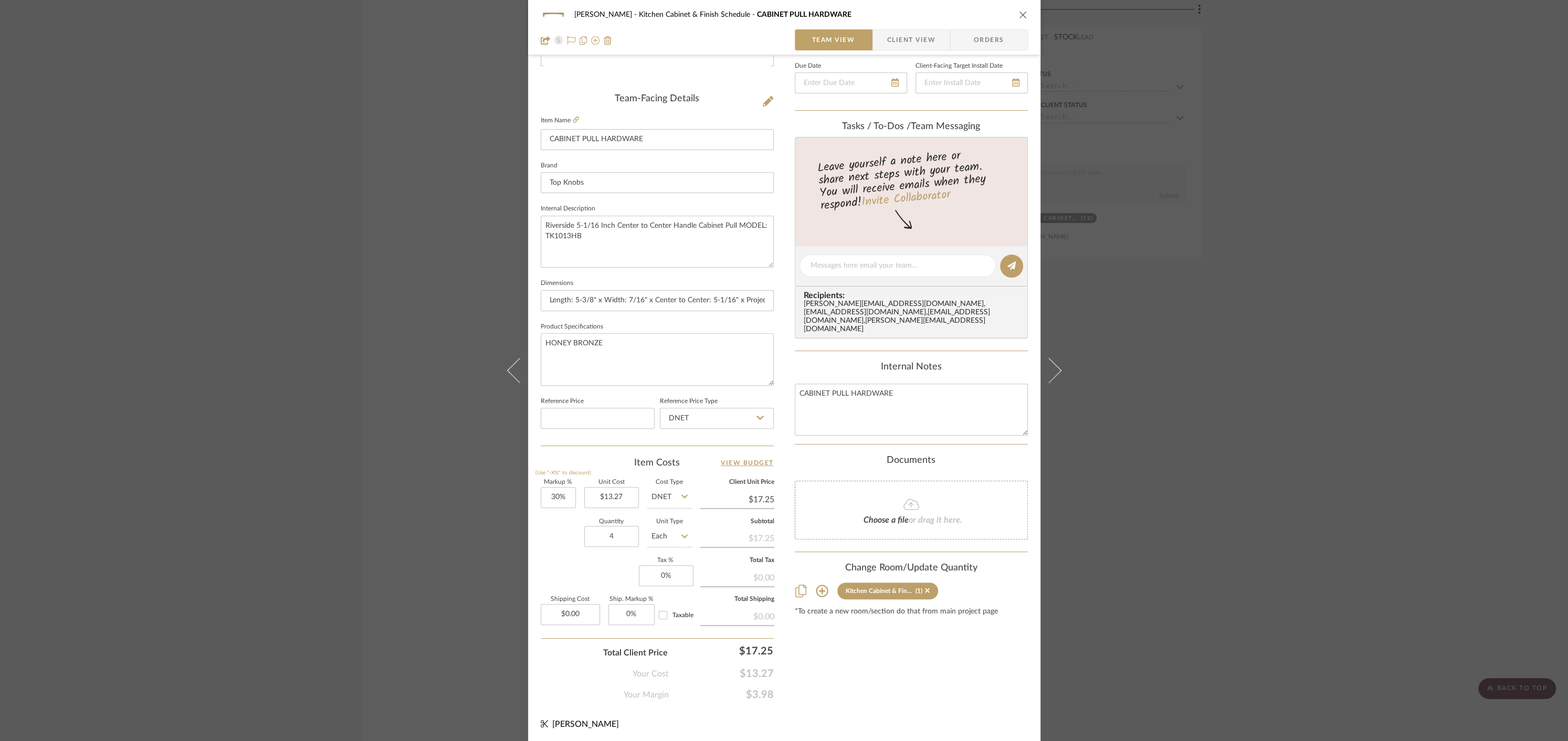
type input "4"
click at [578, 557] on div "Markup % (Use "-X%" to discount) 30% Unit Cost $13.27 Cost Type DNET Client Uni…" at bounding box center [657, 556] width 233 height 153
click at [1021, 12] on icon "close" at bounding box center [1023, 15] width 9 height 9
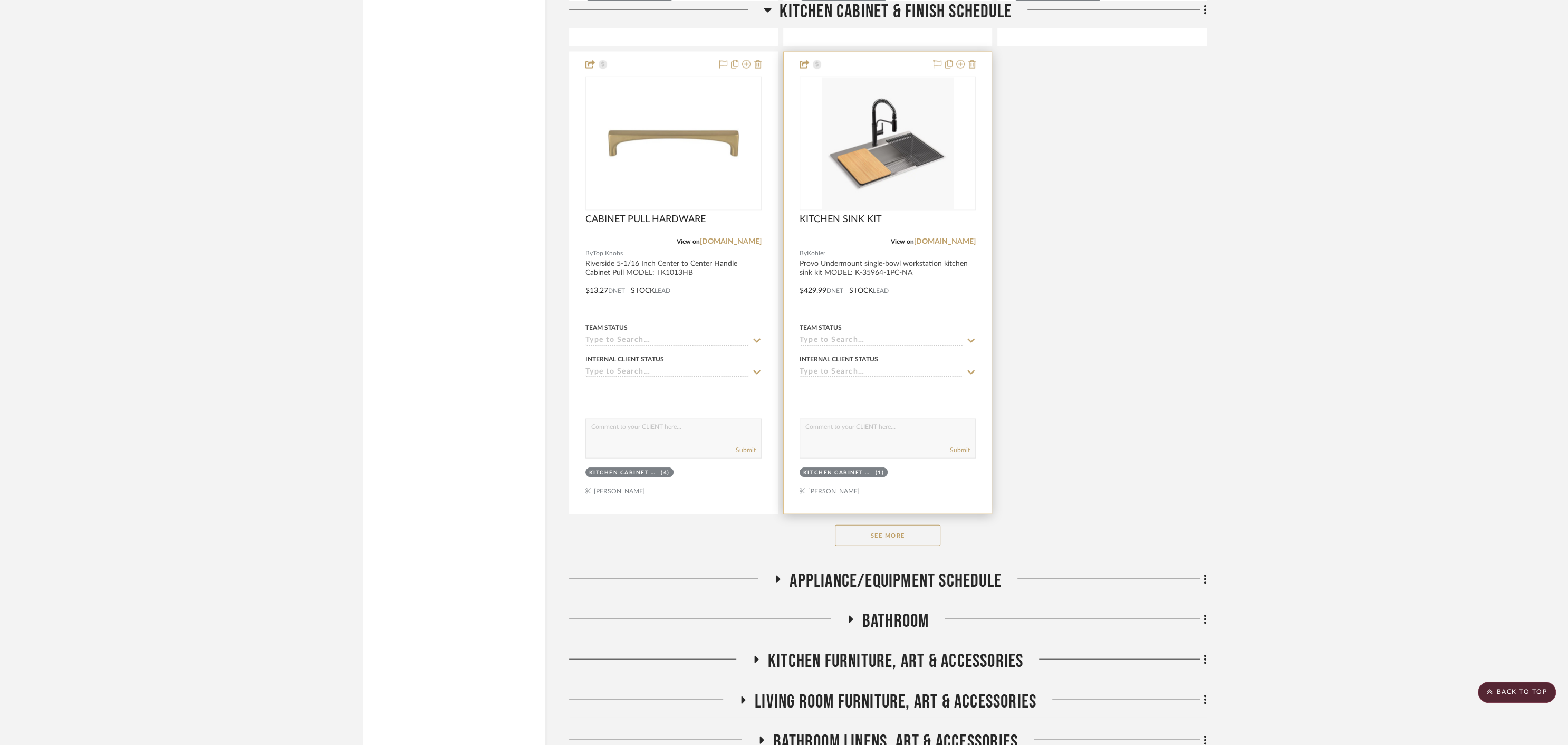
scroll to position [7287, 0]
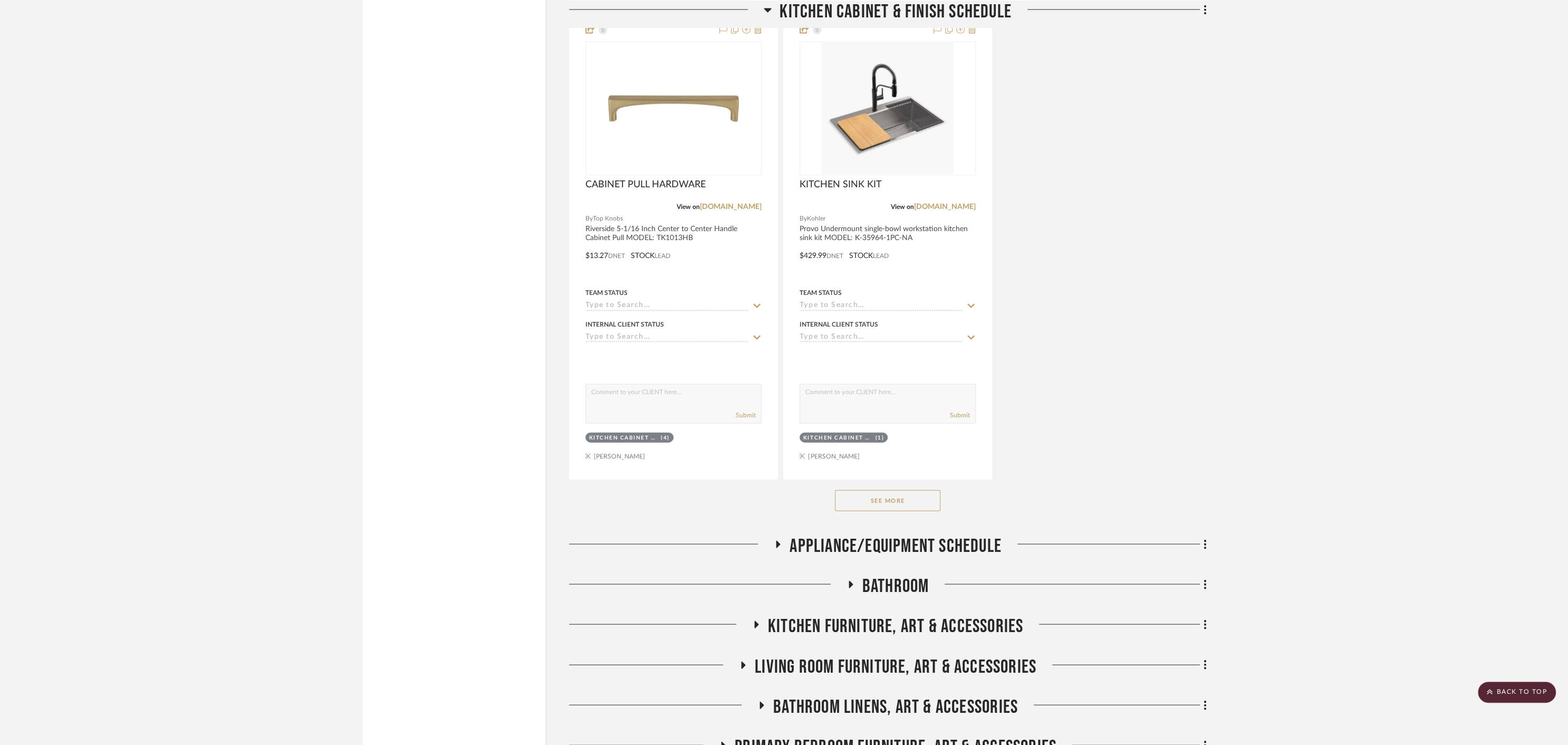
click at [871, 490] on button "See More" at bounding box center [887, 500] width 105 height 21
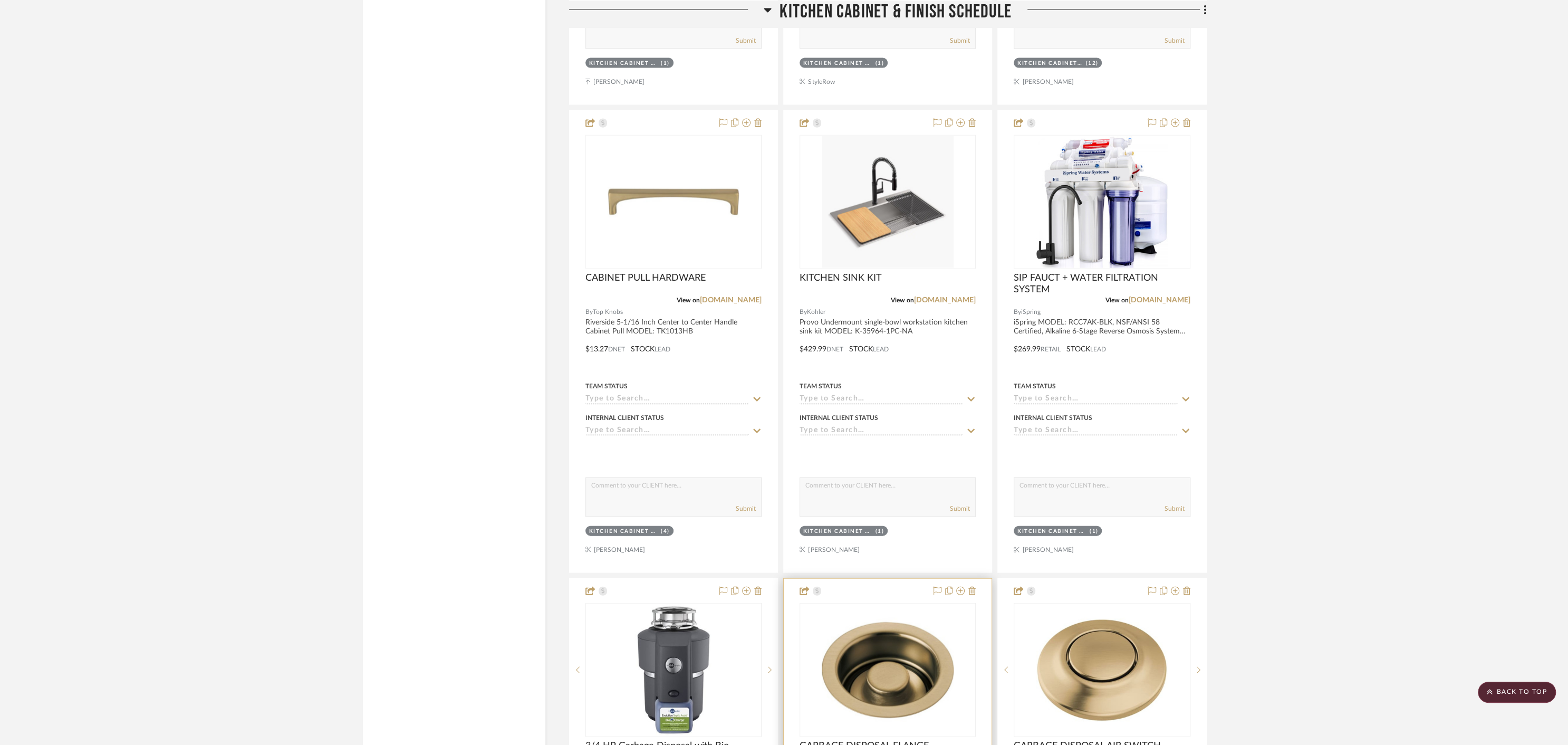
scroll to position [7181, 0]
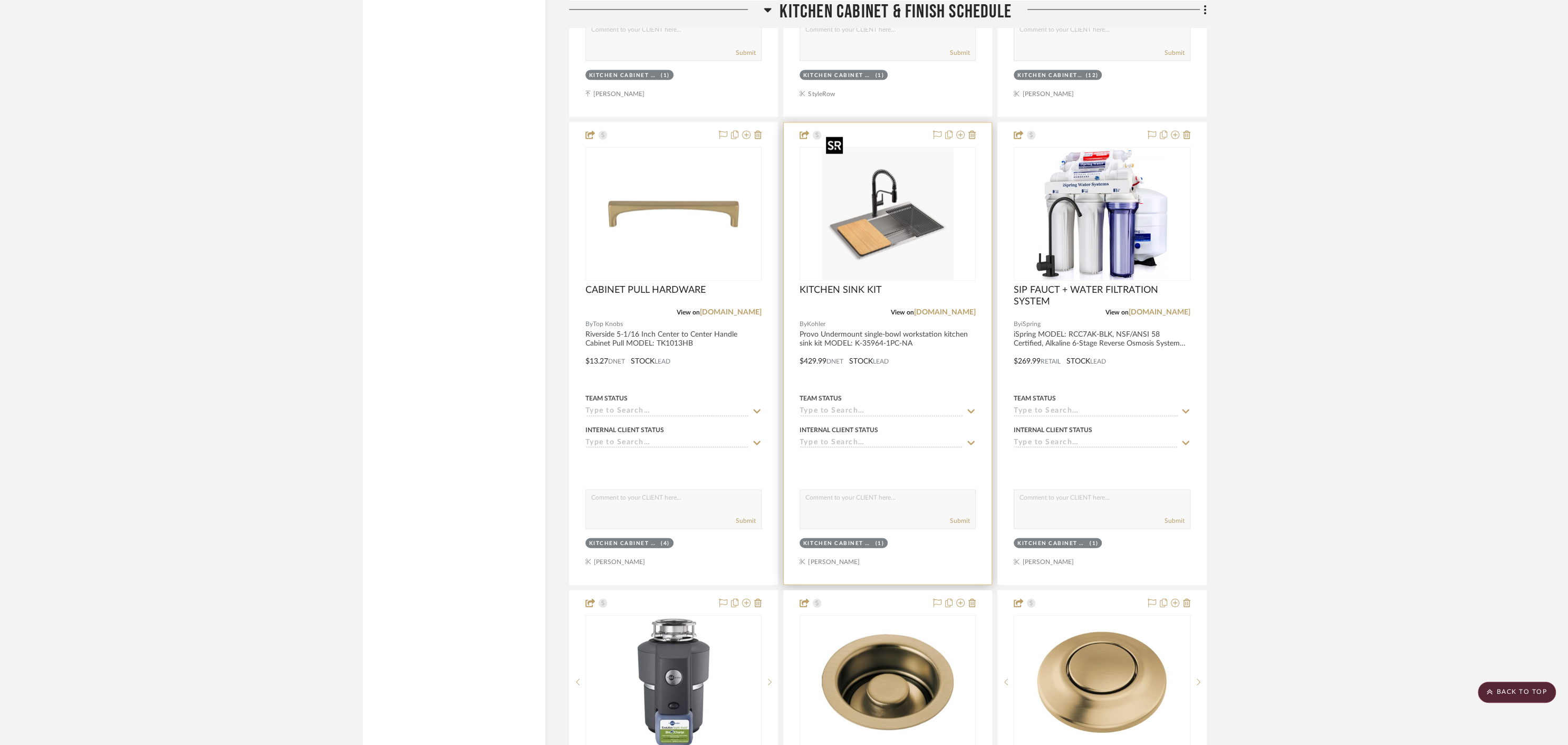
click at [880, 217] on img "0" at bounding box center [888, 214] width 132 height 132
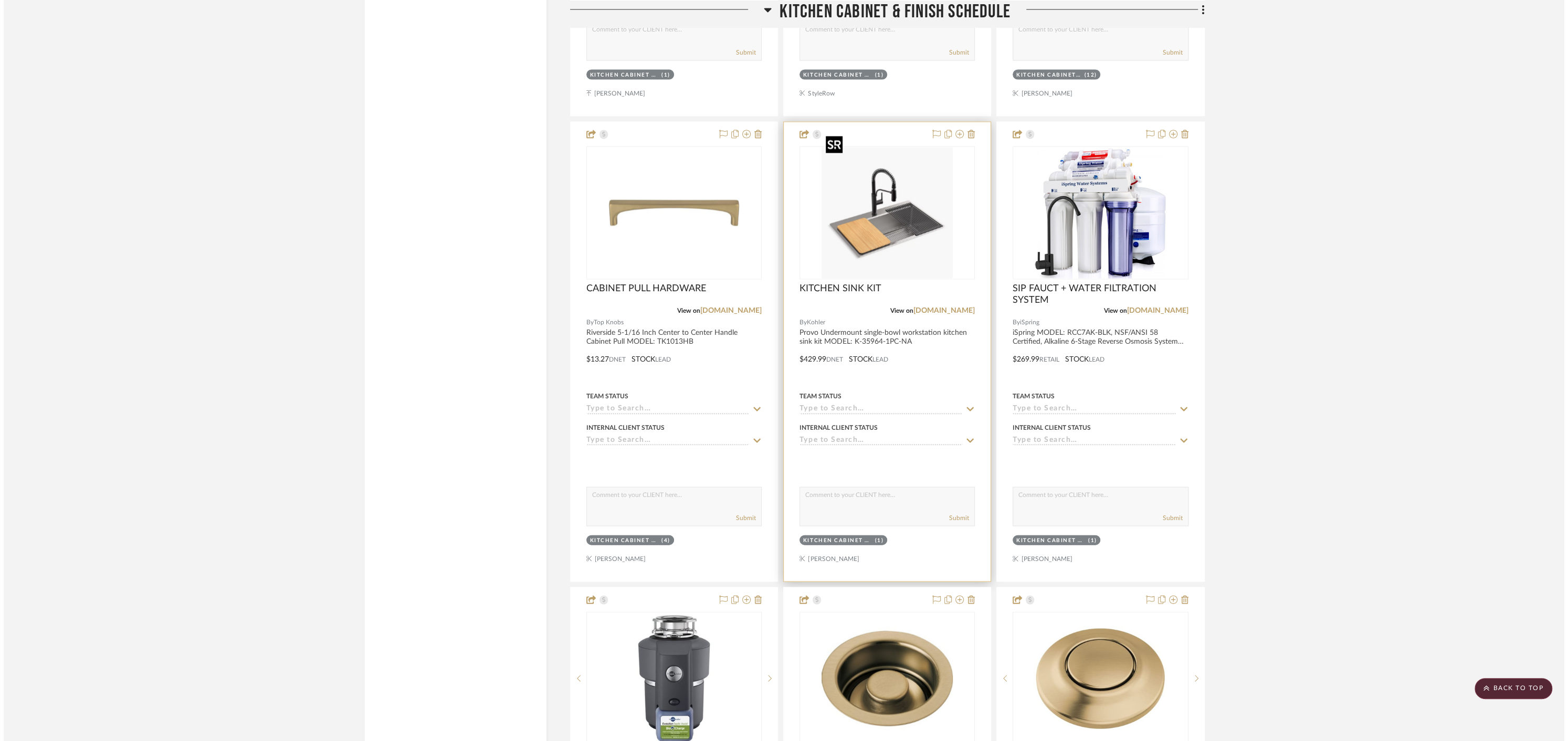
scroll to position [0, 0]
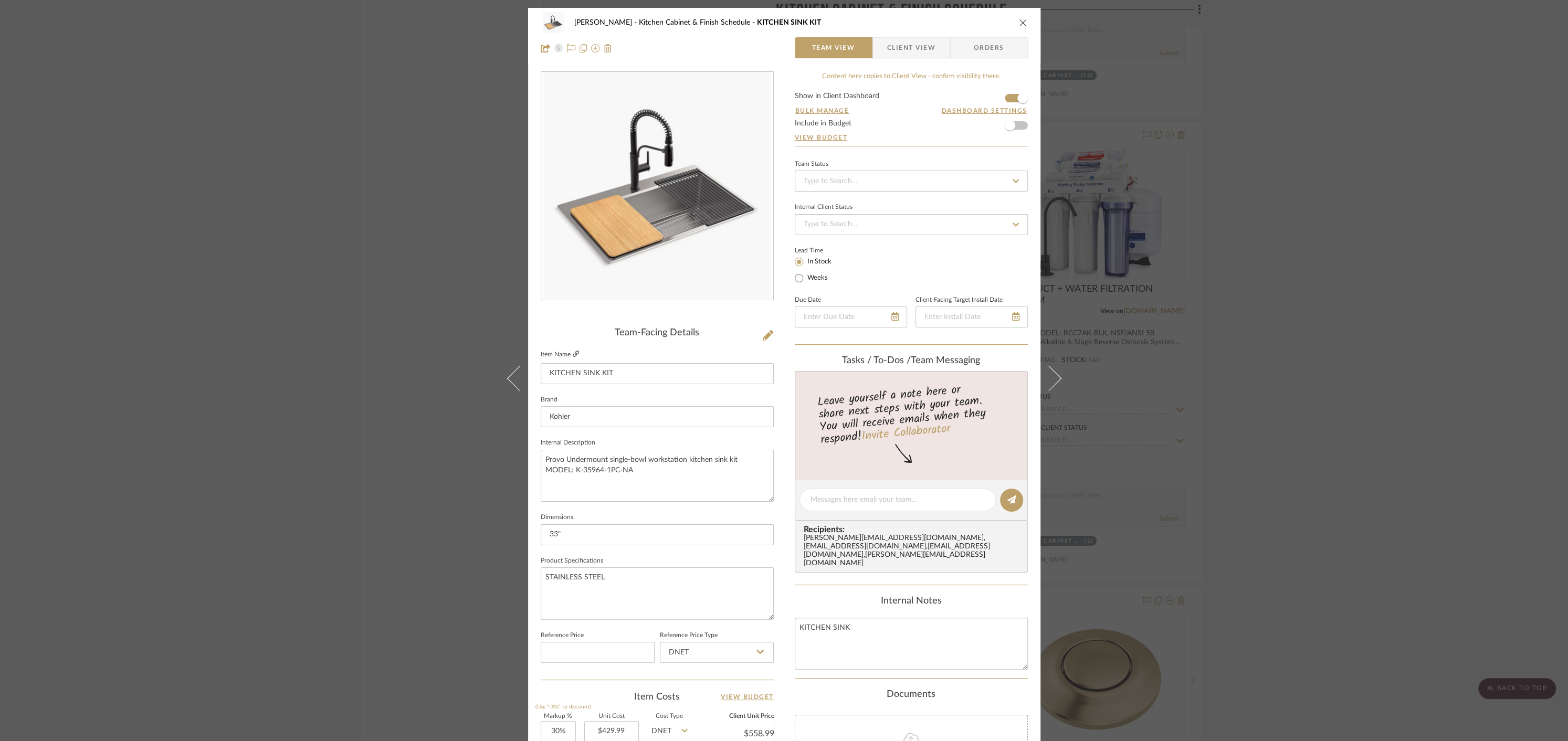
click at [573, 353] on icon at bounding box center [576, 353] width 6 height 6
click at [1022, 25] on icon "close" at bounding box center [1023, 23] width 9 height 9
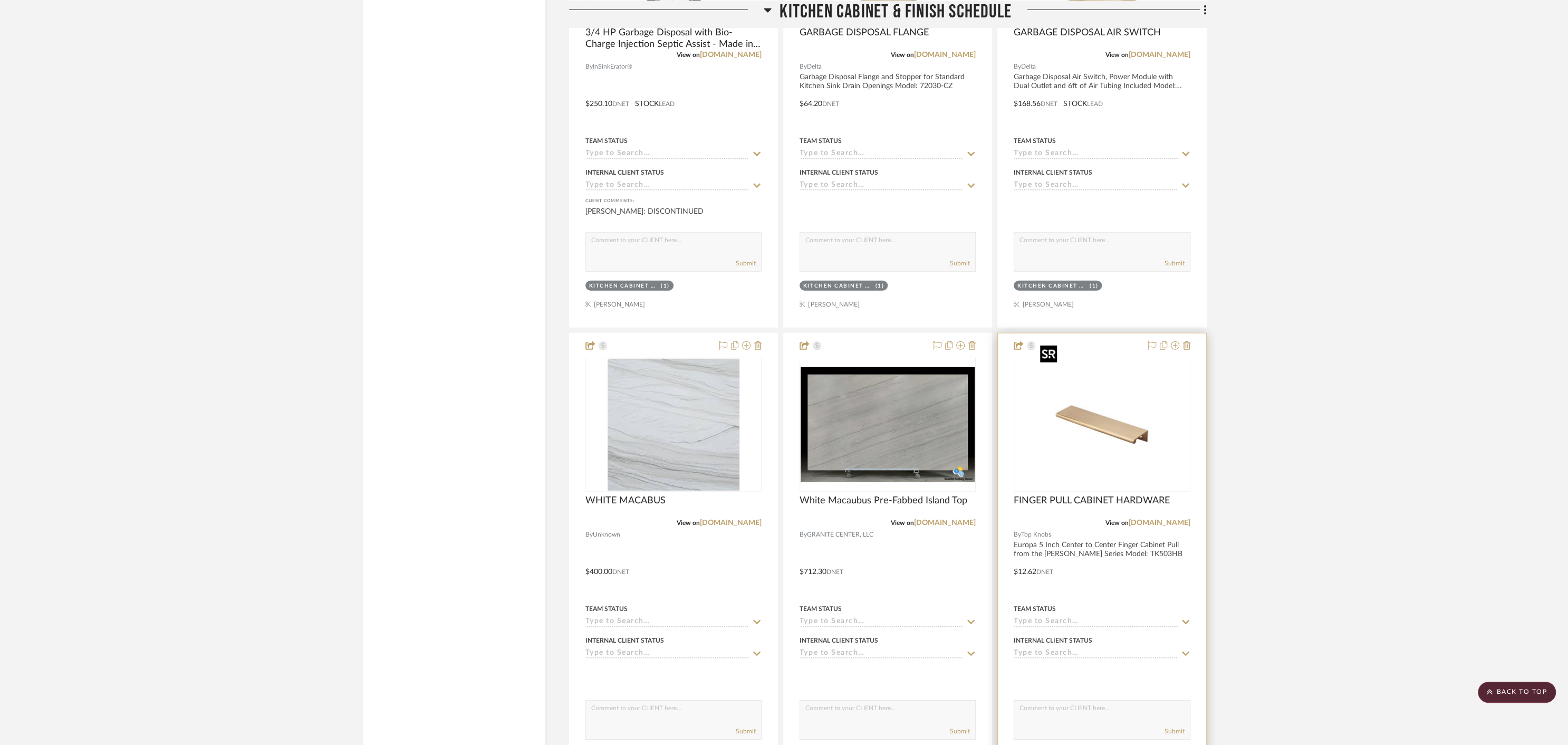
scroll to position [7911, 0]
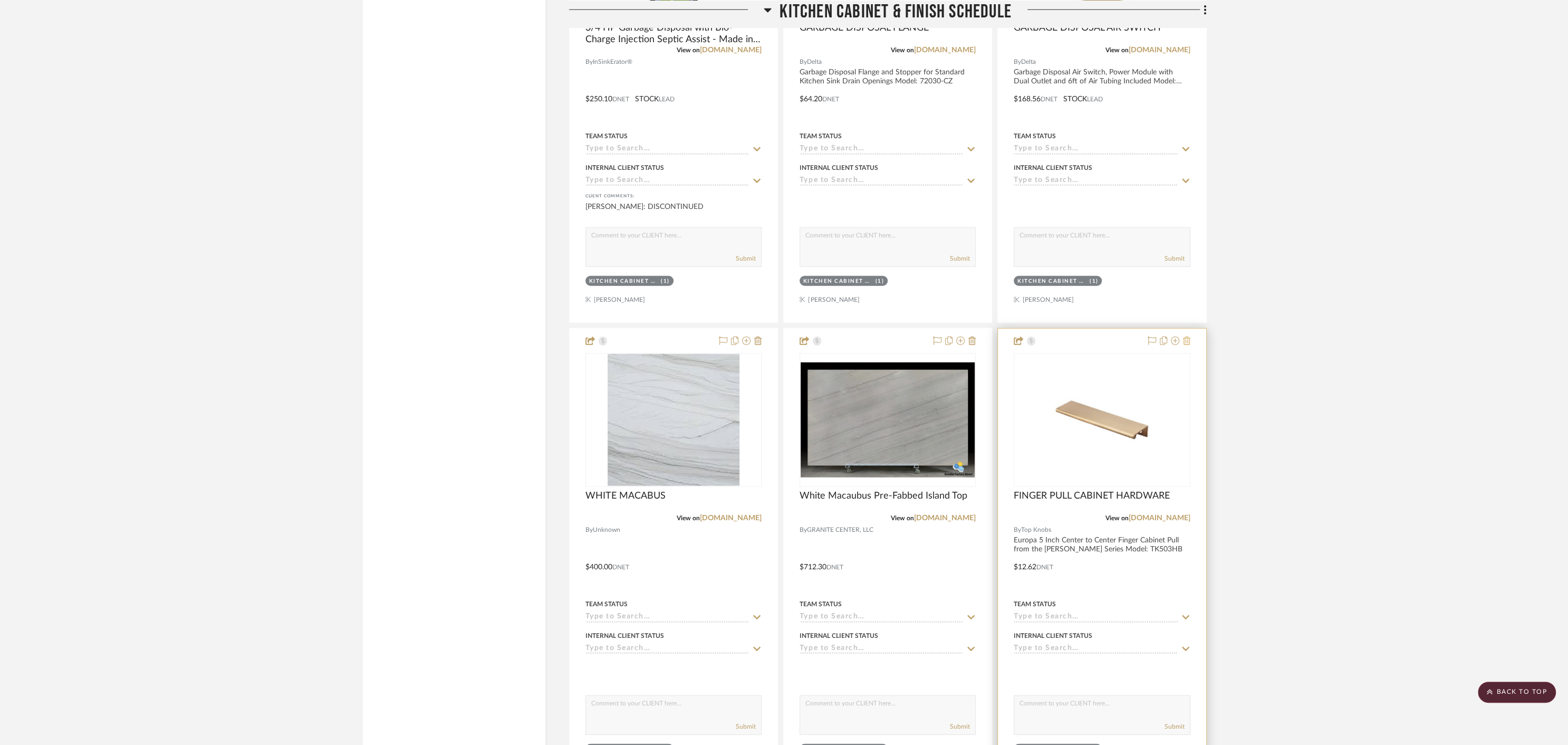
click at [1188, 336] on icon at bounding box center [1186, 341] width 7 height 9
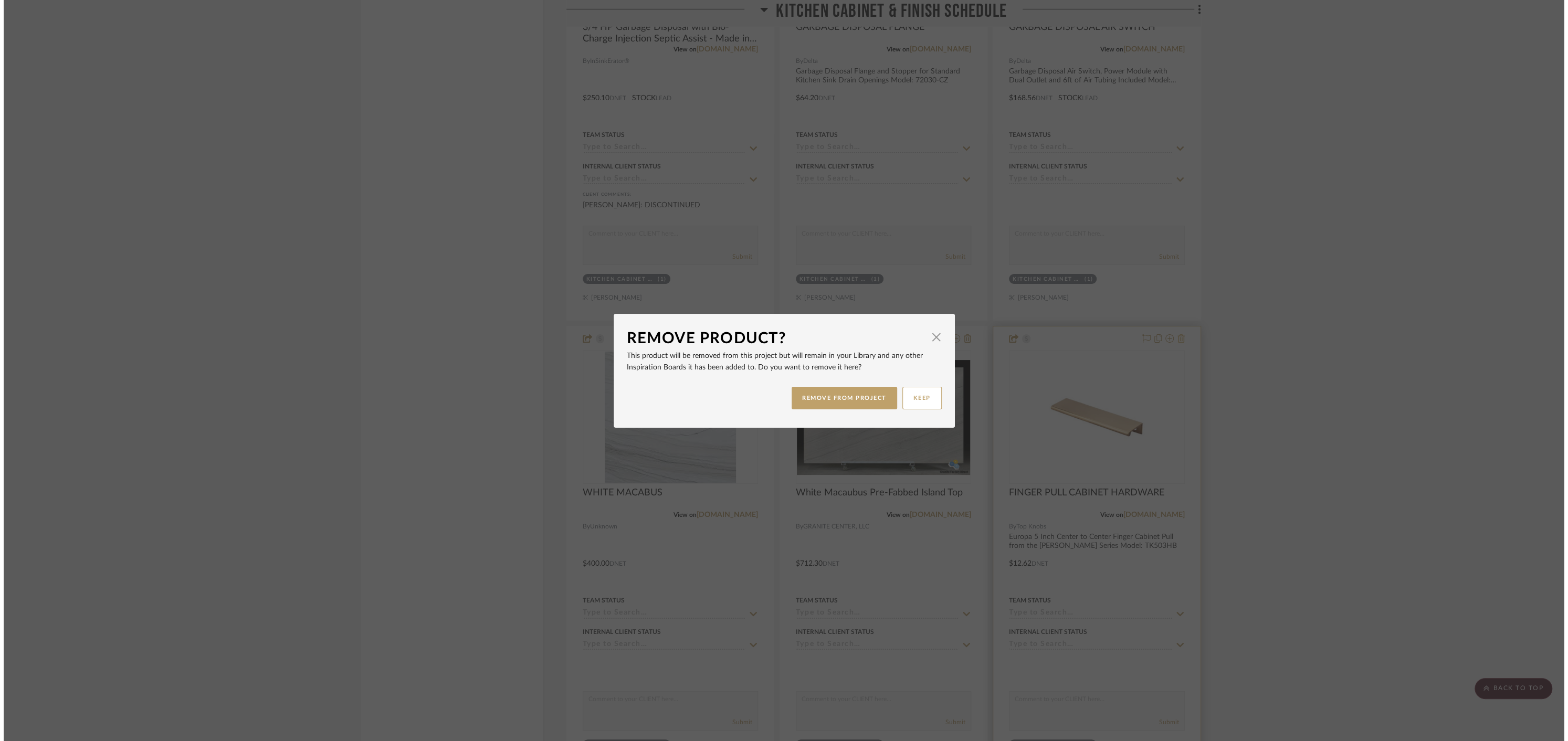
scroll to position [0, 0]
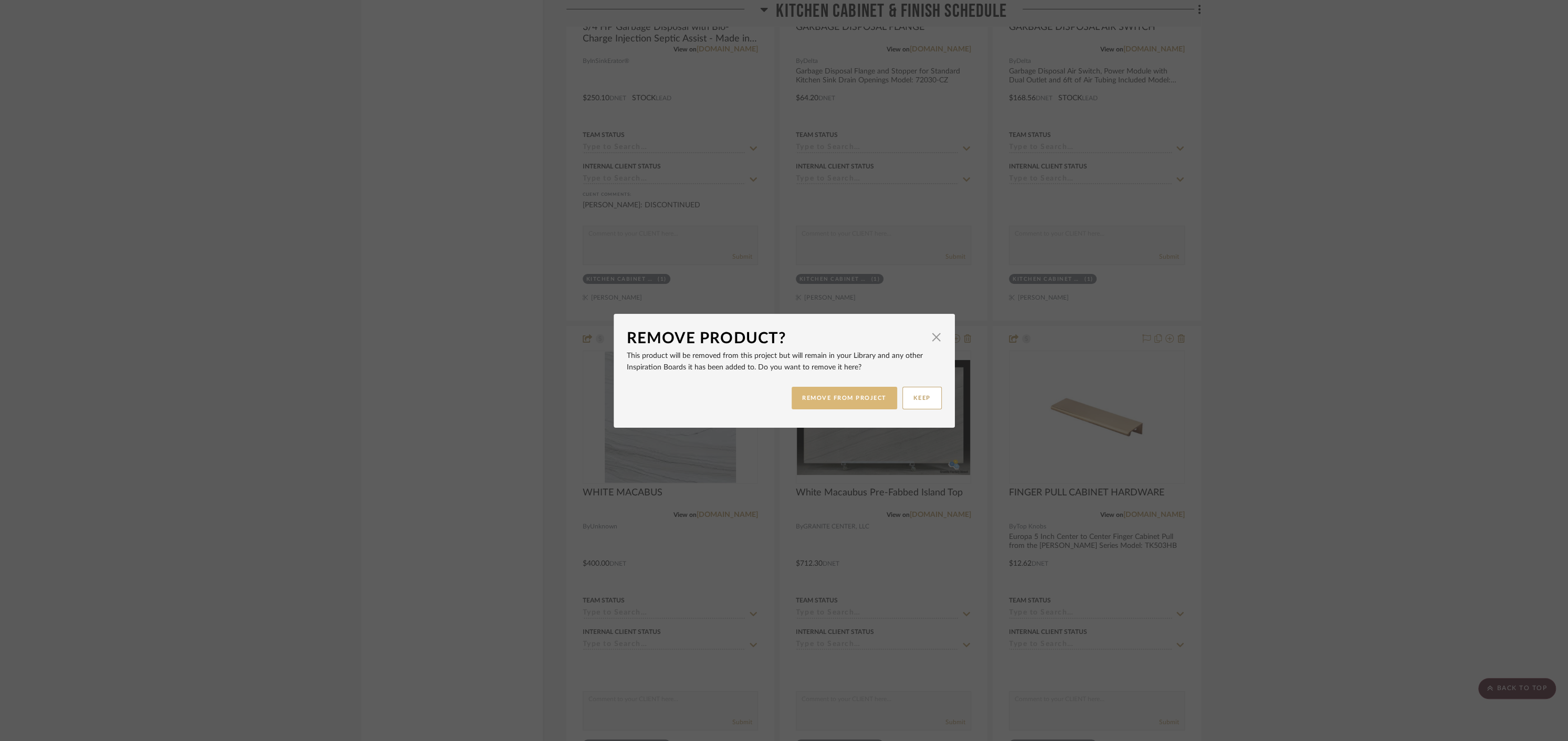
click at [818, 395] on button "REMOVE FROM PROJECT" at bounding box center [844, 398] width 105 height 23
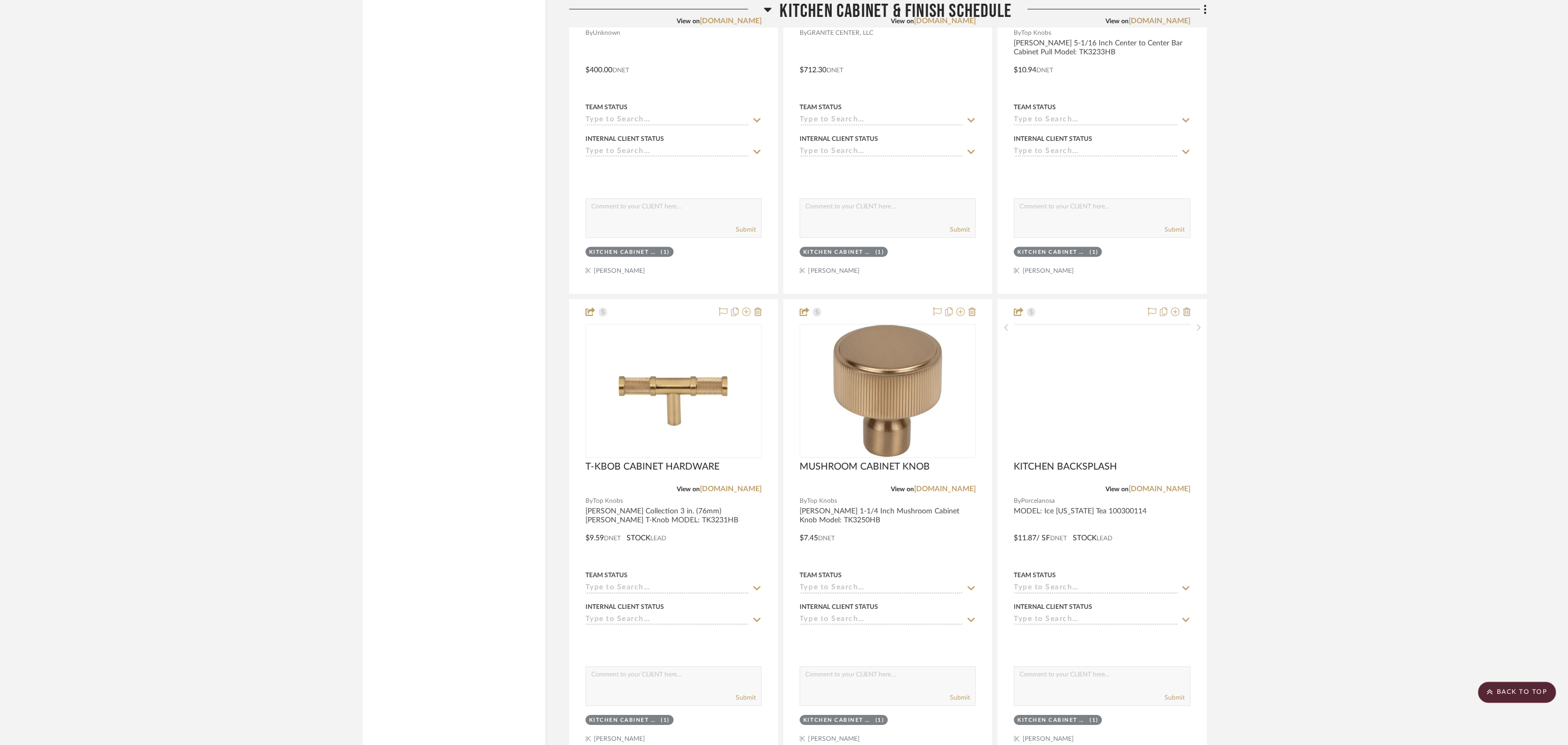
scroll to position [8421, 0]
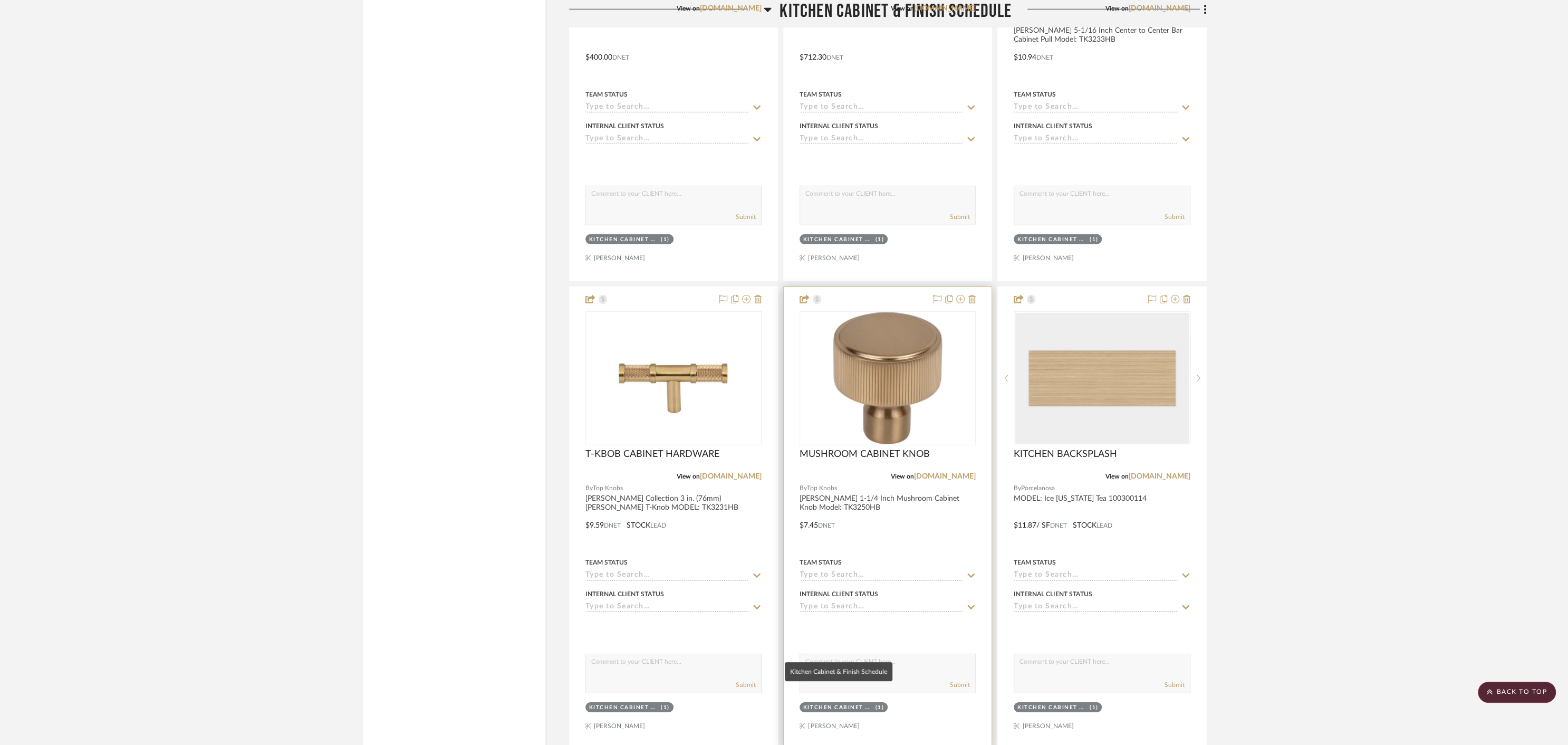
click at [849, 703] on div "Kitchen Cabinet & Finish Schedule" at bounding box center [838, 707] width 70 height 8
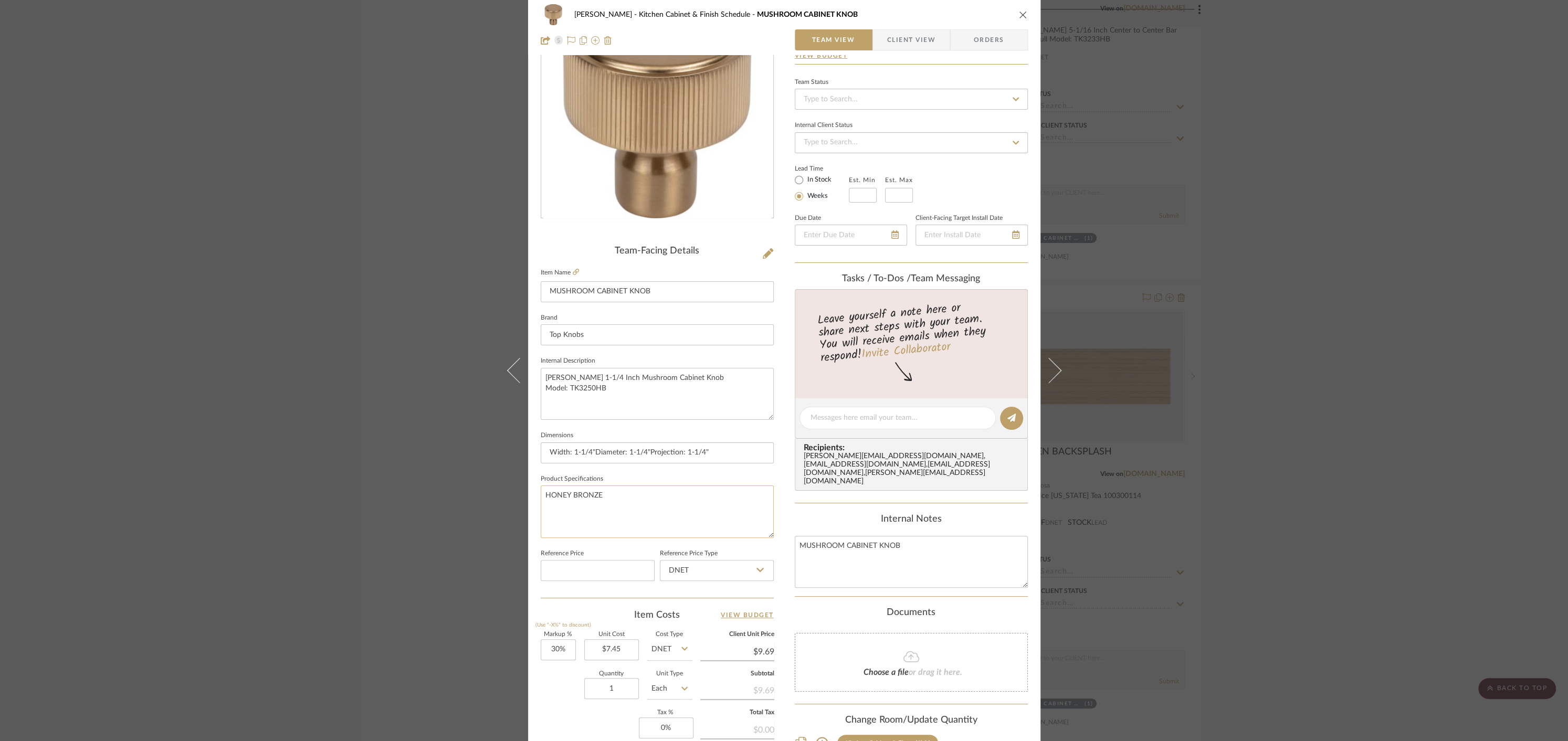
scroll to position [146, 0]
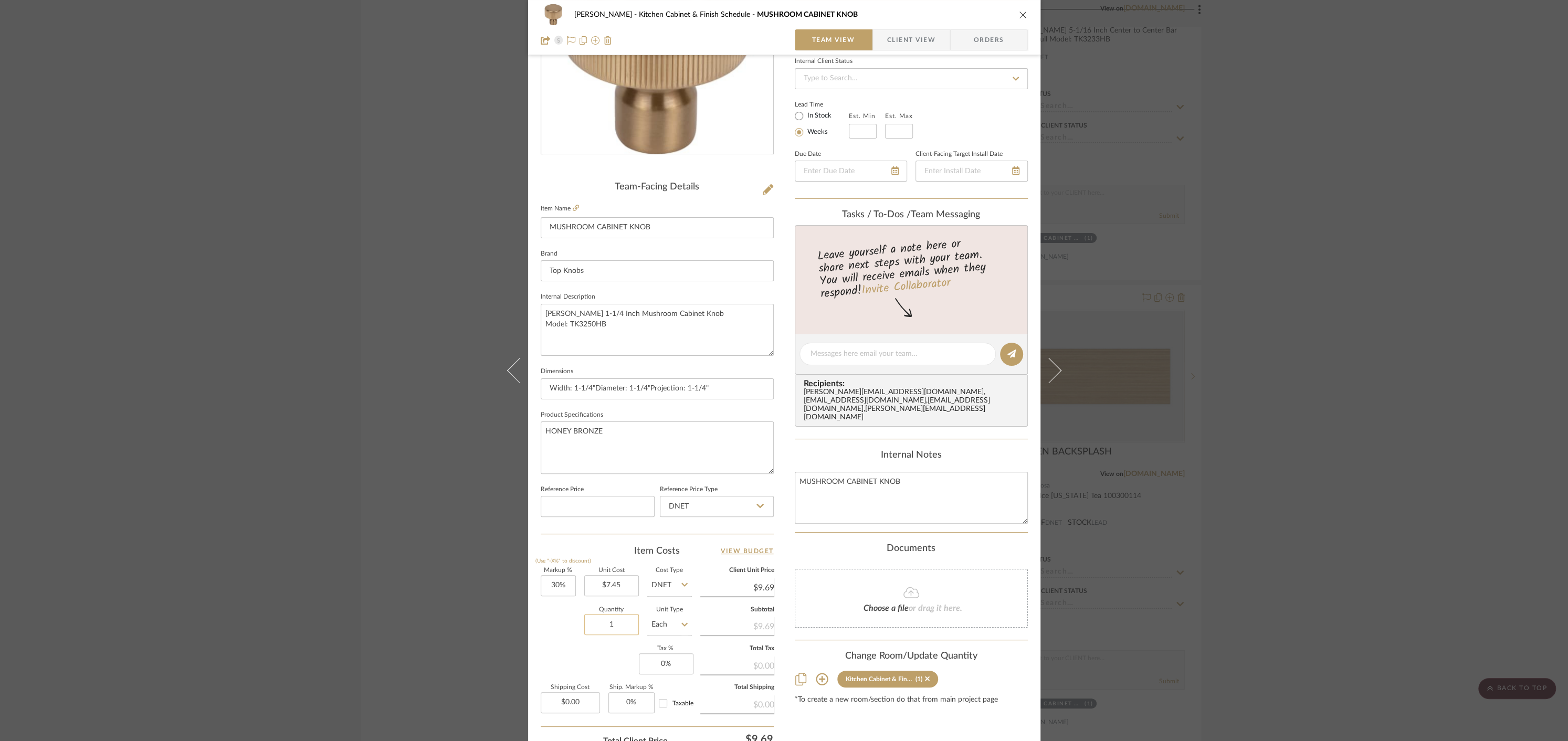
click at [607, 623] on input "1" at bounding box center [612, 624] width 55 height 21
type input "4"
click at [908, 700] on div "Content here copies to Client View - confirm visibility there. Show in Client D…" at bounding box center [911, 358] width 233 height 864
click at [1019, 13] on icon "close" at bounding box center [1023, 15] width 9 height 9
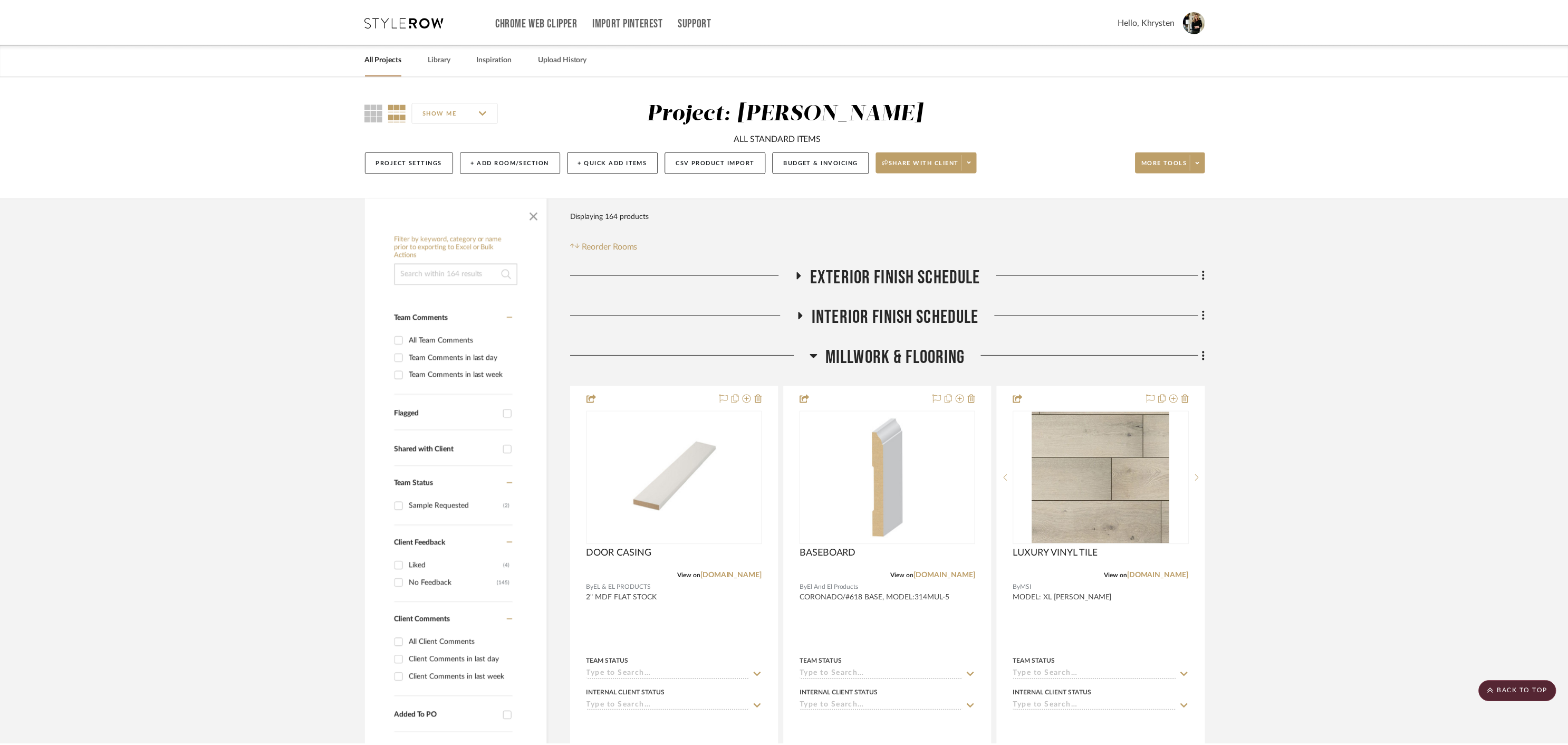
scroll to position [8421, 0]
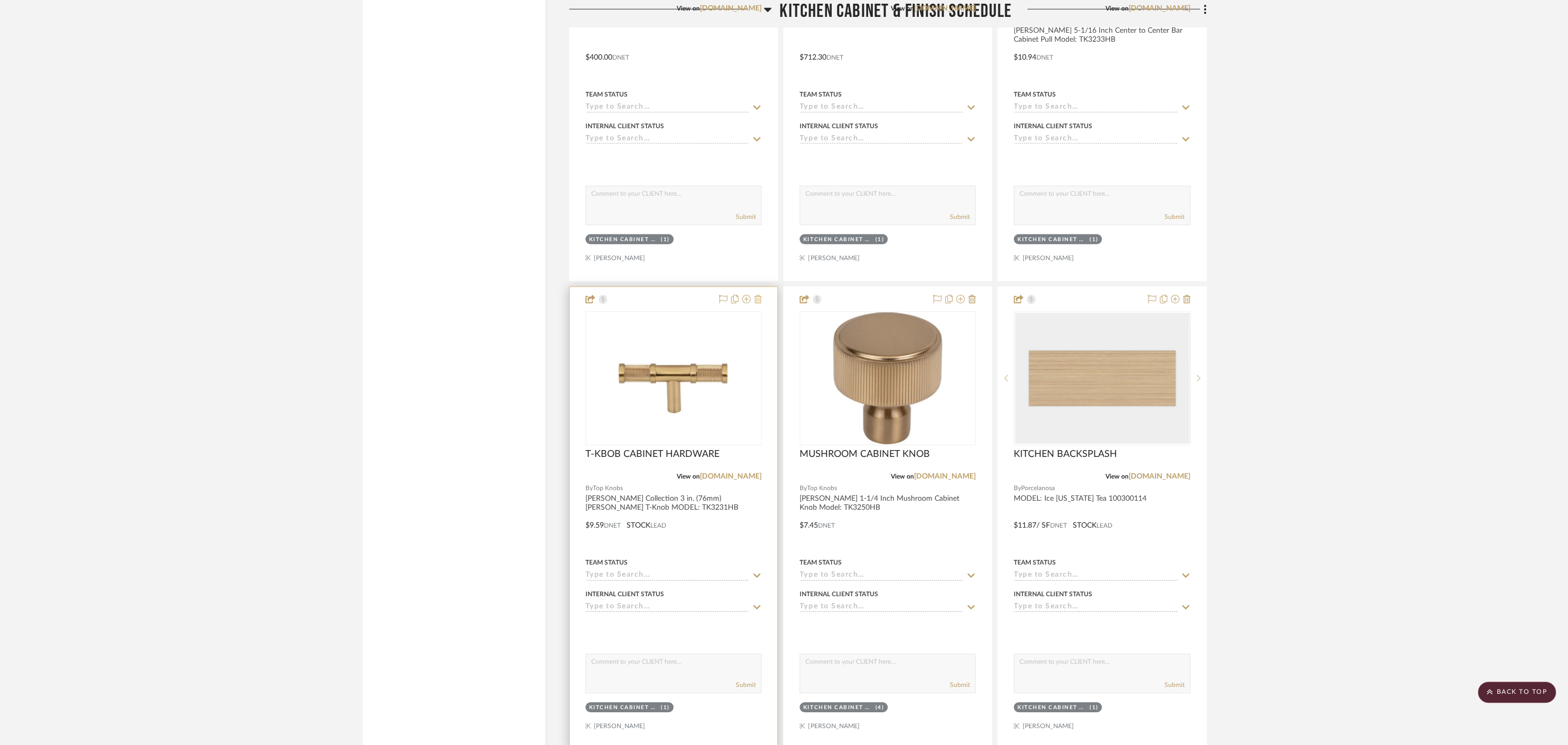
click at [761, 295] on icon at bounding box center [758, 299] width 7 height 9
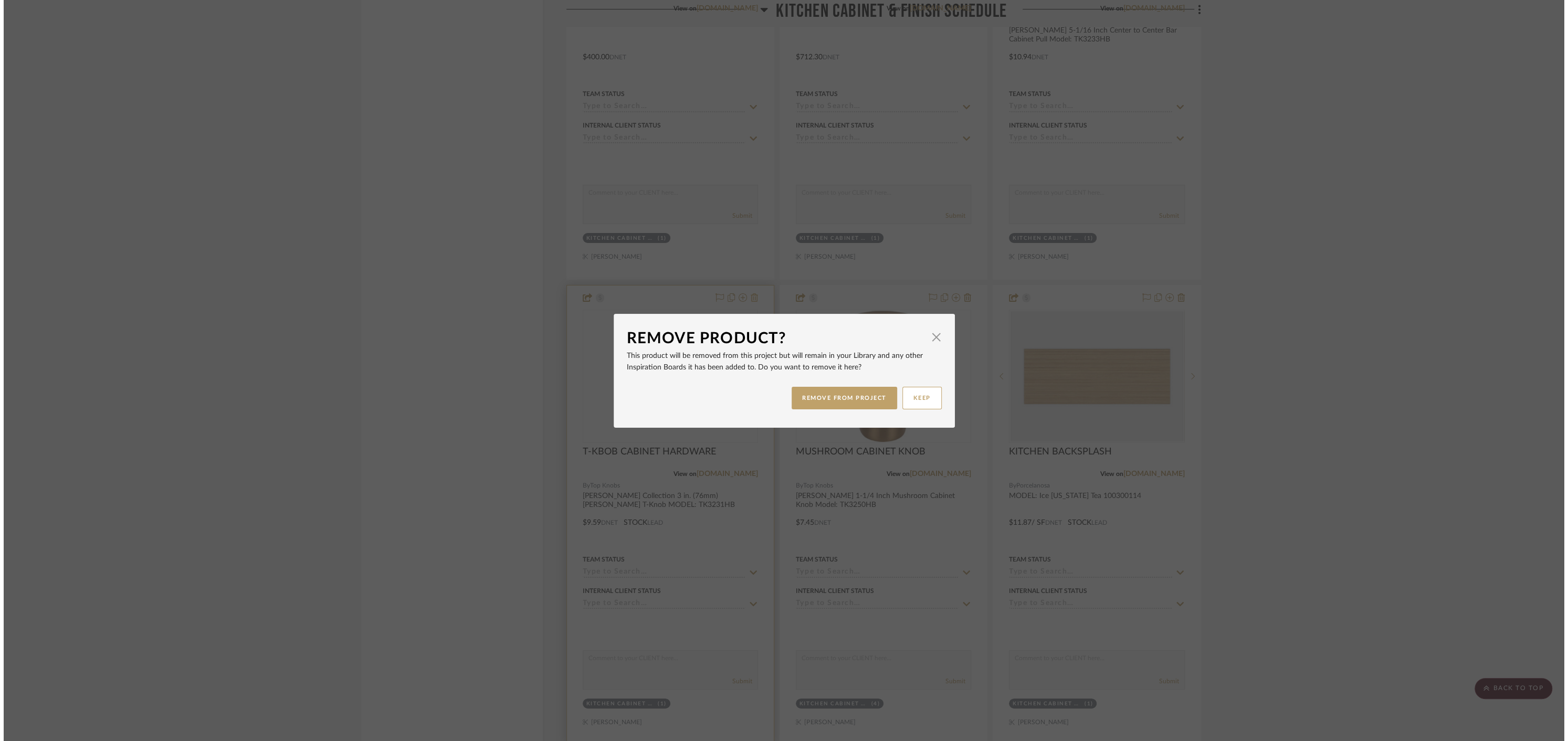
scroll to position [0, 0]
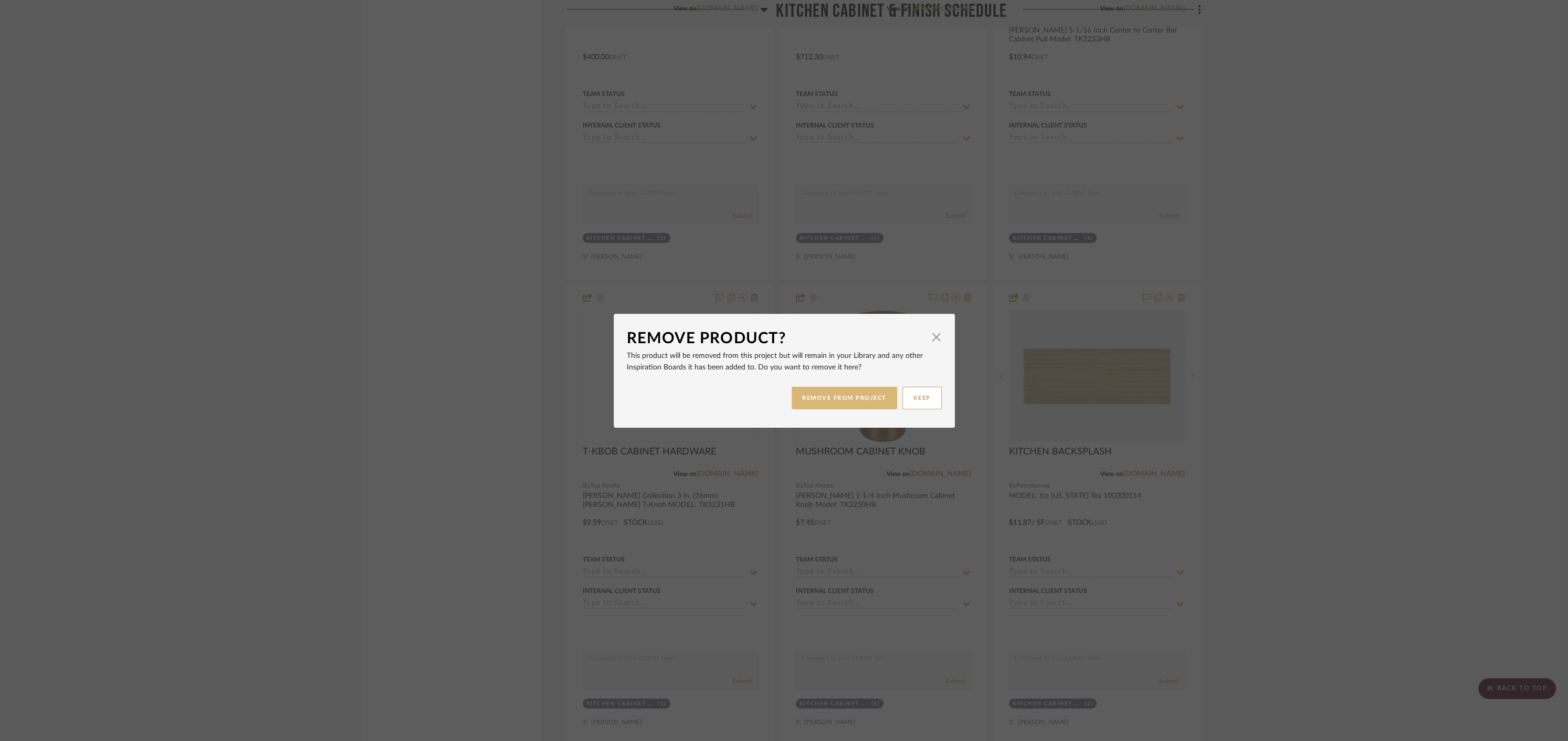
click at [825, 402] on button "REMOVE FROM PROJECT" at bounding box center [844, 398] width 105 height 23
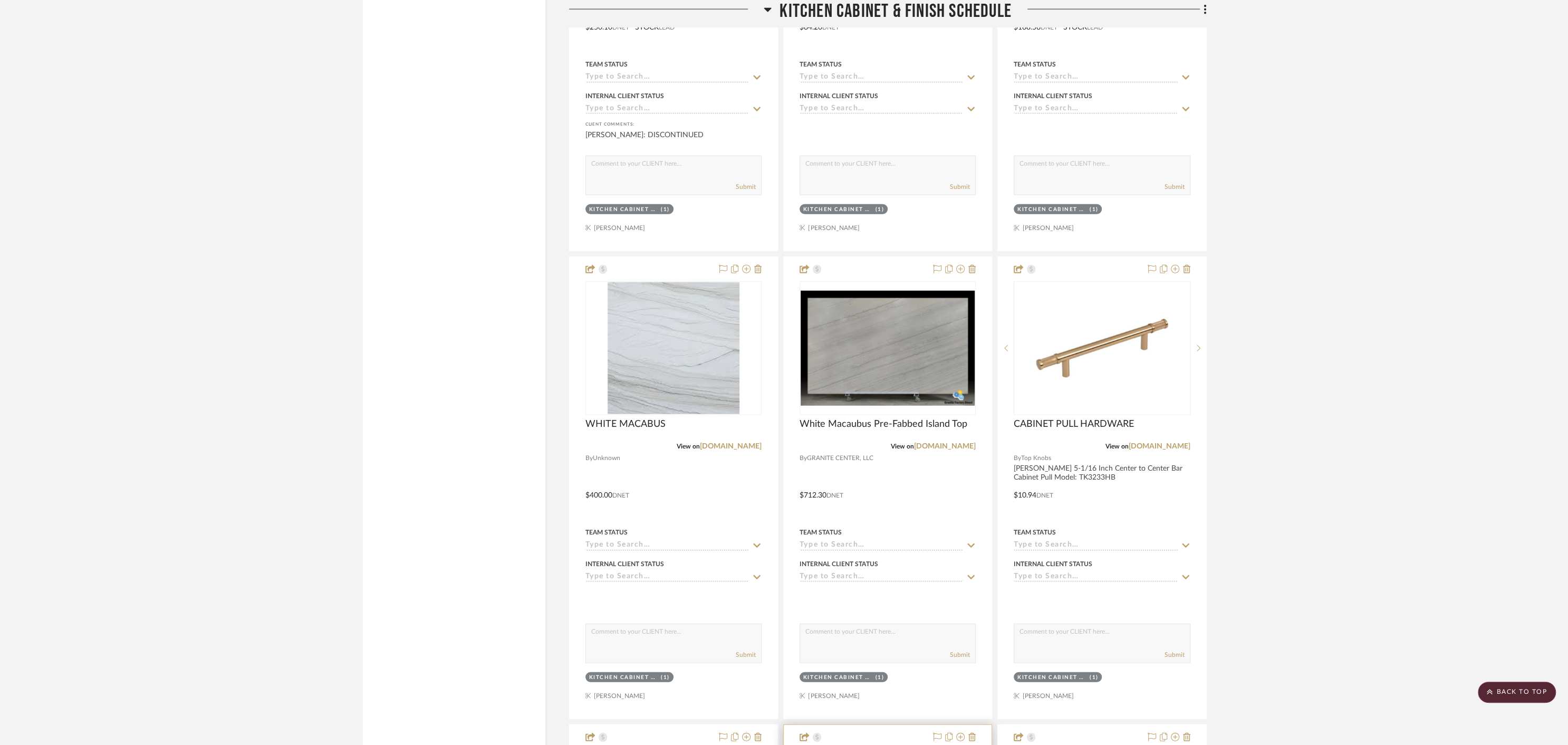
scroll to position [7972, 0]
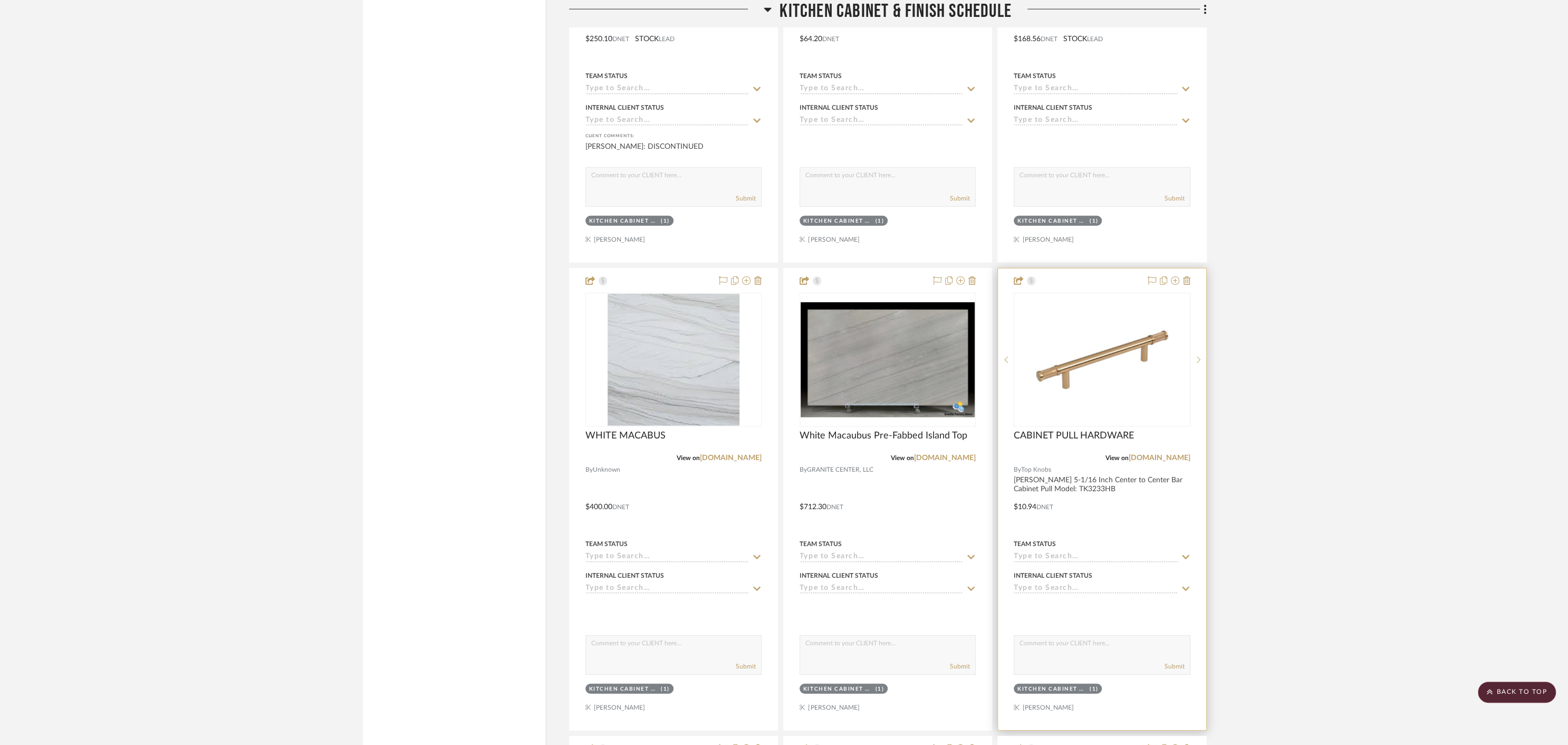
click at [1133, 680] on div at bounding box center [1102, 499] width 208 height 462
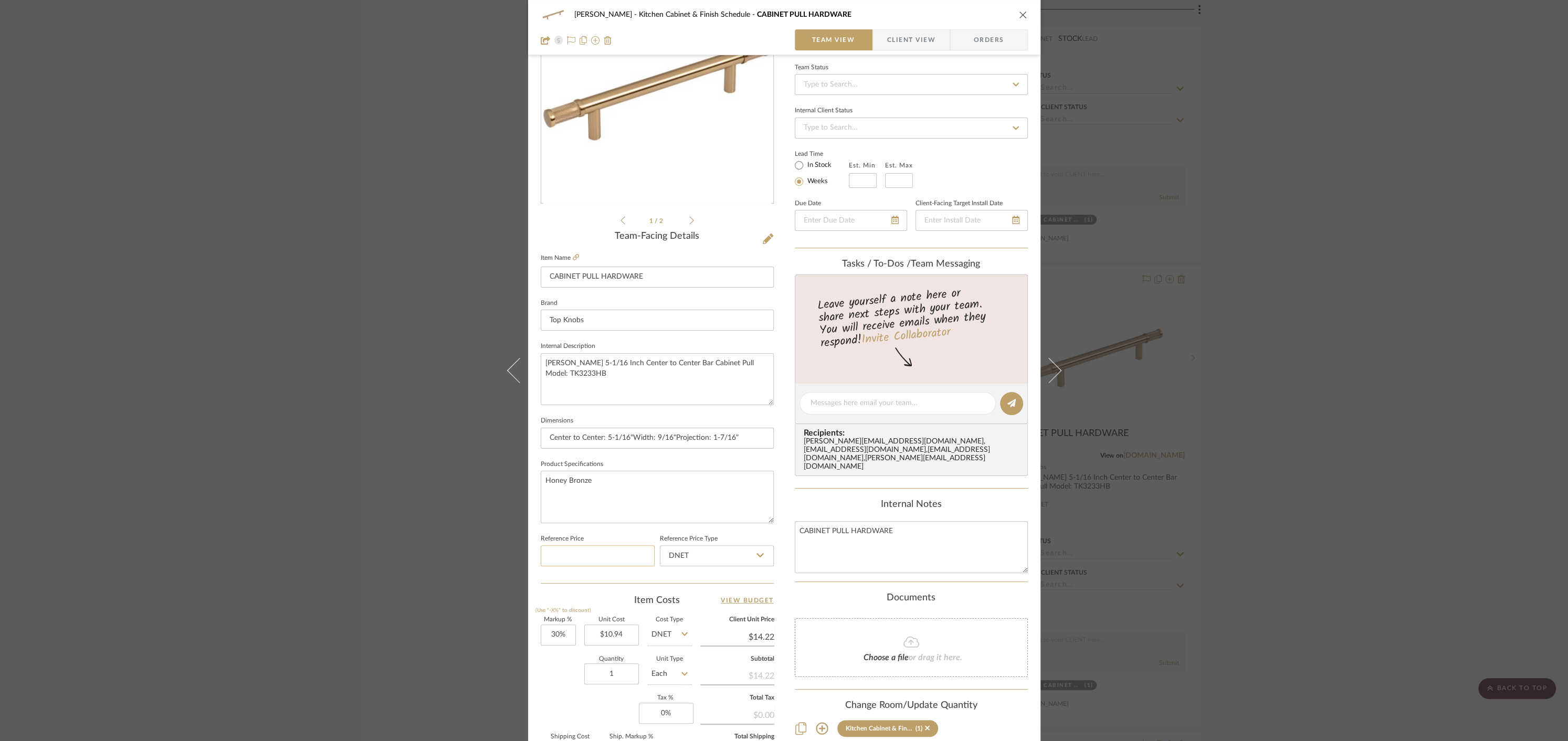
scroll to position [191, 0]
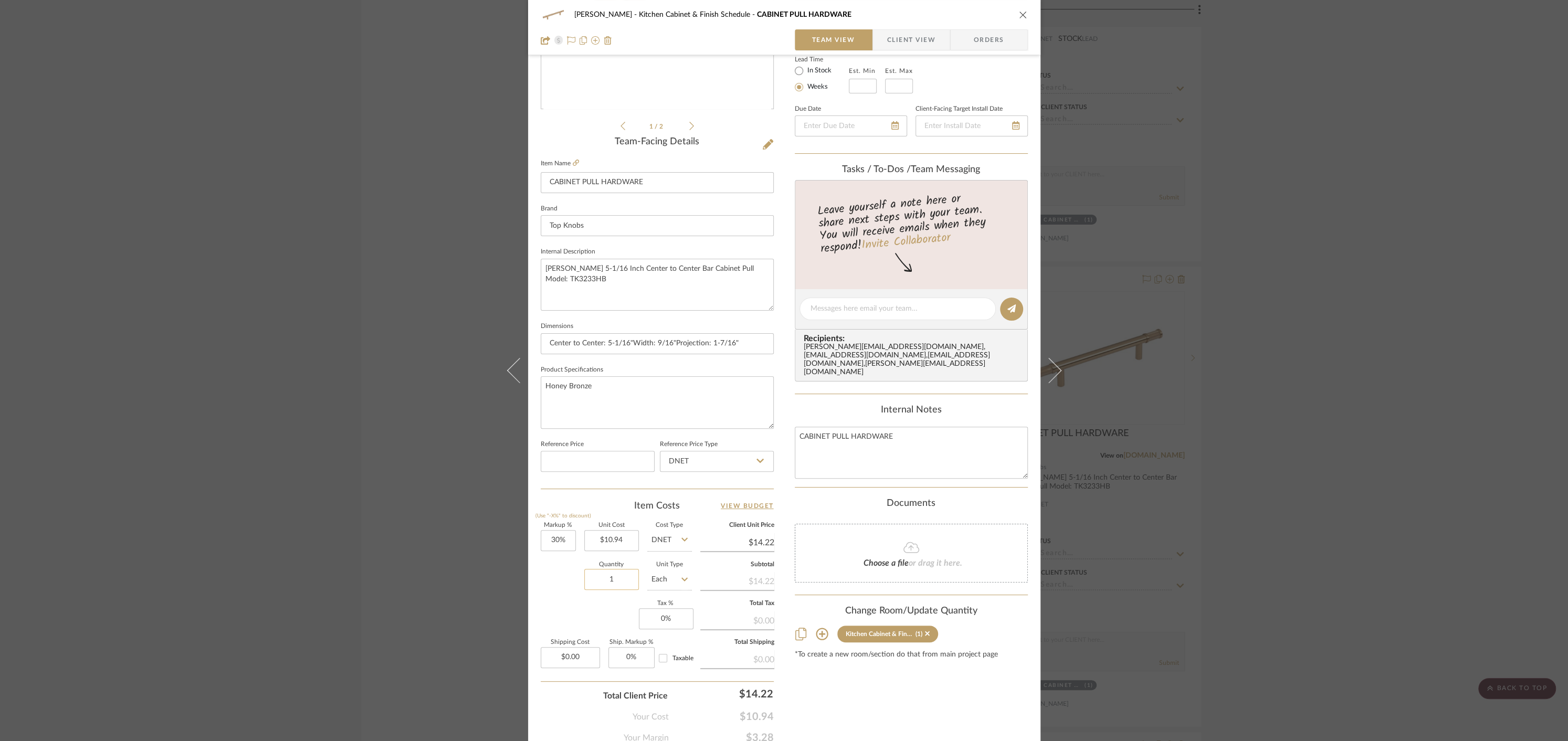
click at [619, 577] on input "1" at bounding box center [612, 579] width 55 height 21
click at [619, 578] on input "1" at bounding box center [612, 579] width 55 height 21
type input "12"
click at [811, 669] on div "Content here copies to Client View - confirm visibility there. Show in Client D…" at bounding box center [911, 313] width 233 height 864
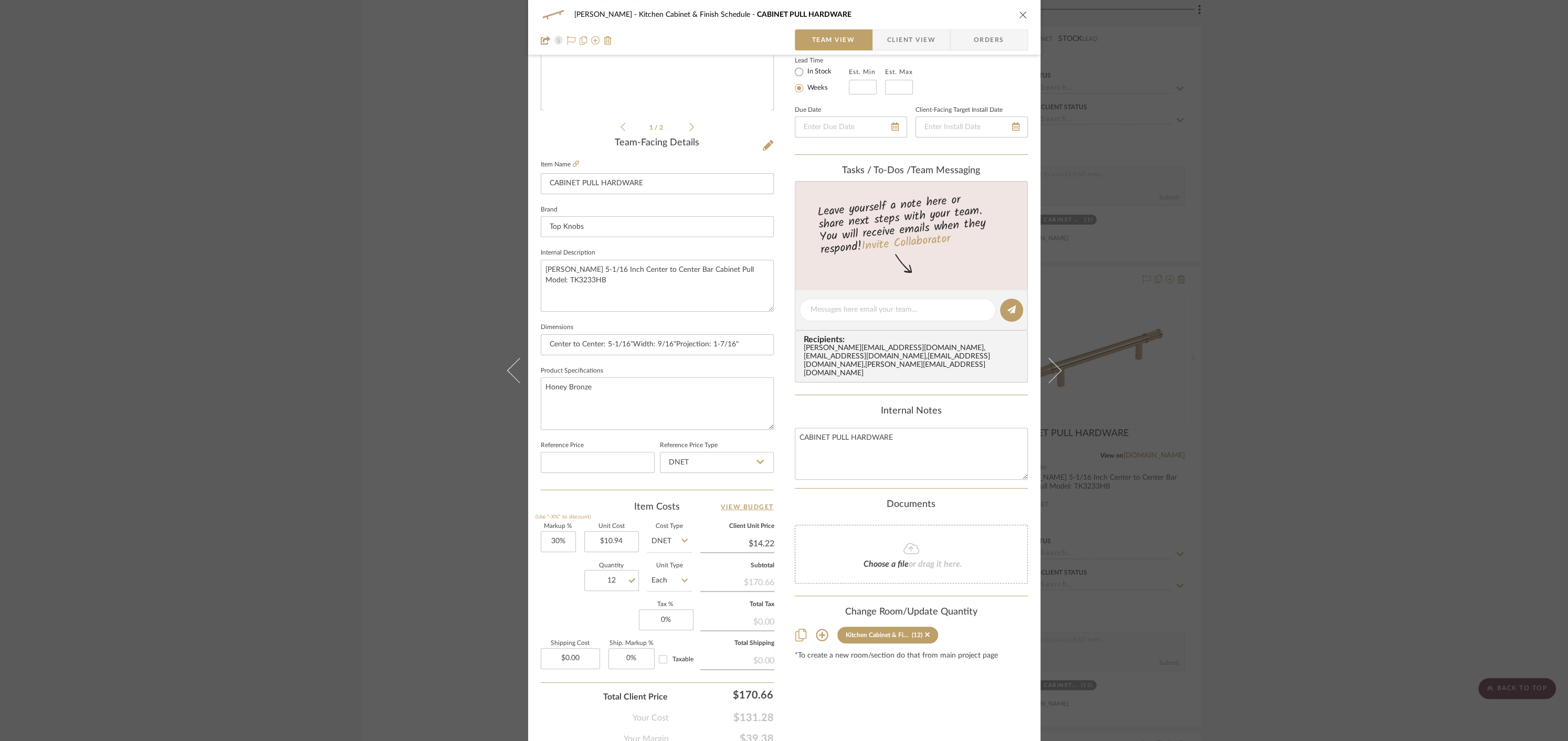
scroll to position [192, 0]
click at [1020, 16] on icon "close" at bounding box center [1023, 15] width 9 height 9
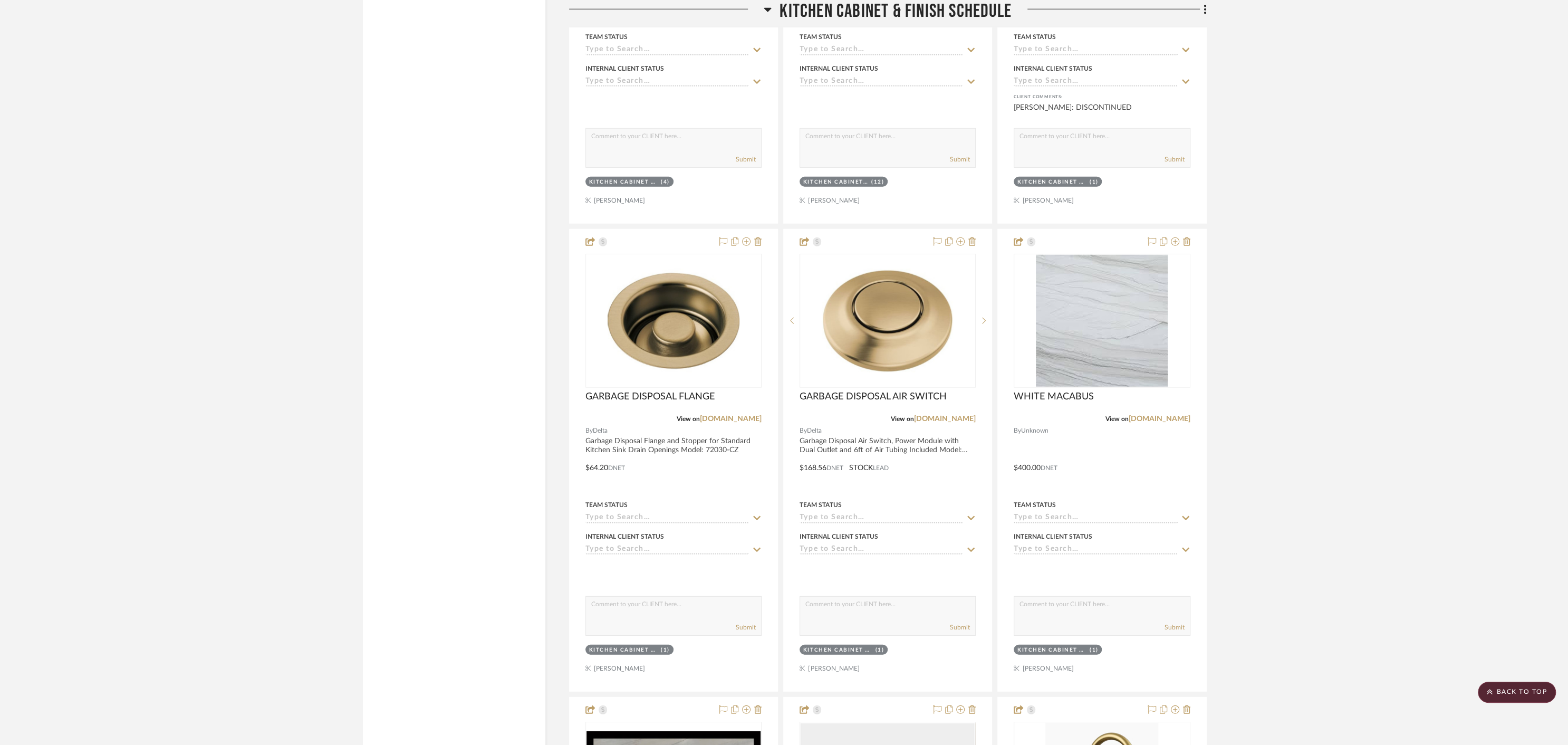
scroll to position [8005, 0]
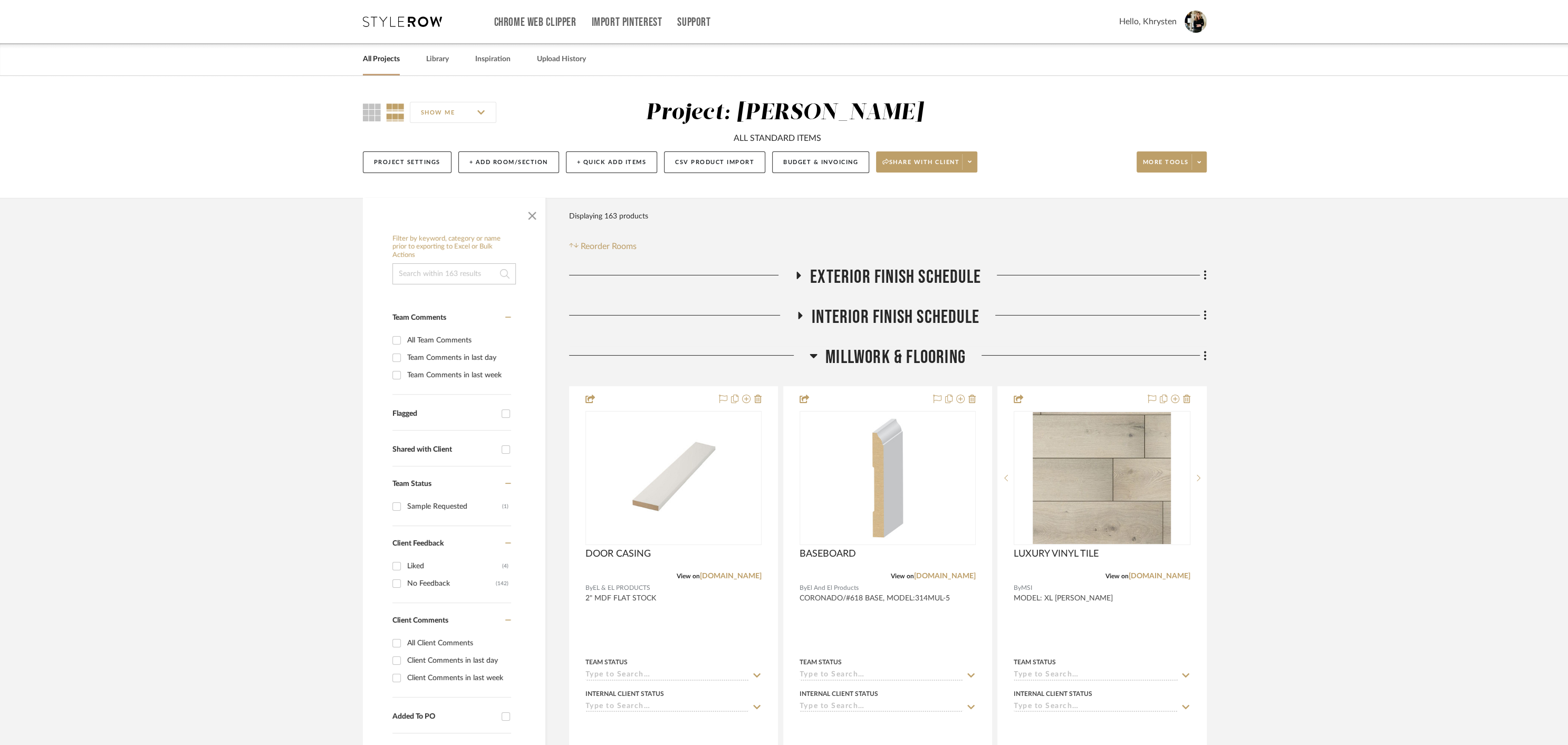
click at [812, 354] on icon at bounding box center [814, 356] width 7 height 4
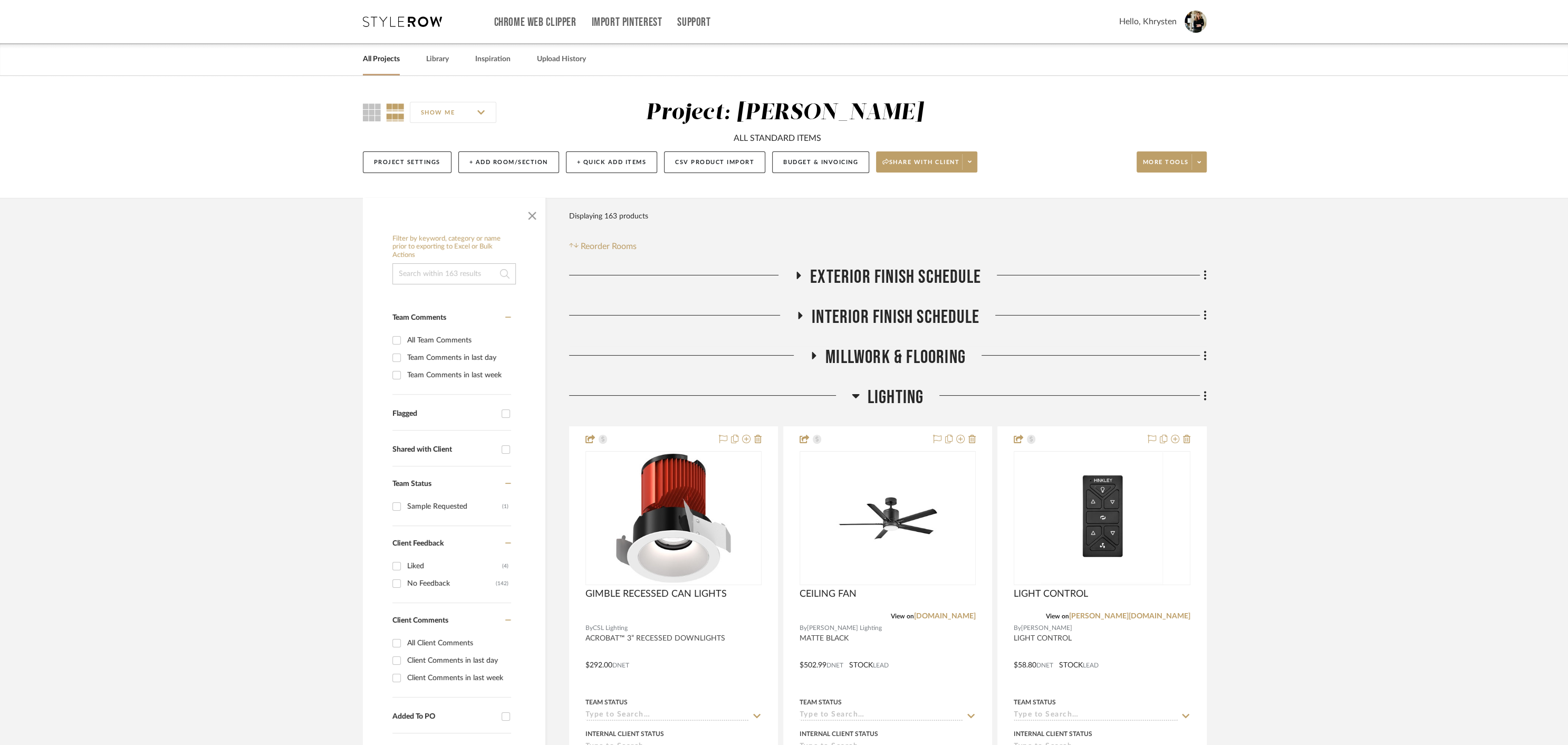
click at [853, 397] on icon at bounding box center [856, 395] width 8 height 13
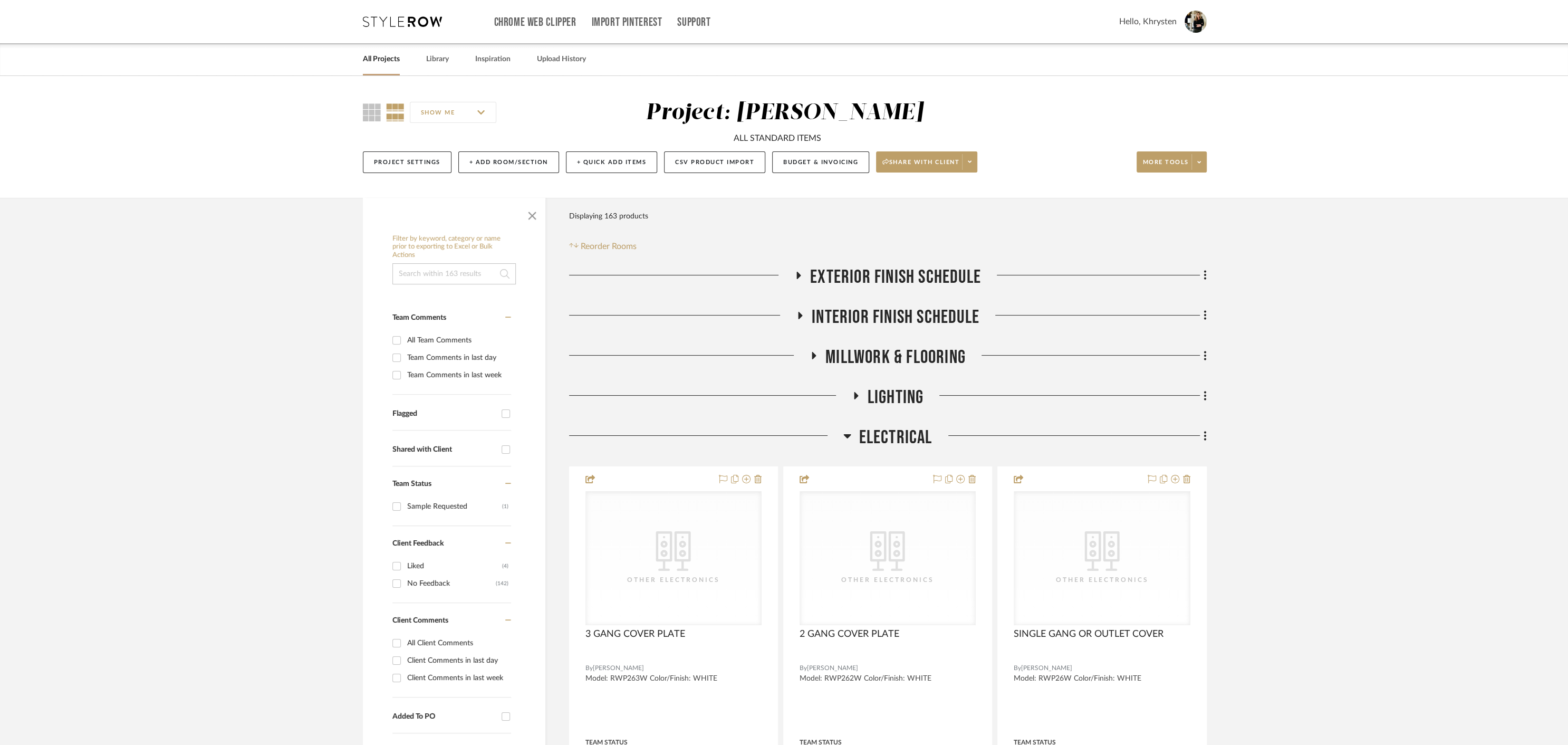
click at [844, 435] on icon at bounding box center [847, 436] width 7 height 4
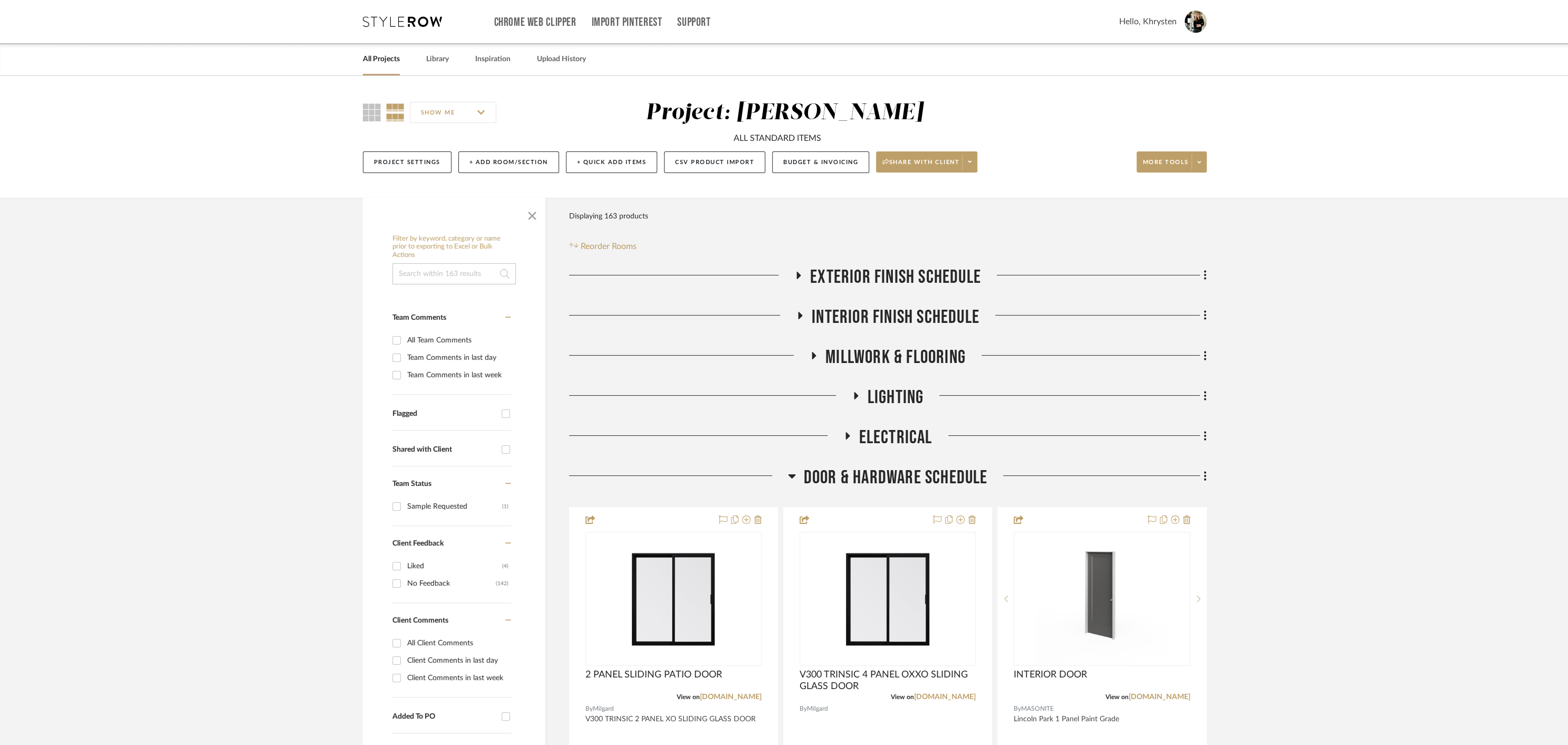
click at [789, 477] on icon at bounding box center [791, 476] width 8 height 13
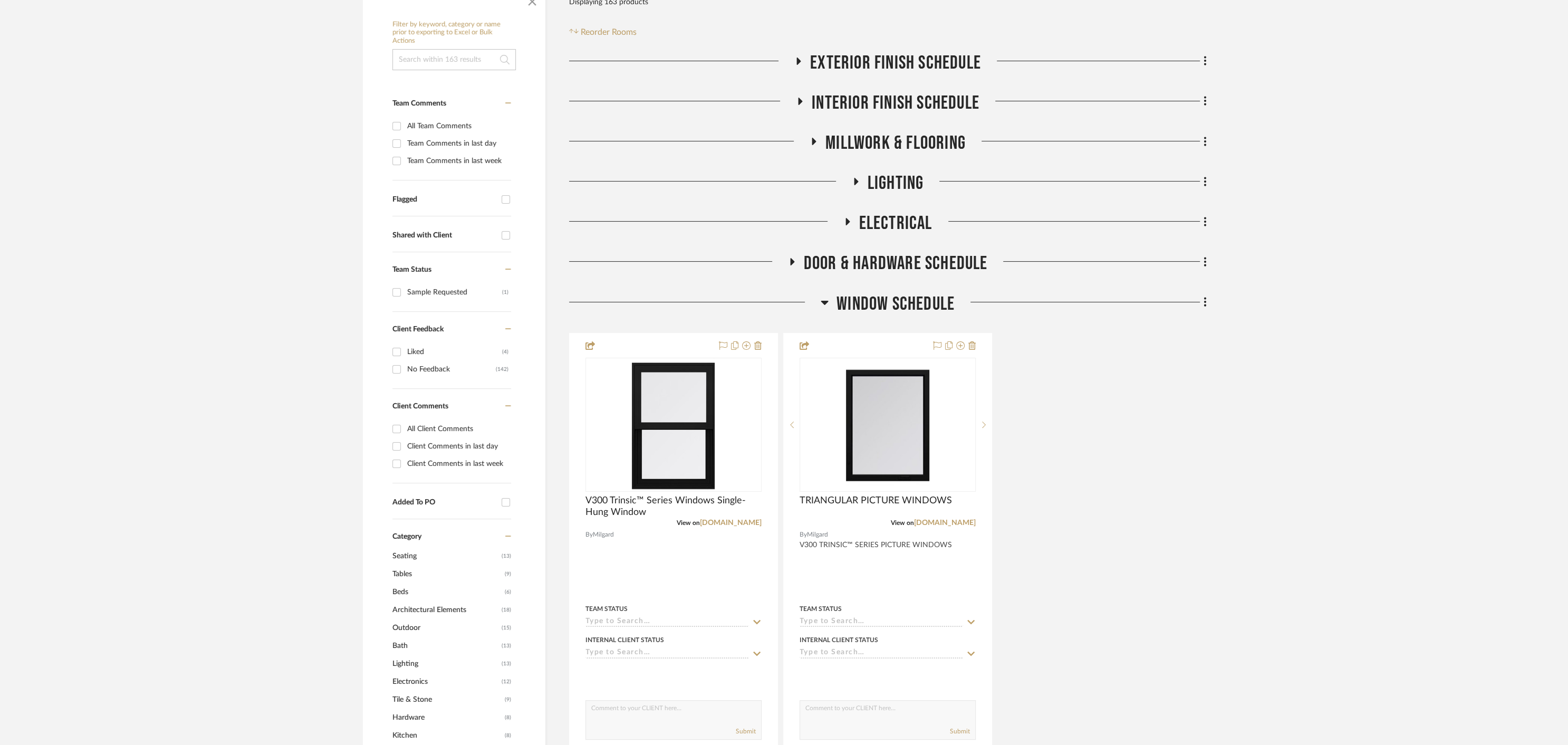
scroll to position [227, 0]
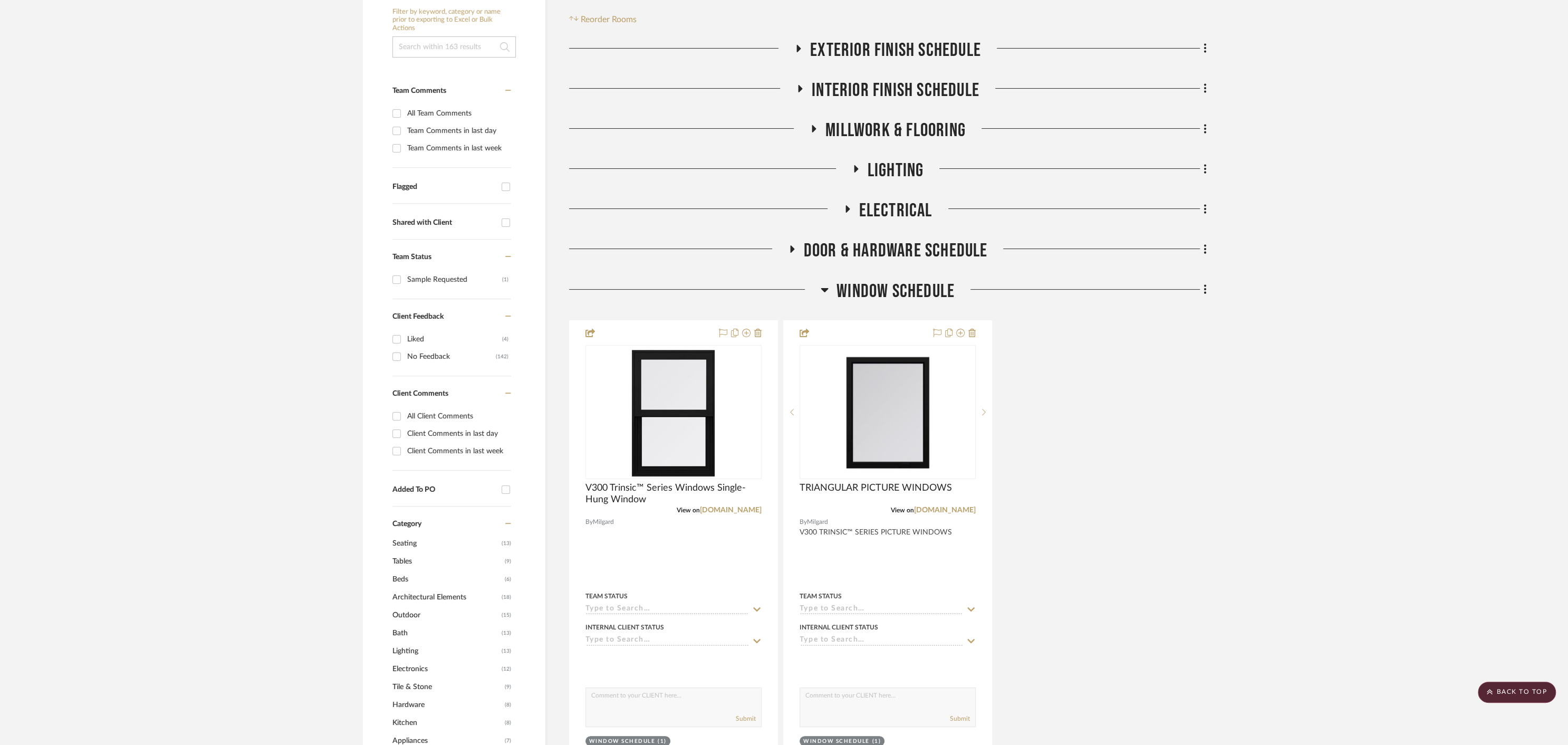
click at [824, 290] on icon at bounding box center [825, 290] width 7 height 4
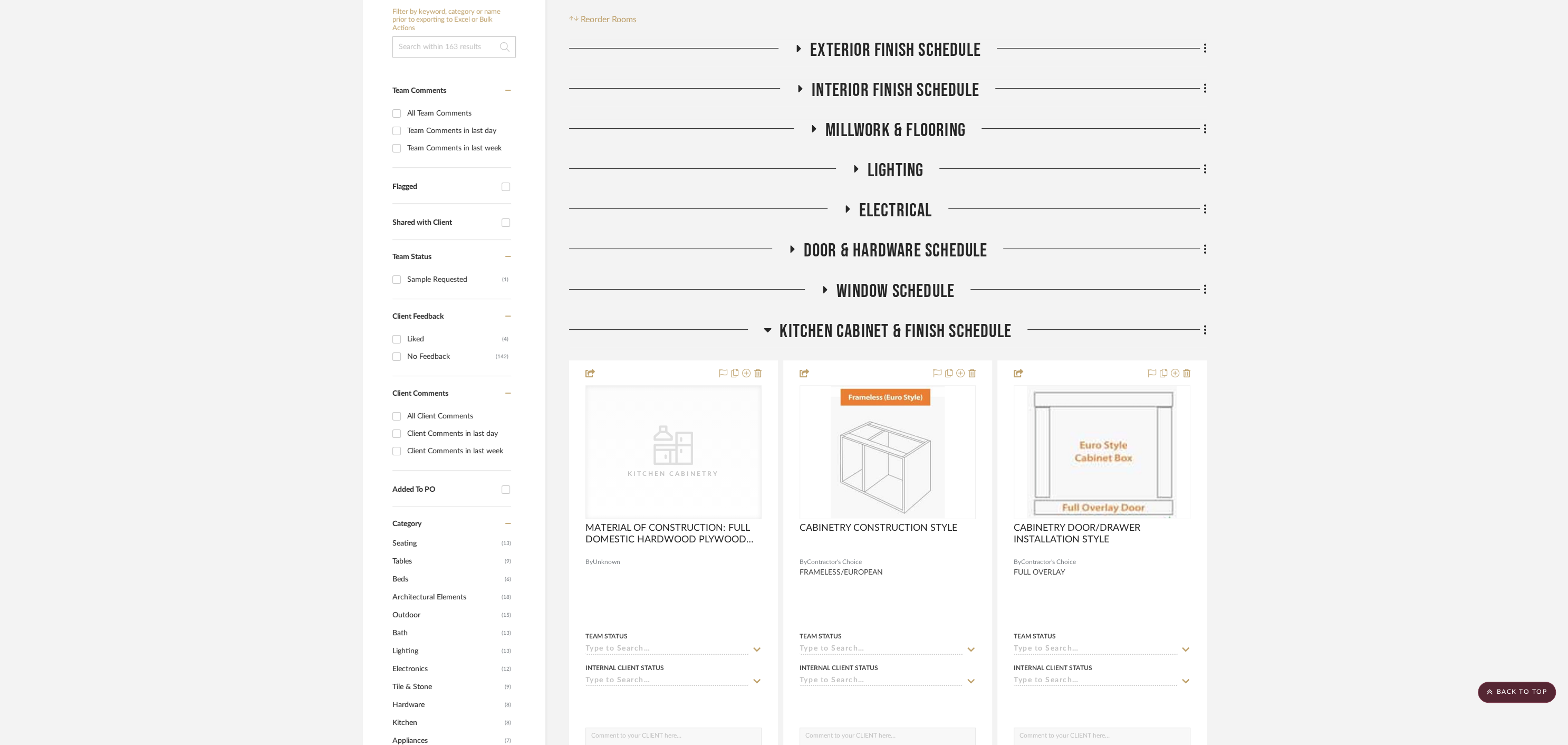
click at [789, 251] on icon at bounding box center [791, 249] width 13 height 8
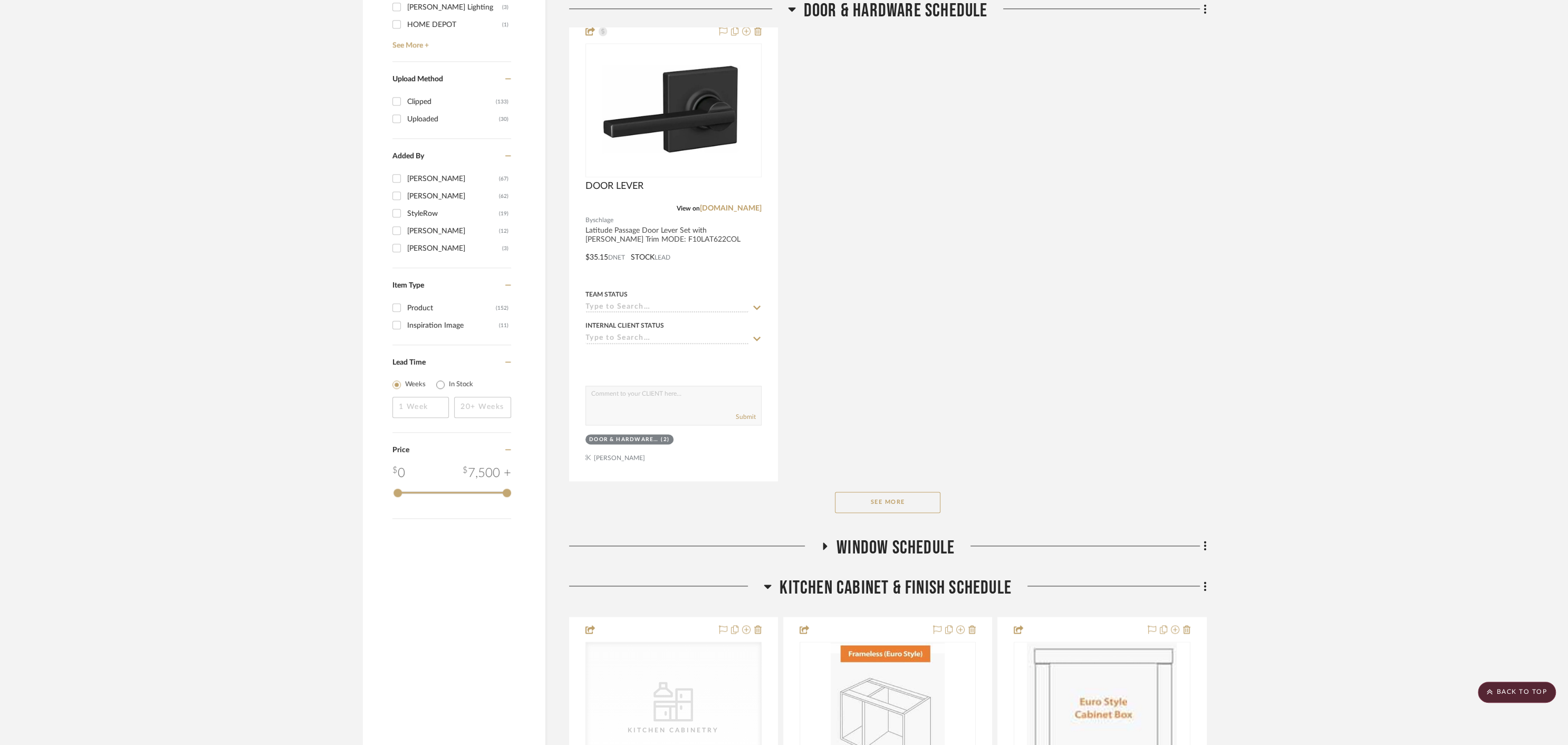
scroll to position [1442, 0]
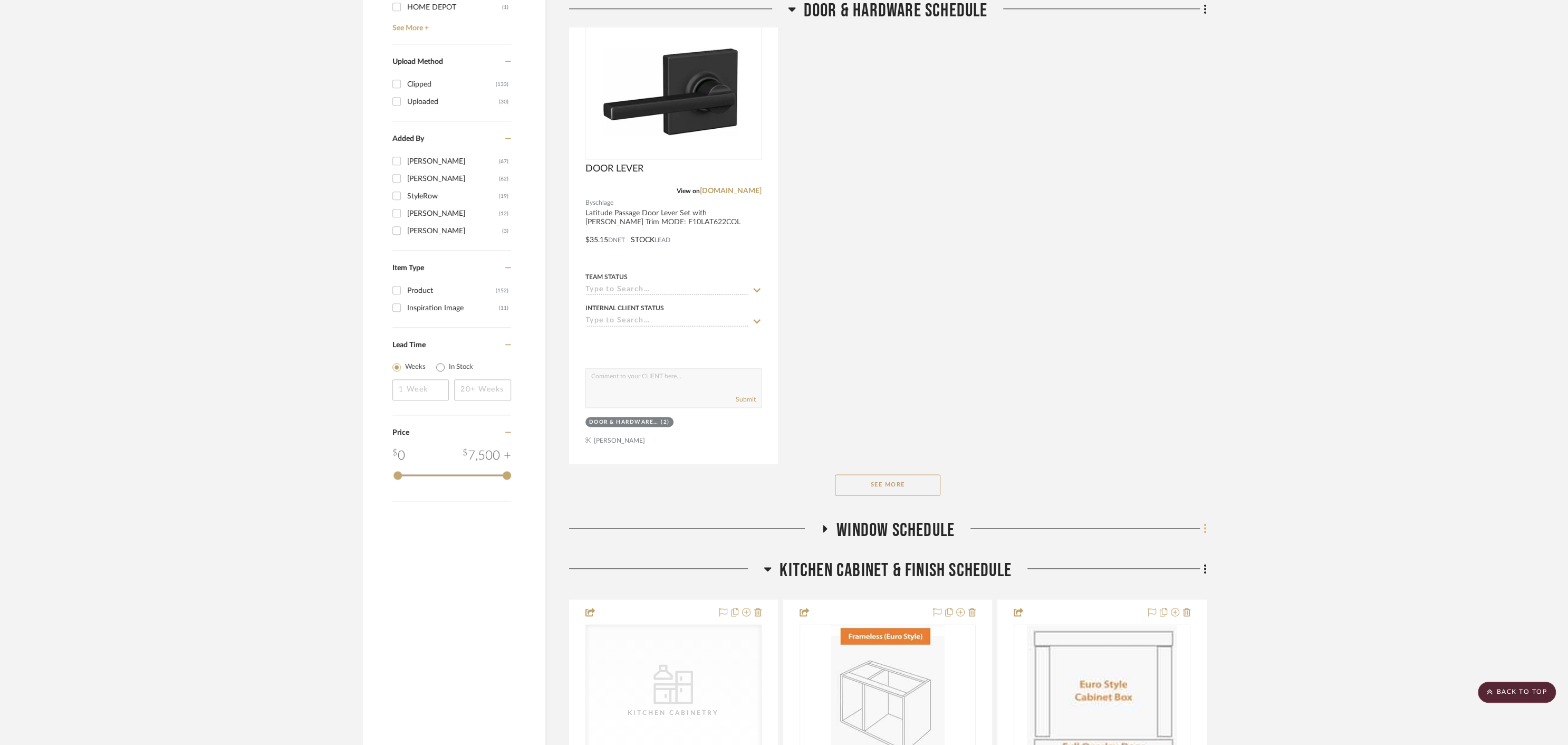
click at [1204, 525] on icon at bounding box center [1205, 528] width 3 height 12
click at [1154, 454] on span "Move Room Up" at bounding box center [1153, 451] width 51 height 9
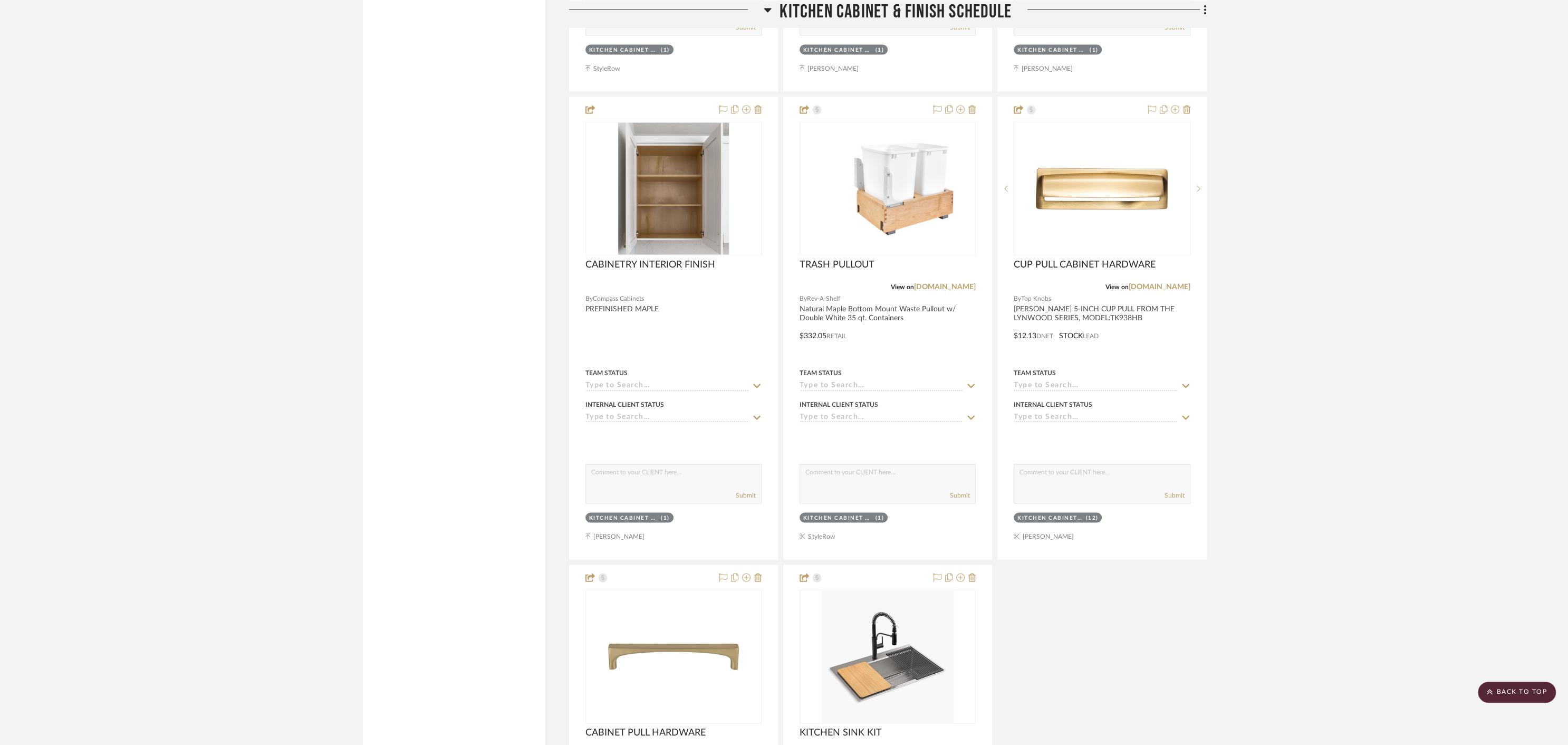
scroll to position [2413, 0]
click at [1184, 104] on div at bounding box center [784, 372] width 1568 height 745
click at [1175, 105] on icon at bounding box center [1175, 109] width 9 height 9
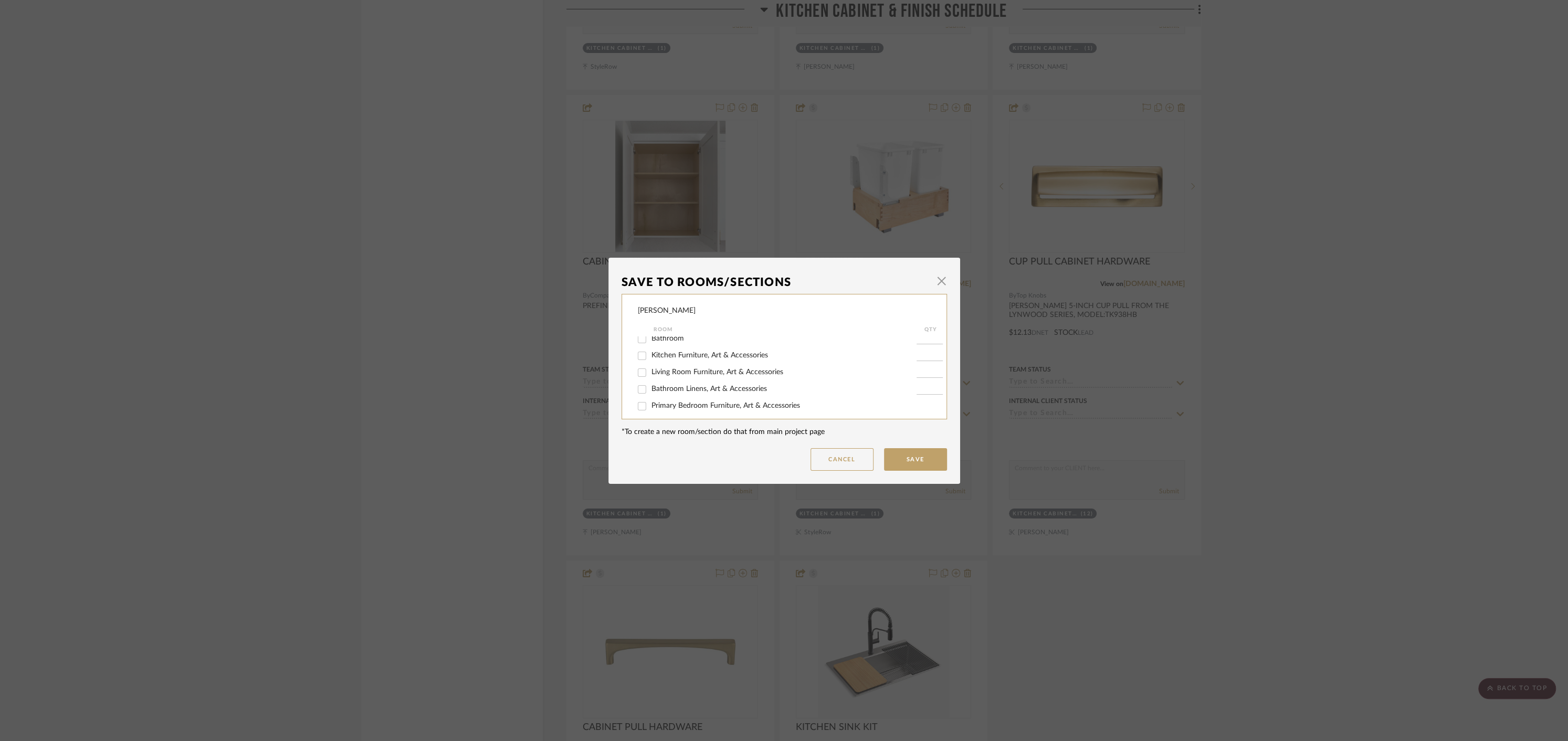
scroll to position [223, 0]
click at [640, 397] on input "ALTERNATIVE OPTIONS" at bounding box center [642, 400] width 17 height 17
checkbox input "true"
type input "1"
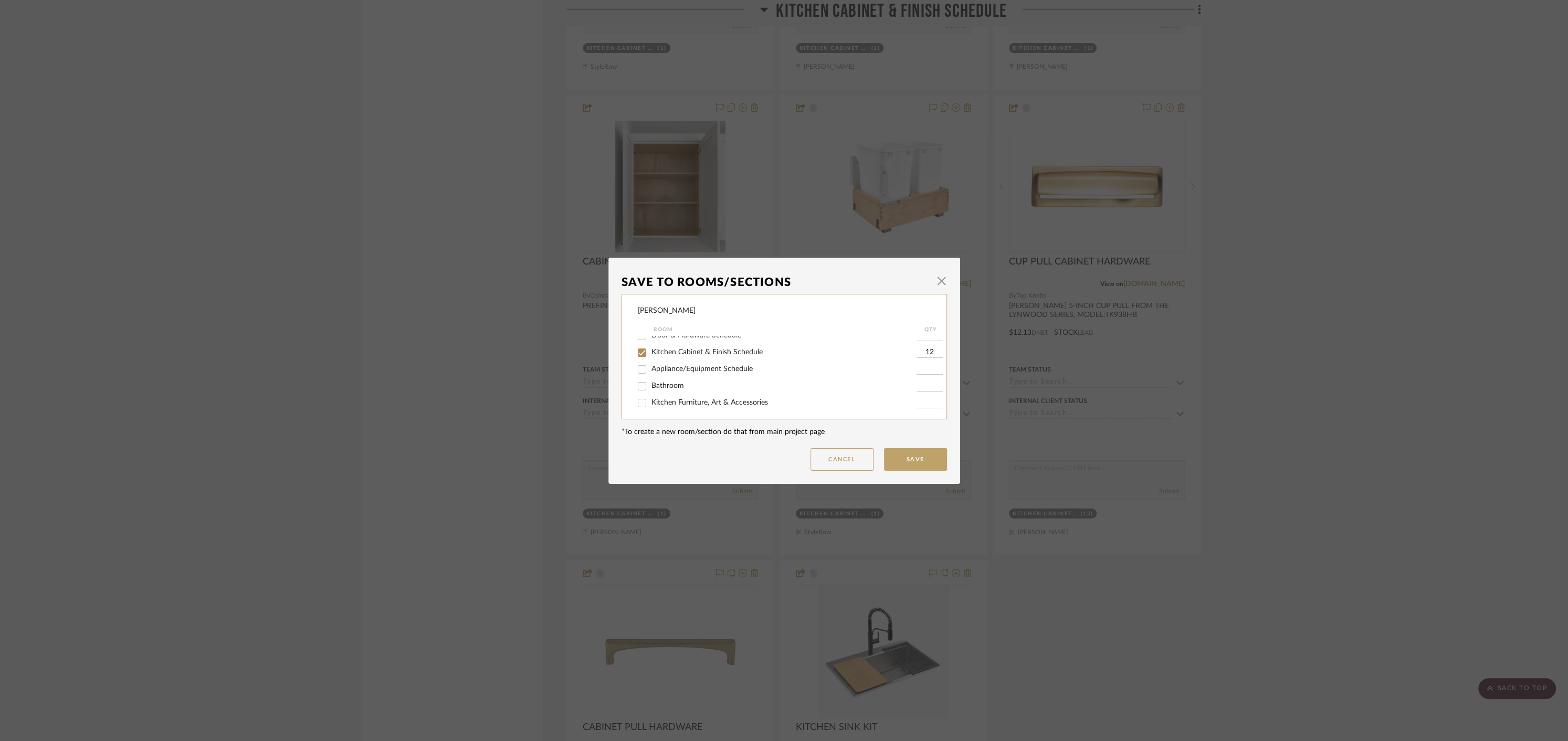
click at [636, 360] on input "Kitchen Cabinet & Finish Schedule" at bounding box center [642, 353] width 17 height 17
checkbox input "false"
click at [908, 465] on button "Save" at bounding box center [915, 459] width 63 height 23
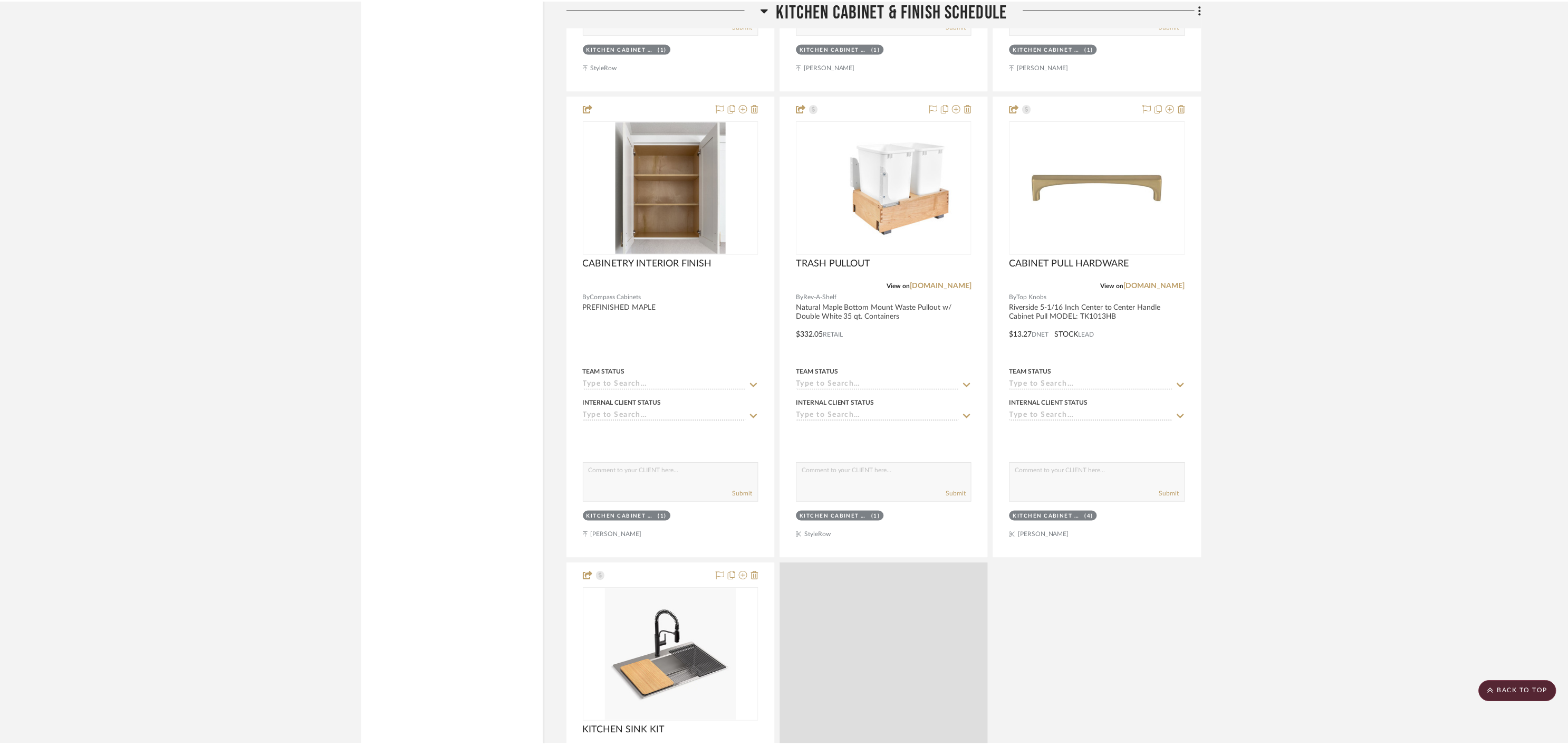
scroll to position [2413, 0]
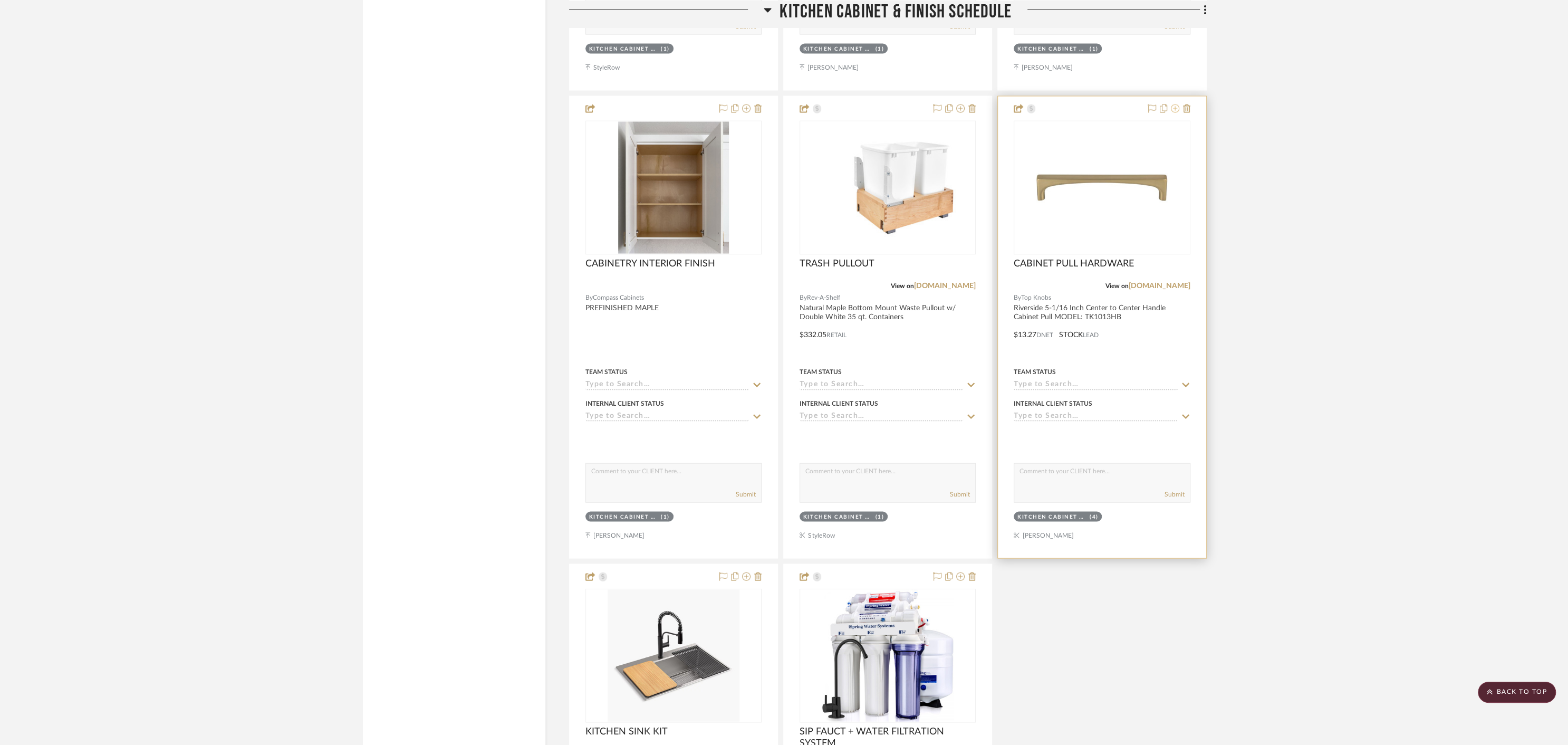
click at [1174, 105] on icon at bounding box center [1175, 109] width 9 height 9
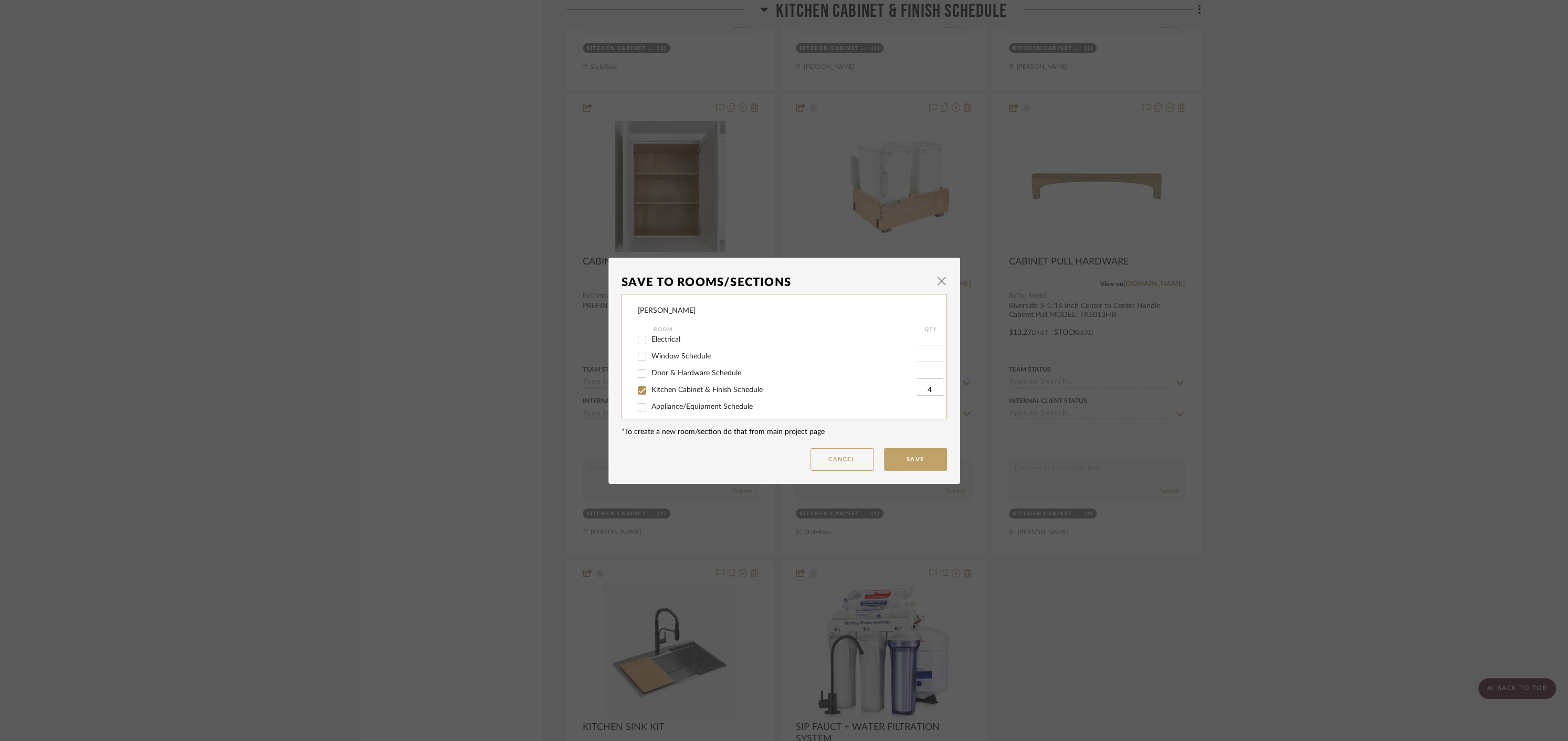
scroll to position [113, 0]
click at [635, 355] on input "Kitchen Cabinet & Finish Schedule" at bounding box center [642, 349] width 17 height 17
checkbox input "false"
click at [643, 402] on input "ALTERNATIVE OPTIONS" at bounding box center [642, 400] width 17 height 17
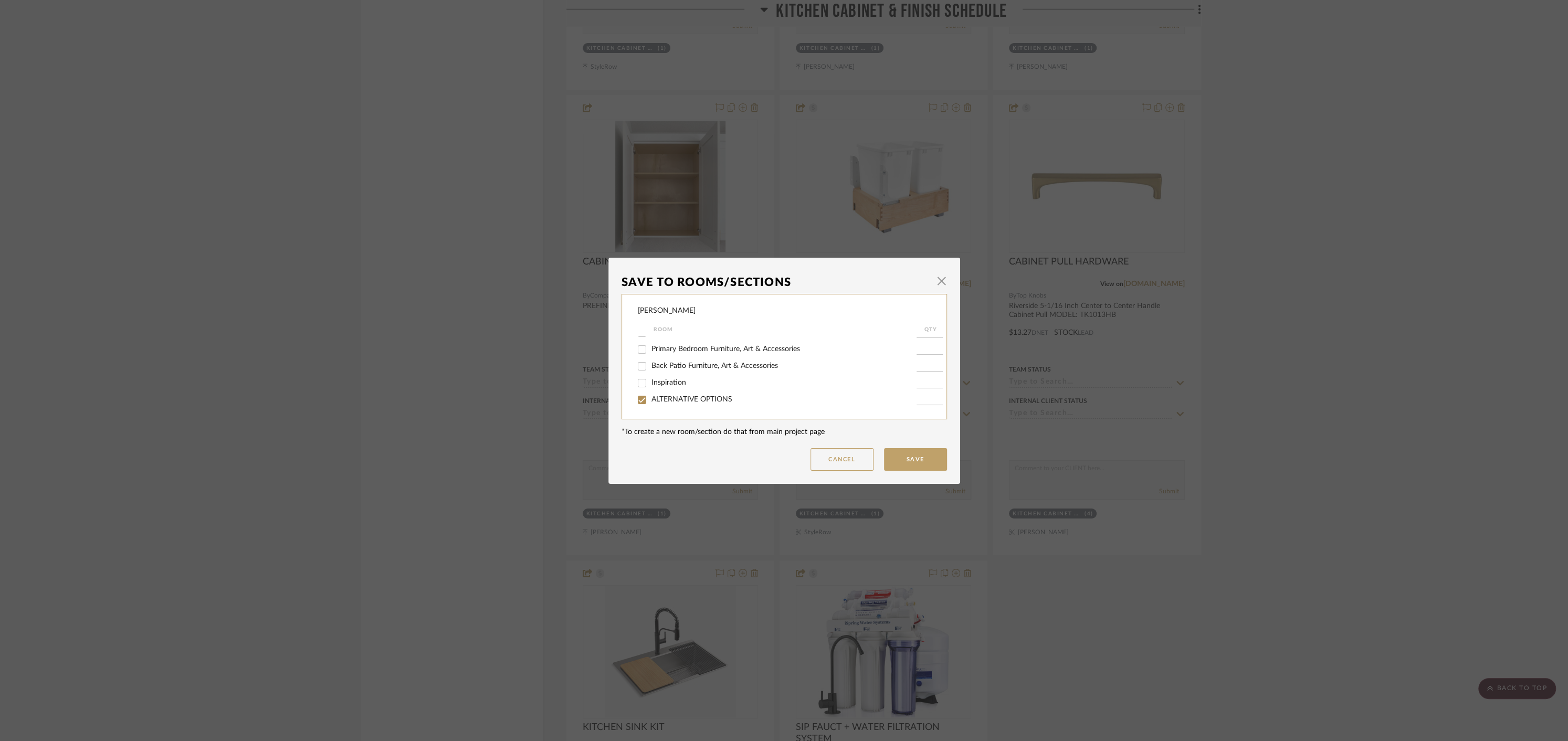
checkbox input "true"
type input "1"
click at [923, 464] on button "Save" at bounding box center [915, 459] width 63 height 23
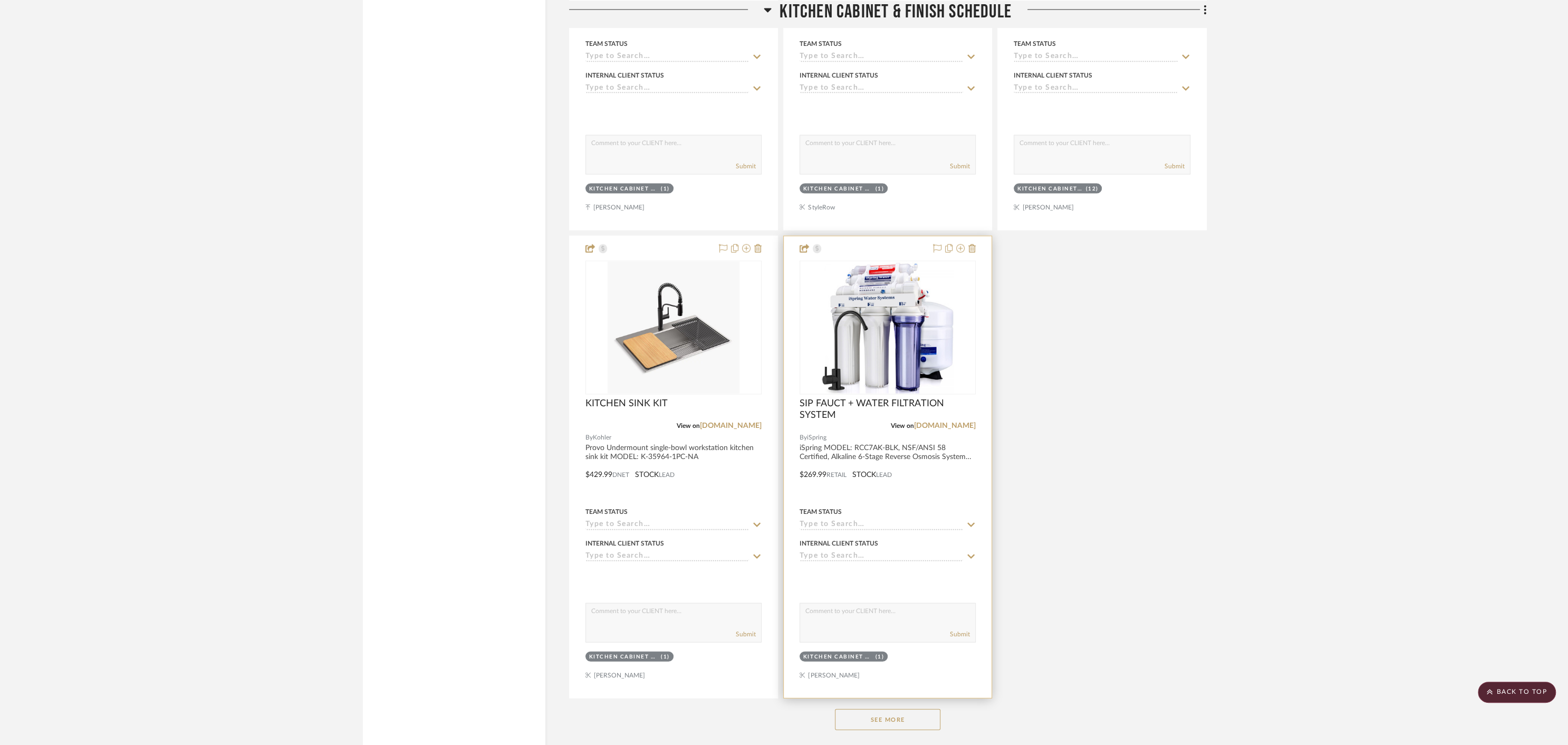
scroll to position [2785, 0]
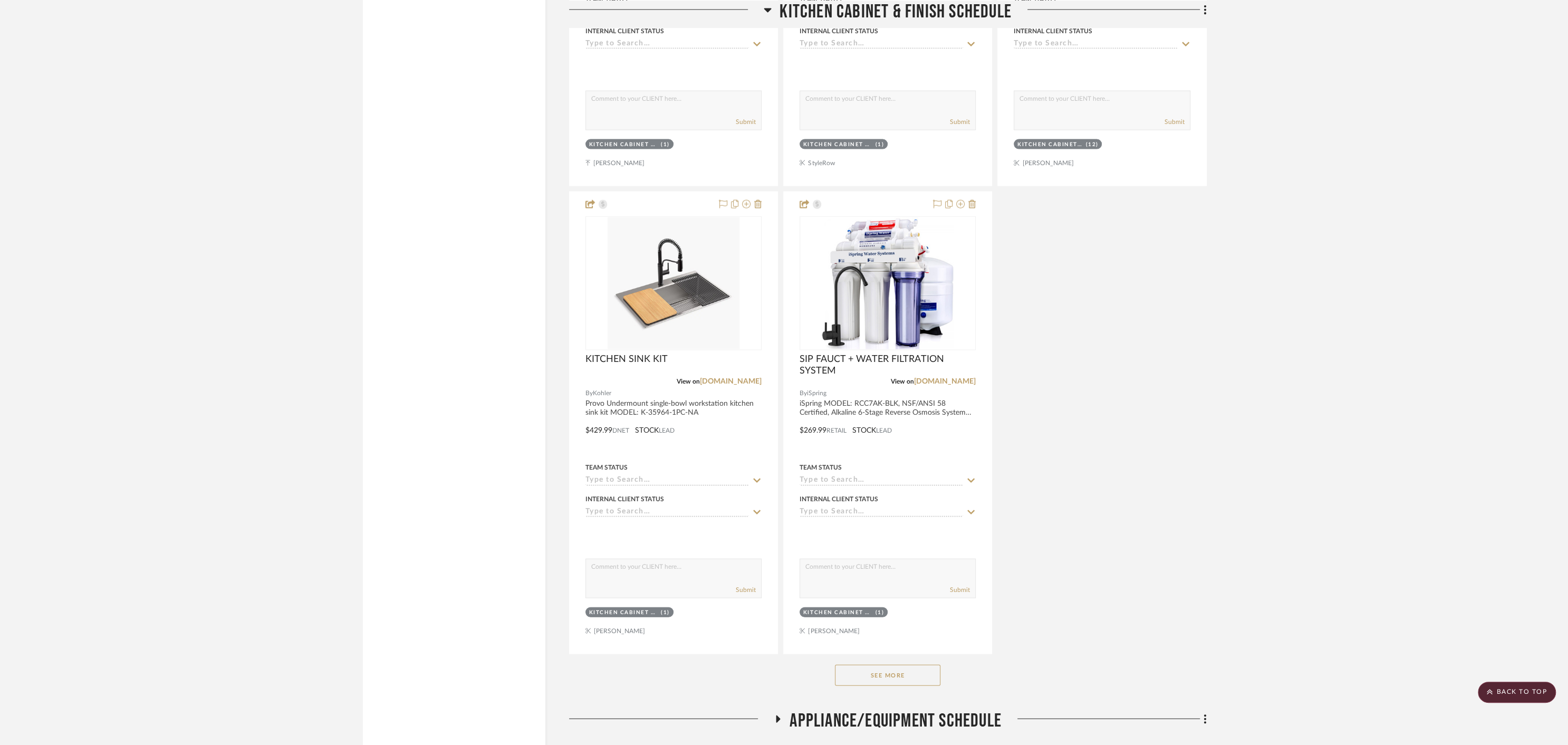
click at [893, 669] on button "See More" at bounding box center [887, 675] width 105 height 21
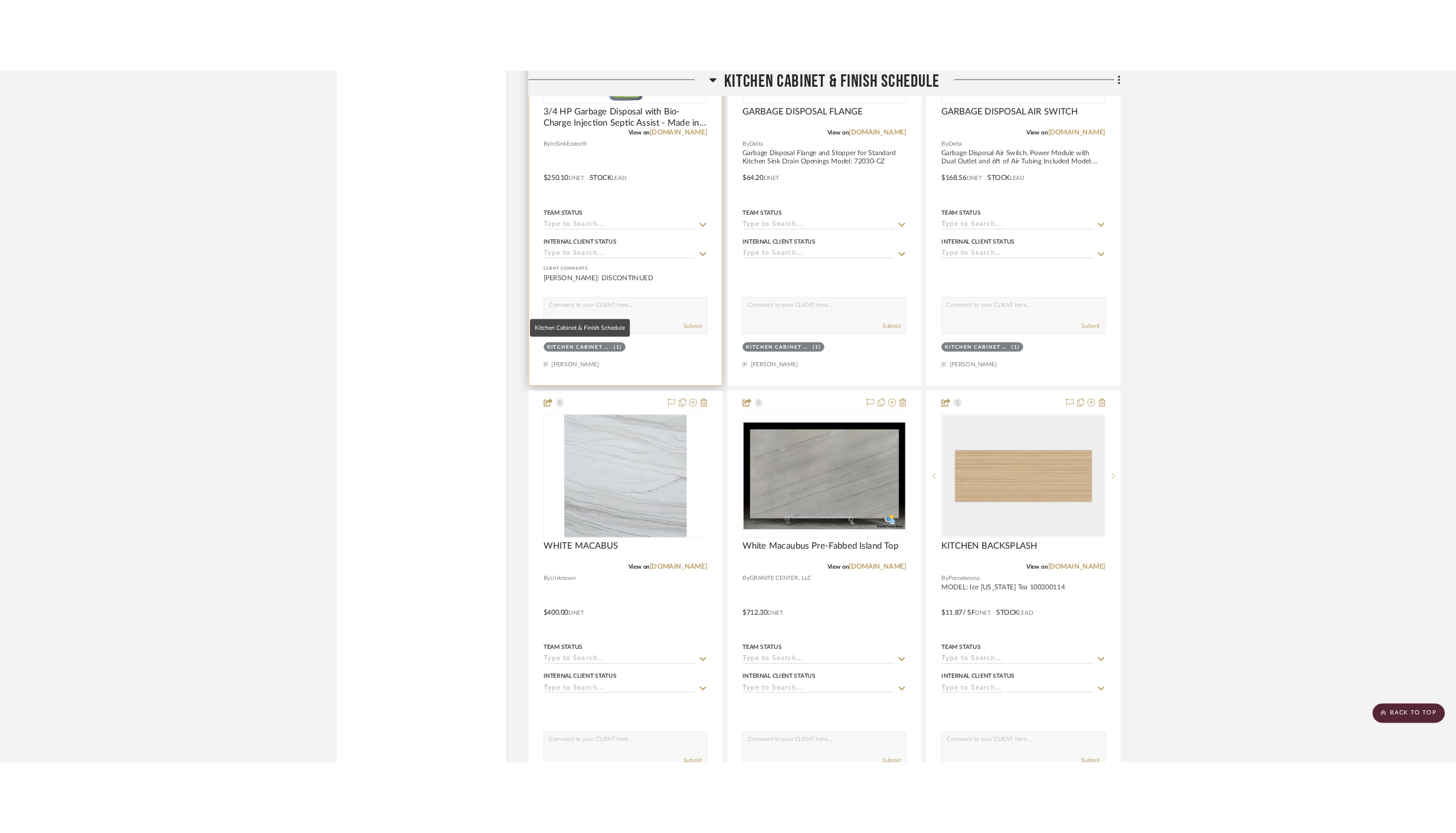
scroll to position [3984, 0]
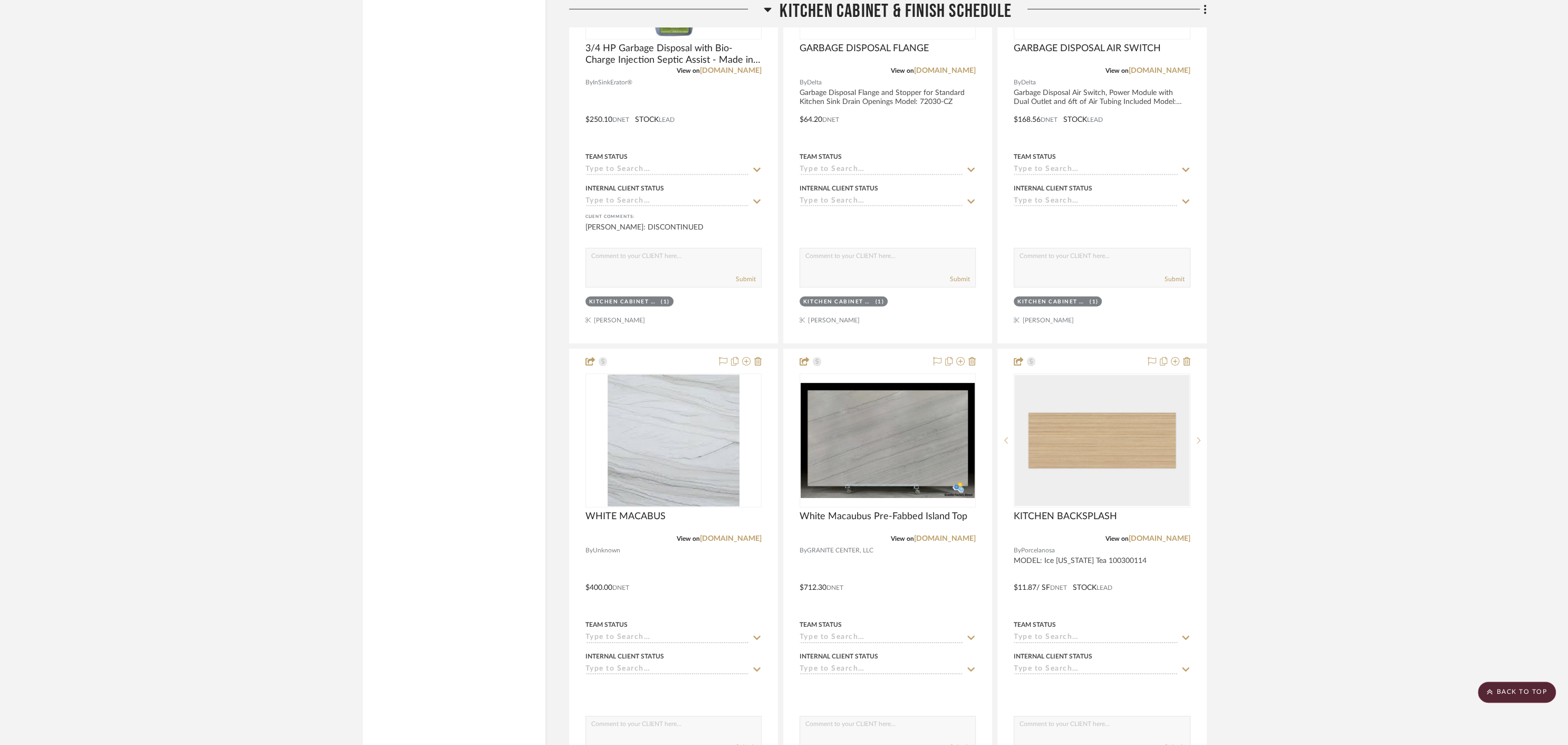
drag, startPoint x: 672, startPoint y: 467, endPoint x: 662, endPoint y: 7, distance: 460.1
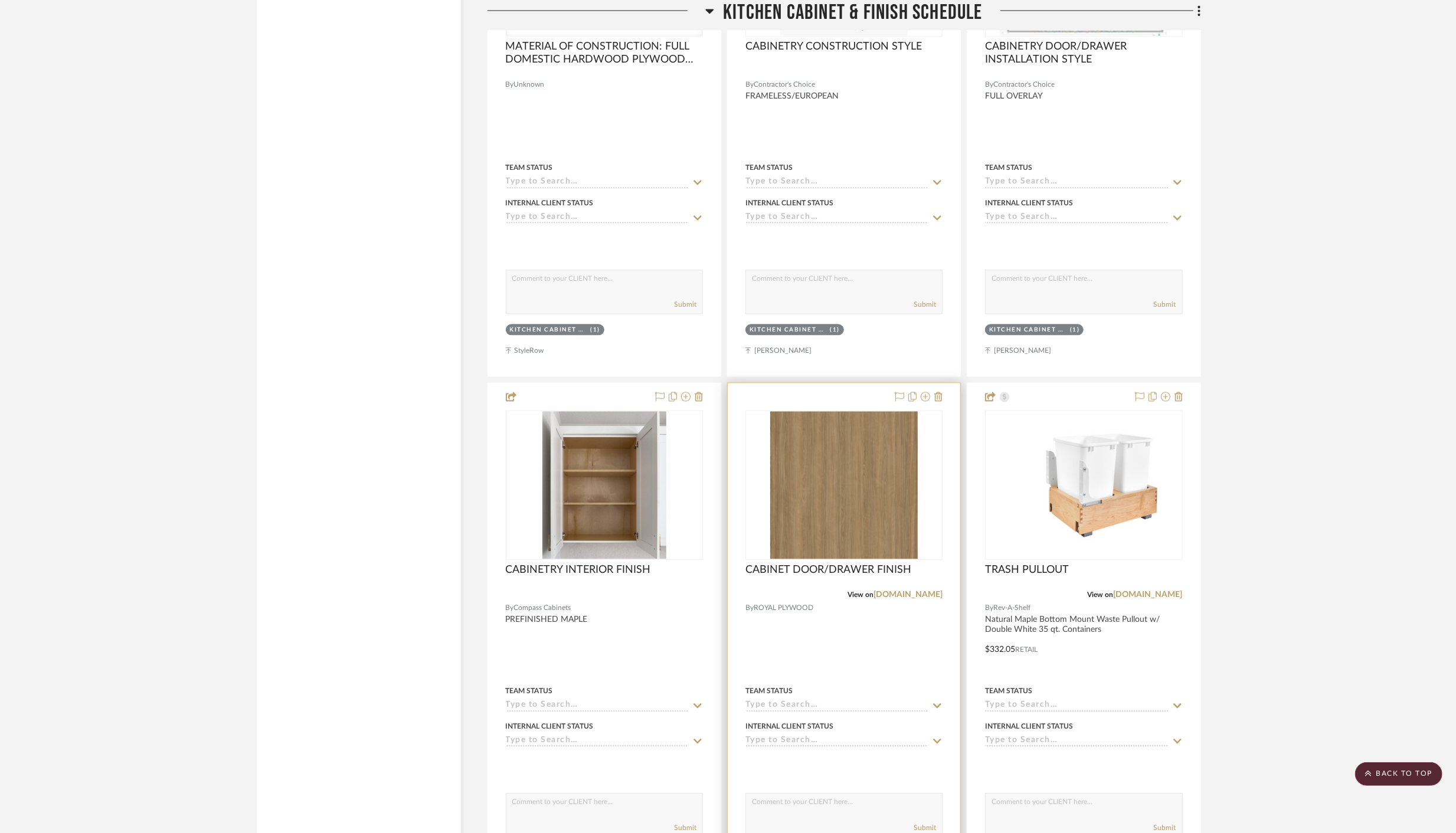
scroll to position [2431, 0]
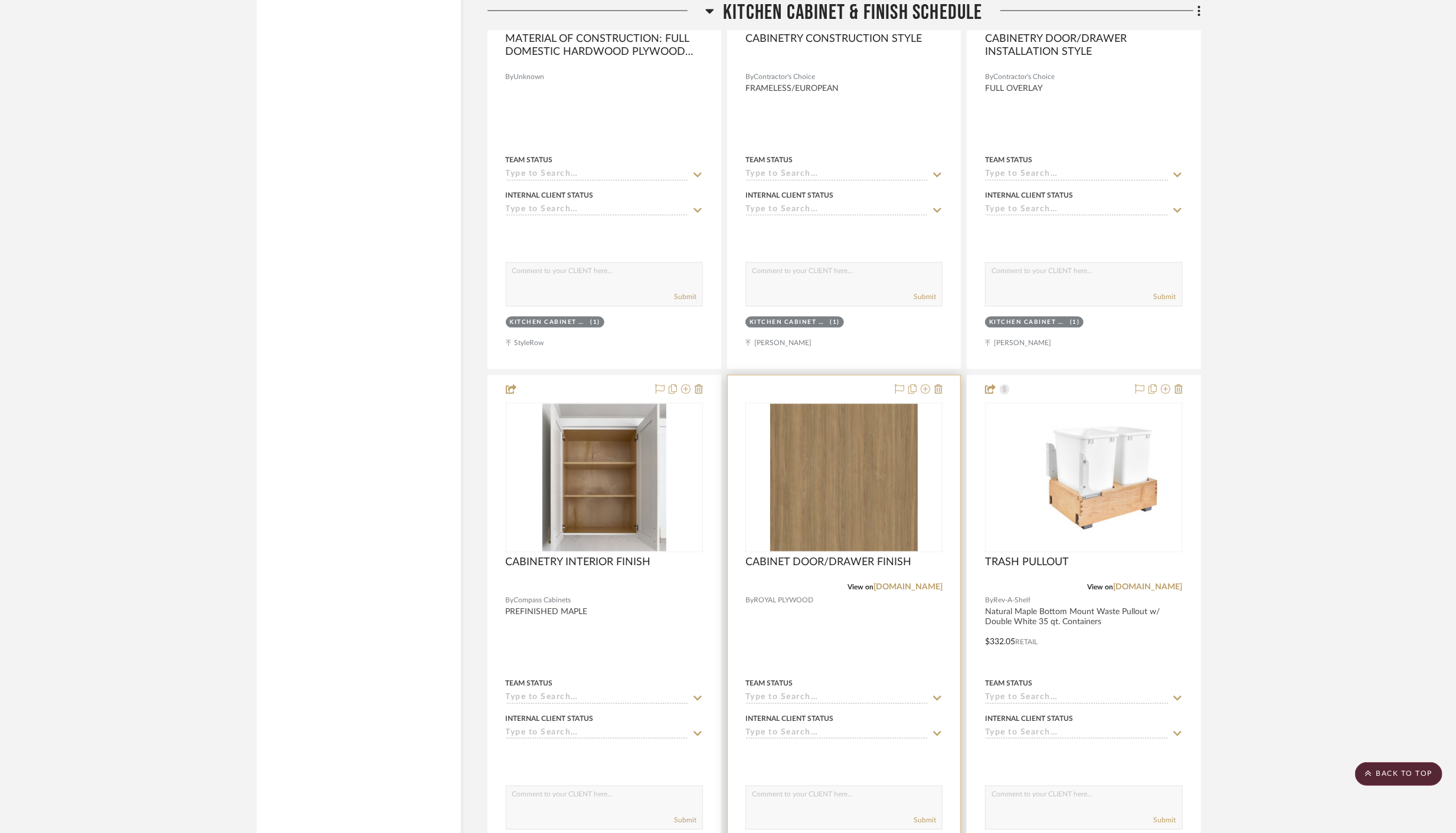
click at [820, 375] on div at bounding box center [844, 633] width 233 height 516
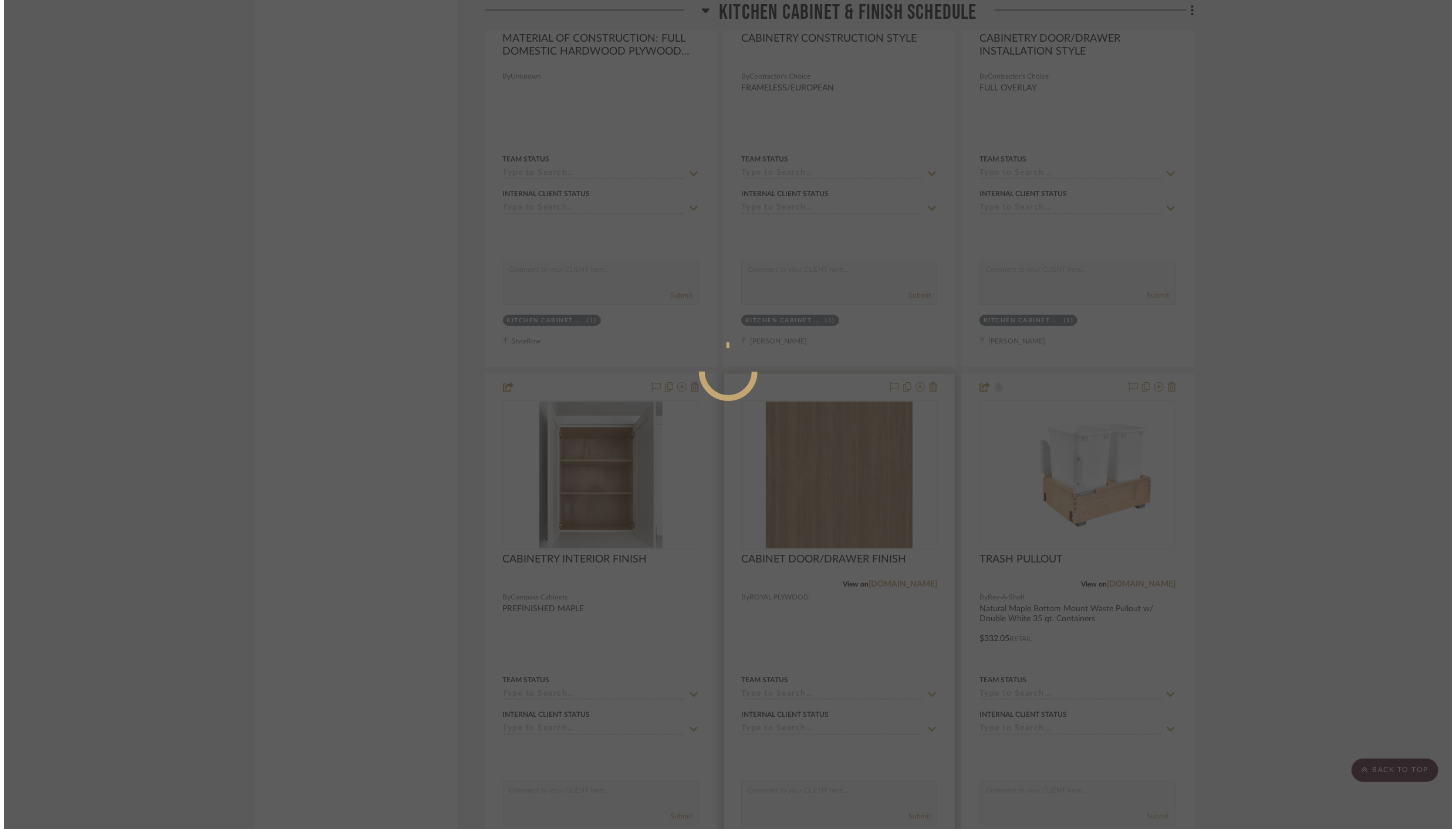
scroll to position [0, 0]
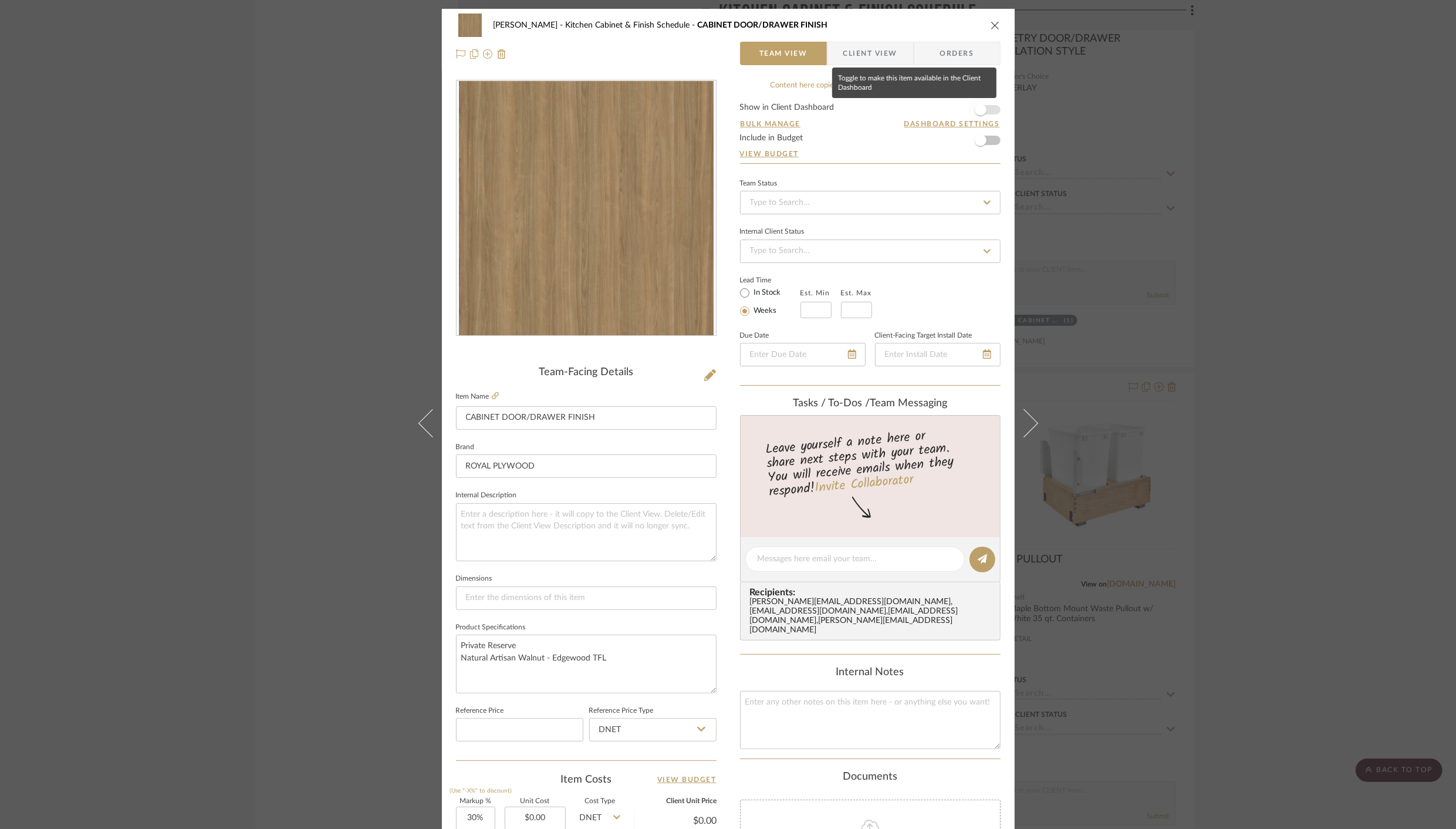
click at [974, 121] on span "button" at bounding box center [980, 110] width 26 height 26
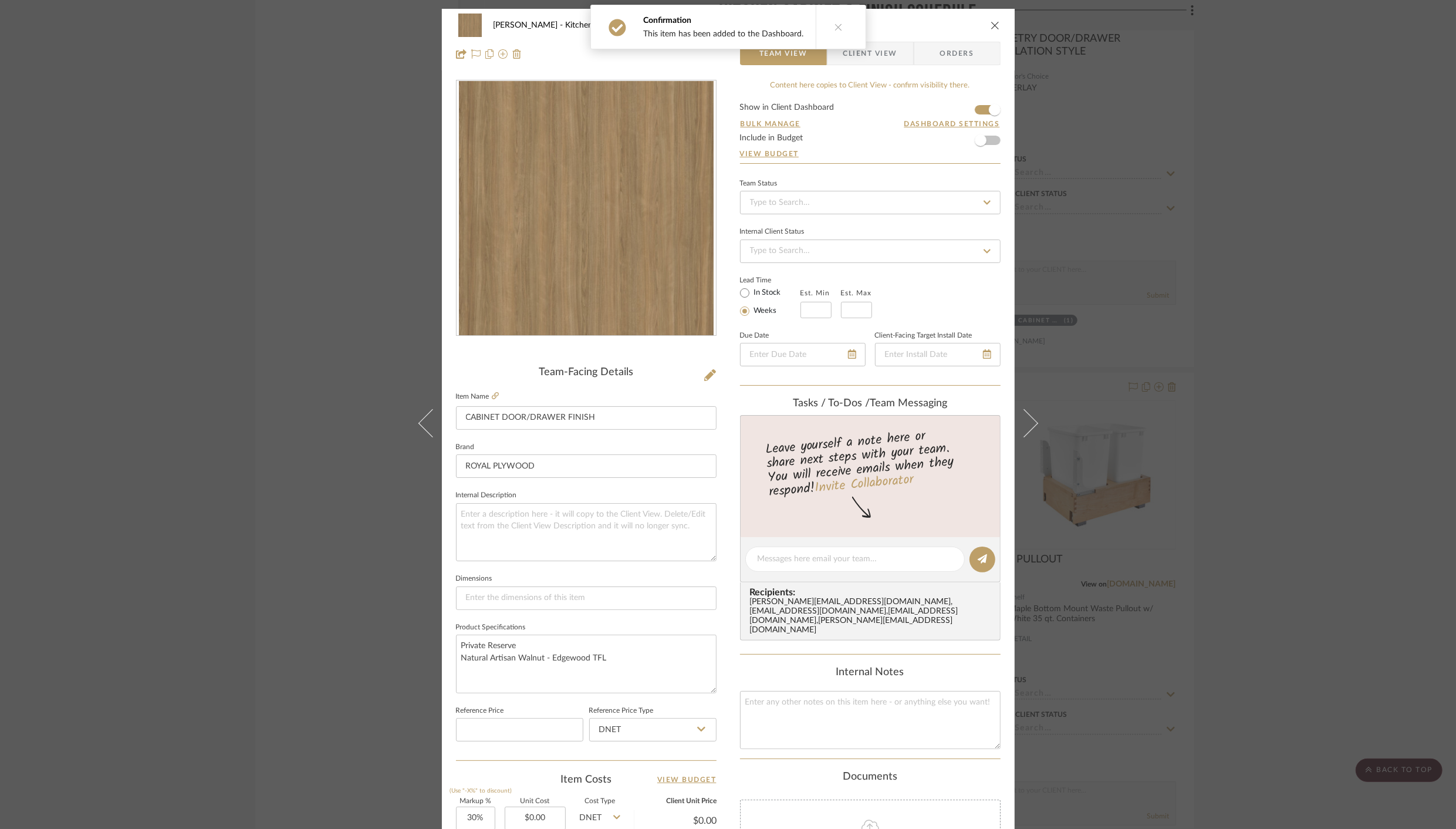
click at [991, 27] on icon "close" at bounding box center [995, 25] width 10 height 10
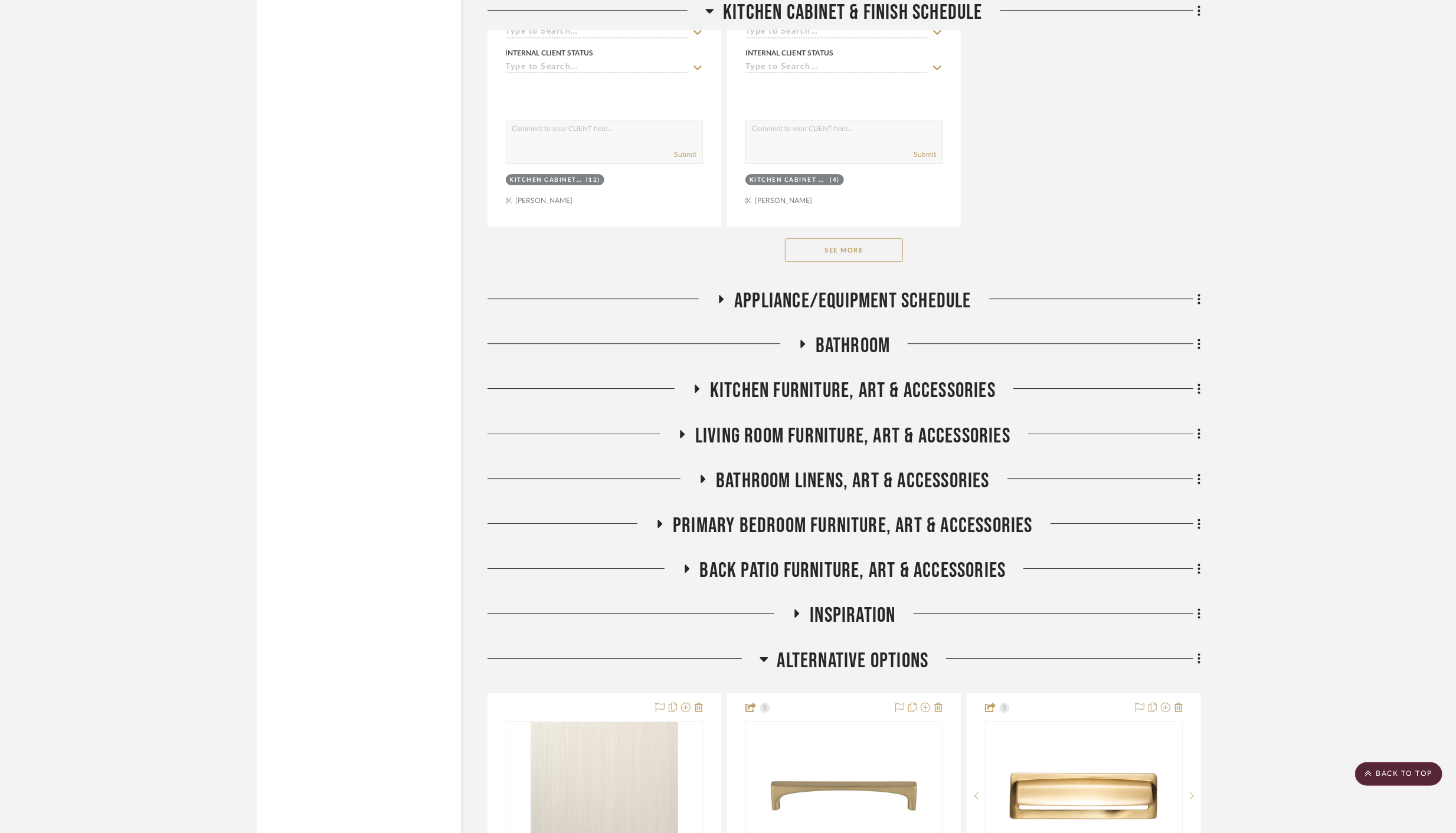
scroll to position [3653, 0]
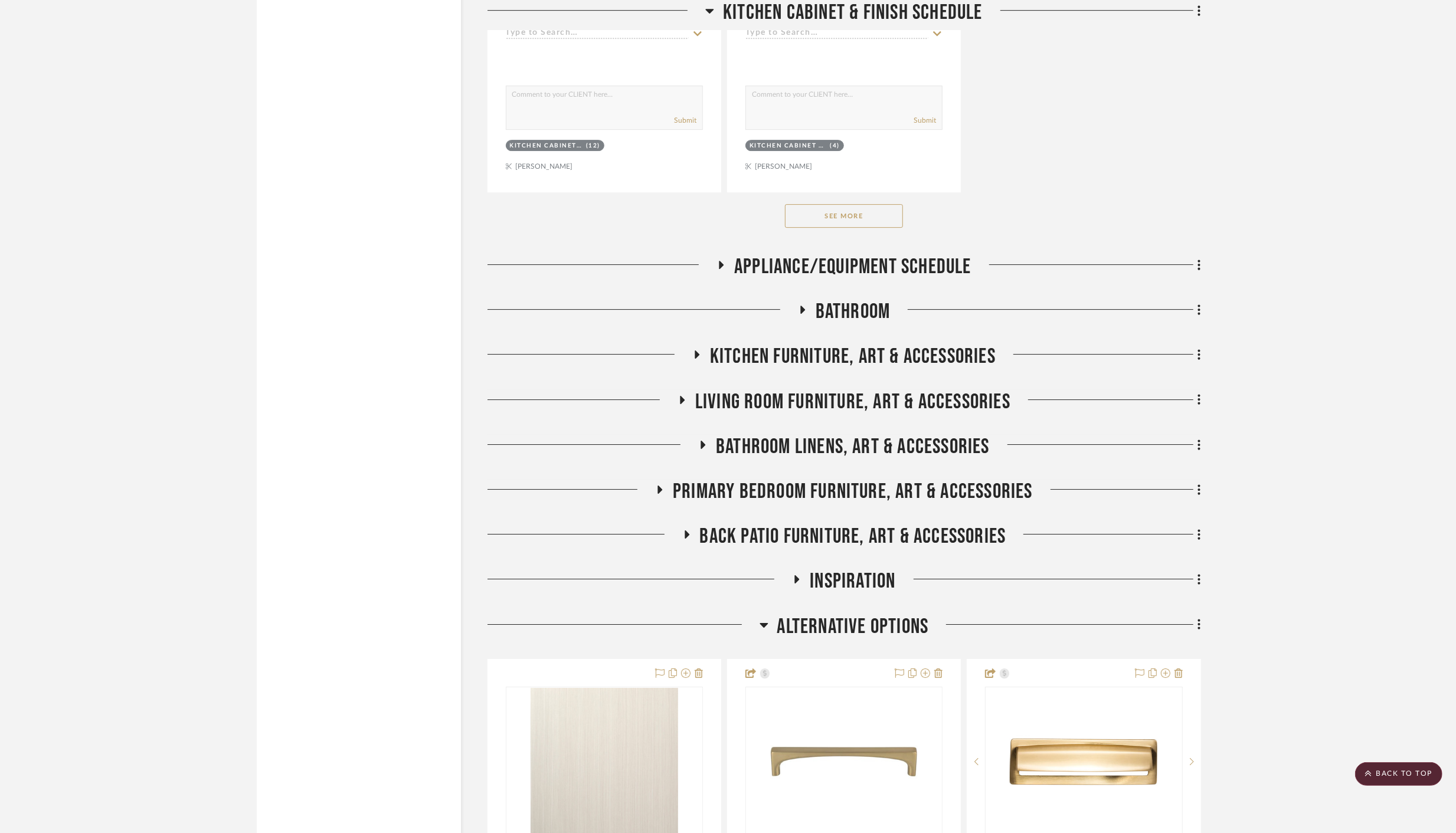
click at [852, 211] on button "See More" at bounding box center [844, 215] width 118 height 23
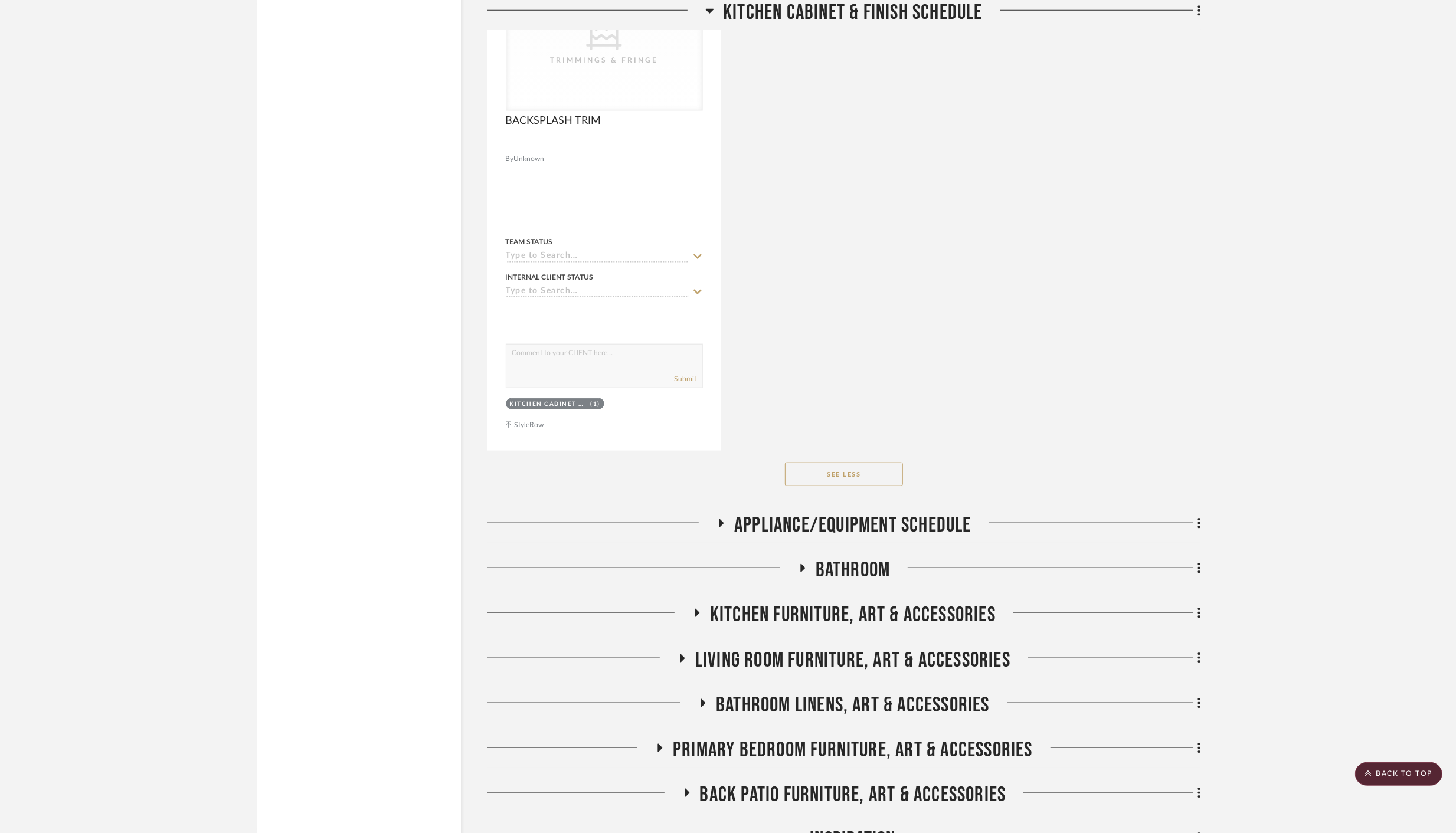
scroll to position [5493, 0]
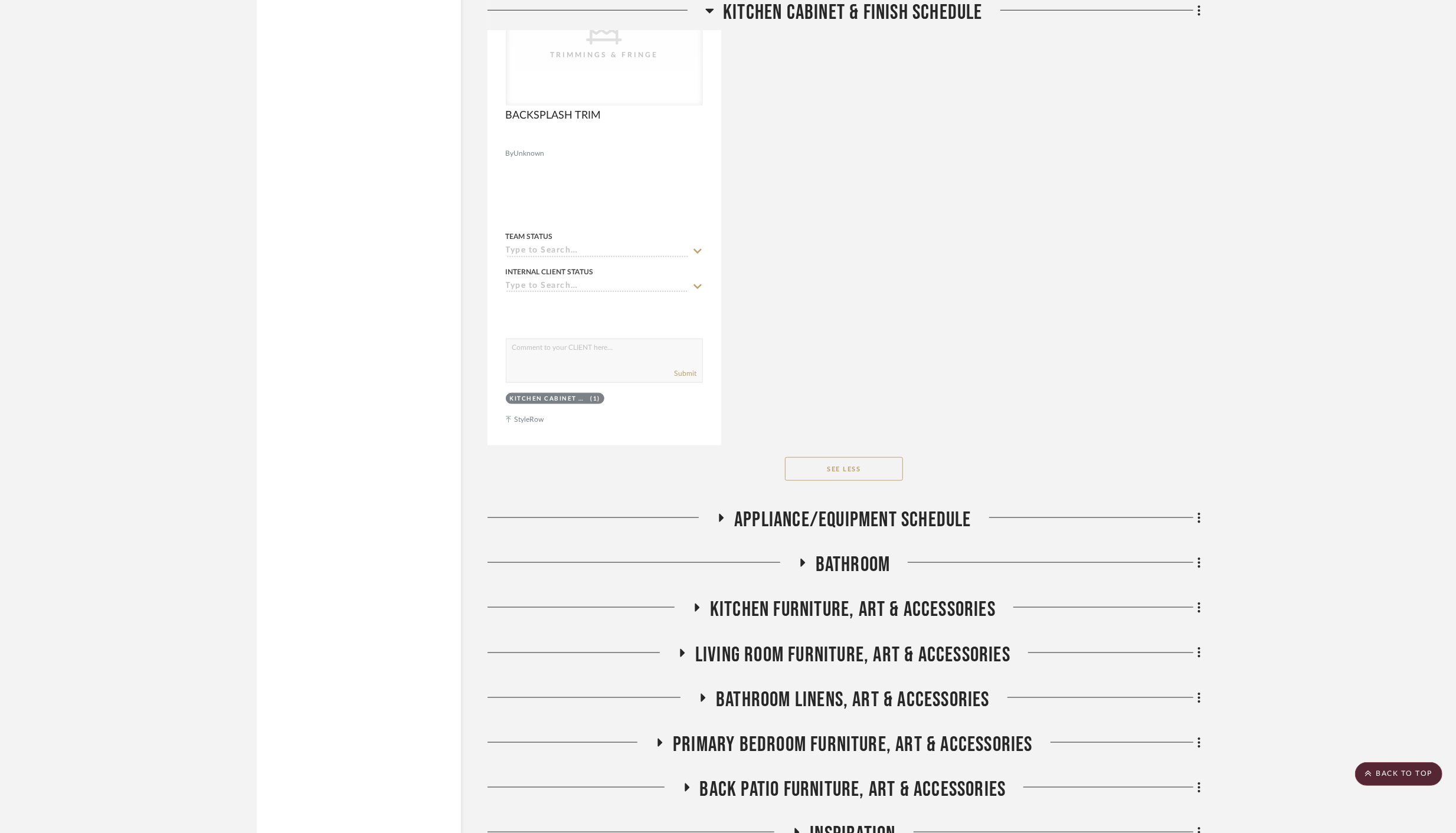
click at [720, 514] on icon at bounding box center [721, 518] width 5 height 8
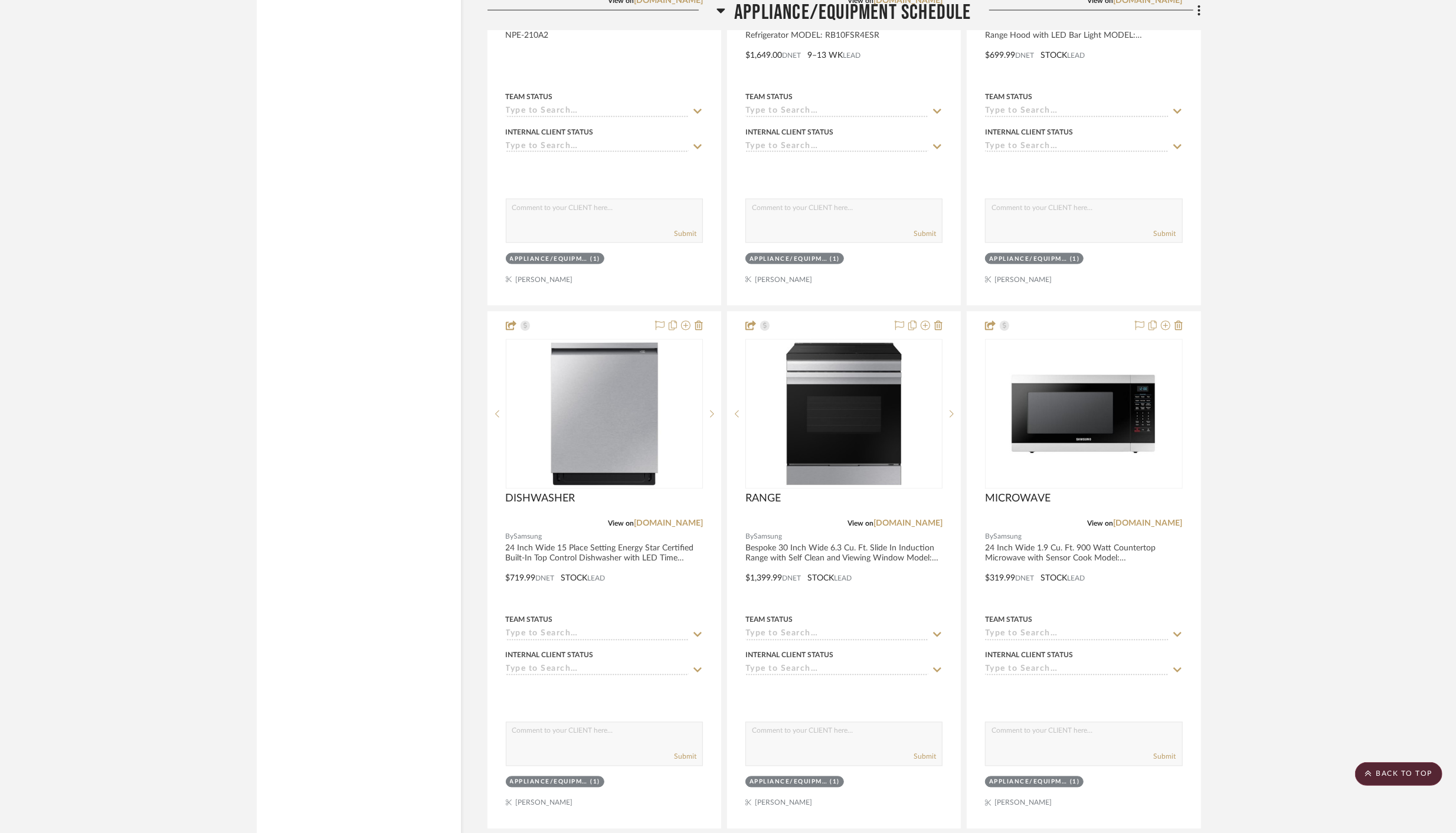
scroll to position [6258, 0]
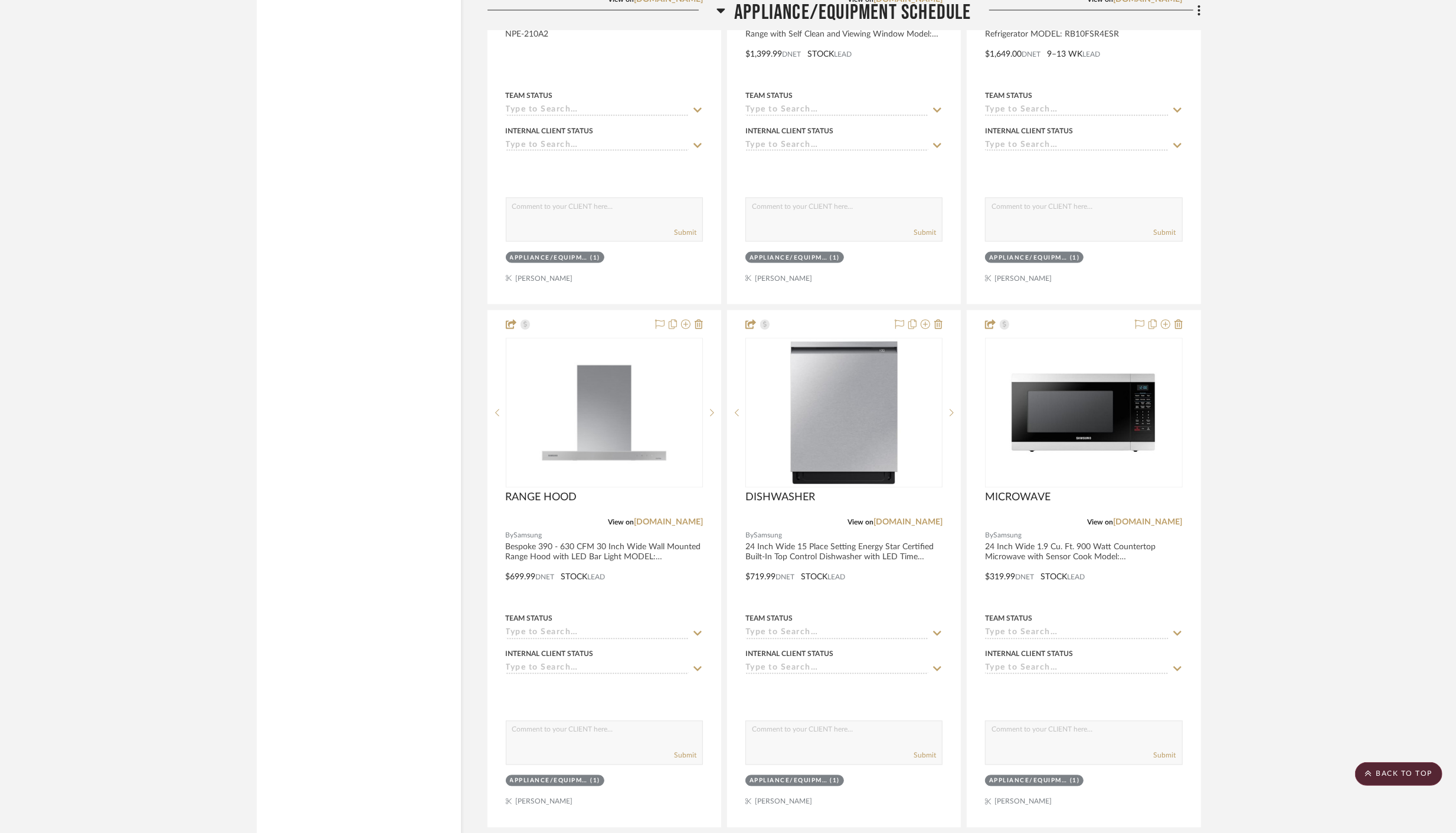
drag, startPoint x: 841, startPoint y: 310, endPoint x: 838, endPoint y: 303, distance: 7.6
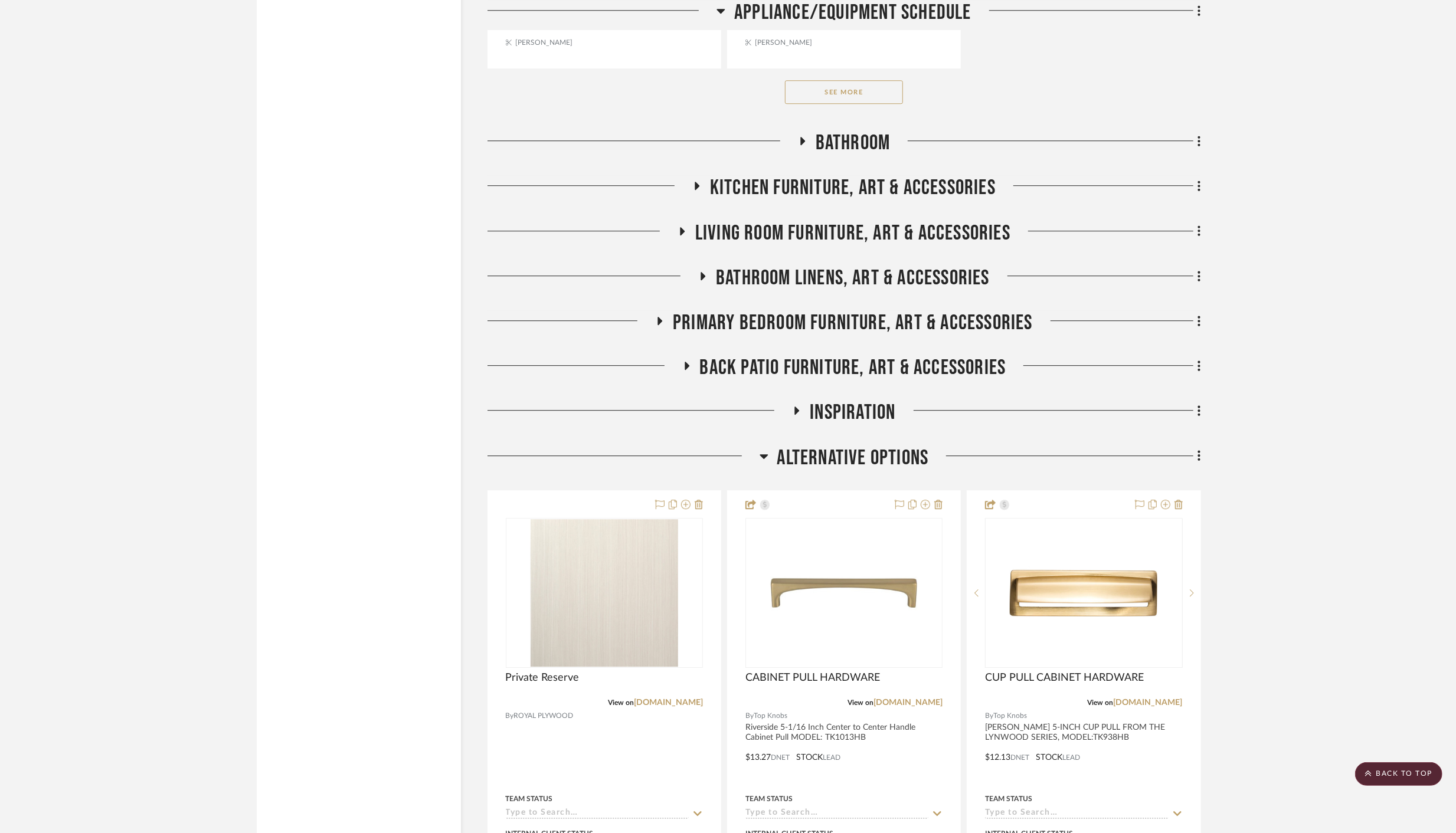
scroll to position [7520, 0]
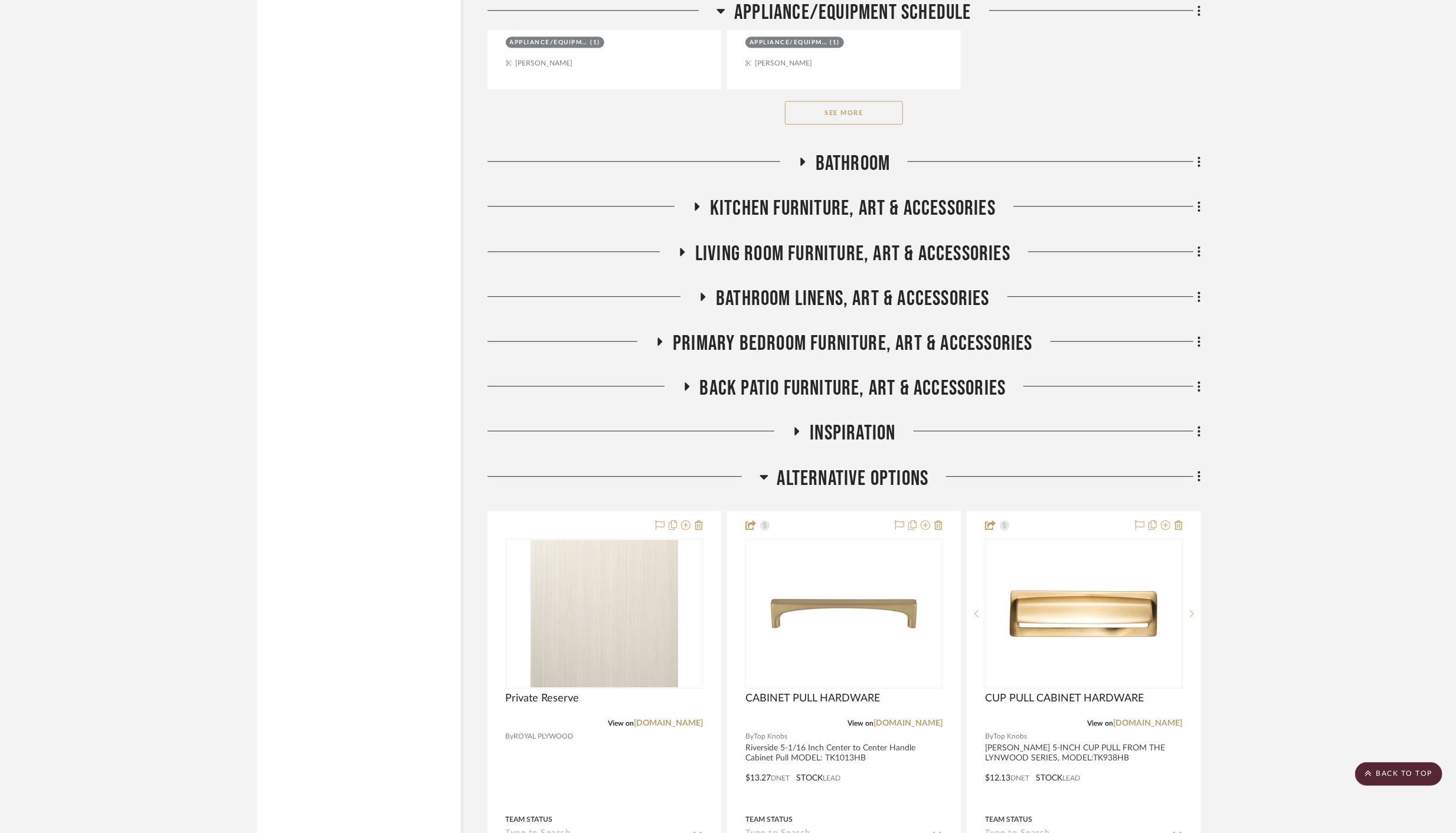
click at [835, 101] on button "See More" at bounding box center [844, 112] width 118 height 23
click at [802, 157] on icon at bounding box center [802, 161] width 5 height 8
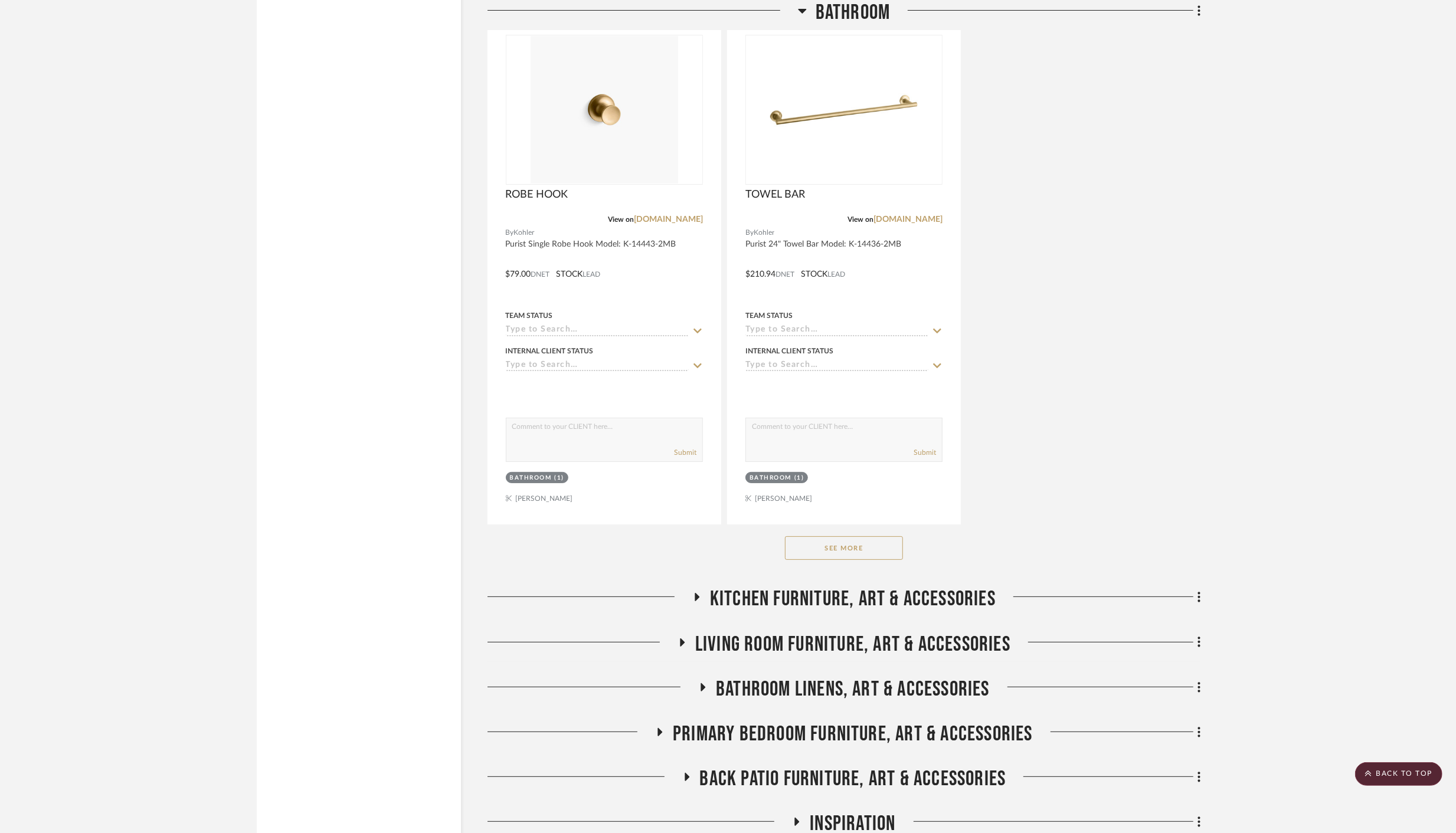
scroll to position [8926, 0]
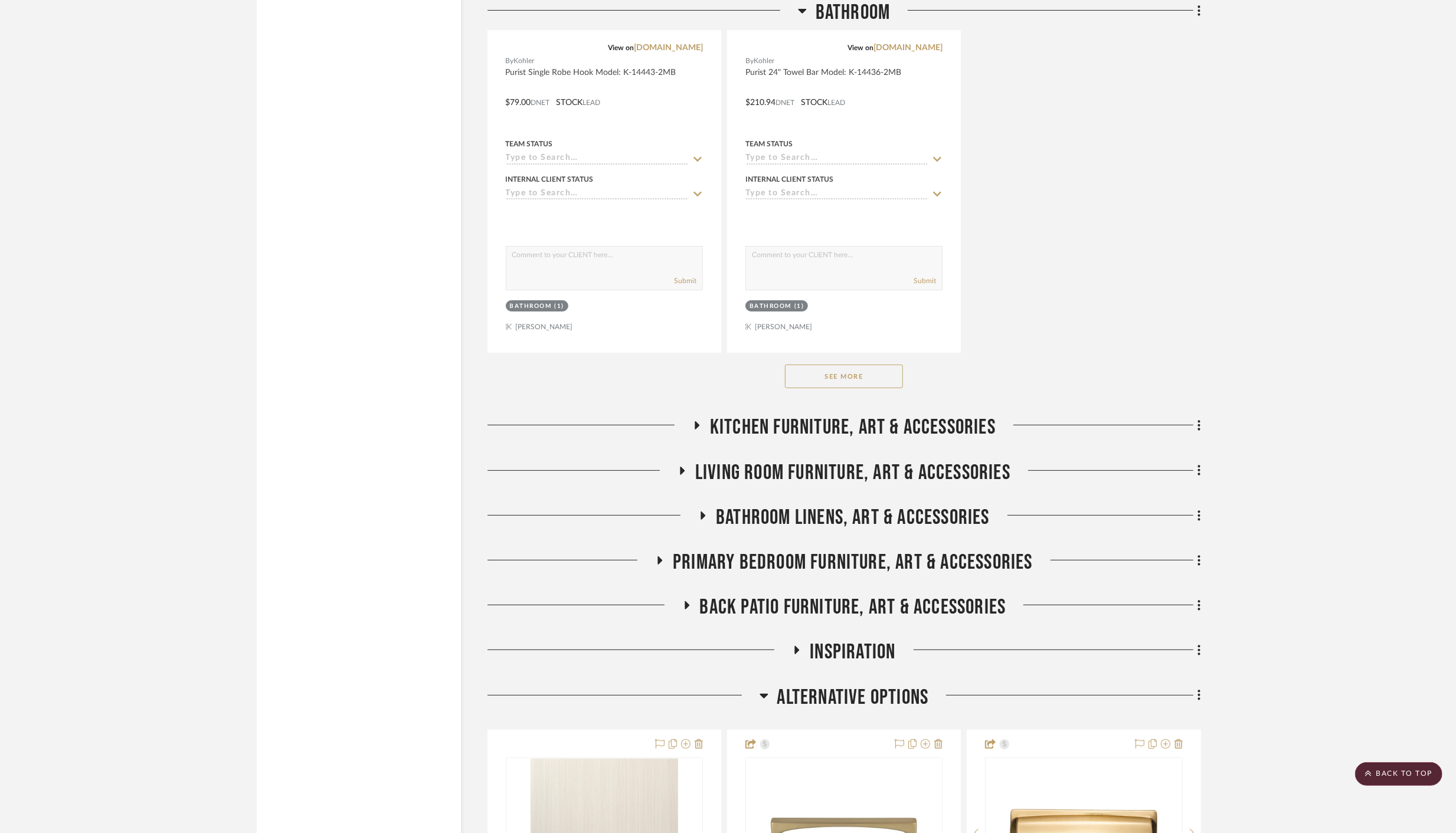
click at [817, 365] on button "See More" at bounding box center [844, 376] width 118 height 23
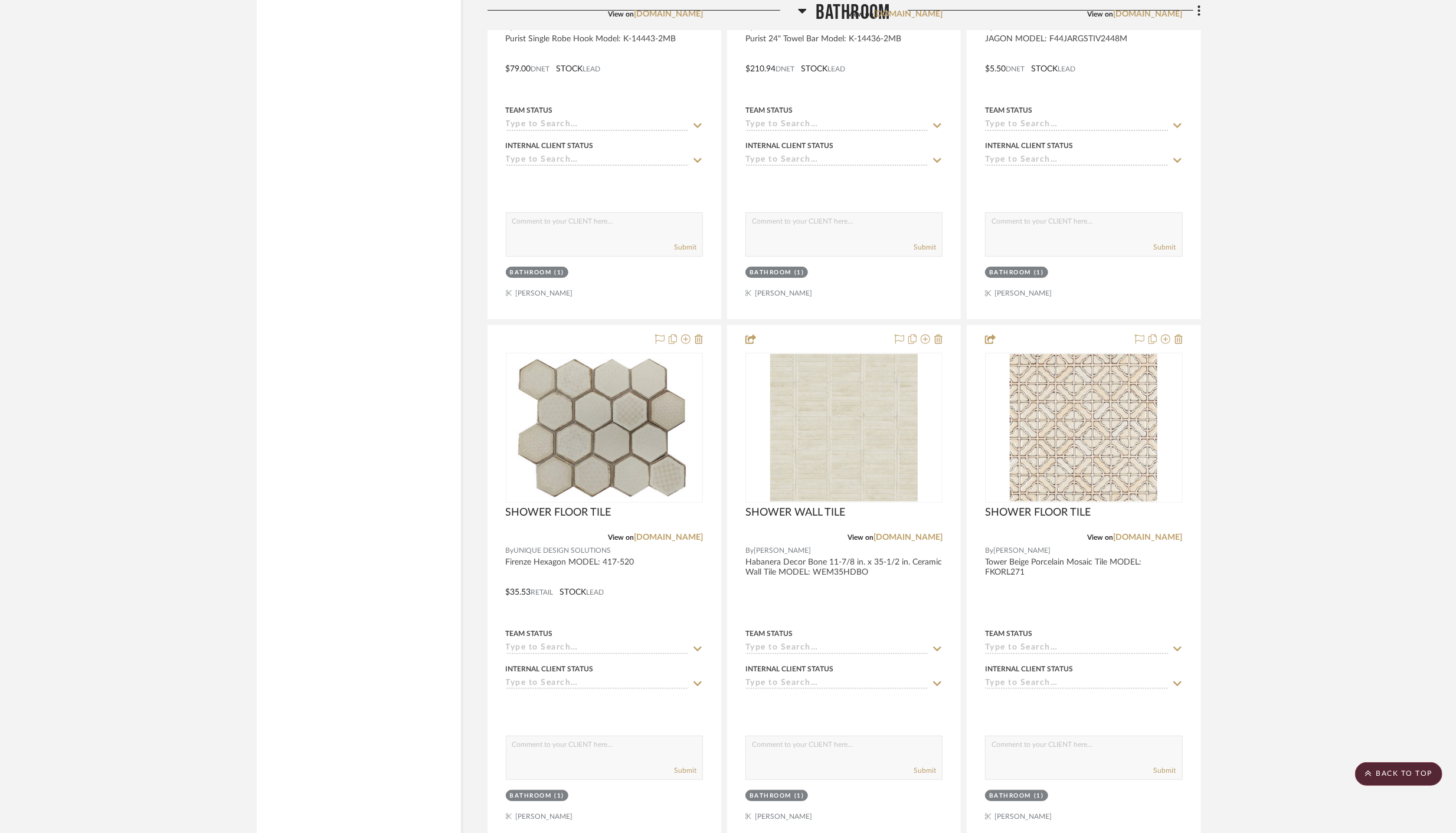
scroll to position [8964, 0]
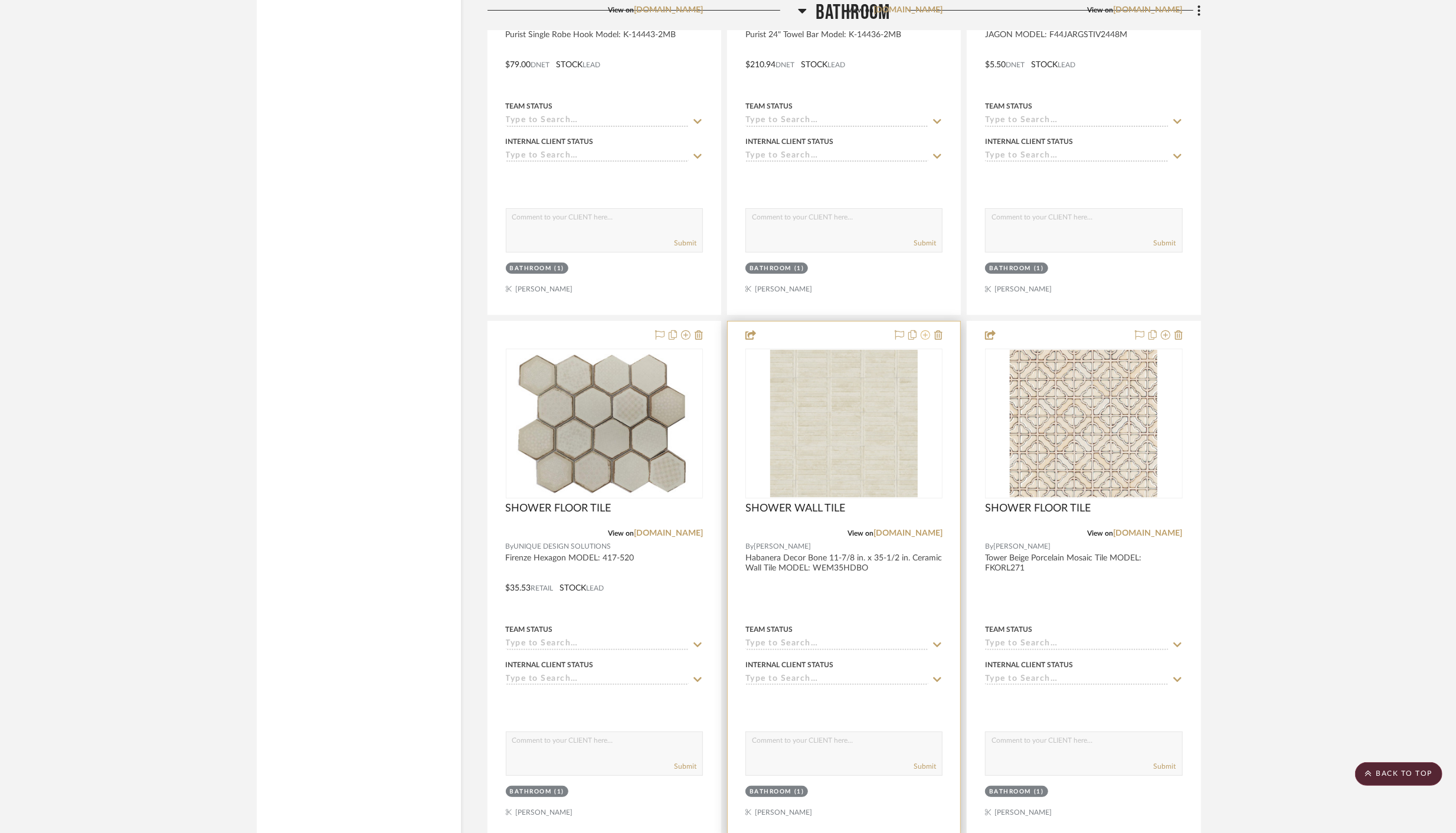
click at [928, 330] on icon at bounding box center [925, 335] width 10 height 10
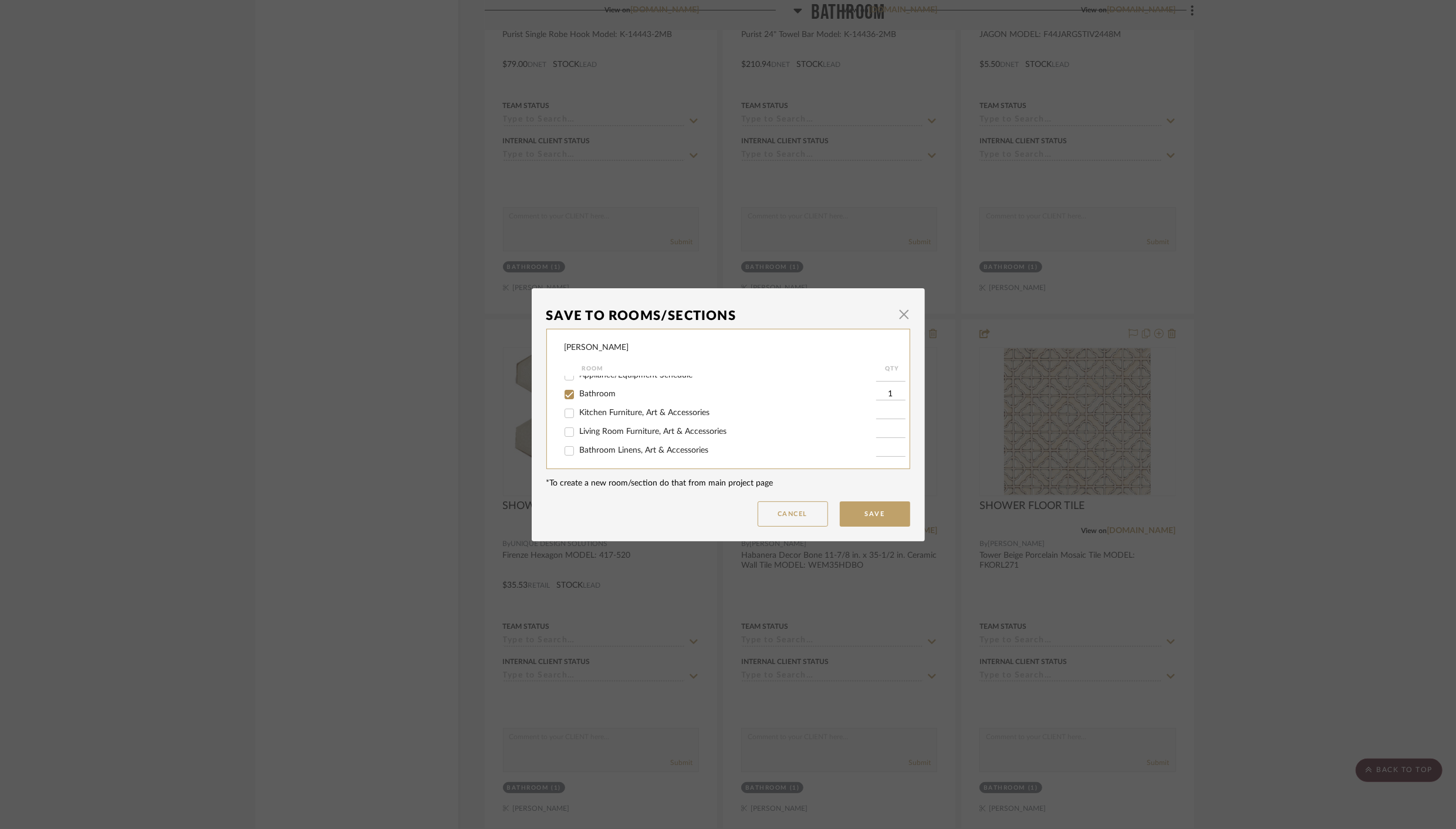
scroll to position [249, 0]
click at [563, 446] on input "ALTERNATIVE OPTIONS" at bounding box center [569, 447] width 19 height 19
checkbox input "true"
type input "1"
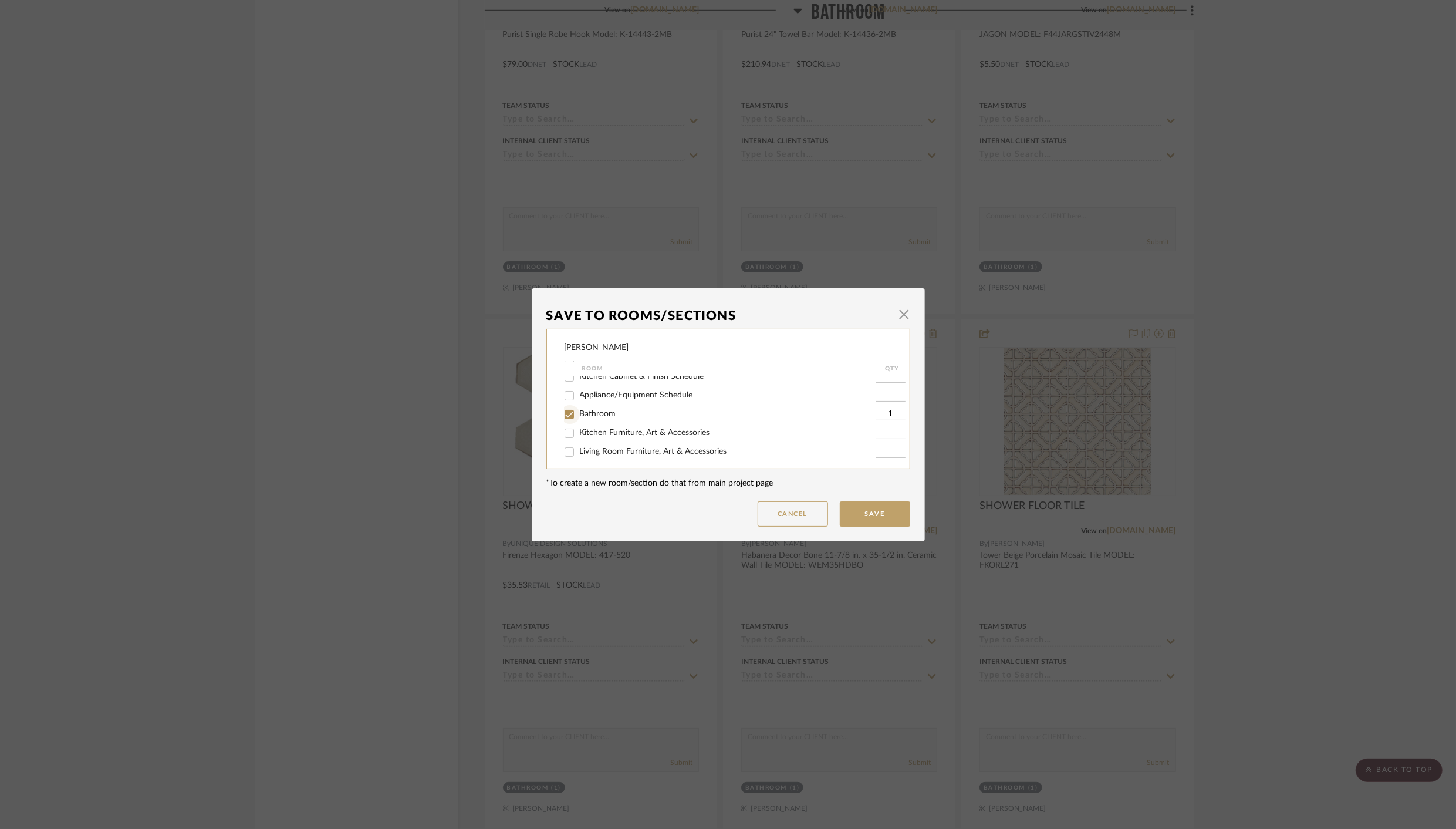
click at [565, 421] on input "Bathroom" at bounding box center [569, 414] width 19 height 19
checkbox input "false"
click at [858, 510] on button "Save" at bounding box center [874, 513] width 70 height 25
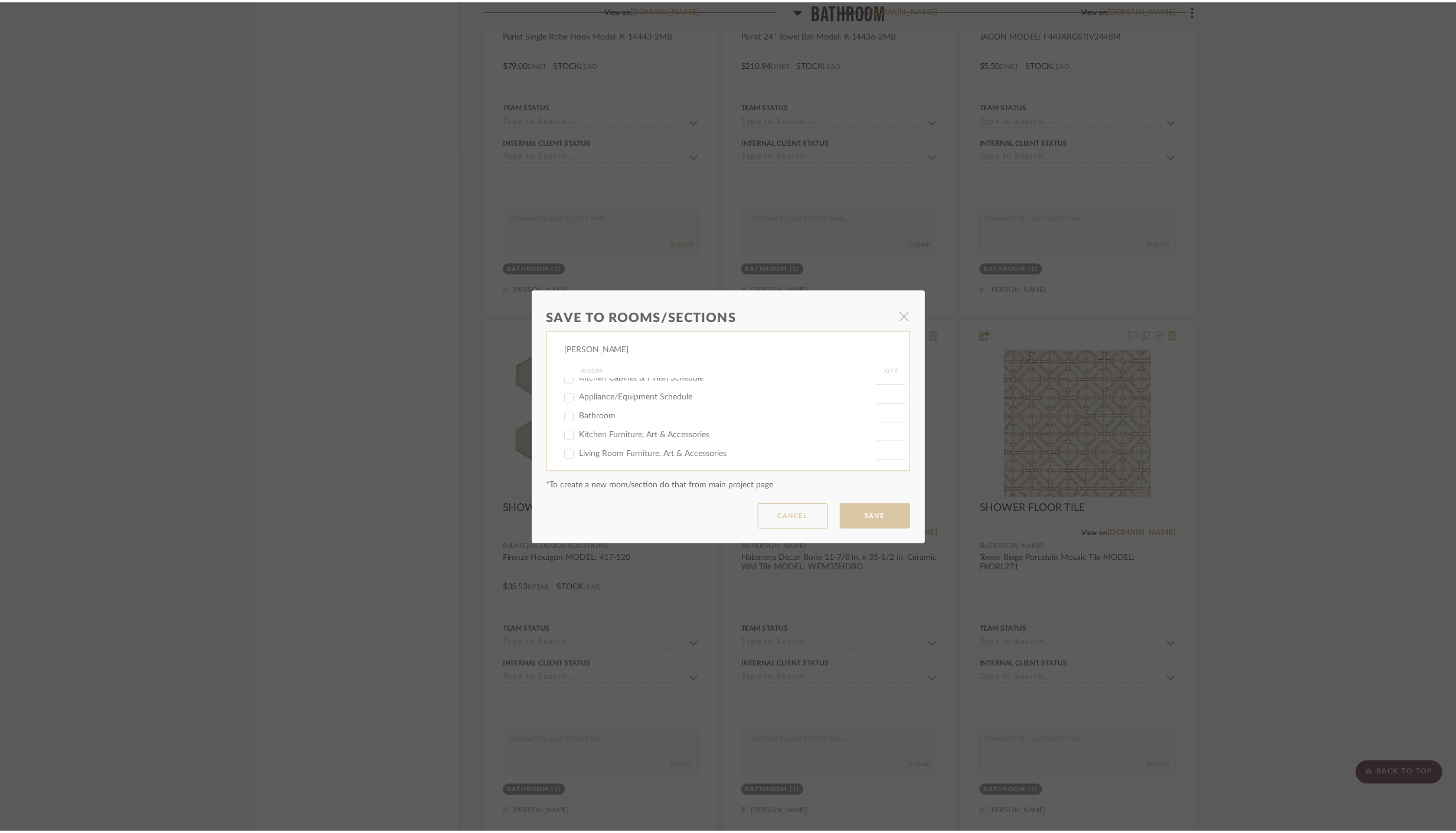
scroll to position [8964, 0]
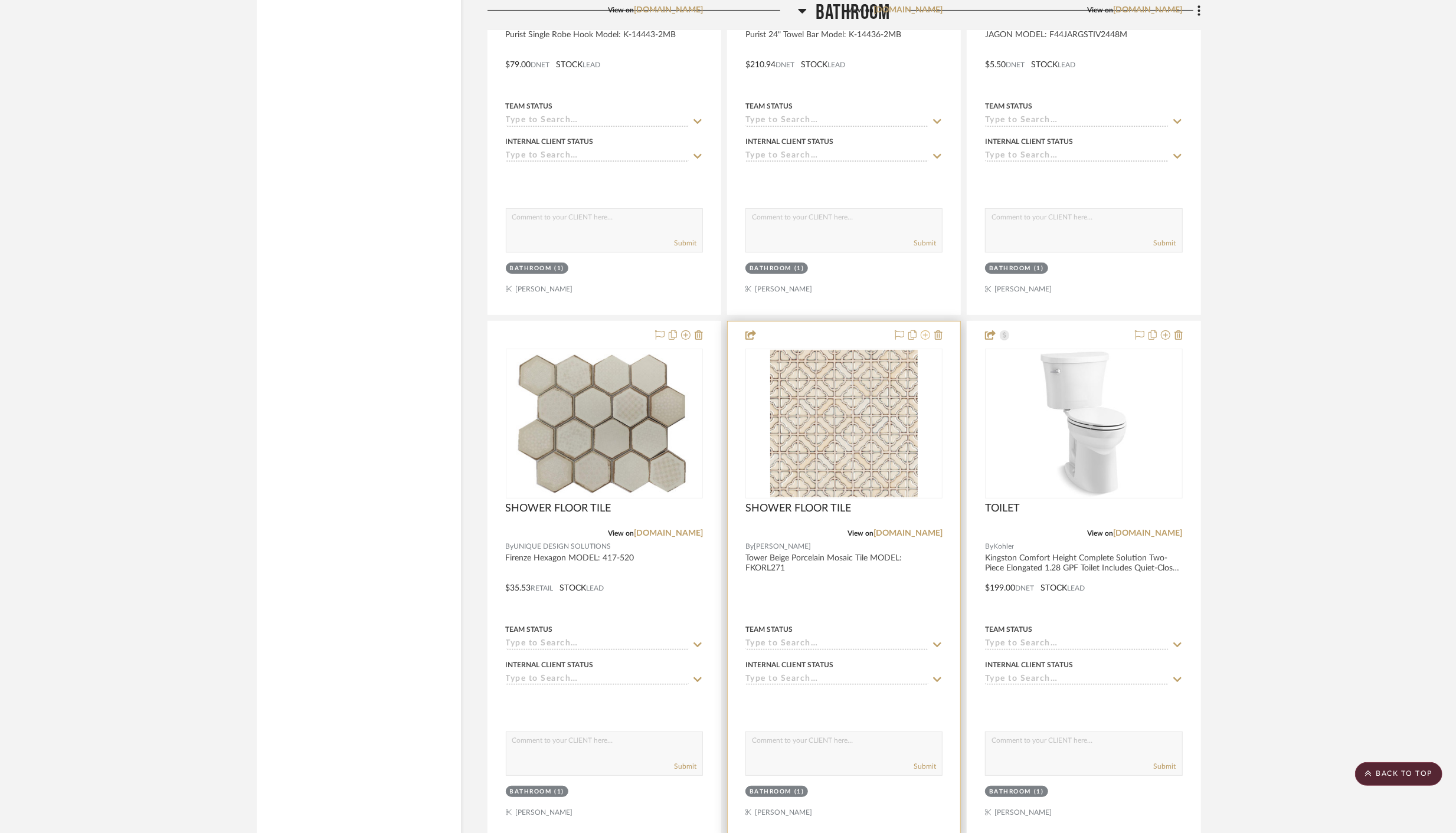
click at [928, 330] on icon at bounding box center [925, 335] width 10 height 10
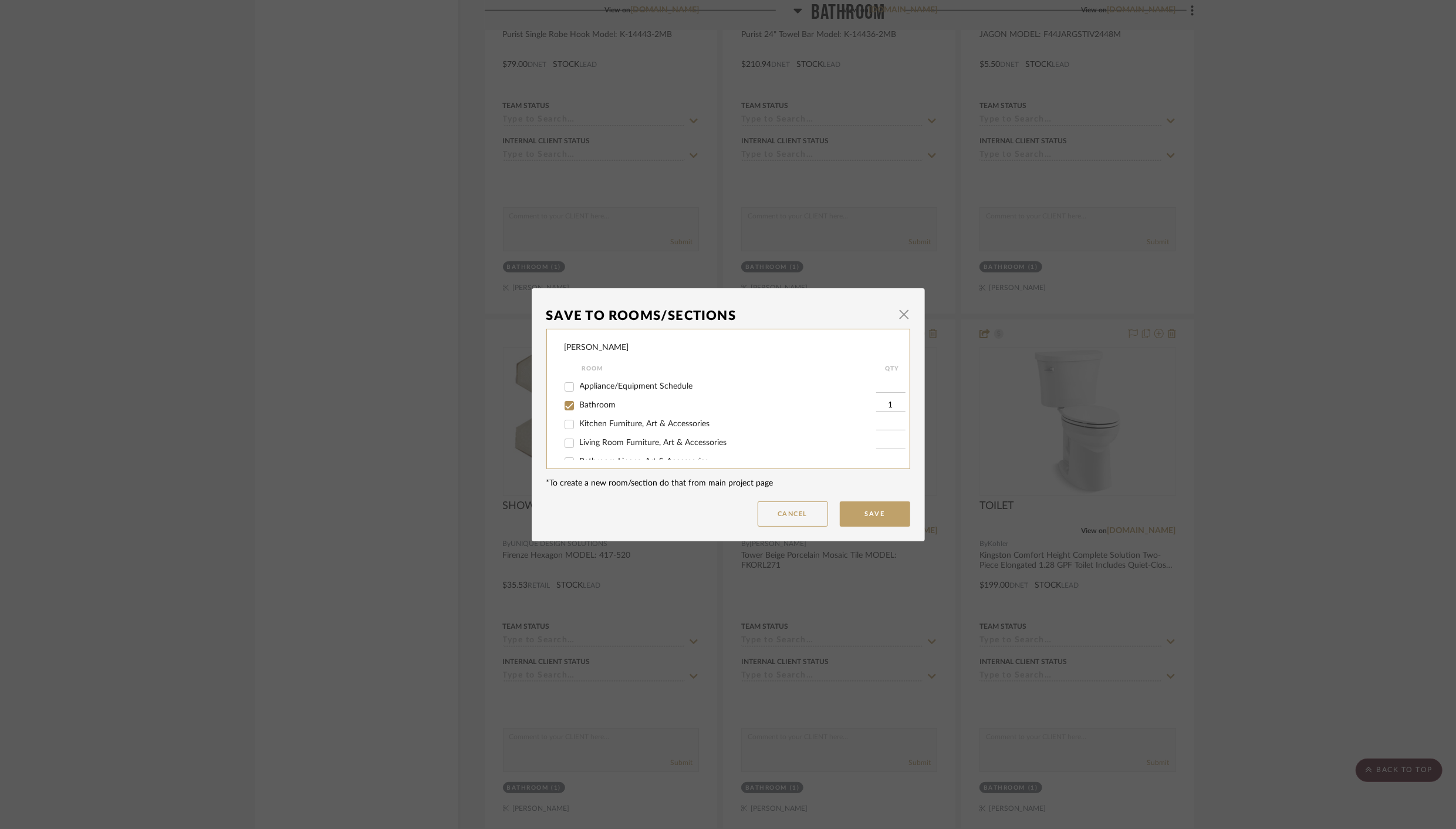
scroll to position [172, 0]
click at [565, 392] on input "Bathroom" at bounding box center [569, 383] width 19 height 19
checkbox input "false"
click at [566, 446] on input "ALTERNATIVE OPTIONS" at bounding box center [569, 447] width 19 height 19
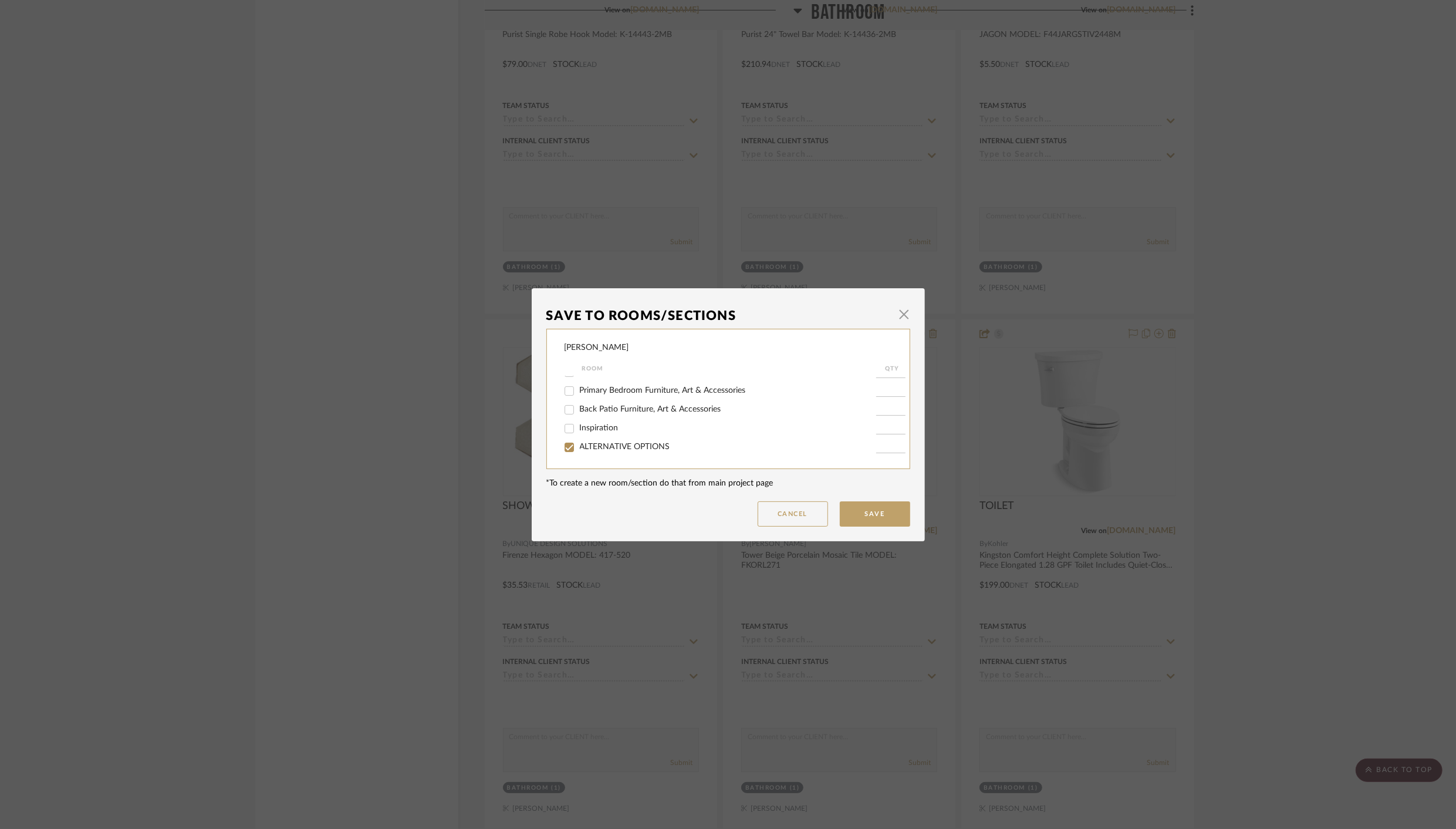
checkbox input "true"
type input "1"
click at [861, 514] on button "Save" at bounding box center [874, 513] width 70 height 25
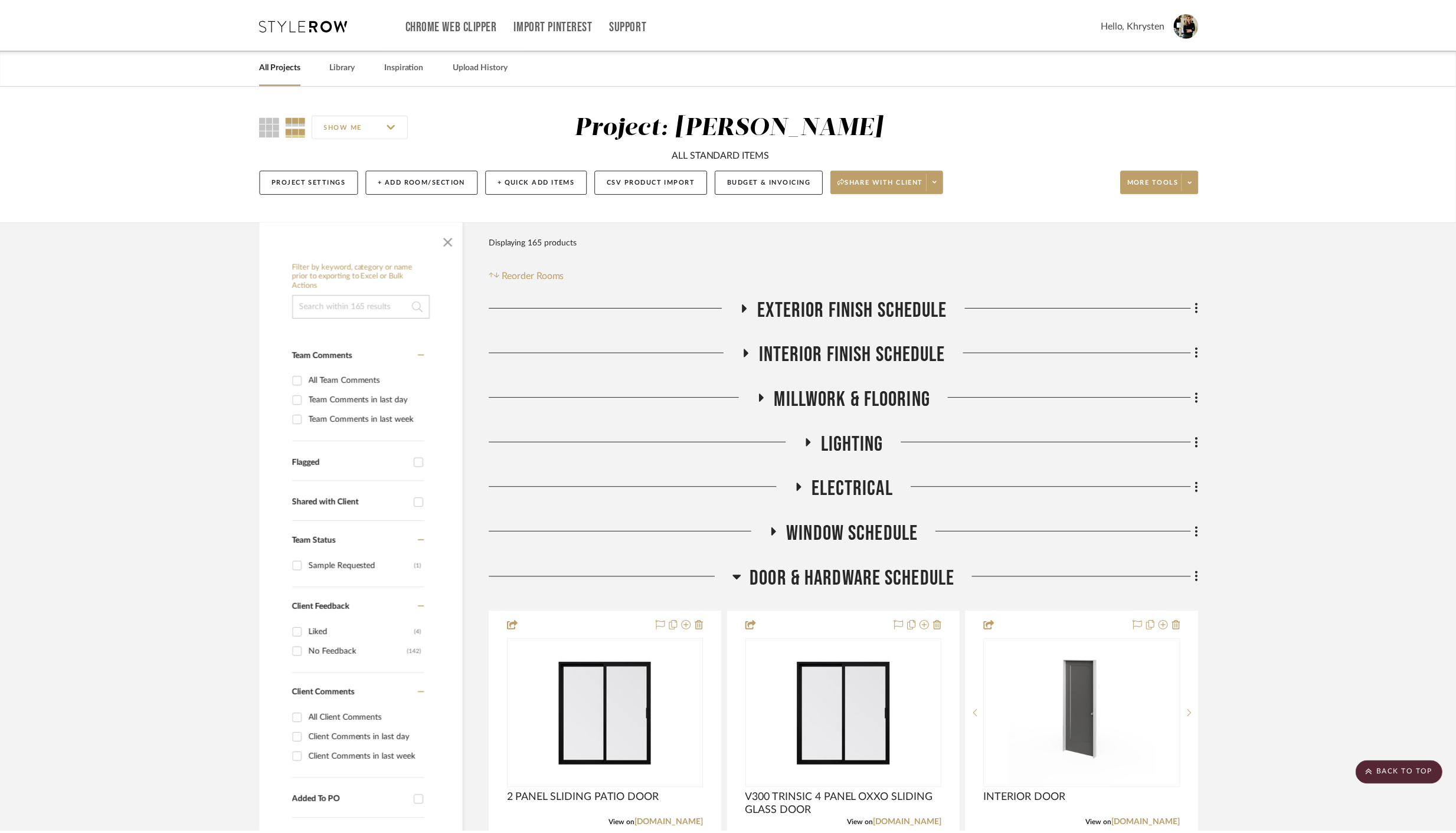
scroll to position [8964, 0]
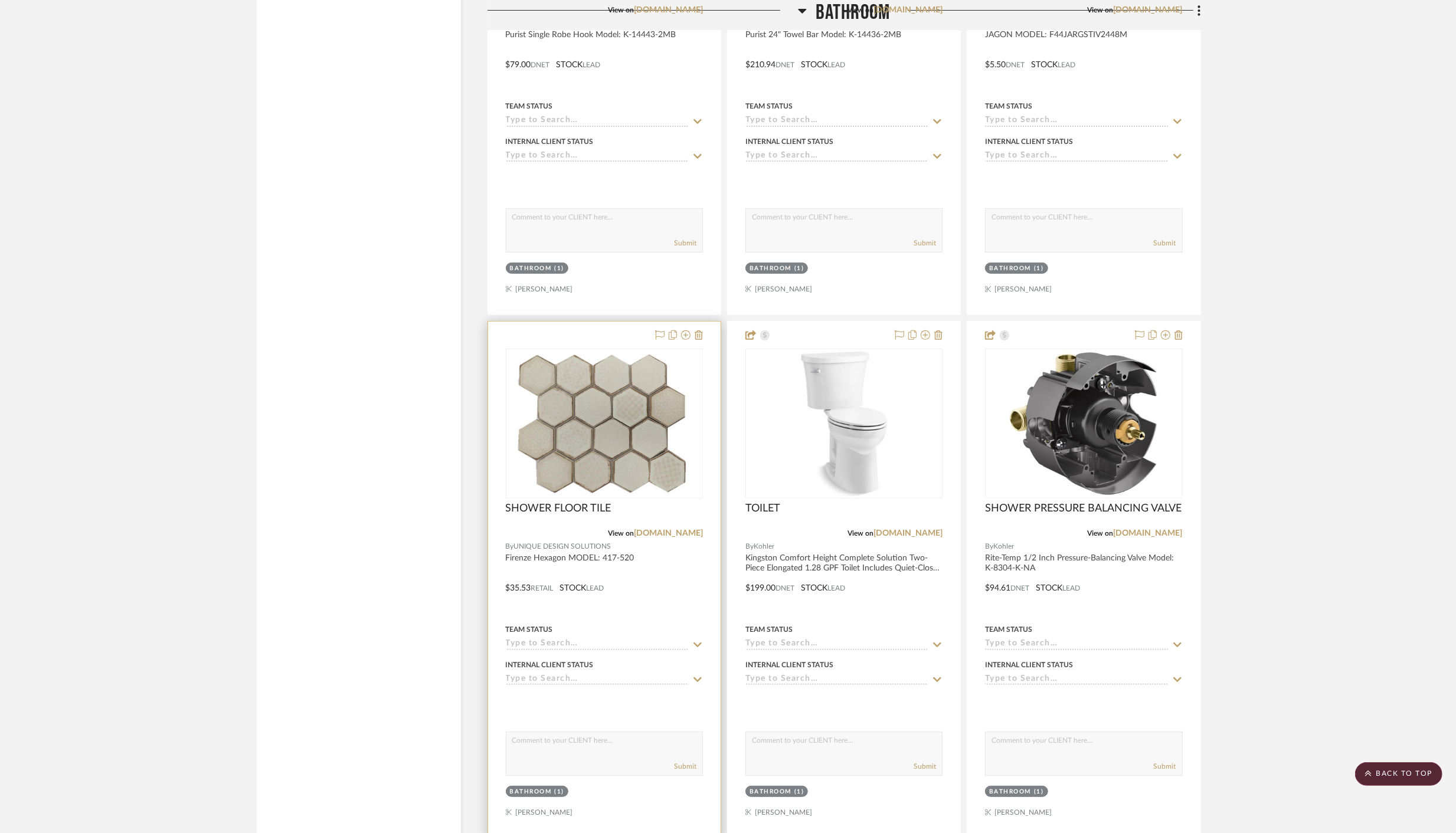
click at [634, 321] on div at bounding box center [604, 579] width 233 height 516
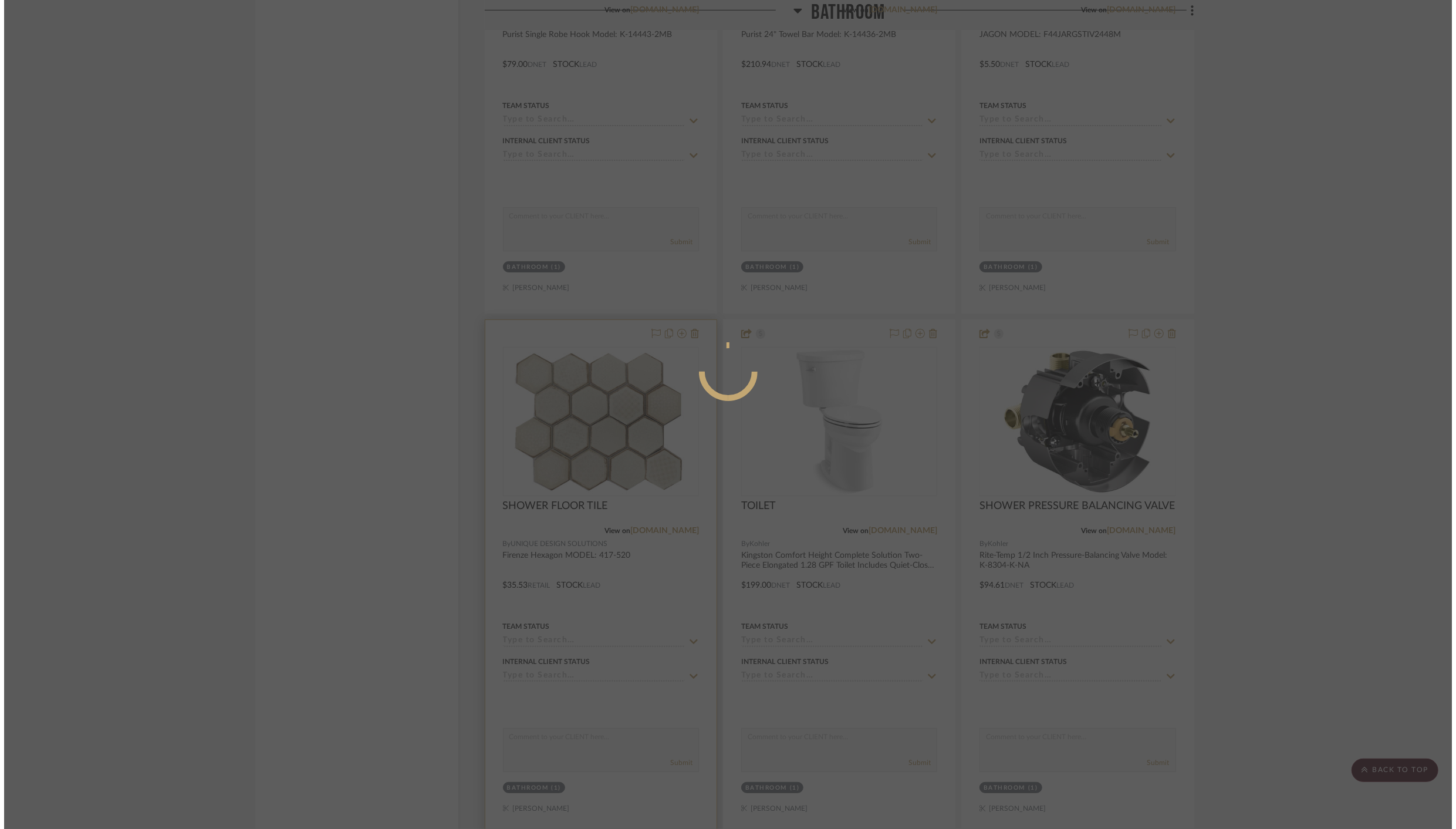
scroll to position [0, 0]
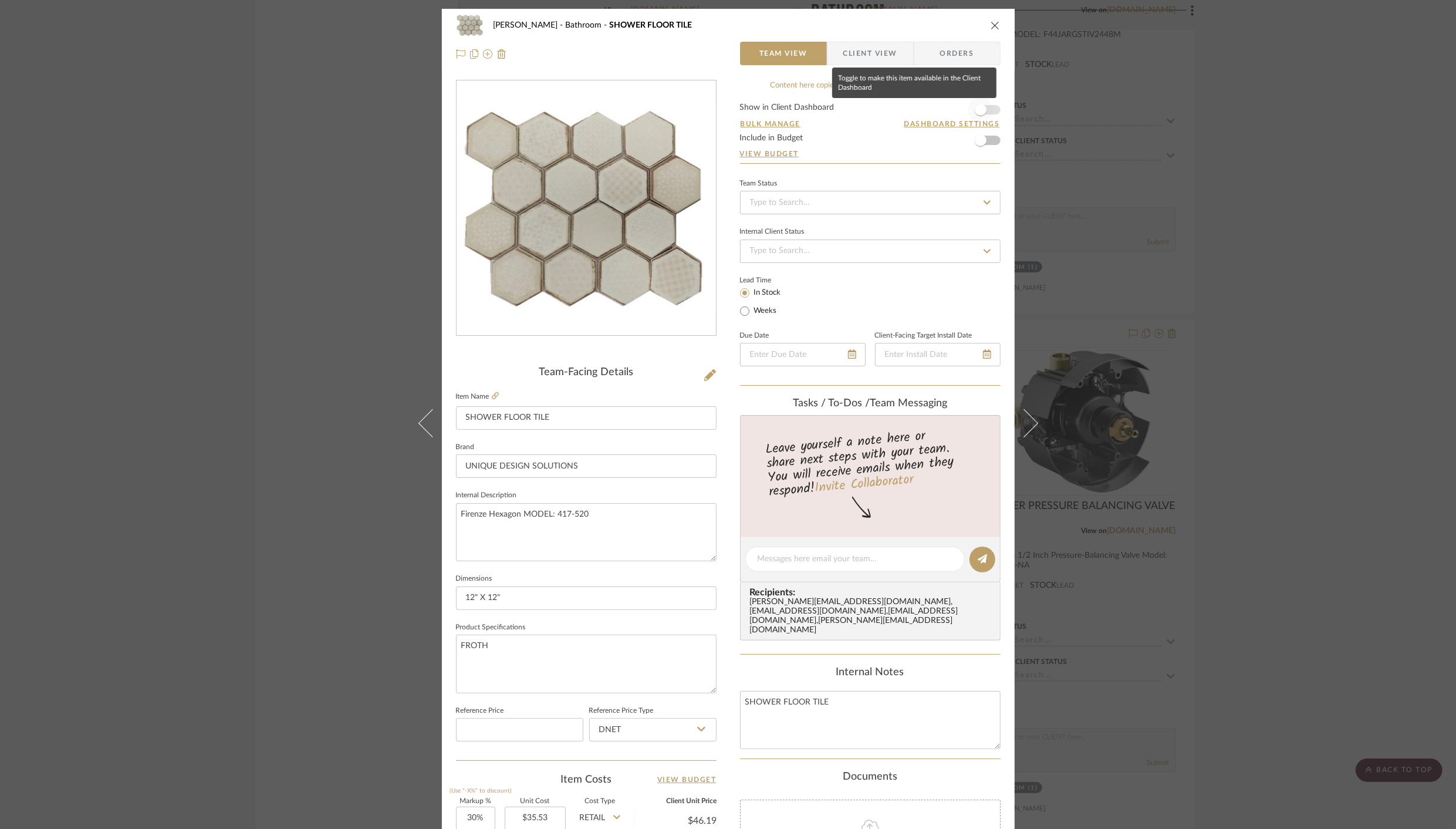
click at [978, 114] on span "button" at bounding box center [980, 110] width 26 height 26
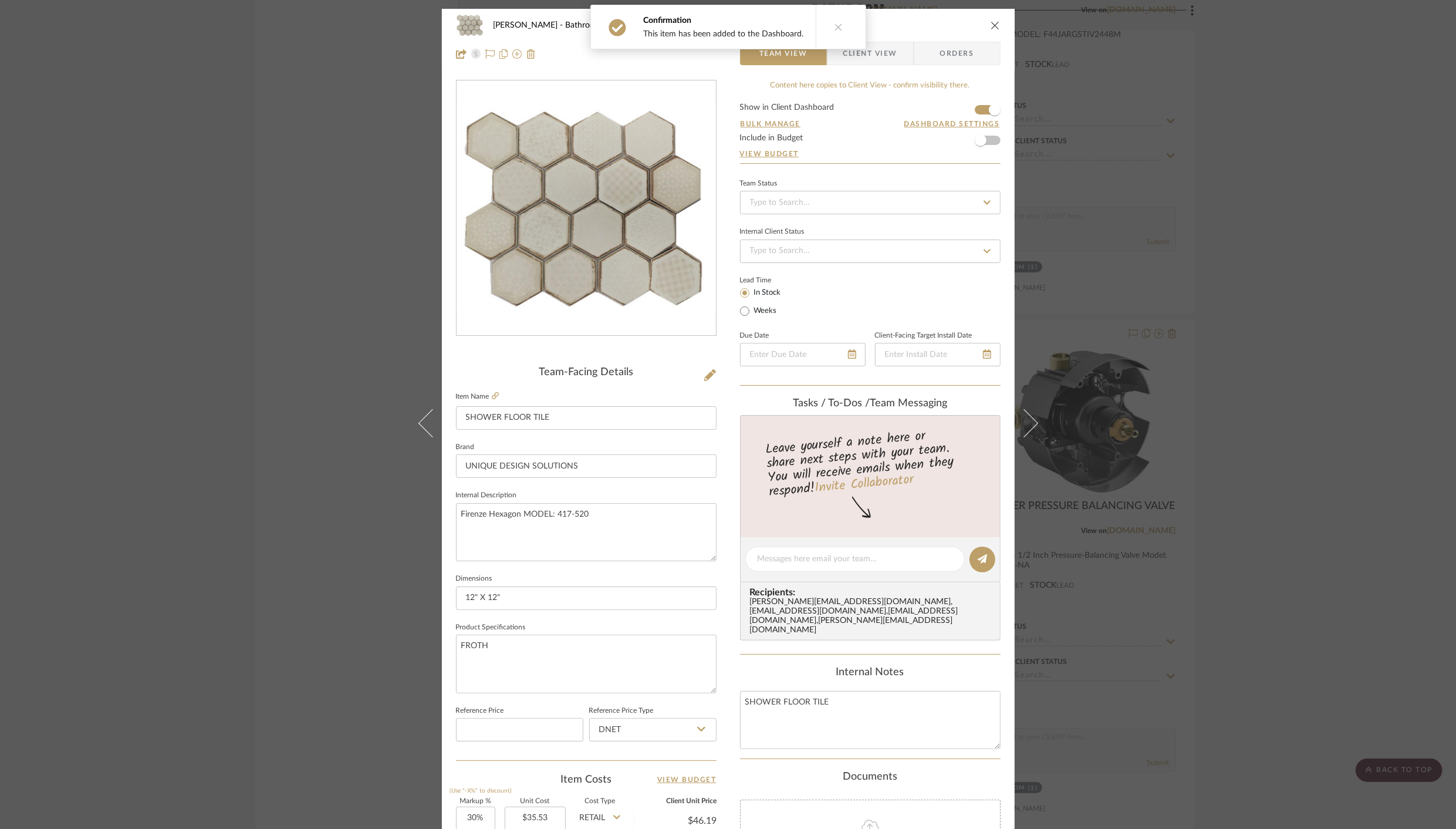
click at [993, 25] on icon "close" at bounding box center [995, 25] width 10 height 10
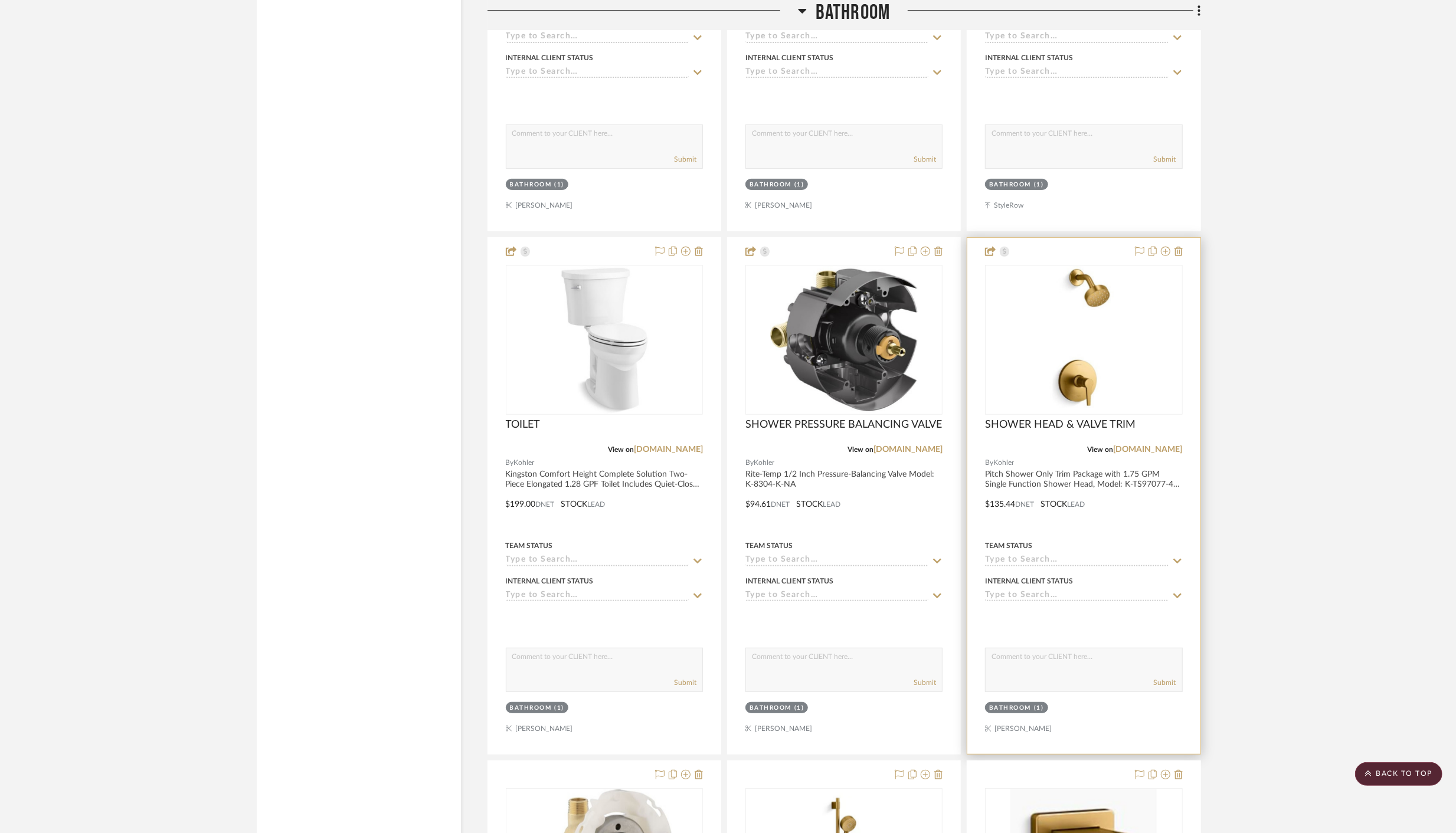
scroll to position [9008, 0]
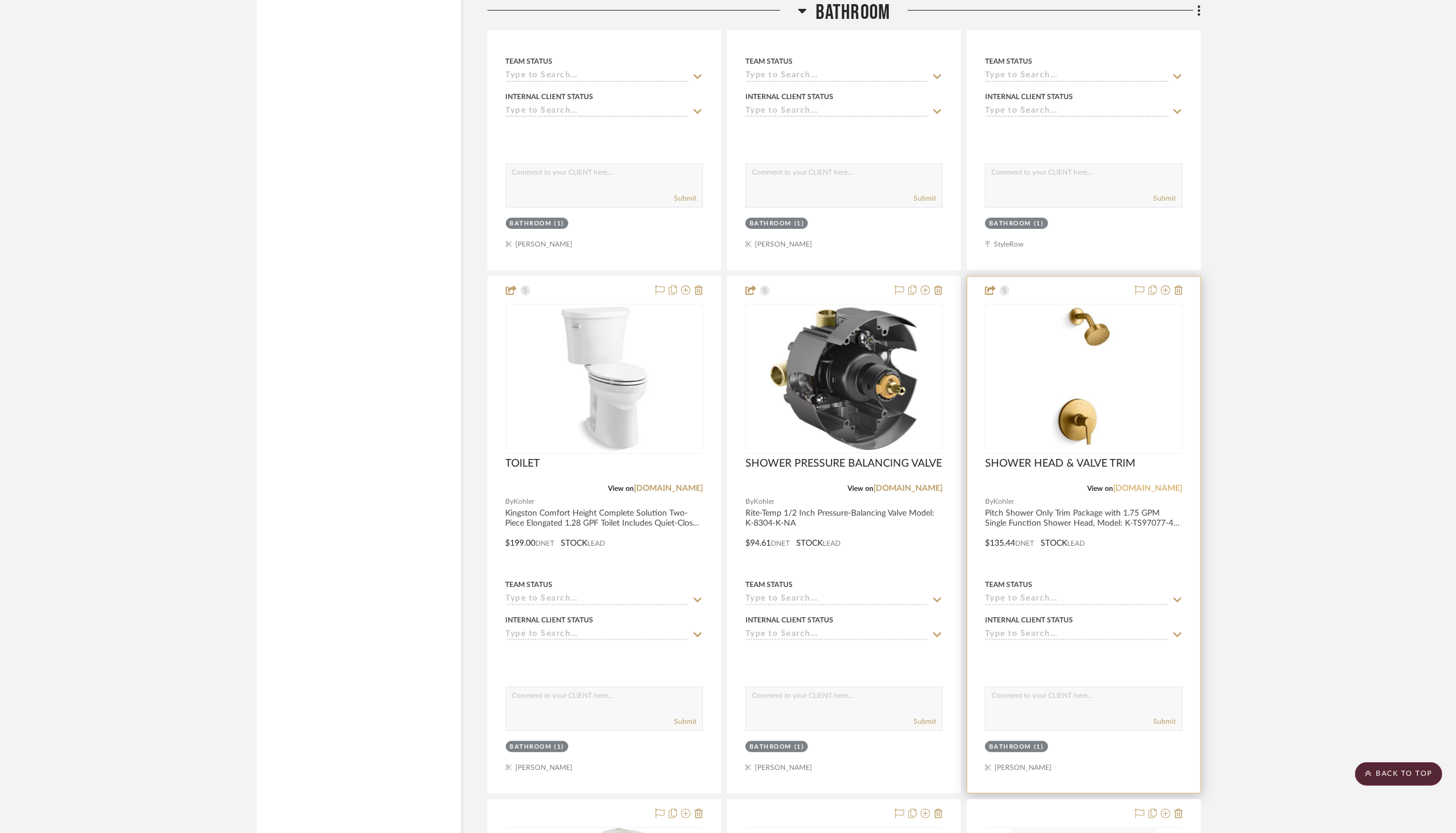
click at [1164, 484] on link "s1.img-b.com" at bounding box center [1147, 488] width 69 height 8
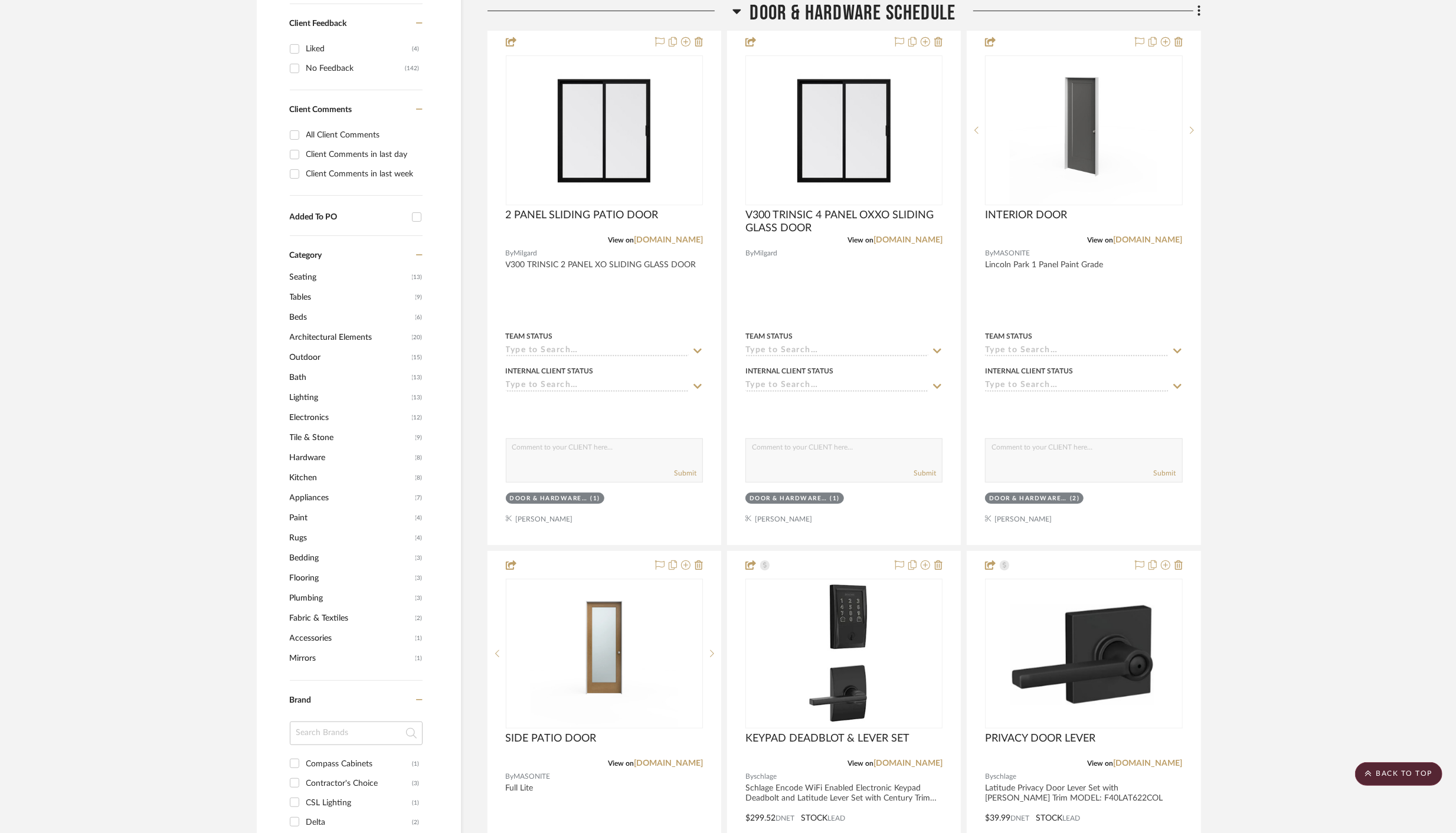
scroll to position [0, 0]
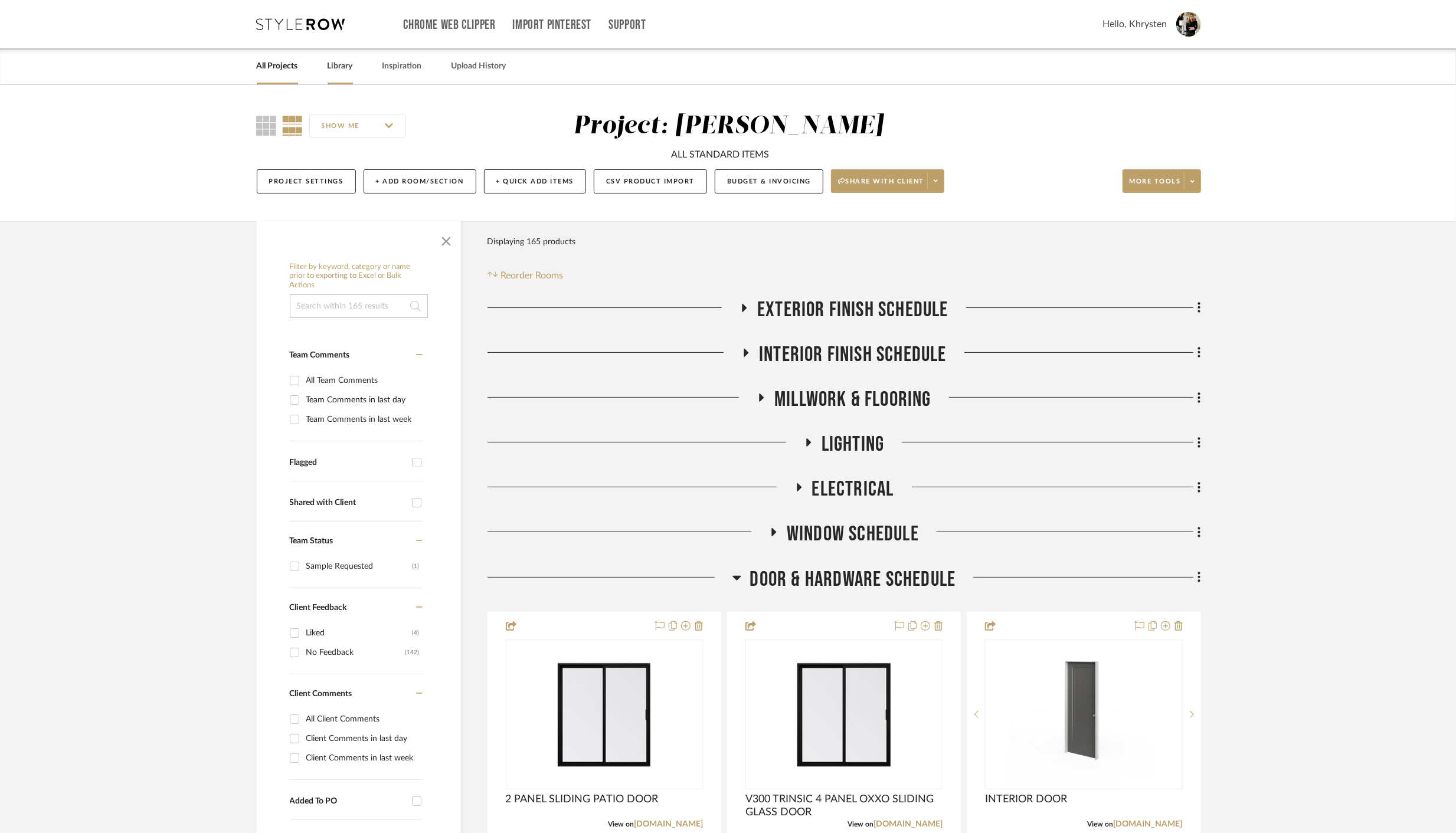
click at [334, 66] on link "Library" at bounding box center [340, 66] width 25 height 16
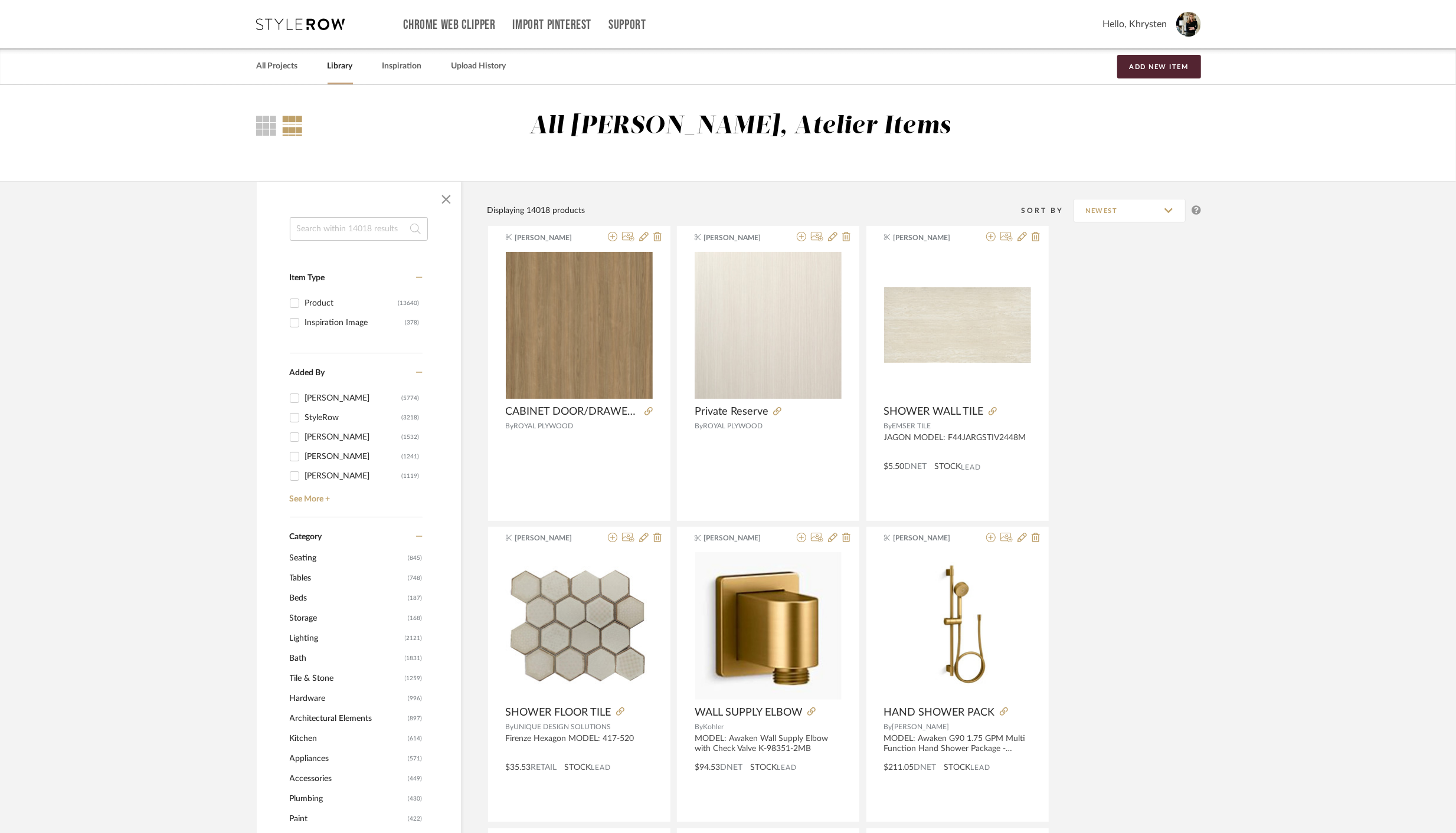
click at [369, 226] on input at bounding box center [359, 228] width 138 height 23
paste input "https://www.fergusonhome.com/kohler-k-t49990-4g/s2006171?uid=4751084"
type input "https://www.fergusonhome.com/kohler-k-t49990-4g/s2006171?uid=4751084"
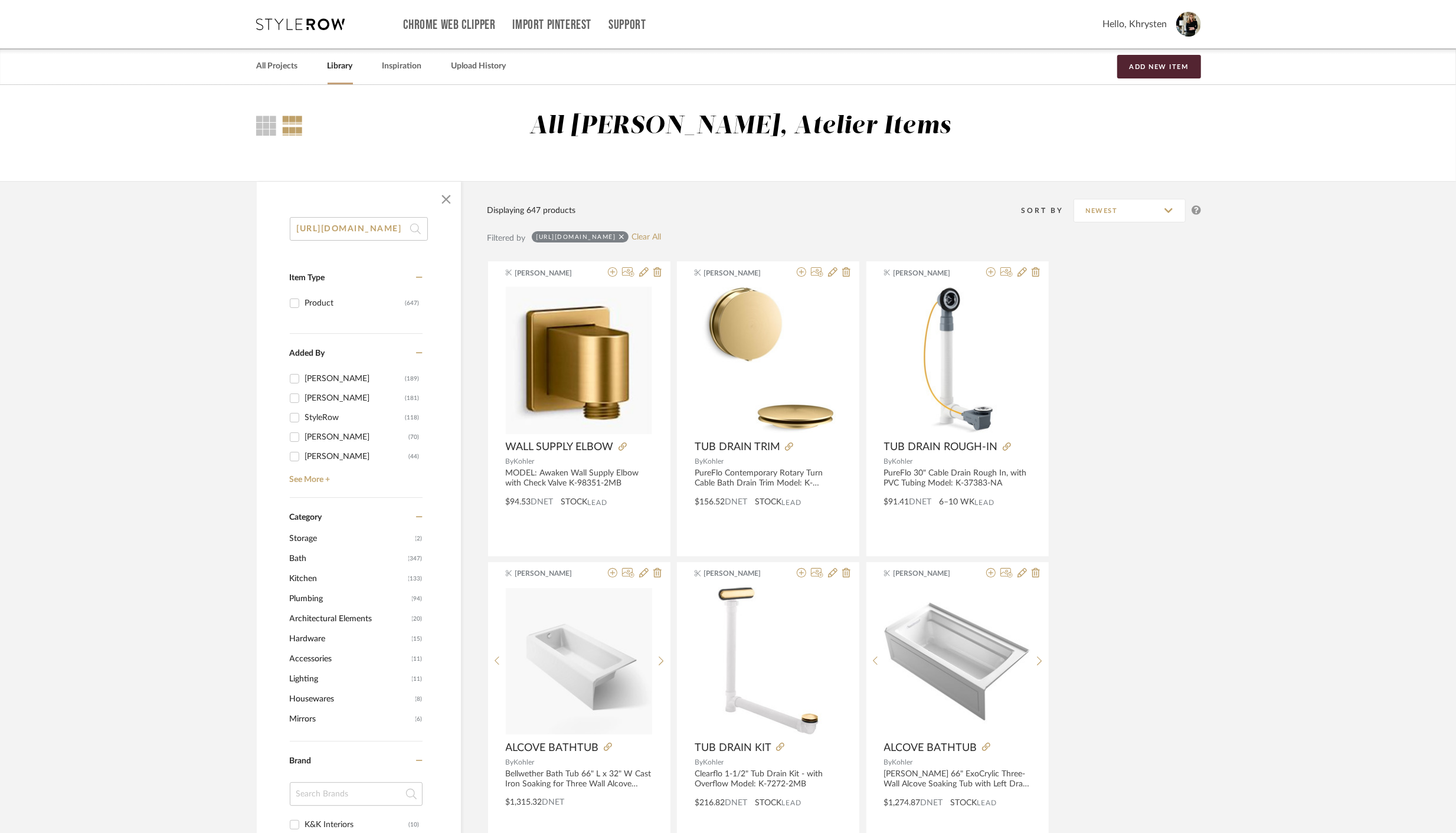
click at [369, 226] on input "https://www.fergusonhome.com/kohler-k-t49990-4g/s2006171?uid=4751084" at bounding box center [359, 228] width 138 height 23
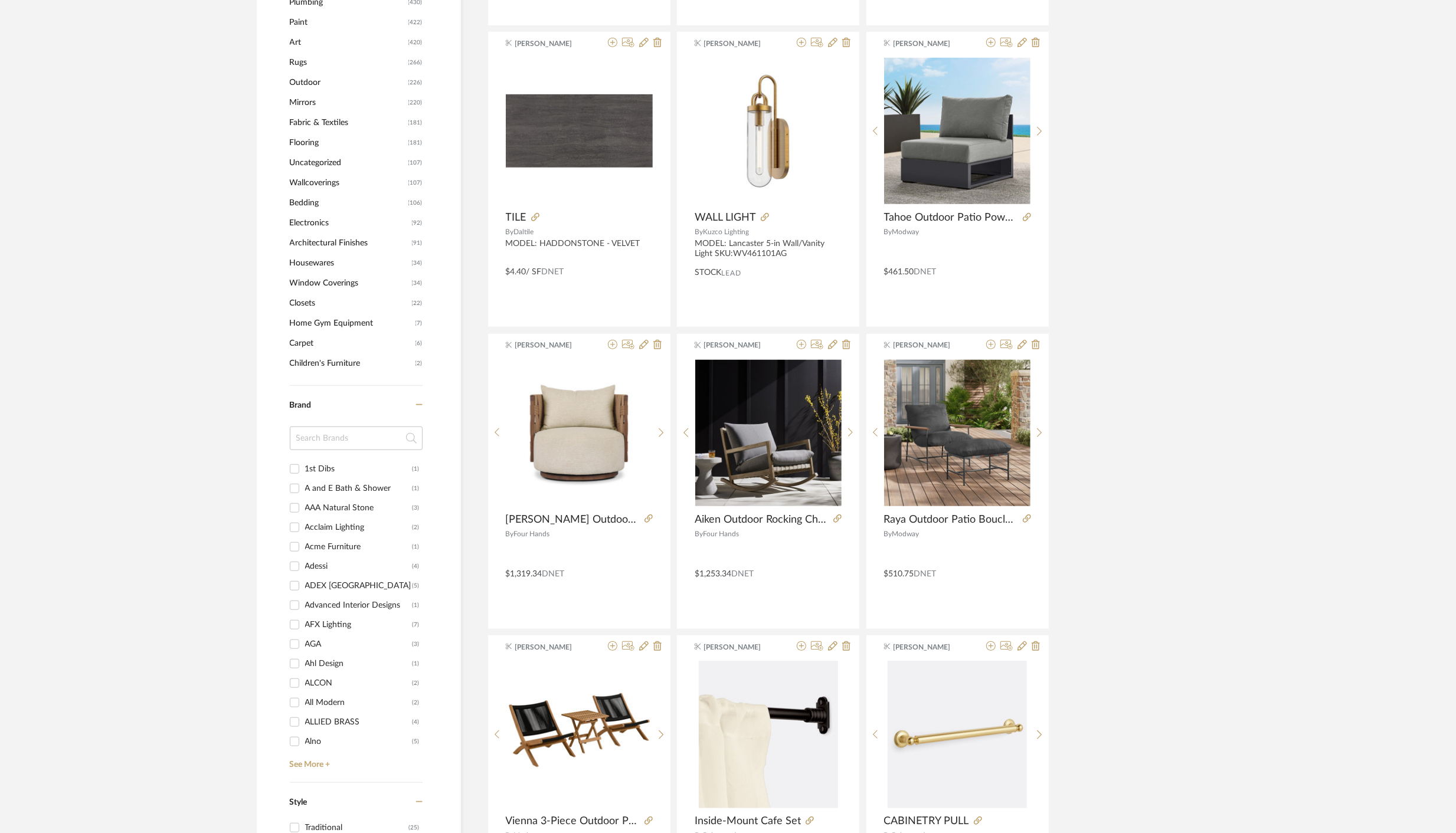
scroll to position [797, 0]
click at [340, 434] on input at bounding box center [356, 437] width 133 height 23
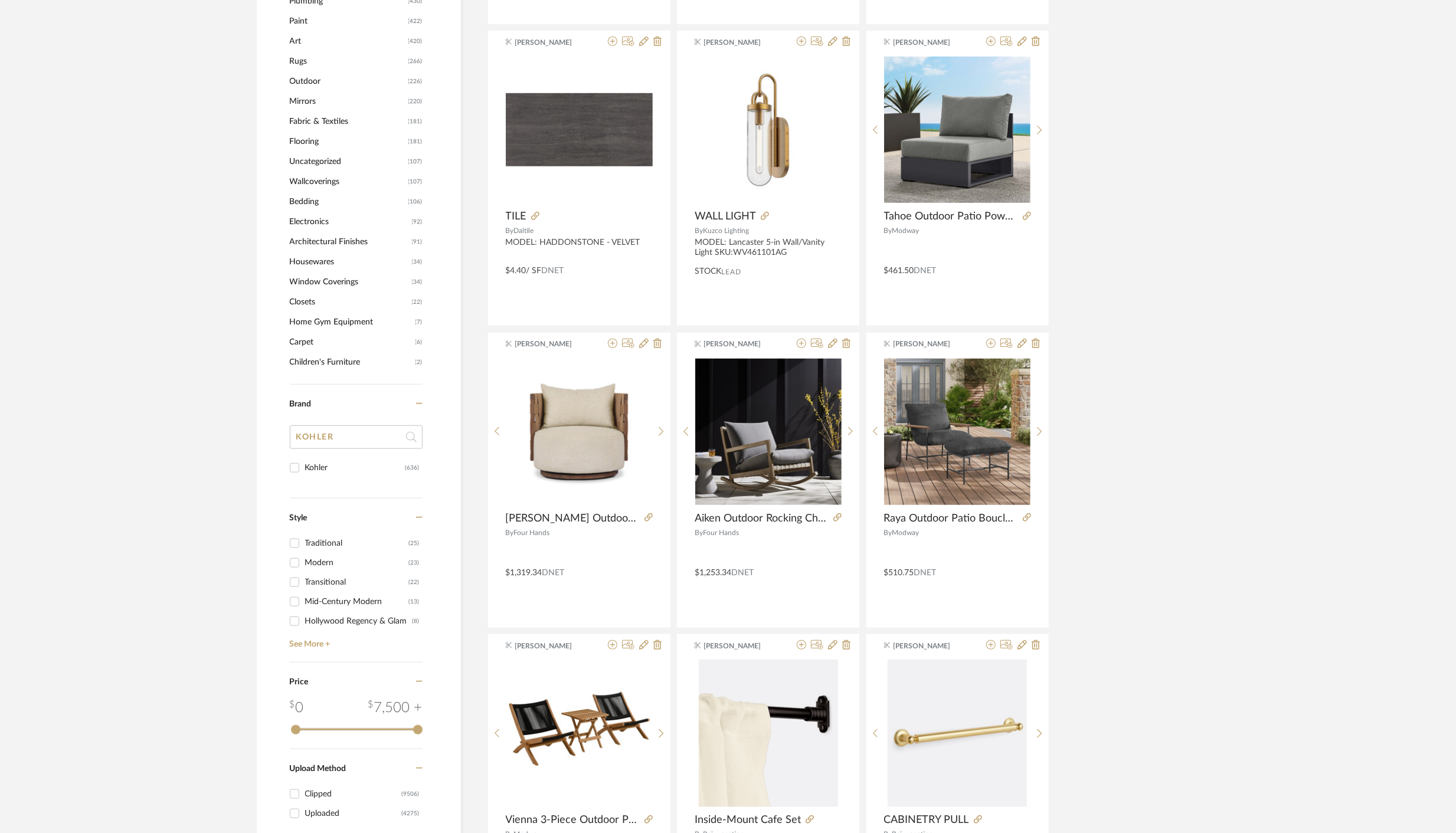
type input "KOHLER"
click at [289, 465] on input "Kohler (636)" at bounding box center [295, 468] width 19 height 19
checkbox input "true"
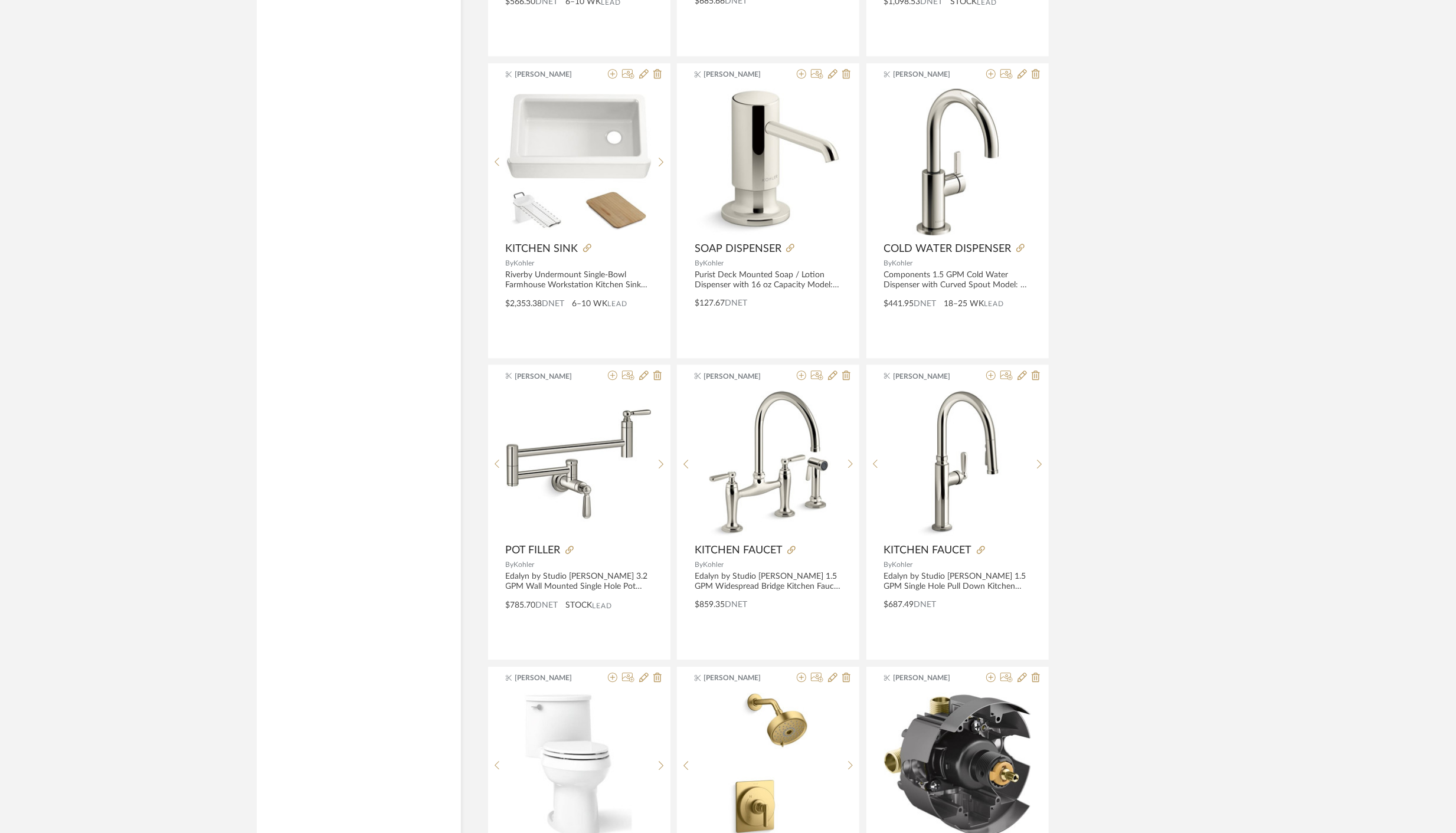
scroll to position [3162, 0]
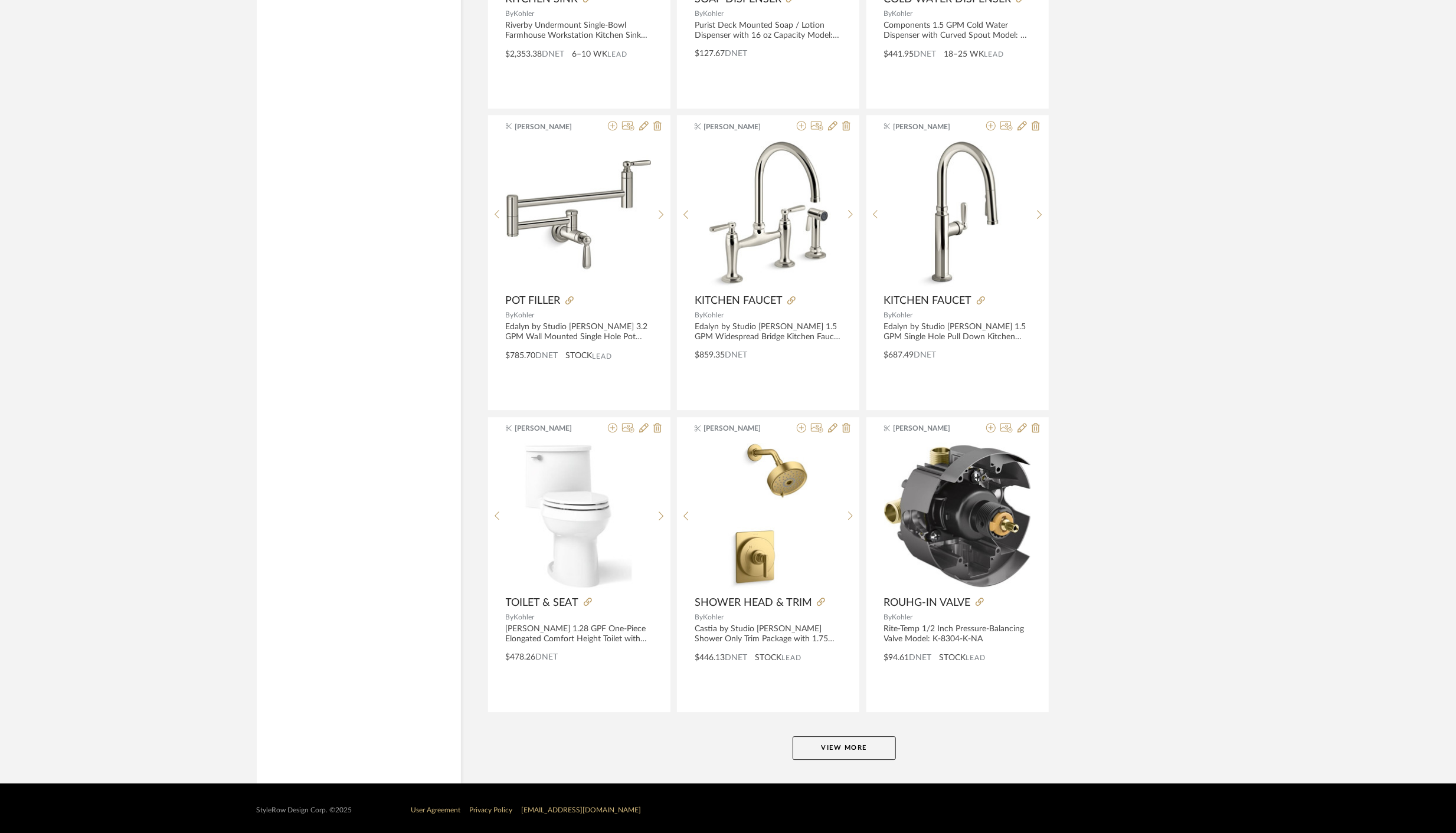
click at [819, 739] on button "View More" at bounding box center [844, 748] width 103 height 23
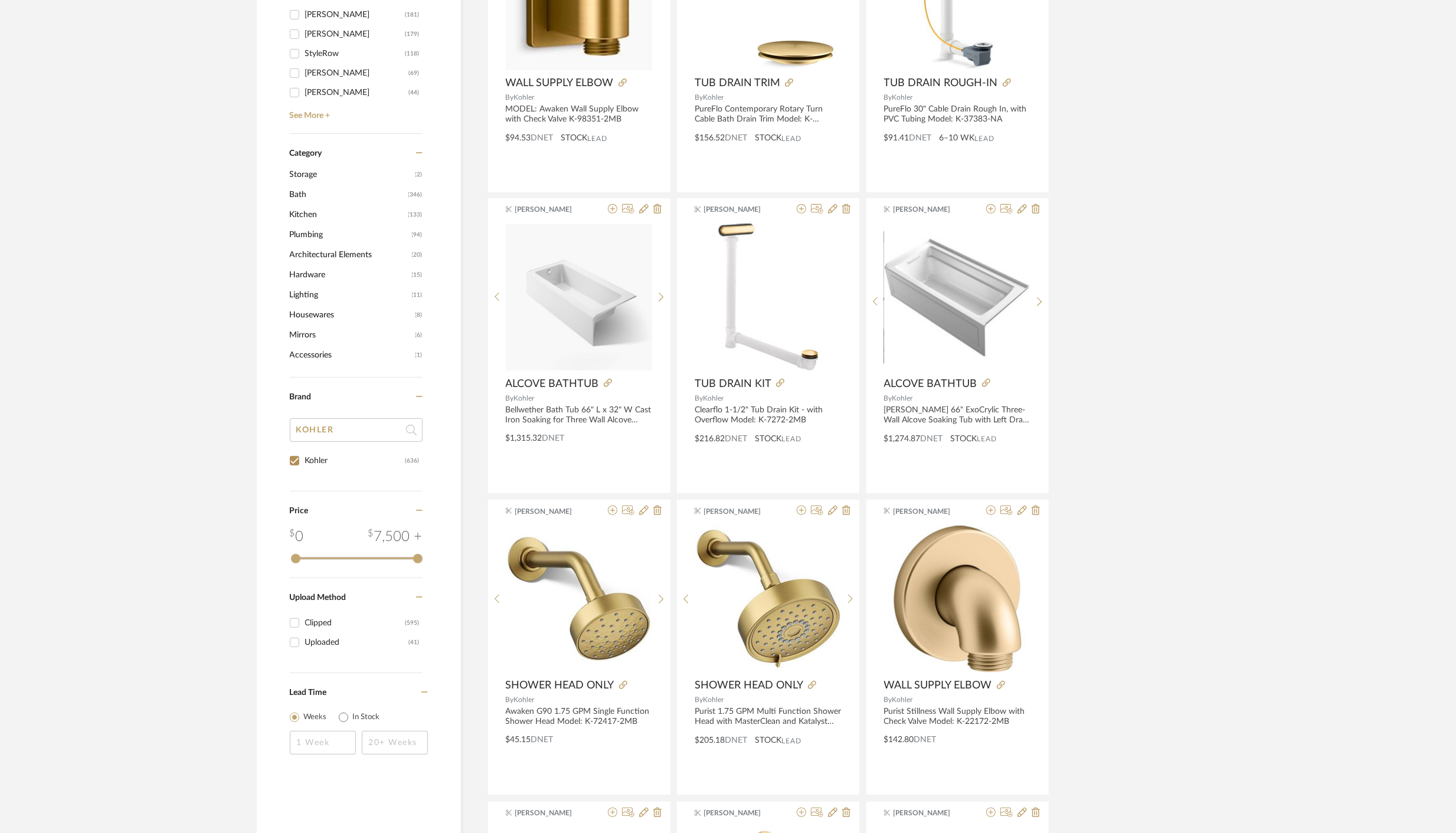
scroll to position [0, 0]
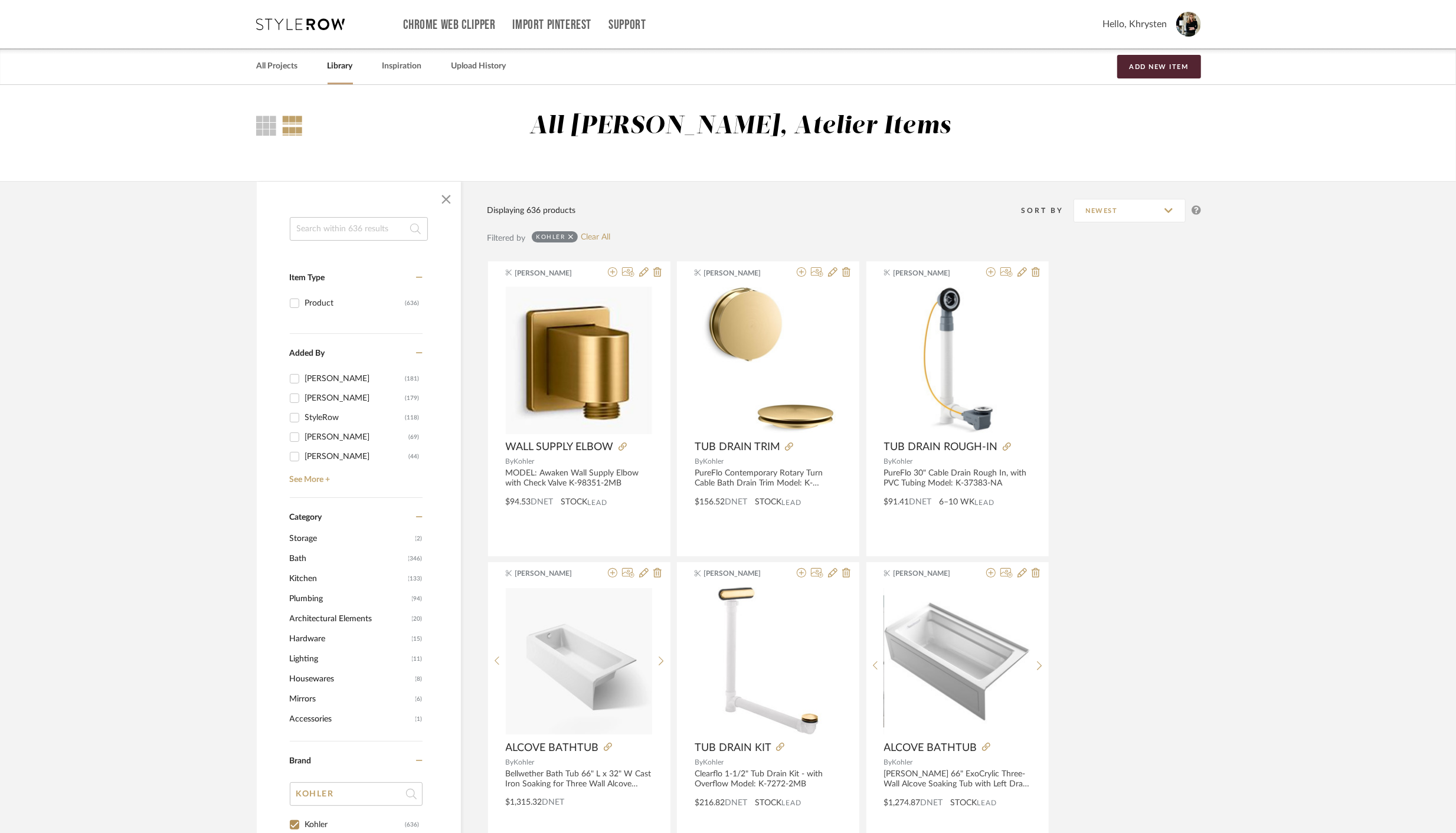
click at [365, 227] on input at bounding box center [359, 228] width 138 height 23
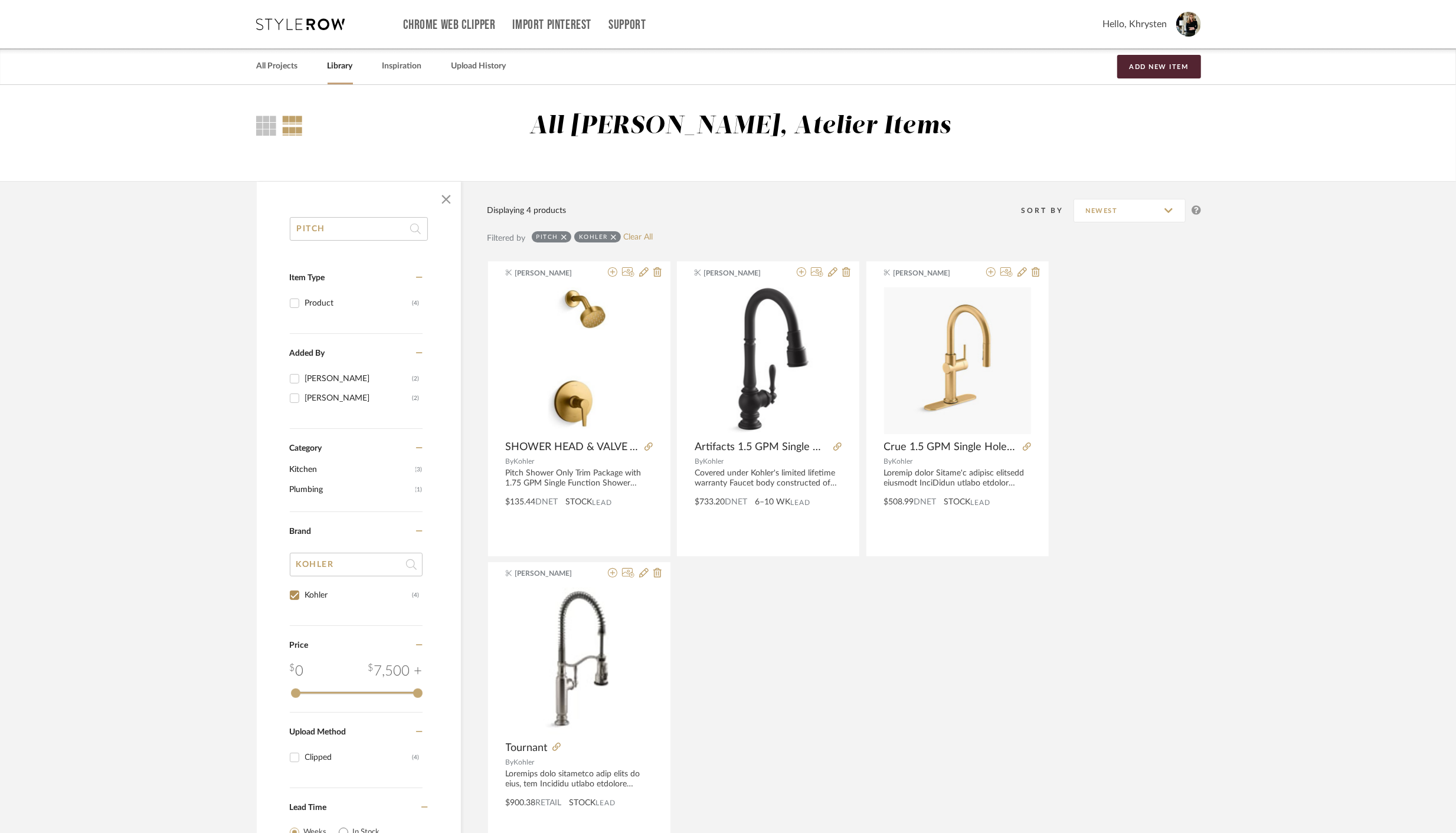
type input "PITCH"
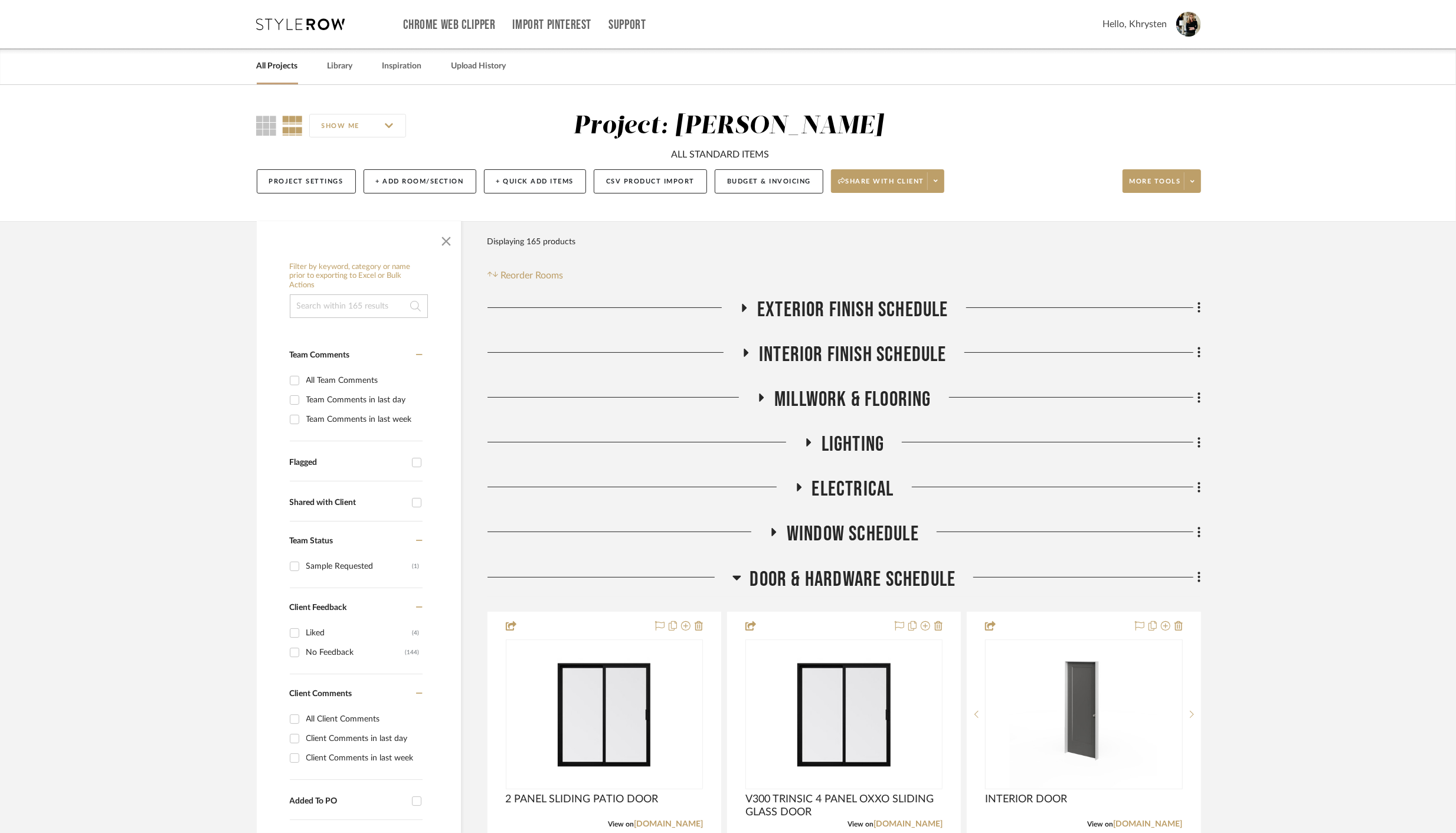
click at [740, 579] on icon at bounding box center [736, 577] width 9 height 14
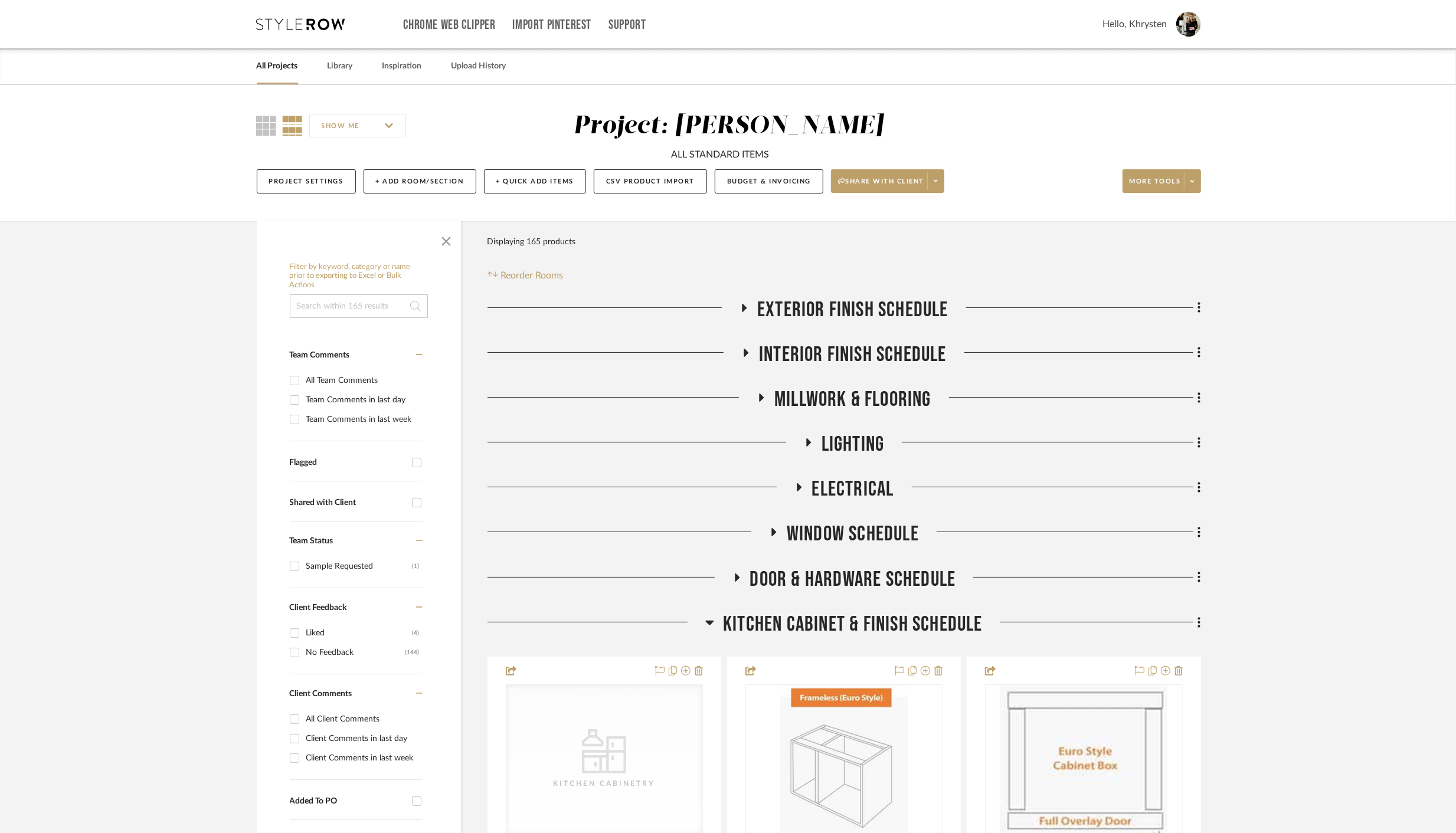
click at [710, 622] on icon at bounding box center [710, 622] width 8 height 5
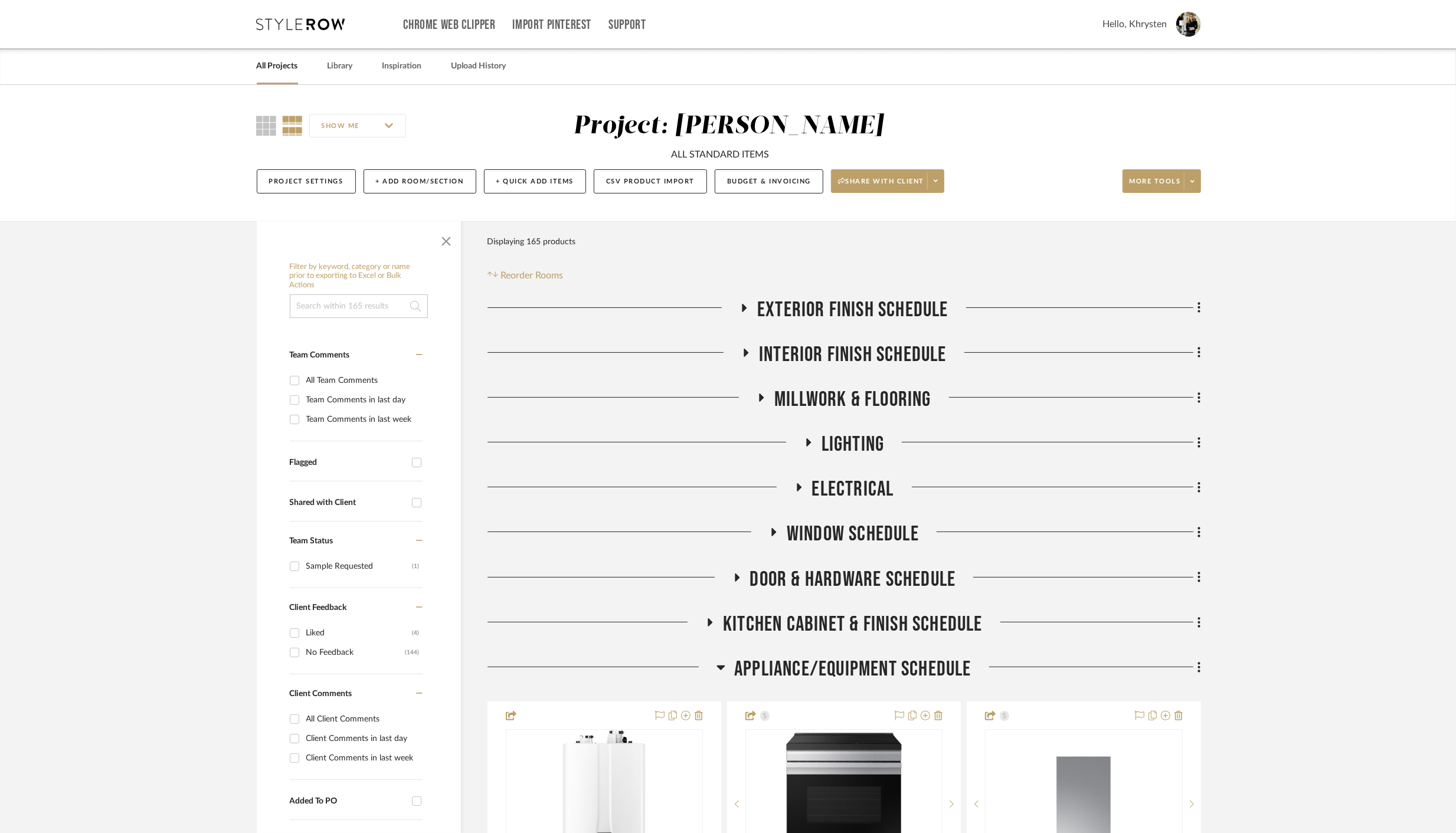
click at [722, 665] on icon at bounding box center [721, 667] width 8 height 5
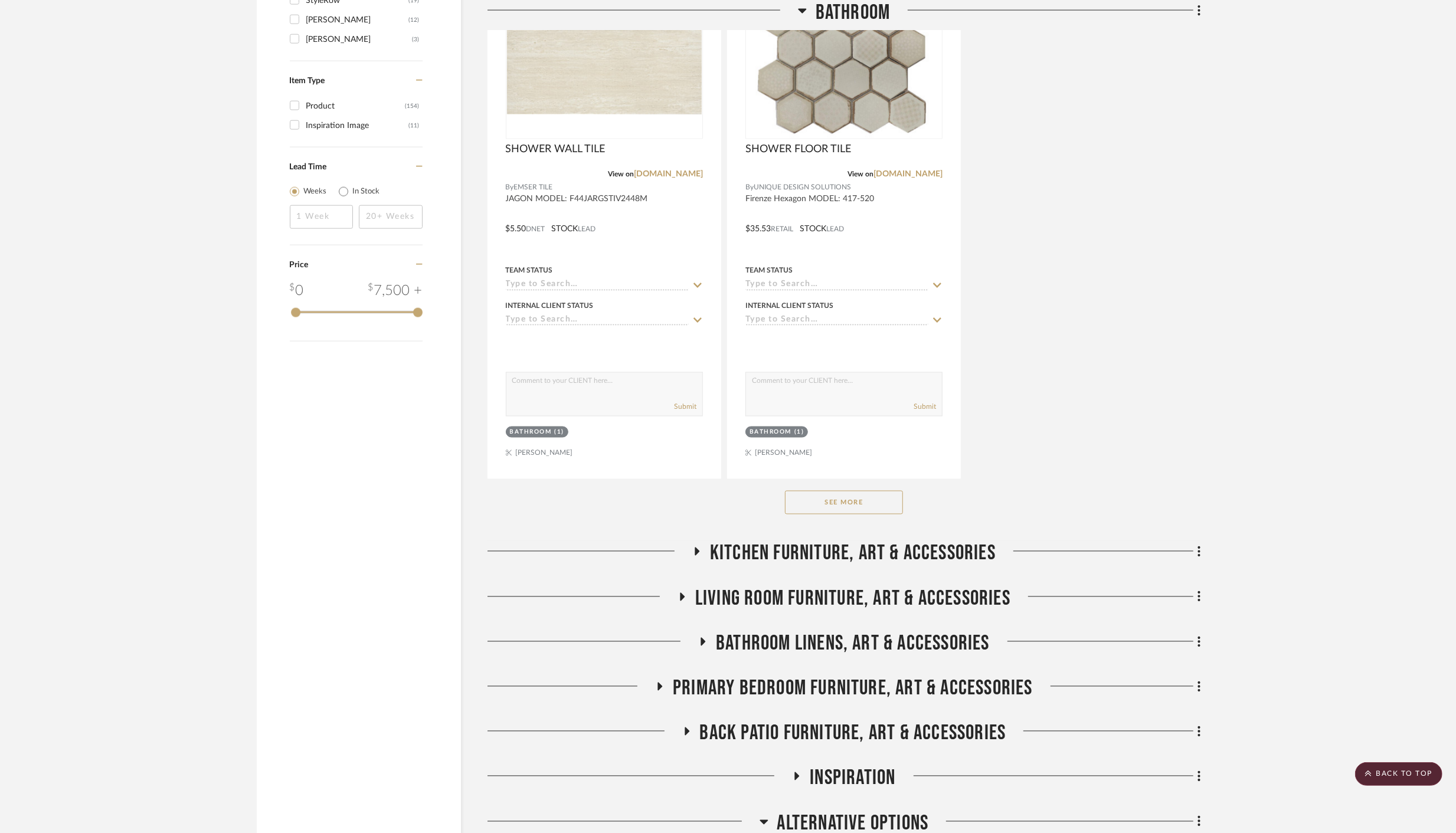
scroll to position [1834, 0]
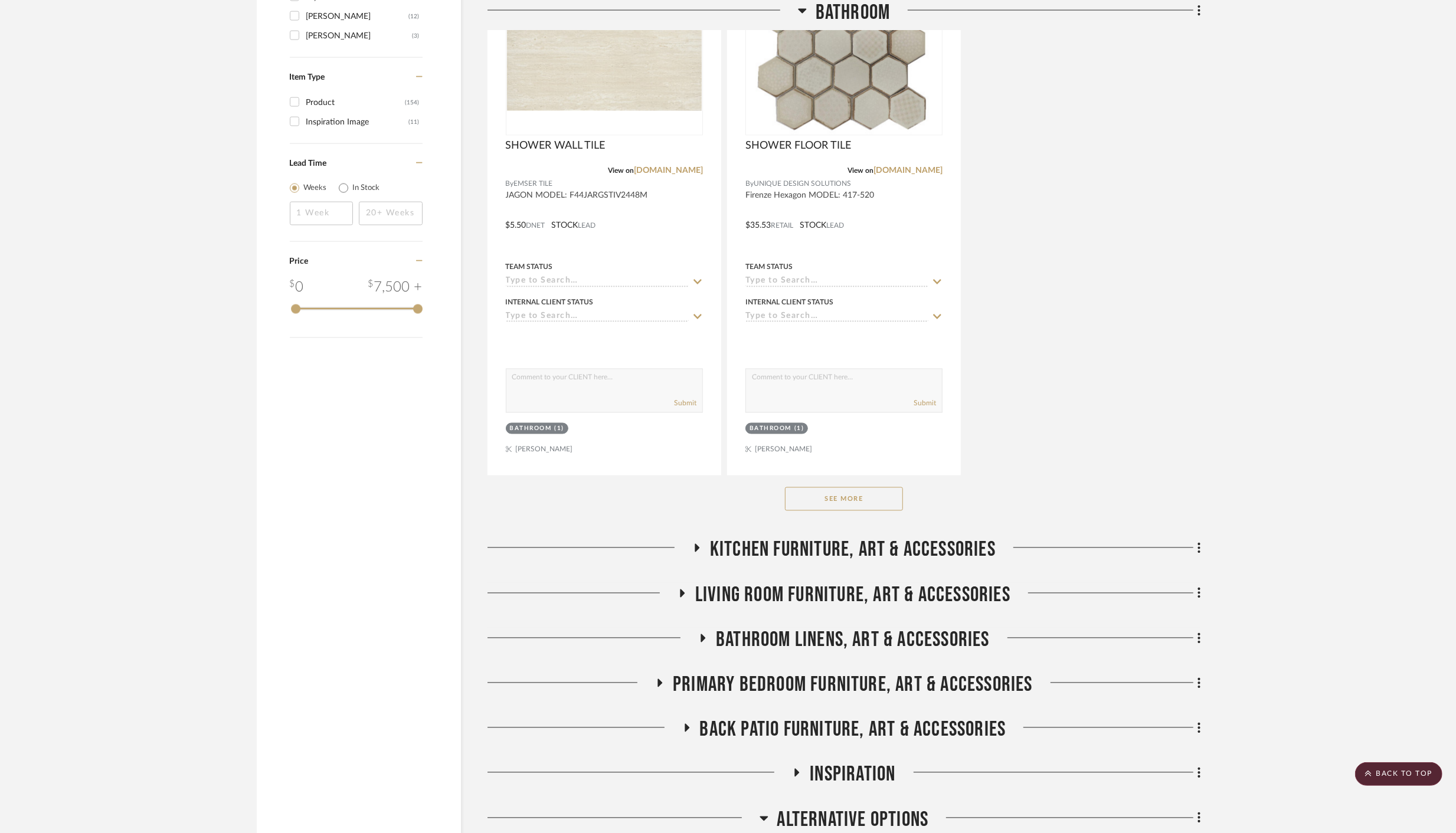
click at [826, 498] on button "See More" at bounding box center [844, 499] width 118 height 23
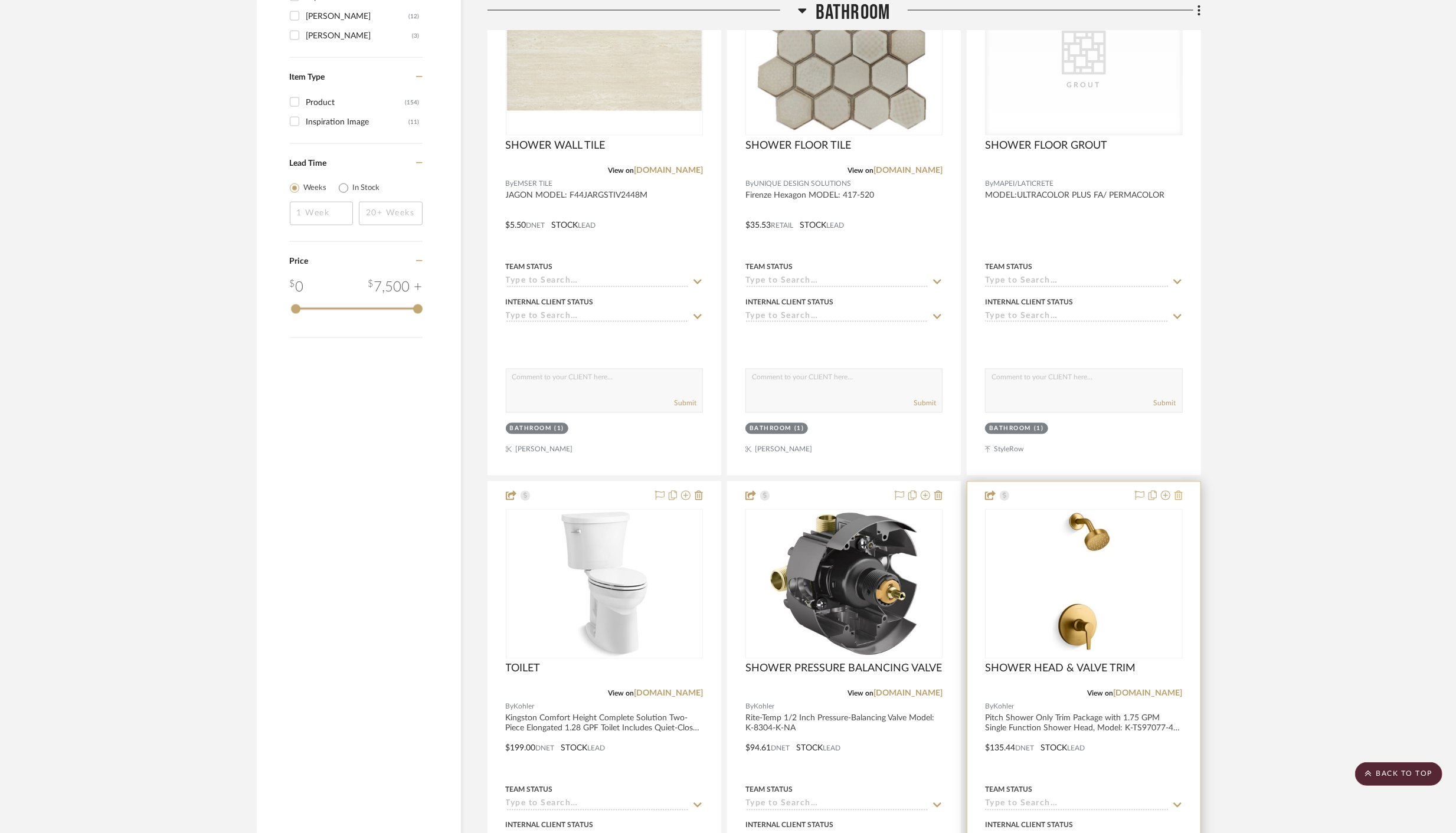
click at [1180, 492] on icon at bounding box center [1178, 496] width 8 height 10
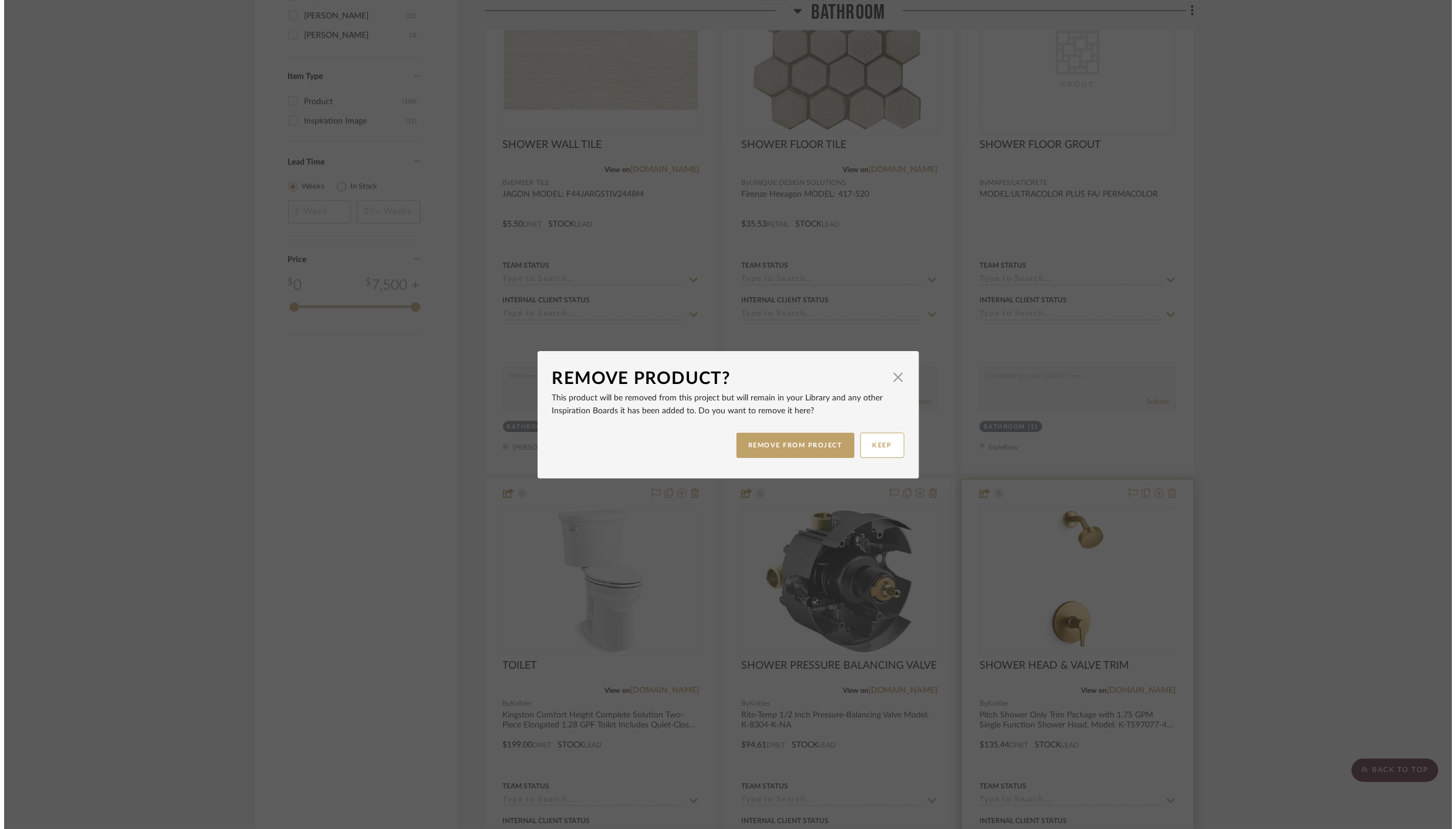
scroll to position [0, 0]
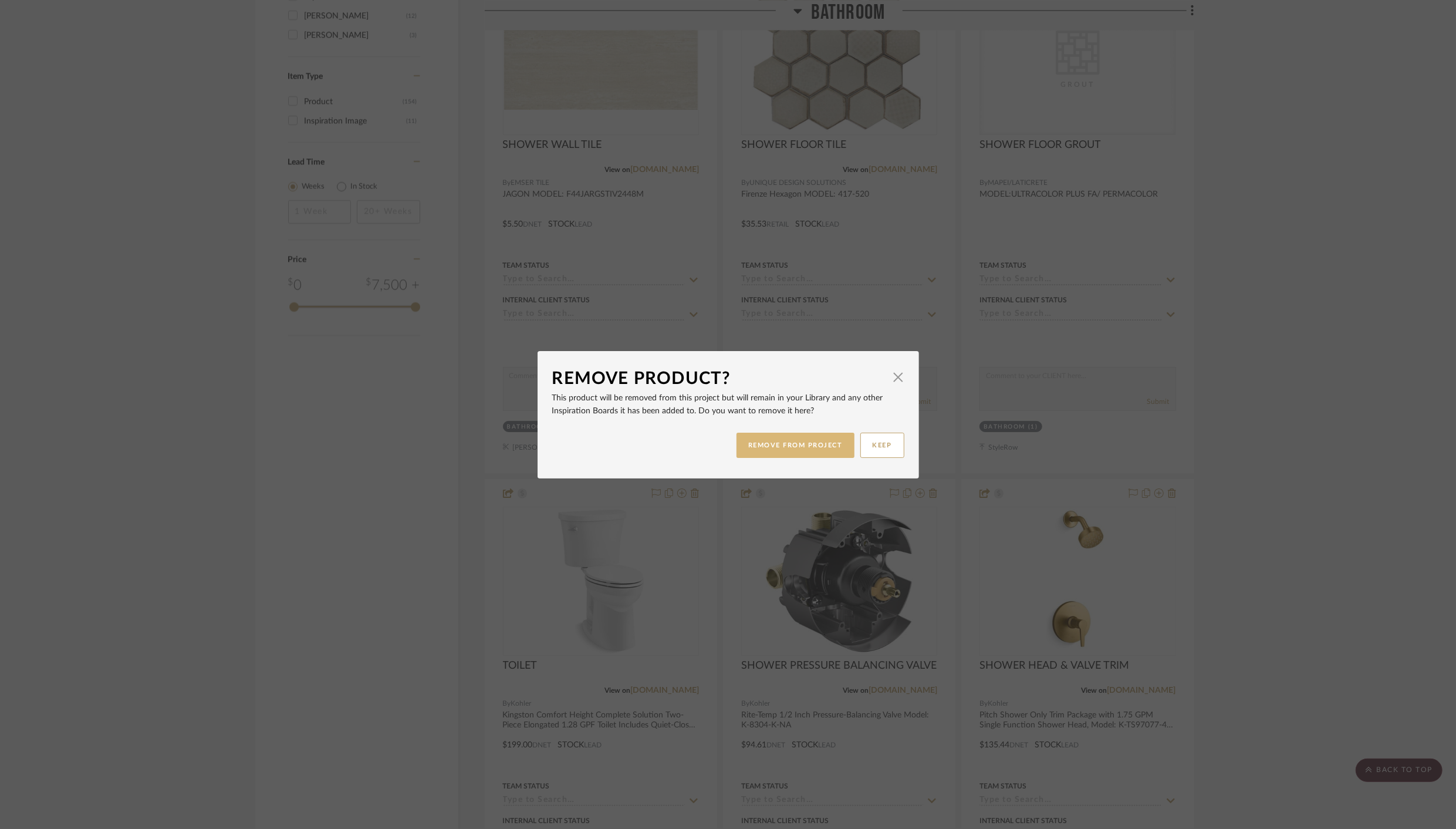
click at [763, 433] on button "REMOVE FROM PROJECT" at bounding box center [795, 445] width 118 height 25
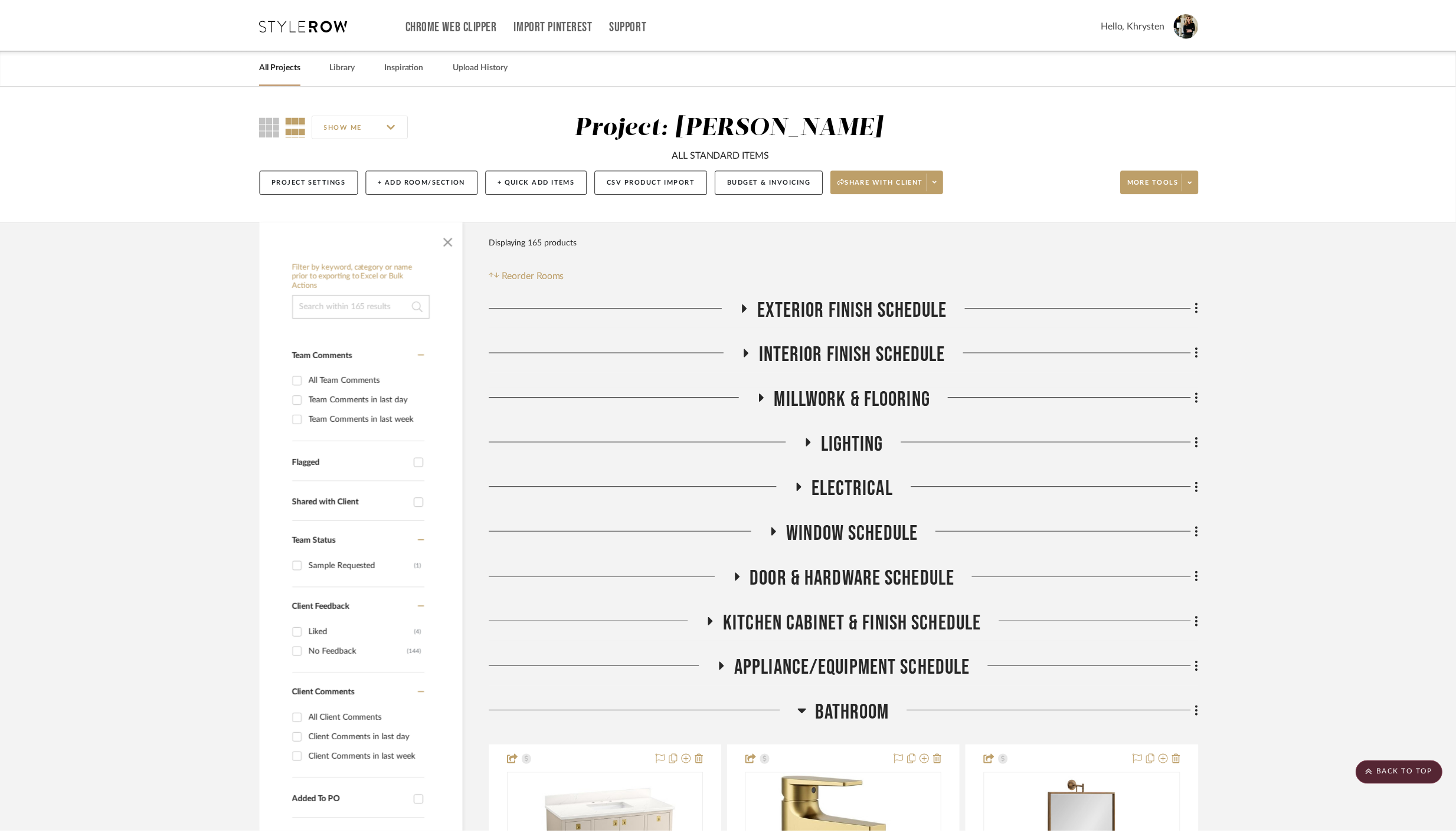
scroll to position [1834, 0]
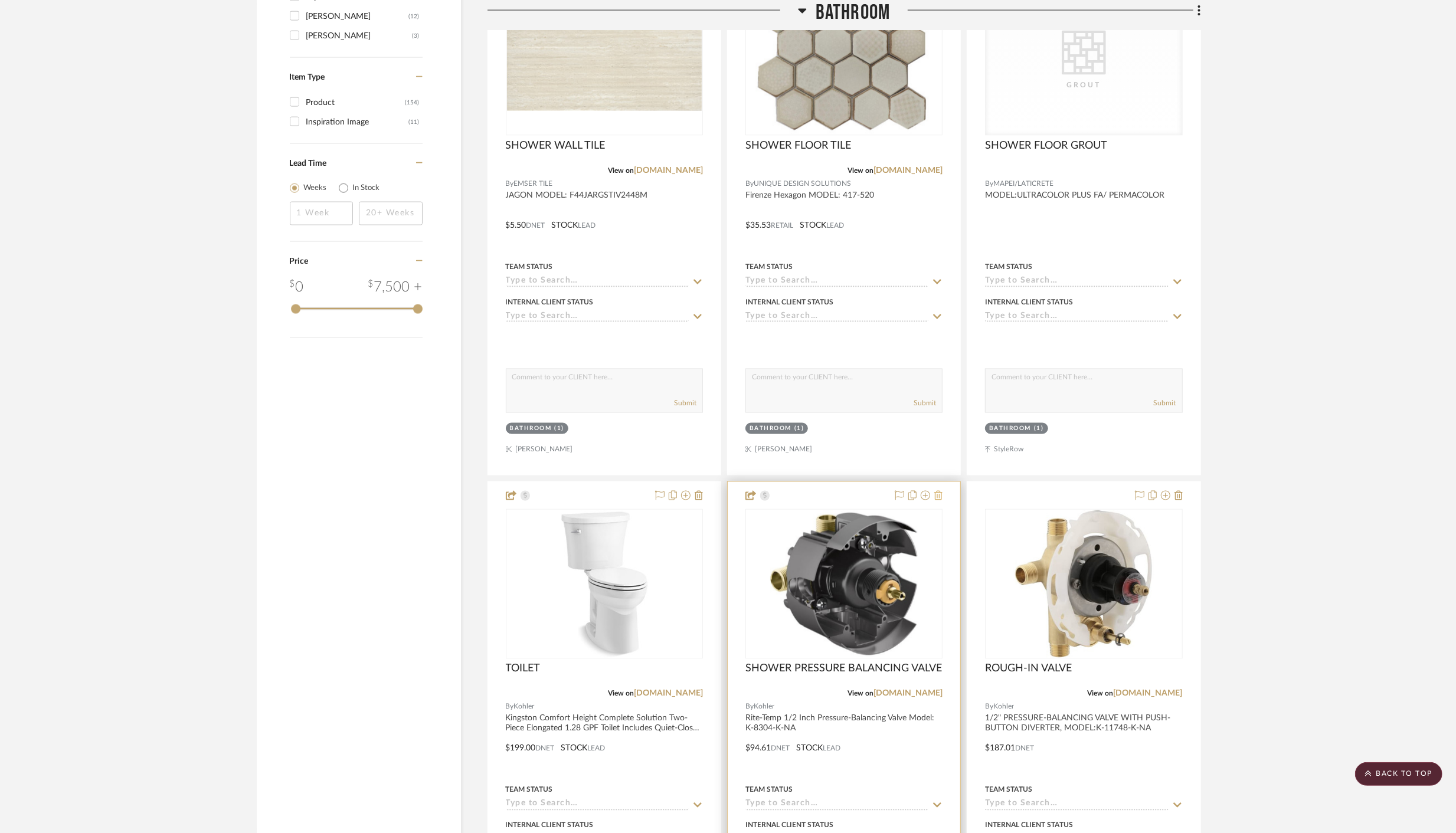
click at [939, 494] on icon at bounding box center [938, 496] width 8 height 10
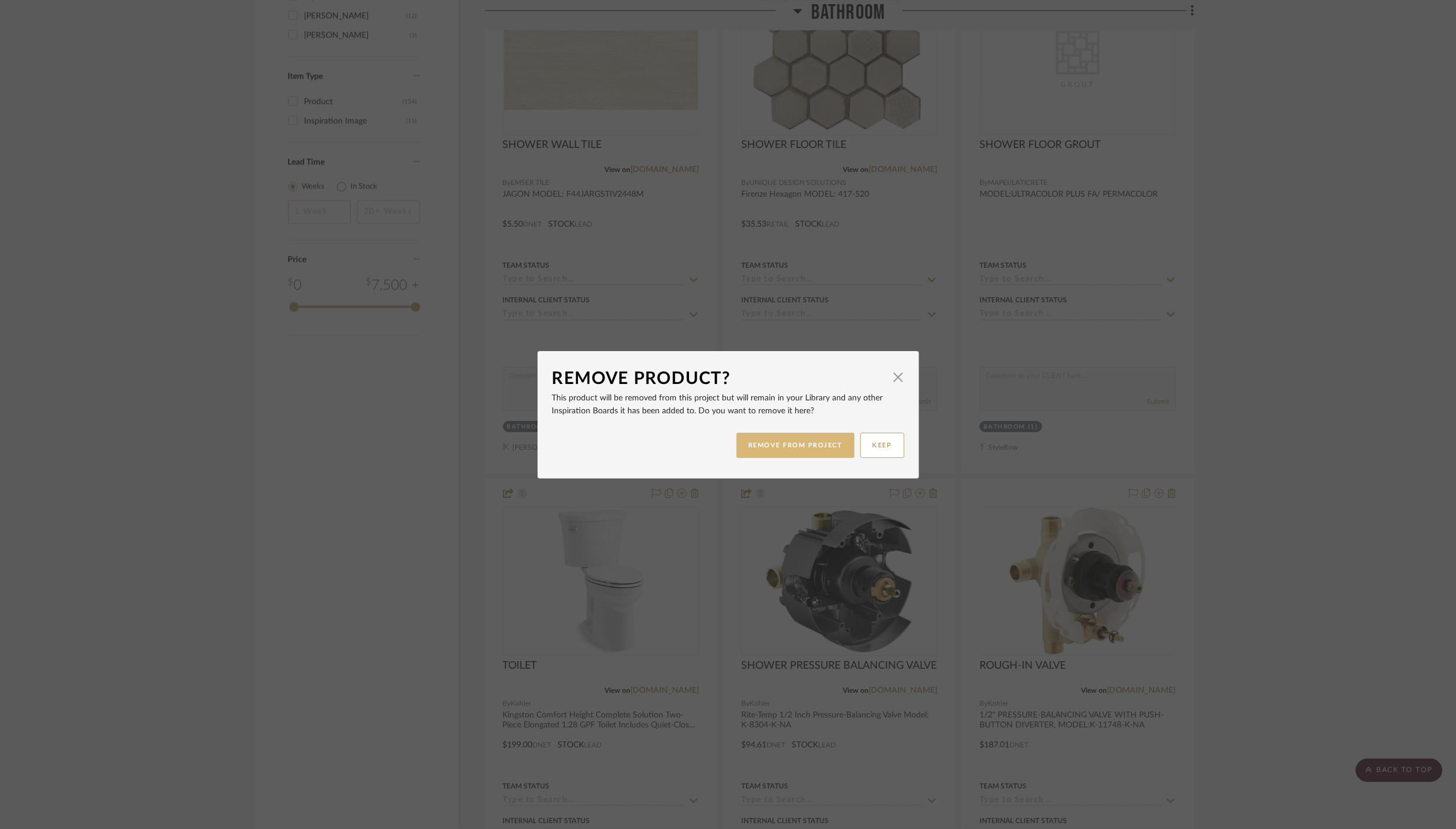
click at [765, 445] on button "REMOVE FROM PROJECT" at bounding box center [795, 445] width 118 height 25
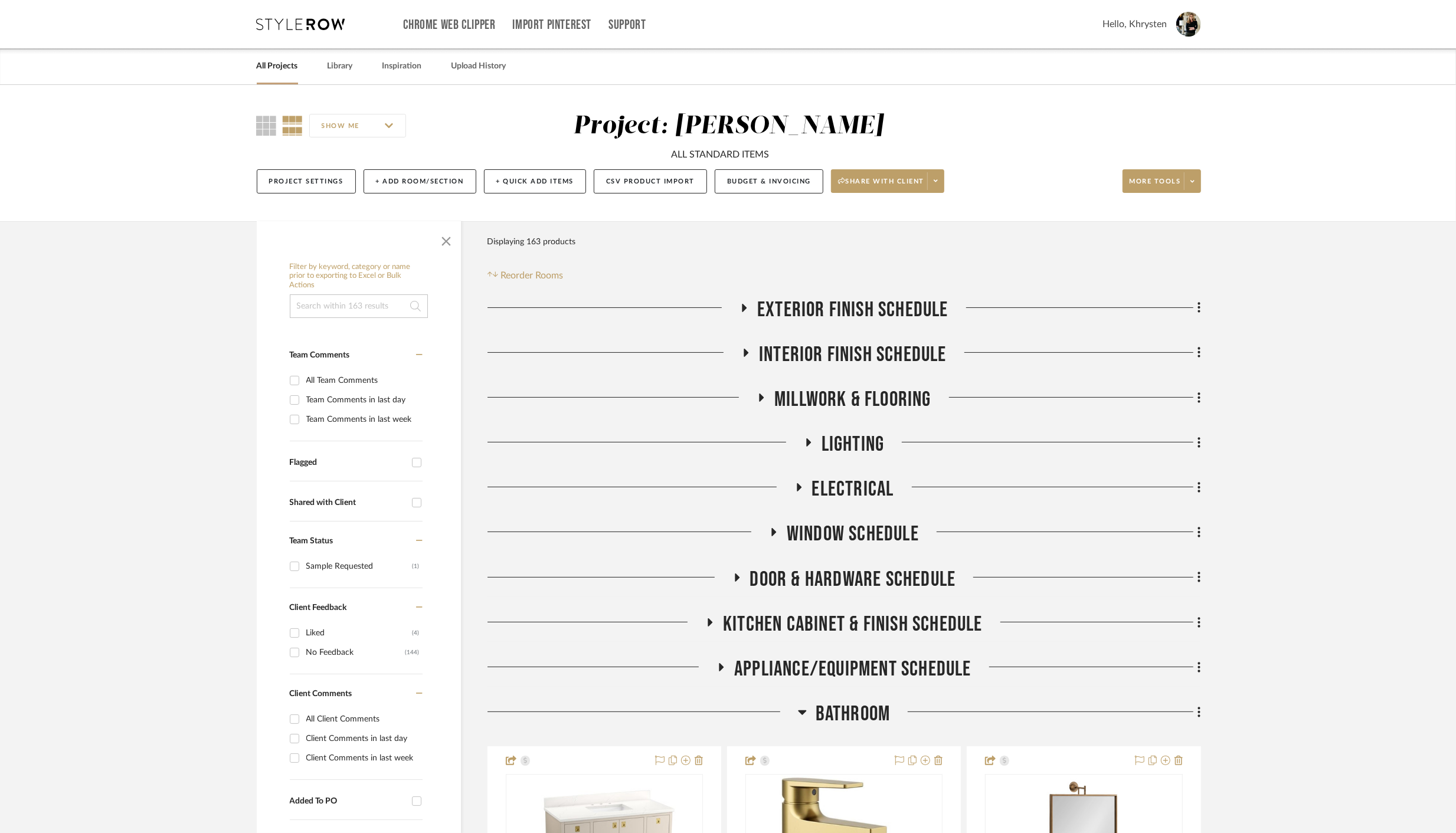
click at [733, 573] on icon at bounding box center [736, 577] width 14 height 9
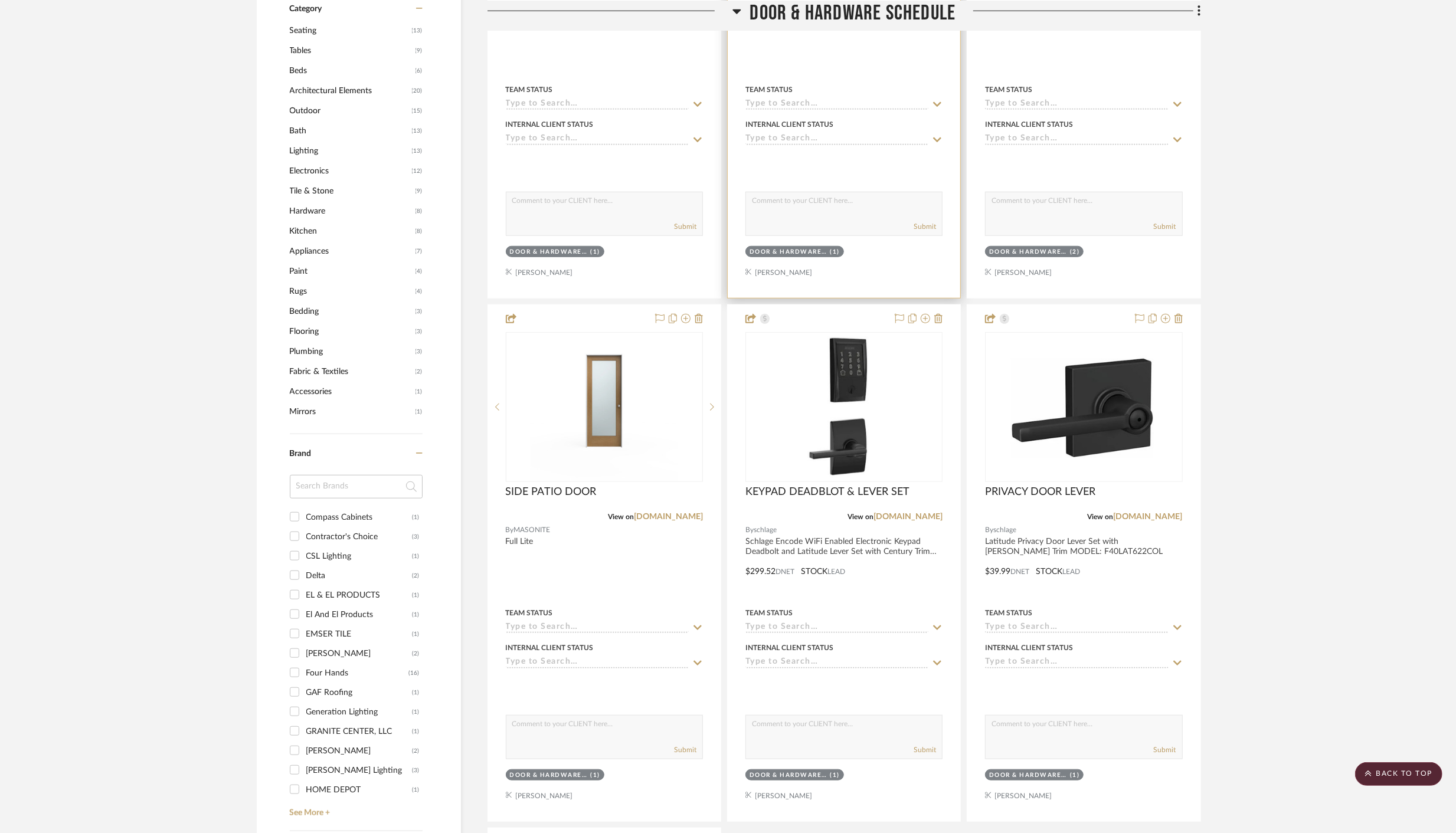
scroll to position [828, 0]
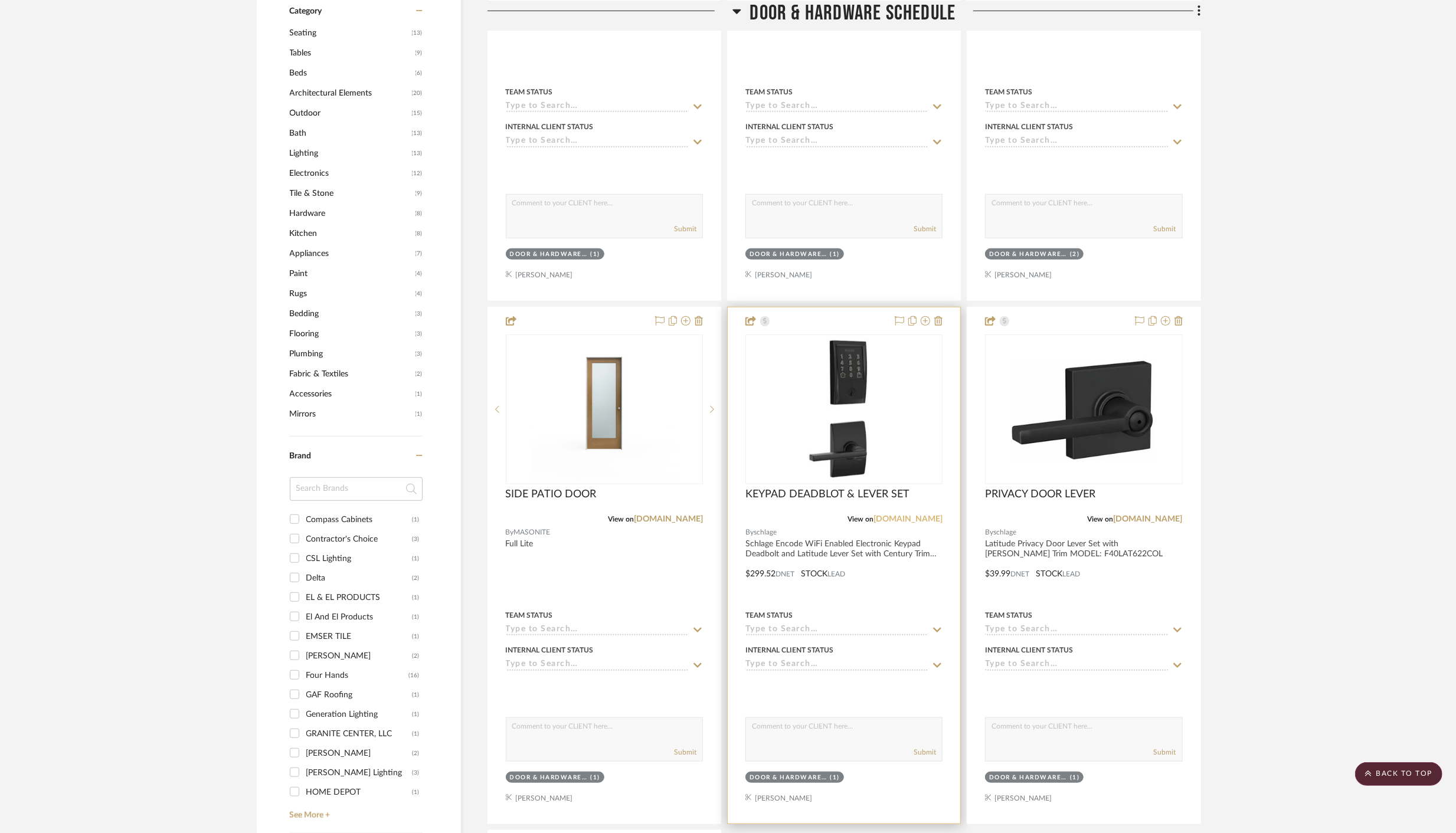
click at [916, 518] on link "[DOMAIN_NAME]" at bounding box center [907, 519] width 69 height 8
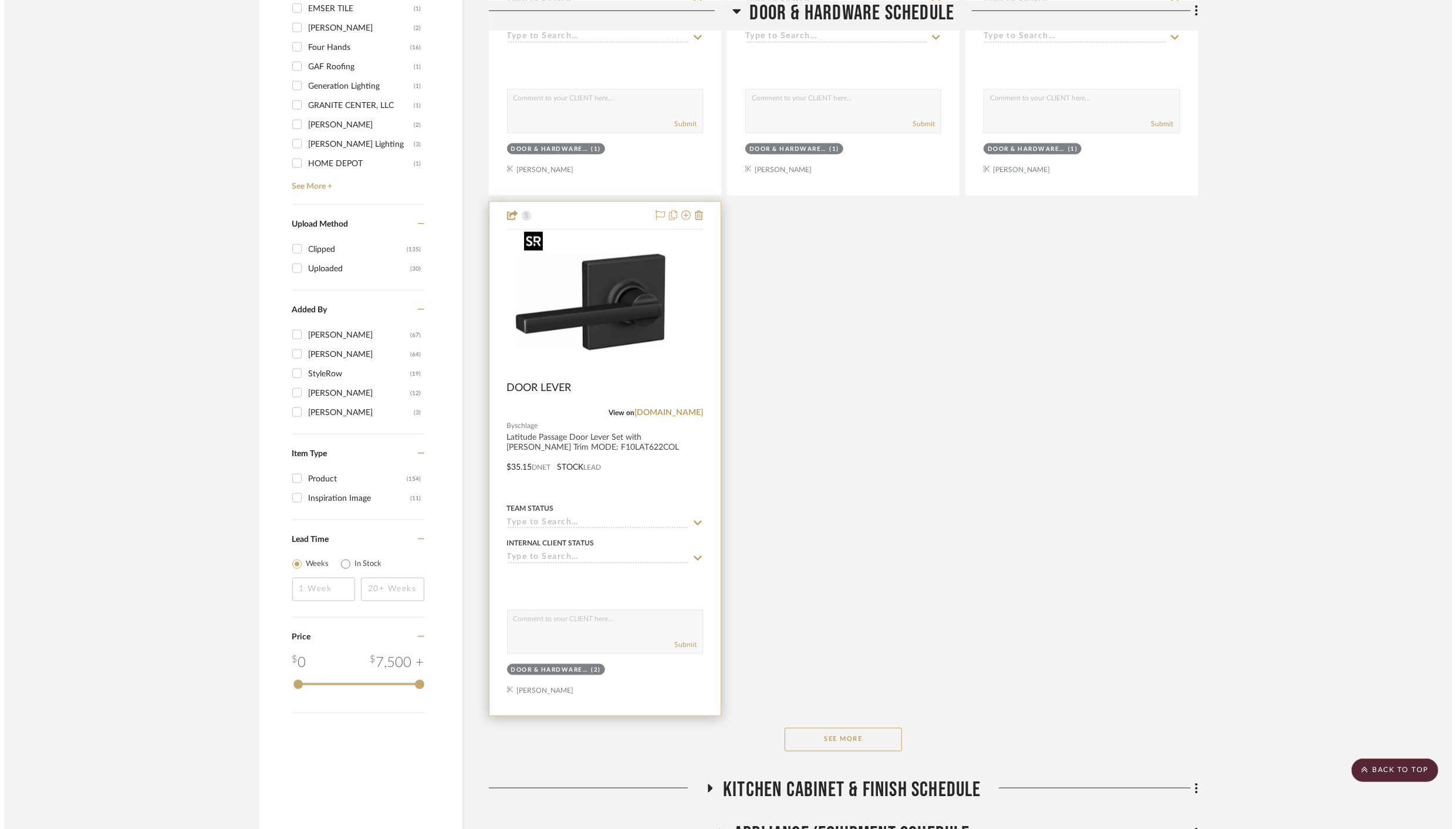
scroll to position [0, 0]
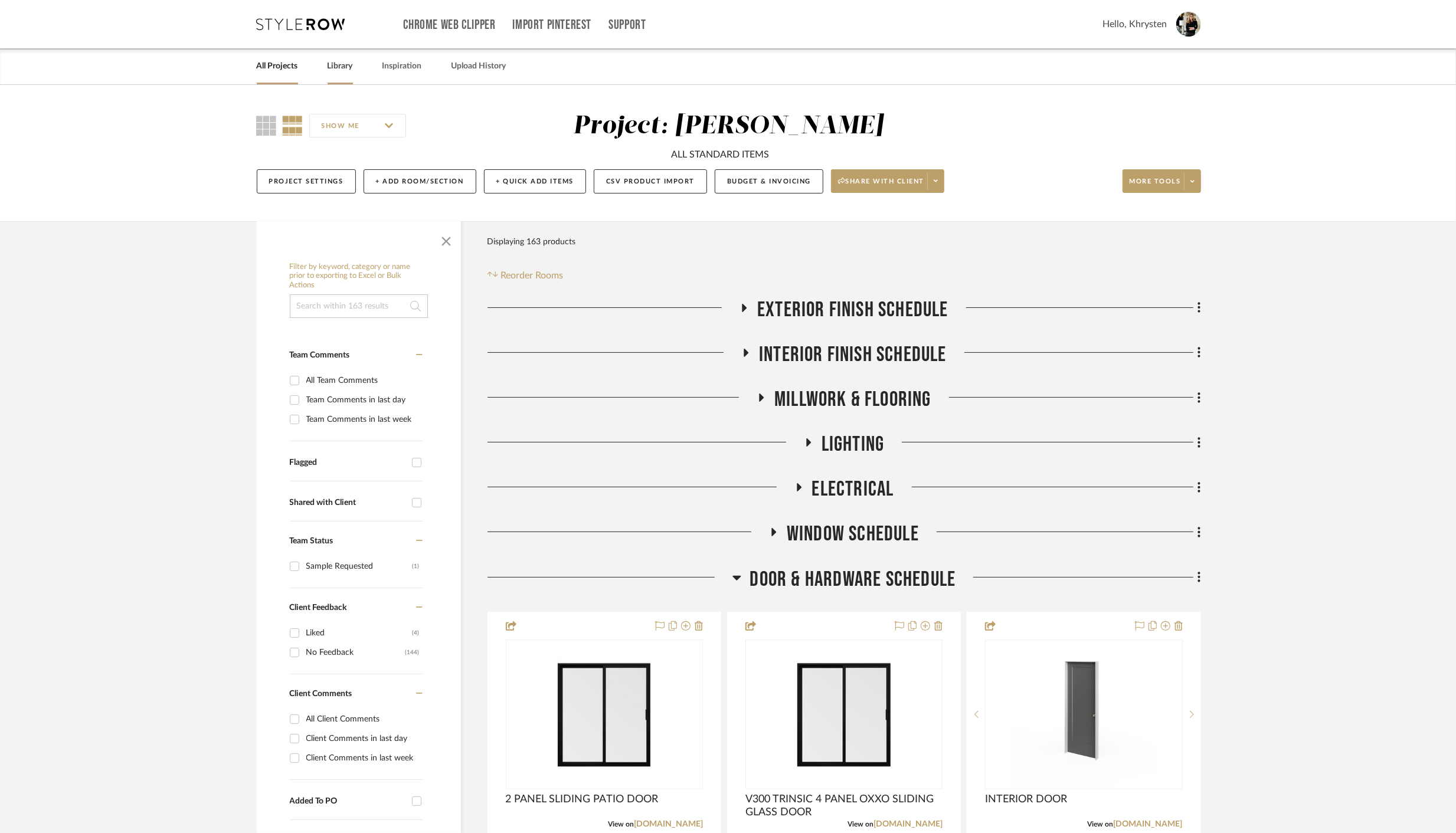
click at [342, 64] on link "Library" at bounding box center [340, 66] width 25 height 16
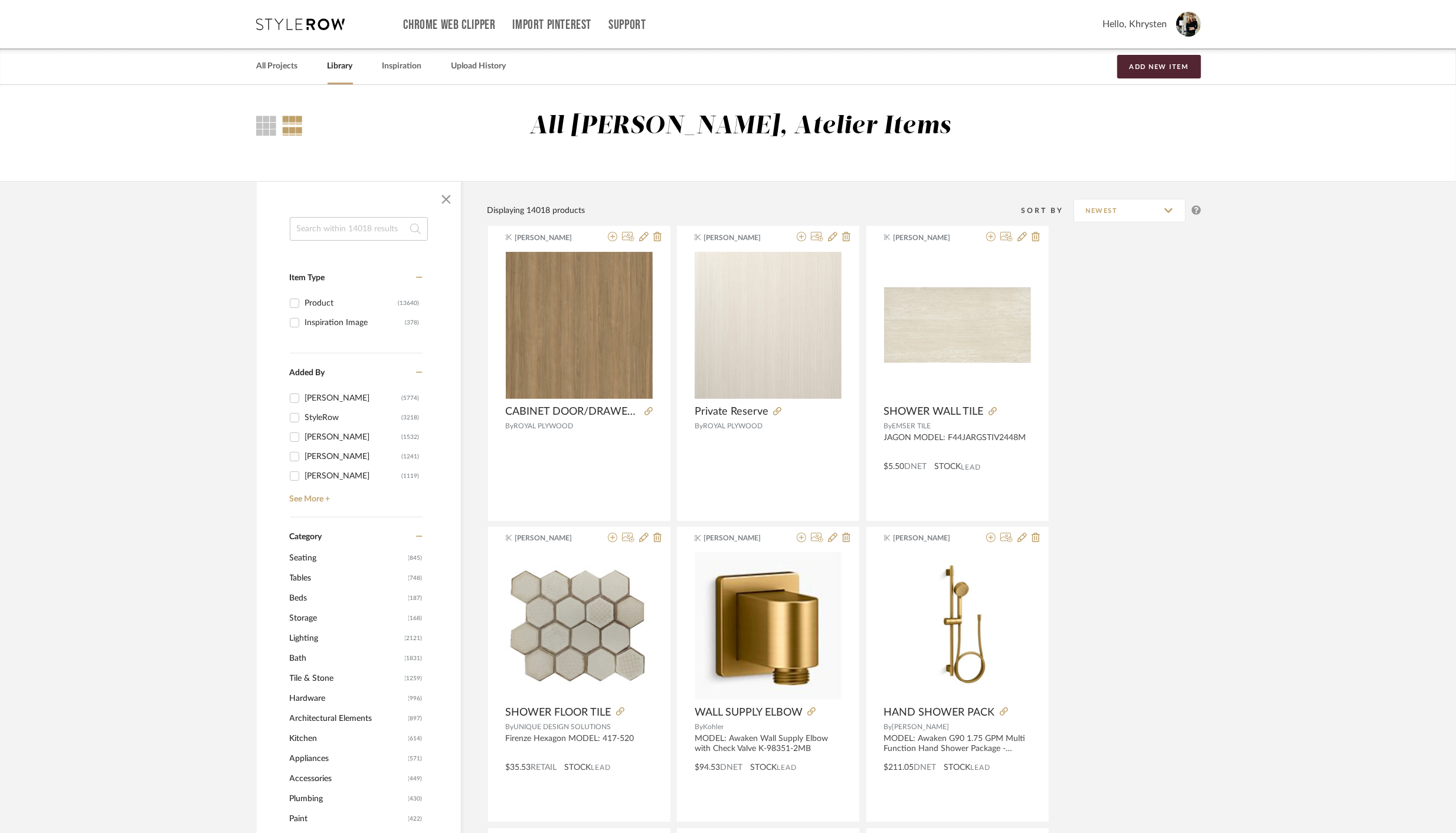
click at [343, 228] on input at bounding box center [359, 228] width 138 height 23
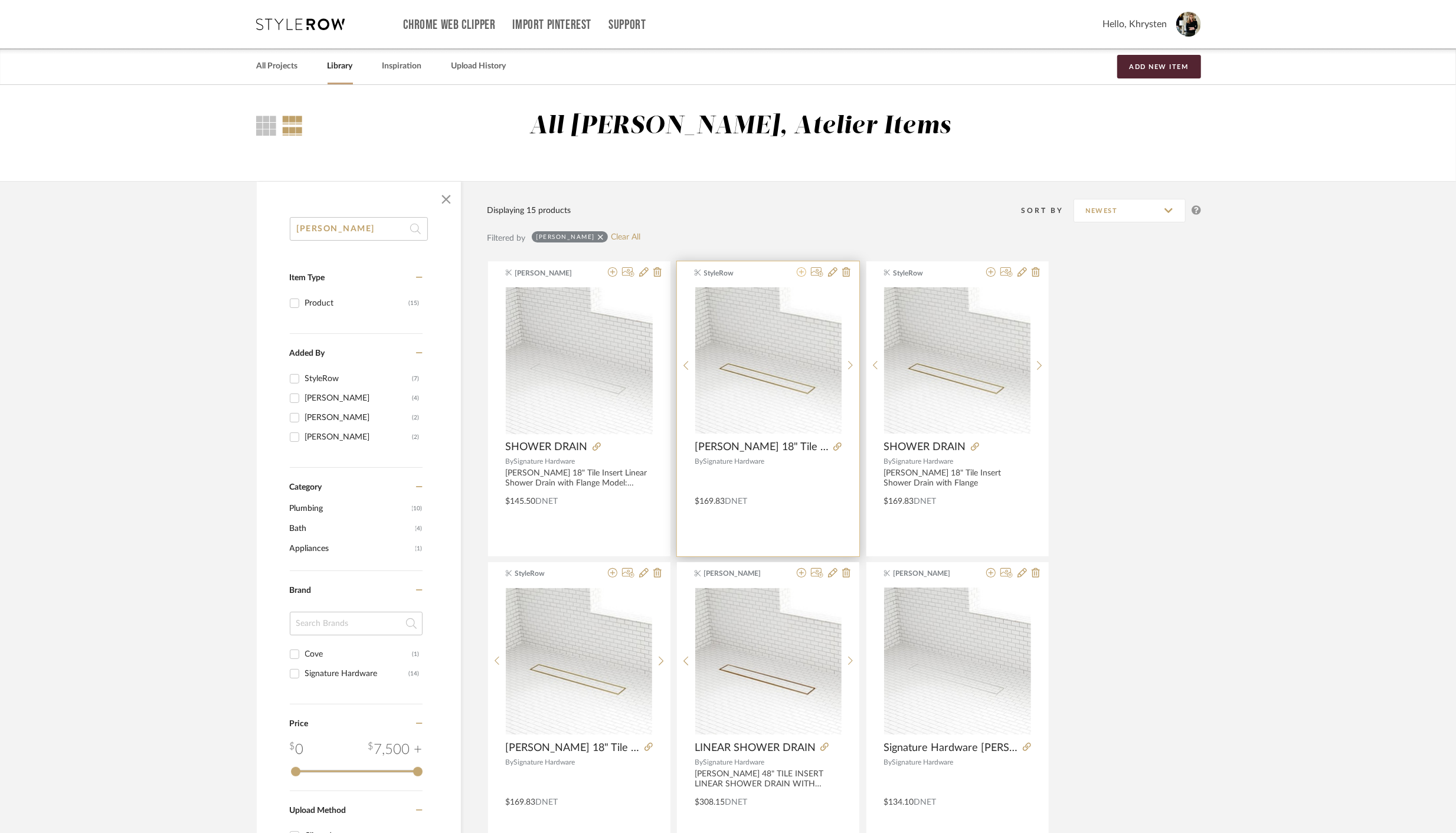
type input "COHEN"
click at [800, 272] on icon at bounding box center [801, 272] width 10 height 10
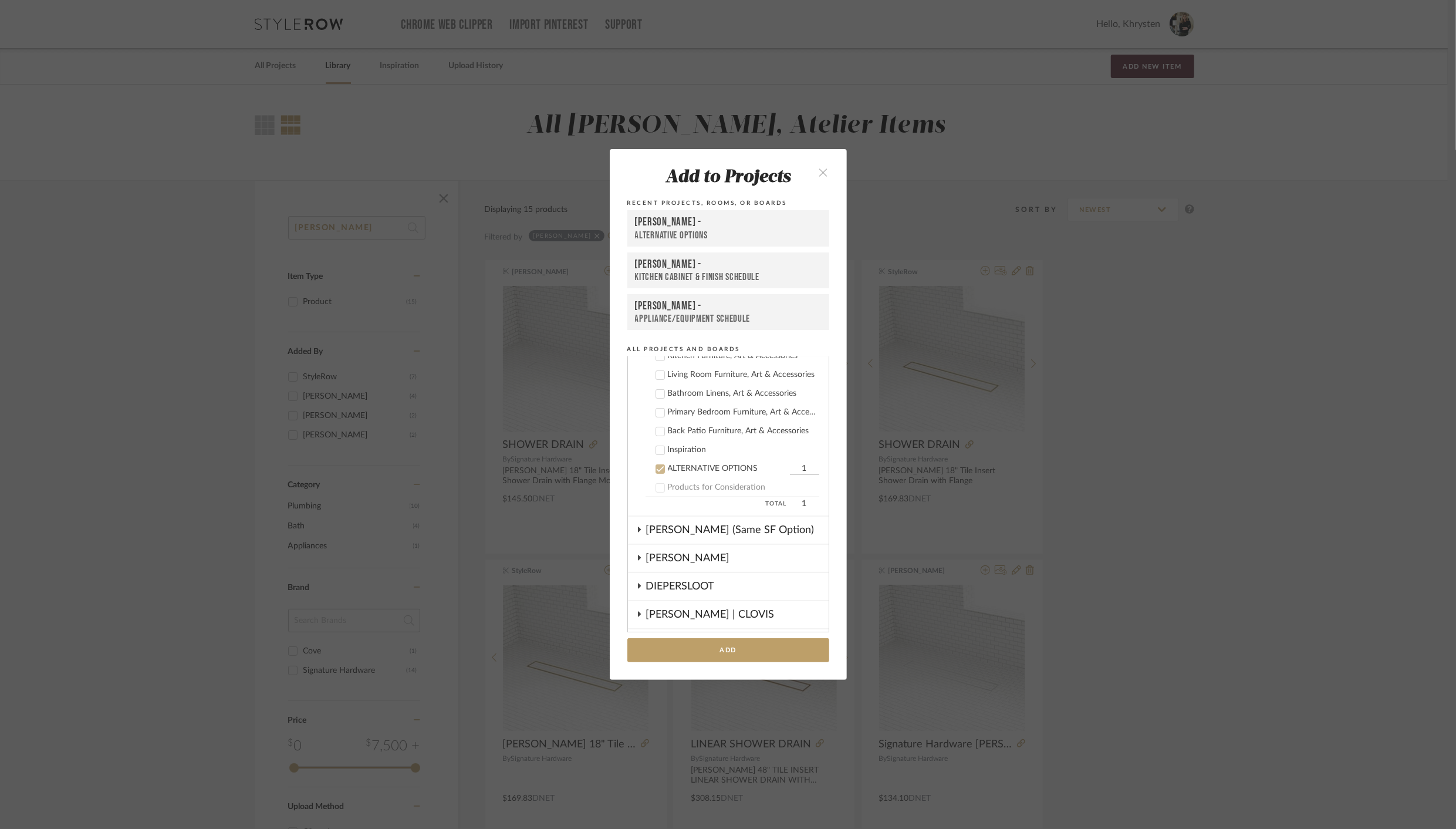
scroll to position [404, 0]
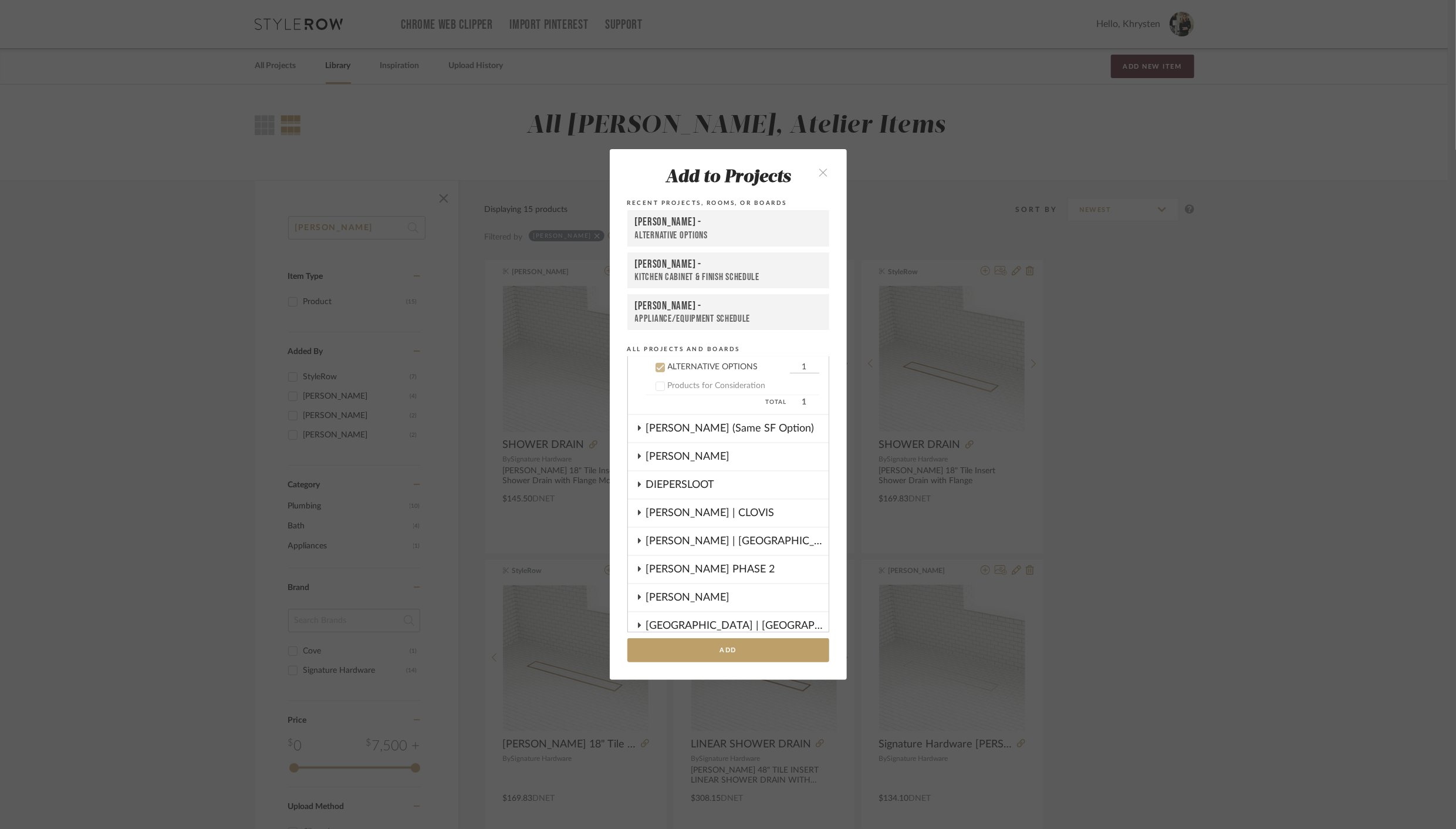
click at [659, 366] on icon at bounding box center [659, 368] width 7 height 6
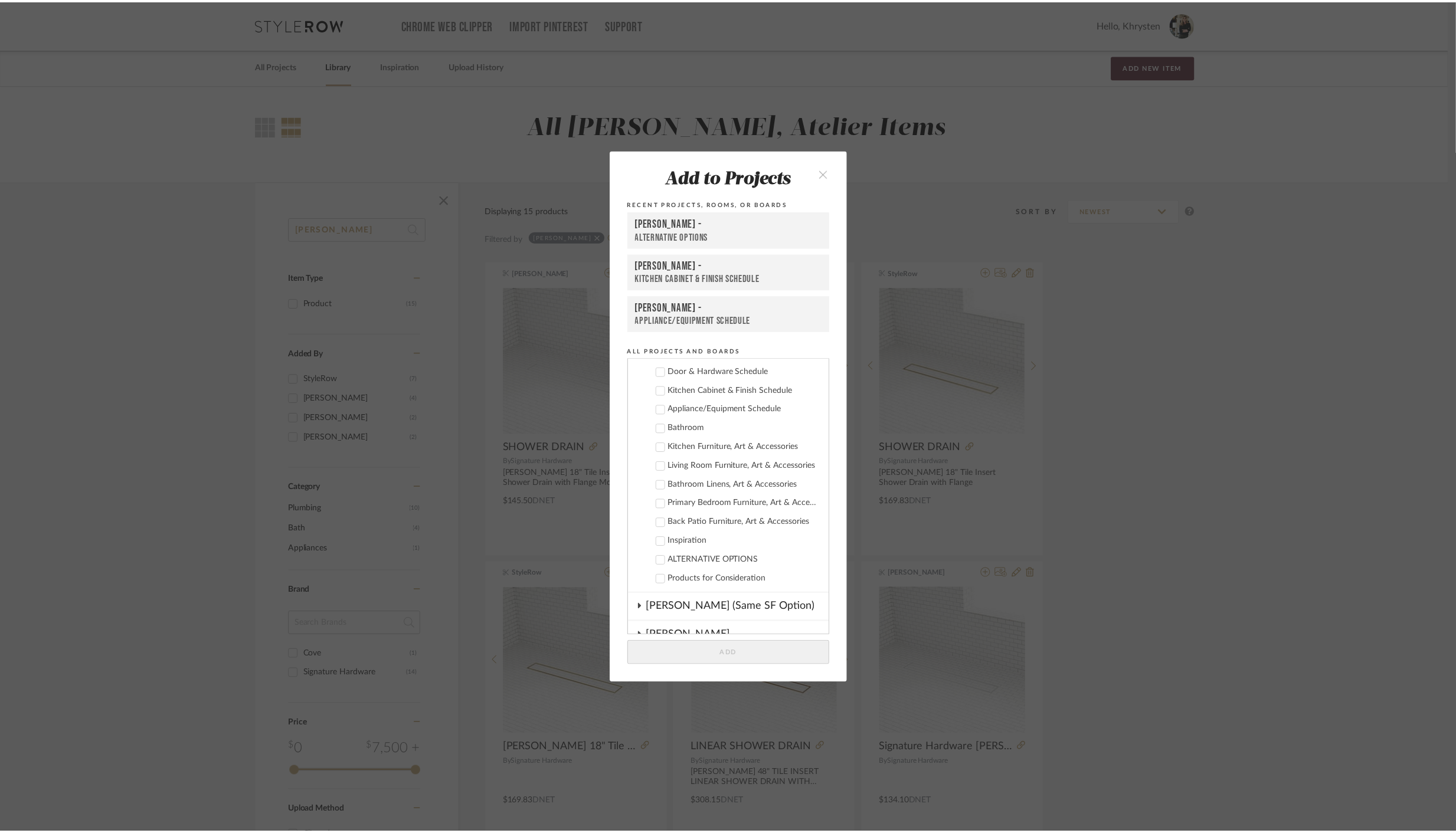
scroll to position [211, 0]
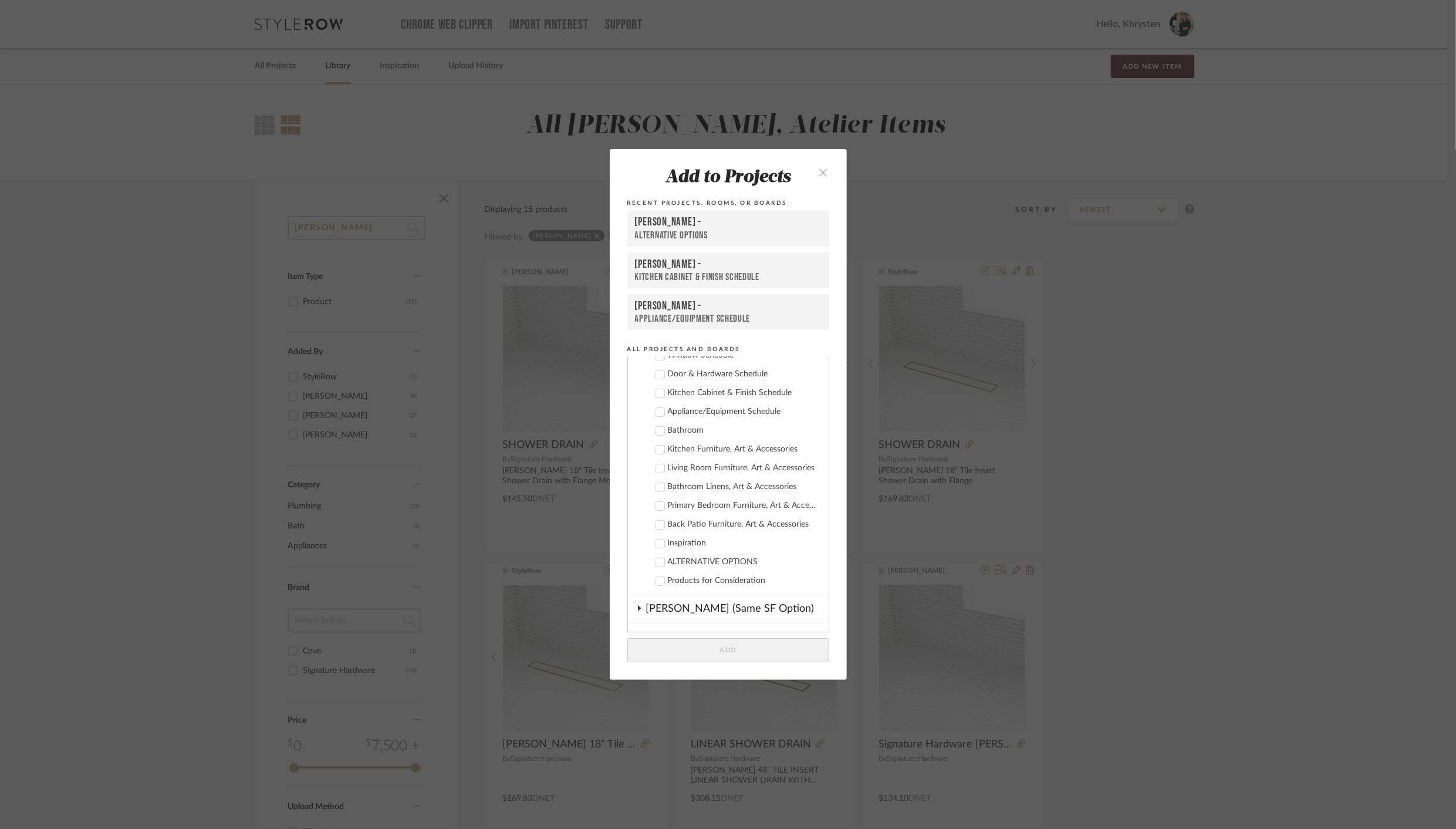
click at [656, 429] on icon at bounding box center [660, 431] width 8 height 8
click at [704, 648] on button "Add" at bounding box center [728, 649] width 202 height 24
